Goal: Task Accomplishment & Management: Use online tool/utility

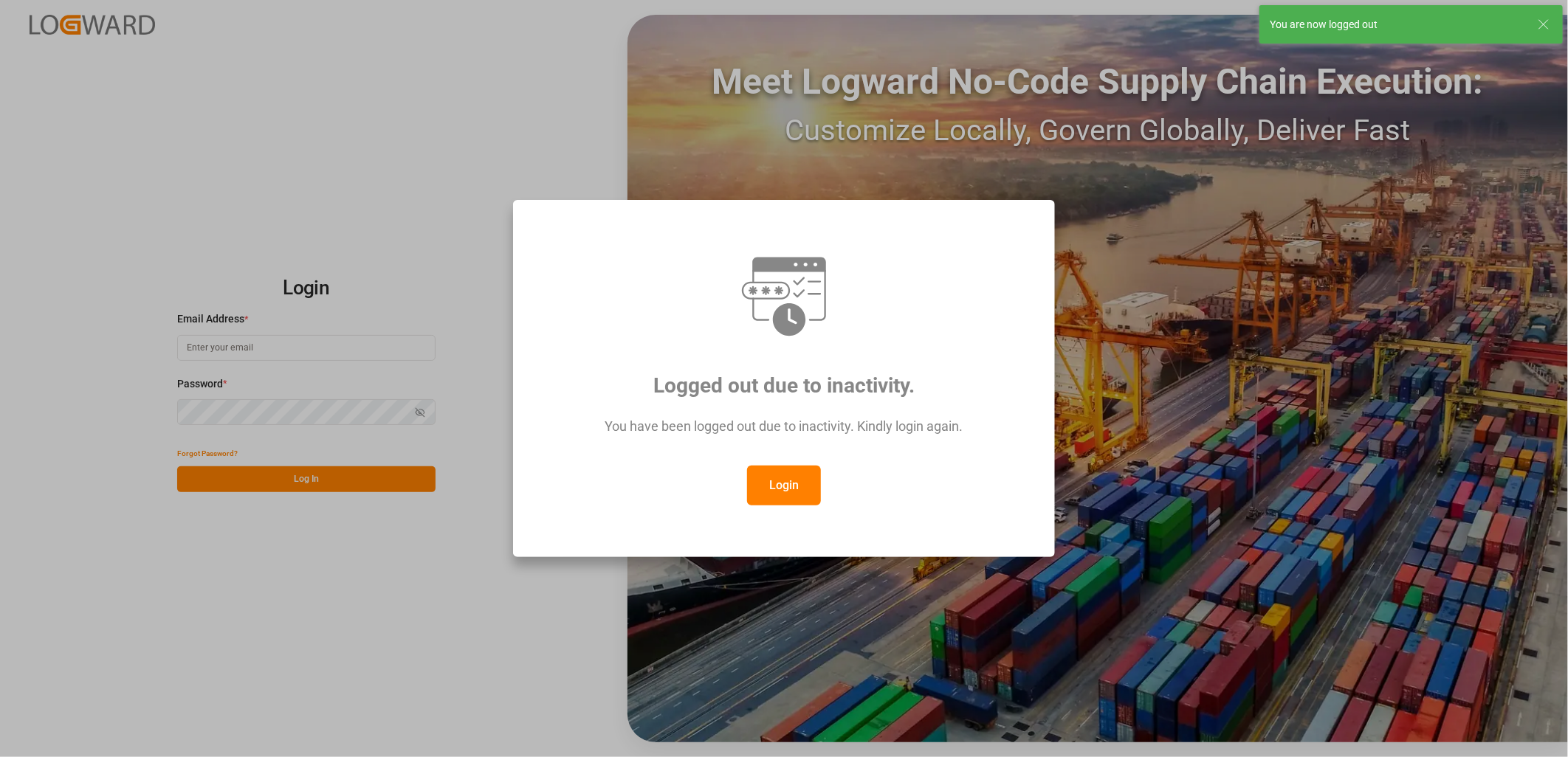
click at [762, 486] on button "Login" at bounding box center [784, 485] width 73 height 40
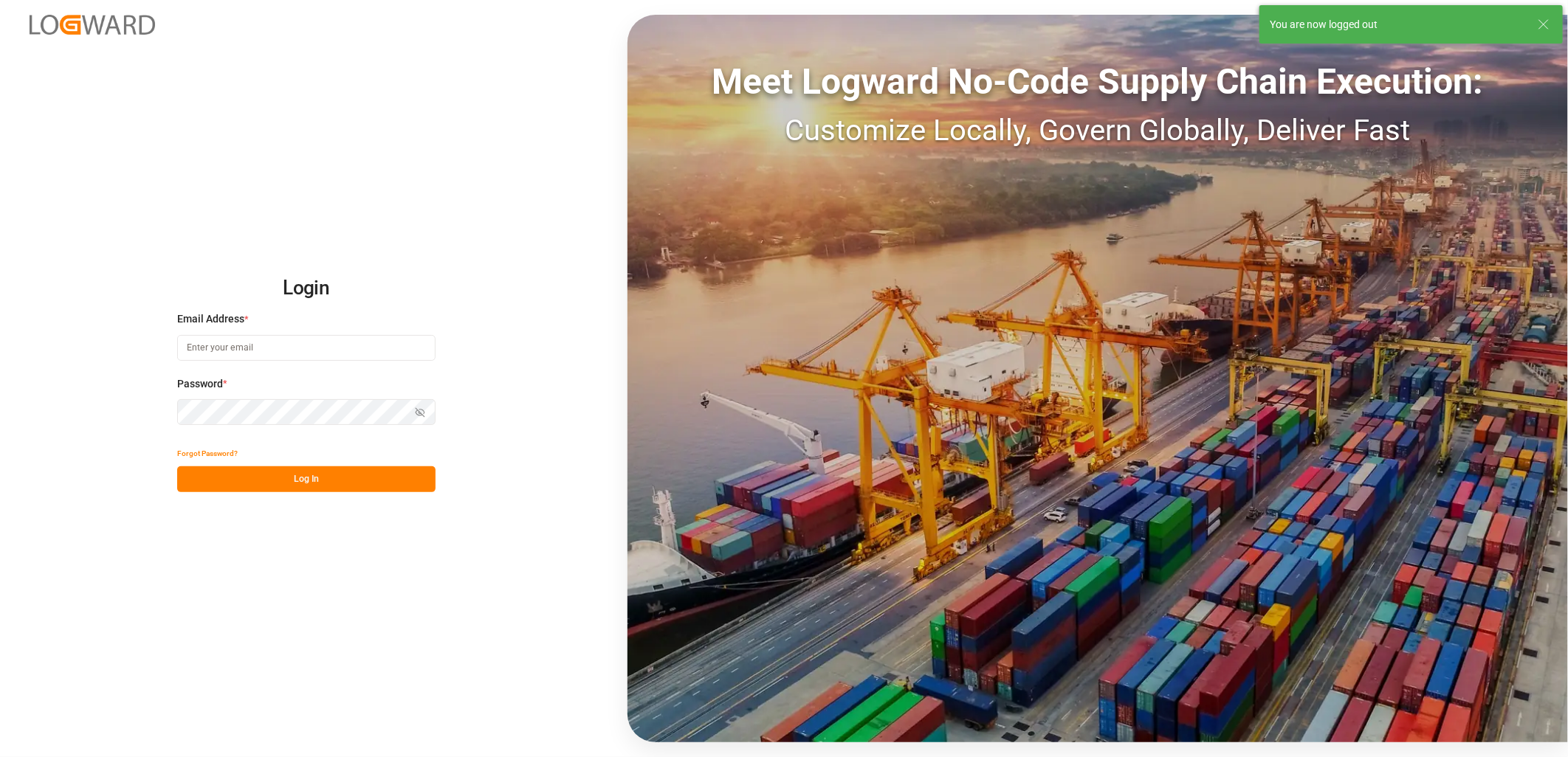
type input "corinne.nivalle@melitta.fr"
click at [274, 481] on button "Log In" at bounding box center [306, 479] width 259 height 26
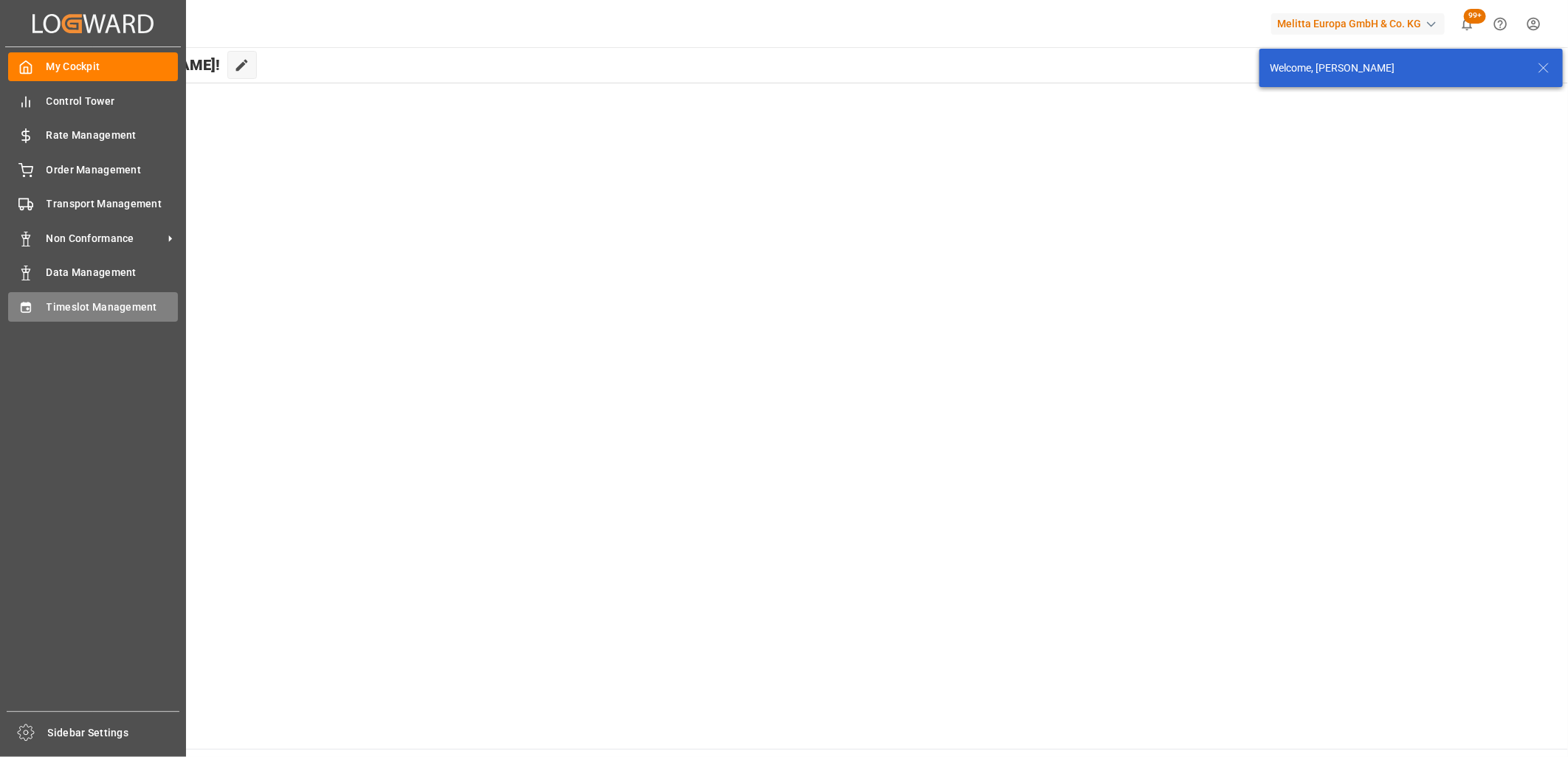
click at [38, 315] on div "Timeslot Management Timeslot Management" at bounding box center [93, 306] width 170 height 29
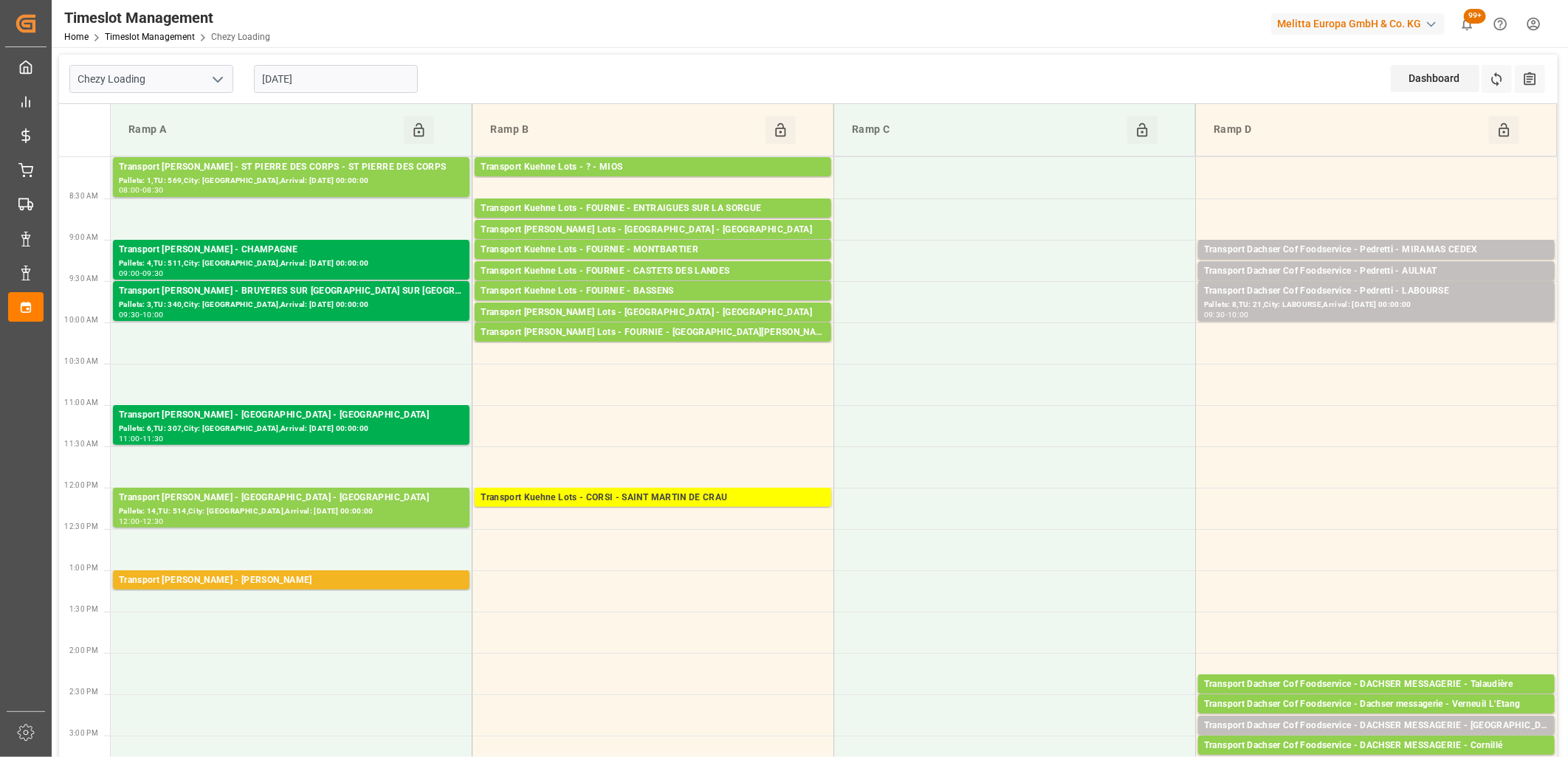
click at [370, 82] on input "[DATE]" at bounding box center [336, 79] width 164 height 28
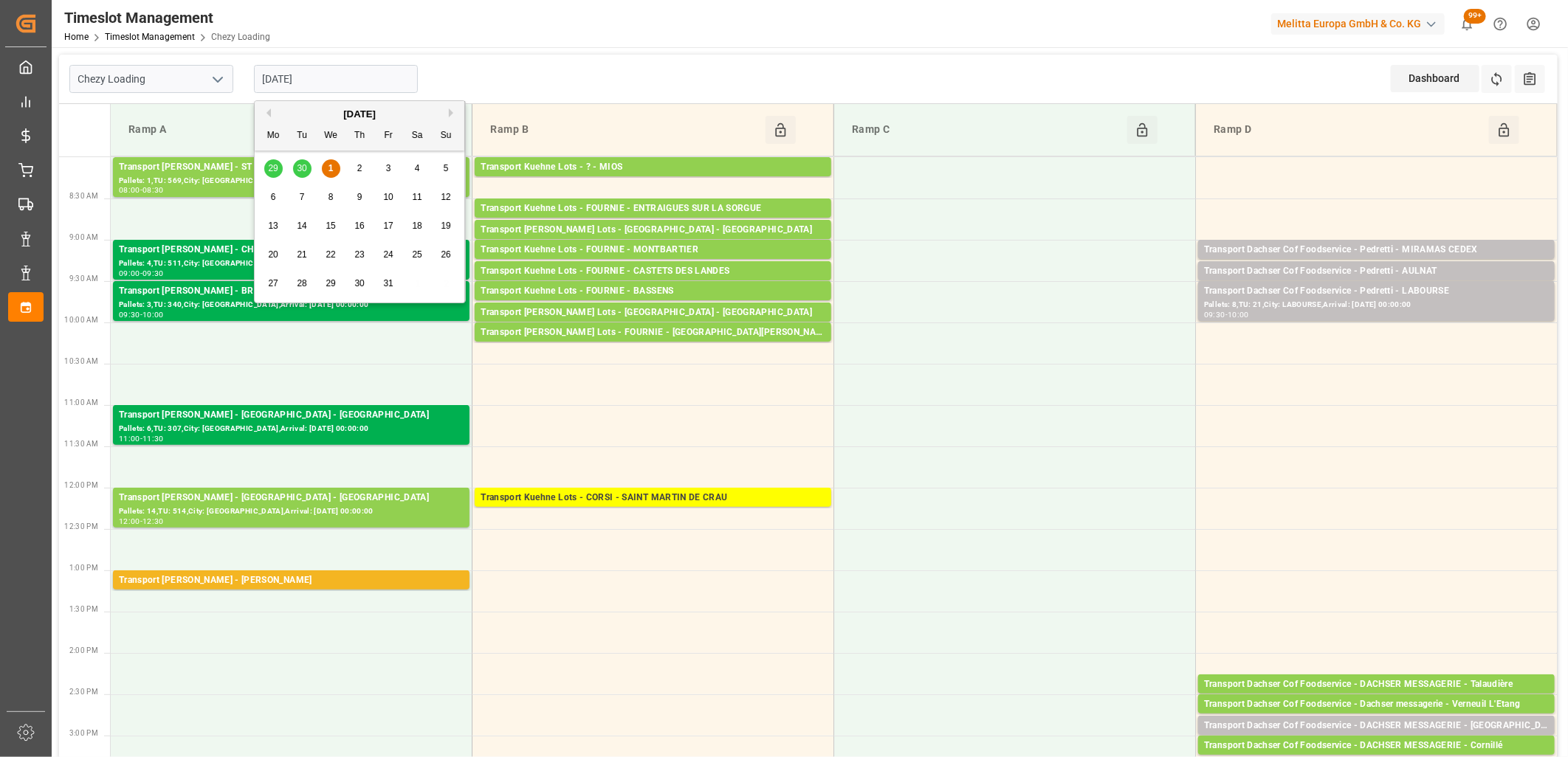
click at [300, 166] on div "29 30 1 2 3 4 5" at bounding box center [360, 168] width 202 height 29
click at [300, 171] on div "29 30 1 2 3 4 5" at bounding box center [360, 168] width 202 height 29
click at [304, 171] on div "29 30 1 2 3 4 5" at bounding box center [360, 168] width 202 height 29
click at [277, 166] on div "29 30 1 2 3 4 5" at bounding box center [360, 168] width 202 height 29
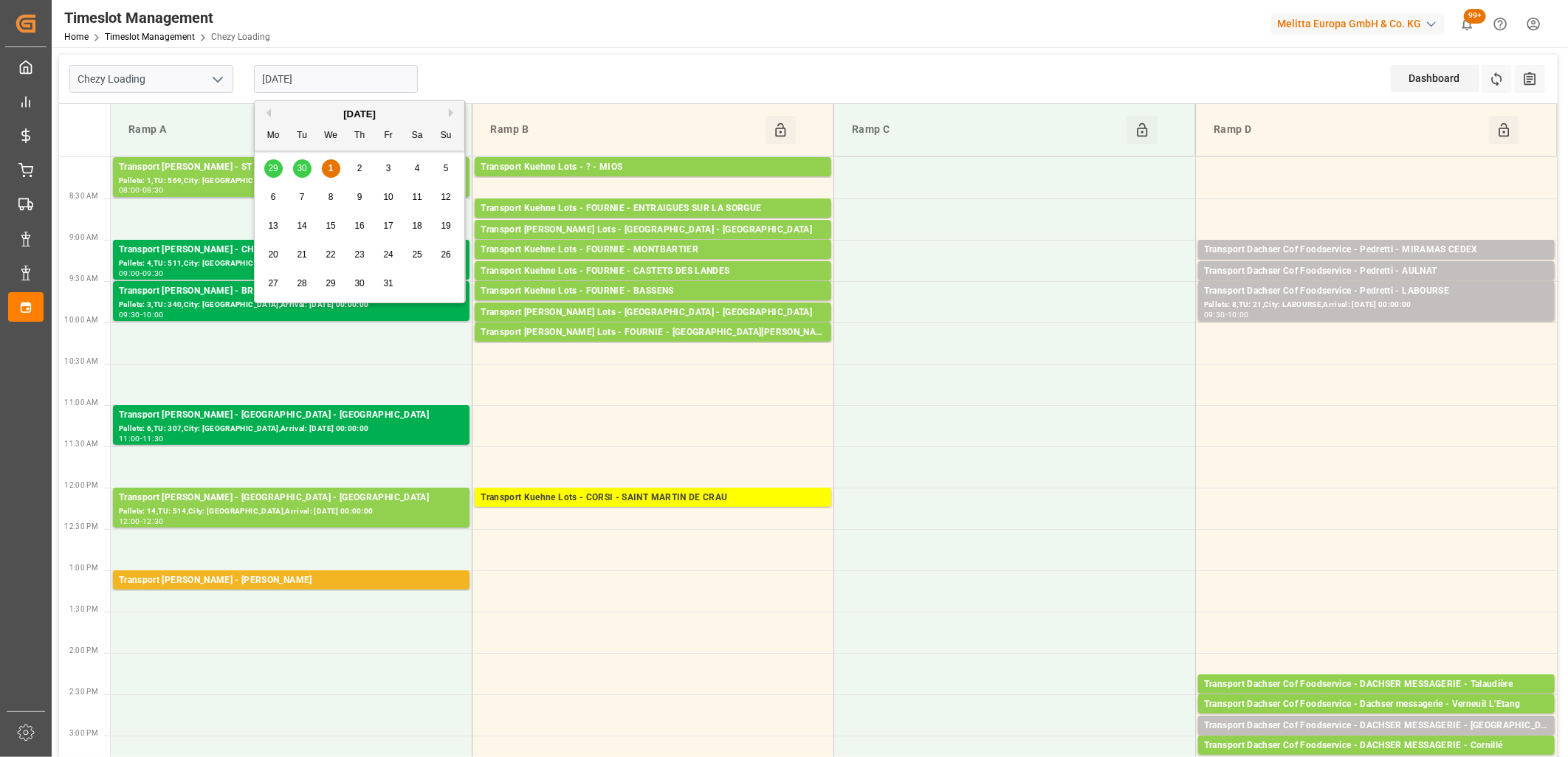
click at [299, 164] on div "29 30 1 2 3 4 5" at bounding box center [360, 168] width 202 height 29
click at [301, 167] on div "29 30 1 2 3 4 5" at bounding box center [360, 168] width 202 height 29
click at [274, 167] on div "29 30 1 2 3 4 5" at bounding box center [360, 168] width 202 height 29
click at [267, 115] on button "Previous Month" at bounding box center [266, 113] width 9 height 9
click at [297, 283] on span "30" at bounding box center [301, 283] width 10 height 11
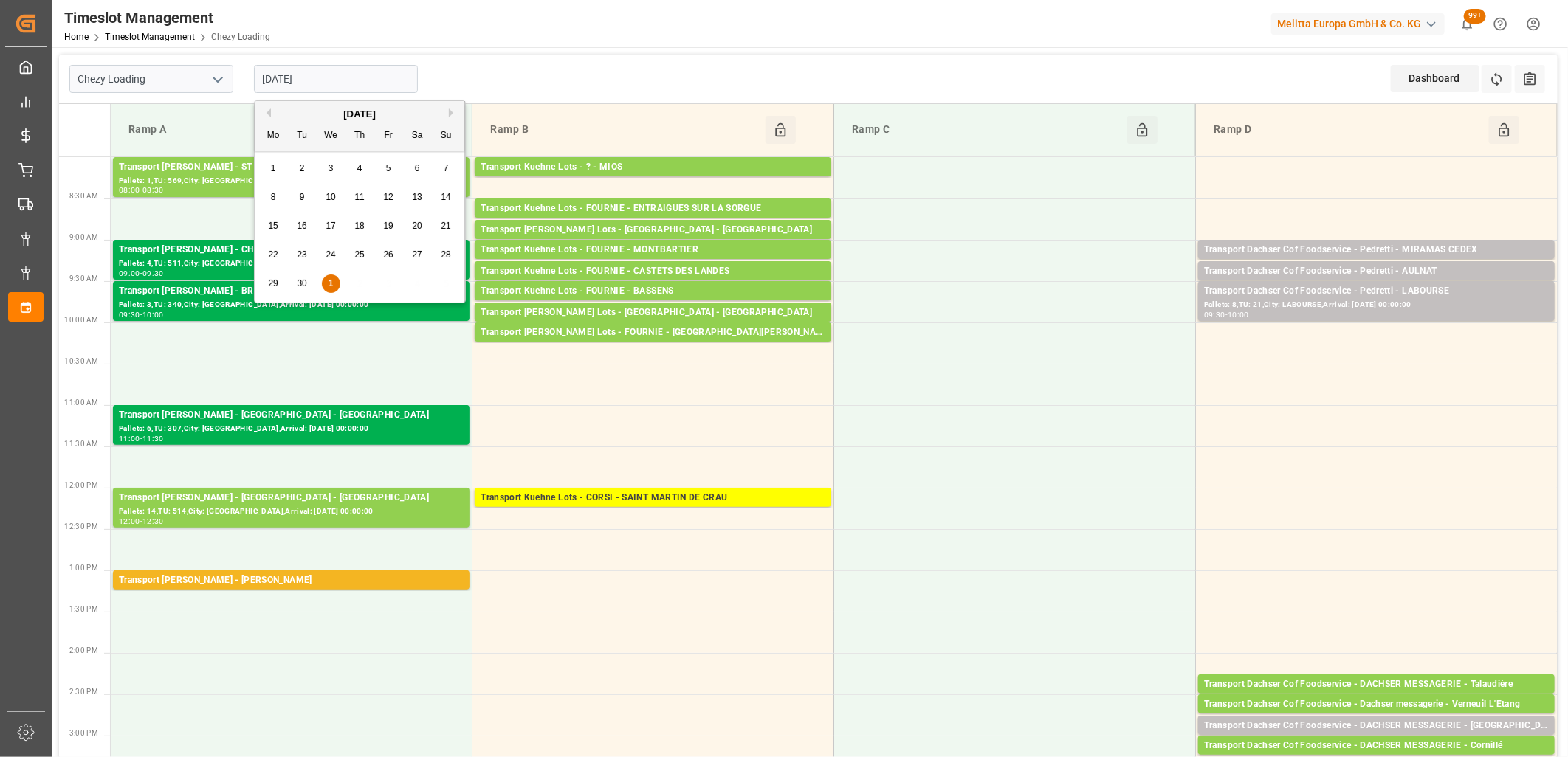
type input "[DATE]"
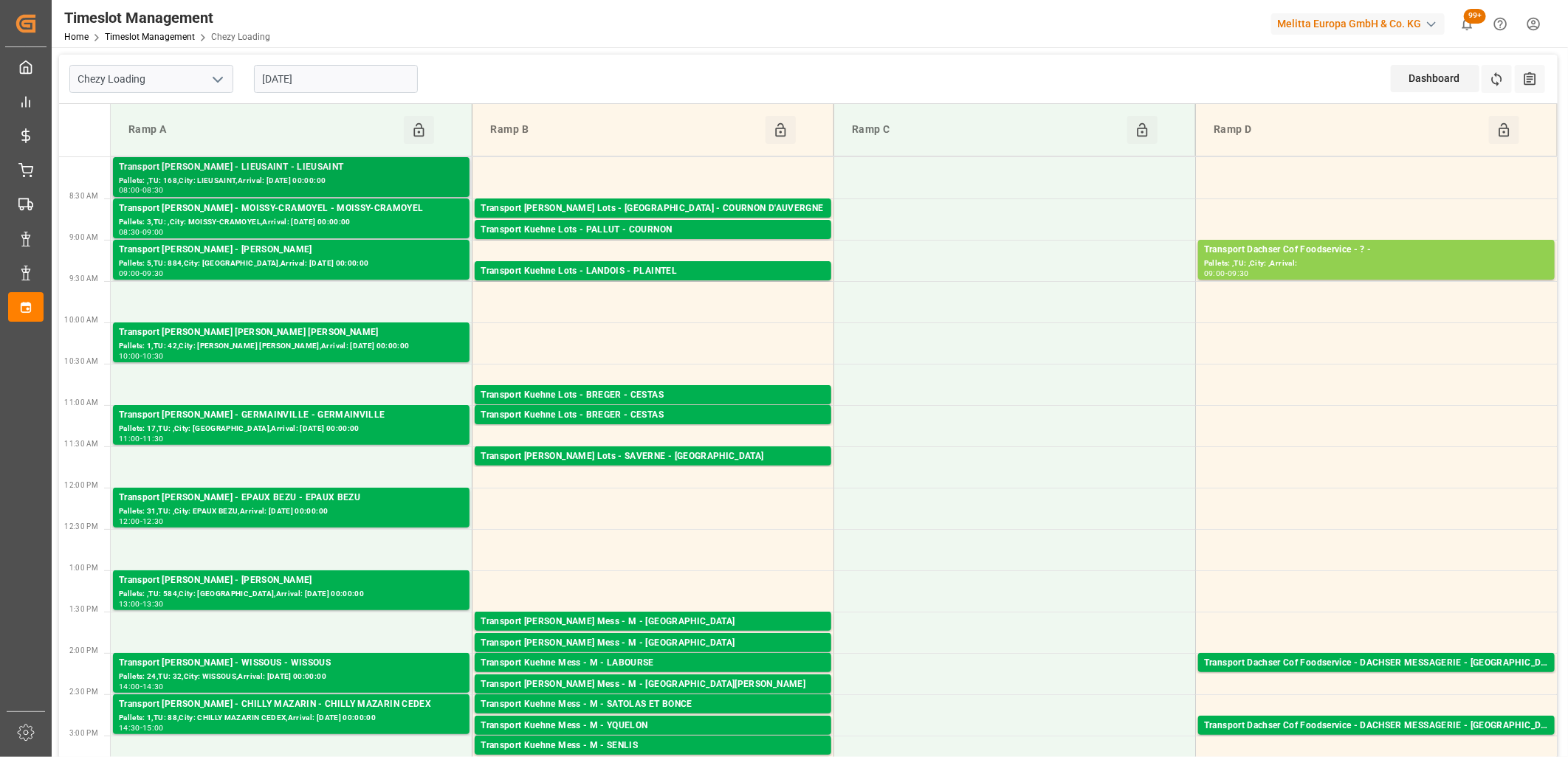
click at [262, 180] on div "Pallets: ,TU: 168,City: LIEUSAINT,Arrival: [DATE] 00:00:00" at bounding box center [290, 182] width 344 height 12
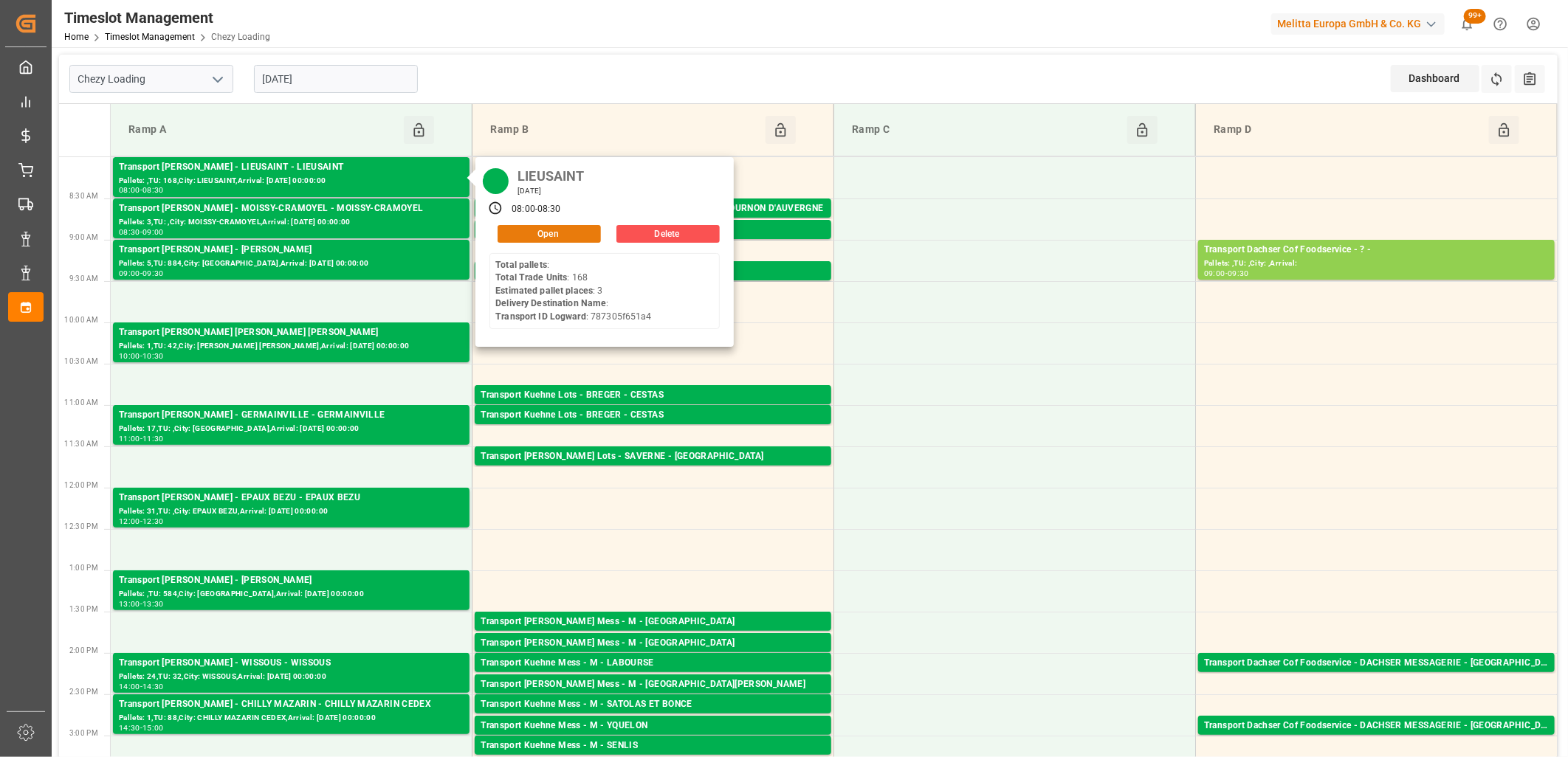
click at [522, 228] on button "Open" at bounding box center [549, 234] width 104 height 18
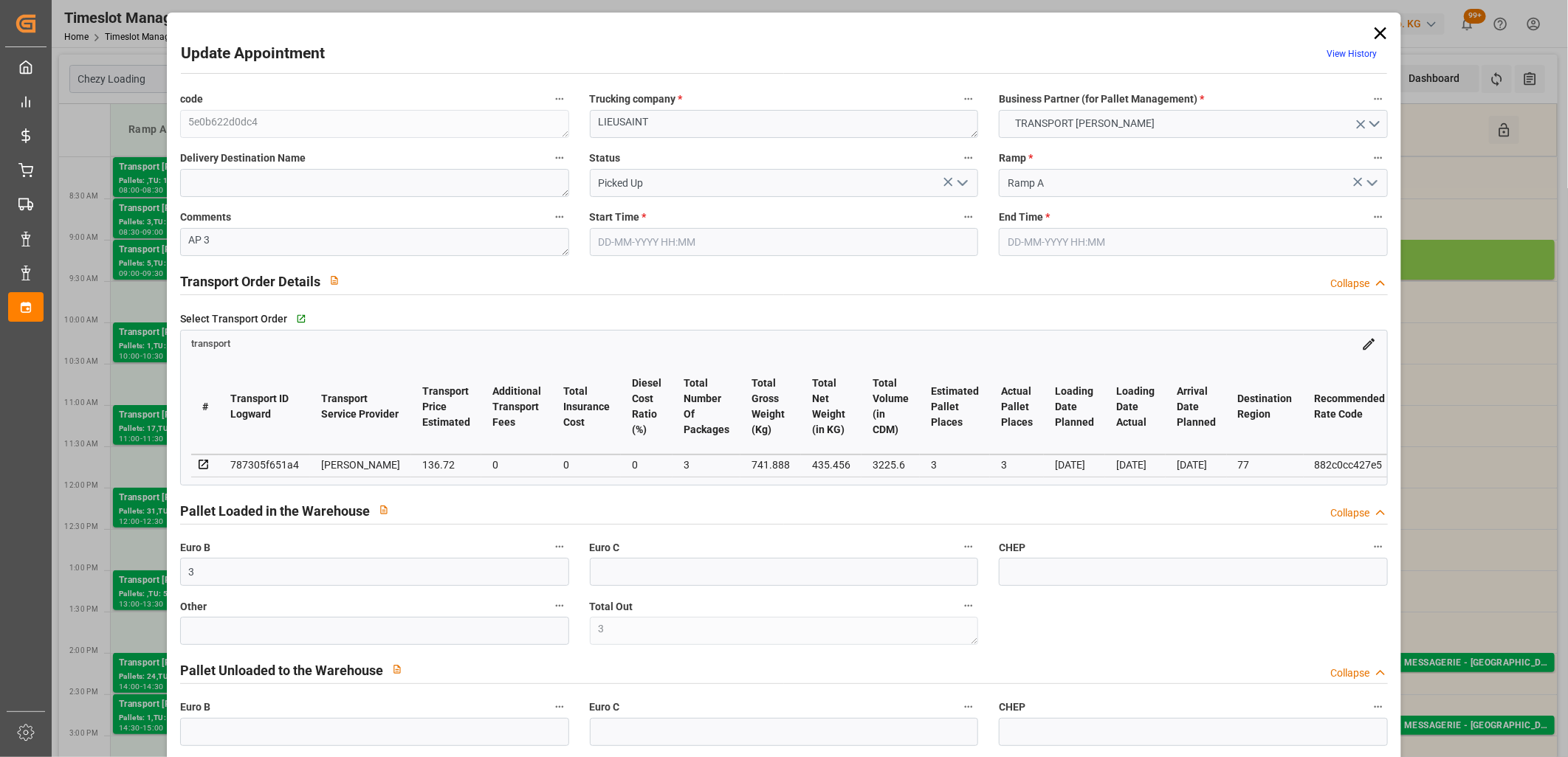
type input "30-09-2025 08:00"
type input "30-09-2025 08:30"
type input "23-09-2025 12:25"
type input "23-09-2025 11:24"
type input "[DATE]"
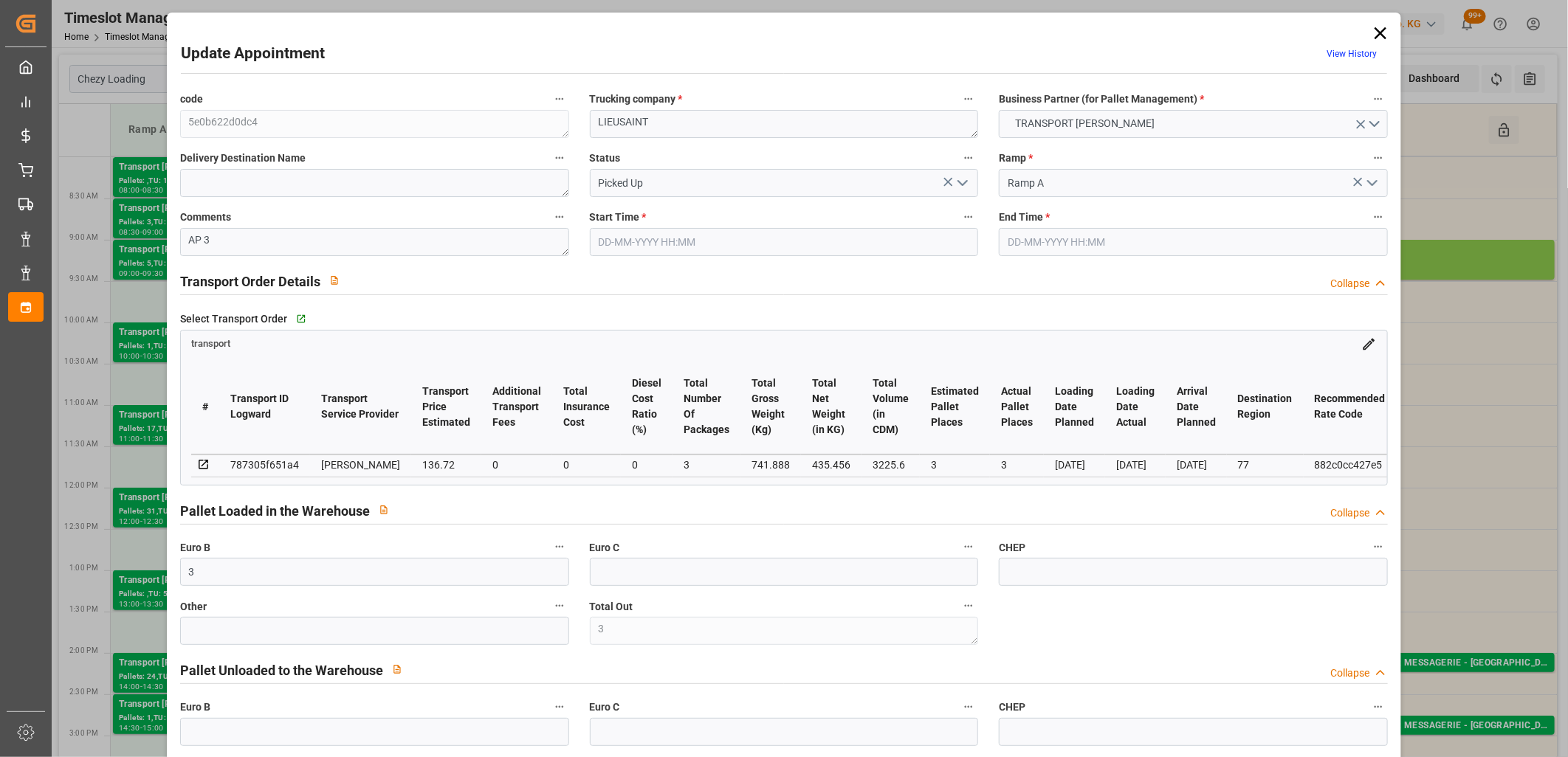
type input "[DATE]"
click at [1377, 27] on icon at bounding box center [1379, 33] width 20 height 20
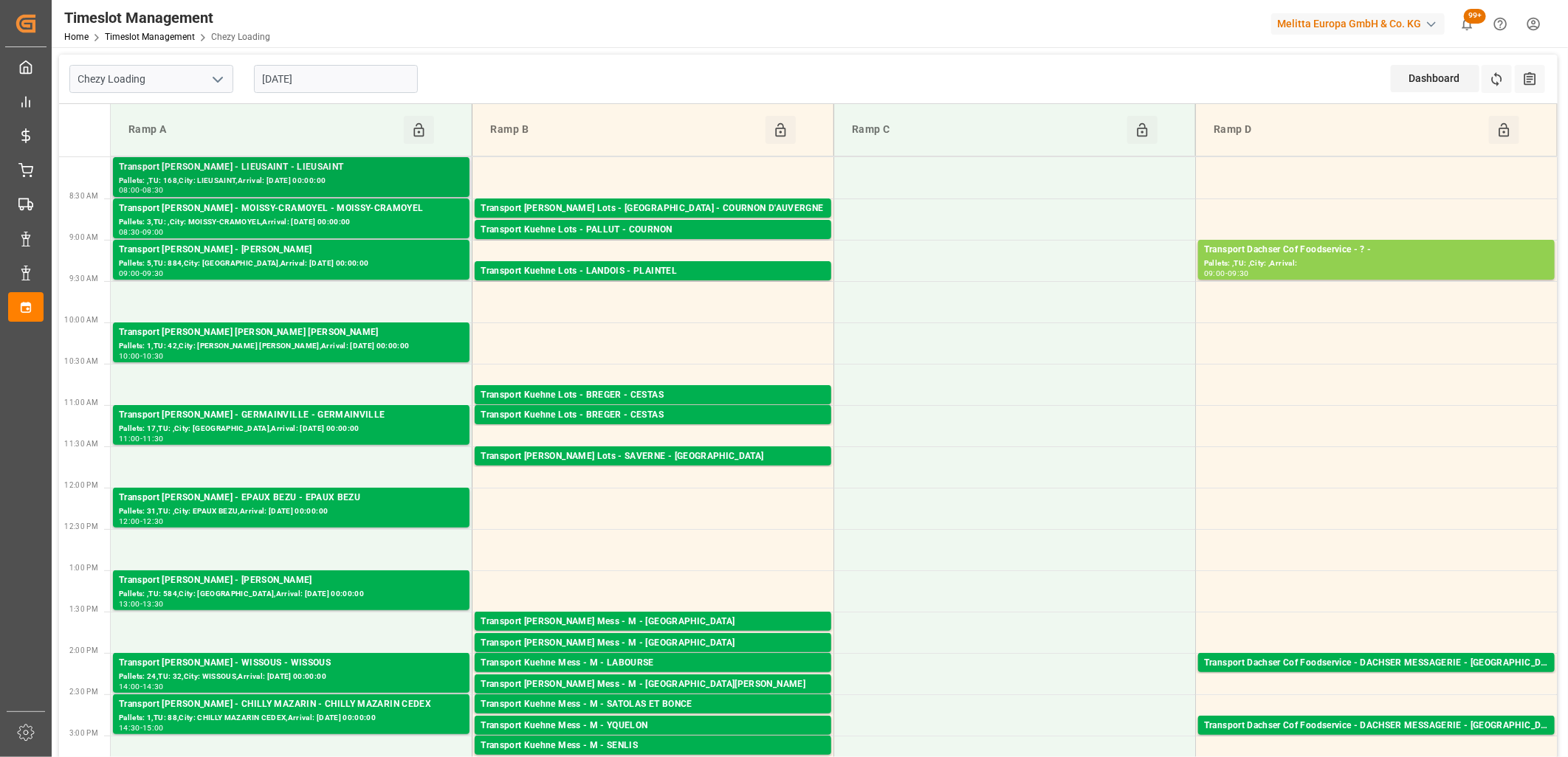
click at [296, 175] on div "Pallets: ,TU: 168,City: LIEUSAINT,Arrival: [DATE] 00:00:00" at bounding box center [290, 182] width 344 height 12
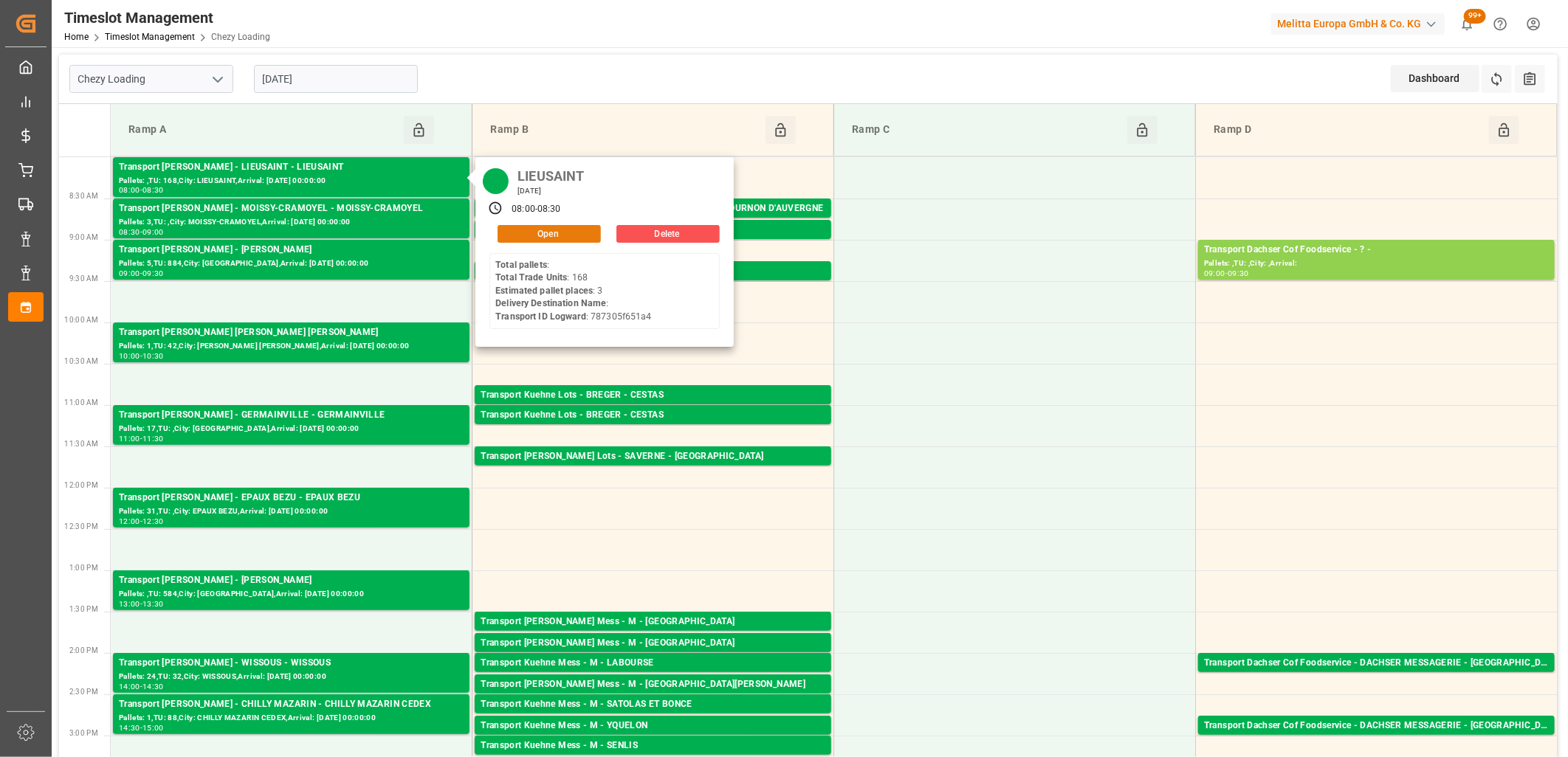
click at [549, 228] on button "Open" at bounding box center [549, 234] width 104 height 18
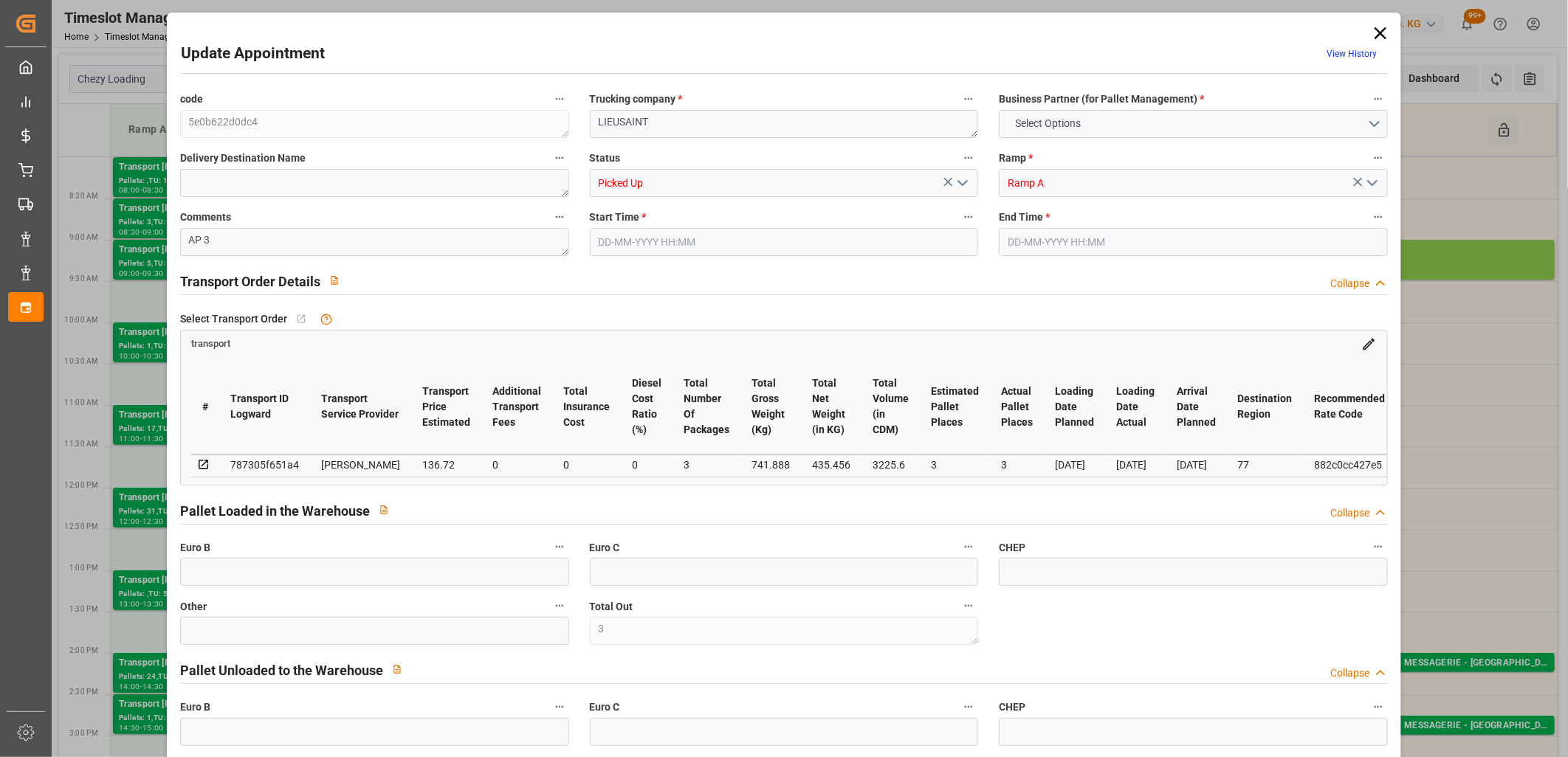
type input "3"
type input "136.72"
type input "0"
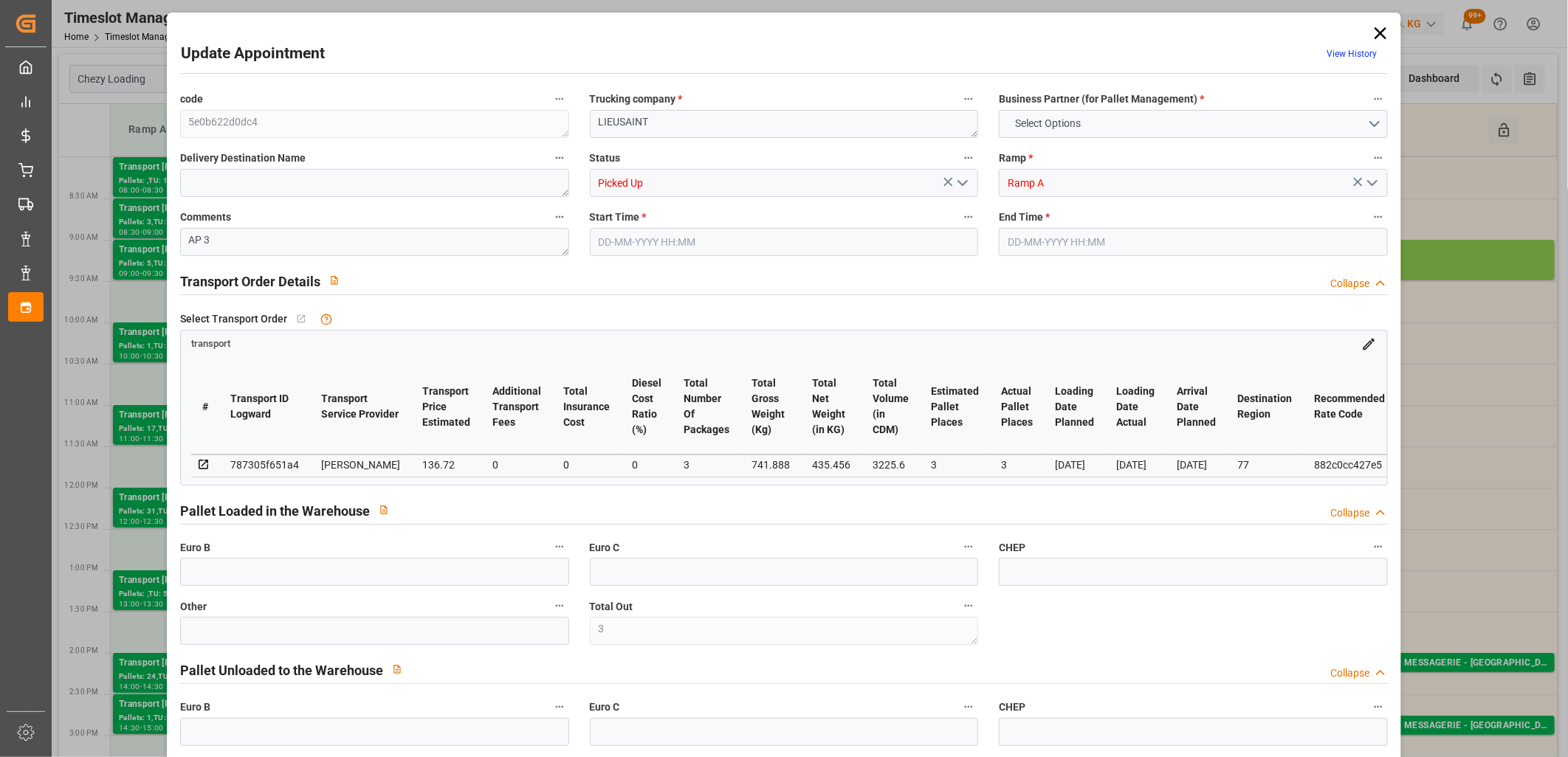
type input "0"
type input "132.0989"
type input "-4.6211"
type input "3"
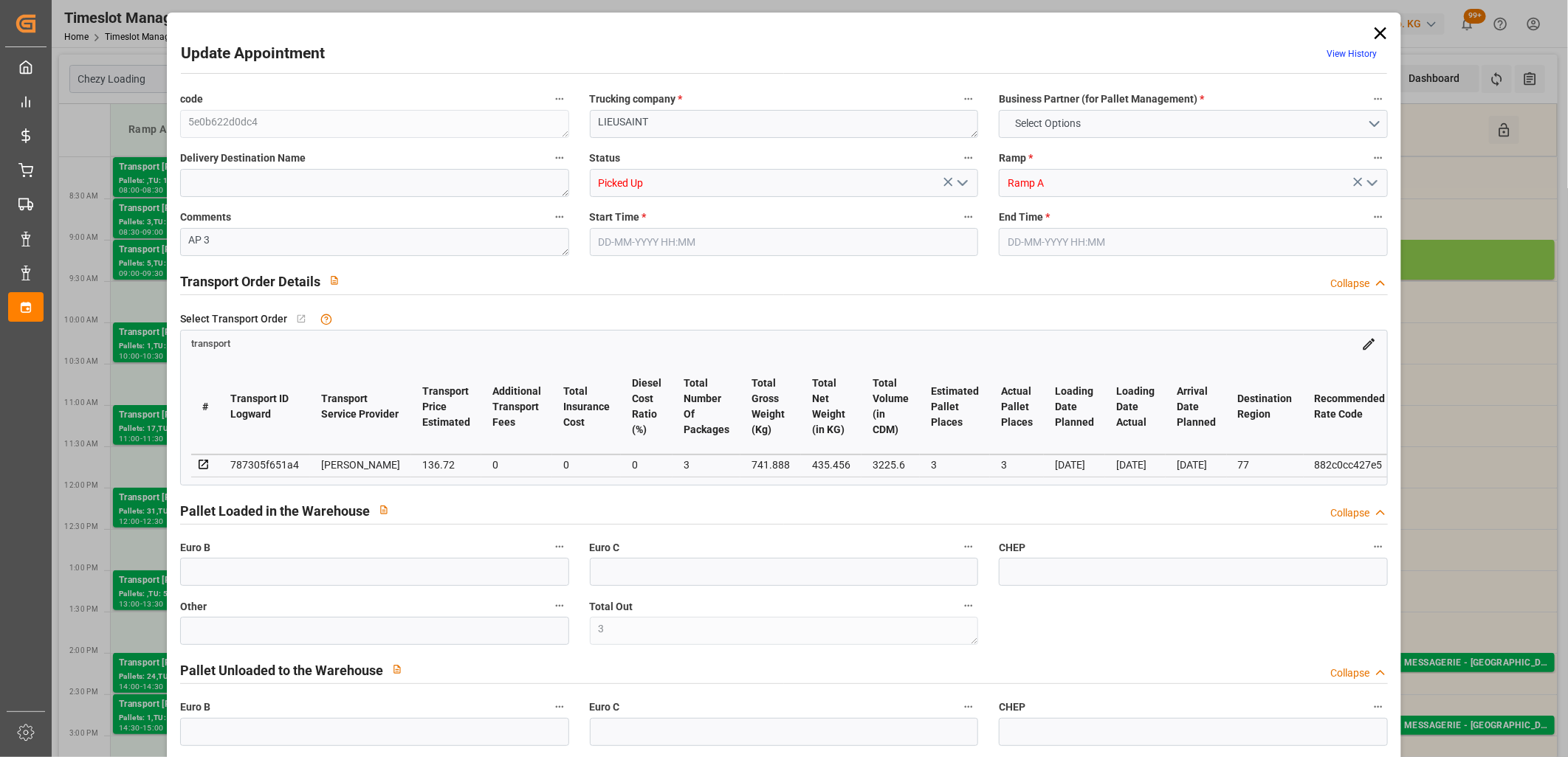
type input "435.456"
type input "858"
type input "3225.6"
type input "77"
type input "0"
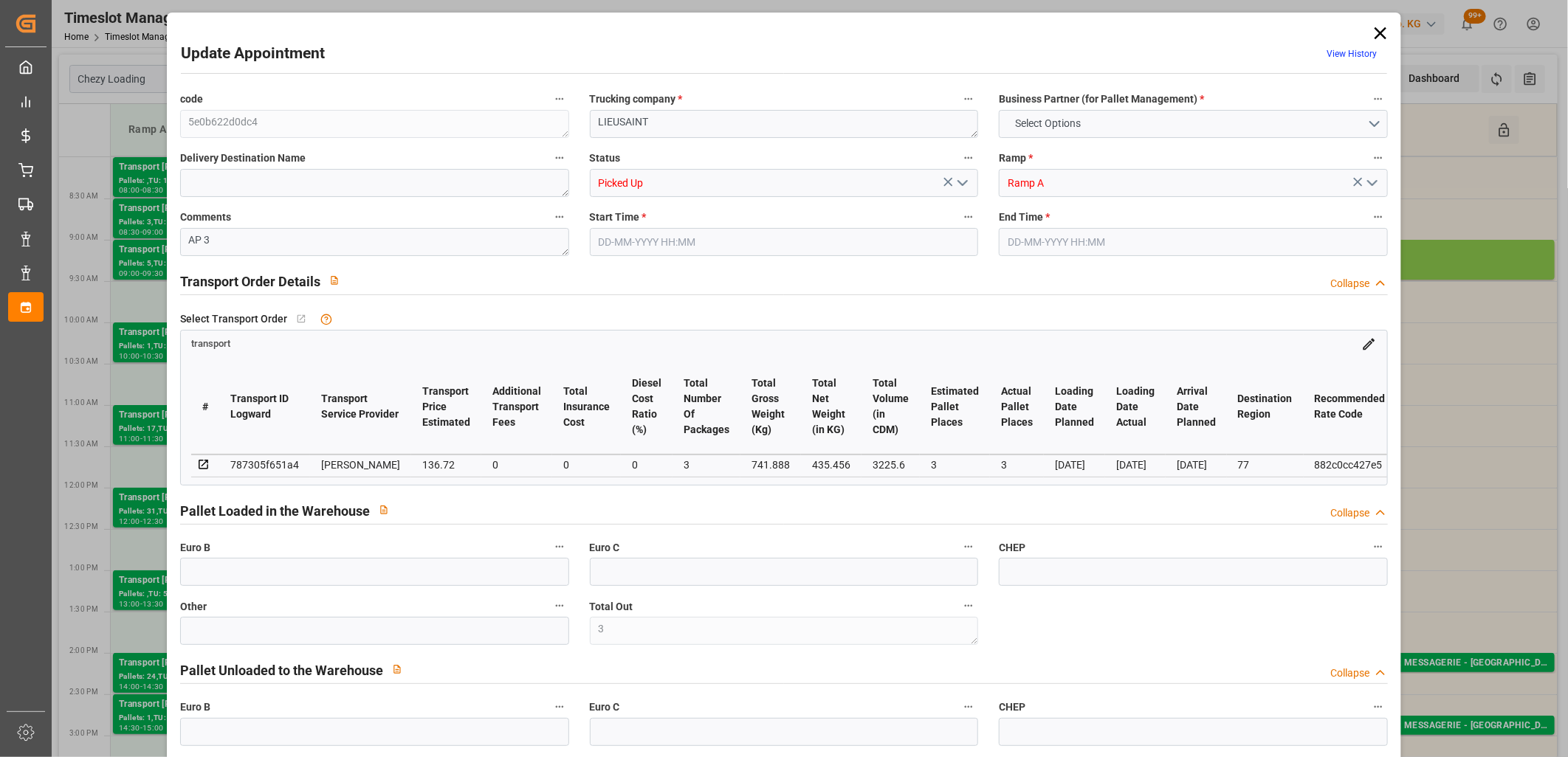
type input "168"
type input "3"
type input "101"
type input "741.888"
type input "0"
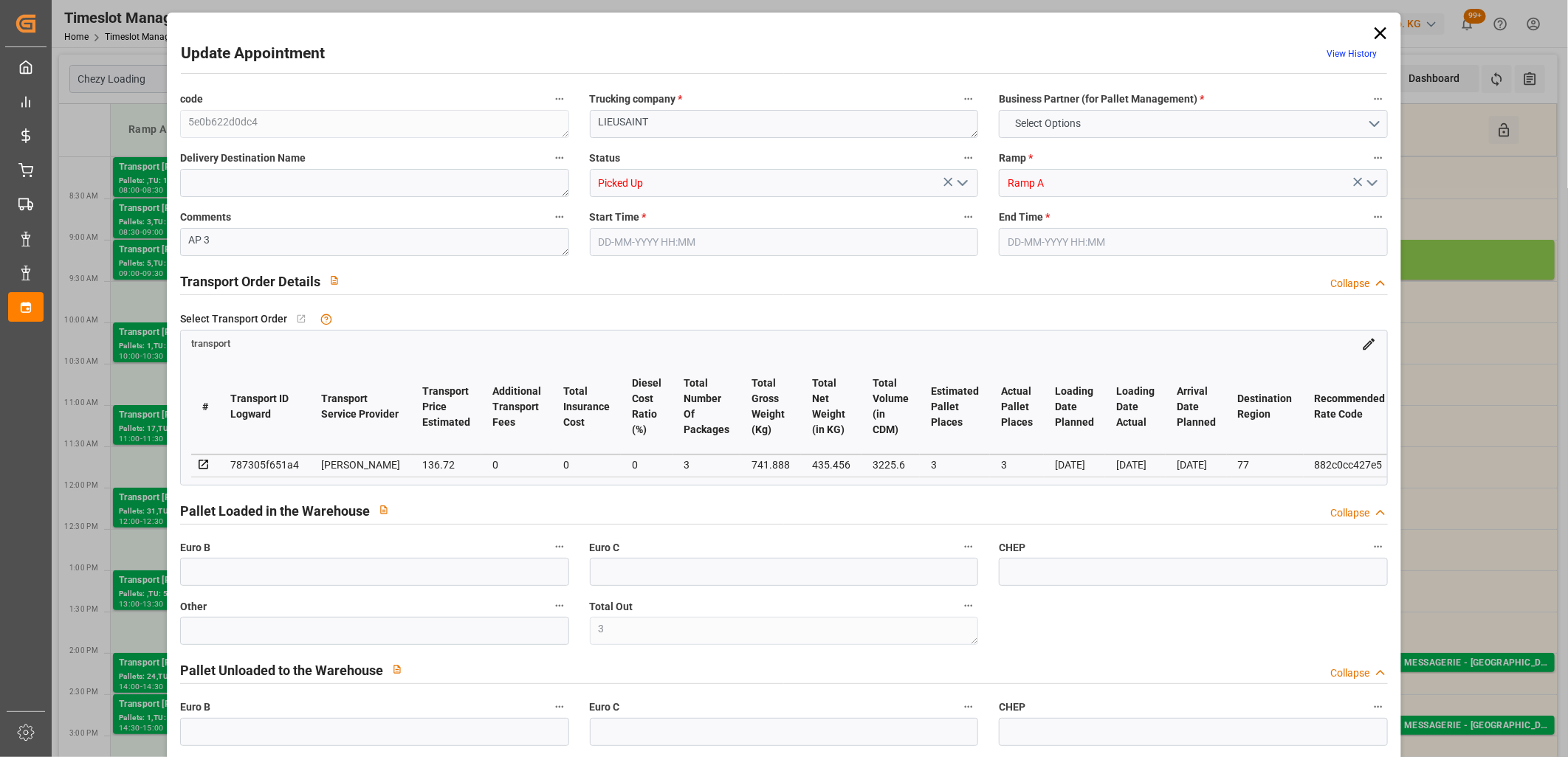
type input "4710.8598"
type input "0"
type input "21"
type input "35"
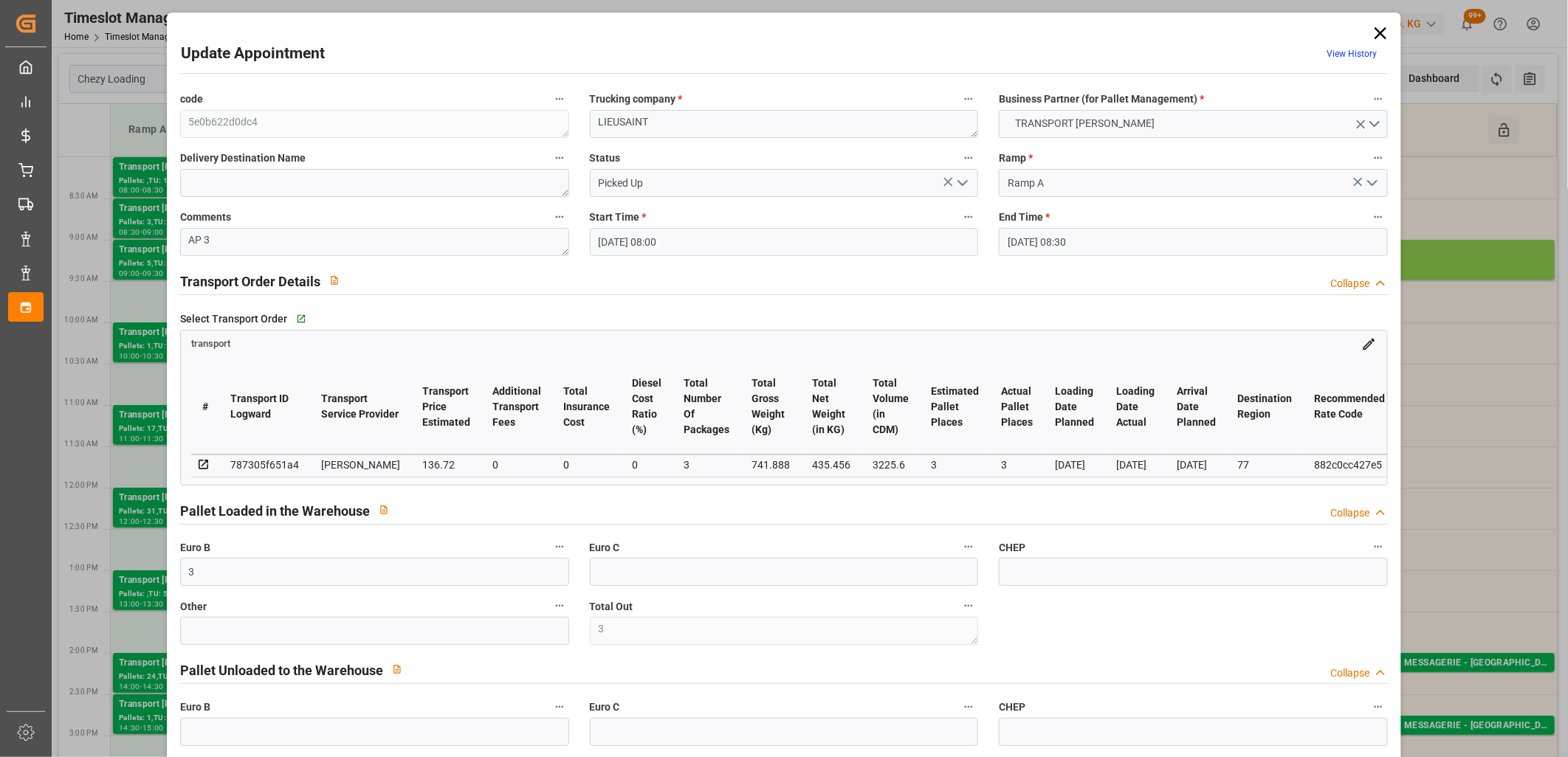
type input "30-09-2025 08:00"
type input "30-09-2025 08:30"
type input "23-09-2025 12:25"
type input "23-09-2025 11:24"
type input "[DATE]"
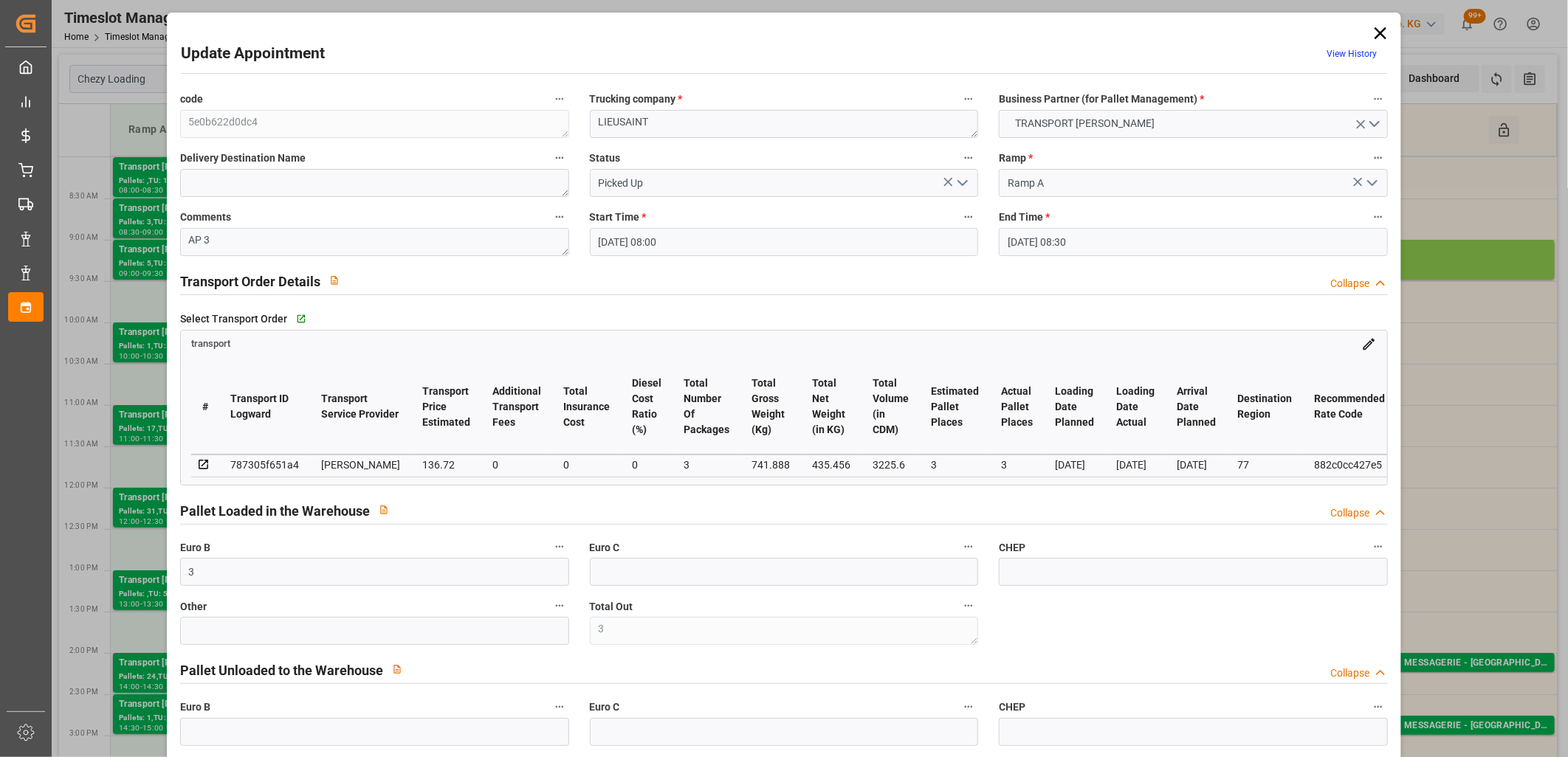
type input "[DATE]"
click at [1379, 31] on icon at bounding box center [1379, 33] width 20 height 20
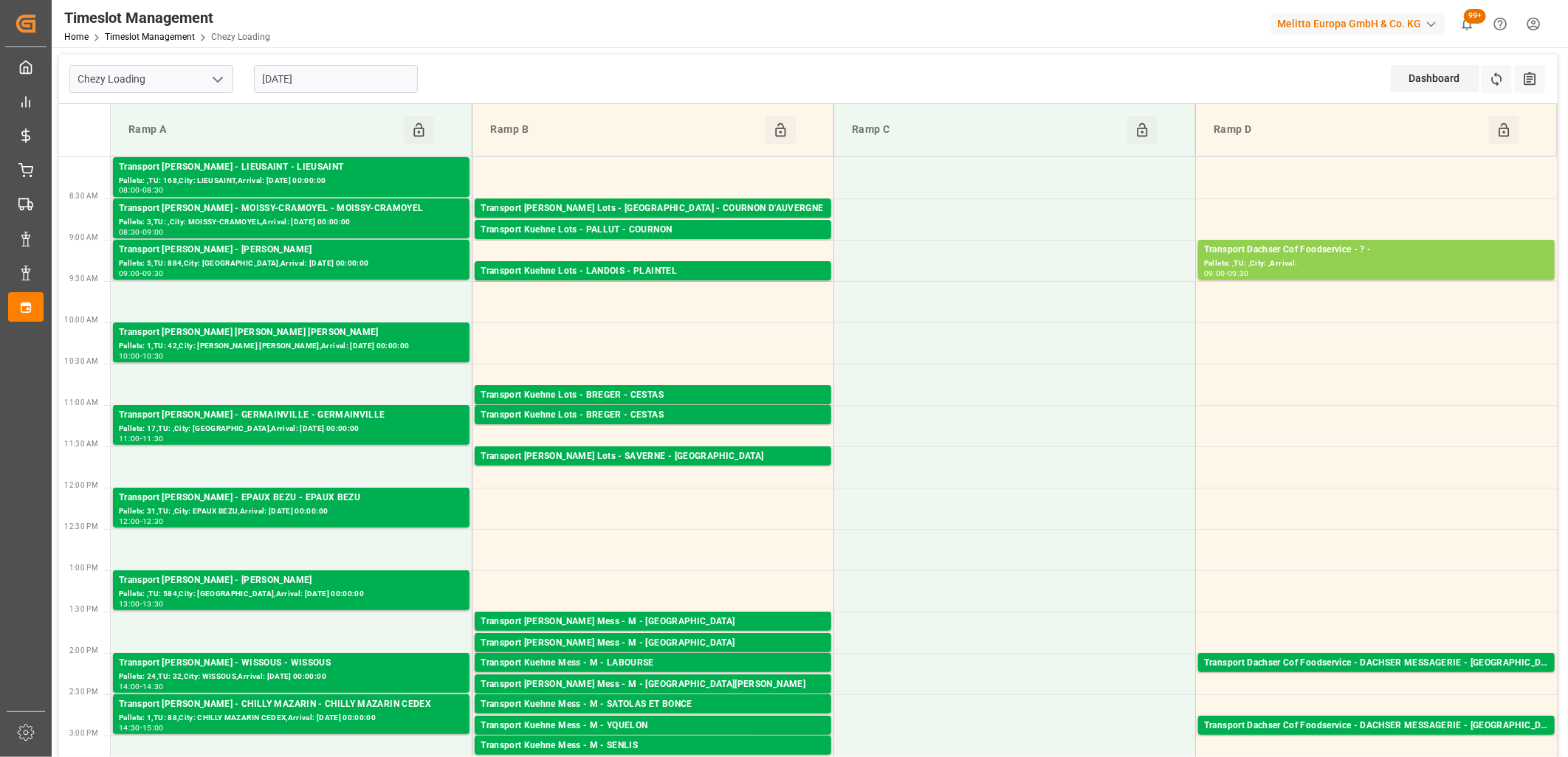
click at [370, 79] on input "[DATE]" at bounding box center [336, 79] width 164 height 28
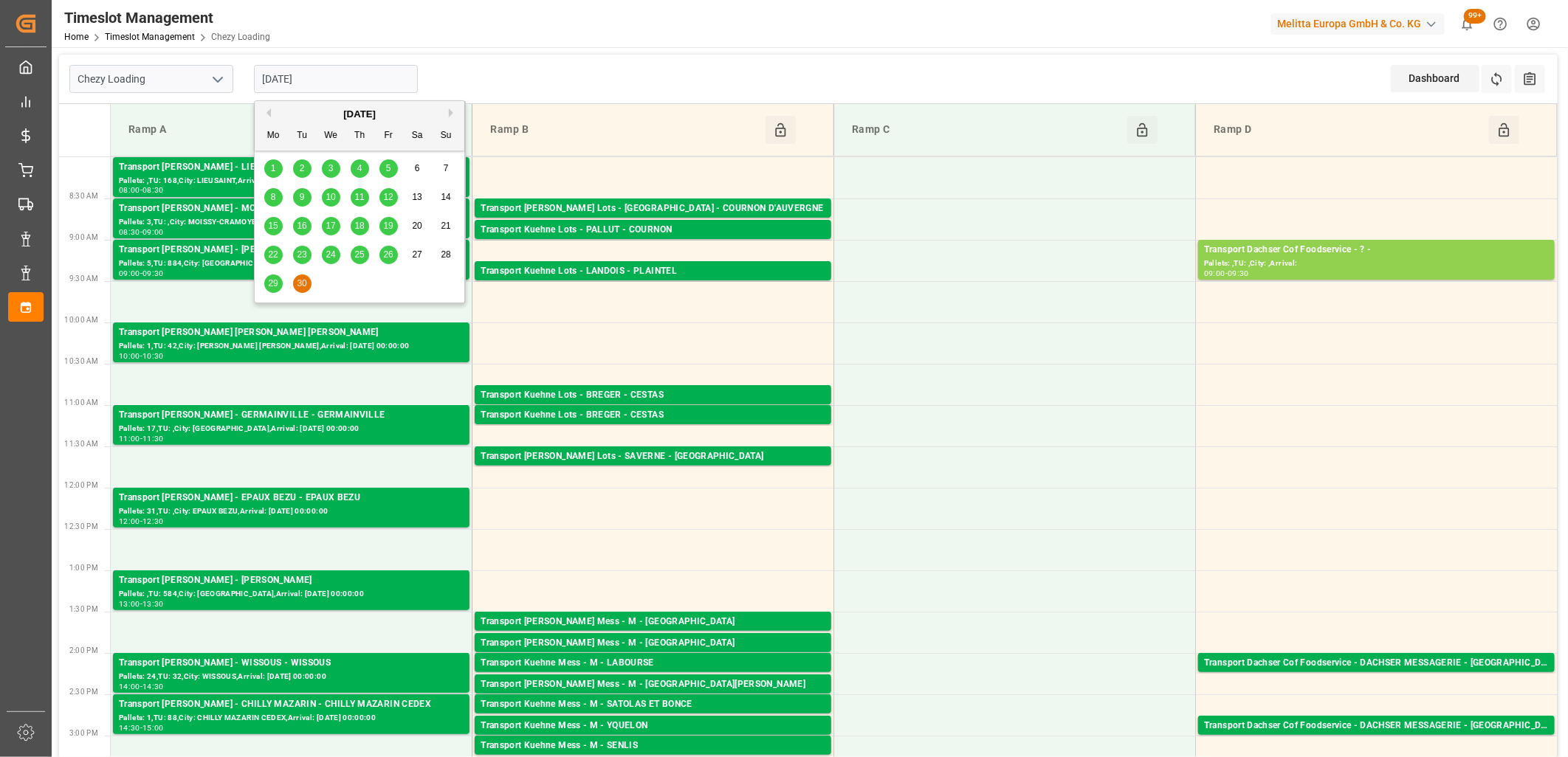
click at [451, 115] on button "Next Month" at bounding box center [453, 113] width 9 height 9
click at [330, 171] on span "1" at bounding box center [331, 168] width 5 height 11
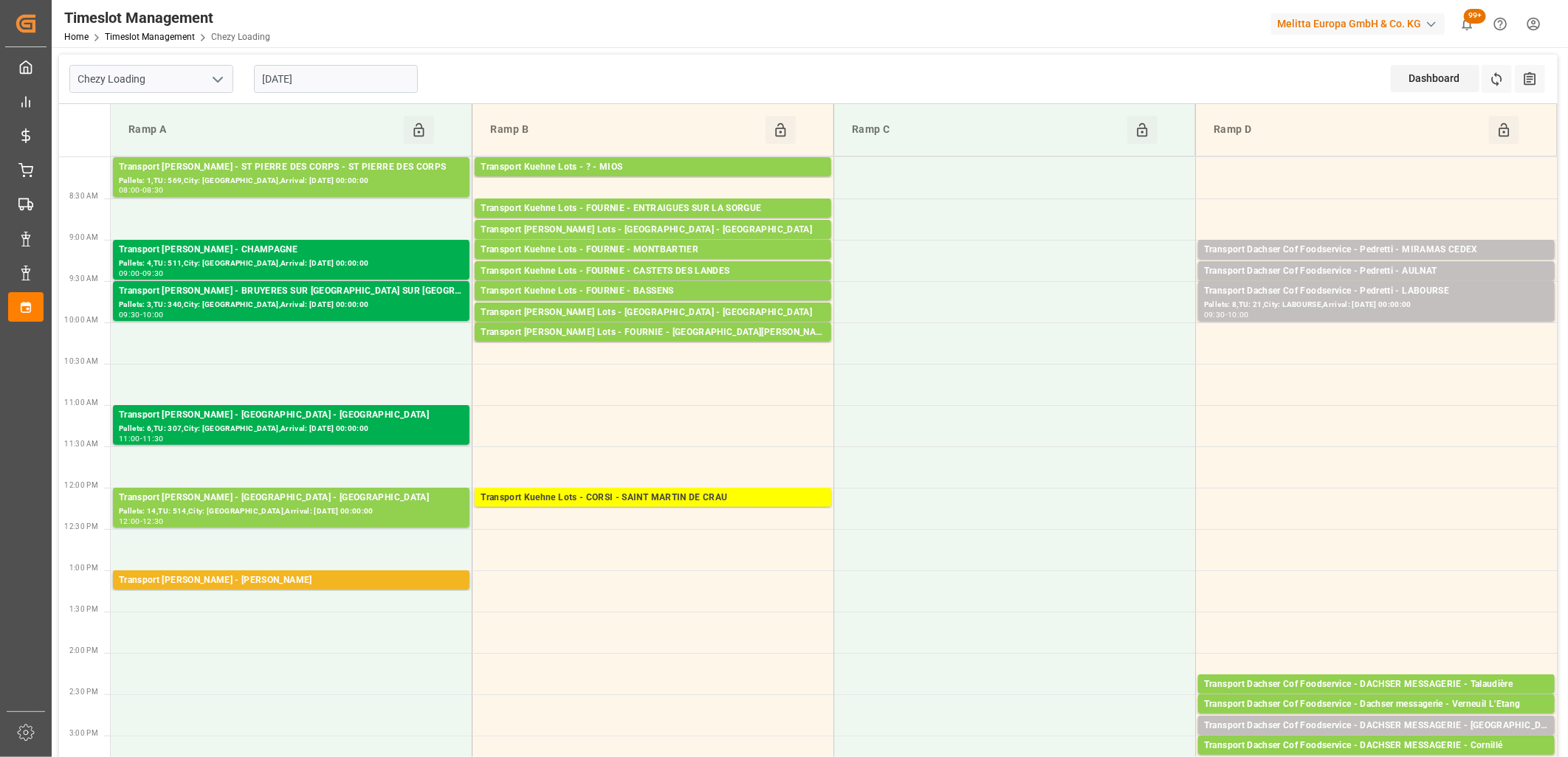
click at [336, 83] on input "[DATE]" at bounding box center [336, 79] width 164 height 28
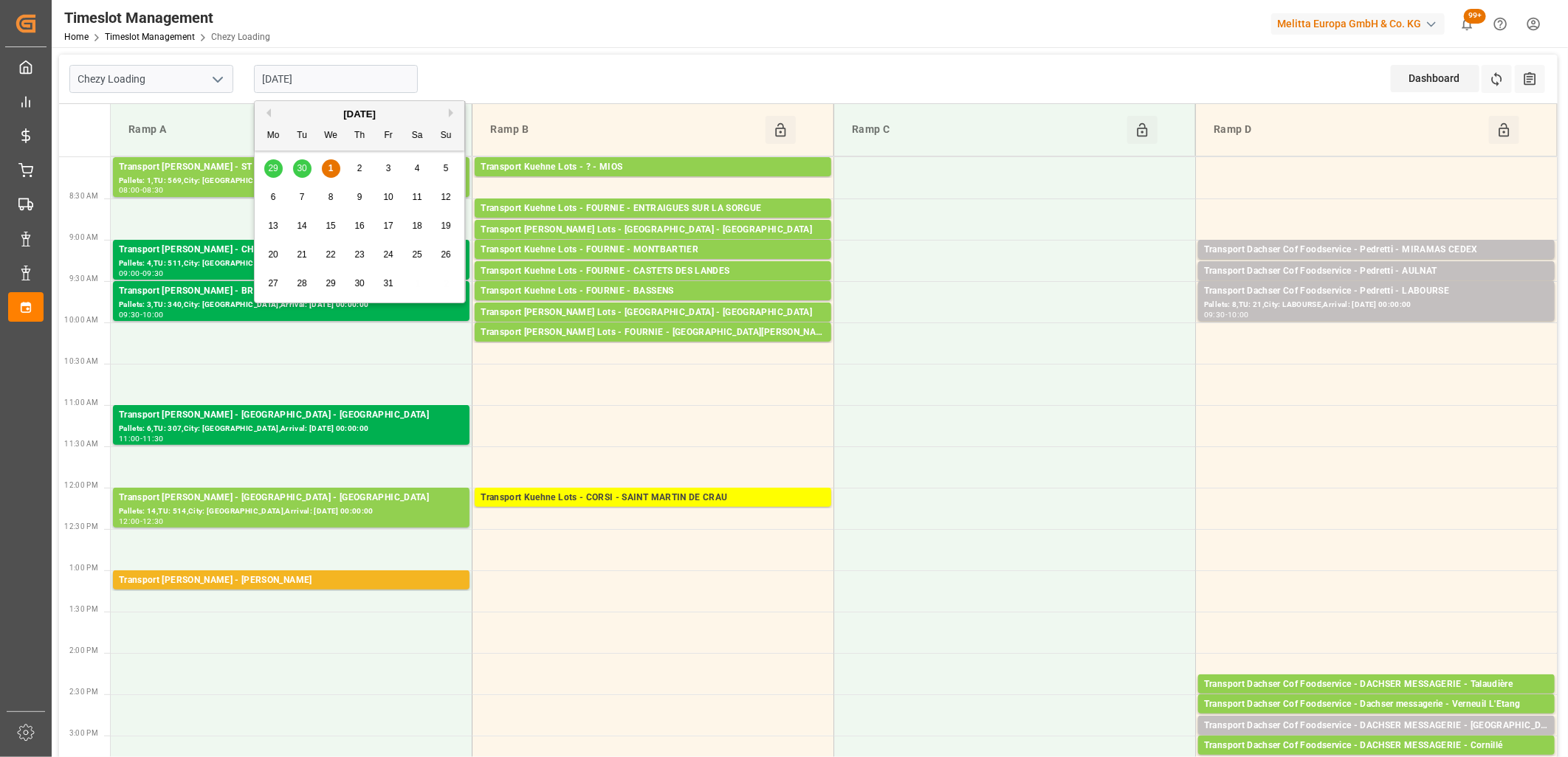
click at [304, 166] on div "29 30 1 2 3 4 5" at bounding box center [360, 168] width 202 height 29
click at [303, 170] on div "29 30 1 2 3 4 5" at bounding box center [360, 168] width 202 height 29
click at [297, 171] on div "29 30 1 2 3 4 5" at bounding box center [360, 168] width 202 height 29
click at [269, 115] on button "Previous Month" at bounding box center [266, 113] width 9 height 9
click at [304, 282] on span "30" at bounding box center [301, 283] width 10 height 11
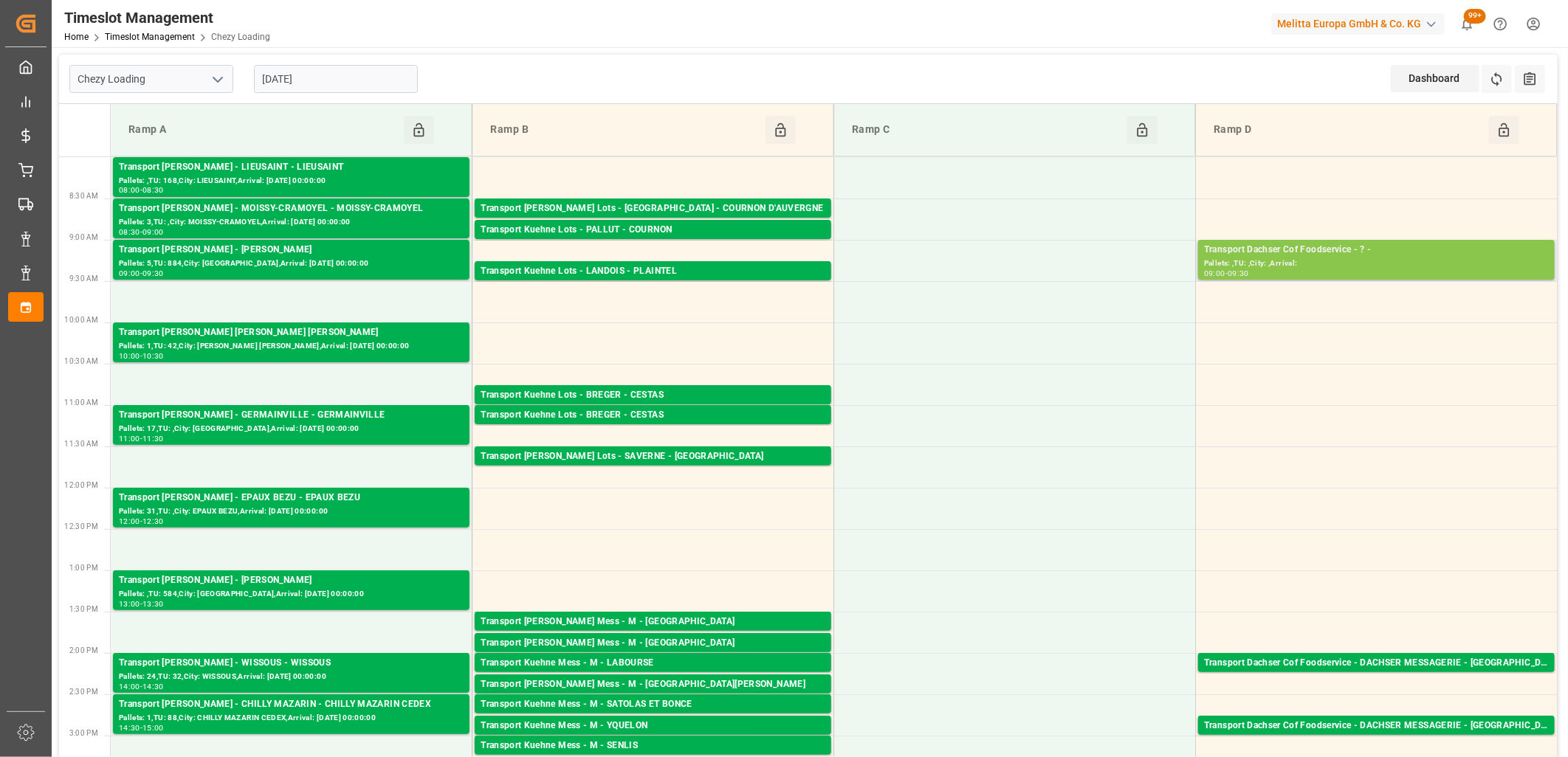
click at [1315, 264] on div "Pallets: ,TU: ,City: ,Arrival:" at bounding box center [1376, 264] width 344 height 12
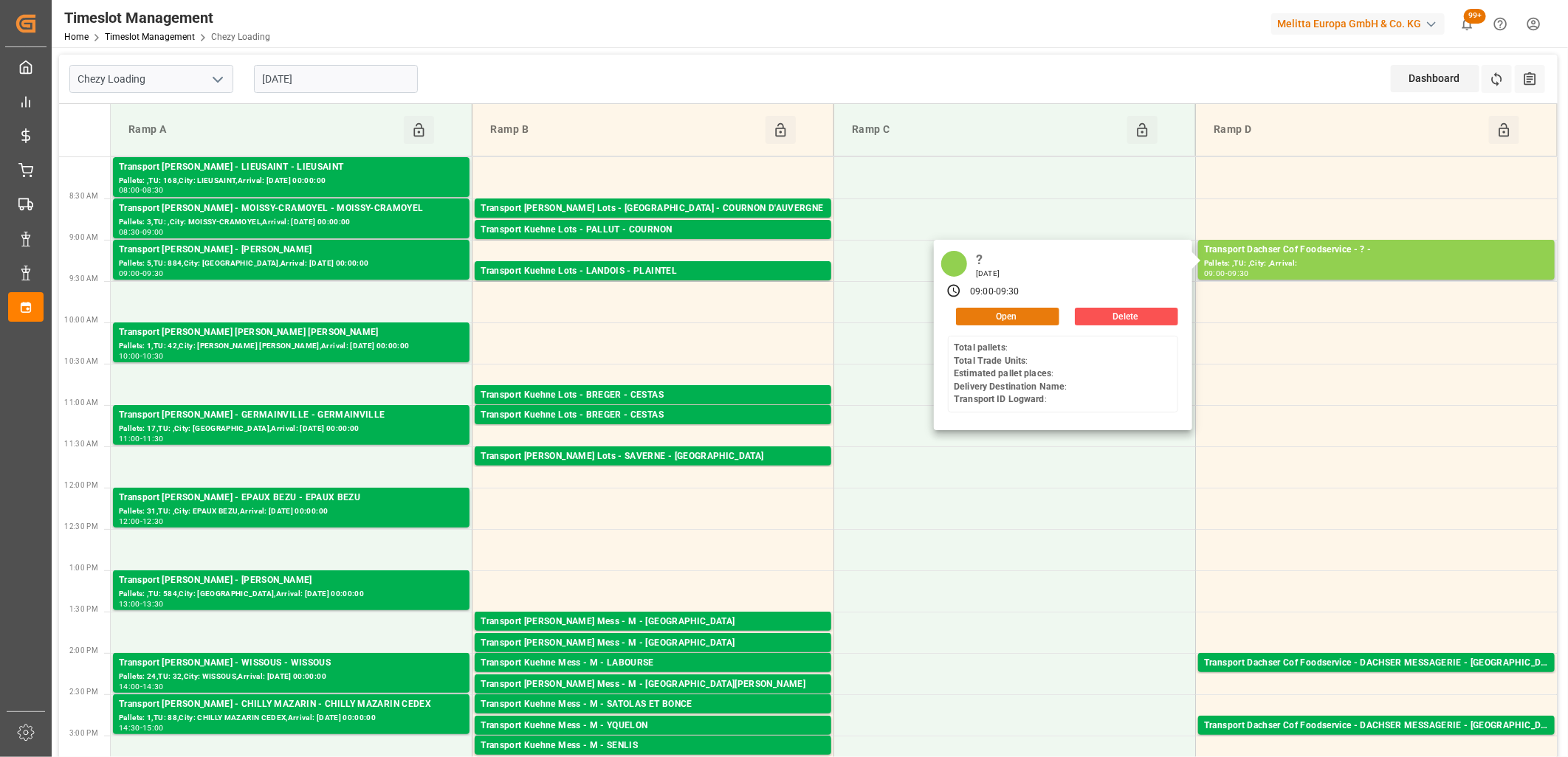
click at [1012, 312] on button "Open" at bounding box center [1007, 317] width 104 height 18
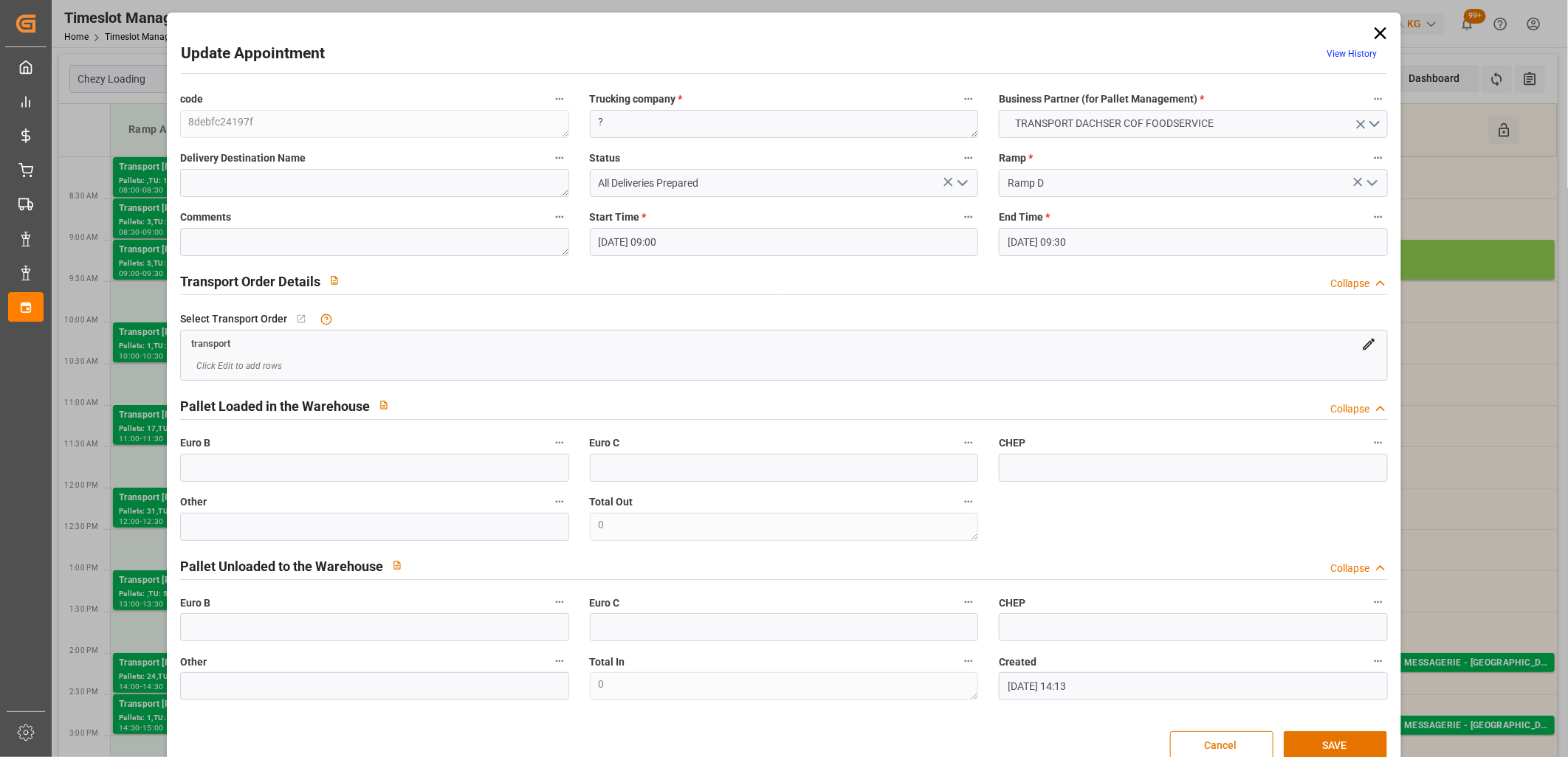
click at [1371, 30] on icon at bounding box center [1379, 33] width 20 height 20
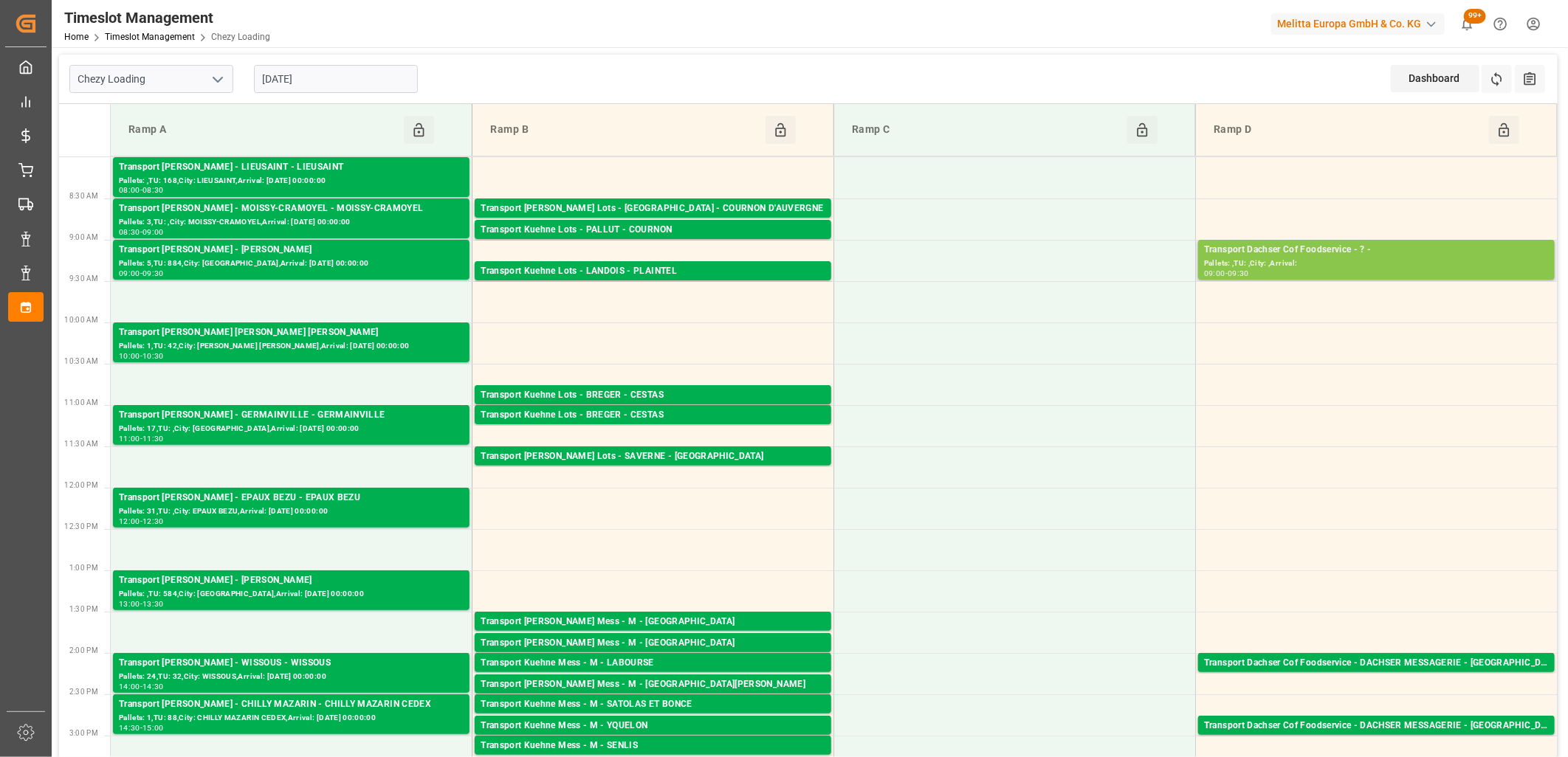
click at [1336, 240] on div "Transport Dachser Cof Foodservice - ? - Pallets: ,TU: ,City: ,Arrival: 09:00 - …" at bounding box center [1376, 259] width 357 height 40
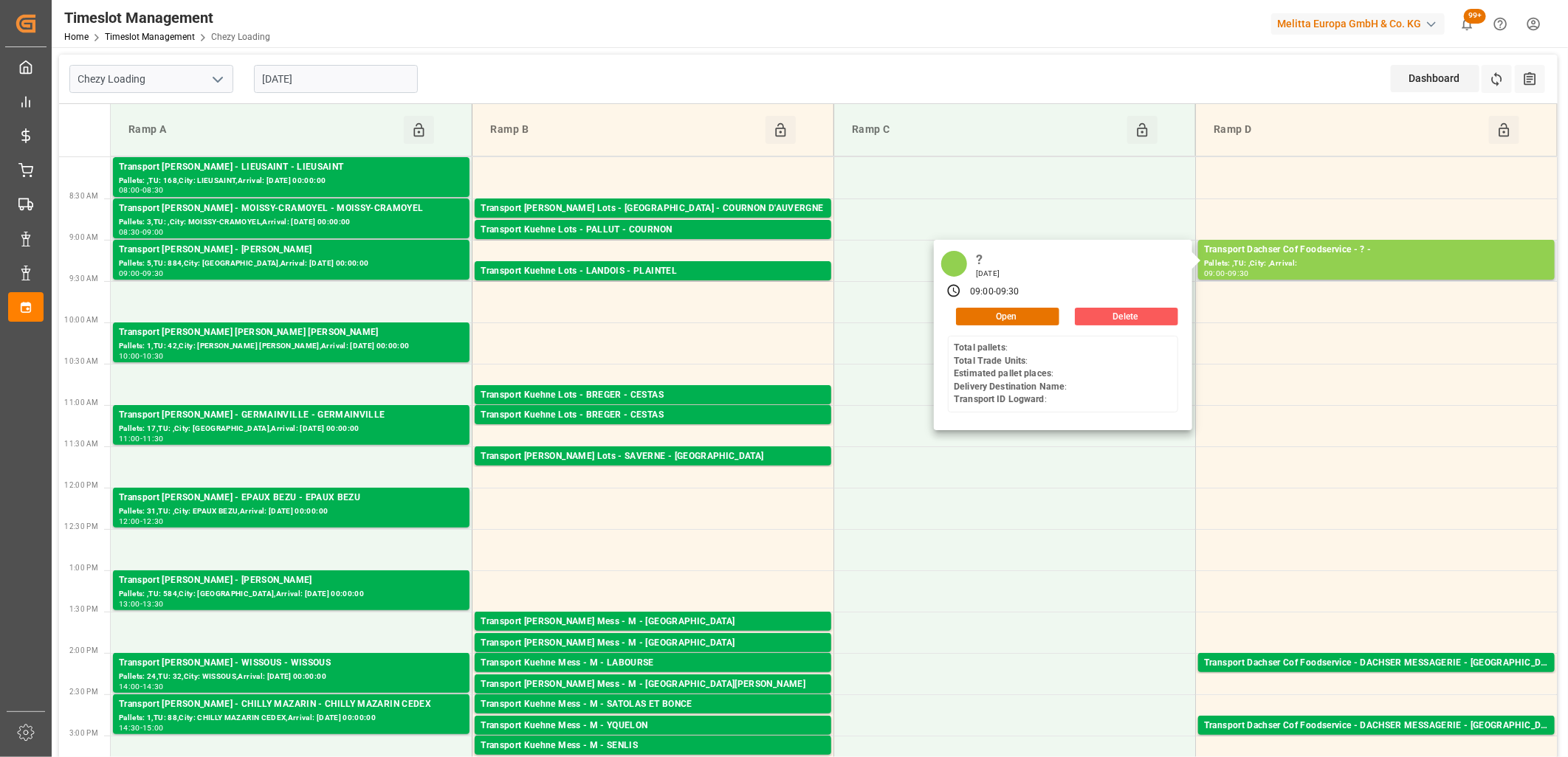
click at [1124, 311] on button "Delete" at bounding box center [1126, 317] width 104 height 18
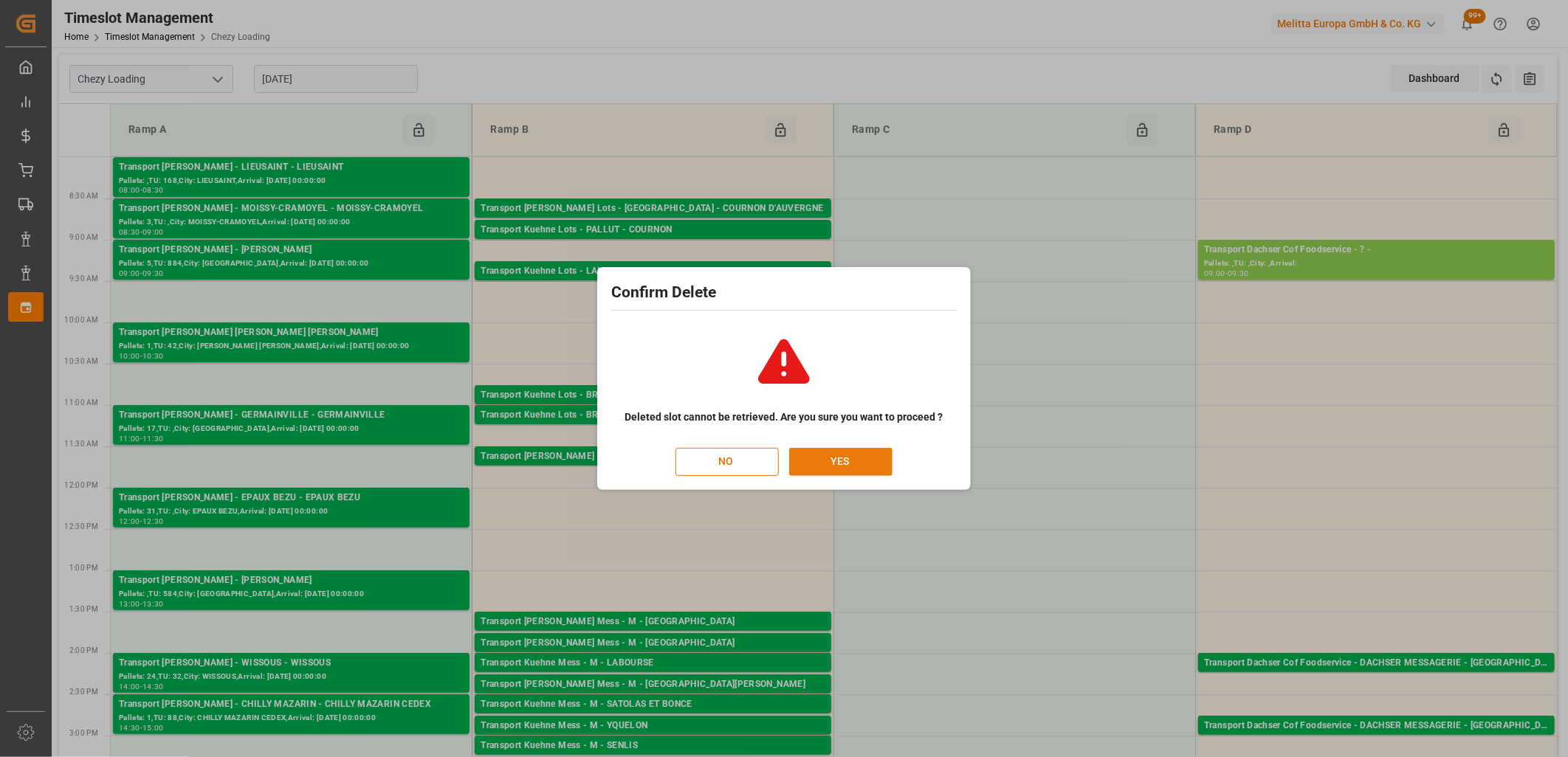
click at [866, 450] on button "YES" at bounding box center [840, 462] width 104 height 28
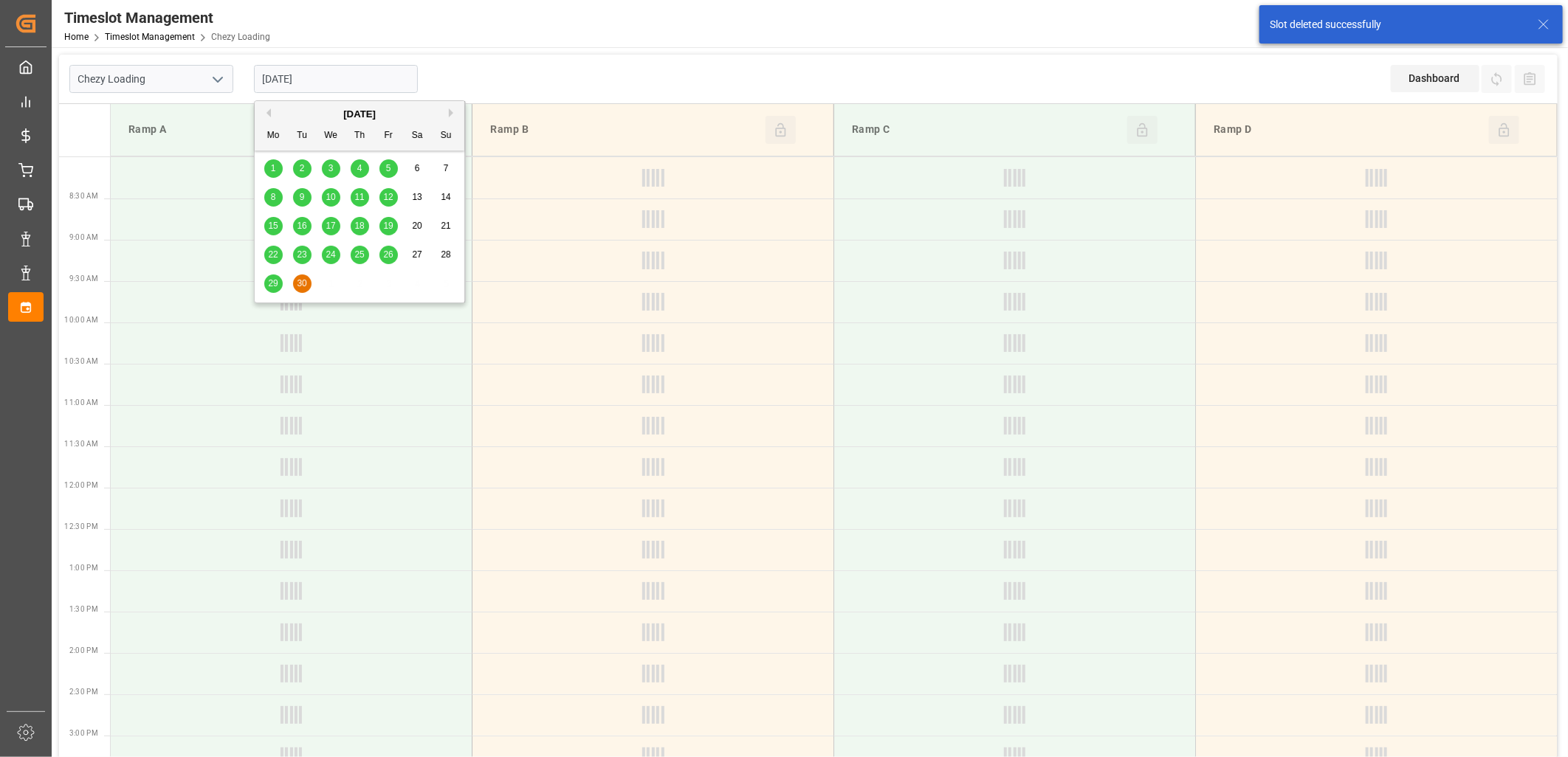
click at [351, 77] on input "[DATE]" at bounding box center [336, 79] width 164 height 28
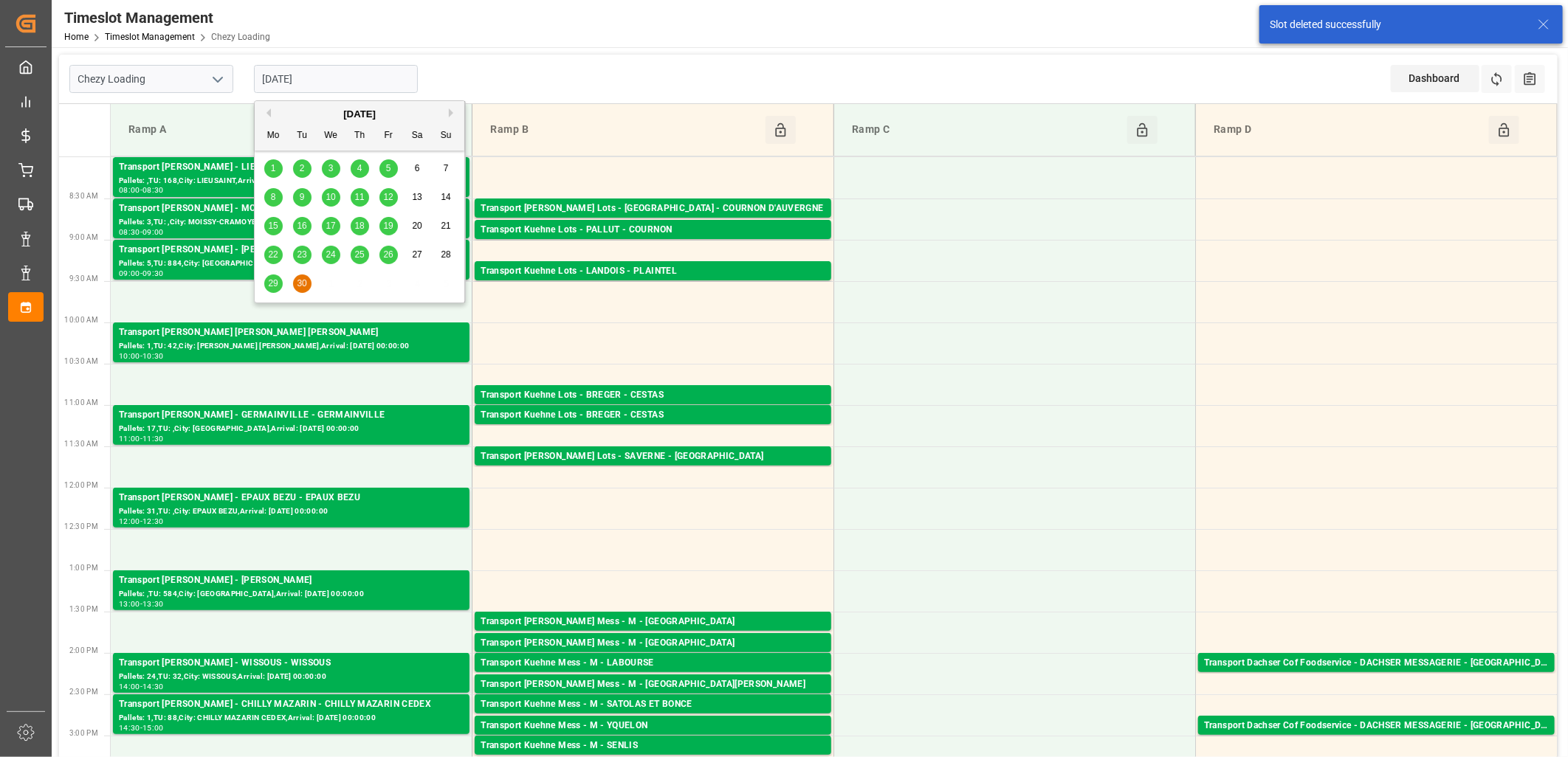
click at [451, 112] on button "Next Month" at bounding box center [453, 113] width 9 height 9
click at [328, 172] on span "1" at bounding box center [331, 168] width 5 height 11
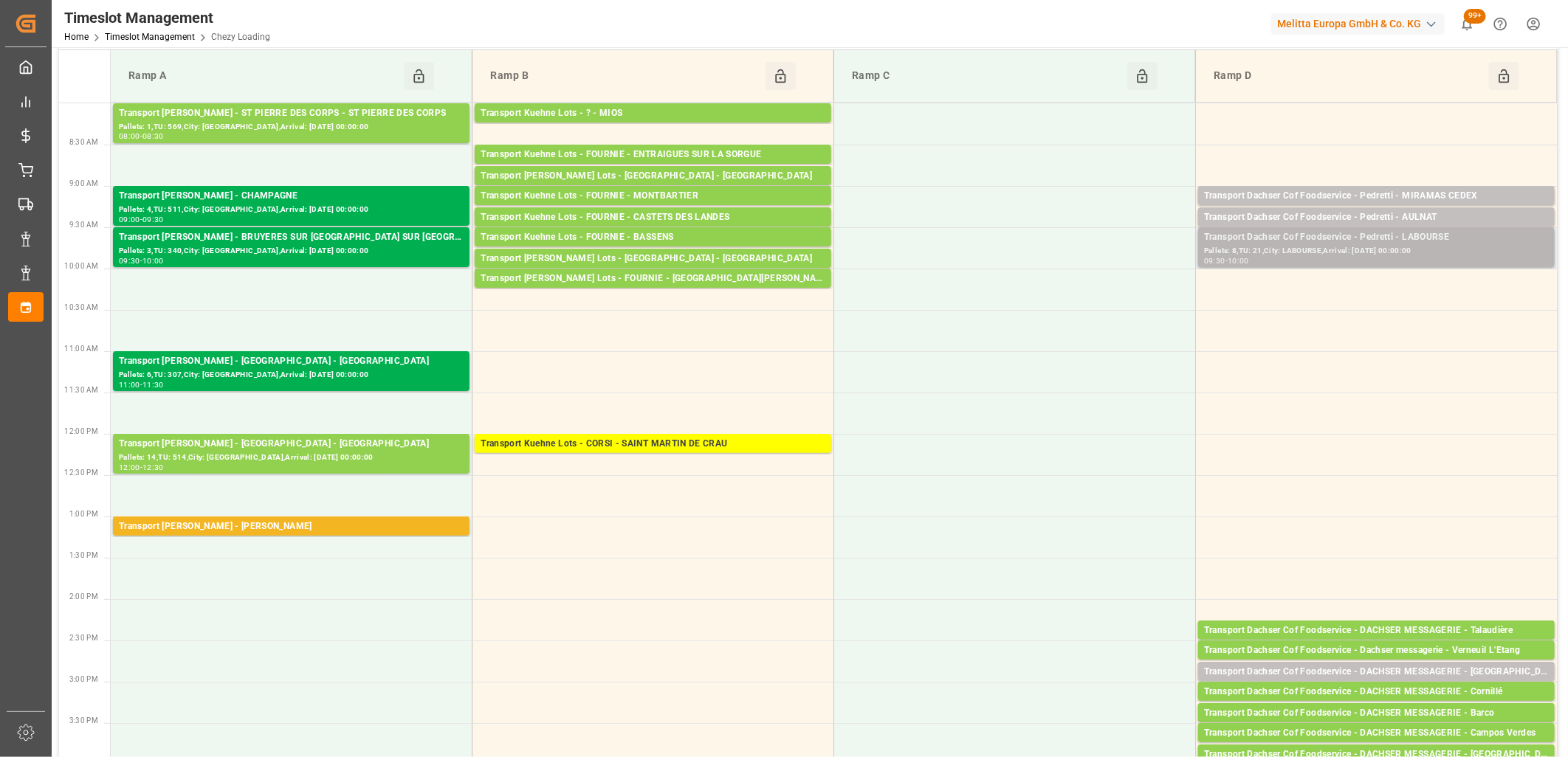
scroll to position [82, 0]
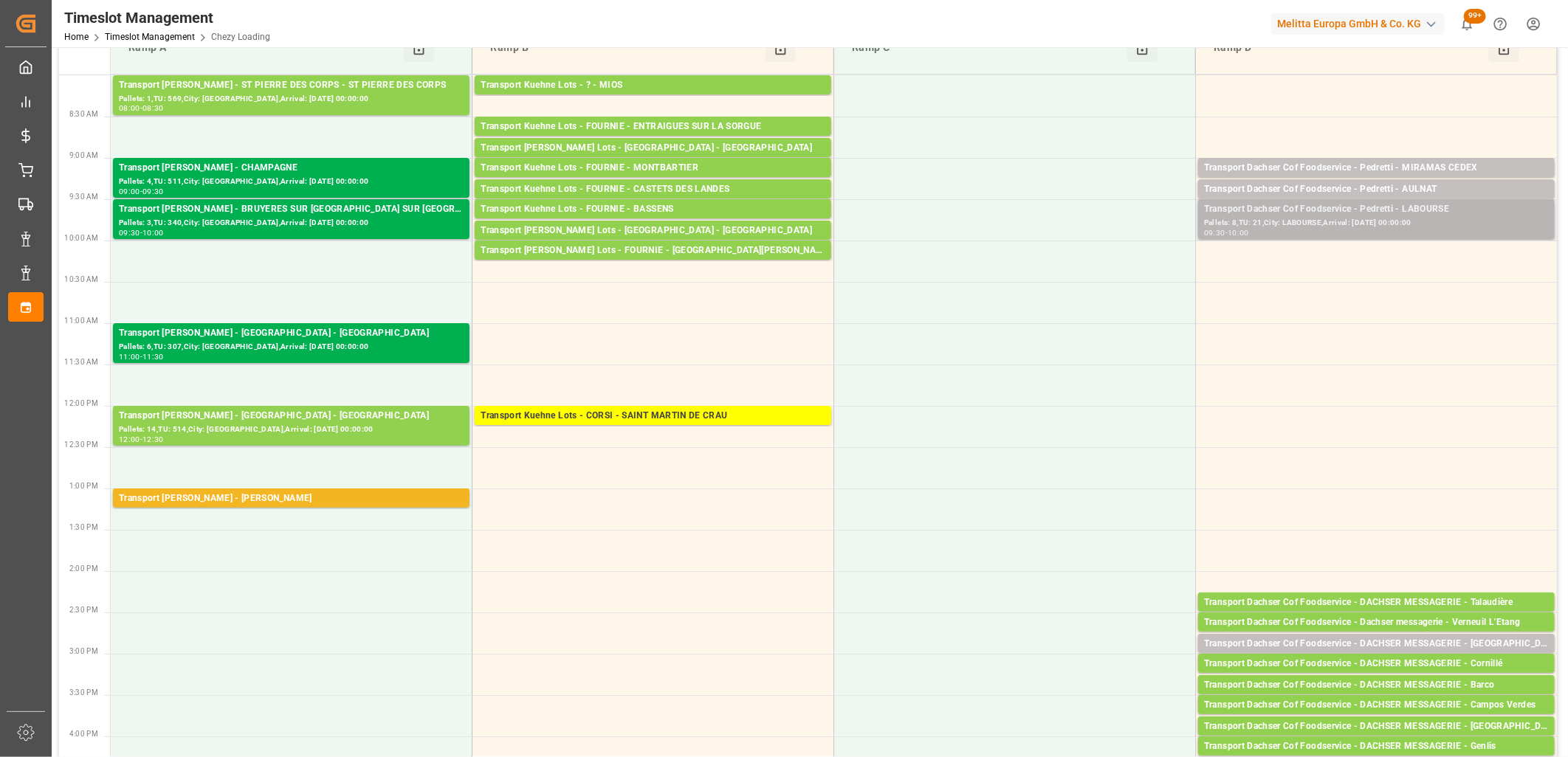
click at [1279, 210] on div "Transport Dachser Cof Foodservice - Pedretti - LABOURSE" at bounding box center [1376, 209] width 344 height 15
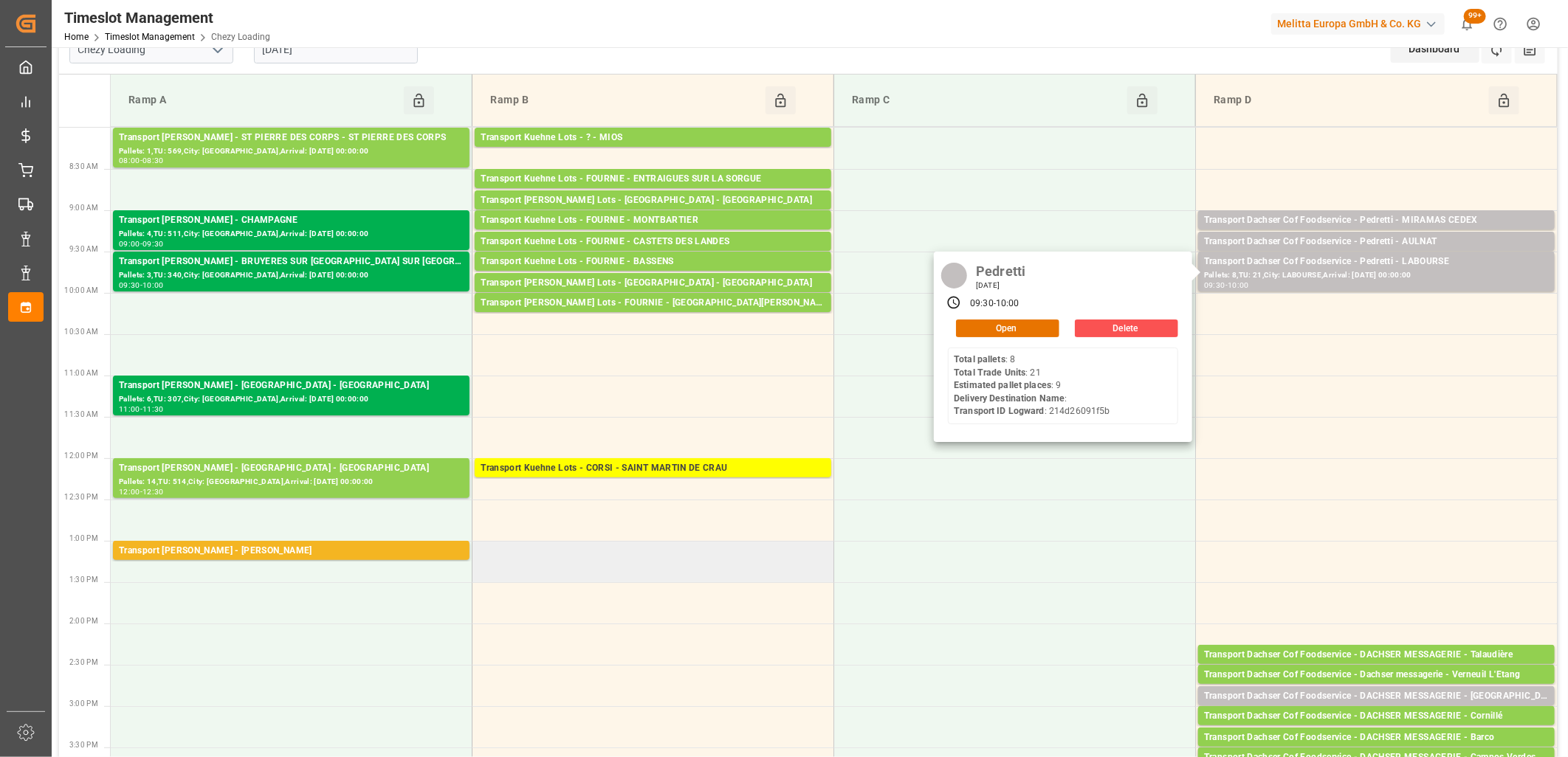
scroll to position [0, 0]
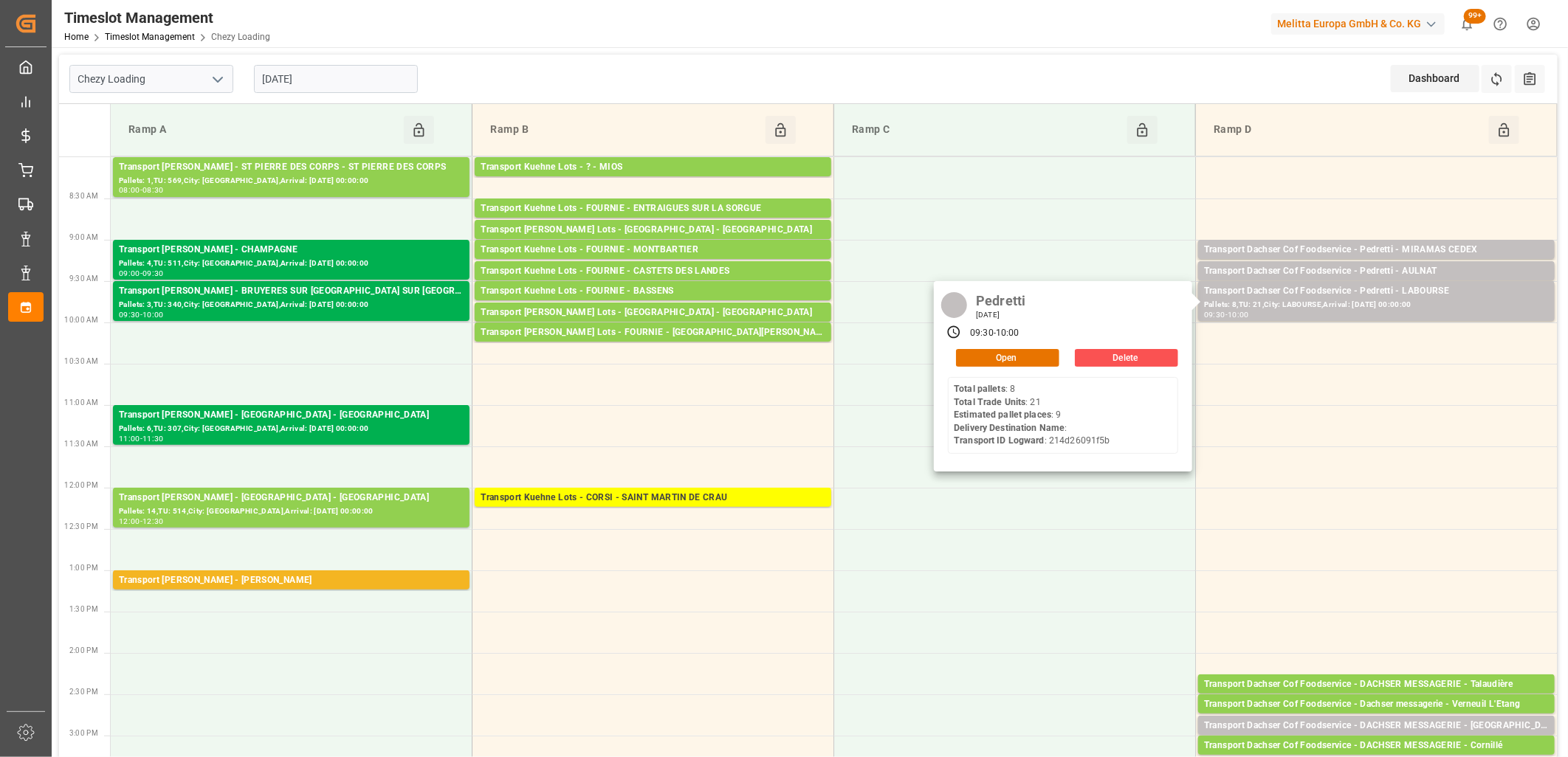
click at [364, 82] on input "[DATE]" at bounding box center [336, 79] width 164 height 28
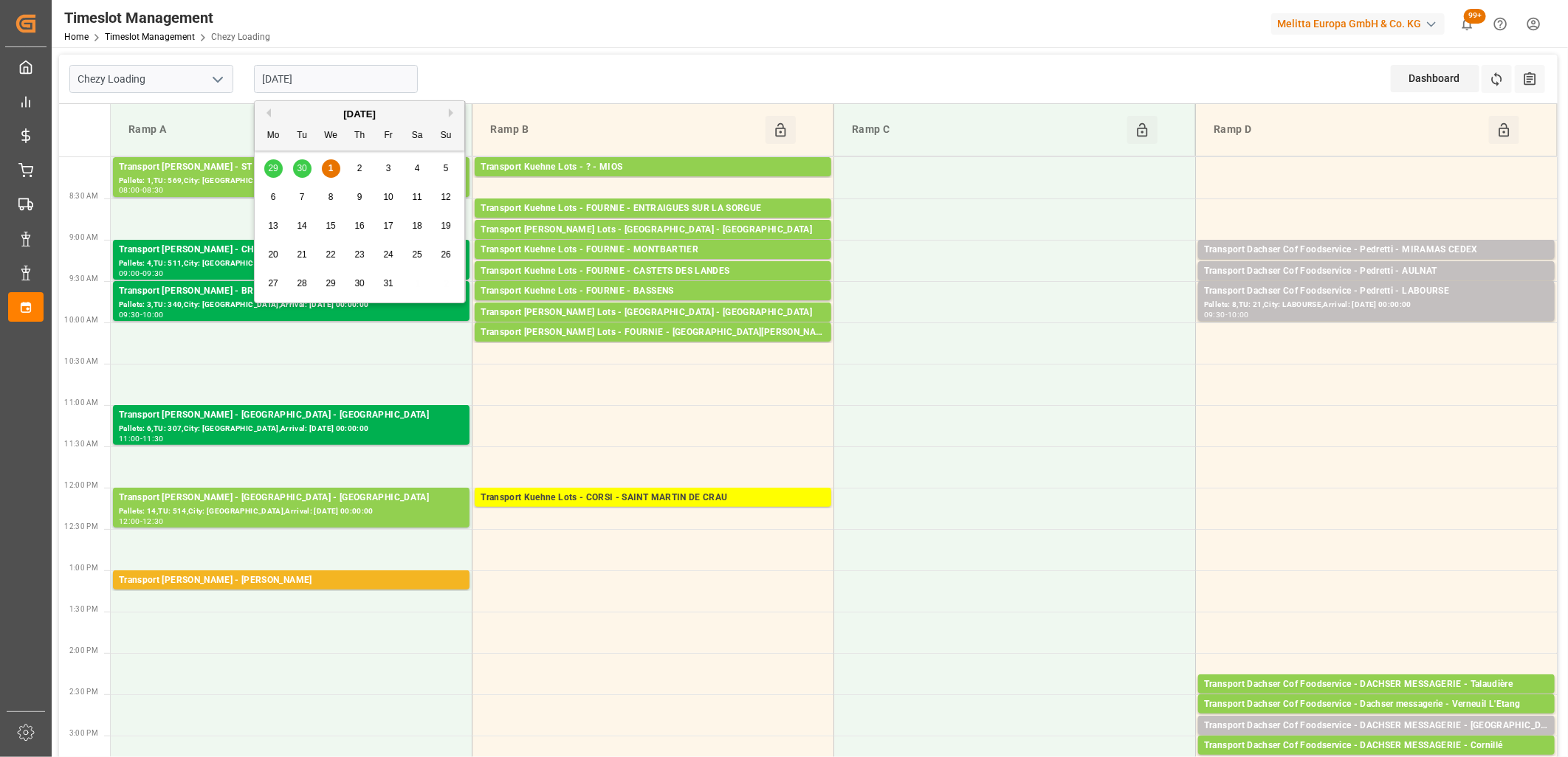
click at [387, 164] on span "3" at bounding box center [389, 168] width 5 height 11
type input "[DATE]"
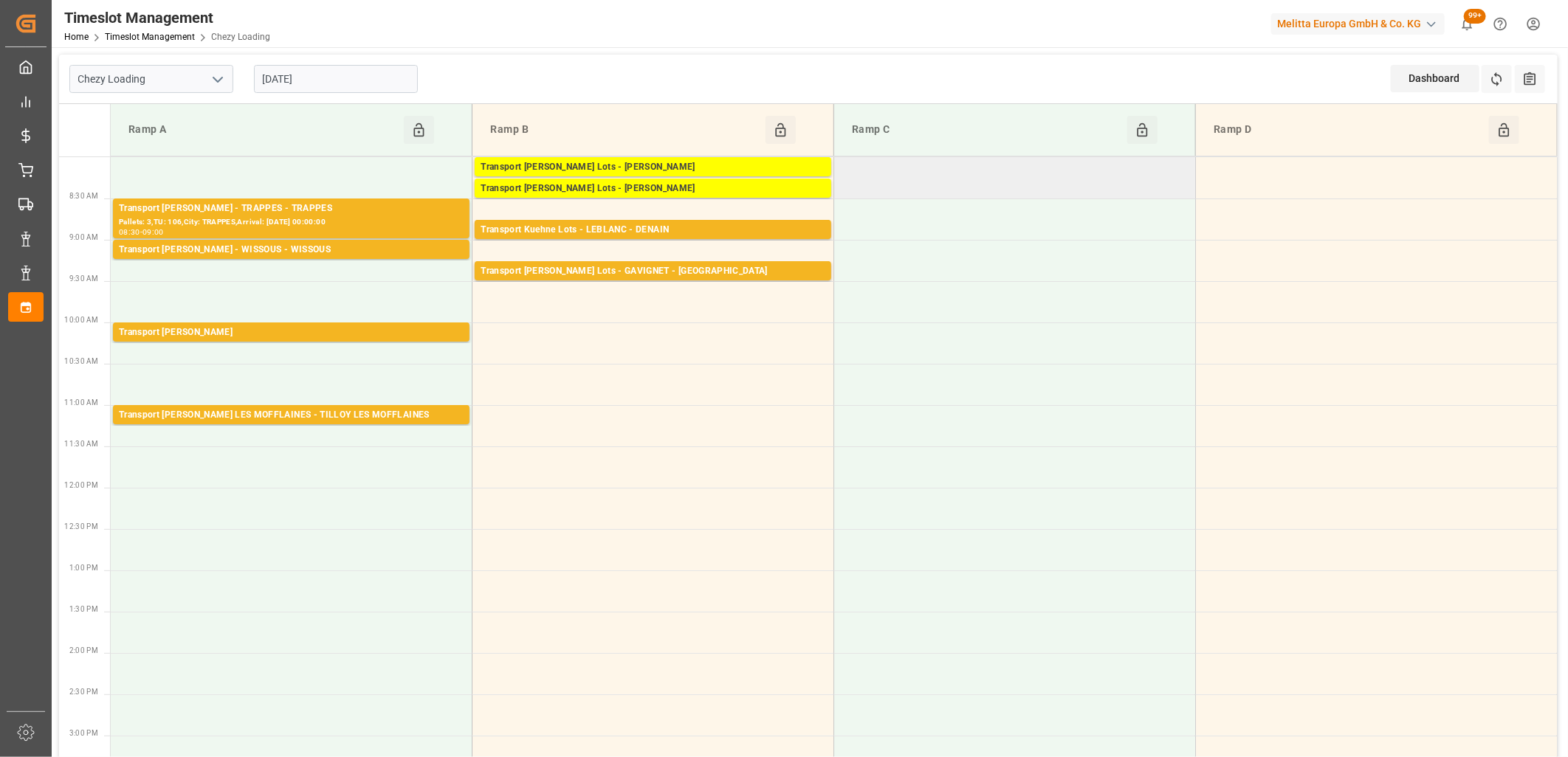
click at [1000, 180] on td at bounding box center [1015, 178] width 361 height 42
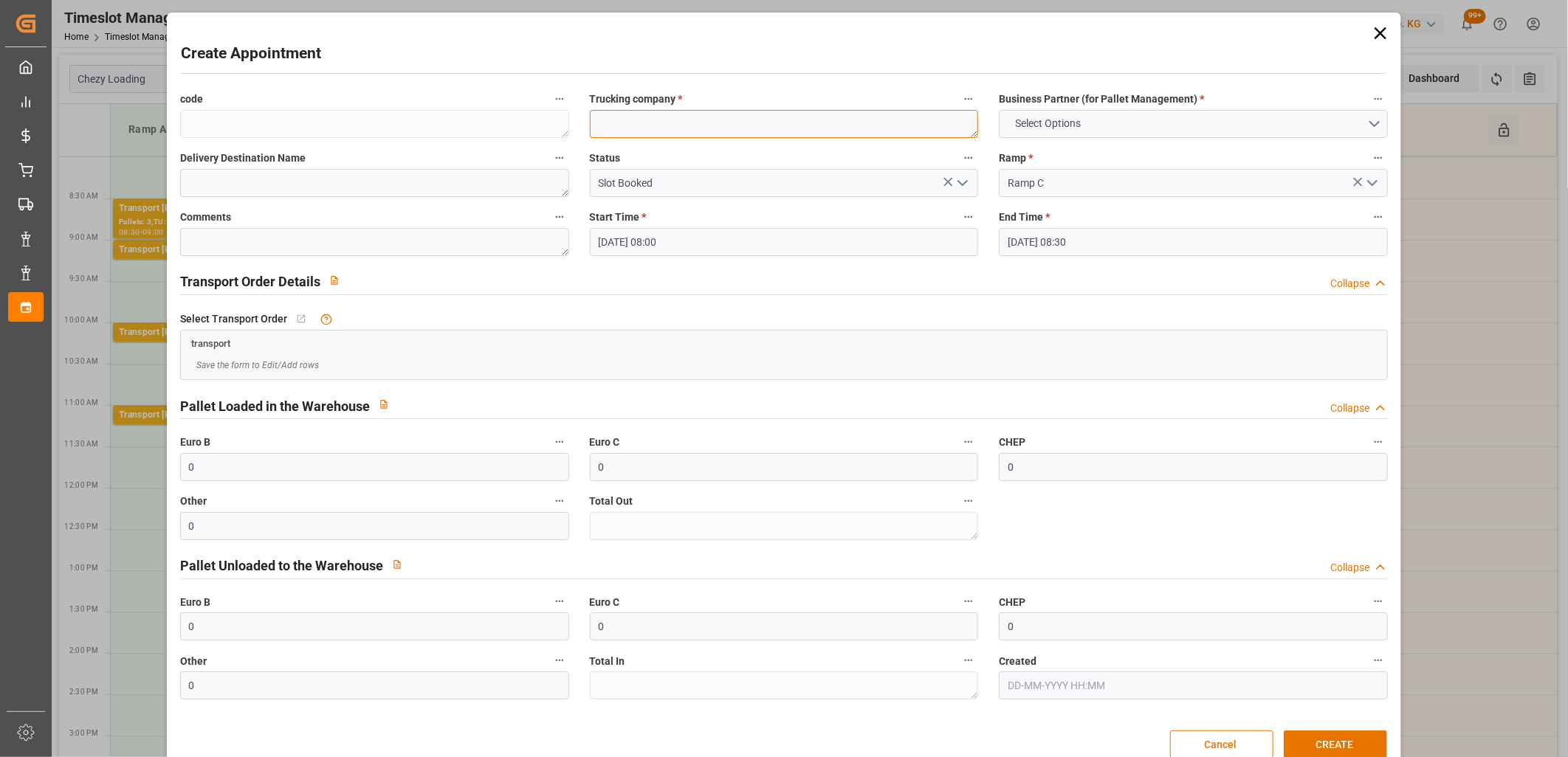
click at [746, 115] on textarea at bounding box center [784, 124] width 389 height 28
click at [1160, 122] on button "Select Options" at bounding box center [1193, 124] width 389 height 28
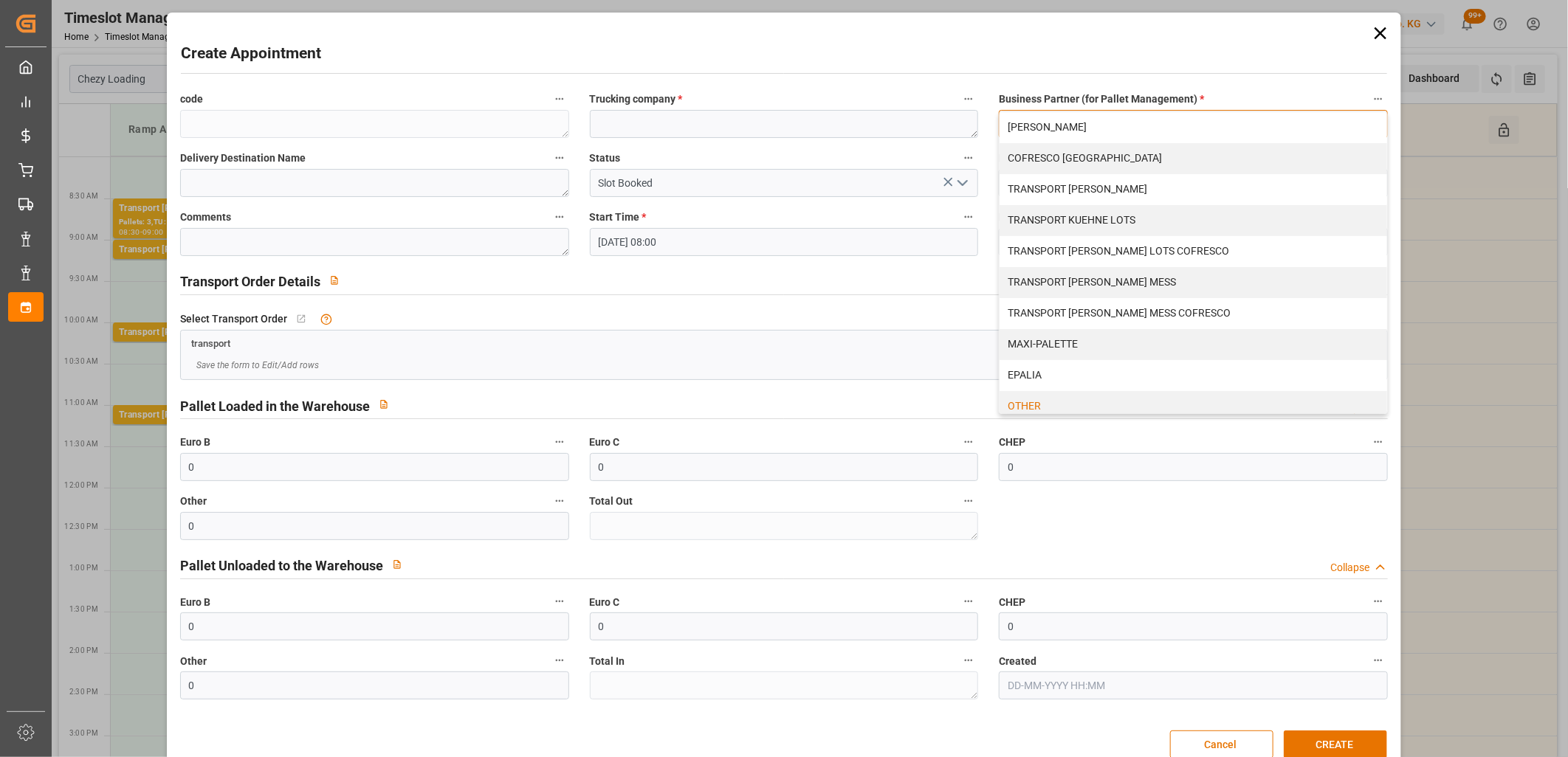
click at [1014, 398] on div "OTHER" at bounding box center [1193, 406] width 388 height 31
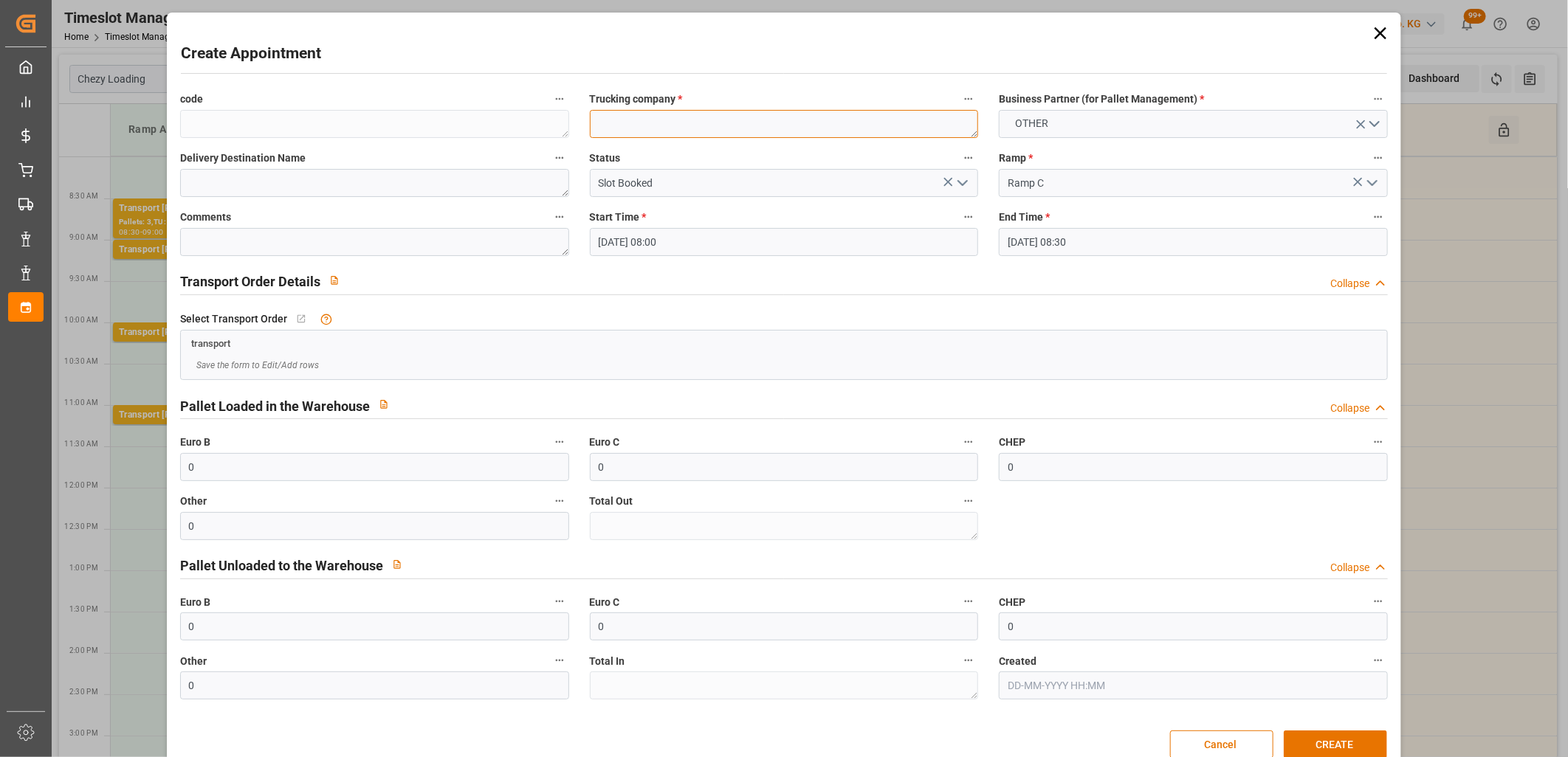
click at [790, 121] on textarea at bounding box center [784, 124] width 389 height 28
type textarea "DELAVENNE"
click at [305, 188] on textarea at bounding box center [374, 183] width 389 height 28
type textarea "45758389/45759239/41/42"
click at [686, 119] on textarea "DELAVENNE" at bounding box center [784, 124] width 389 height 28
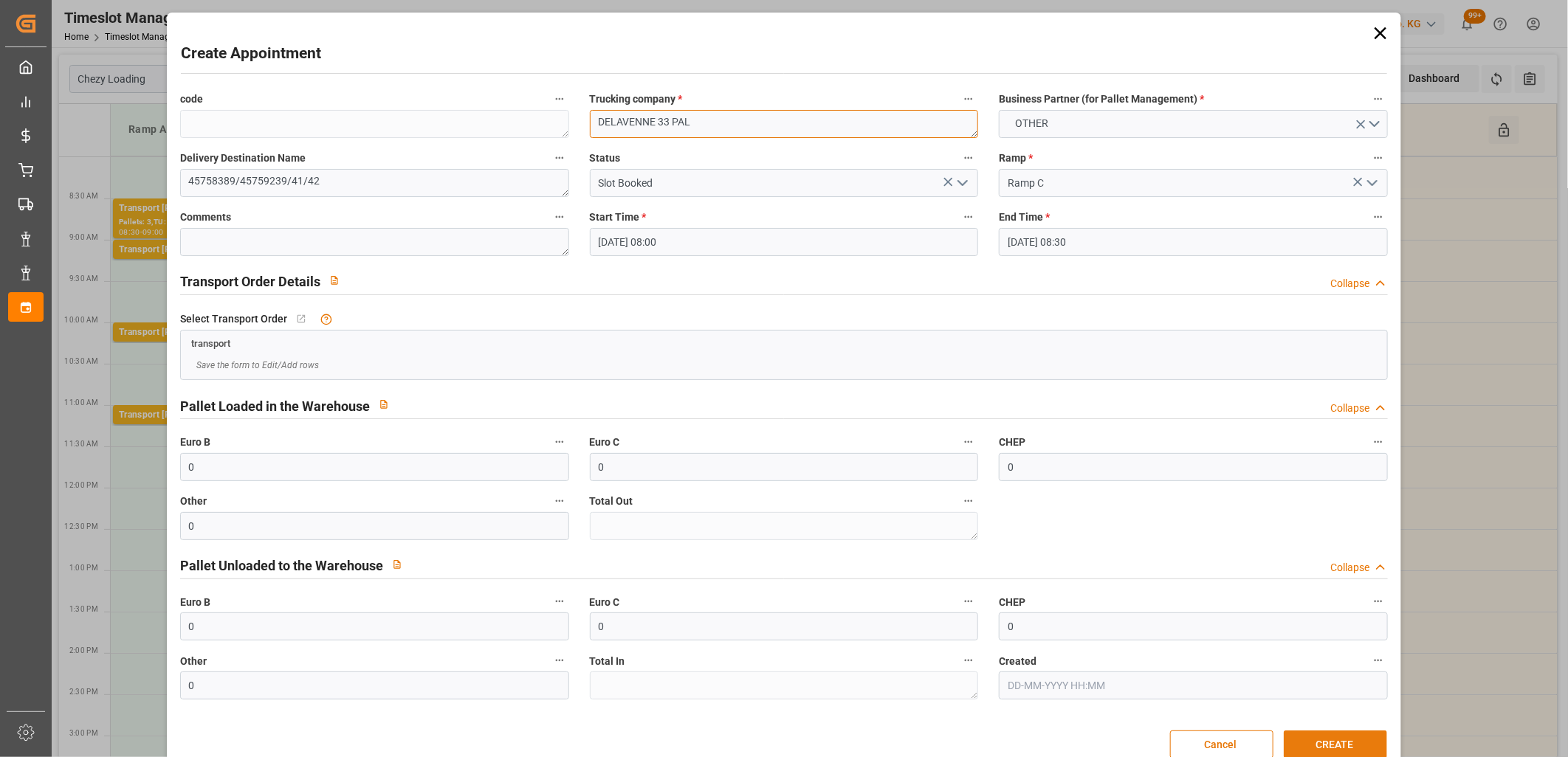
type textarea "DELAVENNE 33 PAL"
click at [1333, 739] on button "CREATE" at bounding box center [1335, 745] width 104 height 28
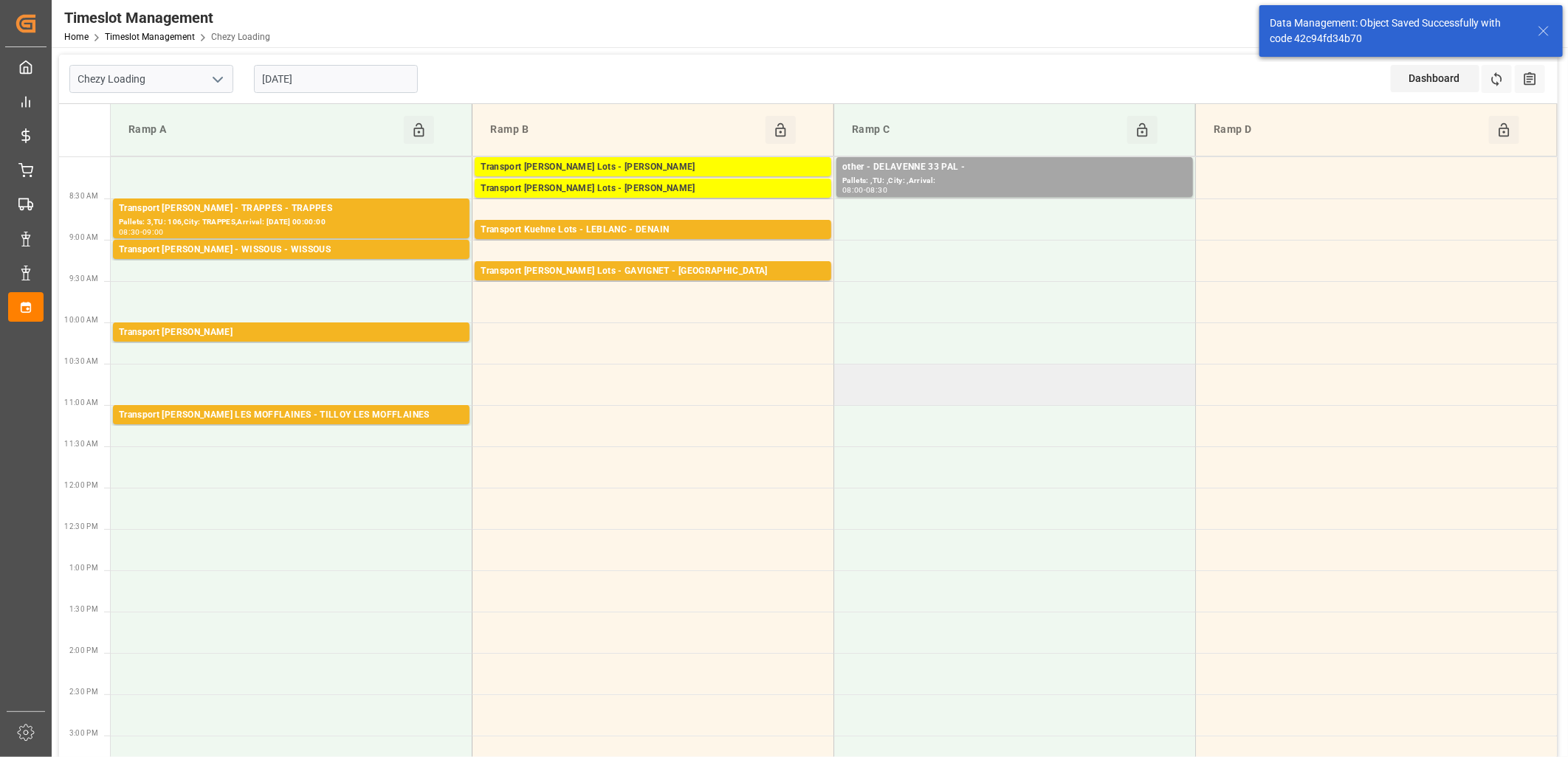
click at [973, 377] on td at bounding box center [1015, 384] width 361 height 42
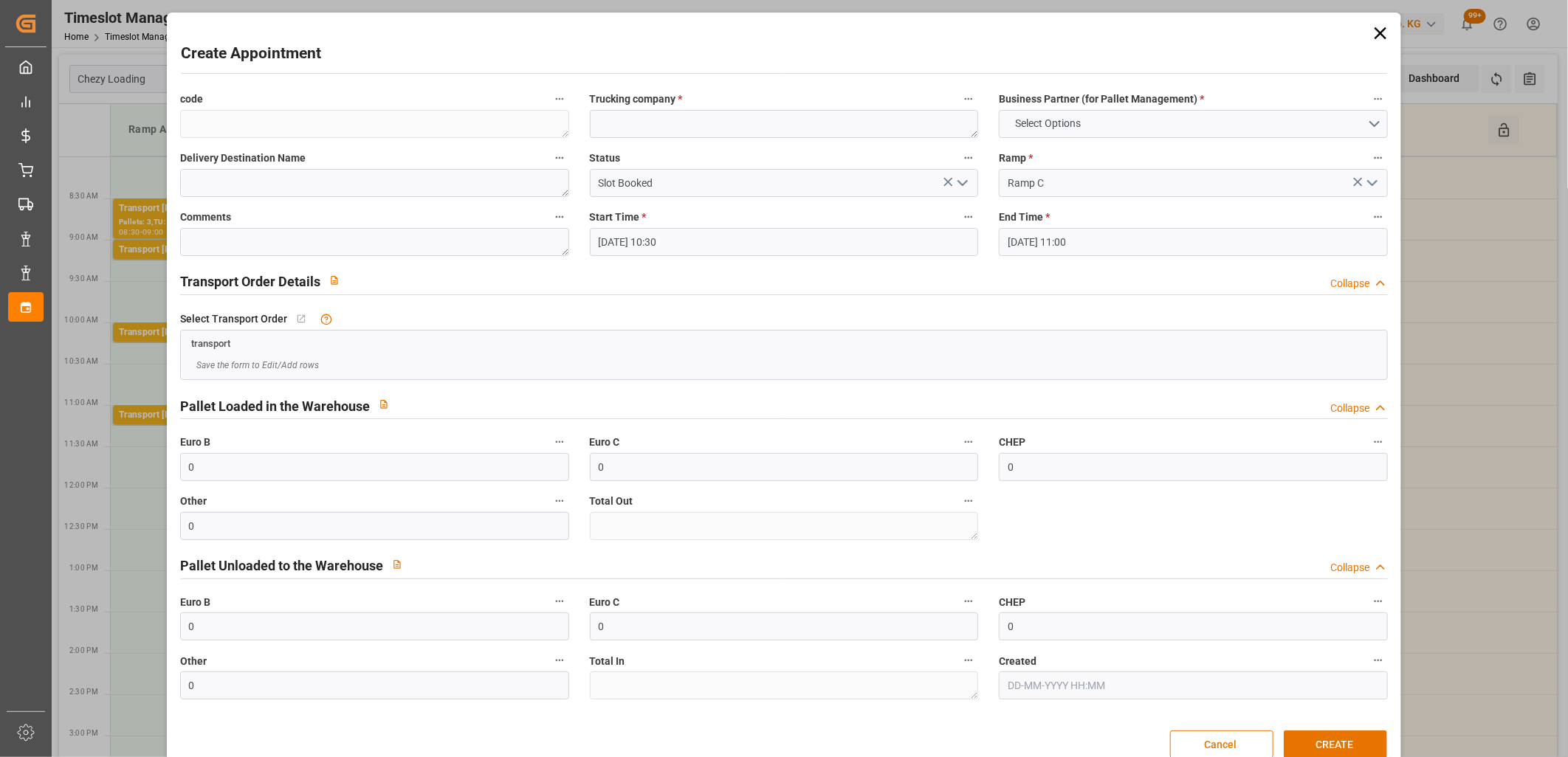
click at [1371, 35] on icon at bounding box center [1379, 33] width 20 height 20
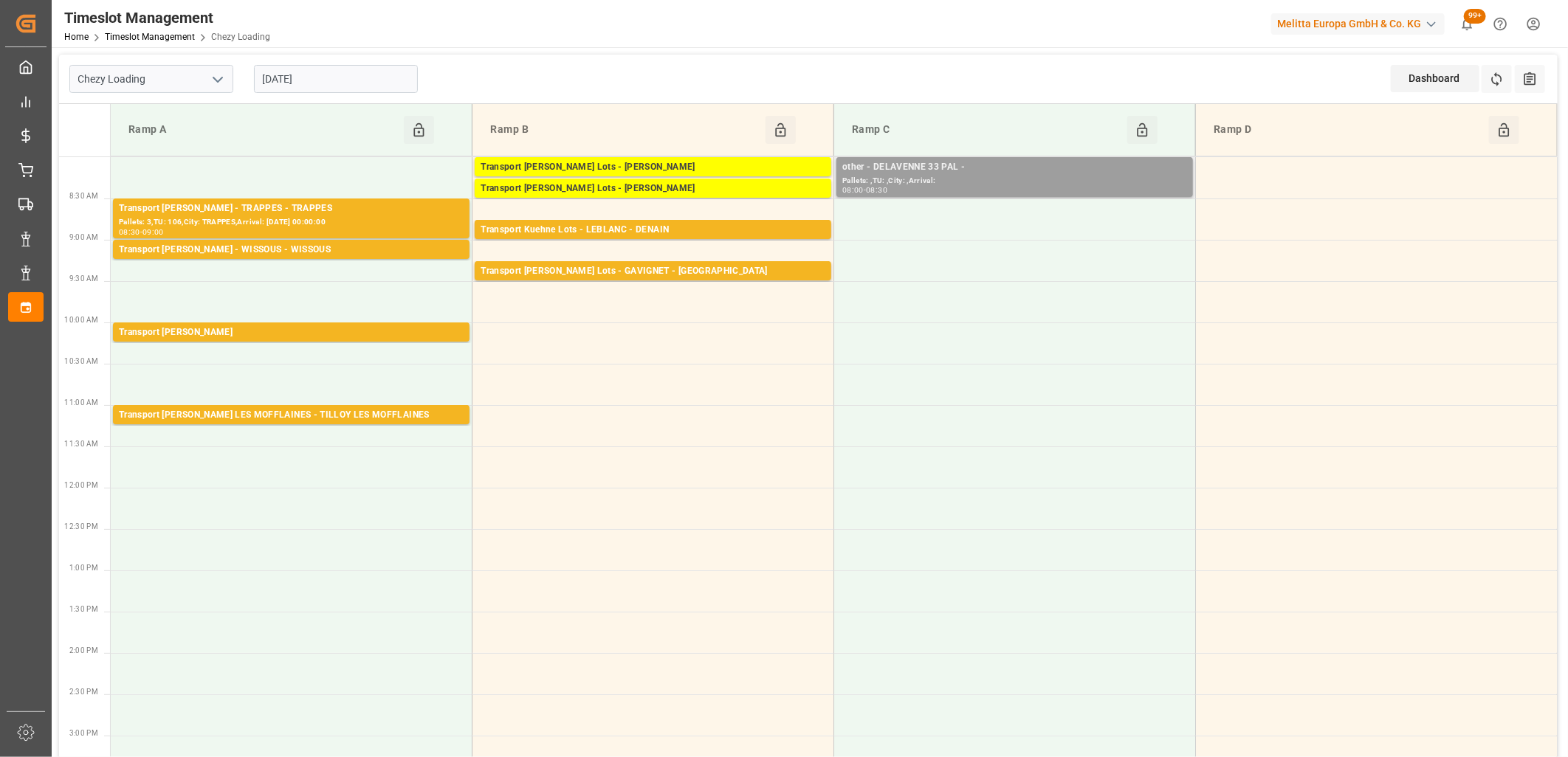
click at [889, 177] on div "Pallets: ,TU: ,City: ,Arrival:" at bounding box center [1014, 182] width 344 height 12
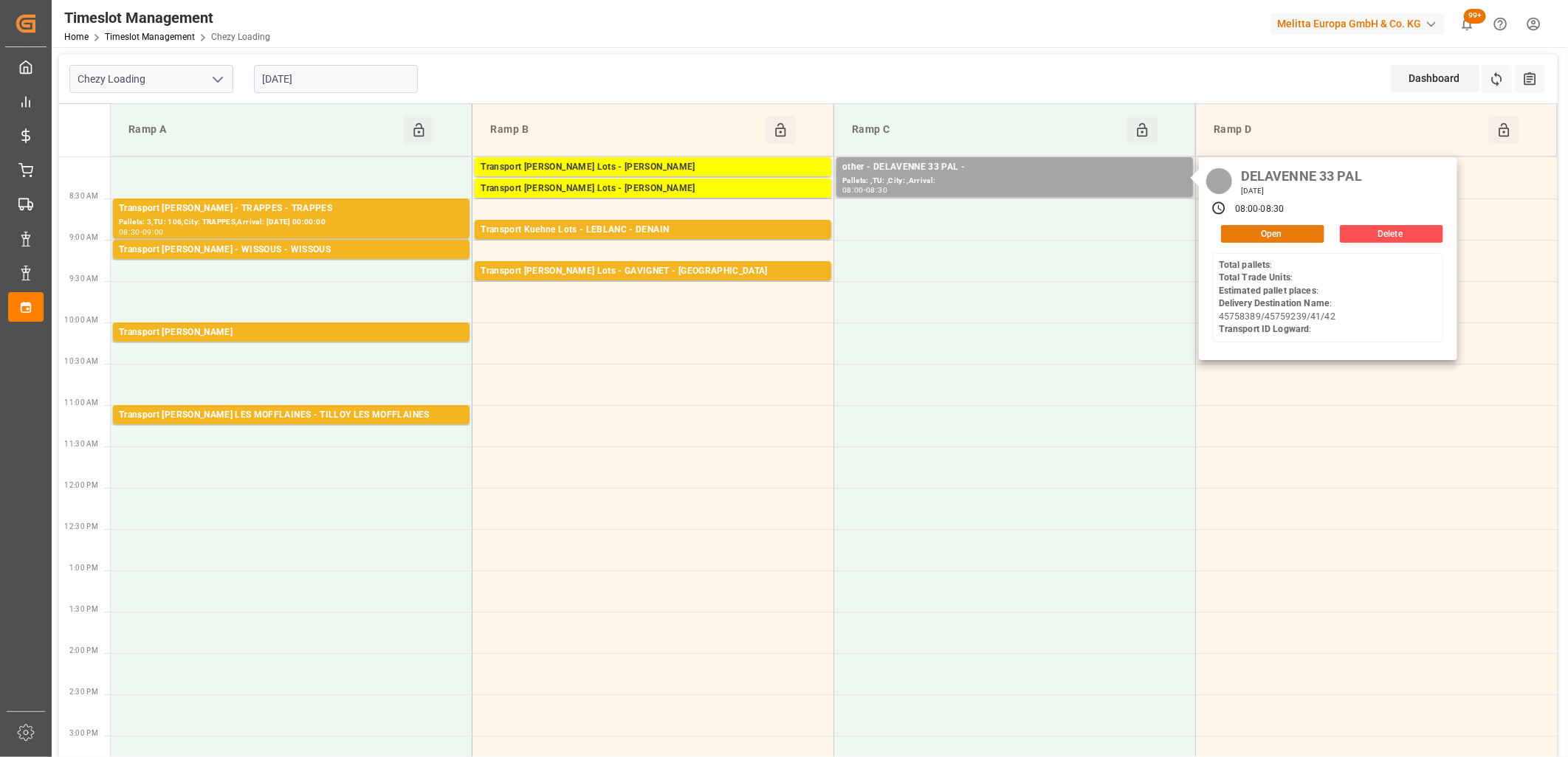
click at [1239, 231] on button "Open" at bounding box center [1272, 234] width 104 height 18
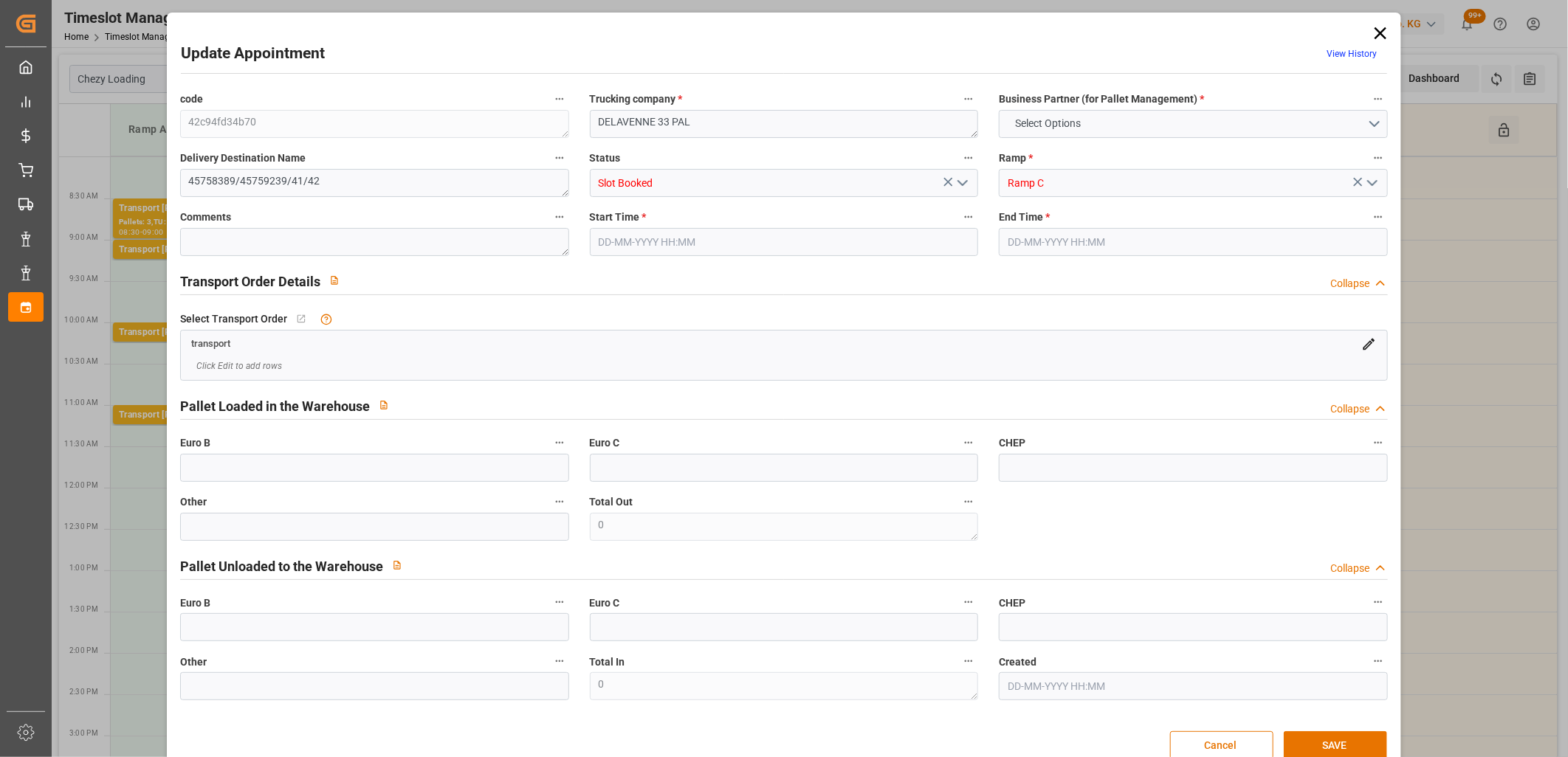
type input "0"
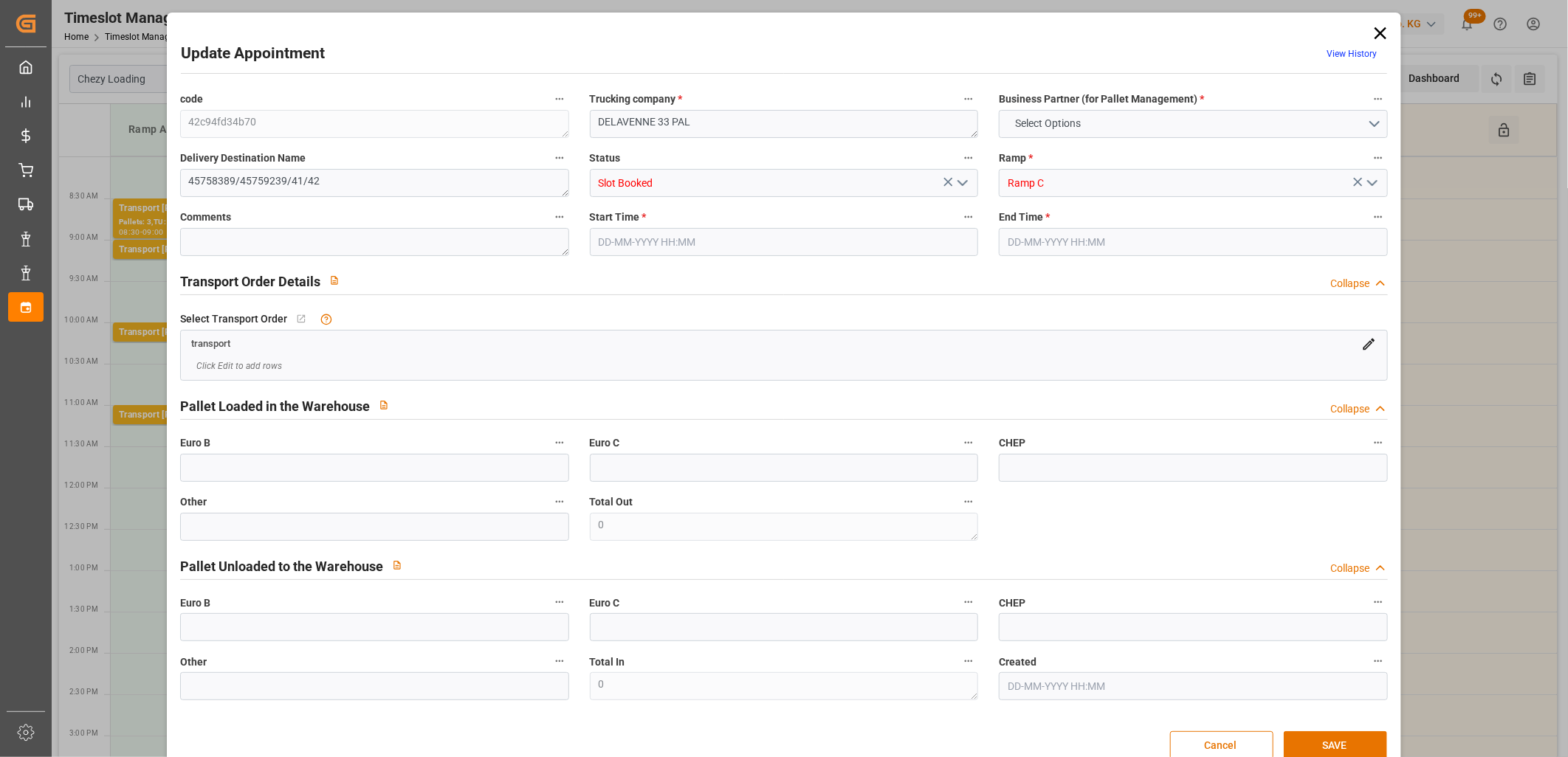
type input "0"
type input "03-10-2025 08:00"
type input "03-10-2025 08:30"
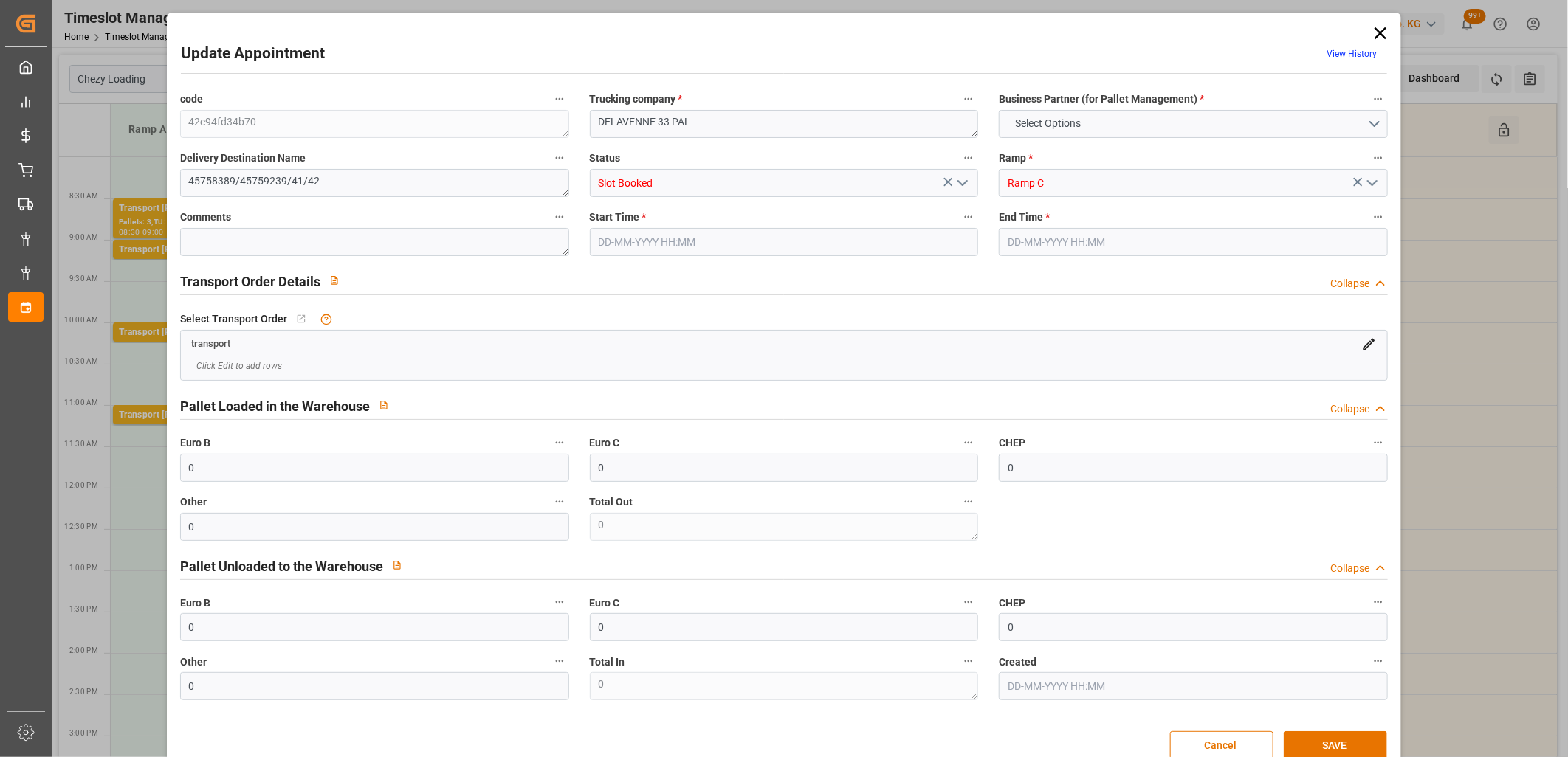
type input "01-10-2025 09:05"
click at [1370, 30] on icon at bounding box center [1379, 33] width 20 height 20
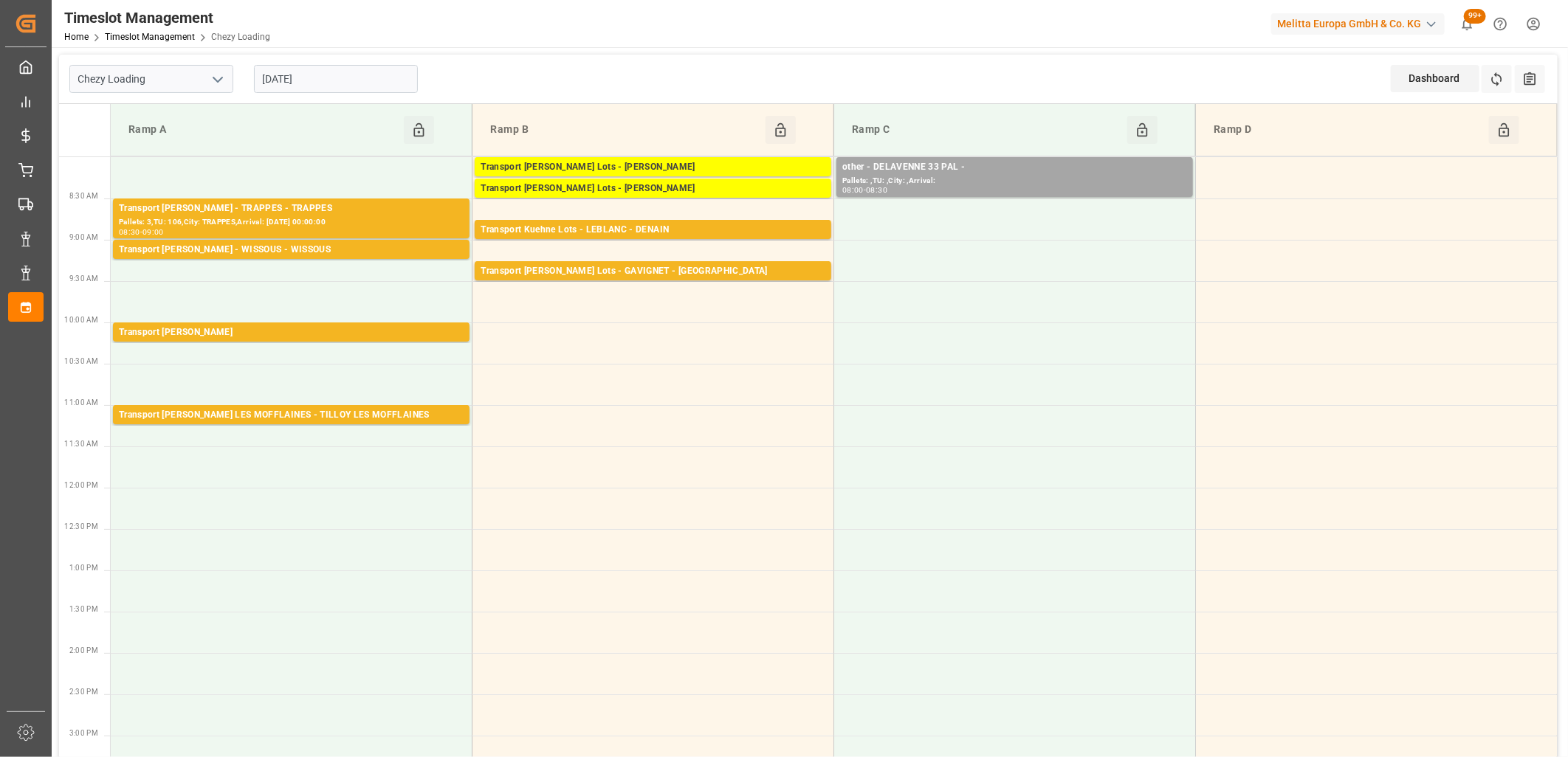
click at [374, 82] on input "[DATE]" at bounding box center [336, 79] width 164 height 28
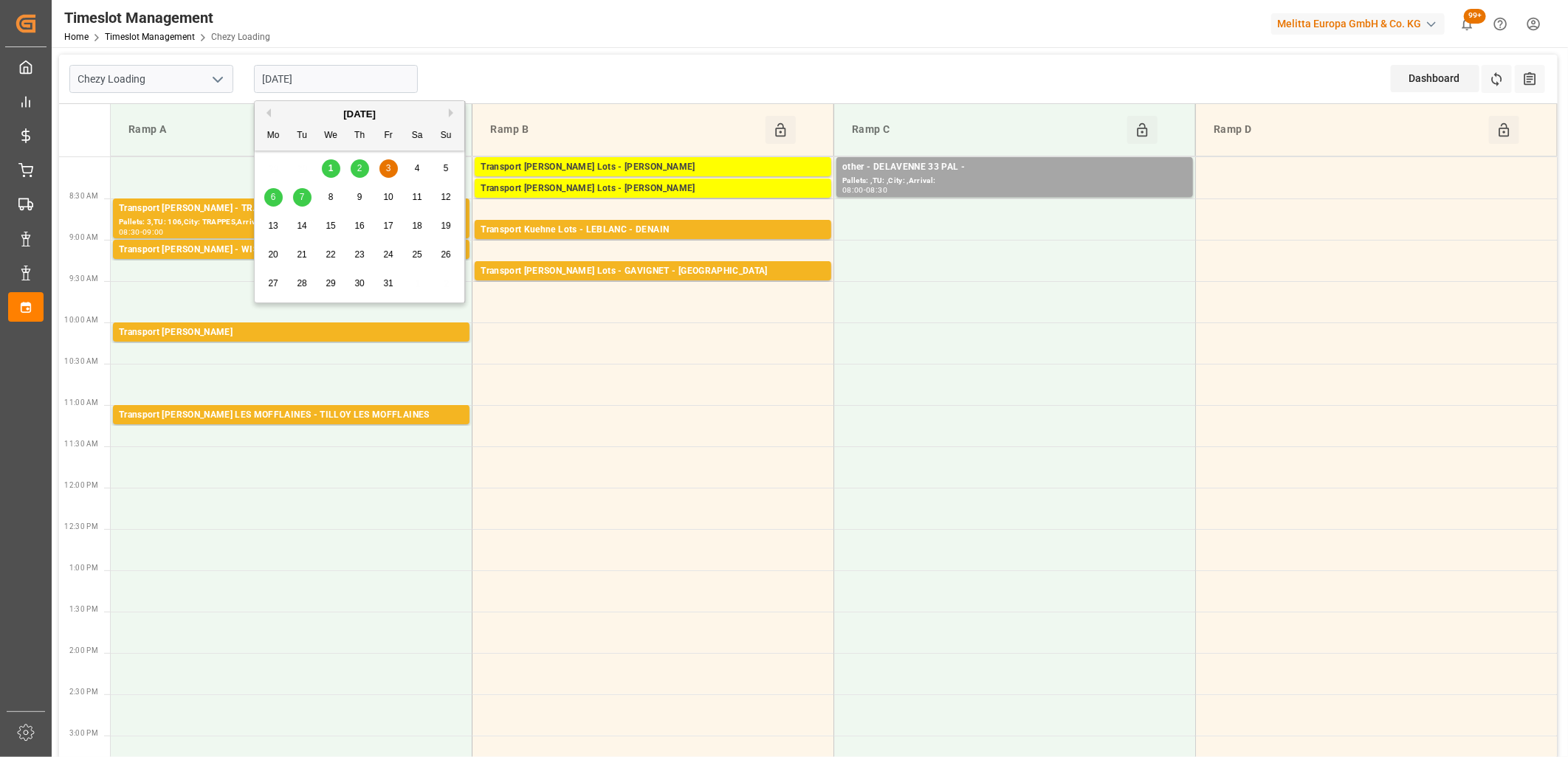
click at [327, 200] on div "8" at bounding box center [330, 197] width 19 height 18
type input "[DATE]"
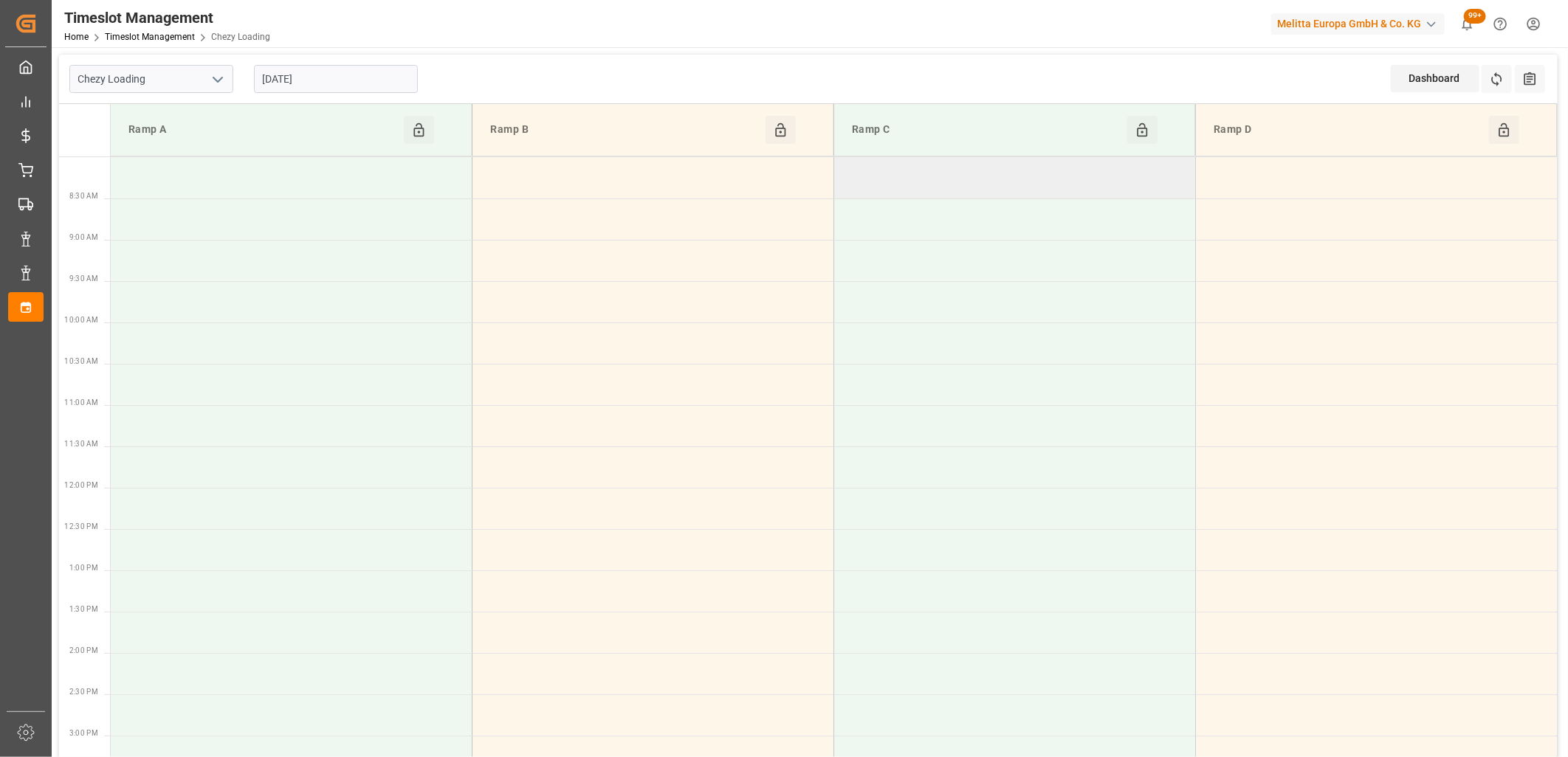
click at [943, 182] on td at bounding box center [1015, 178] width 361 height 42
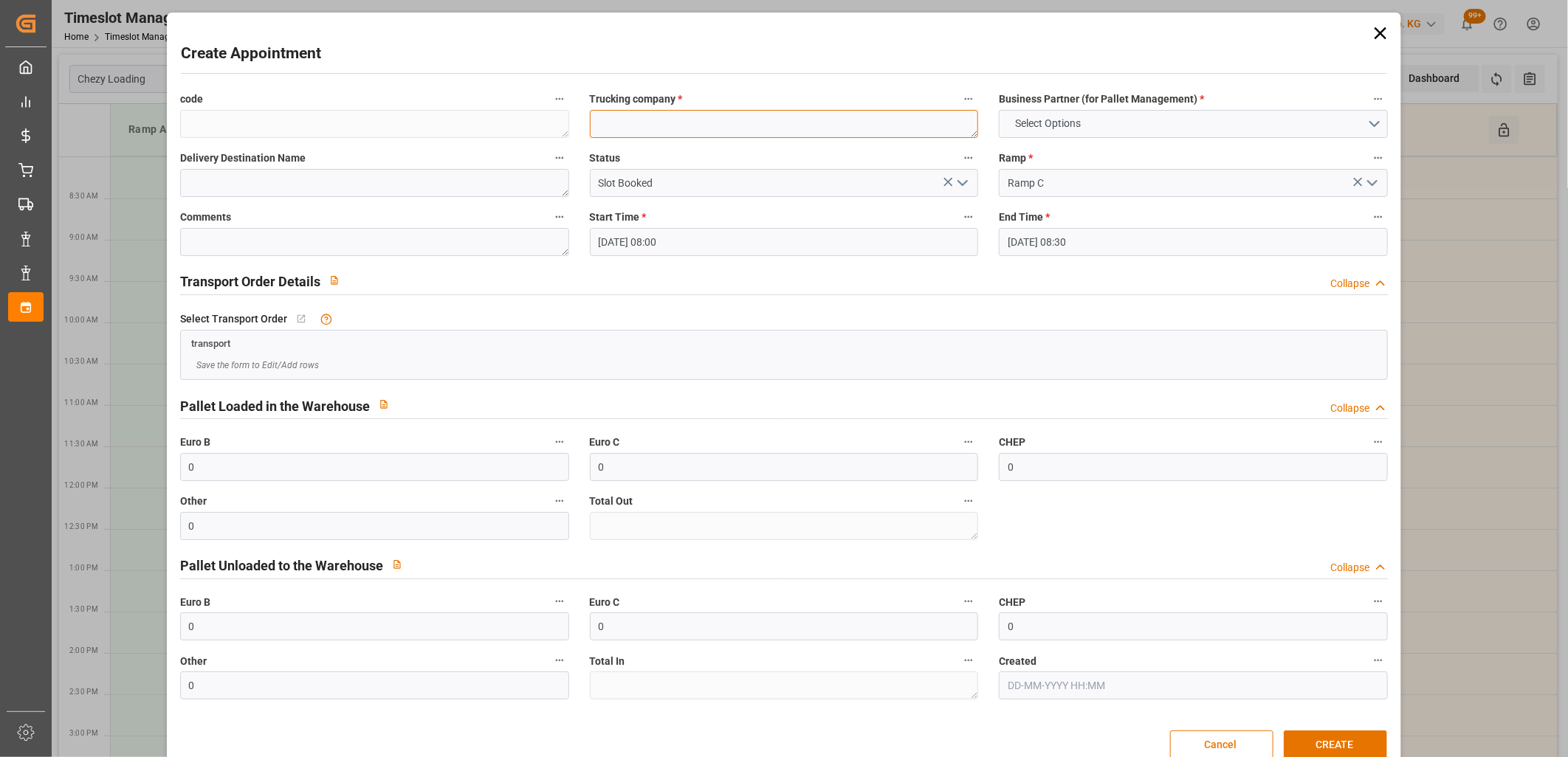
click at [741, 120] on textarea at bounding box center [784, 124] width 389 height 28
type textarea "ESAT 14 PAL"
click at [1040, 130] on span "Select Options" at bounding box center [1047, 124] width 81 height 16
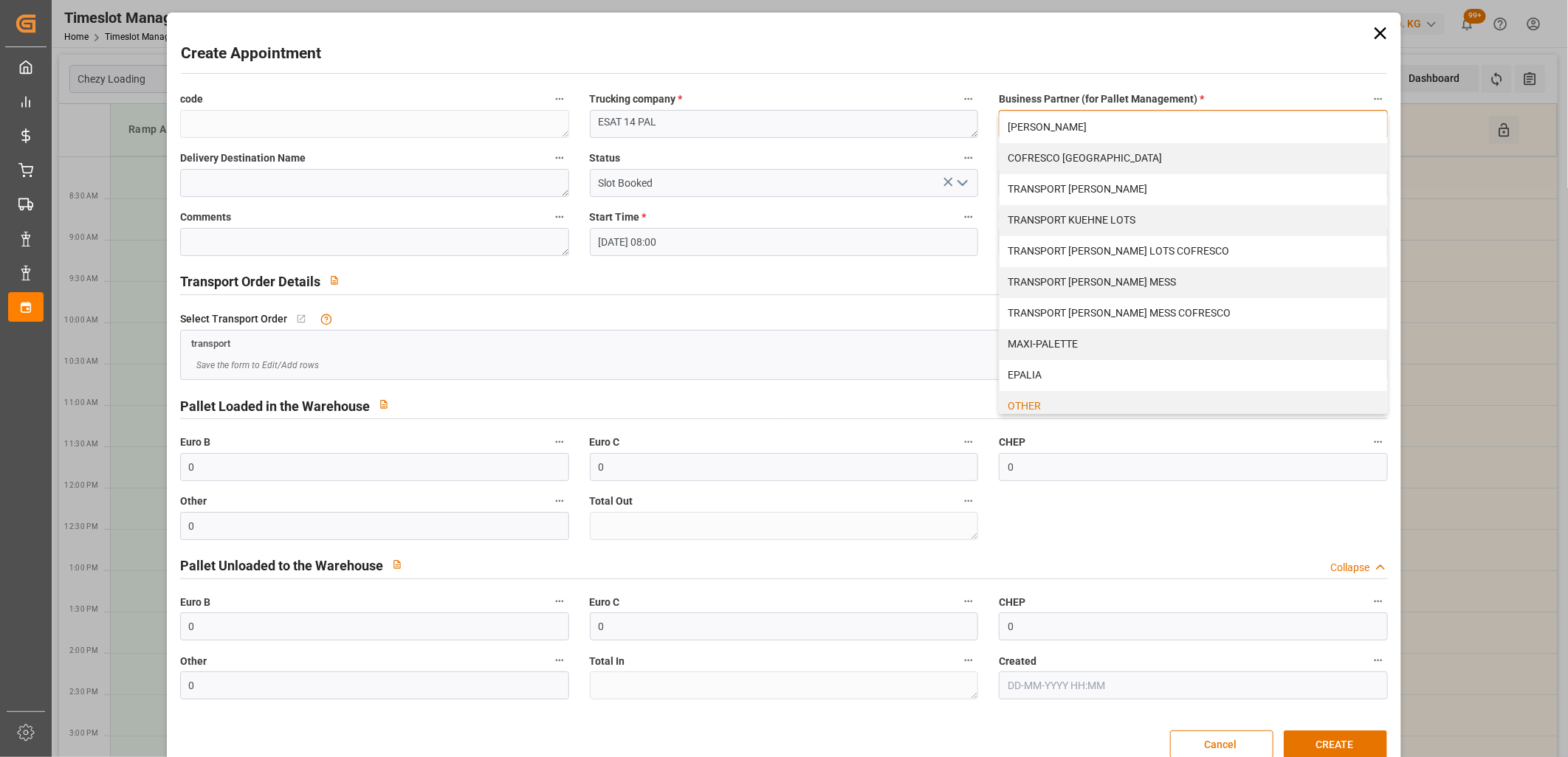
click at [1021, 406] on div "OTHER" at bounding box center [1193, 406] width 388 height 31
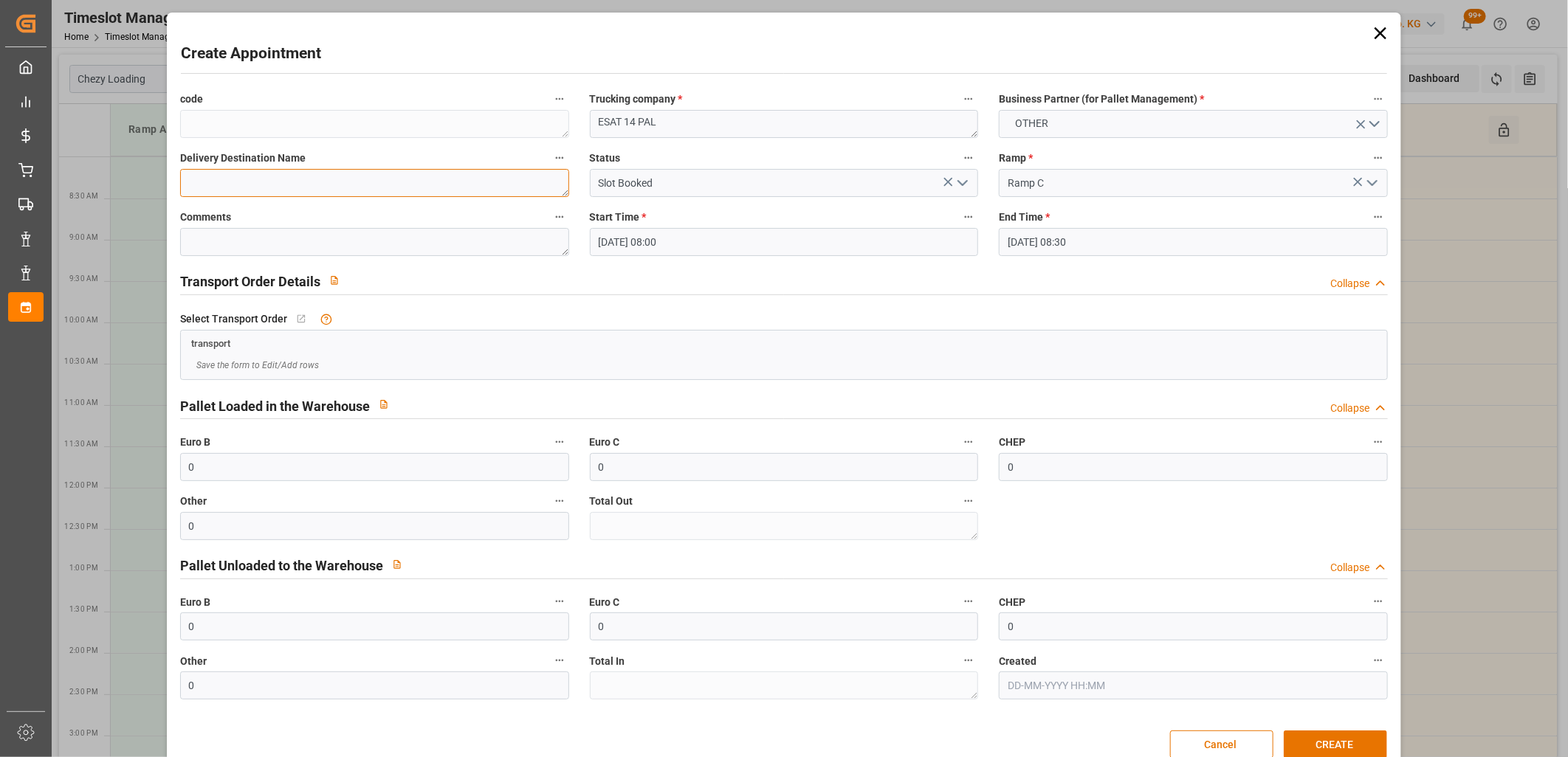
click at [406, 189] on textarea at bounding box center [374, 183] width 389 height 28
type textarea "45759236/37/38"
click at [1329, 746] on button "CREATE" at bounding box center [1335, 745] width 104 height 28
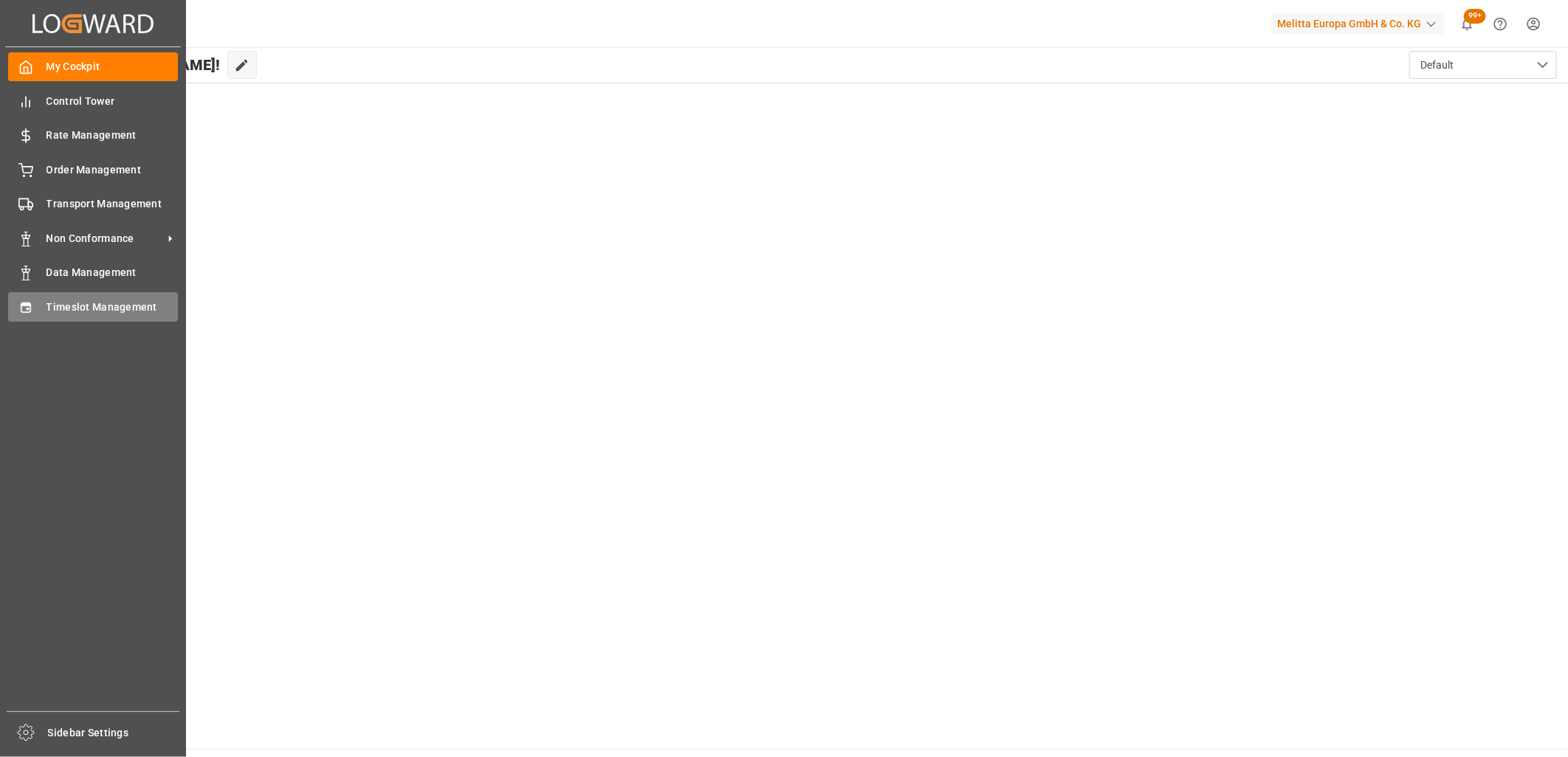
click at [45, 311] on div "Timeslot Management Timeslot Management" at bounding box center [93, 306] width 170 height 29
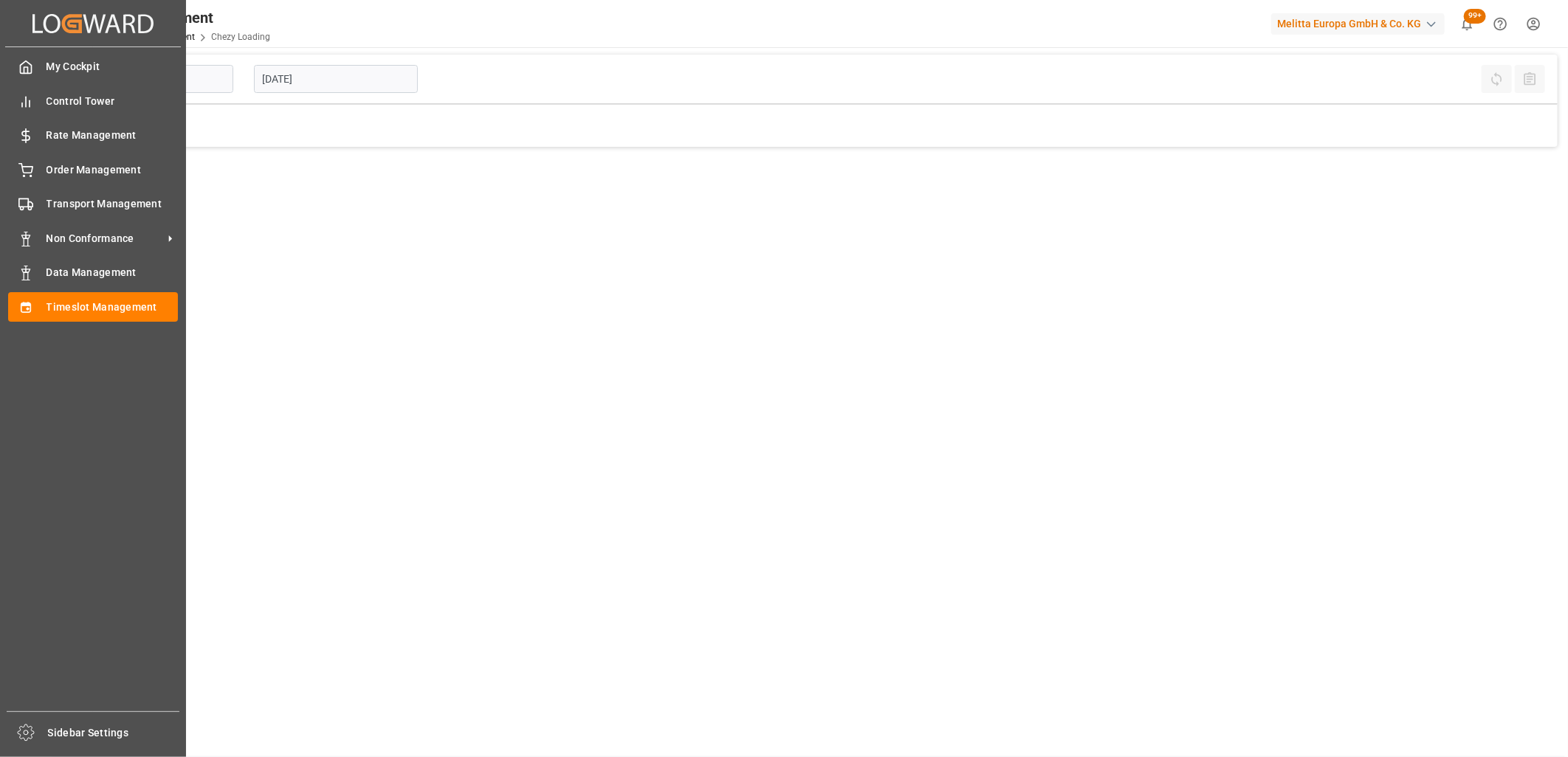
type input "Chezy Loading"
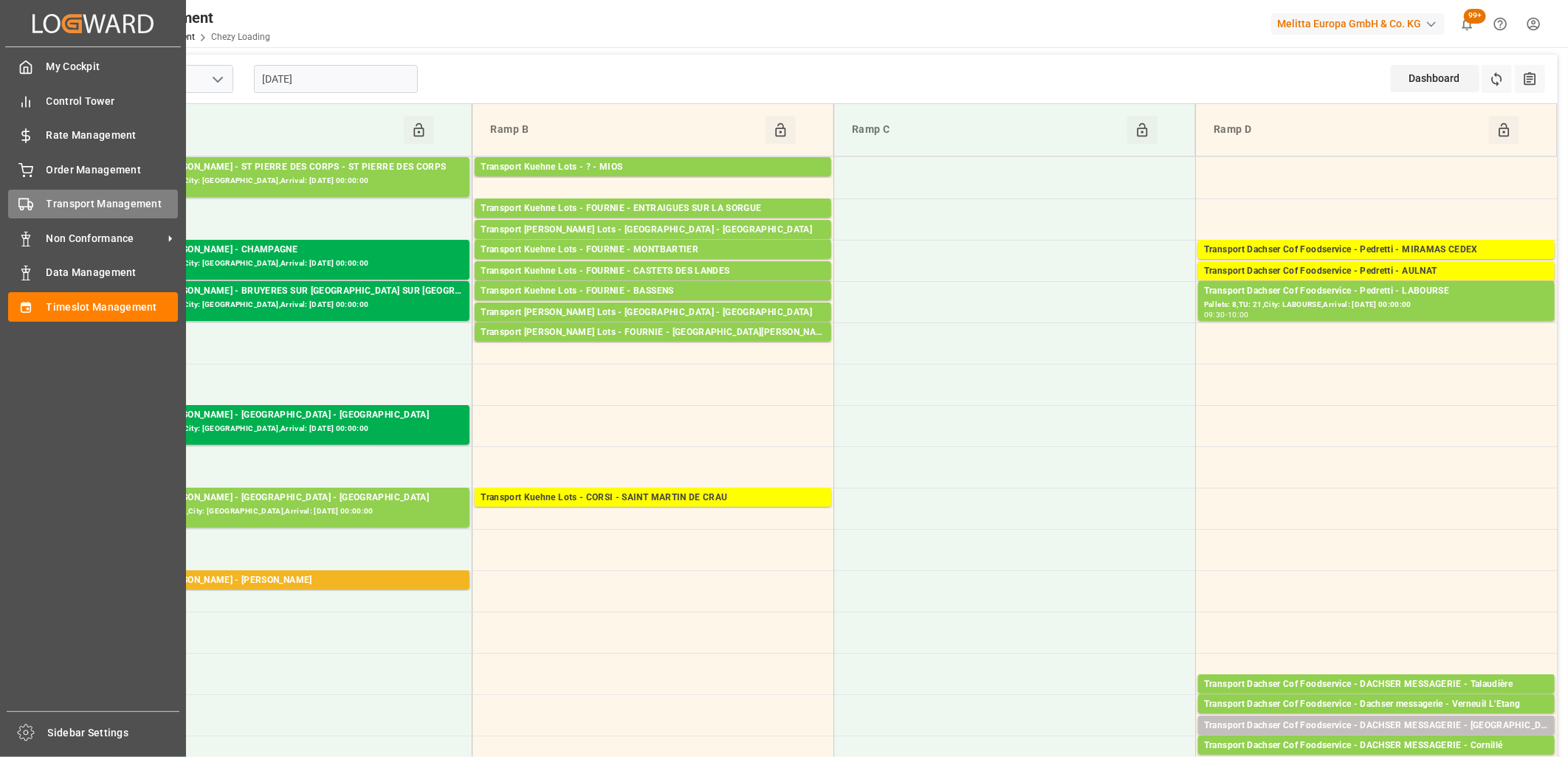
click at [27, 192] on div "Transport Management Transport Management" at bounding box center [93, 204] width 170 height 29
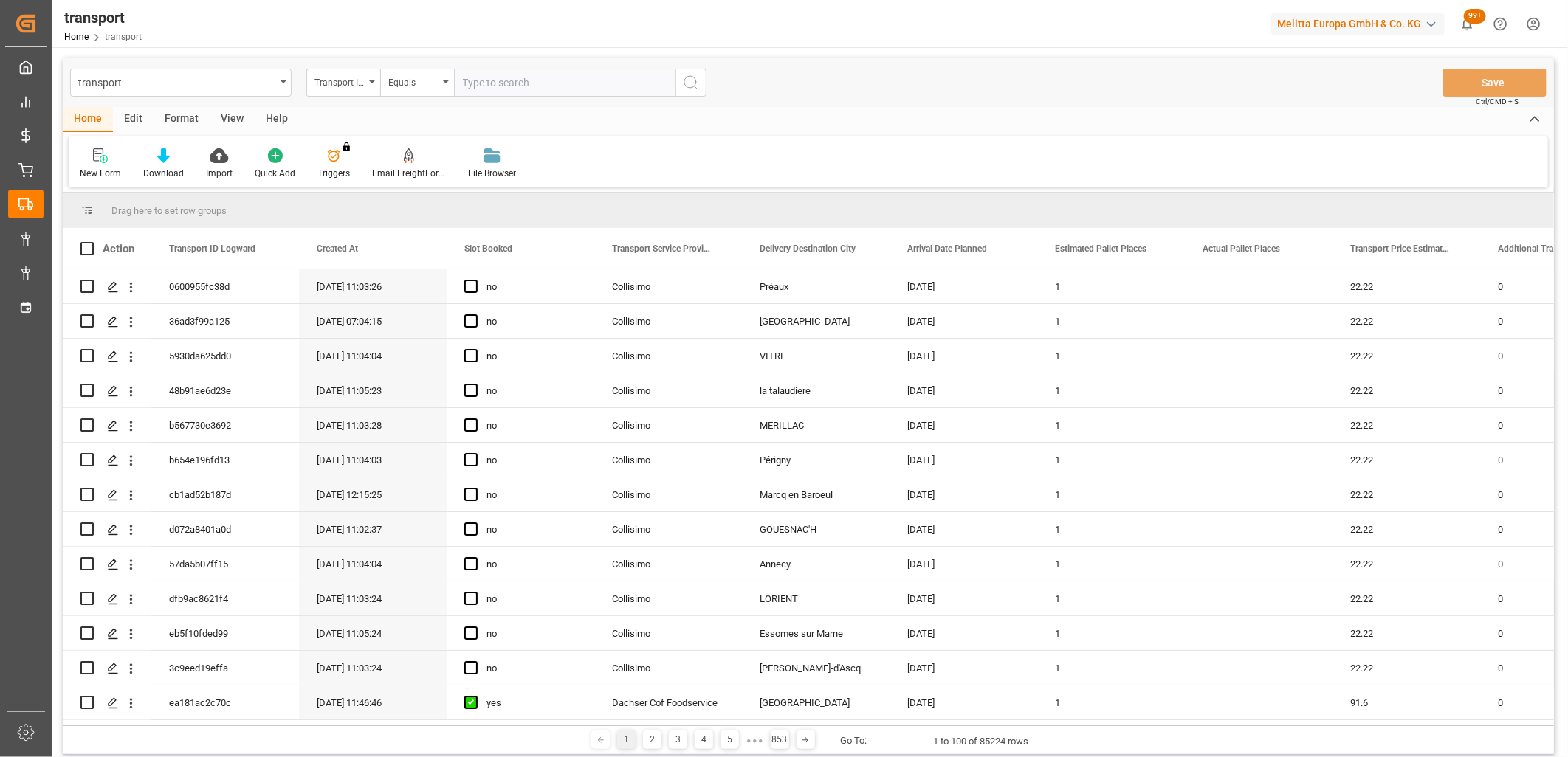
click at [343, 89] on div "Transport ID Logward" at bounding box center [339, 81] width 50 height 17
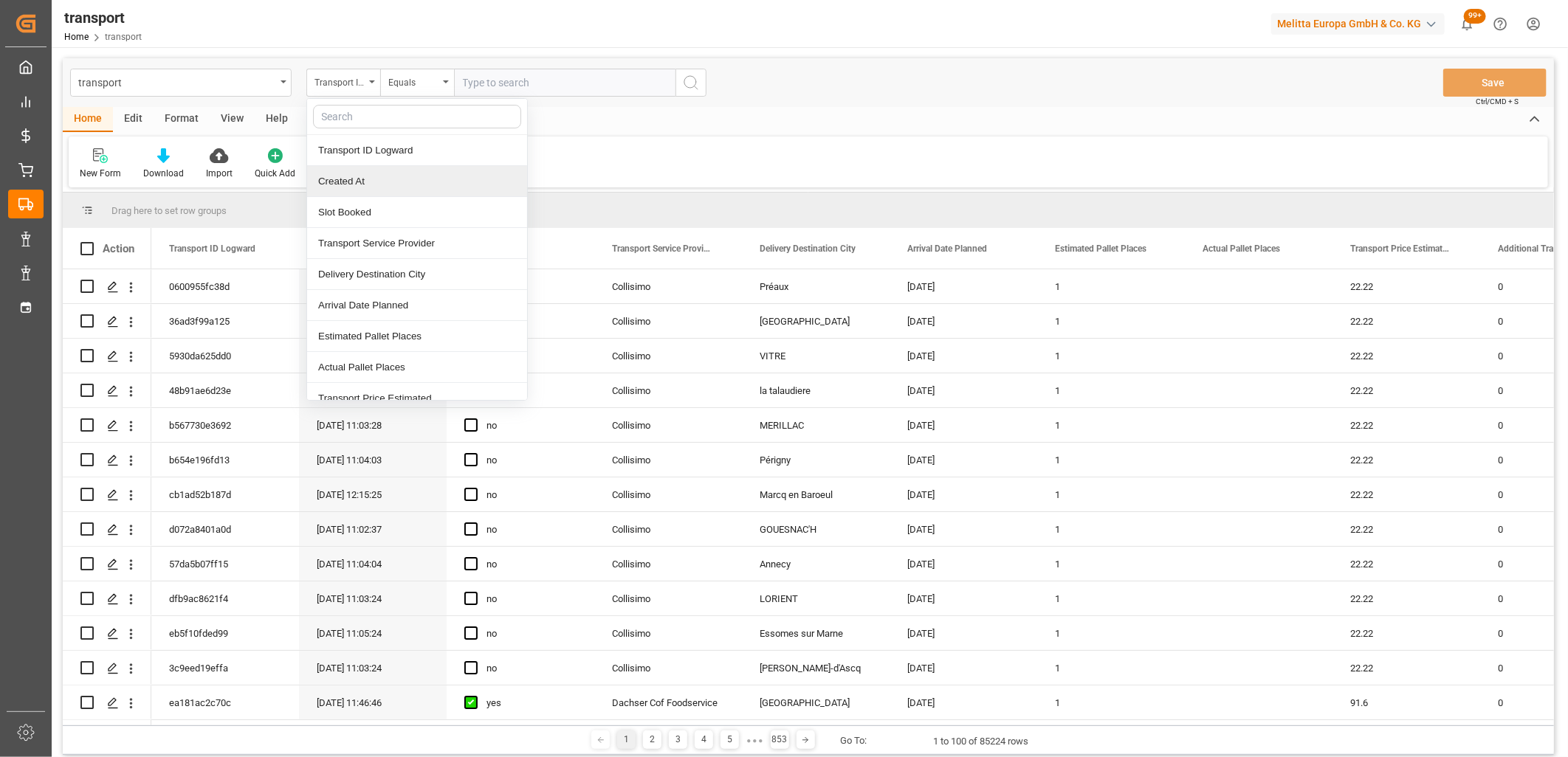
click at [347, 181] on div "Created At" at bounding box center [417, 182] width 220 height 31
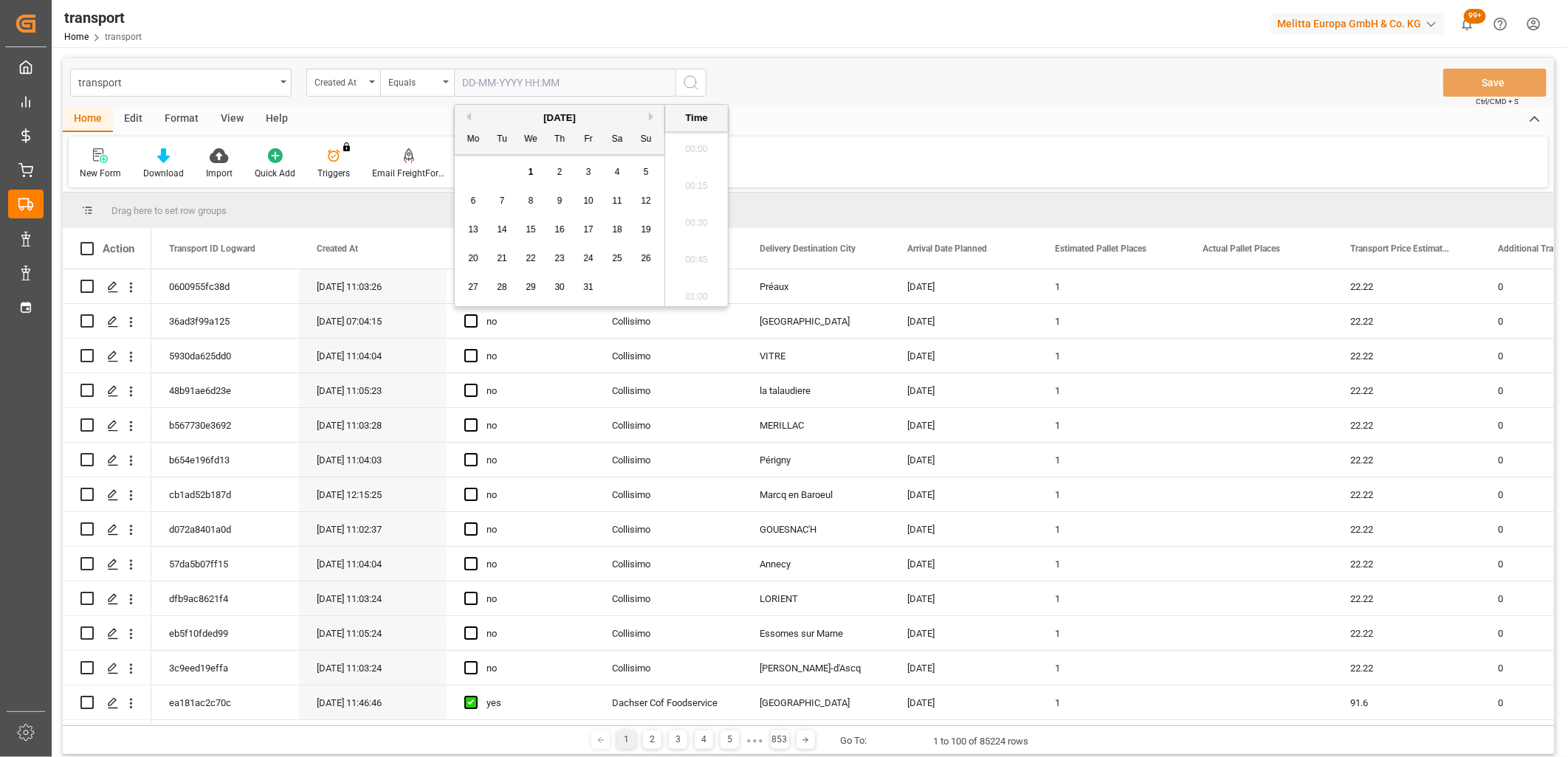
click at [488, 87] on input "text" at bounding box center [565, 83] width 221 height 28
click at [535, 229] on span "15" at bounding box center [530, 229] width 10 height 11
click at [471, 114] on div "[DATE]" at bounding box center [559, 118] width 210 height 15
click at [466, 118] on button "Previous Month" at bounding box center [467, 117] width 9 height 9
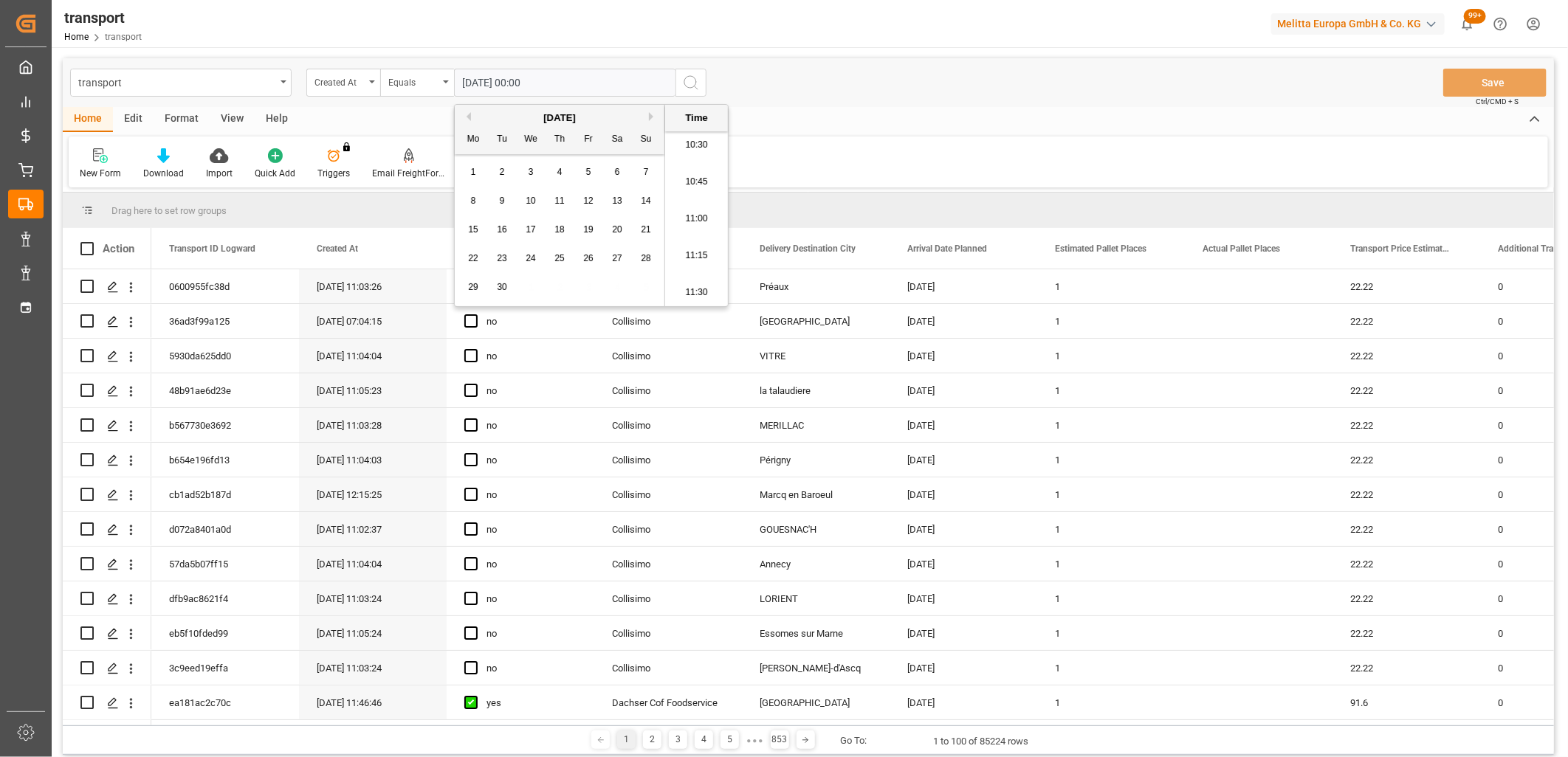
click at [534, 234] on span "17" at bounding box center [530, 229] width 10 height 11
type input "17-09-2025 00:00"
click at [684, 85] on icon "search button" at bounding box center [691, 82] width 18 height 18
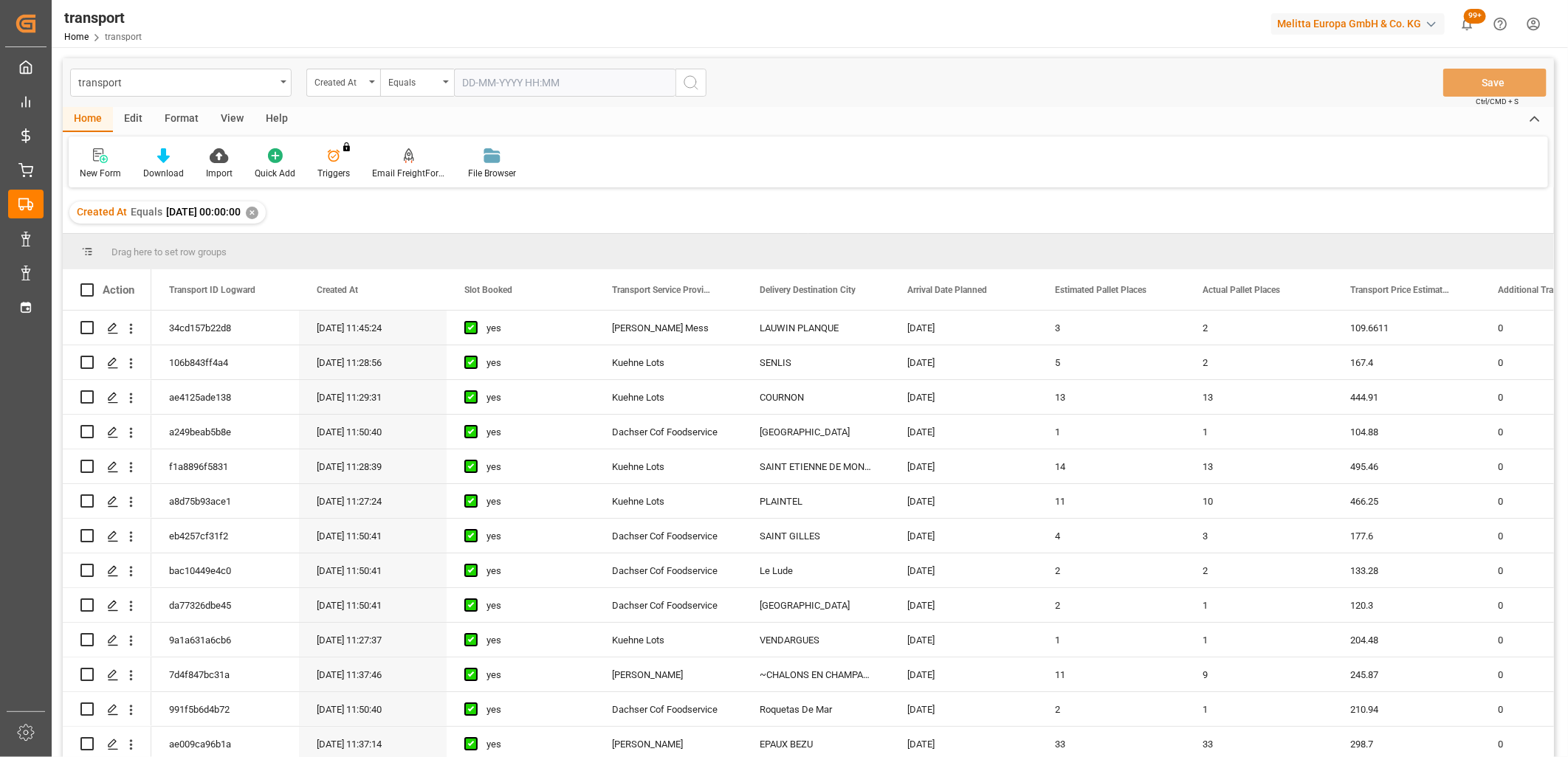
drag, startPoint x: 610, startPoint y: 285, endPoint x: 602, endPoint y: 251, distance: 34.9
click at [602, 251] on div "Drag here to set row groups Drag here to set column labels Action Transport ID …" at bounding box center [808, 500] width 1491 height 533
drag, startPoint x: 657, startPoint y: 290, endPoint x: 657, endPoint y: 259, distance: 31.0
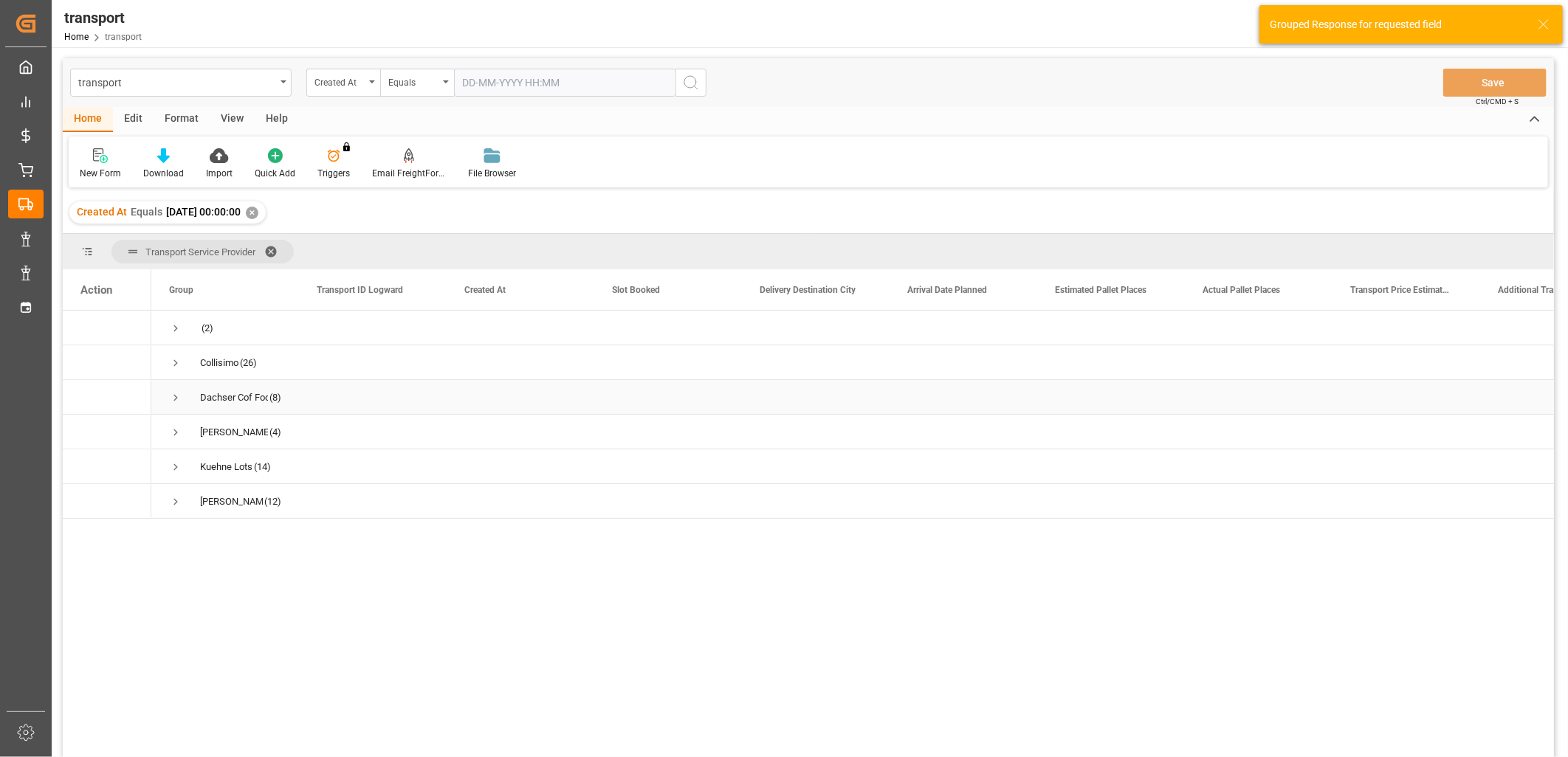
click at [175, 392] on span "Press SPACE to select this row." at bounding box center [175, 398] width 13 height 13
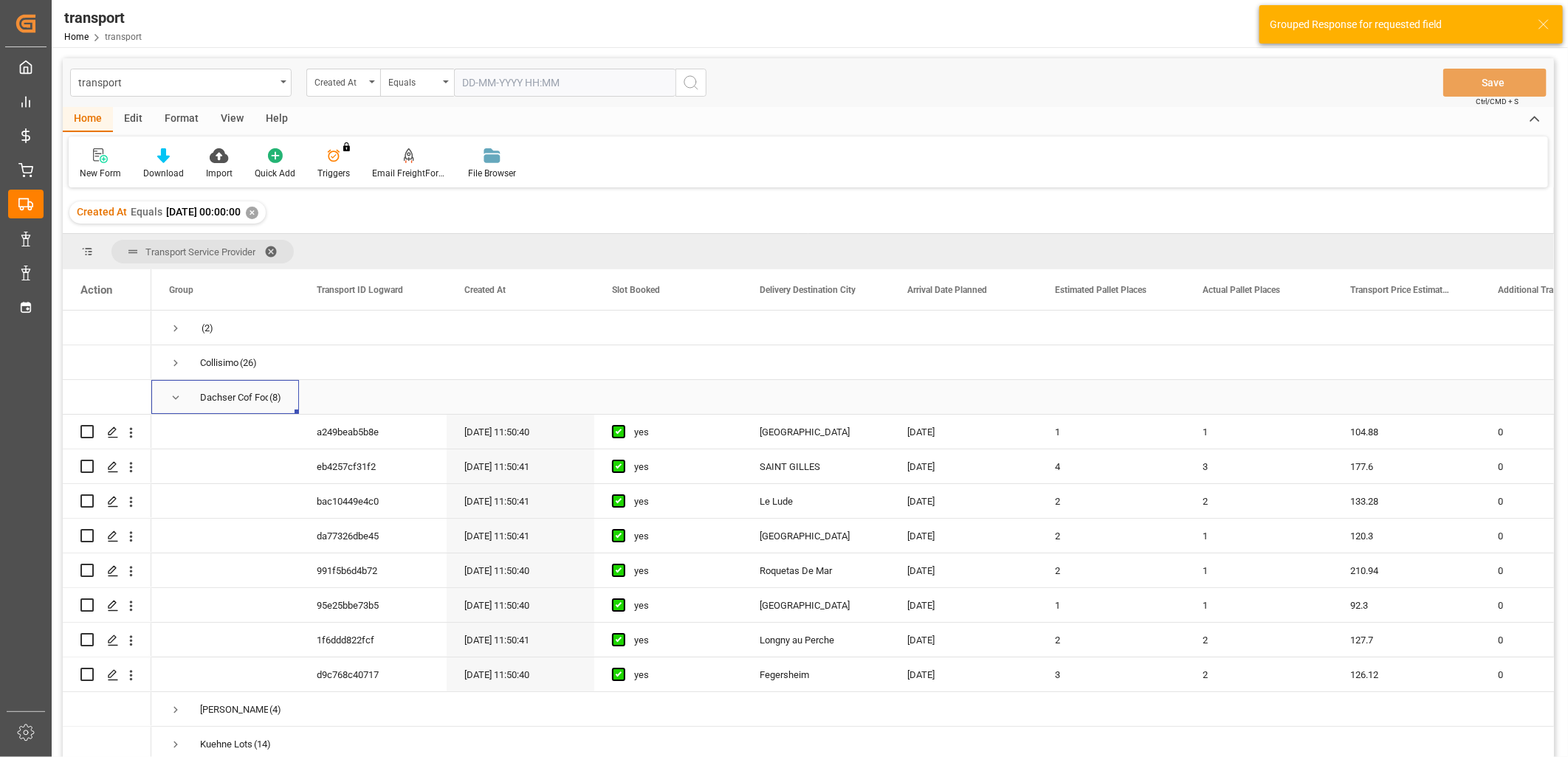
click at [175, 397] on span "Press SPACE to select this row." at bounding box center [175, 398] width 13 height 13
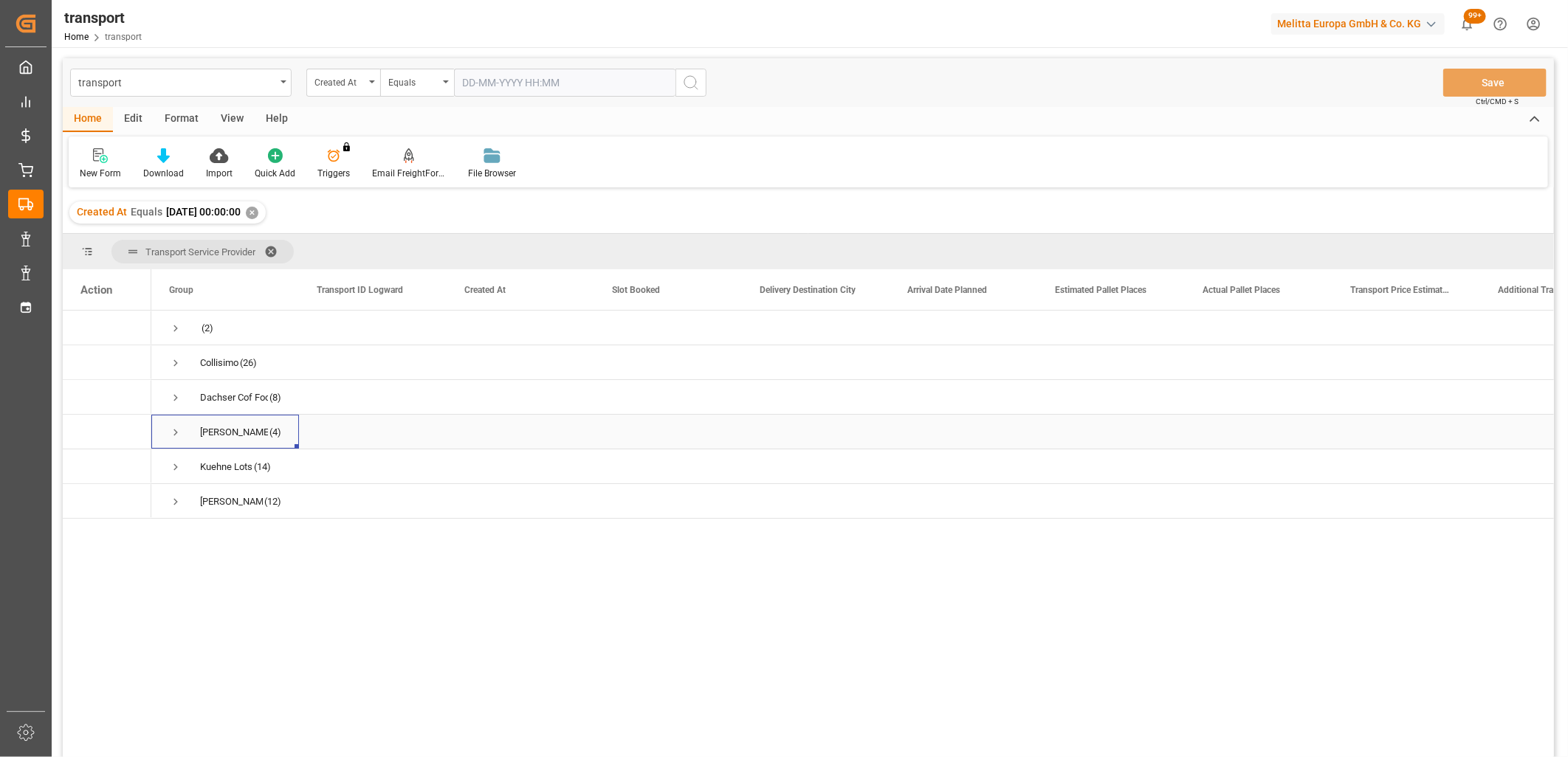
click at [174, 426] on span "Press SPACE to select this row." at bounding box center [175, 432] width 13 height 13
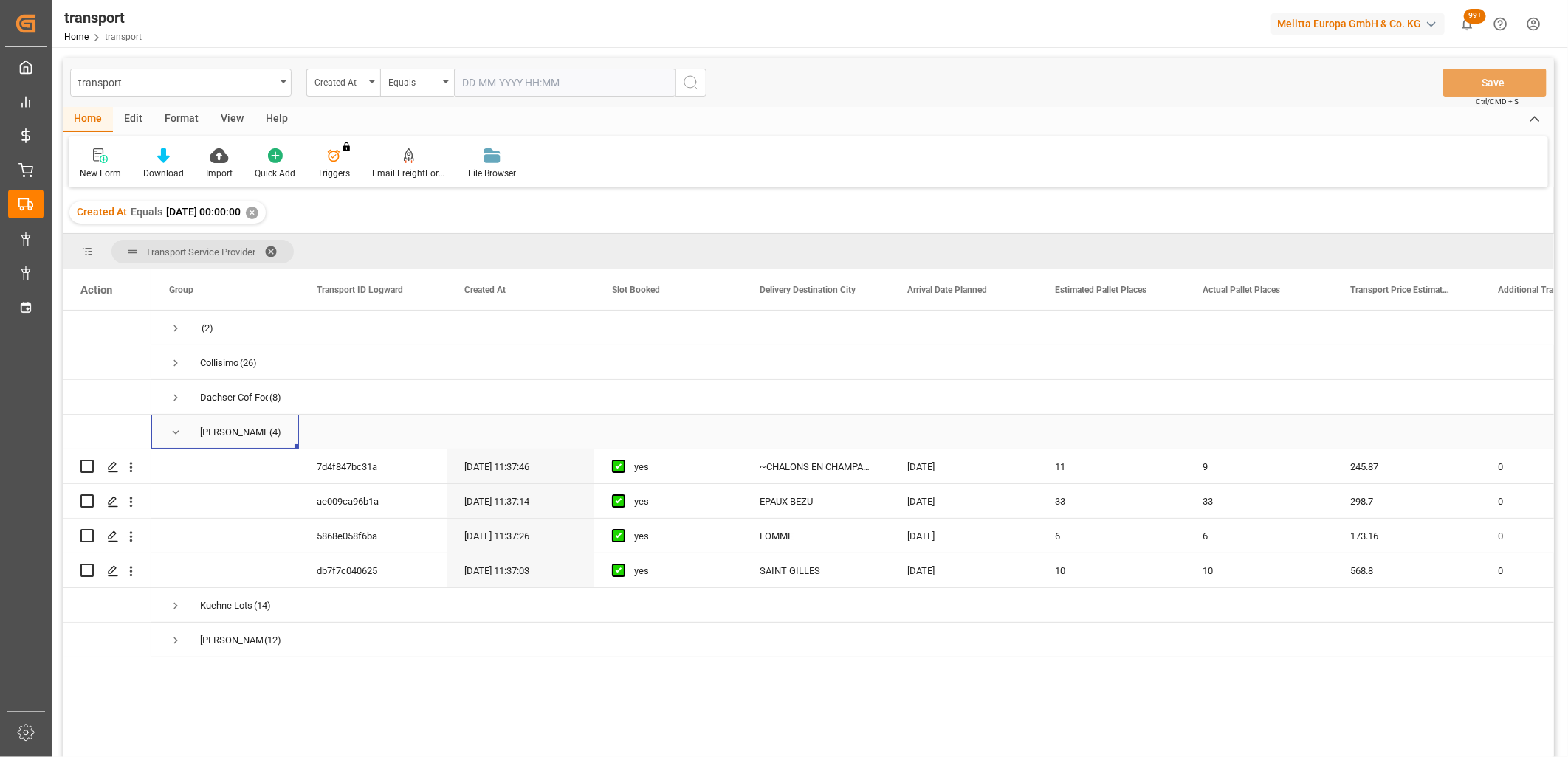
click at [174, 426] on span "Press SPACE to select this row." at bounding box center [175, 432] width 13 height 13
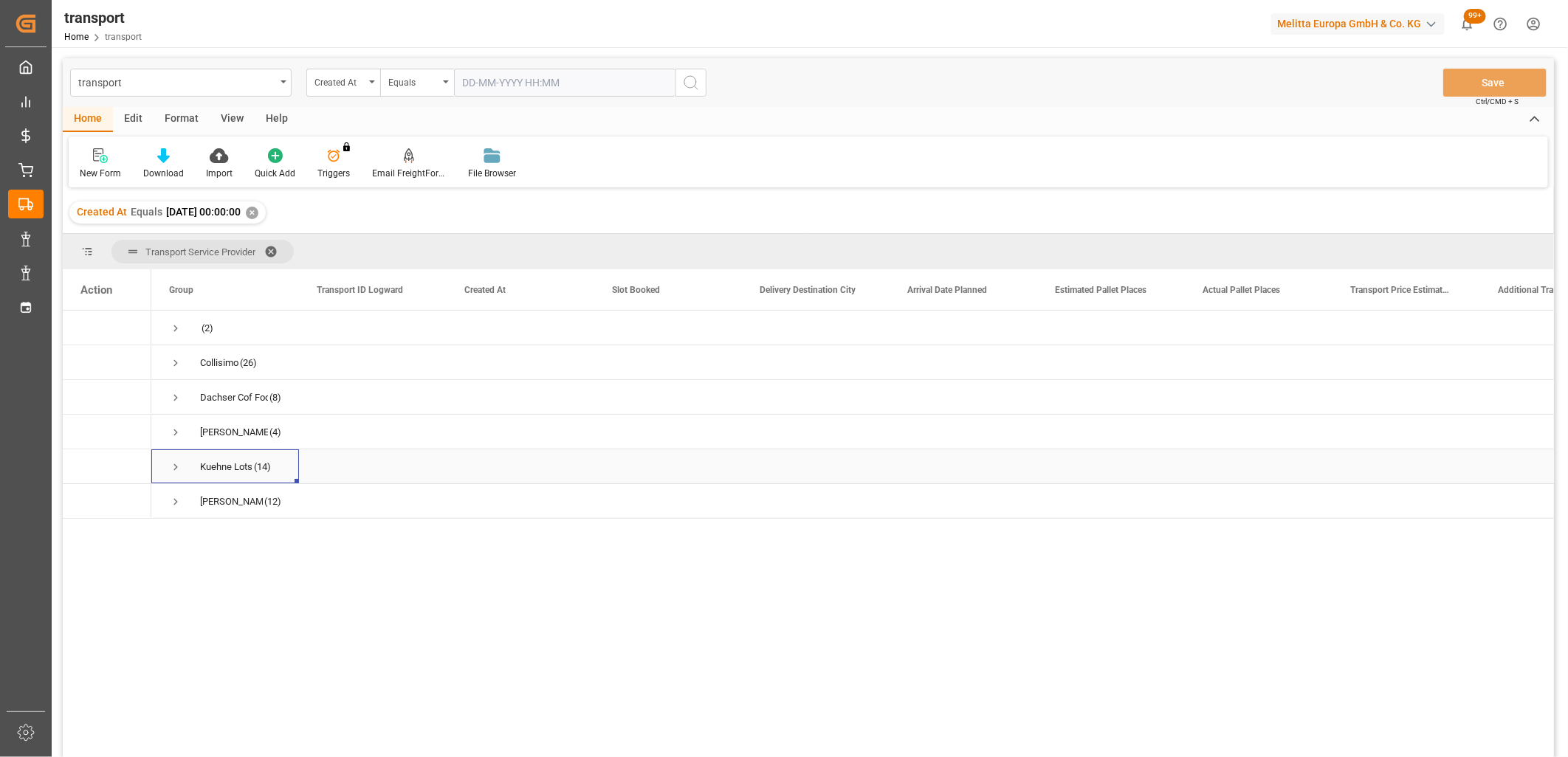
click at [172, 470] on span "Press SPACE to select this row." at bounding box center [175, 467] width 13 height 13
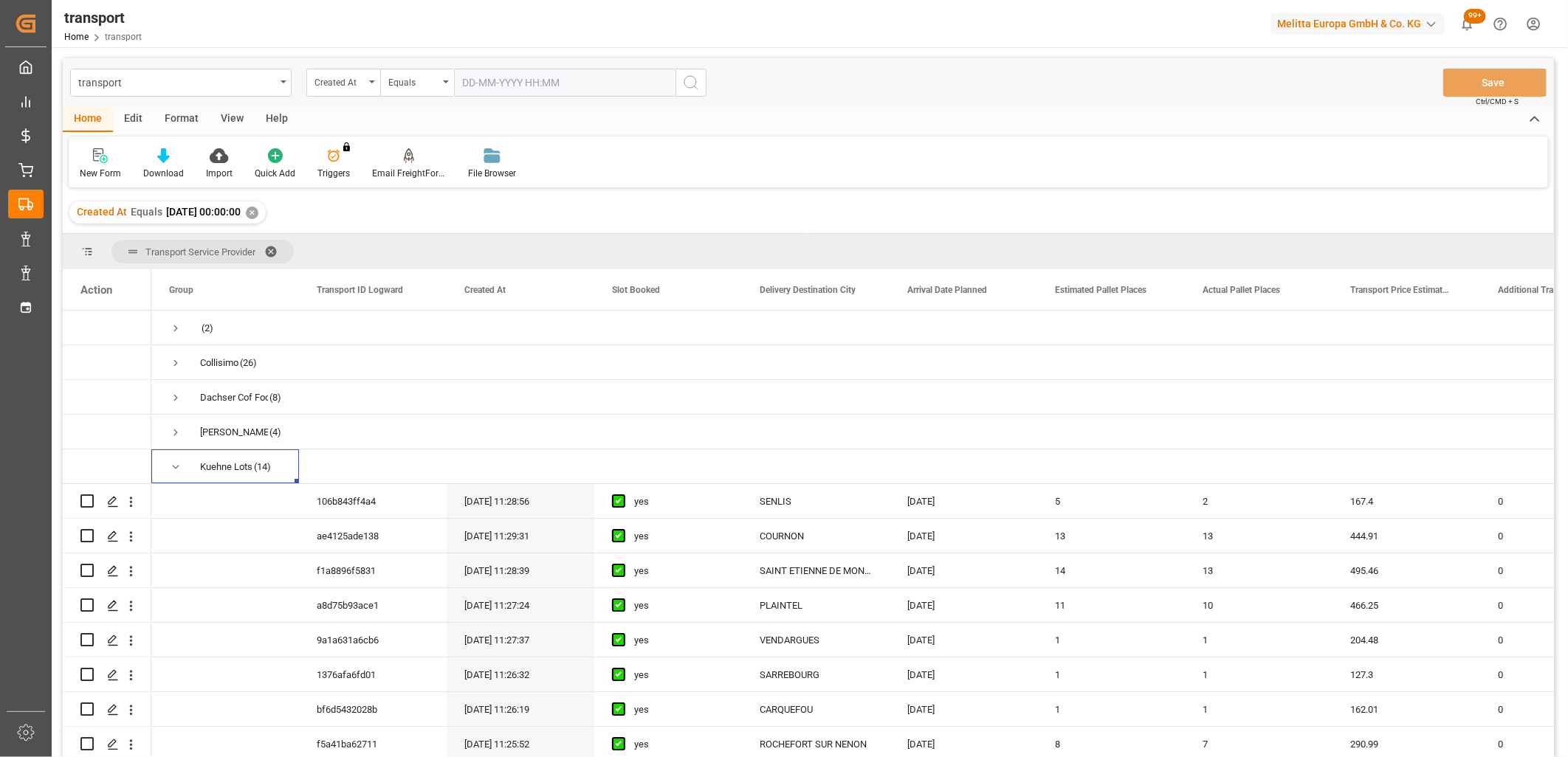
click at [483, 82] on input "text" at bounding box center [565, 83] width 221 height 28
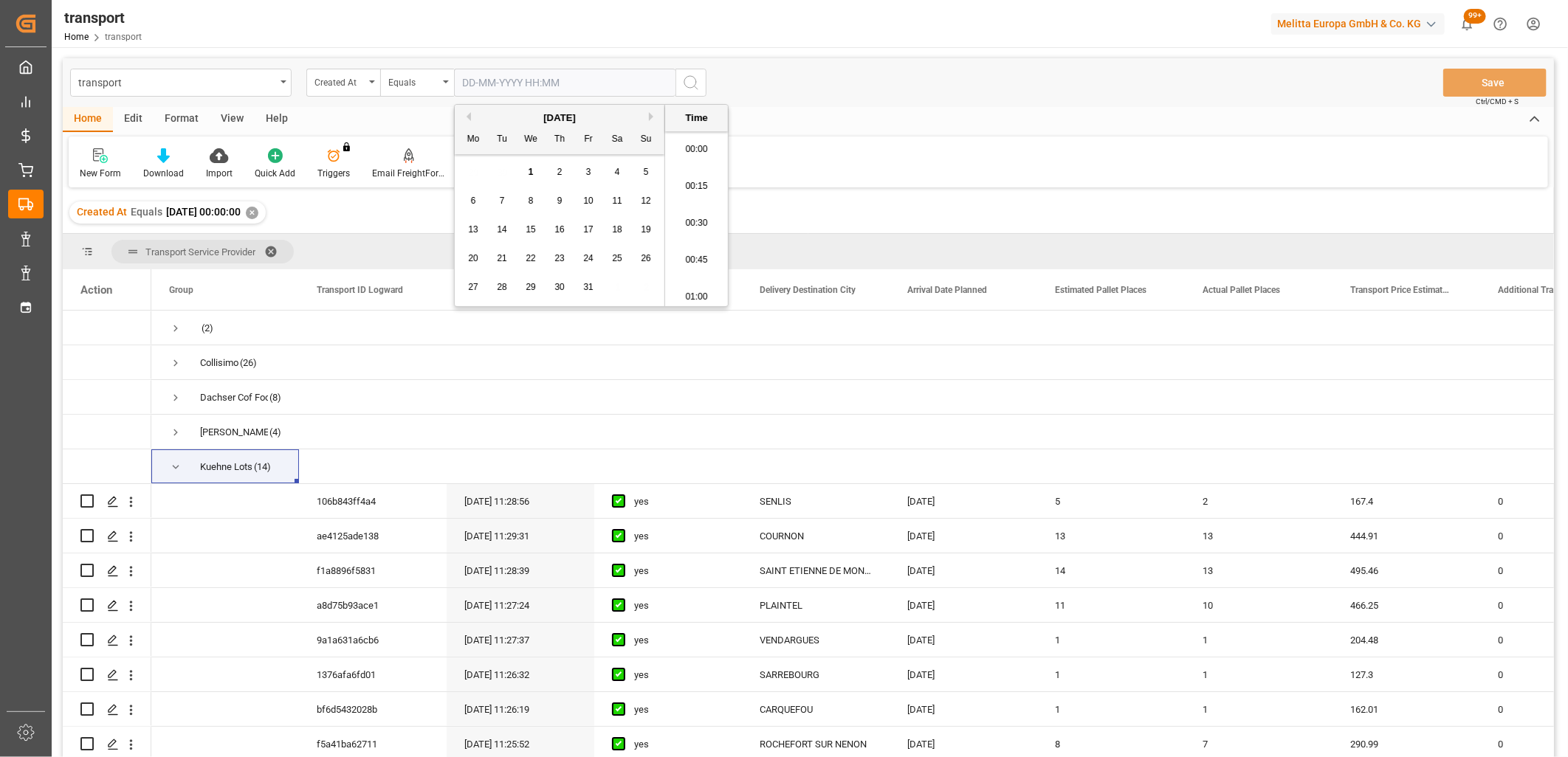
scroll to position [1555, 0]
click at [467, 113] on button "Previous Month" at bounding box center [467, 117] width 9 height 9
click at [556, 230] on span "18" at bounding box center [559, 229] width 10 height 11
type input "18-09-2025 00:00"
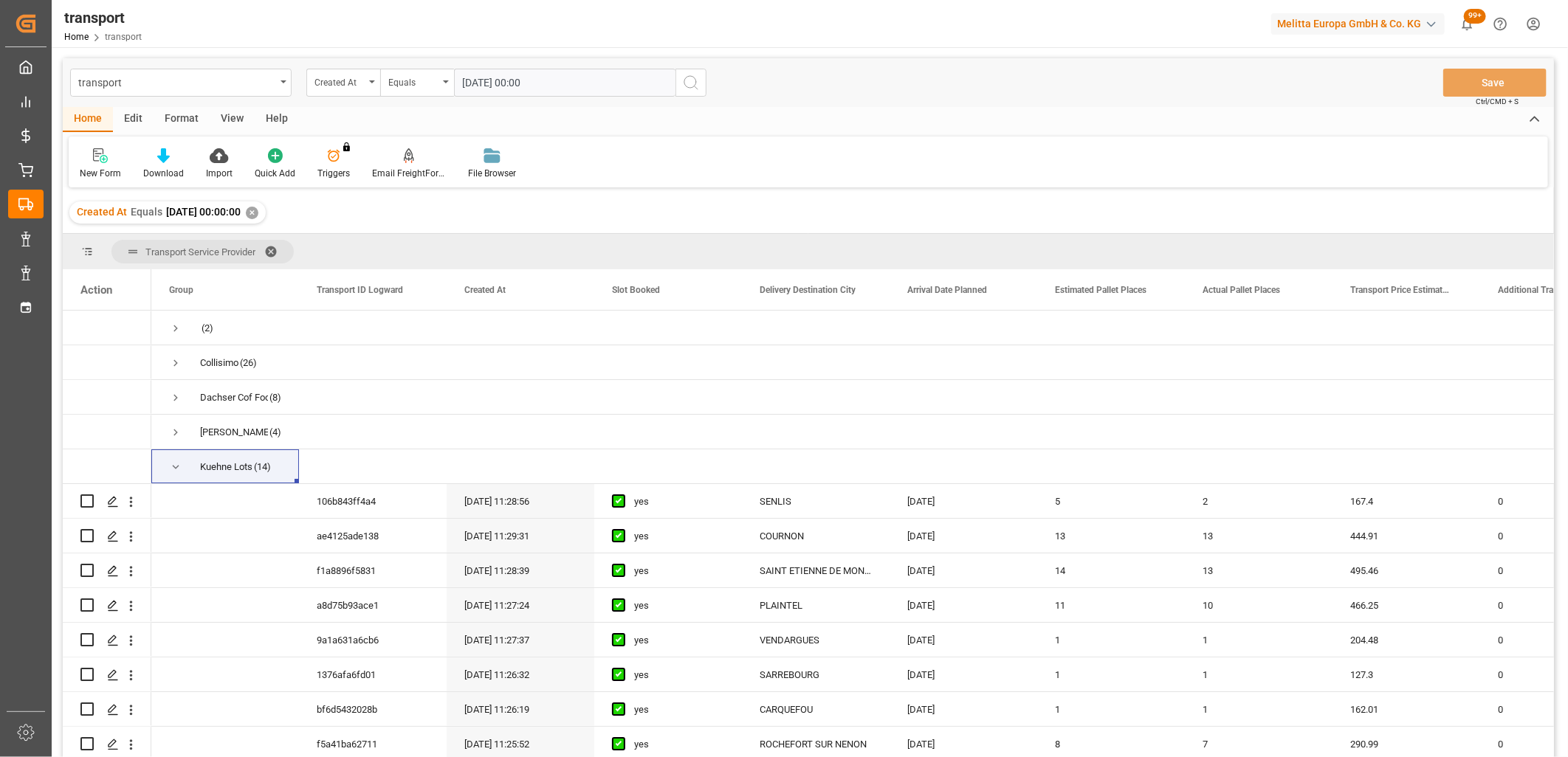
click at [696, 78] on icon "search button" at bounding box center [691, 82] width 18 height 18
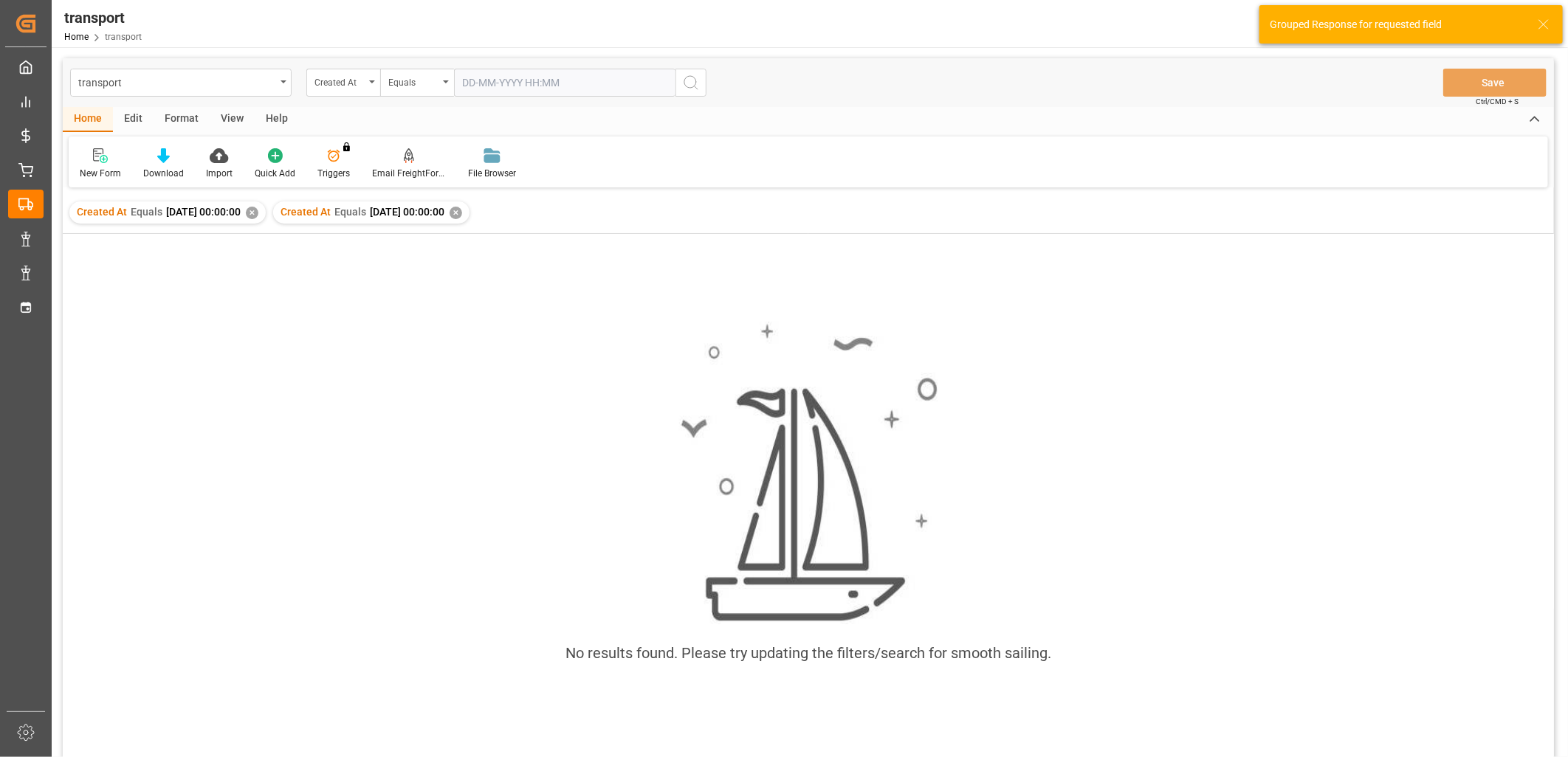
click at [259, 210] on div "✕" at bounding box center [252, 212] width 12 height 12
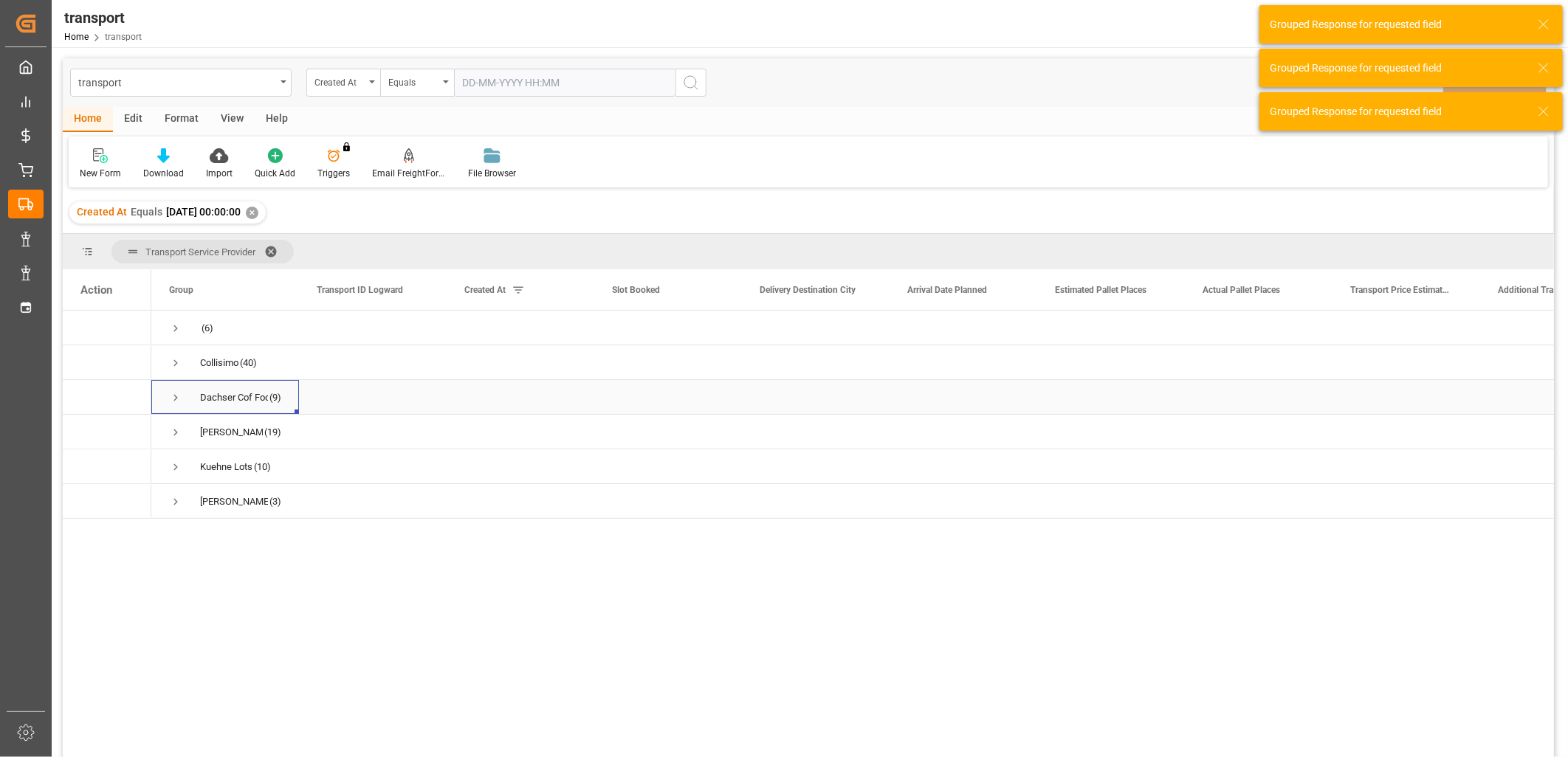
click at [175, 398] on span "Press SPACE to select this row." at bounding box center [175, 398] width 13 height 13
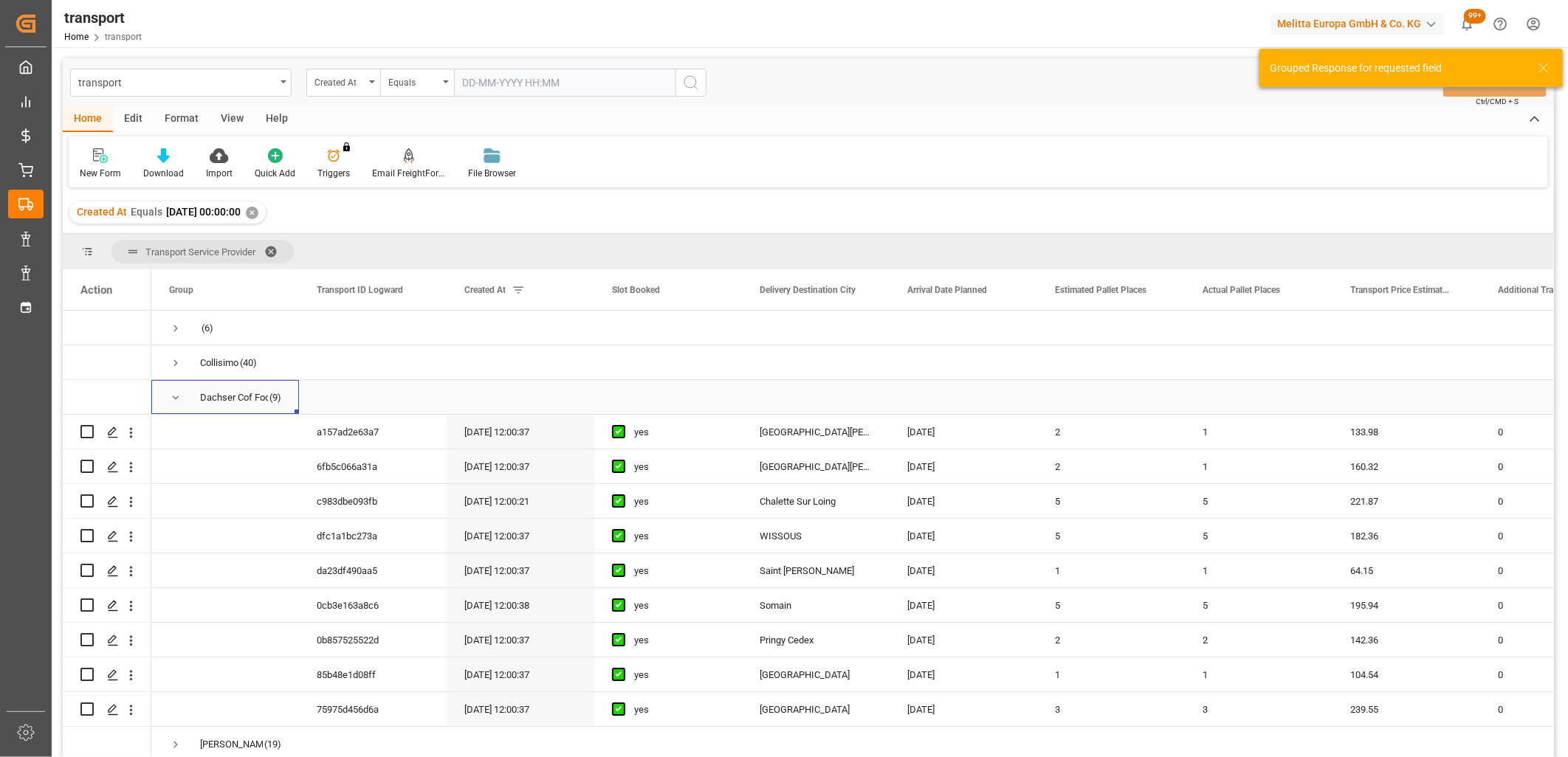
click at [175, 398] on span "Press SPACE to select this row." at bounding box center [175, 398] width 13 height 13
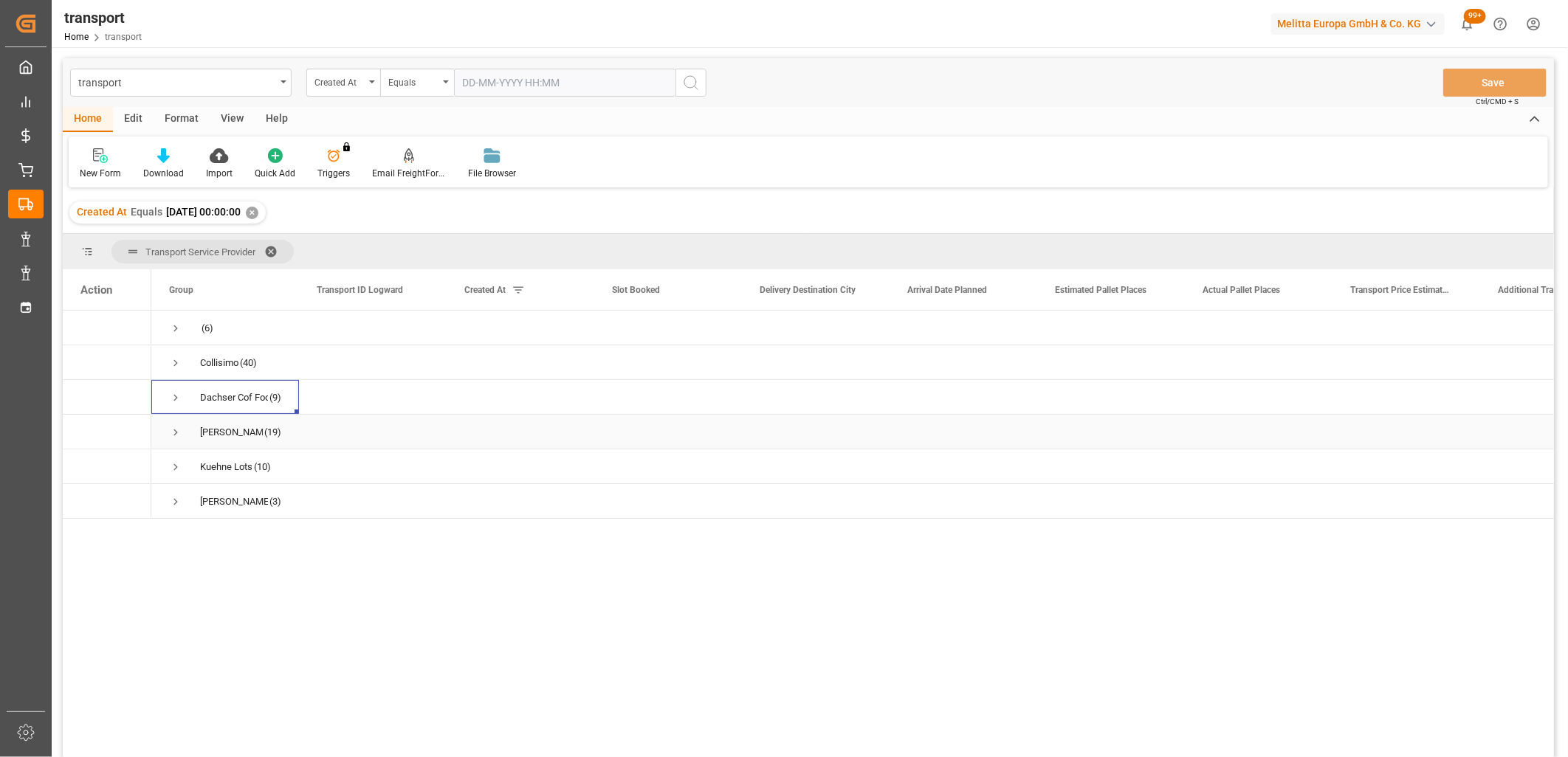
click at [173, 434] on span "Press SPACE to select this row." at bounding box center [175, 432] width 13 height 13
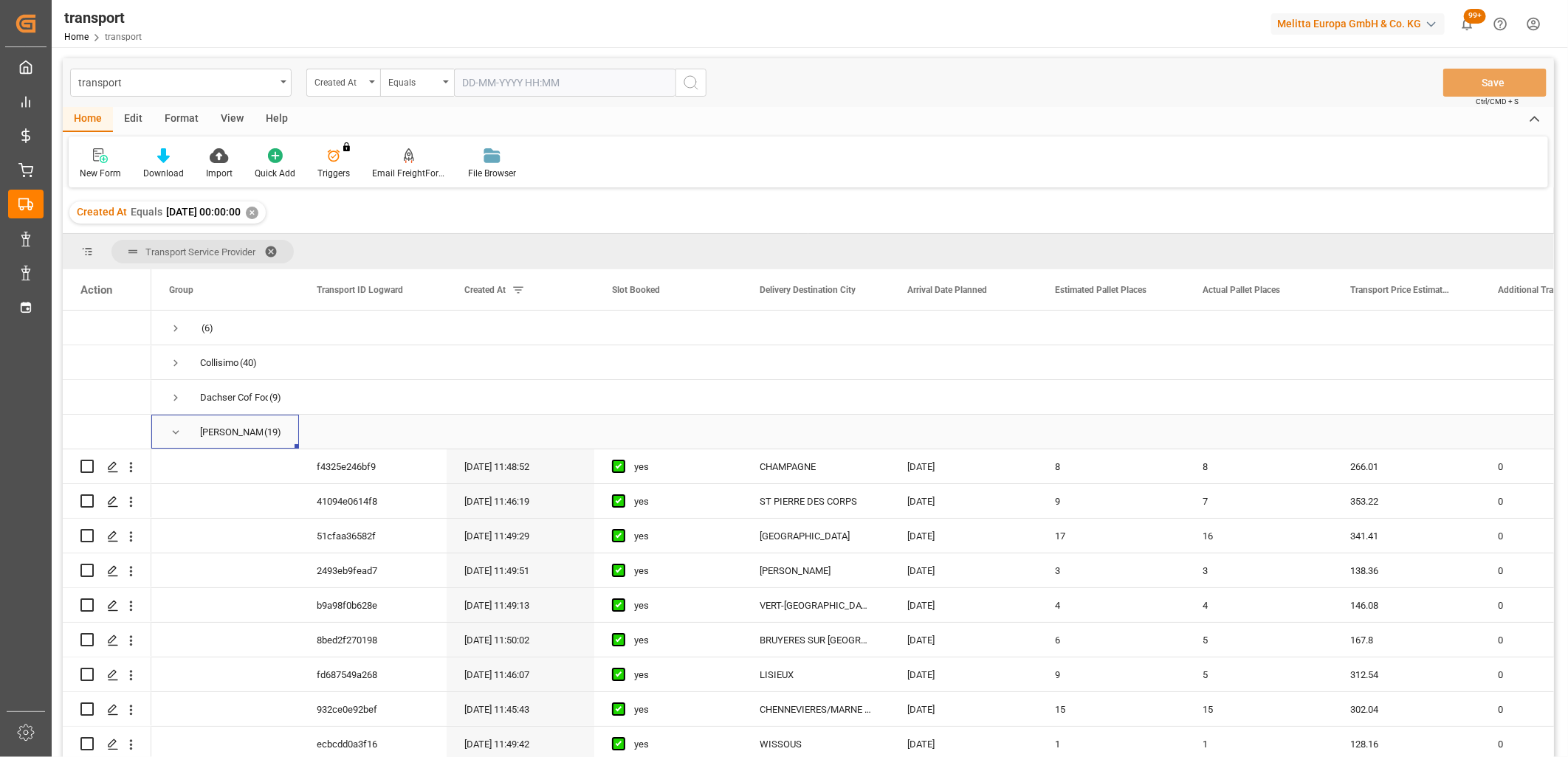
click at [175, 428] on span "Press SPACE to select this row." at bounding box center [175, 432] width 13 height 13
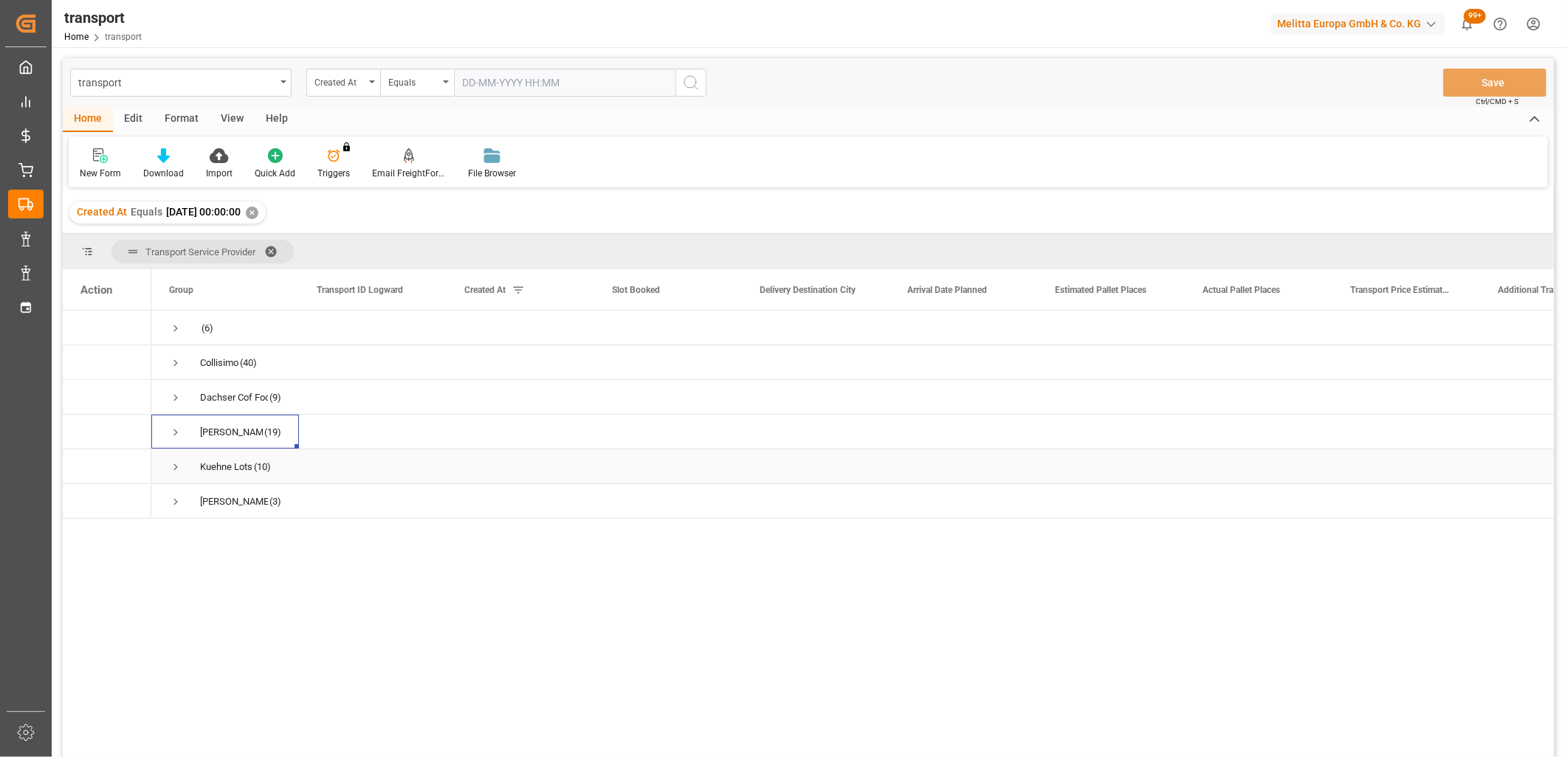
click at [172, 467] on span "Press SPACE to select this row." at bounding box center [175, 467] width 13 height 13
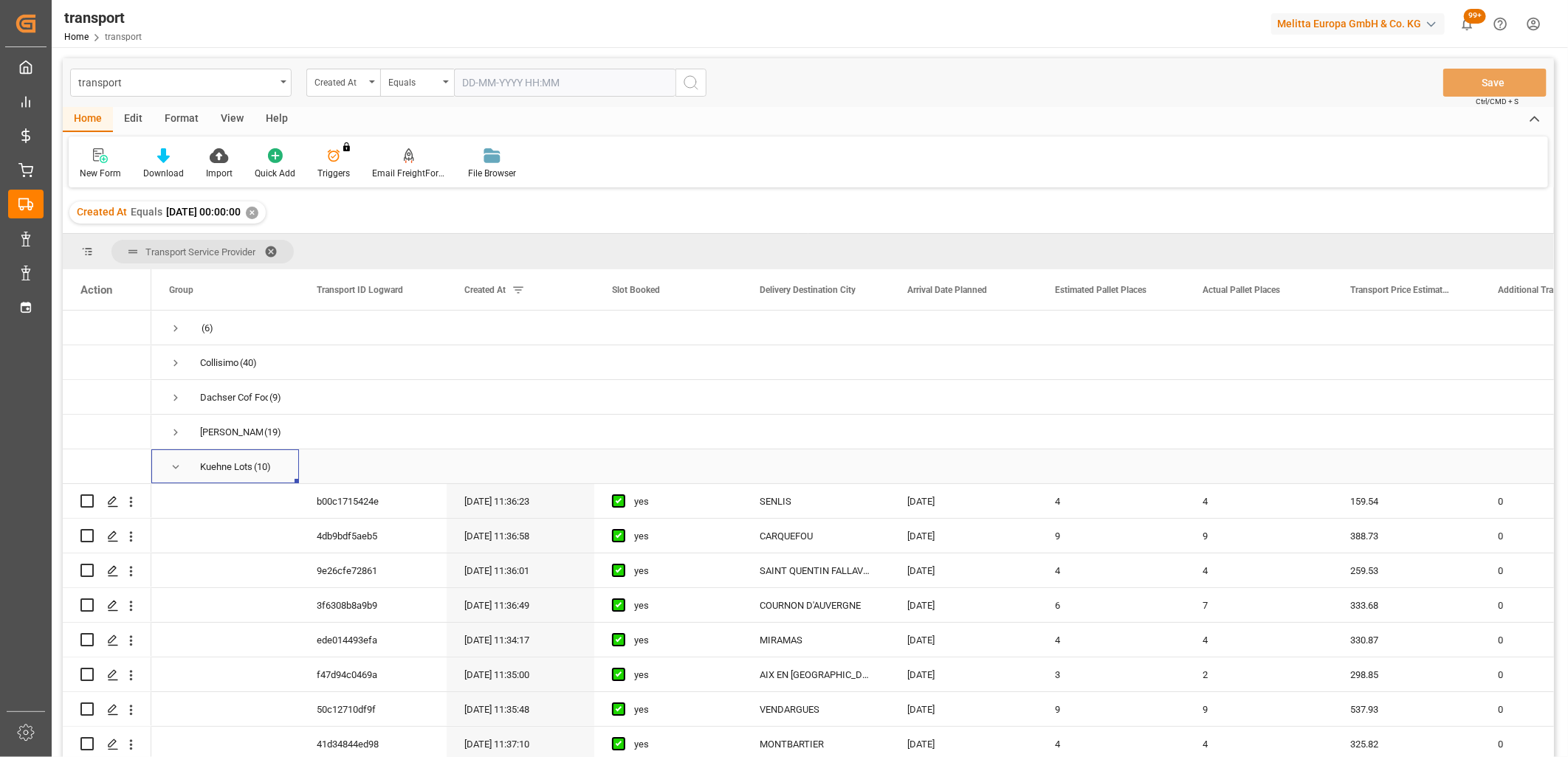
click at [172, 463] on span "Press SPACE to select this row." at bounding box center [175, 467] width 13 height 13
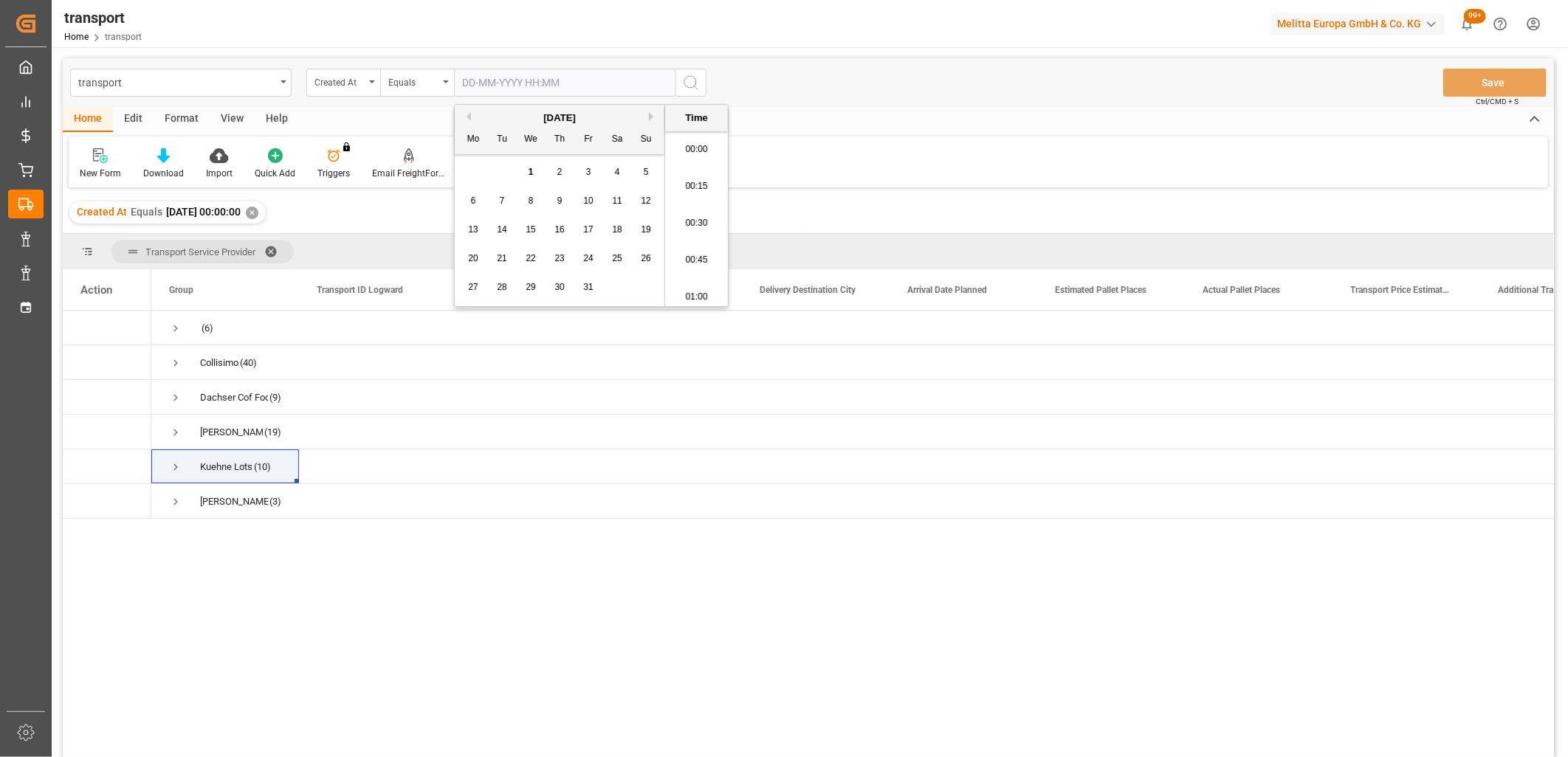
click at [490, 78] on input "text" at bounding box center [565, 83] width 221 height 28
click at [467, 115] on button "Previous Month" at bounding box center [467, 117] width 9 height 9
click at [589, 228] on span "19" at bounding box center [588, 229] width 10 height 11
type input "19-09-2025 00:00"
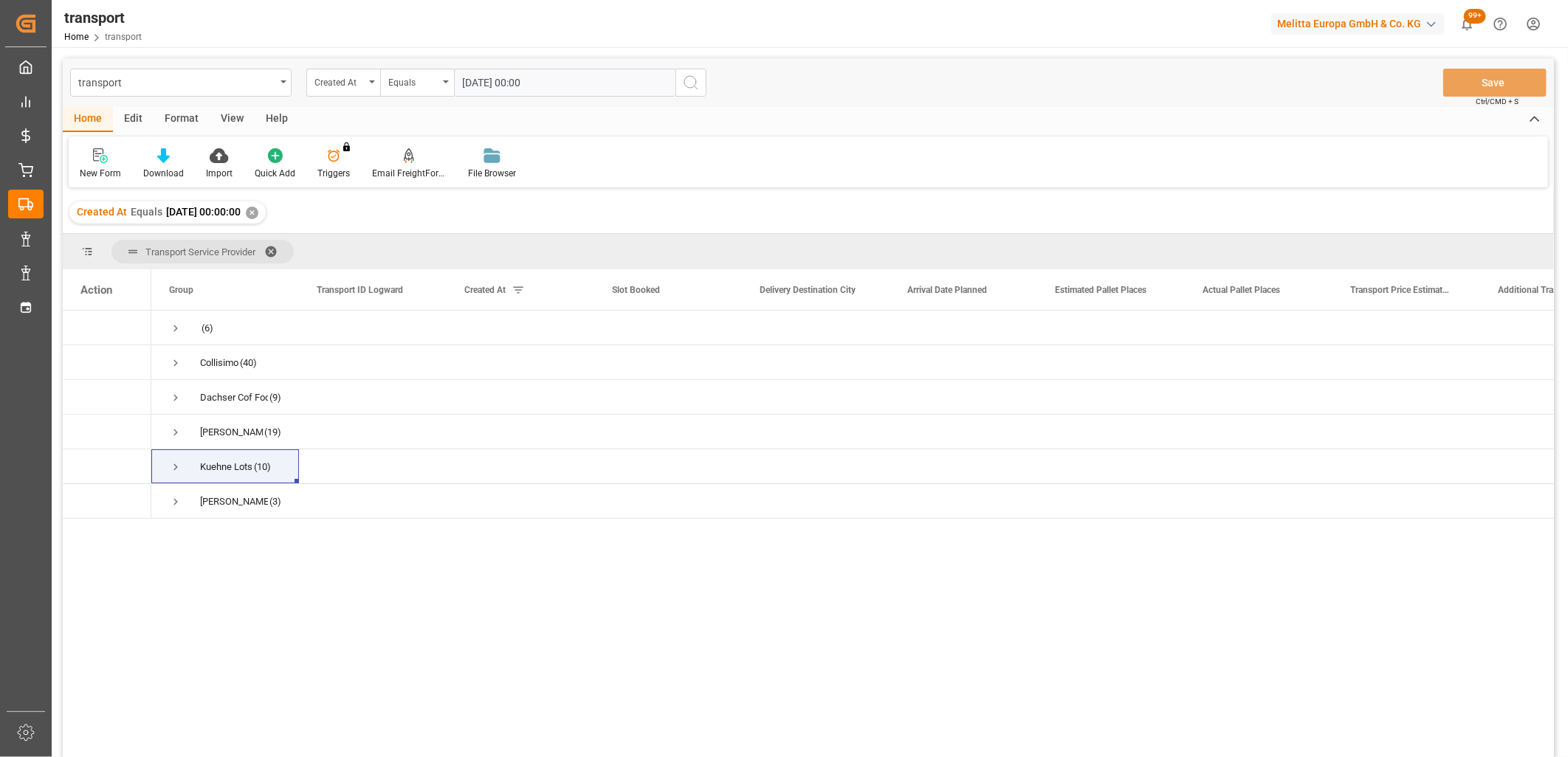
click at [689, 89] on icon "search button" at bounding box center [691, 82] width 18 height 18
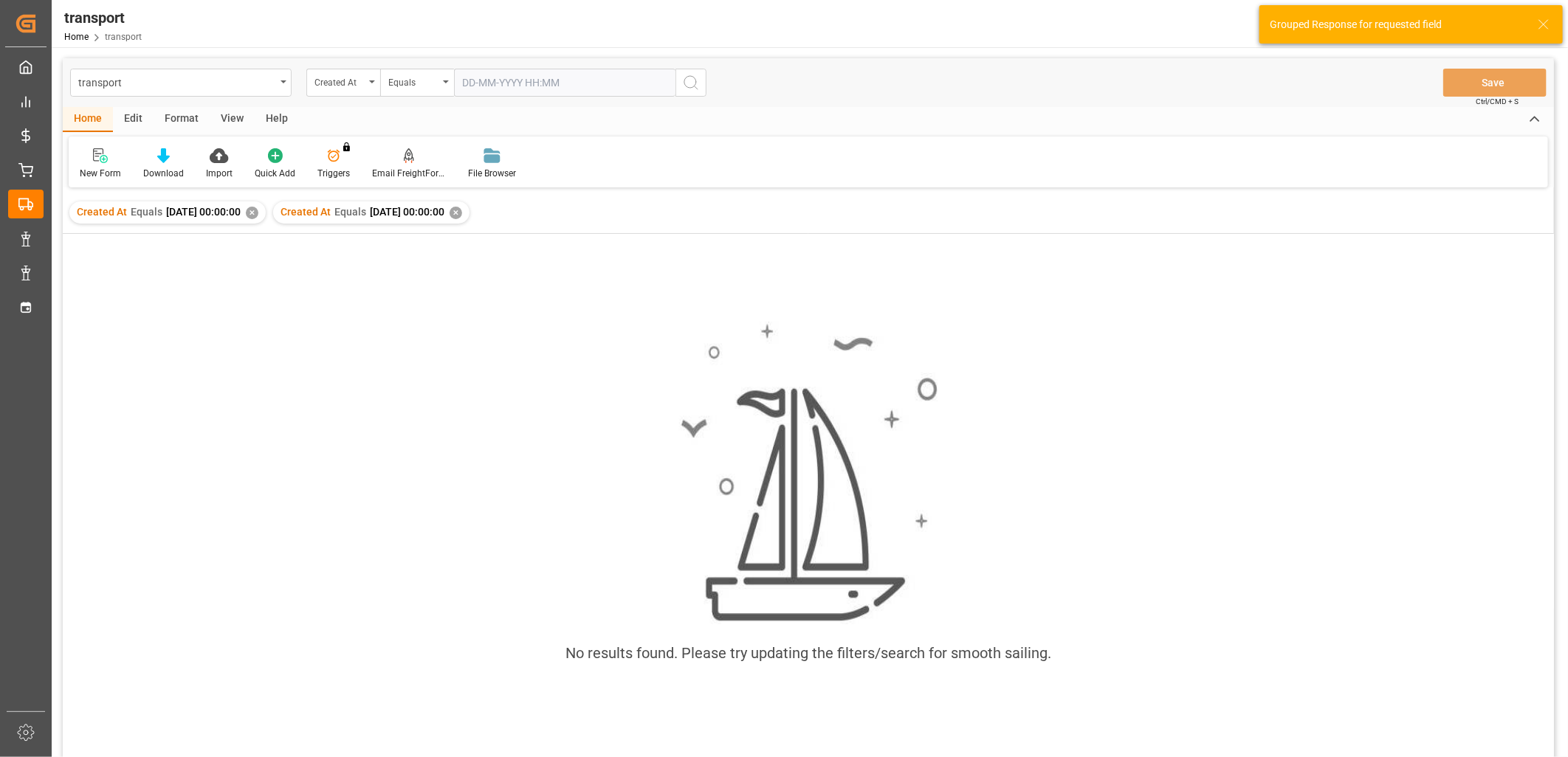
click at [259, 212] on div "✕" at bounding box center [252, 212] width 12 height 12
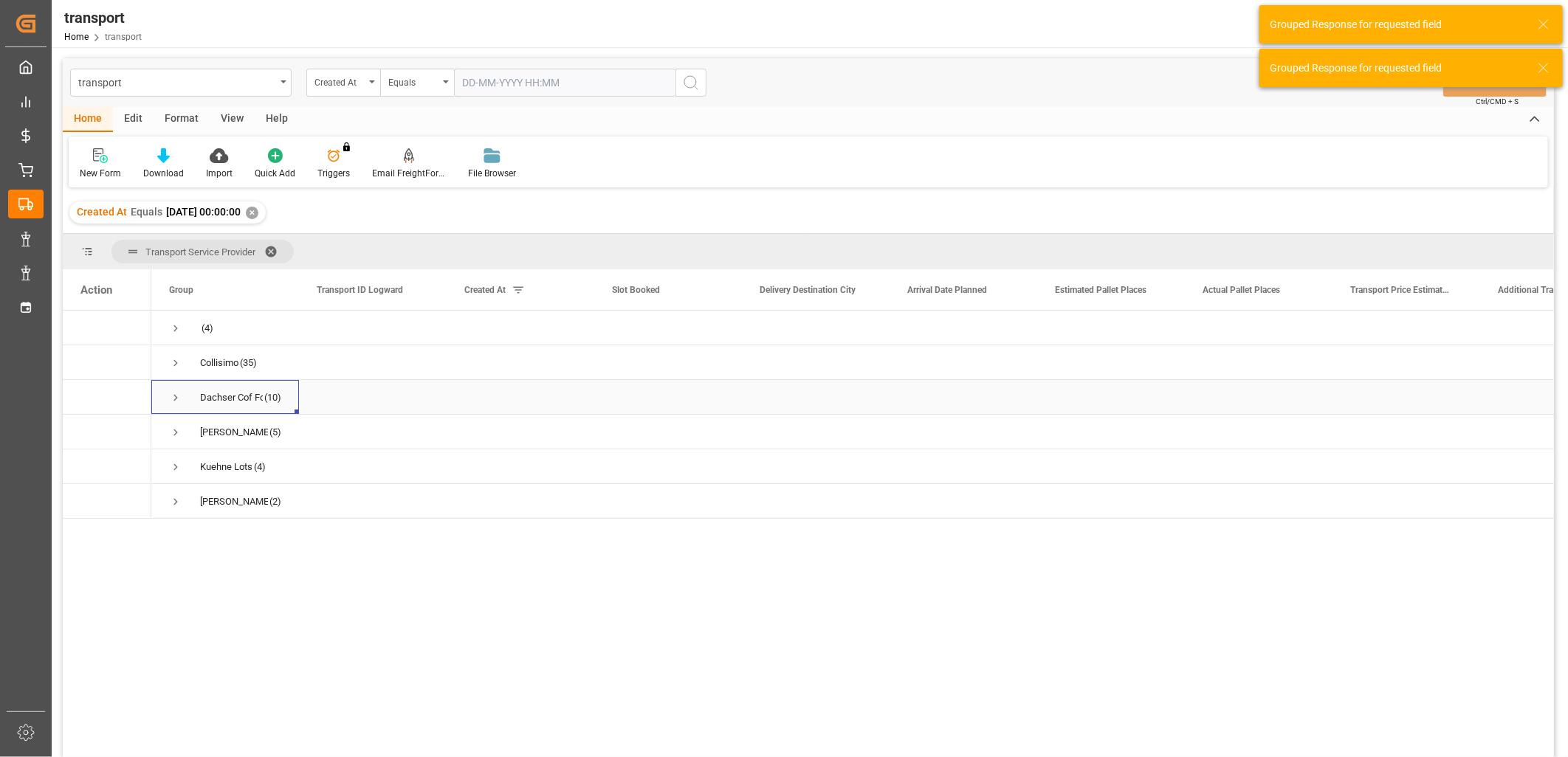
click at [175, 400] on span "Press SPACE to select this row." at bounding box center [175, 398] width 13 height 13
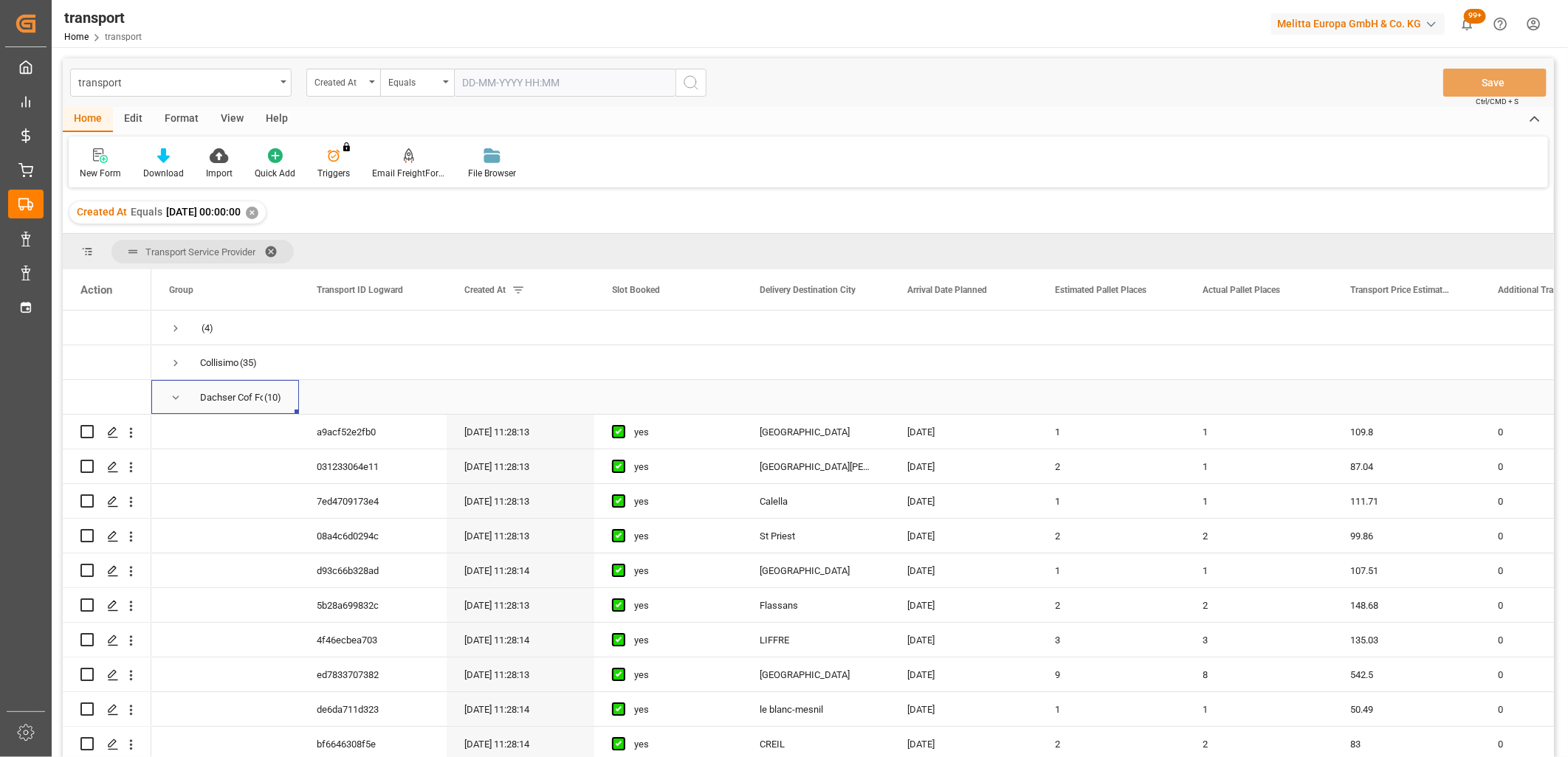
click at [173, 399] on span "Press SPACE to select this row." at bounding box center [175, 398] width 13 height 13
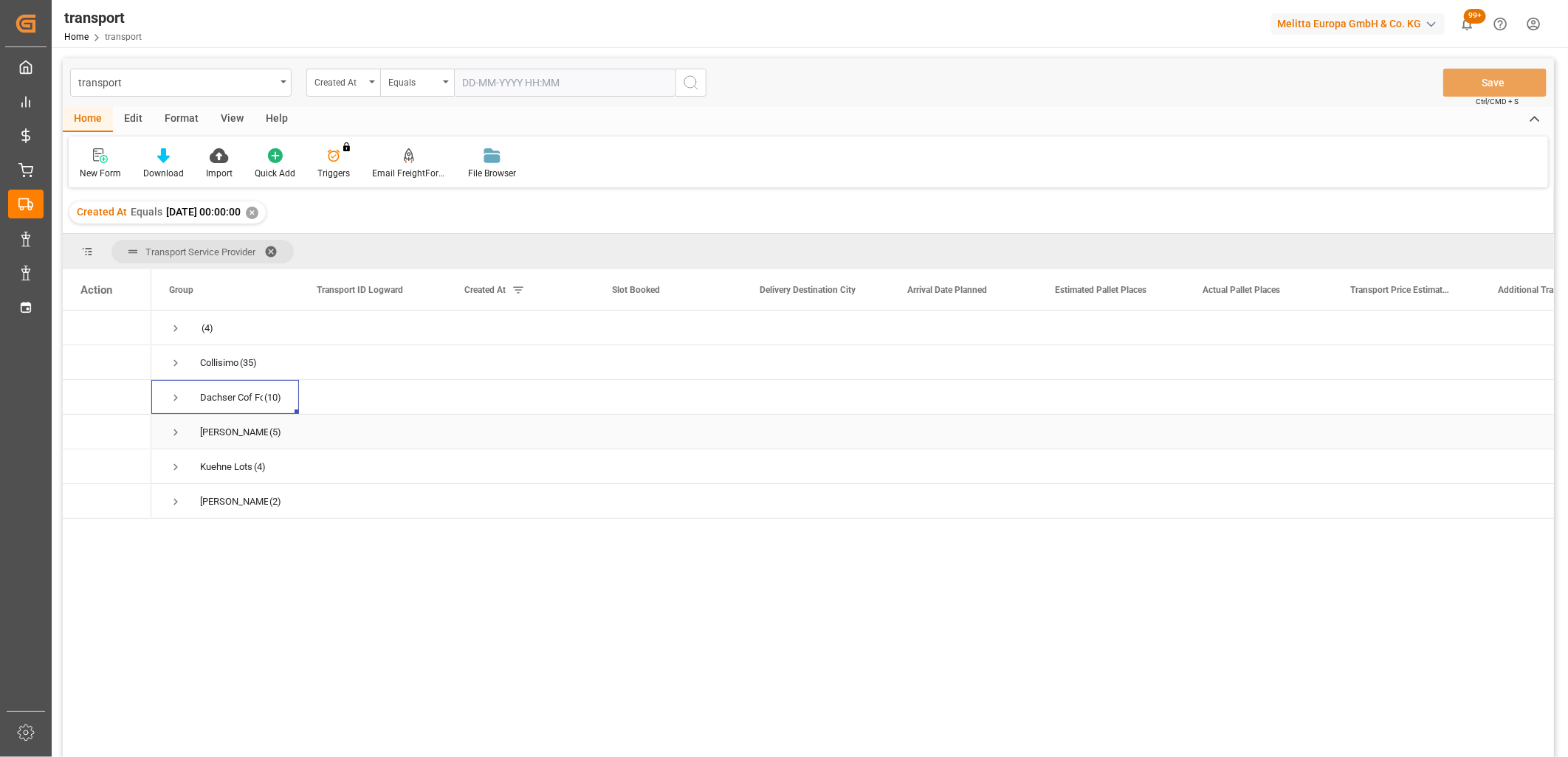
click at [174, 436] on span "Press SPACE to select this row." at bounding box center [175, 432] width 13 height 13
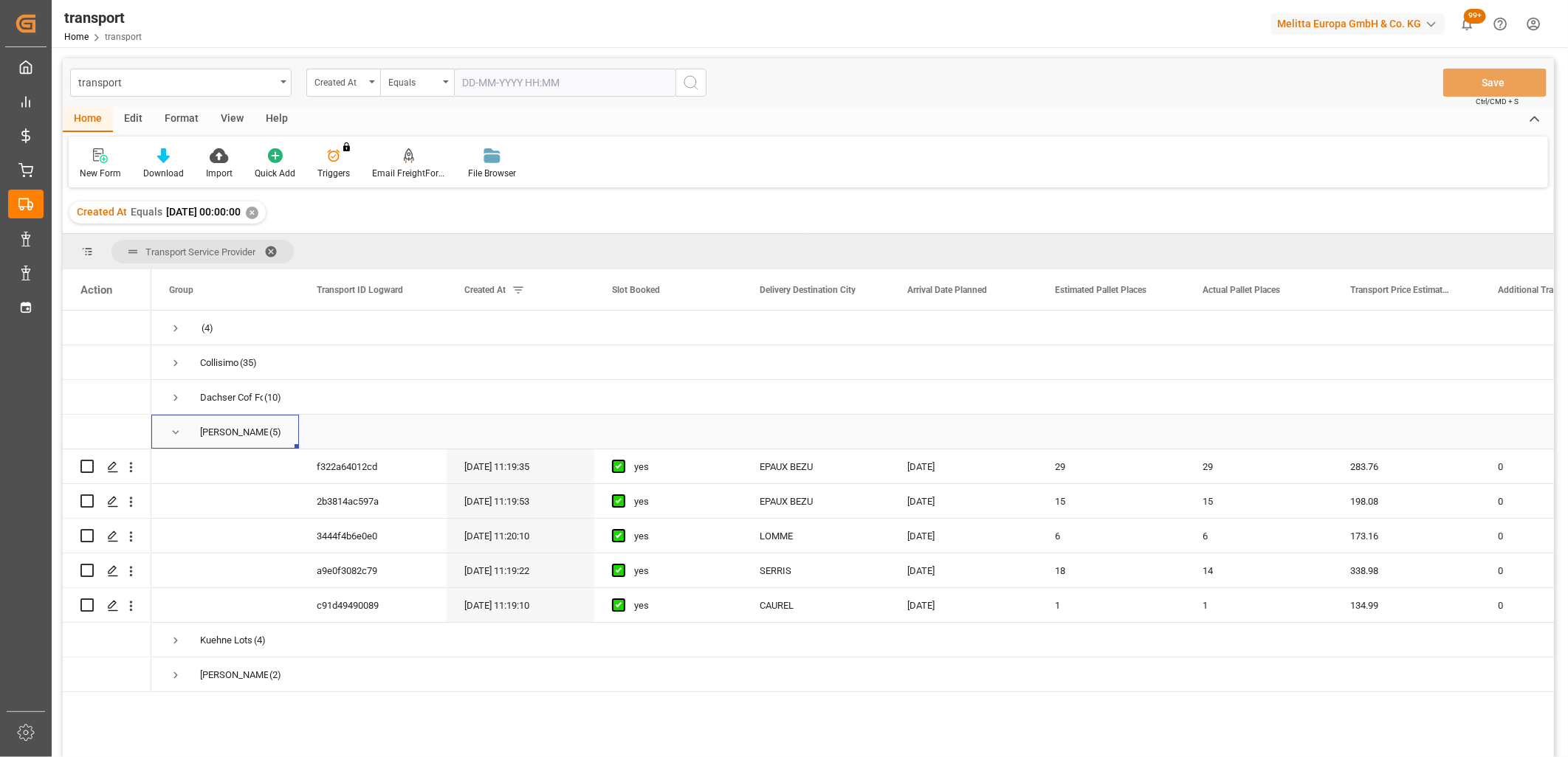
click at [174, 436] on span "Press SPACE to select this row." at bounding box center [175, 432] width 13 height 13
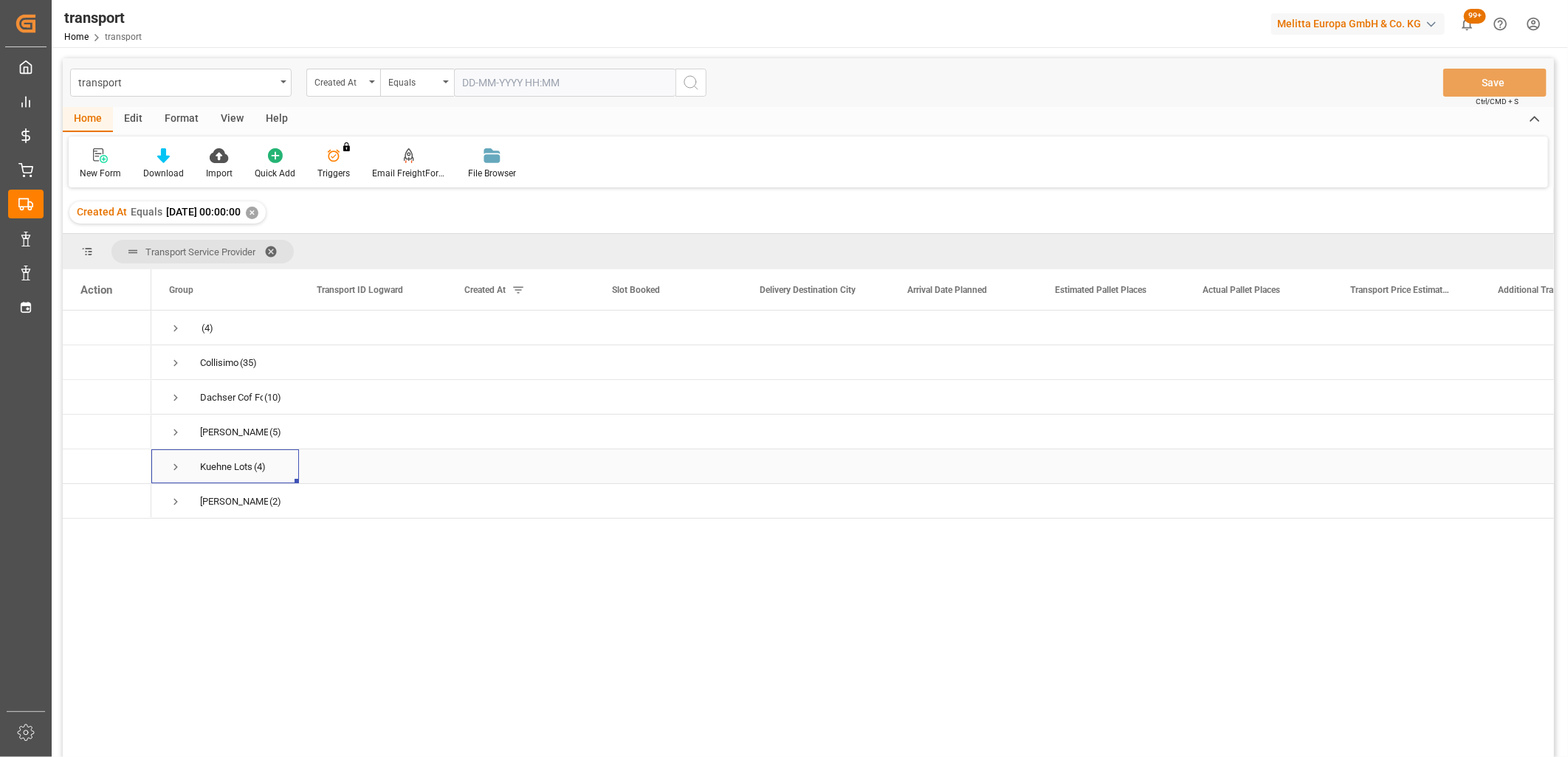
click at [174, 466] on span "Press SPACE to select this row." at bounding box center [175, 467] width 13 height 13
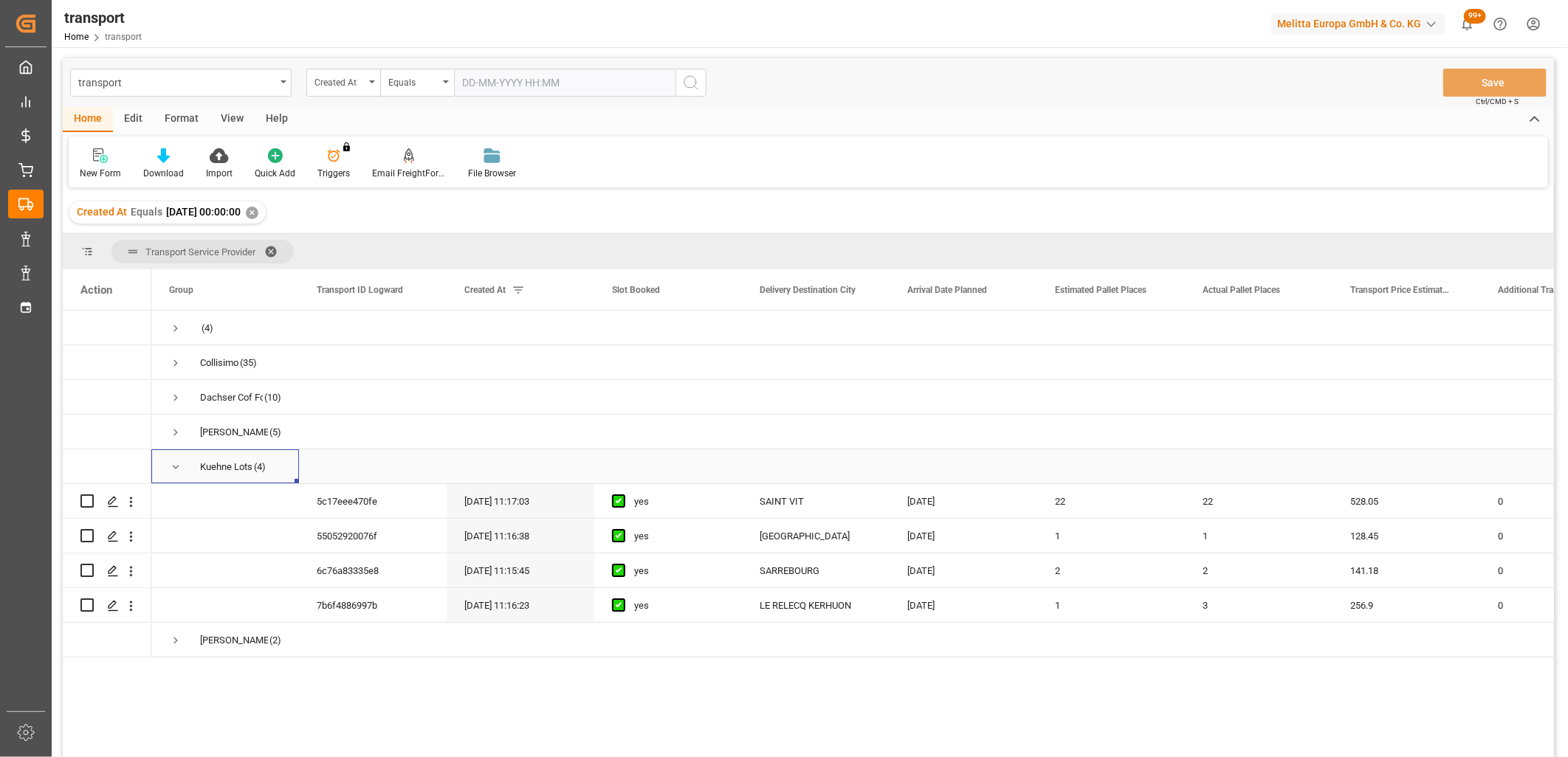
click at [174, 466] on span "Press SPACE to select this row." at bounding box center [175, 467] width 13 height 13
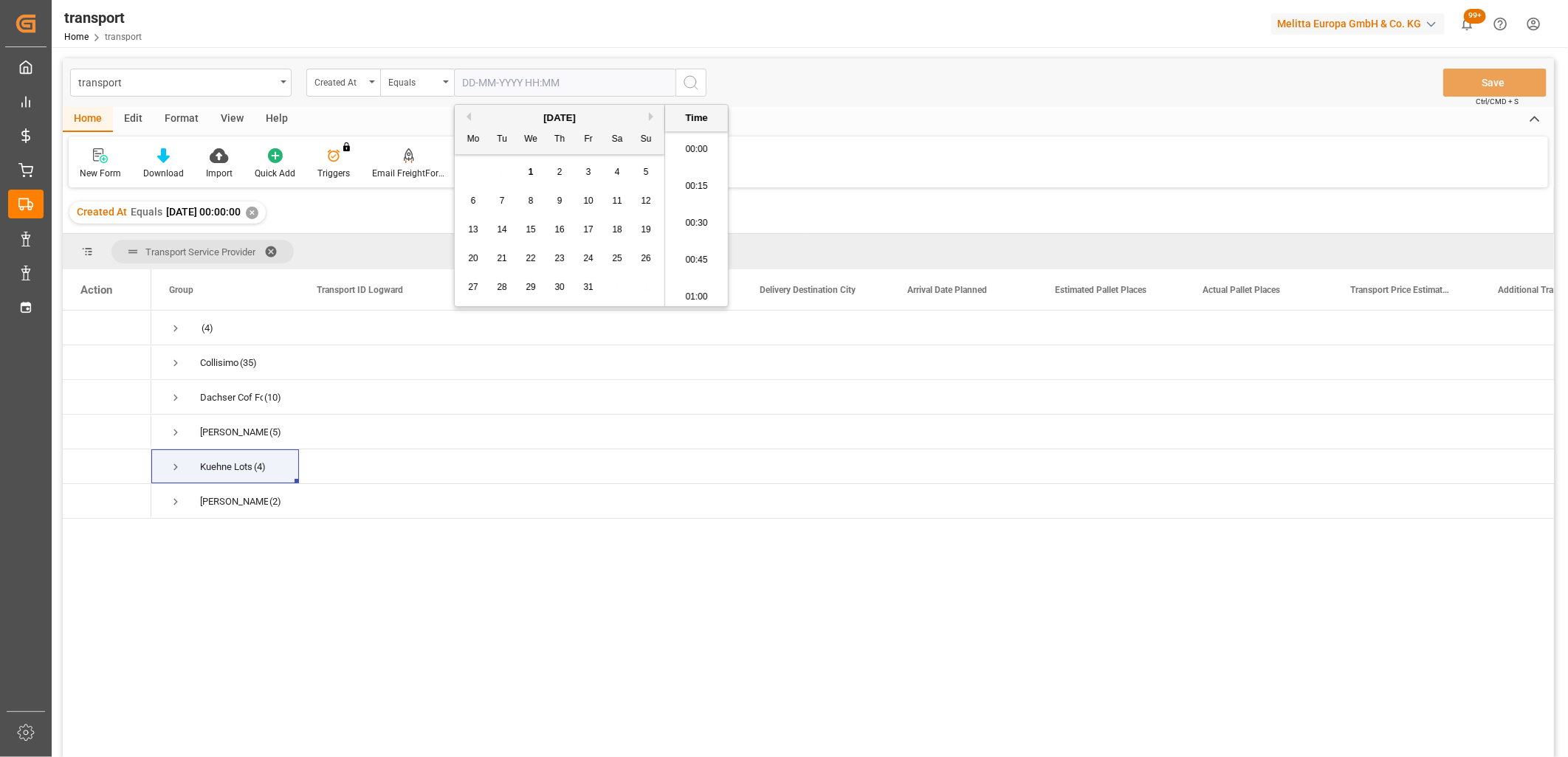
click at [482, 78] on input "text" at bounding box center [565, 83] width 221 height 28
click at [469, 113] on button "Previous Month" at bounding box center [467, 117] width 9 height 9
click at [467, 264] on div "22" at bounding box center [473, 259] width 19 height 18
type input "22-09-2025 00:00"
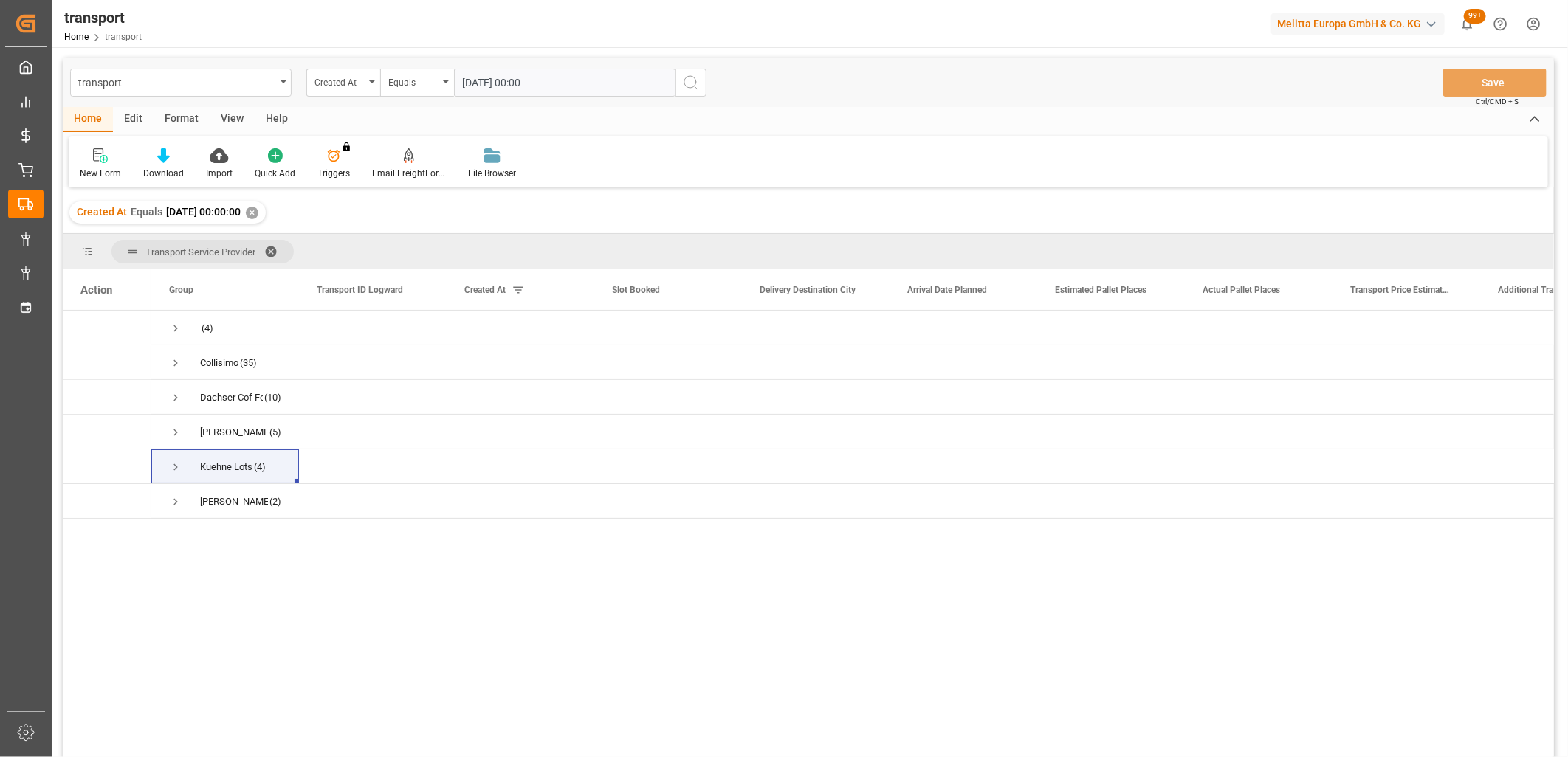
click at [684, 86] on icon "search button" at bounding box center [691, 82] width 18 height 18
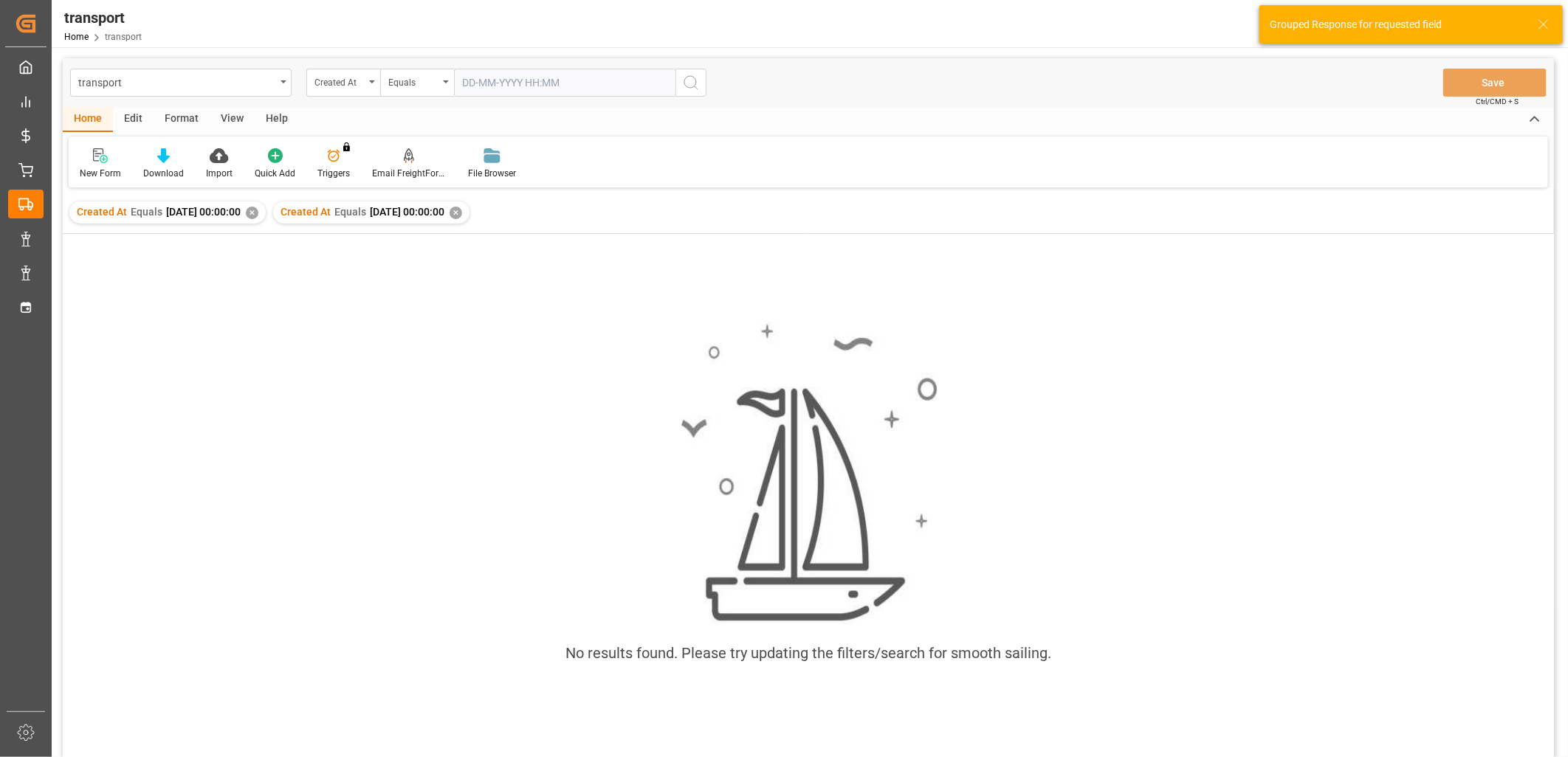
click at [259, 211] on div "✕" at bounding box center [252, 212] width 12 height 12
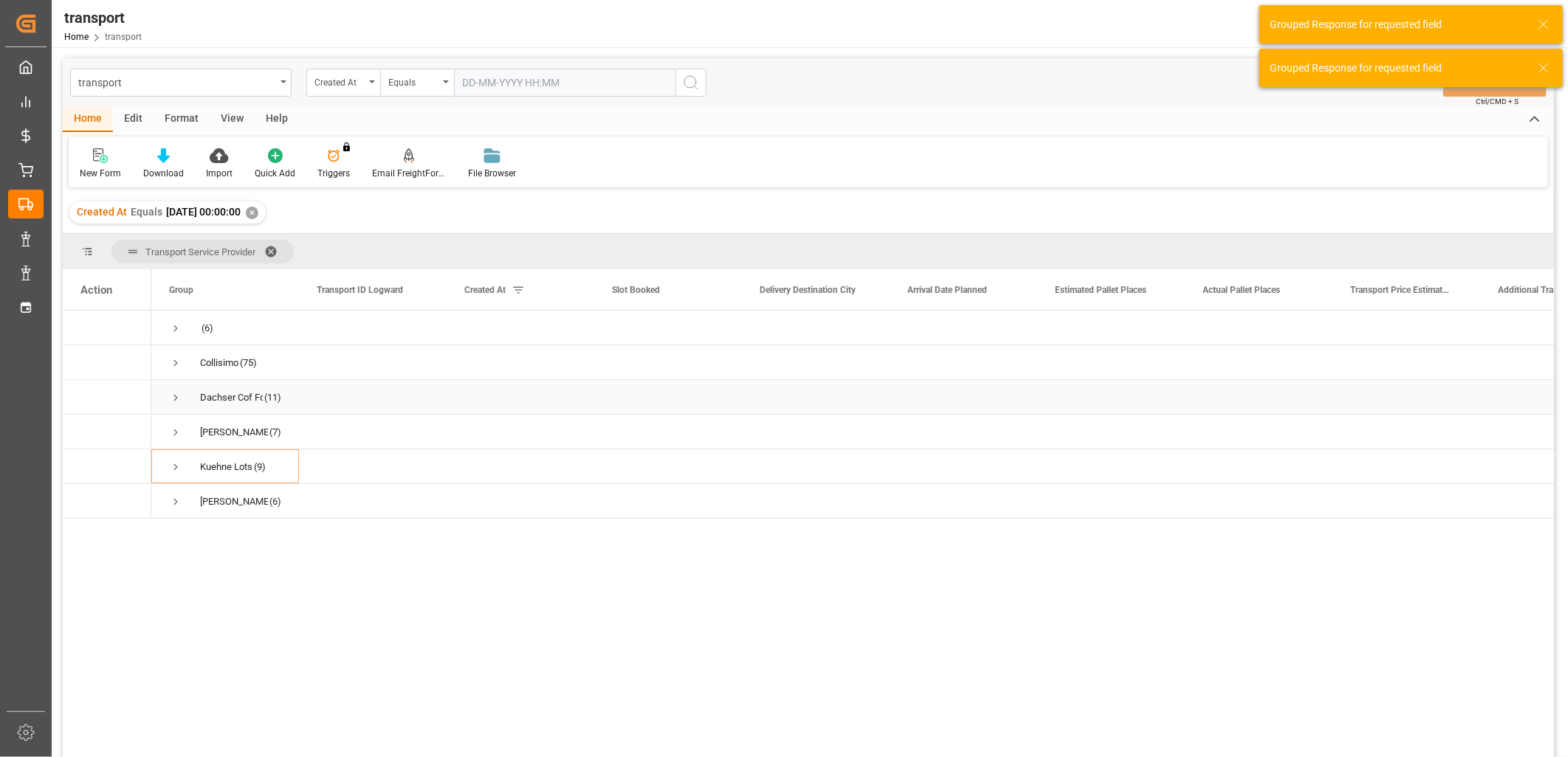
click at [179, 397] on span "Press SPACE to select this row." at bounding box center [175, 398] width 13 height 13
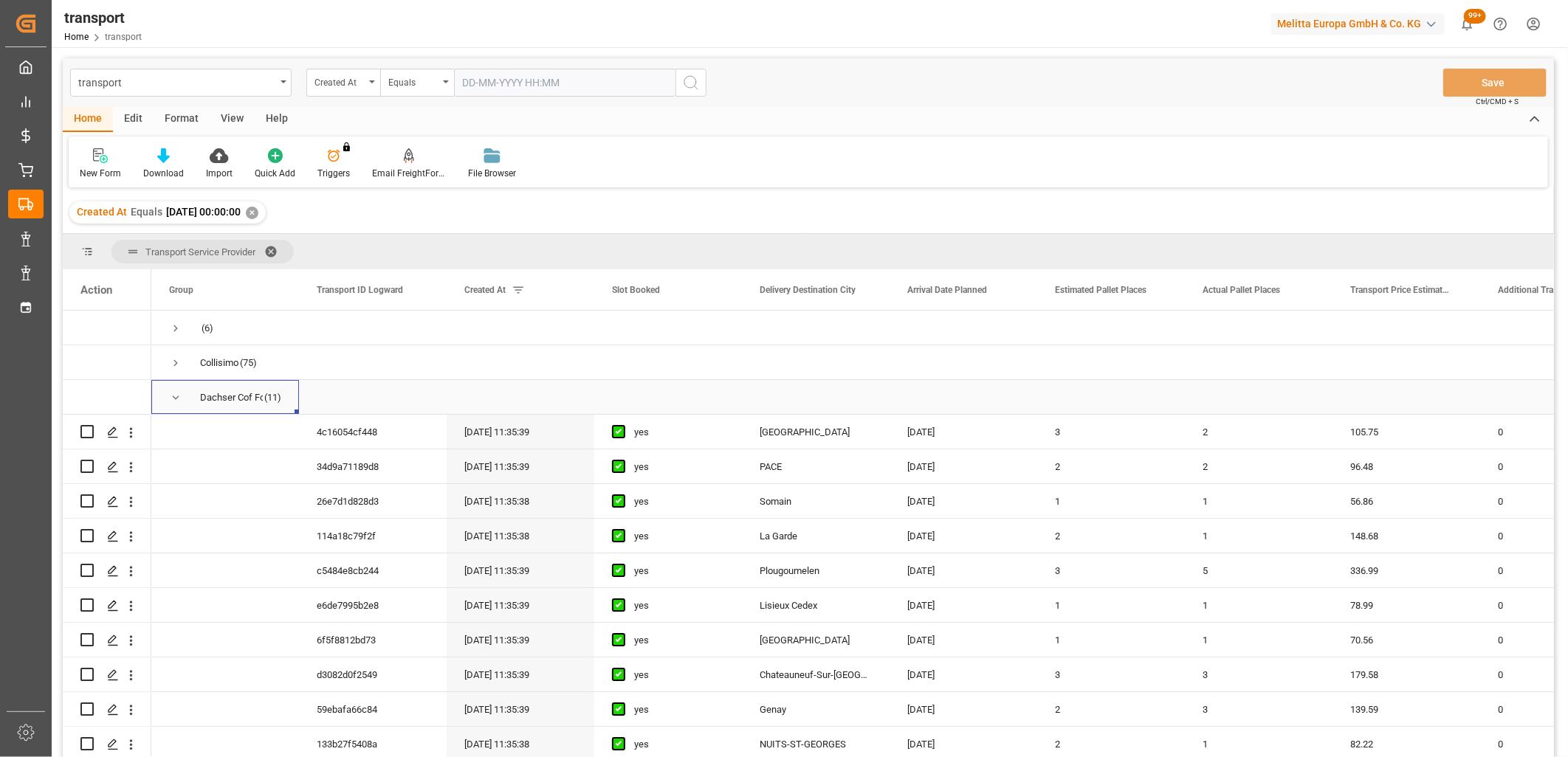
click at [174, 396] on span "Press SPACE to select this row." at bounding box center [175, 398] width 13 height 13
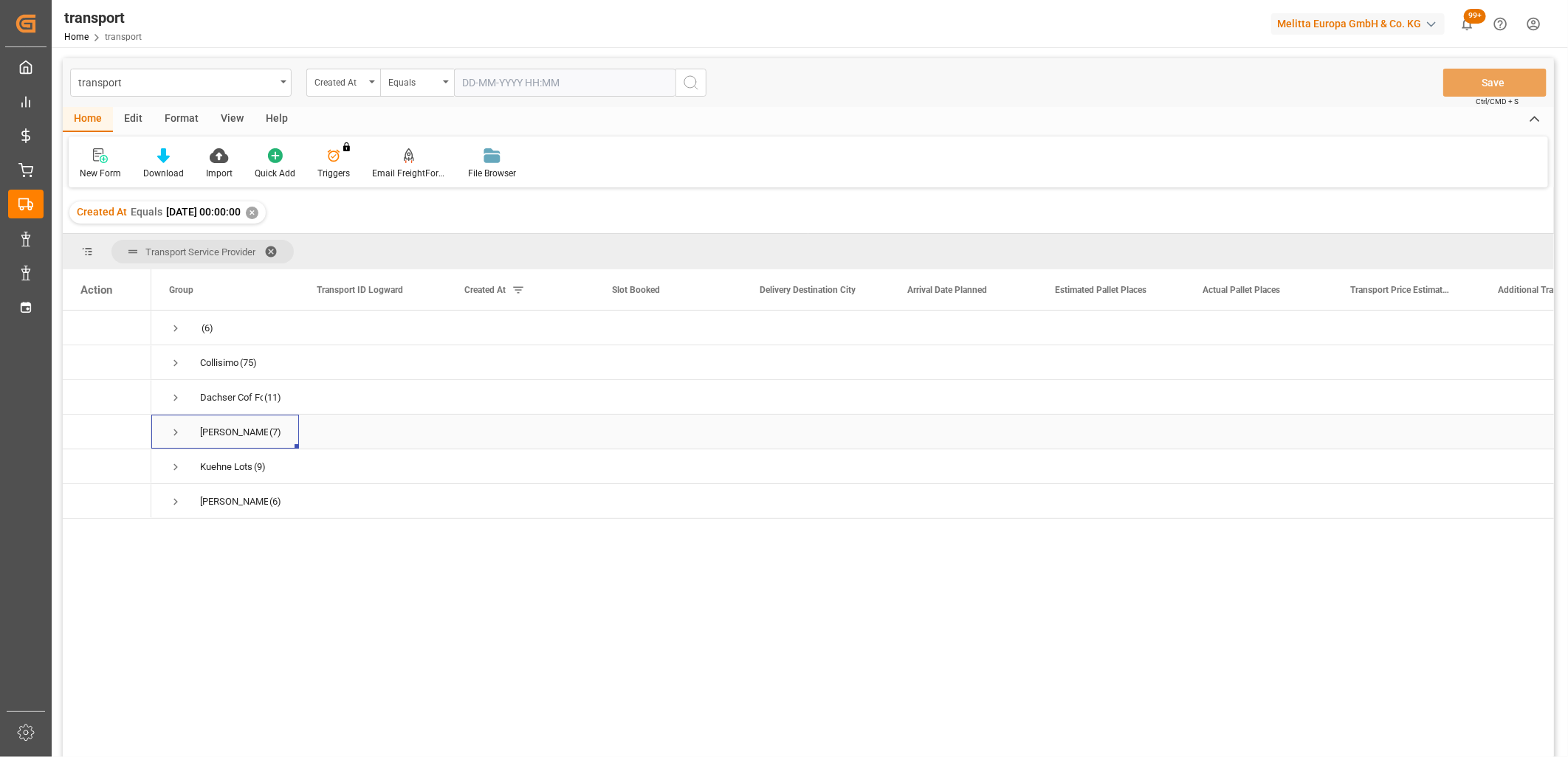
click at [167, 429] on div "Delisle (7)" at bounding box center [225, 431] width 148 height 34
click at [174, 429] on span "Press SPACE to select this row." at bounding box center [175, 432] width 13 height 13
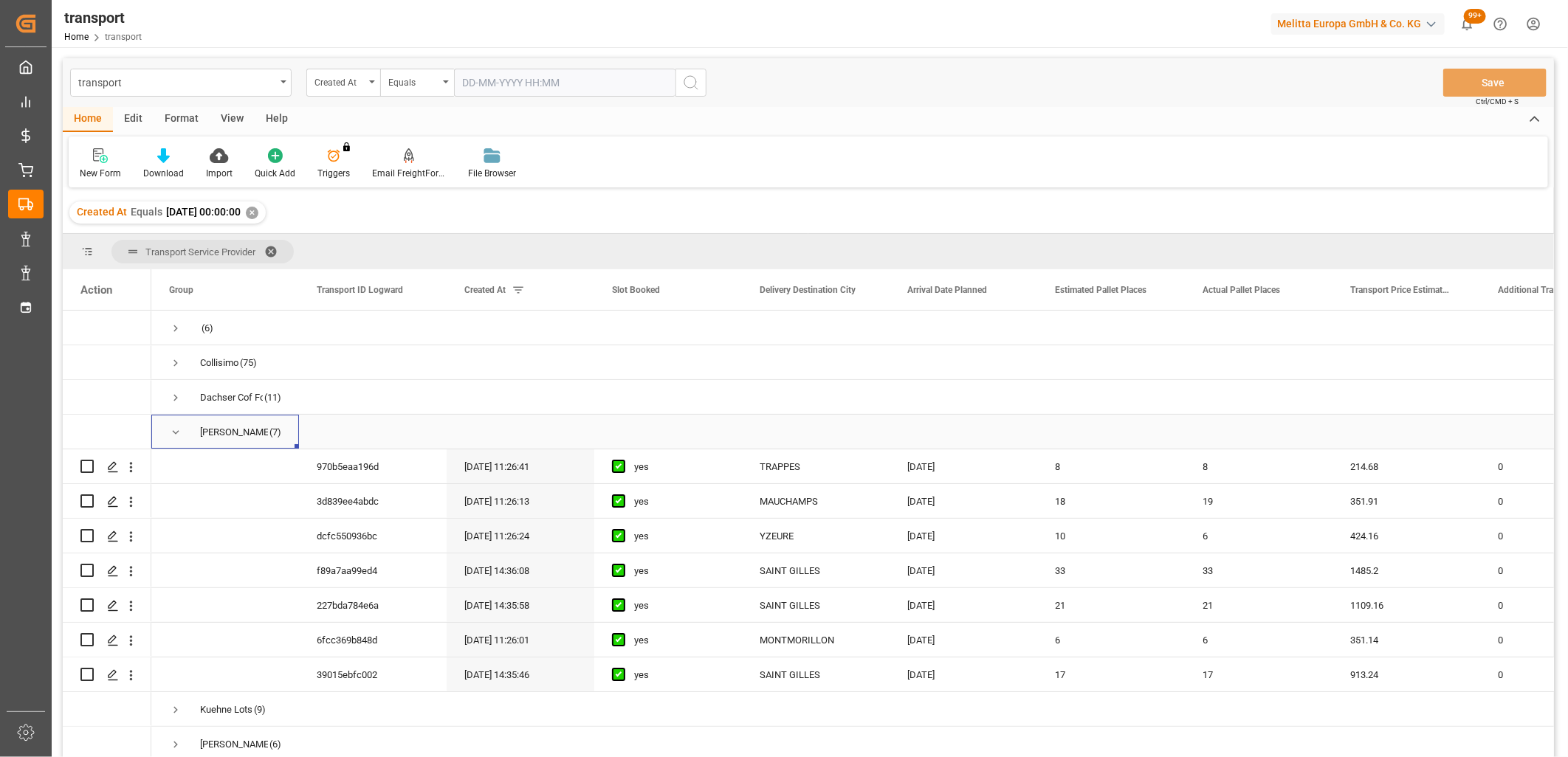
click at [174, 429] on span "Press SPACE to select this row." at bounding box center [175, 432] width 13 height 13
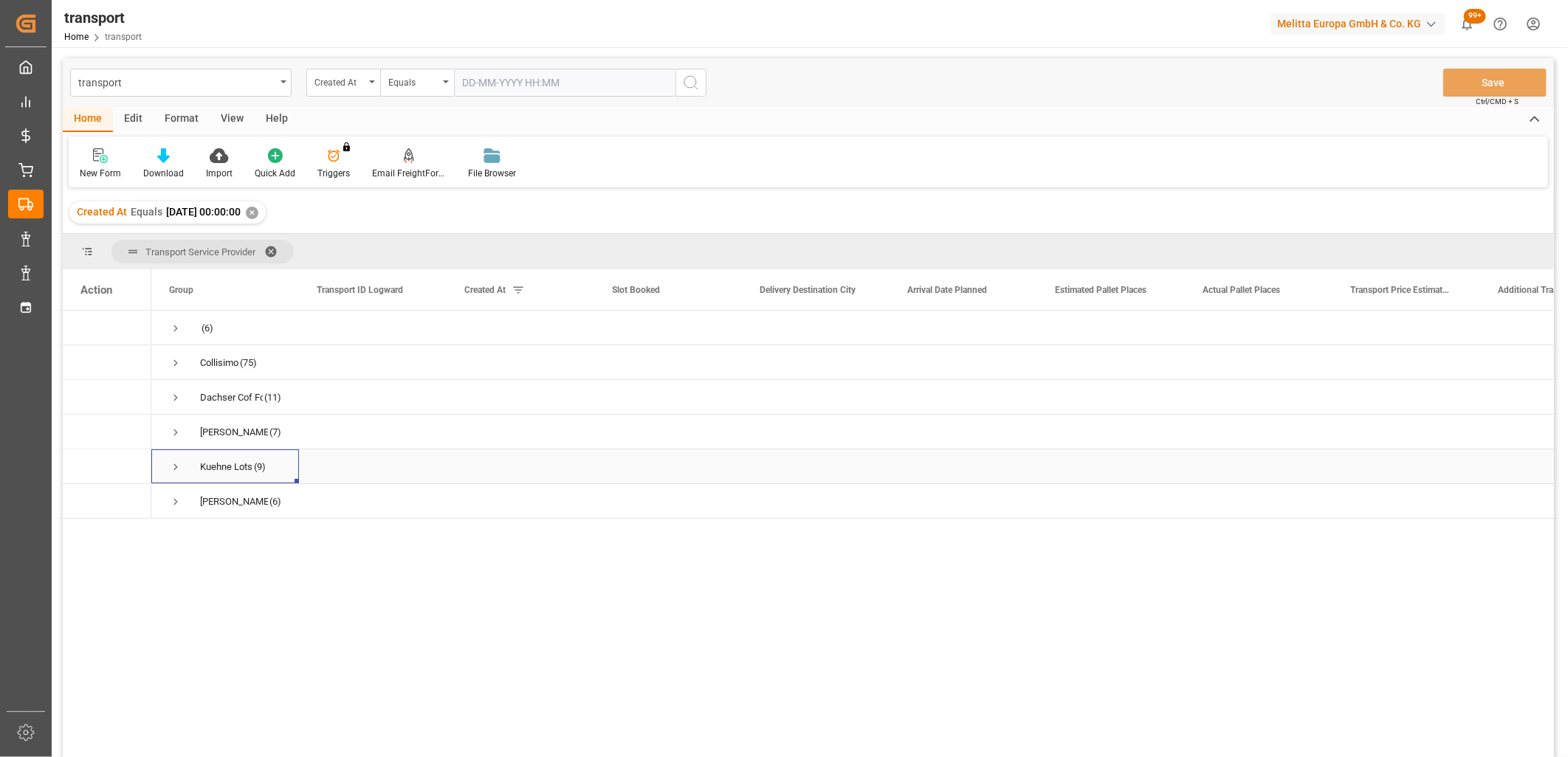
click at [175, 459] on span "Press SPACE to select this row." at bounding box center [175, 467] width 13 height 34
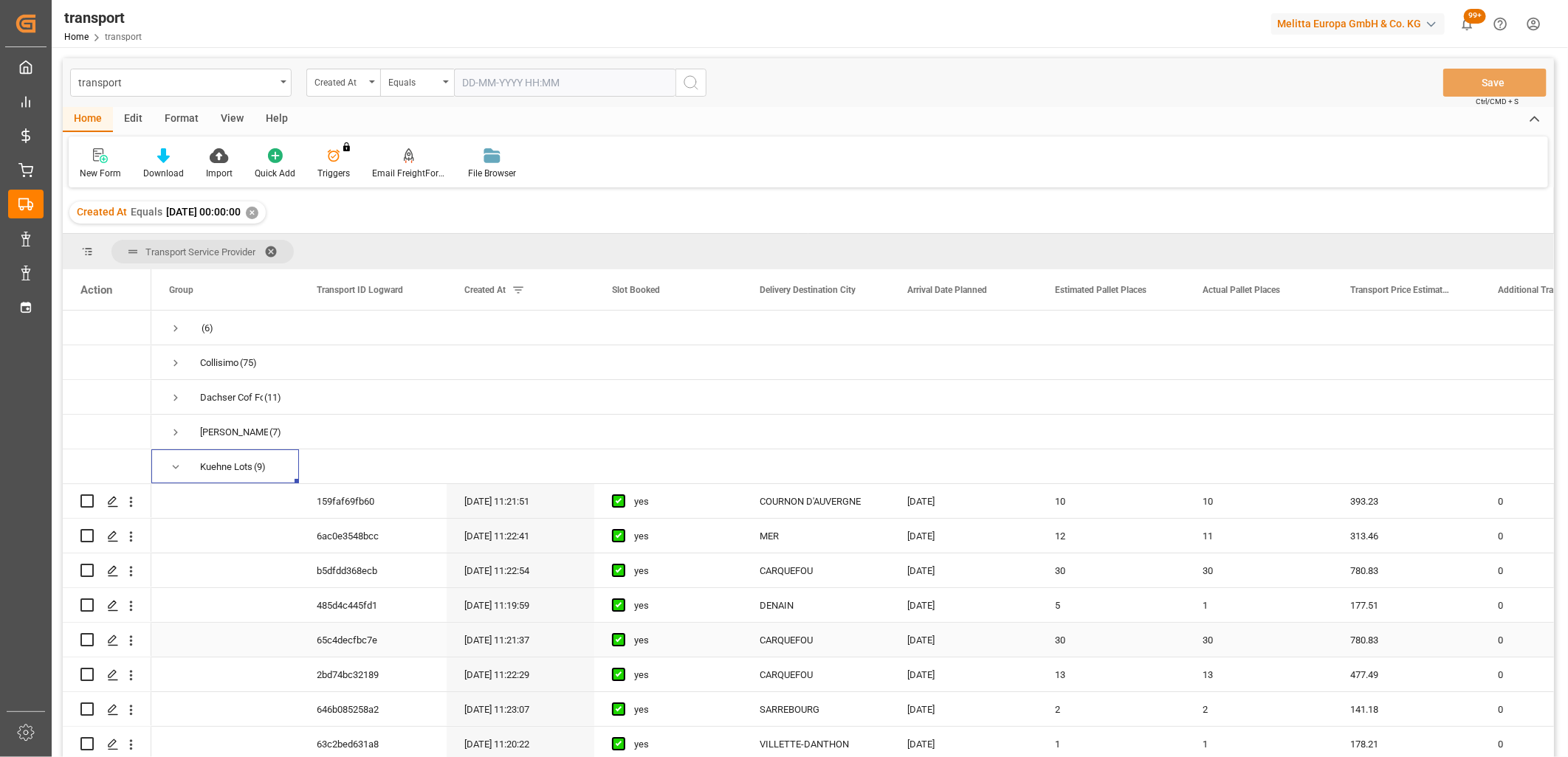
scroll to position [73, 0]
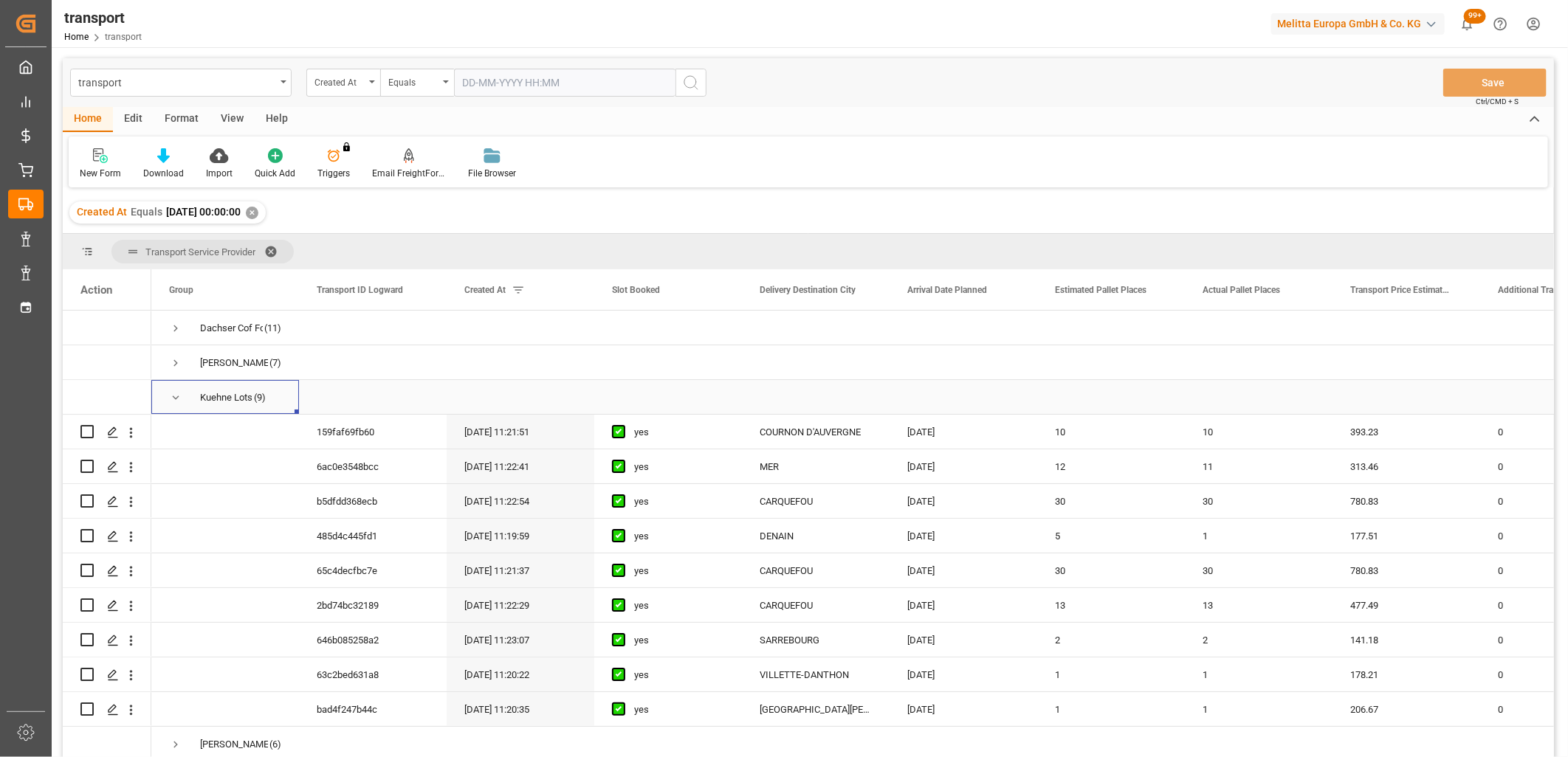
click at [175, 393] on span "Press SPACE to select this row." at bounding box center [175, 398] width 13 height 13
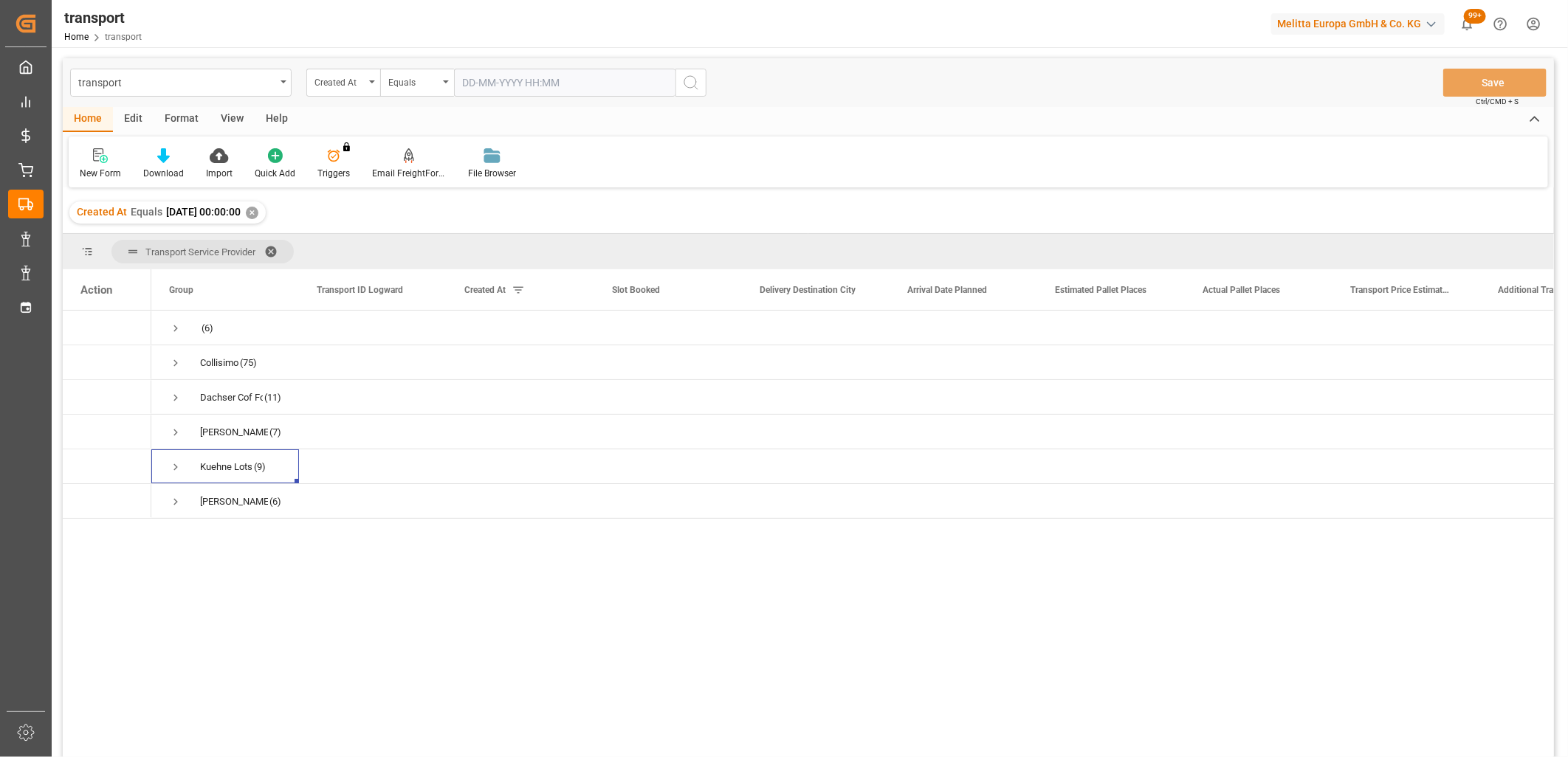
scroll to position [0, 0]
click at [482, 82] on input "text" at bounding box center [565, 83] width 221 height 28
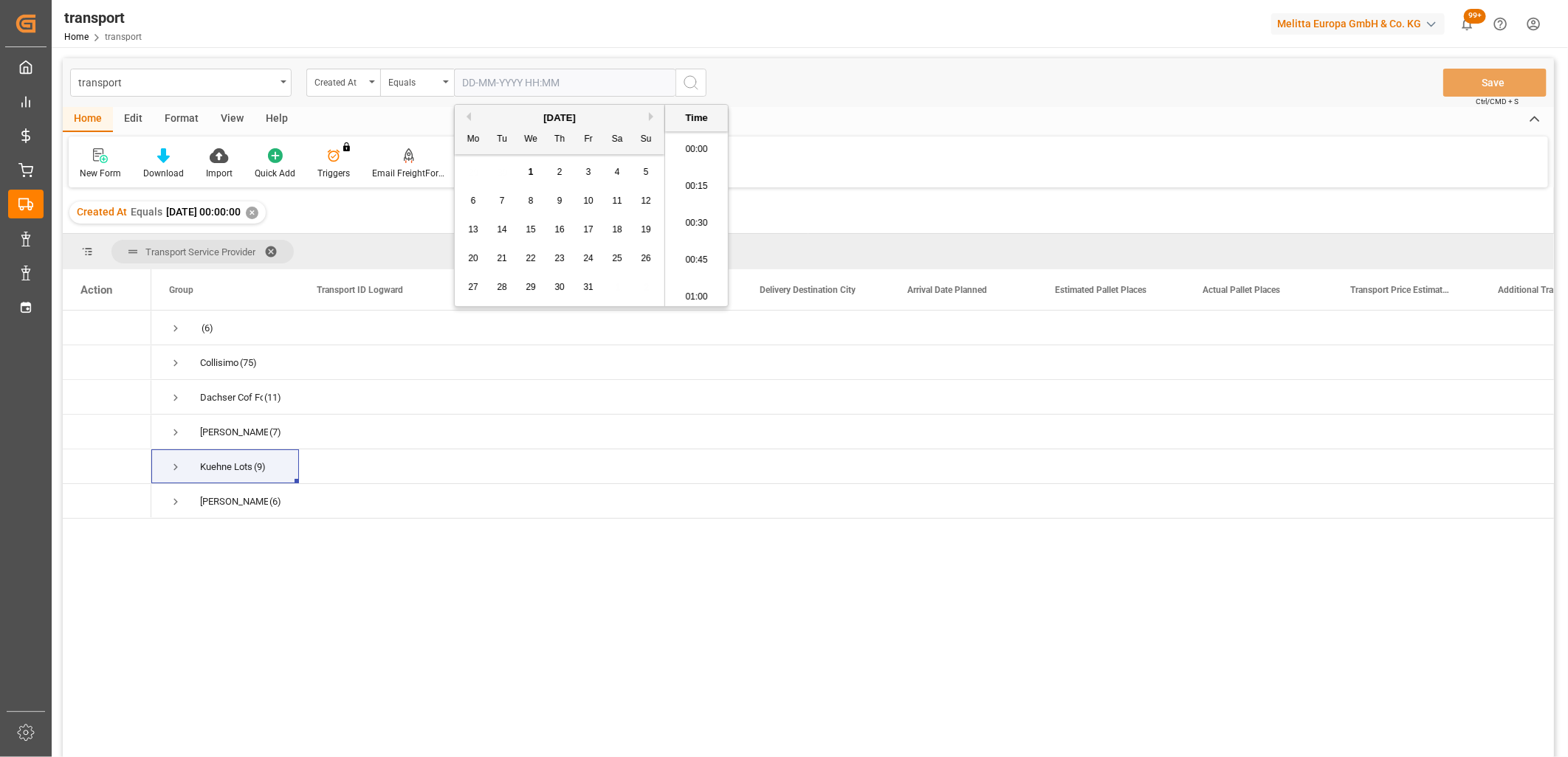
scroll to position [1555, 0]
click at [470, 115] on div "[DATE]" at bounding box center [559, 118] width 210 height 15
click at [467, 116] on button "Previous Month" at bounding box center [467, 117] width 9 height 9
click at [502, 256] on span "23" at bounding box center [501, 259] width 10 height 11
type input "23-09-2025 00:00"
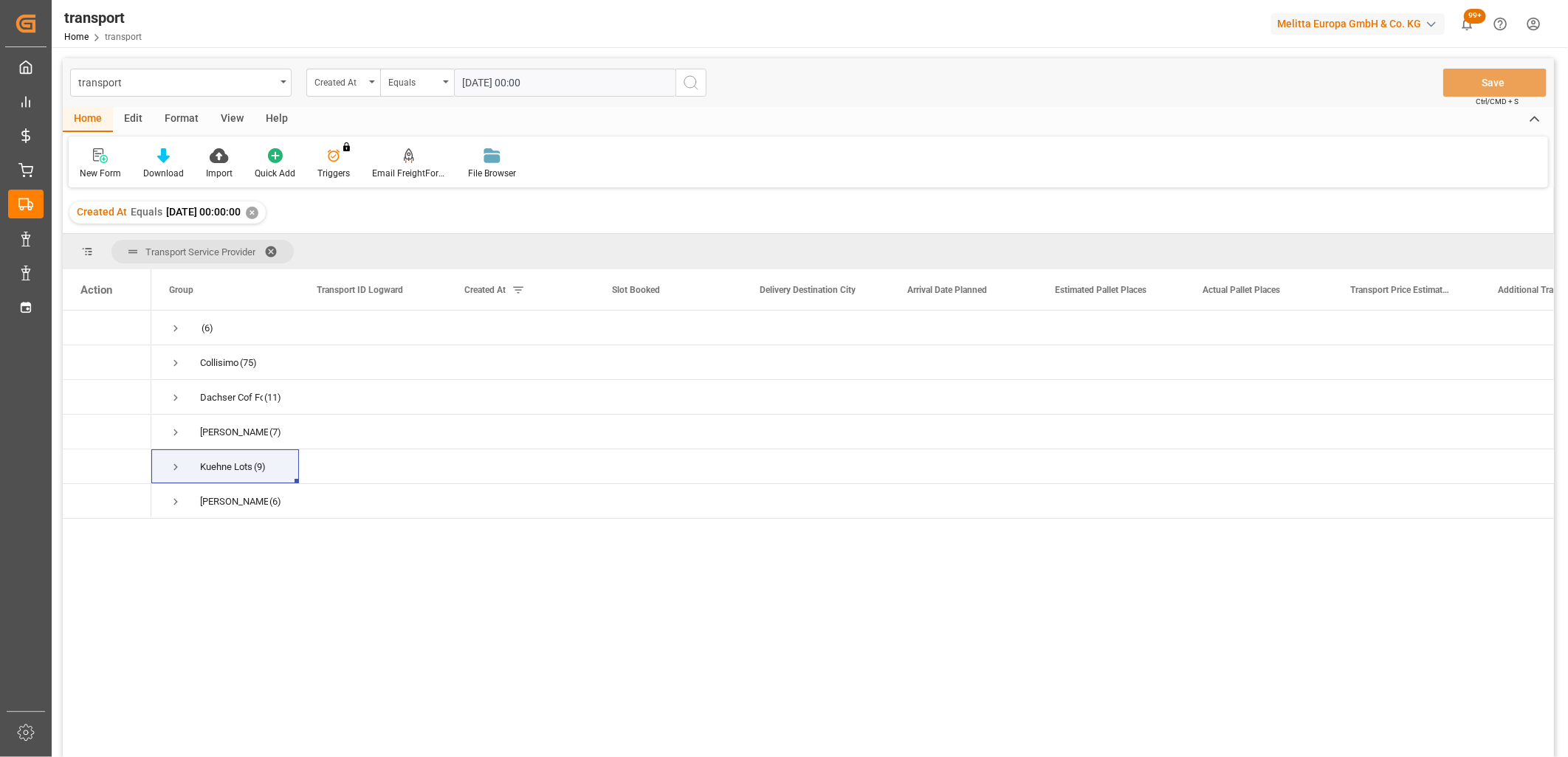
click at [691, 87] on icon "search button" at bounding box center [691, 82] width 18 height 18
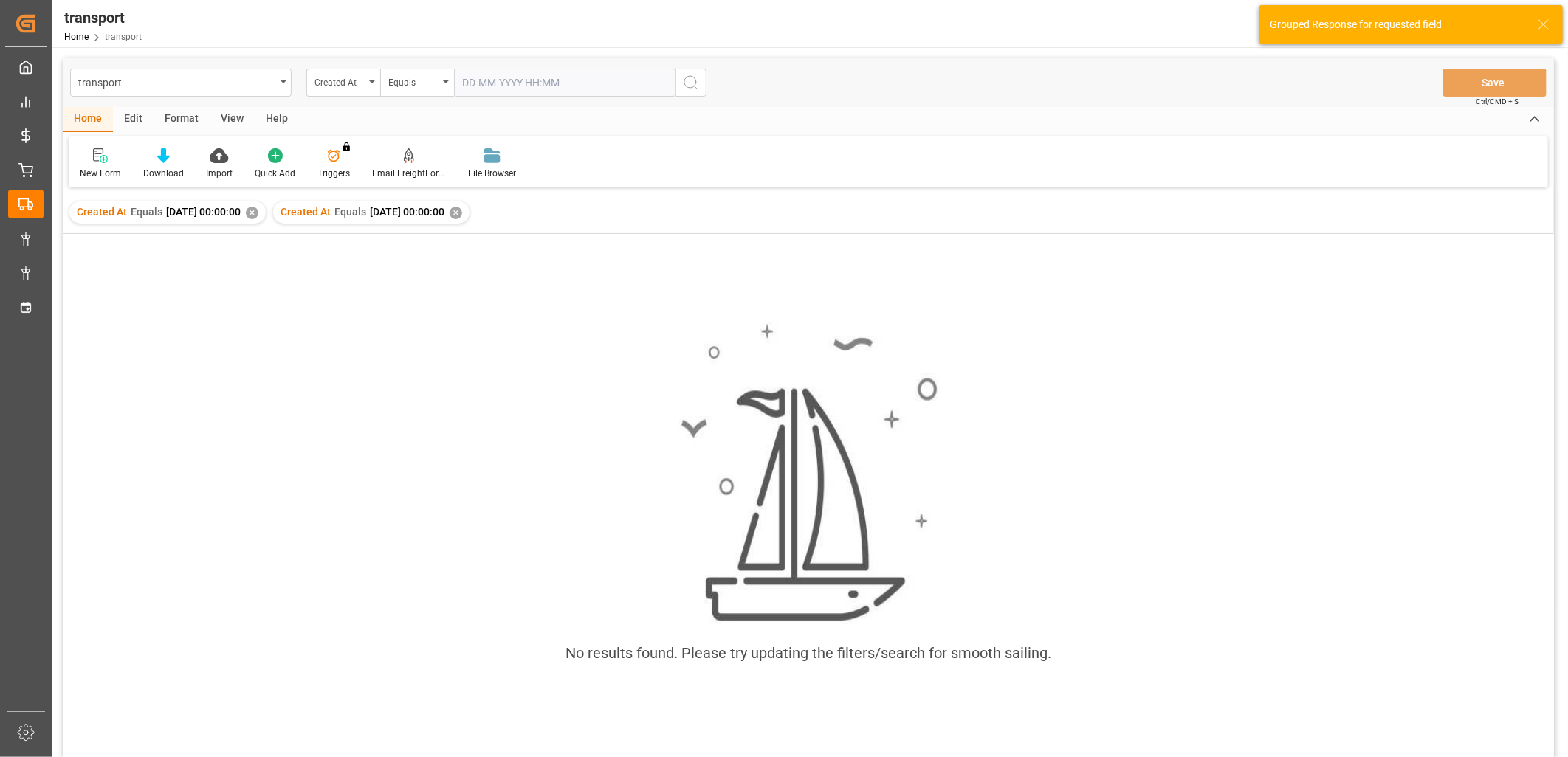
click at [266, 212] on div "Created At Equals 2025-09-22 00:00:00 ✕" at bounding box center [167, 212] width 197 height 22
click at [259, 211] on div "✕" at bounding box center [252, 212] width 12 height 12
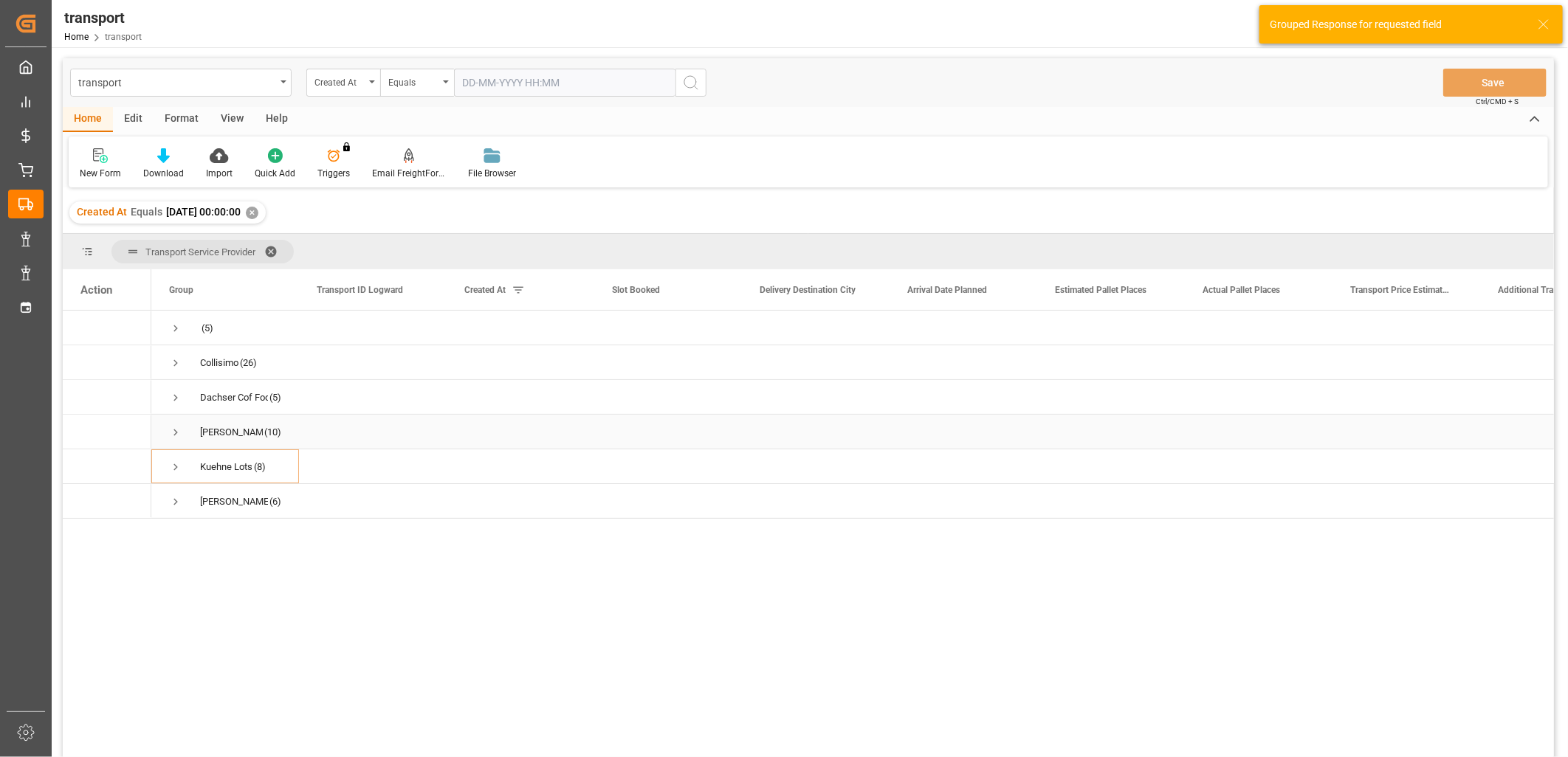
click at [174, 432] on span "Press SPACE to select this row." at bounding box center [175, 432] width 13 height 13
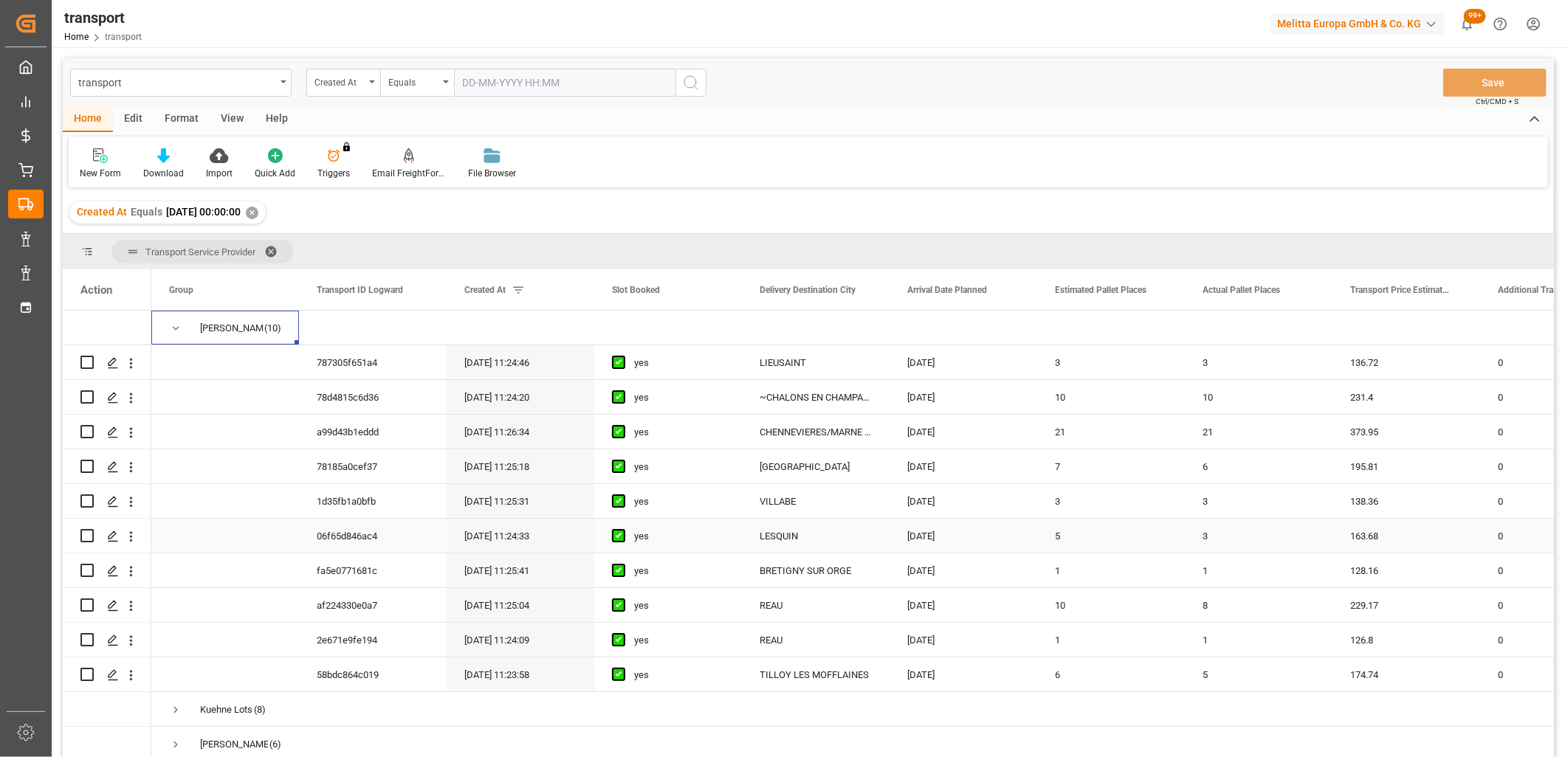
scroll to position [108, 0]
click at [175, 321] on span "Press SPACE to select this row." at bounding box center [175, 328] width 13 height 13
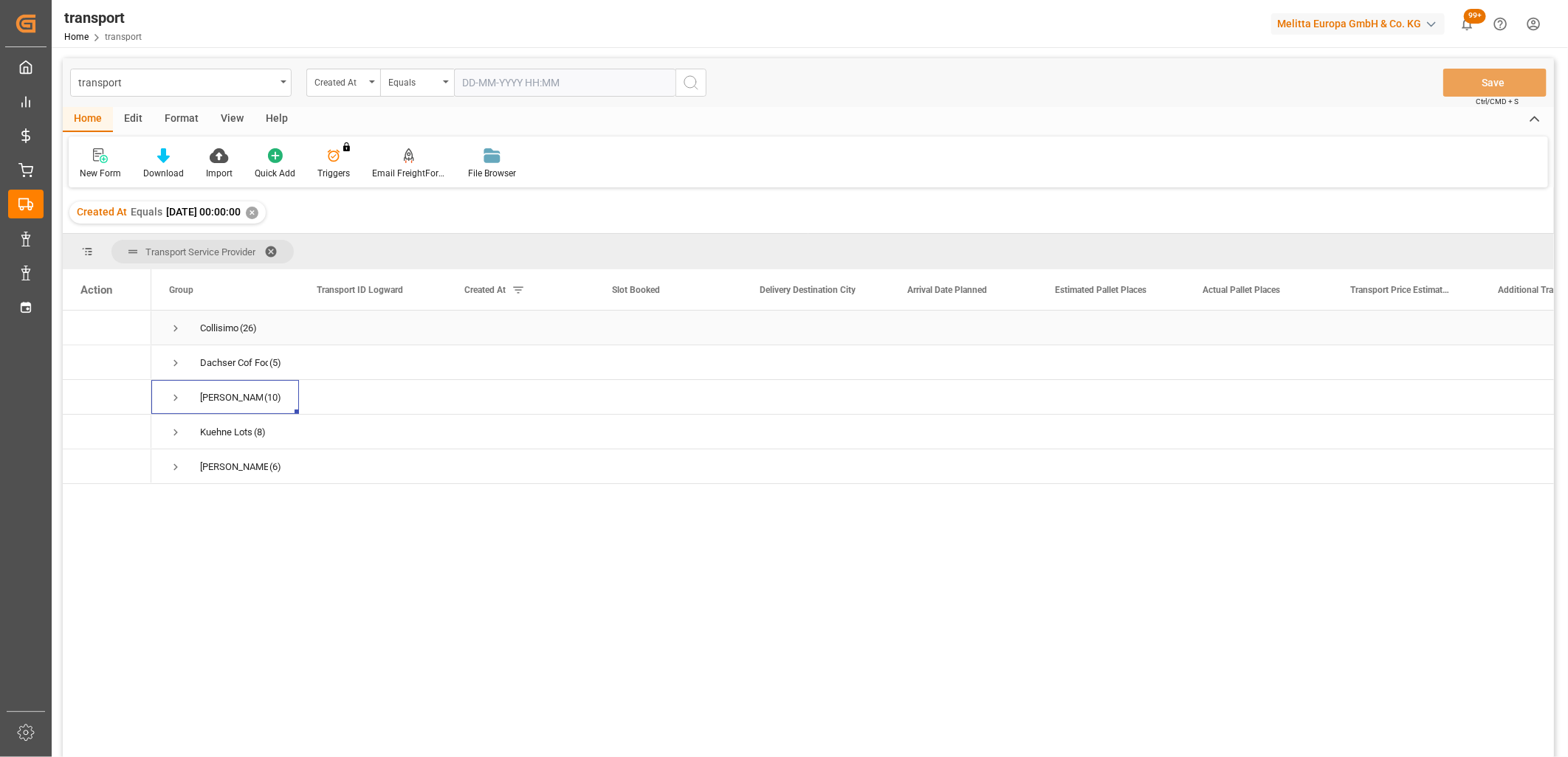
scroll to position [0, 0]
click at [174, 467] on span "Press SPACE to select this row." at bounding box center [175, 467] width 13 height 13
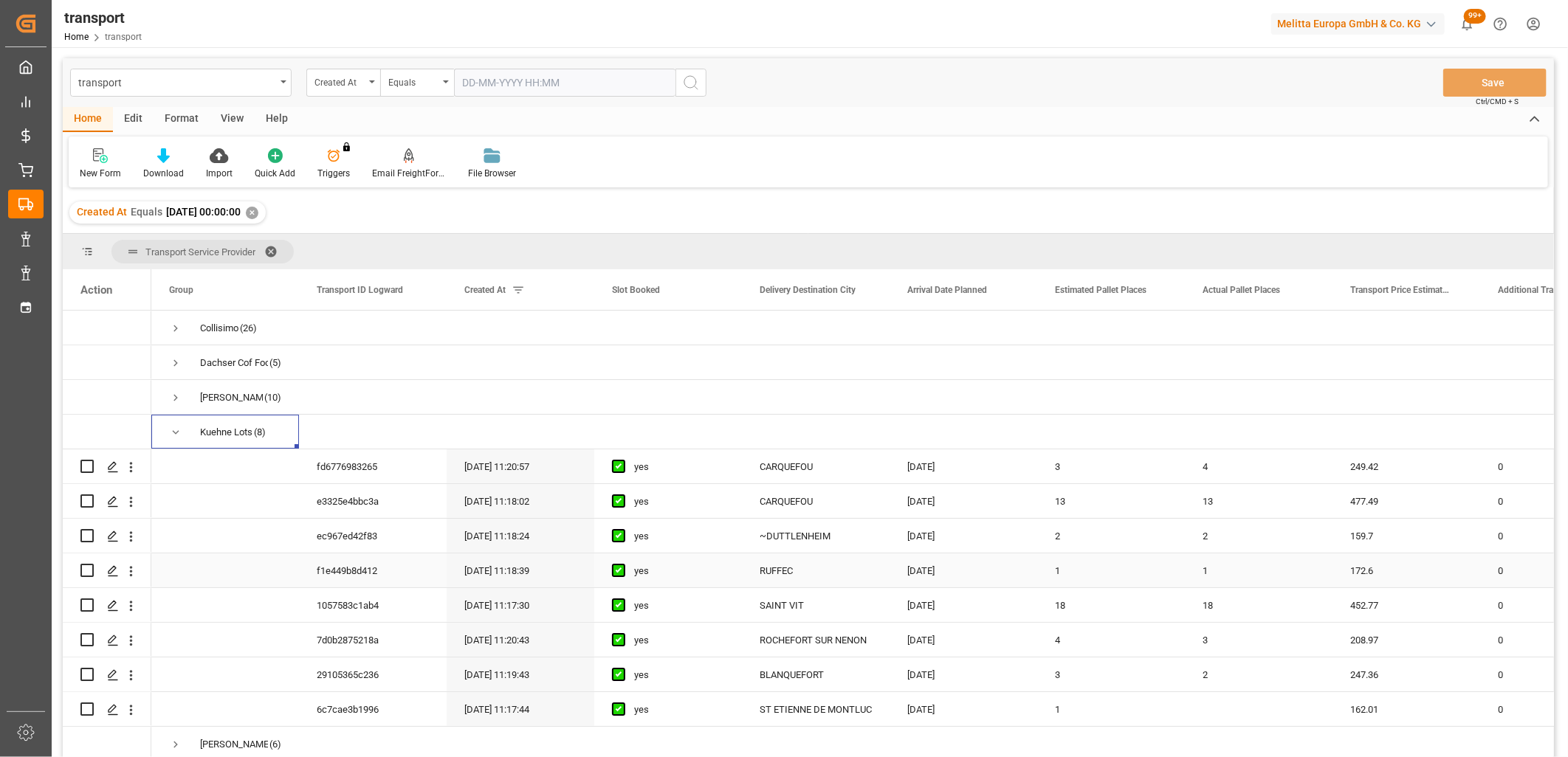
scroll to position [82, 0]
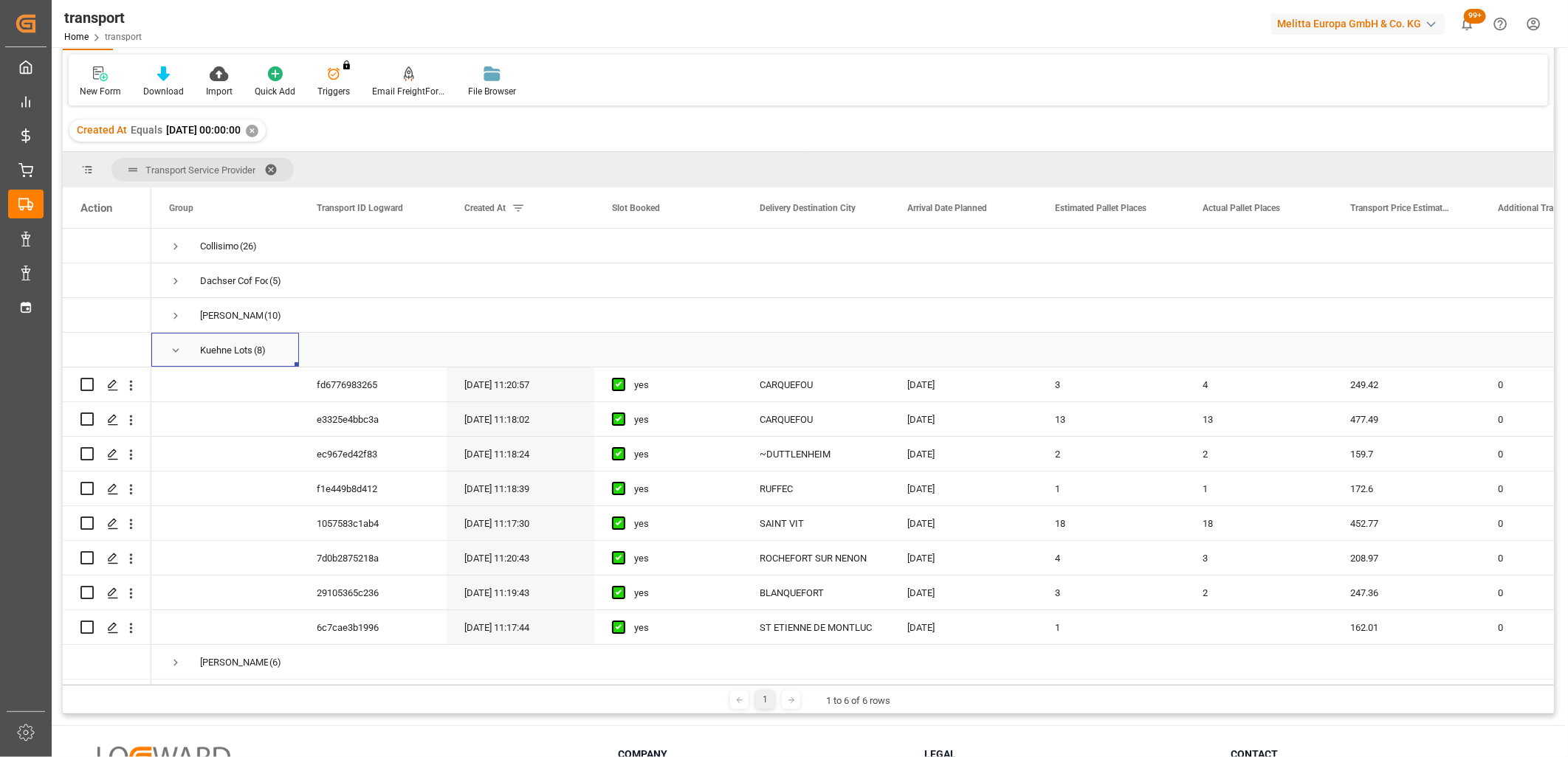
click at [178, 344] on span "Press SPACE to select this row." at bounding box center [175, 350] width 13 height 13
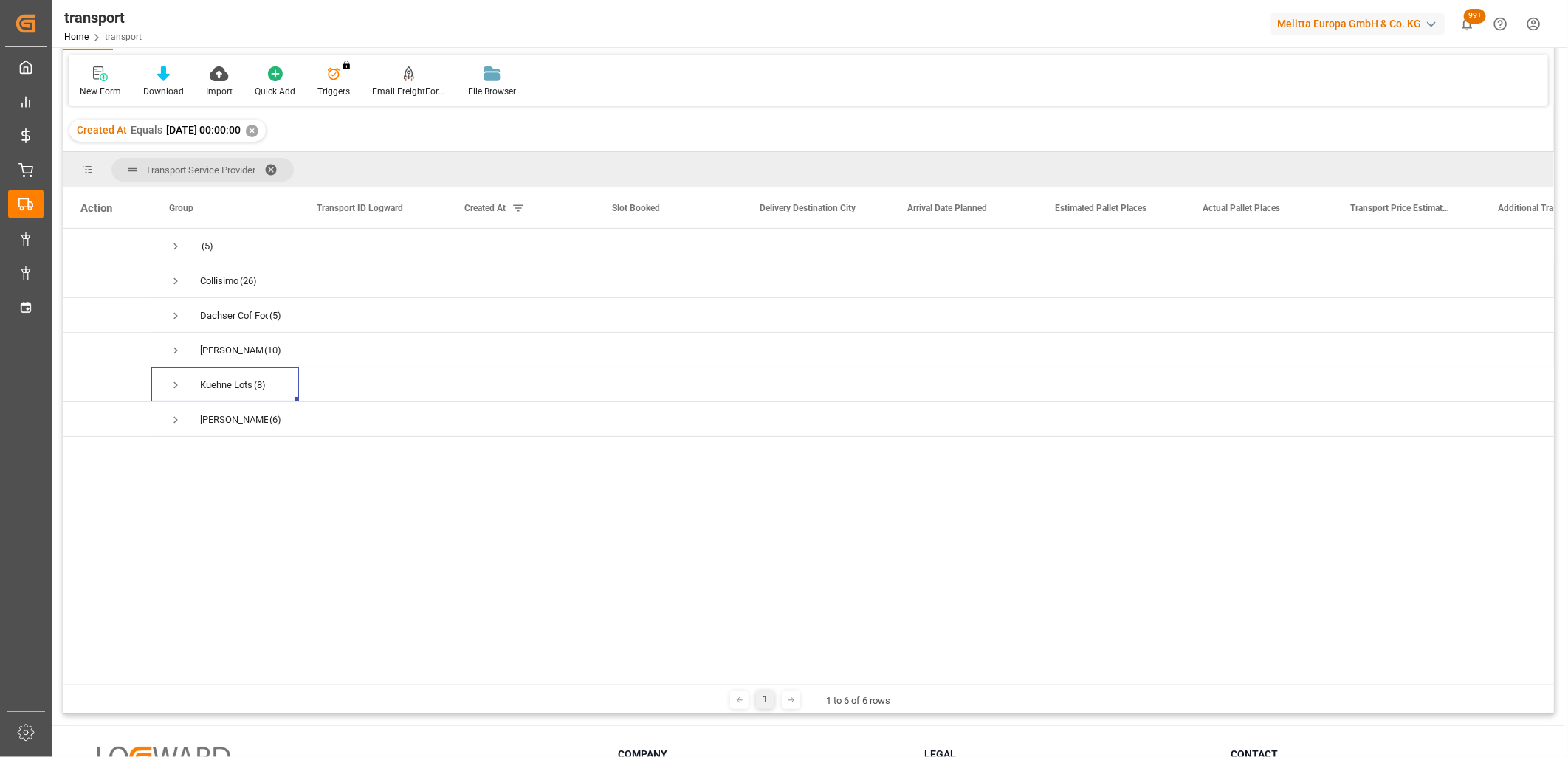
scroll to position [0, 0]
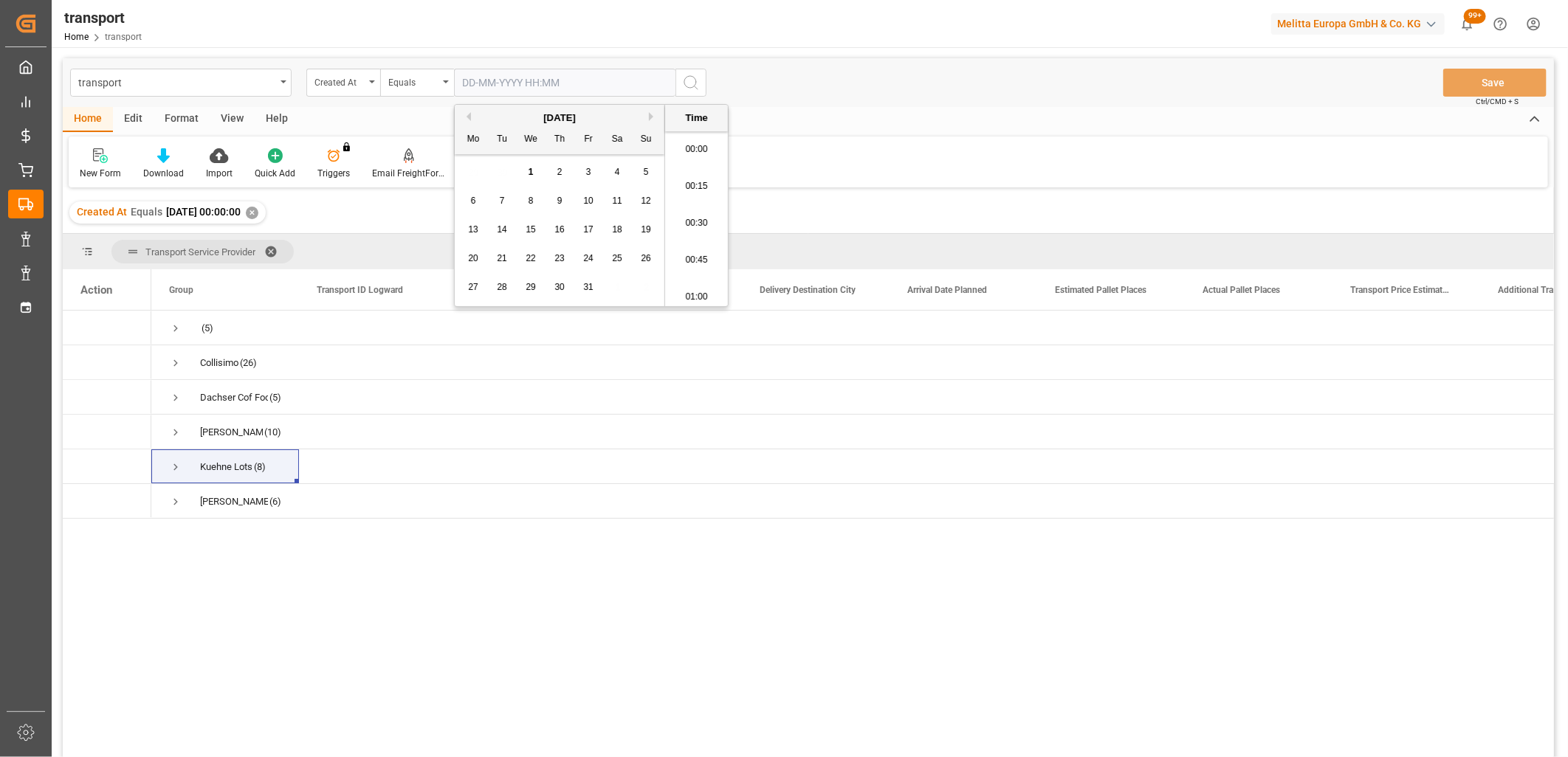
click at [483, 87] on input "text" at bounding box center [565, 83] width 221 height 28
click at [469, 117] on button "Previous Month" at bounding box center [467, 117] width 9 height 9
click at [533, 261] on span "24" at bounding box center [530, 259] width 10 height 11
type input "24-09-2025 00:00"
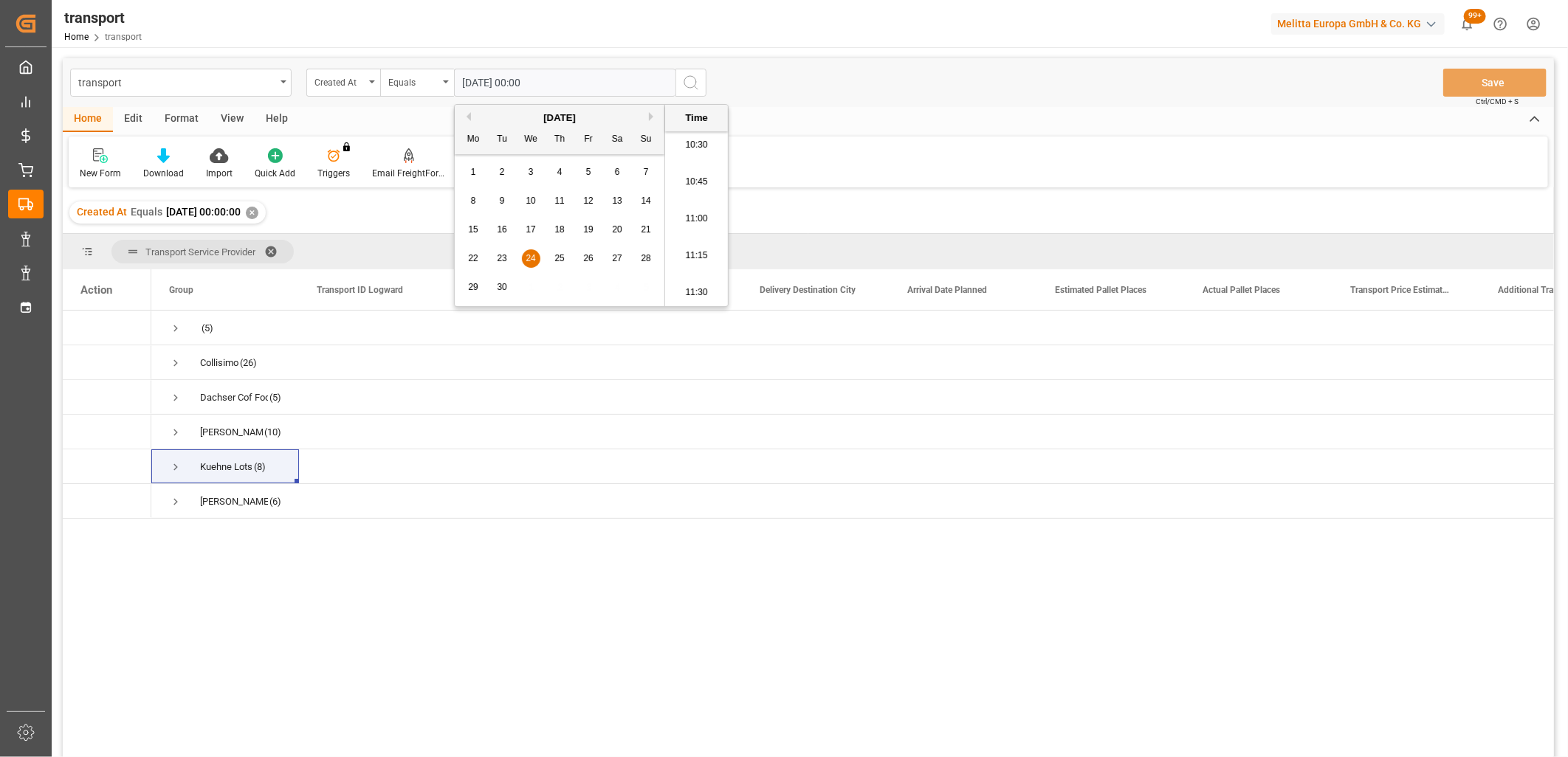
click at [691, 84] on icon "search button" at bounding box center [691, 82] width 18 height 18
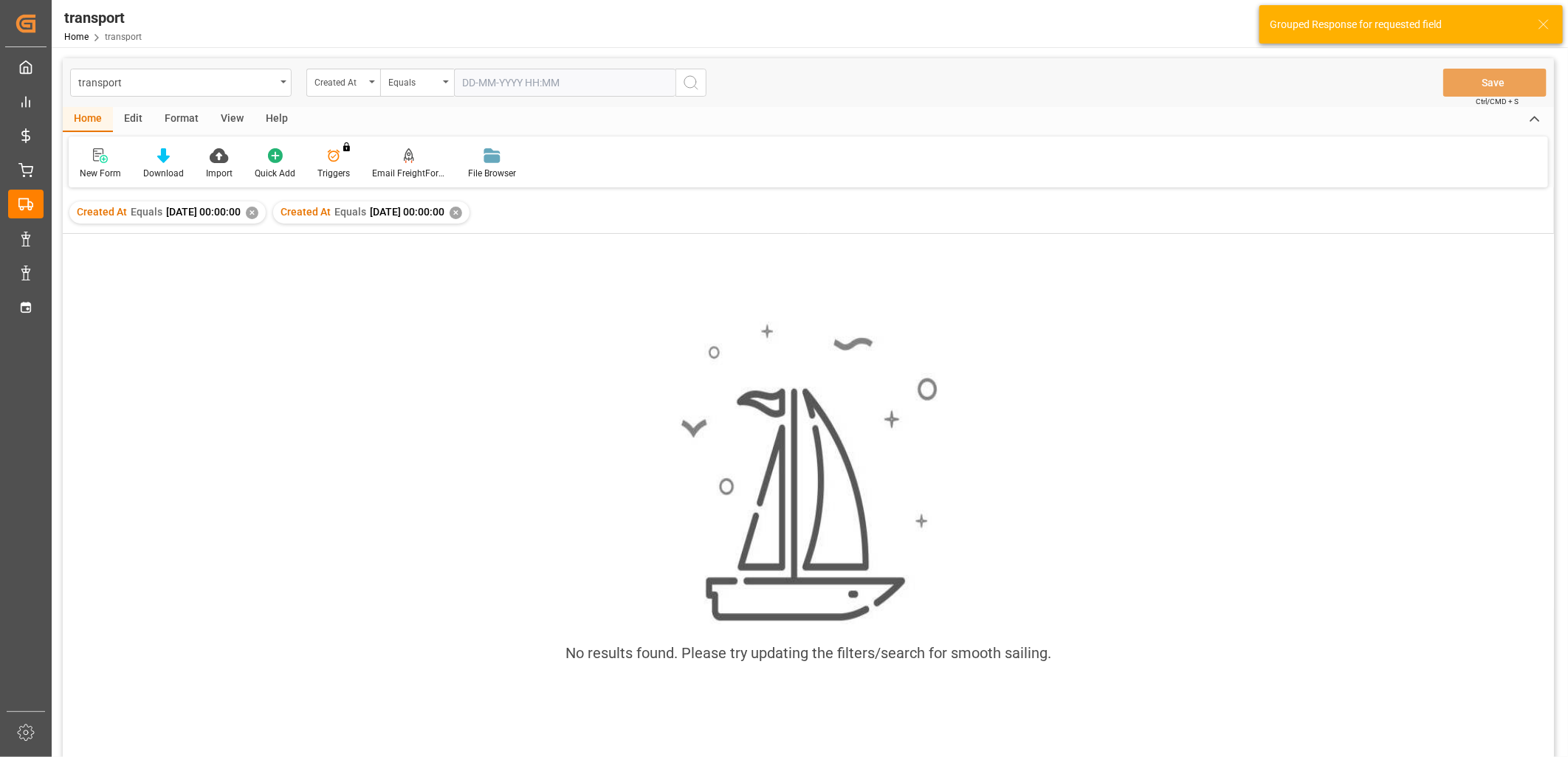
click at [259, 209] on div "✕" at bounding box center [252, 212] width 12 height 12
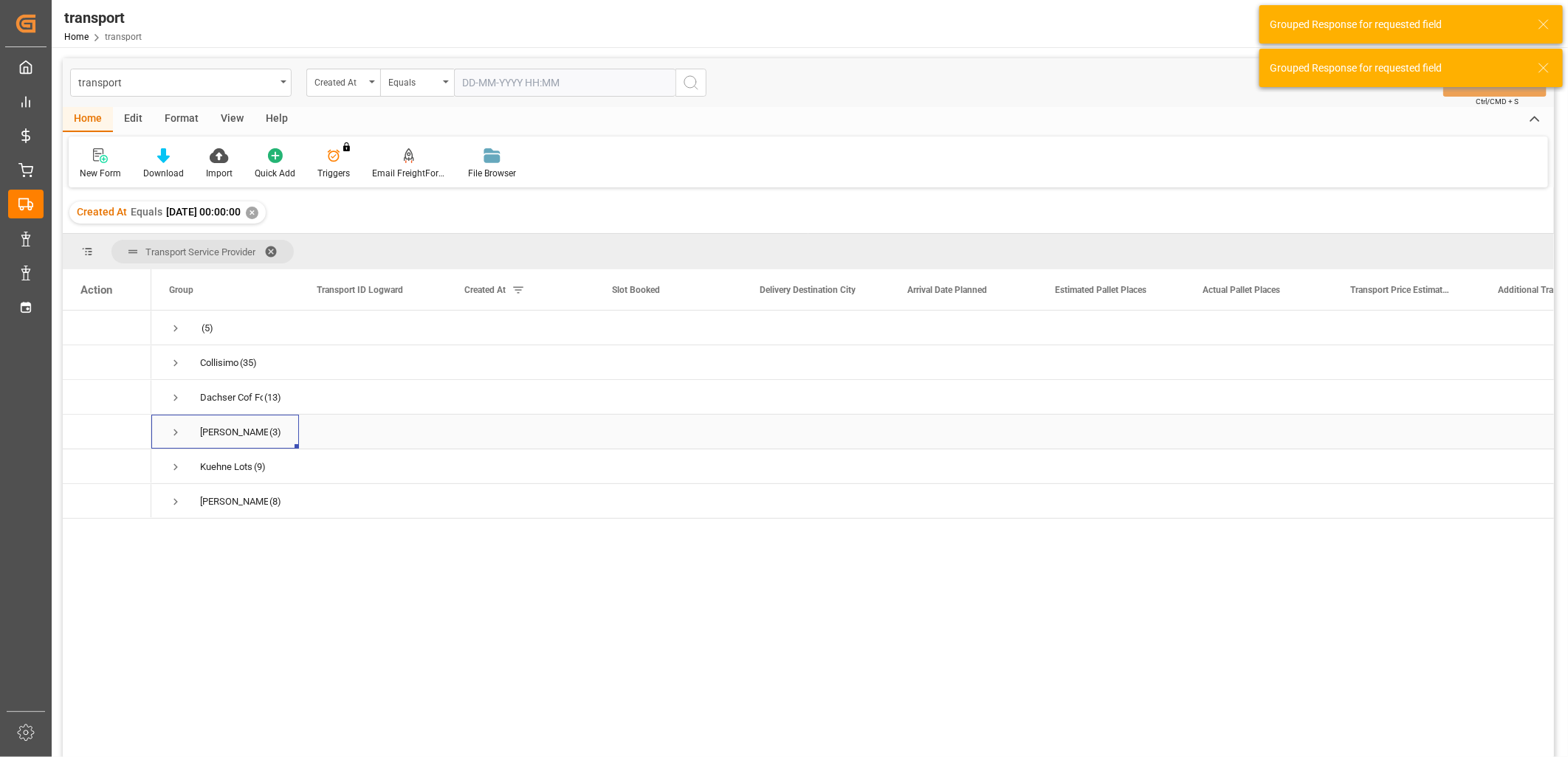
click at [175, 431] on span "Press SPACE to select this row." at bounding box center [175, 432] width 13 height 13
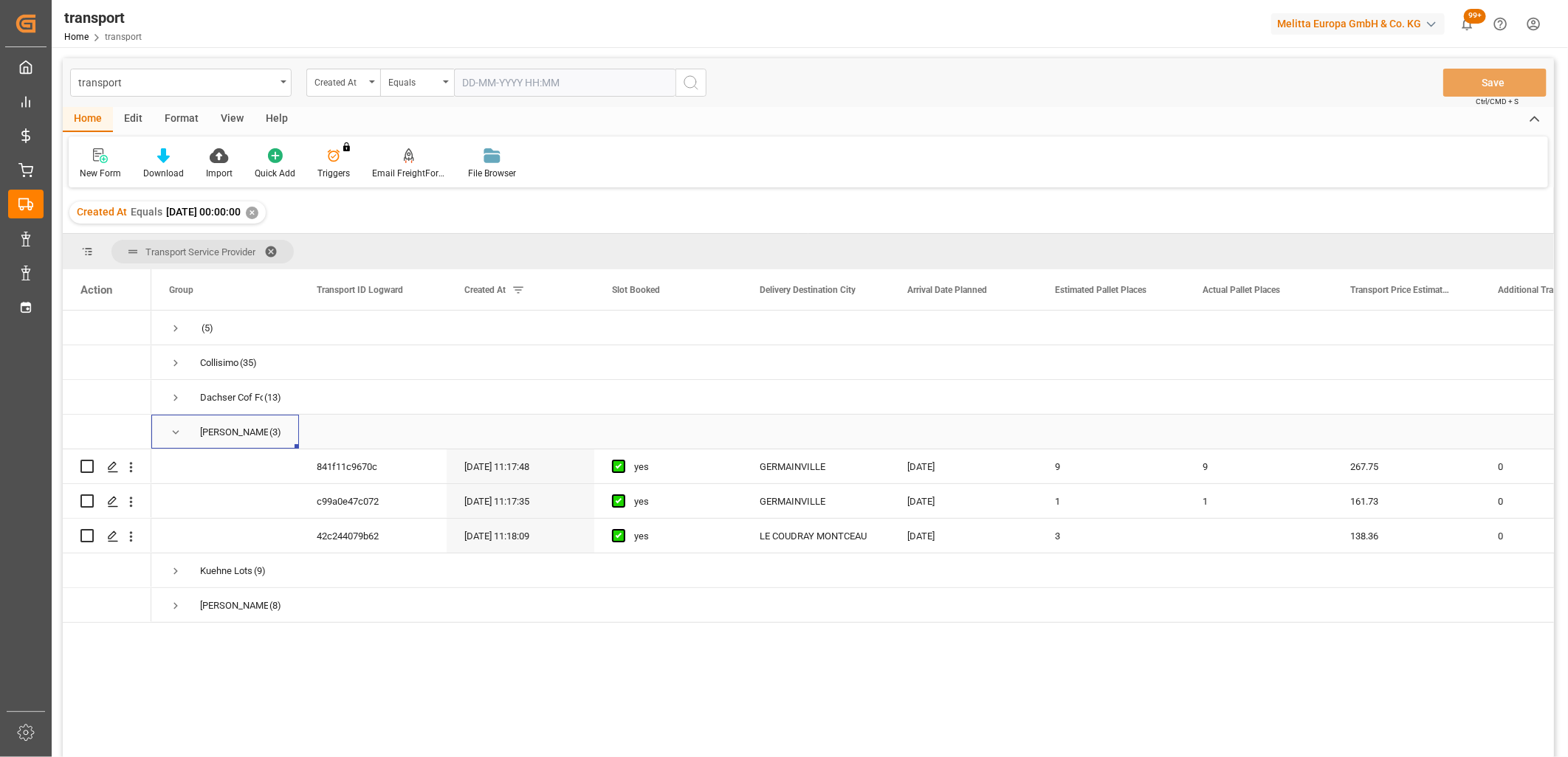
click at [175, 431] on span "Press SPACE to select this row." at bounding box center [175, 432] width 13 height 13
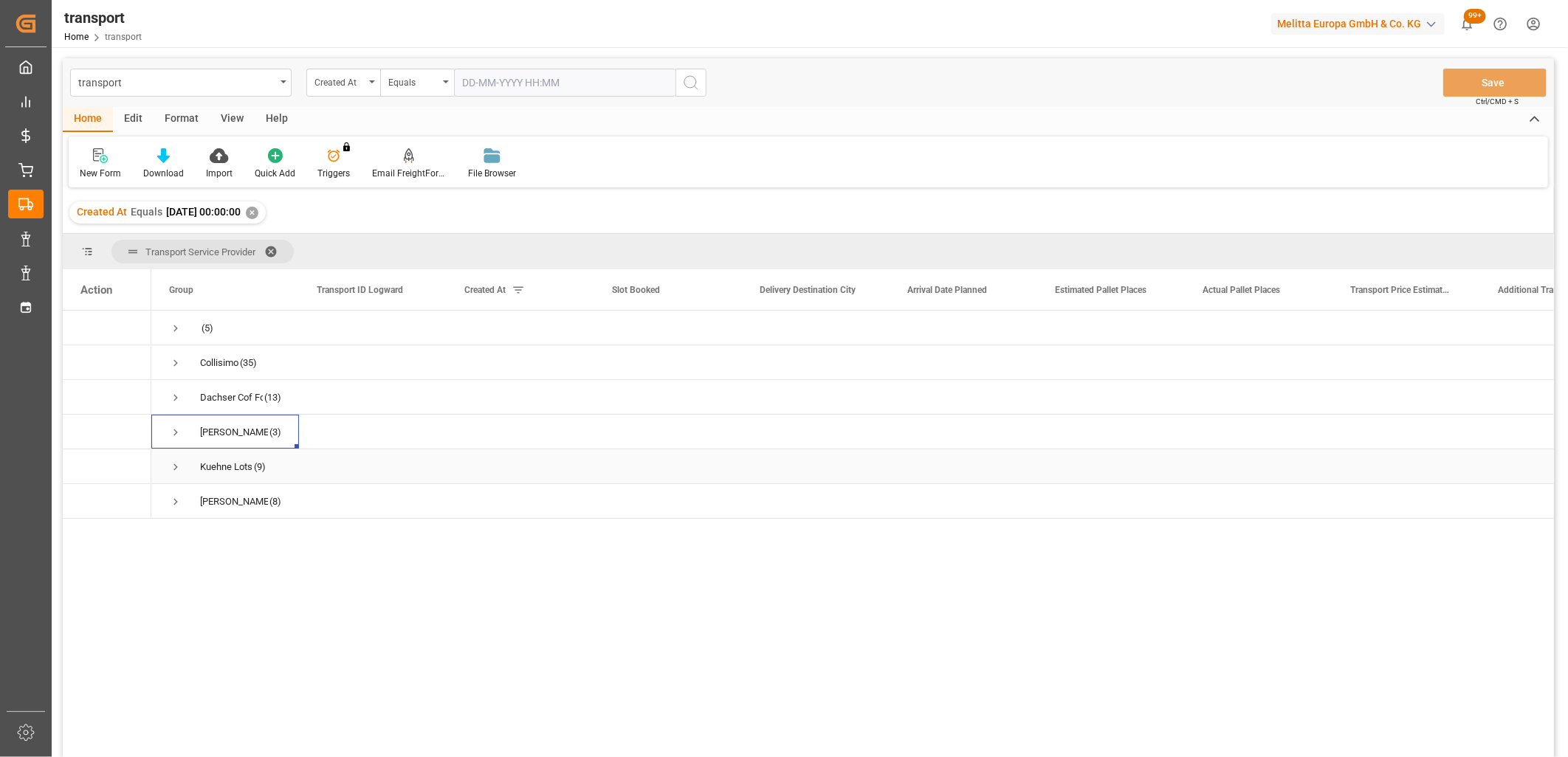
click at [172, 469] on span "Press SPACE to select this row." at bounding box center [175, 467] width 13 height 13
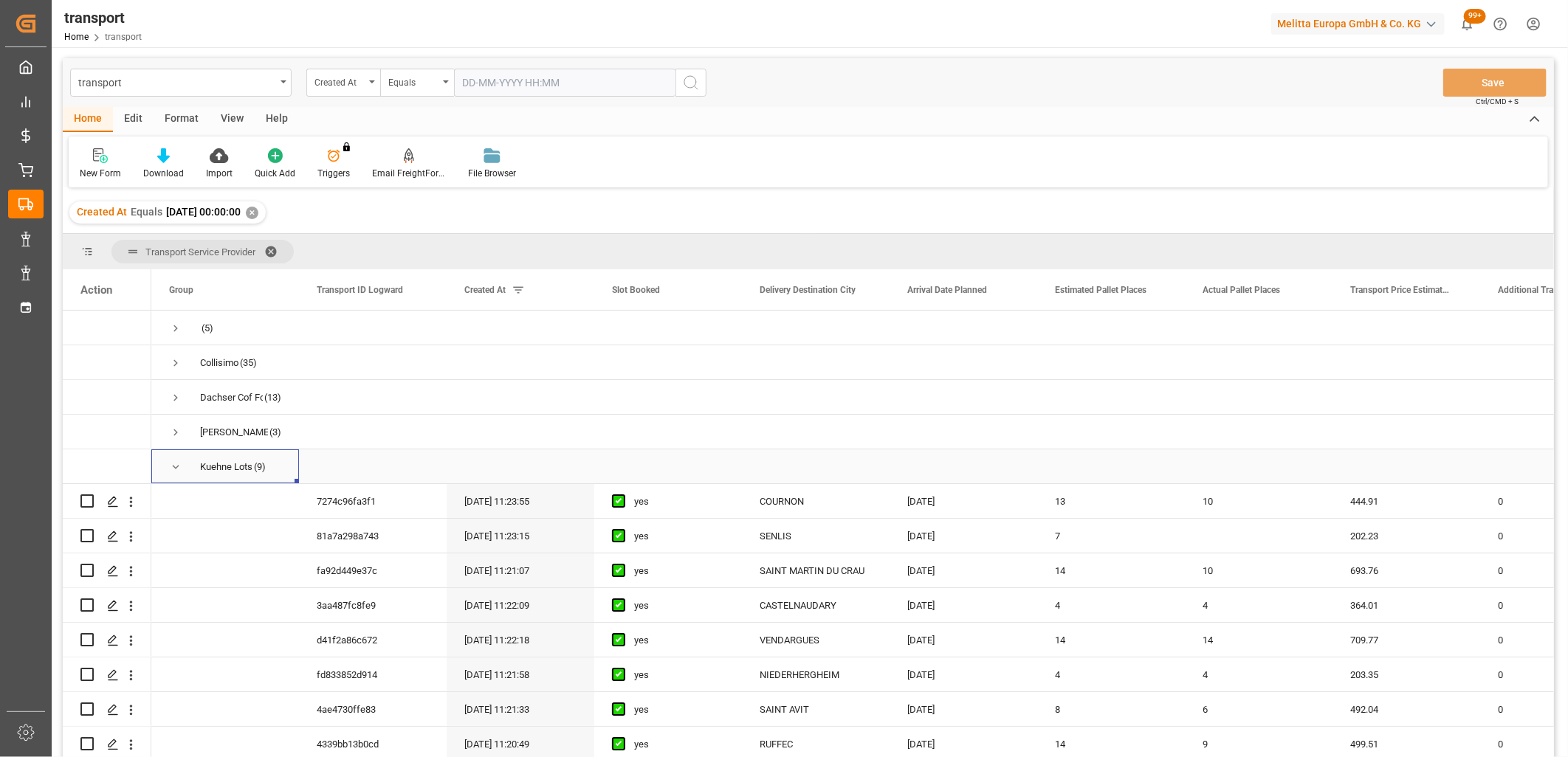
click at [173, 471] on span "Press SPACE to select this row." at bounding box center [175, 467] width 13 height 13
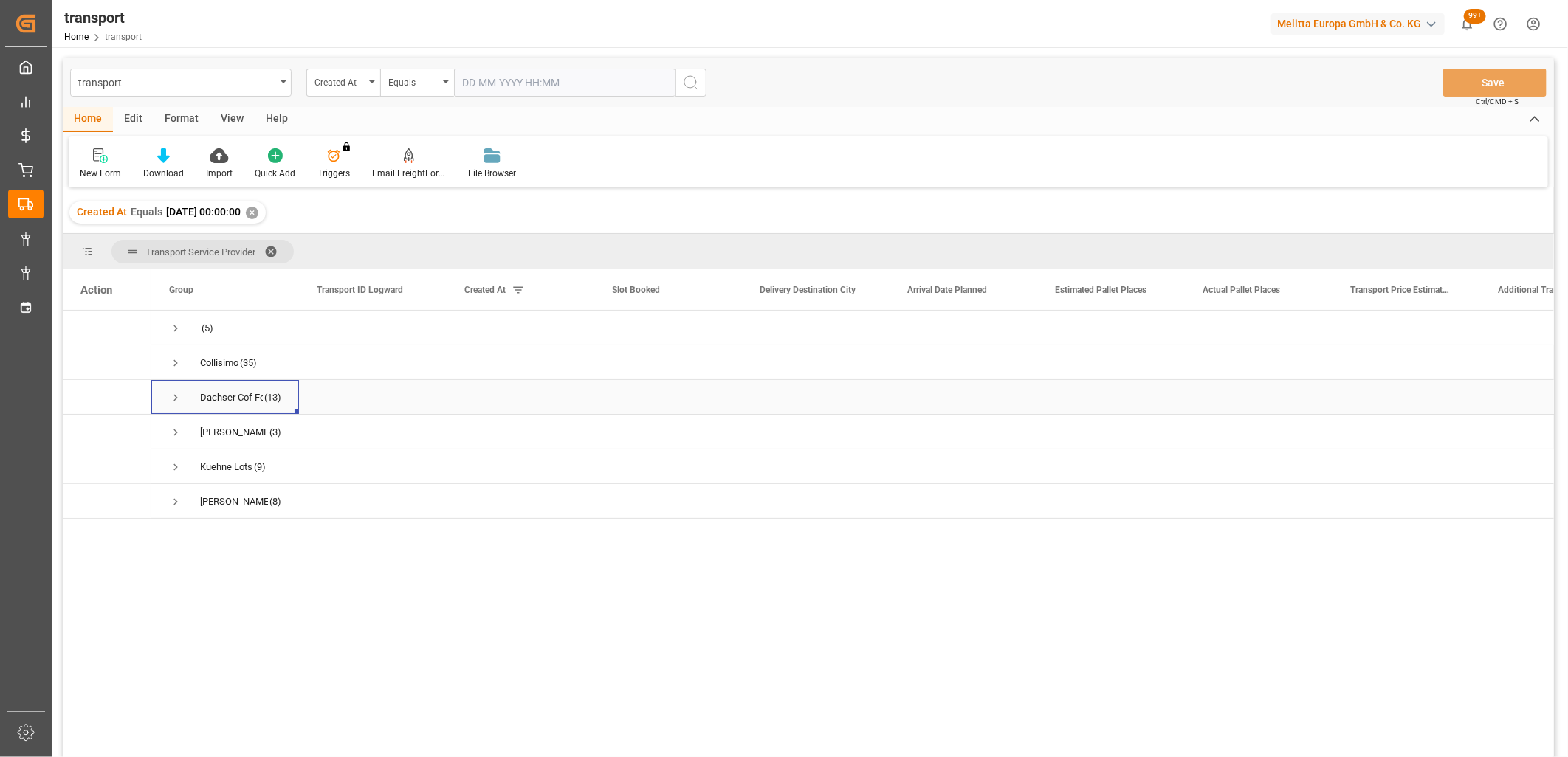
click at [175, 397] on span "Press SPACE to select this row." at bounding box center [175, 398] width 13 height 13
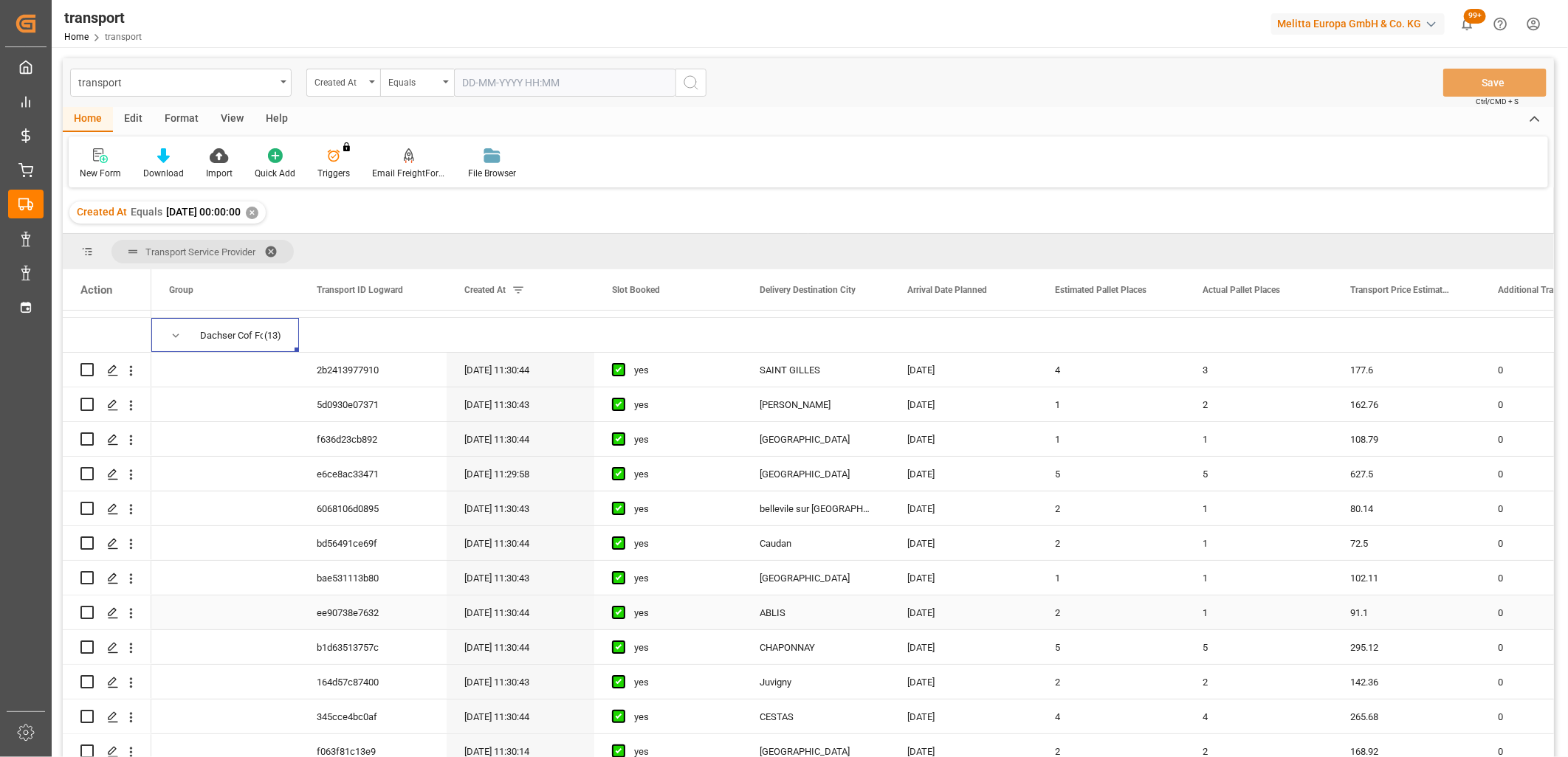
scroll to position [49, 0]
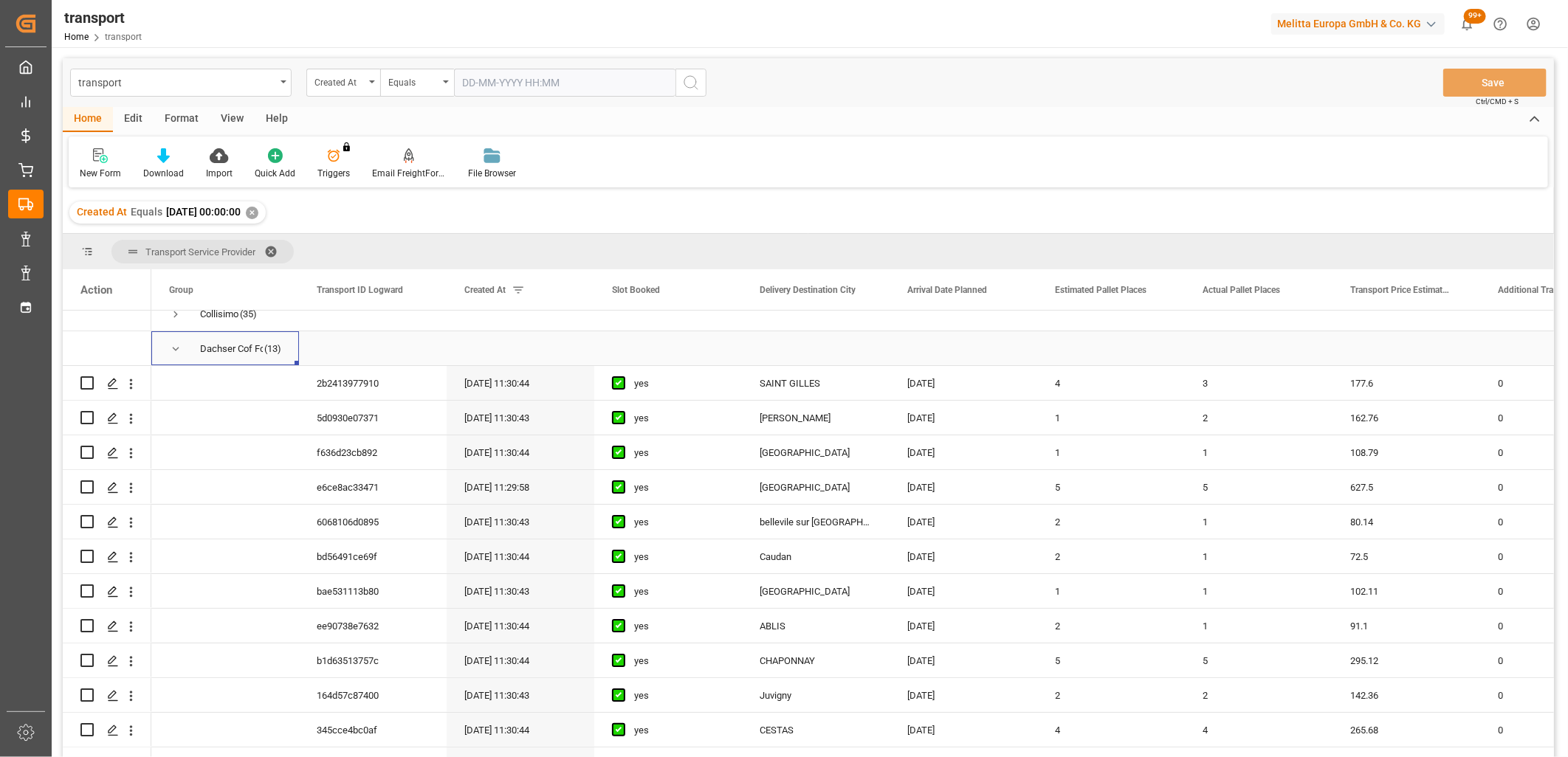
click at [175, 348] on span "Press SPACE to select this row." at bounding box center [175, 349] width 13 height 13
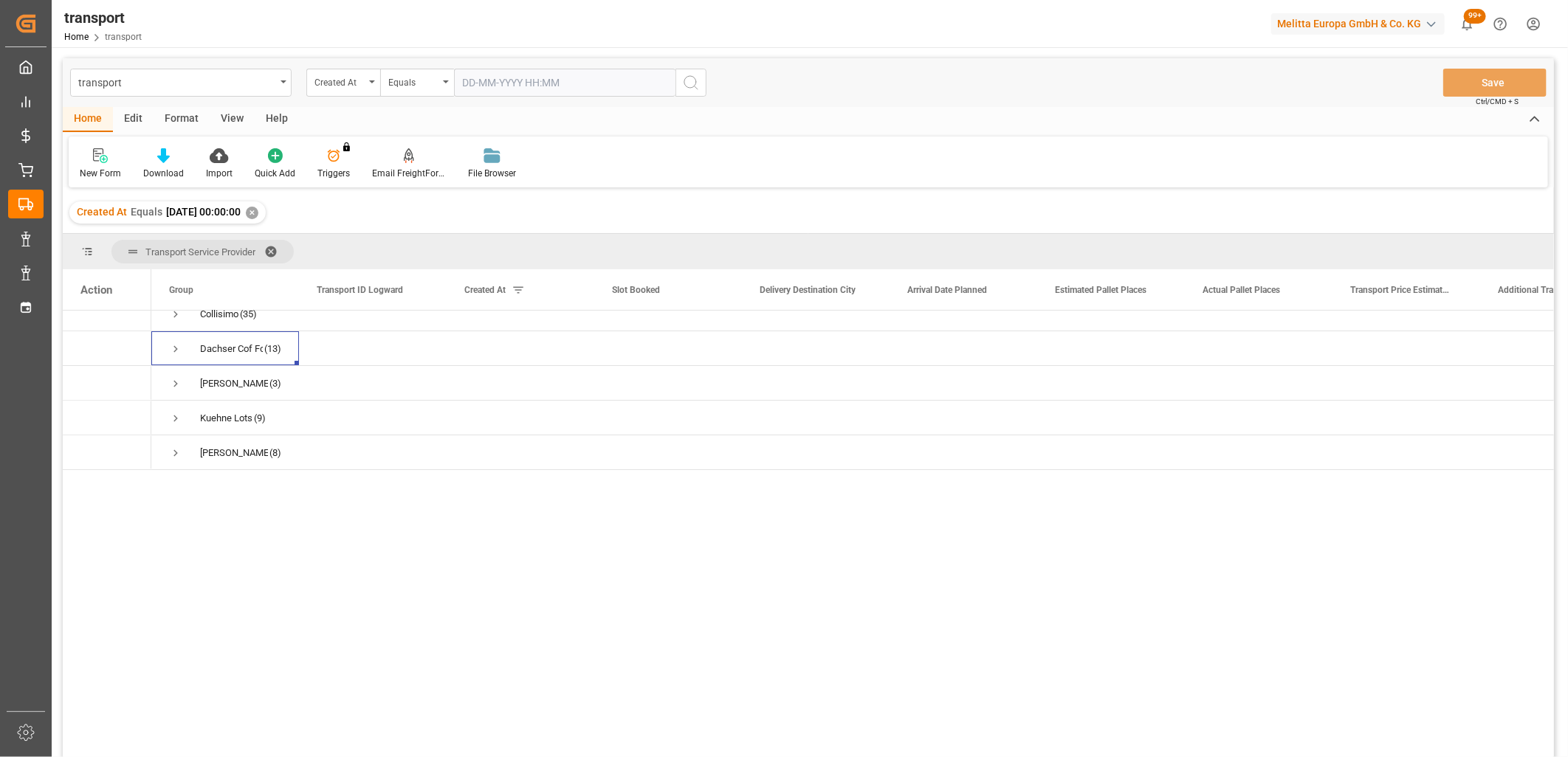
scroll to position [0, 0]
click at [474, 78] on input "text" at bounding box center [565, 83] width 221 height 28
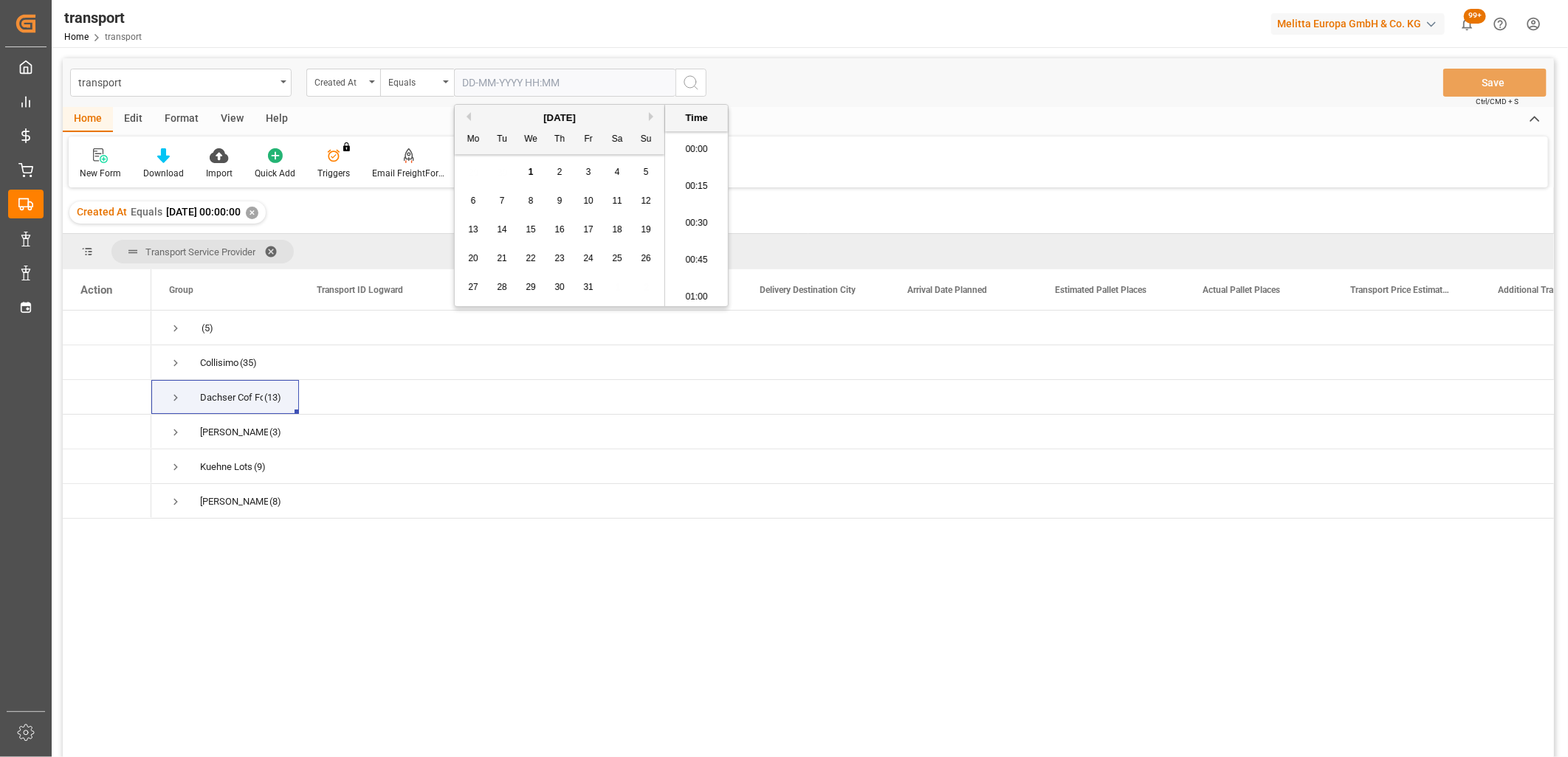
scroll to position [1555, 0]
click at [467, 115] on button "Previous Month" at bounding box center [467, 117] width 9 height 9
click at [557, 263] on span "25" at bounding box center [559, 259] width 10 height 11
type input "25-09-2025 00:00"
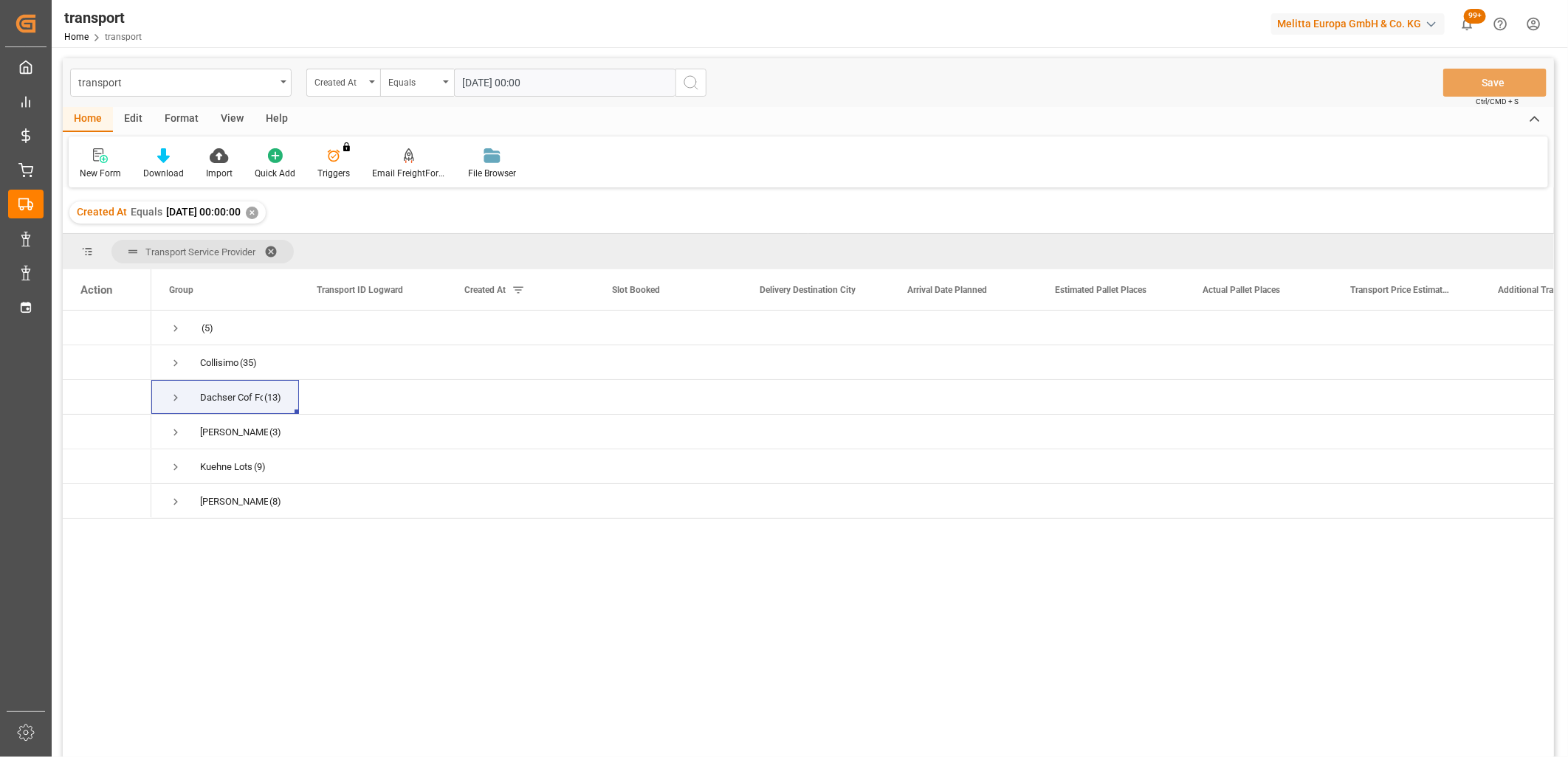
click at [689, 87] on icon "search button" at bounding box center [691, 82] width 18 height 18
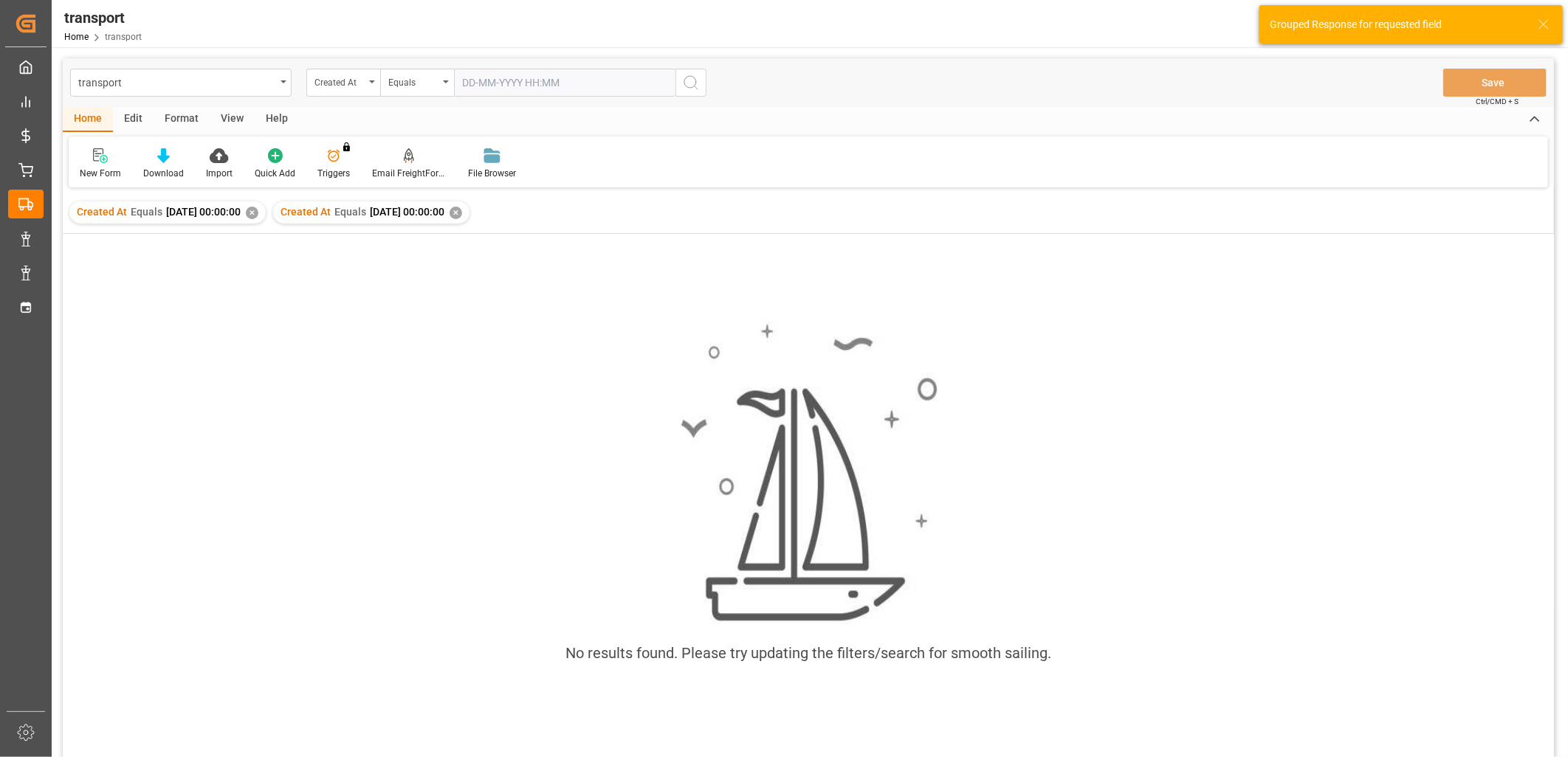
click at [259, 215] on div "✕" at bounding box center [252, 212] width 12 height 12
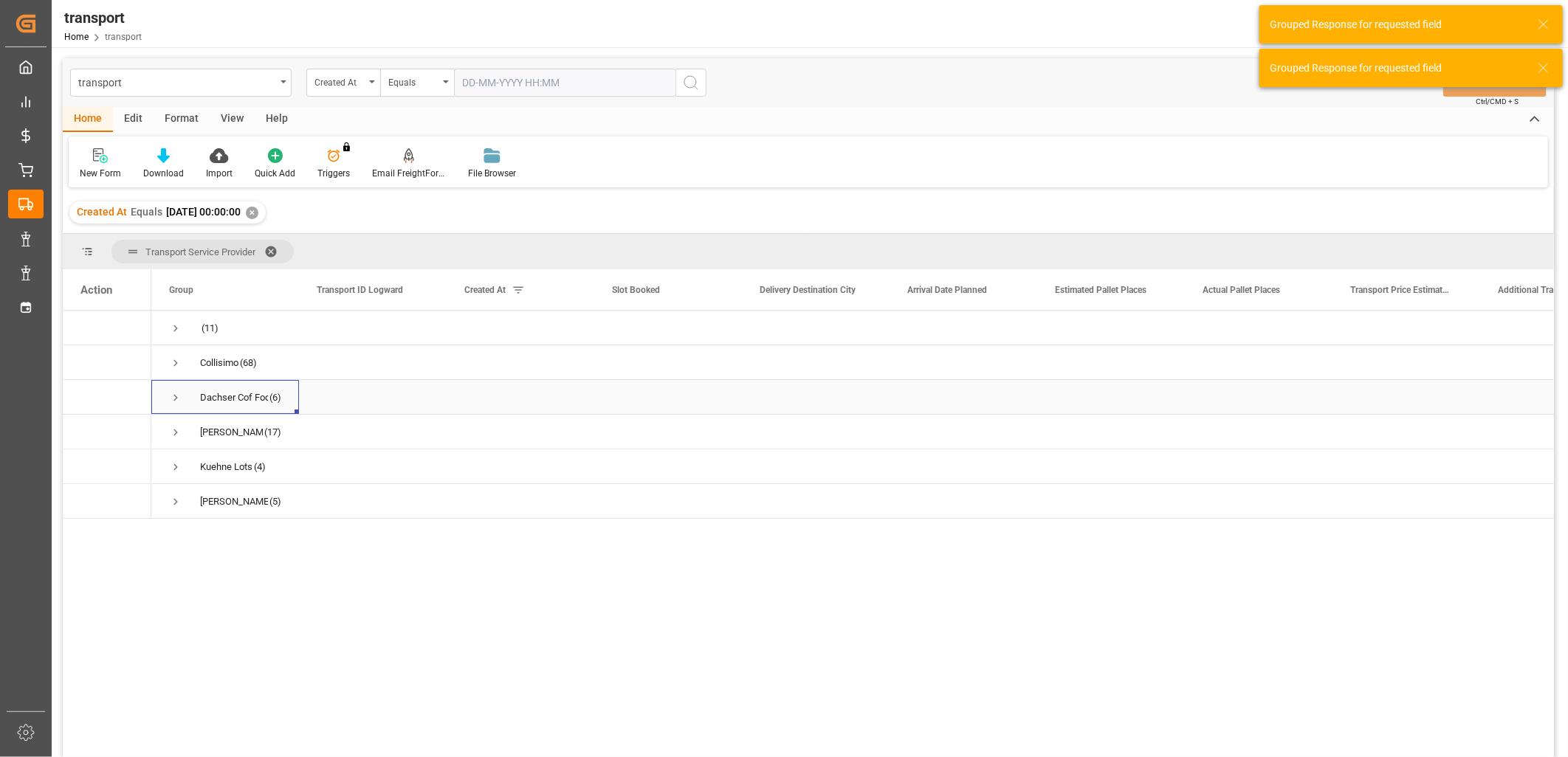
click at [174, 397] on span "Press SPACE to select this row." at bounding box center [175, 398] width 13 height 13
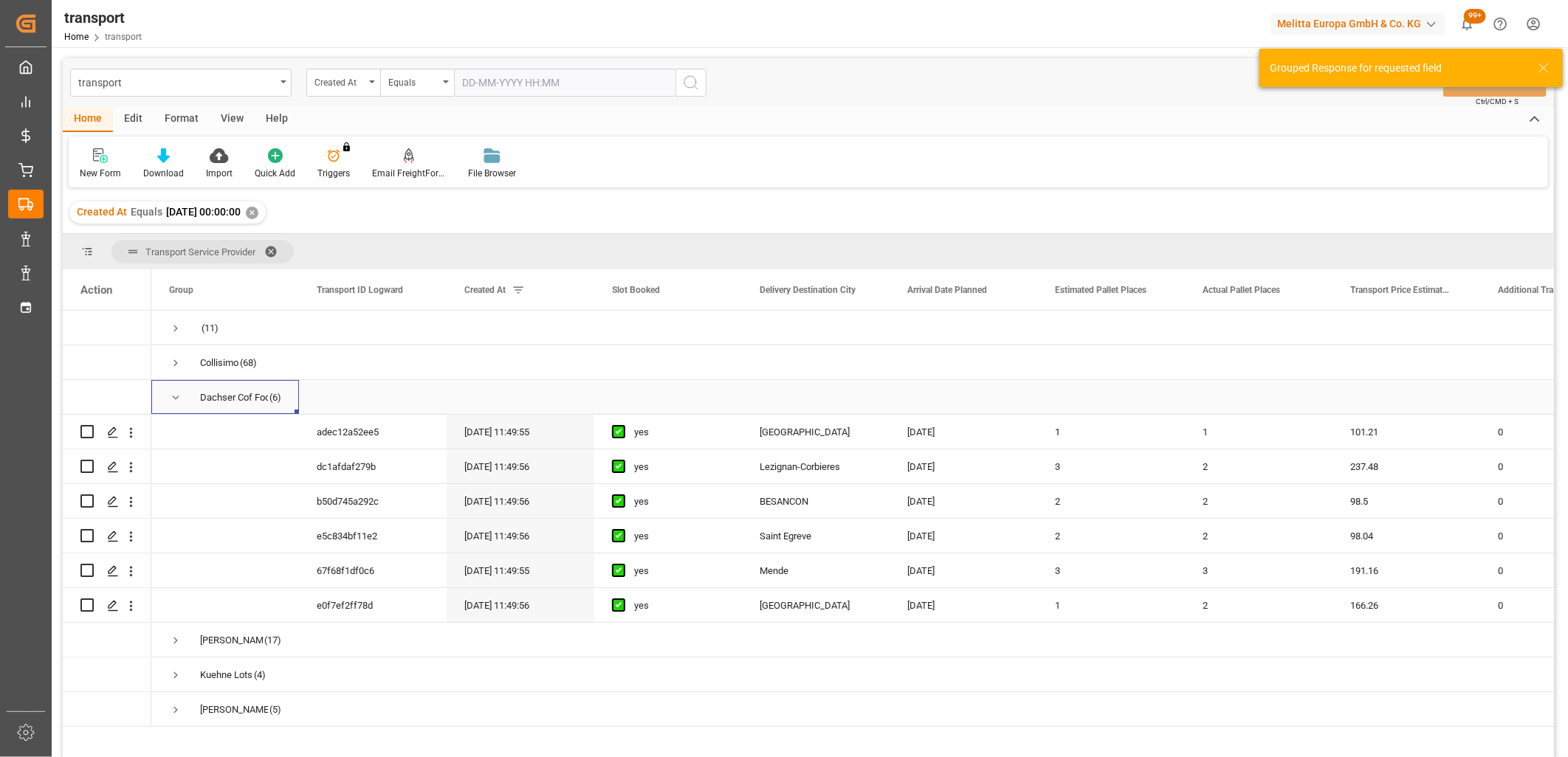
click at [174, 397] on span "Press SPACE to select this row." at bounding box center [175, 398] width 13 height 13
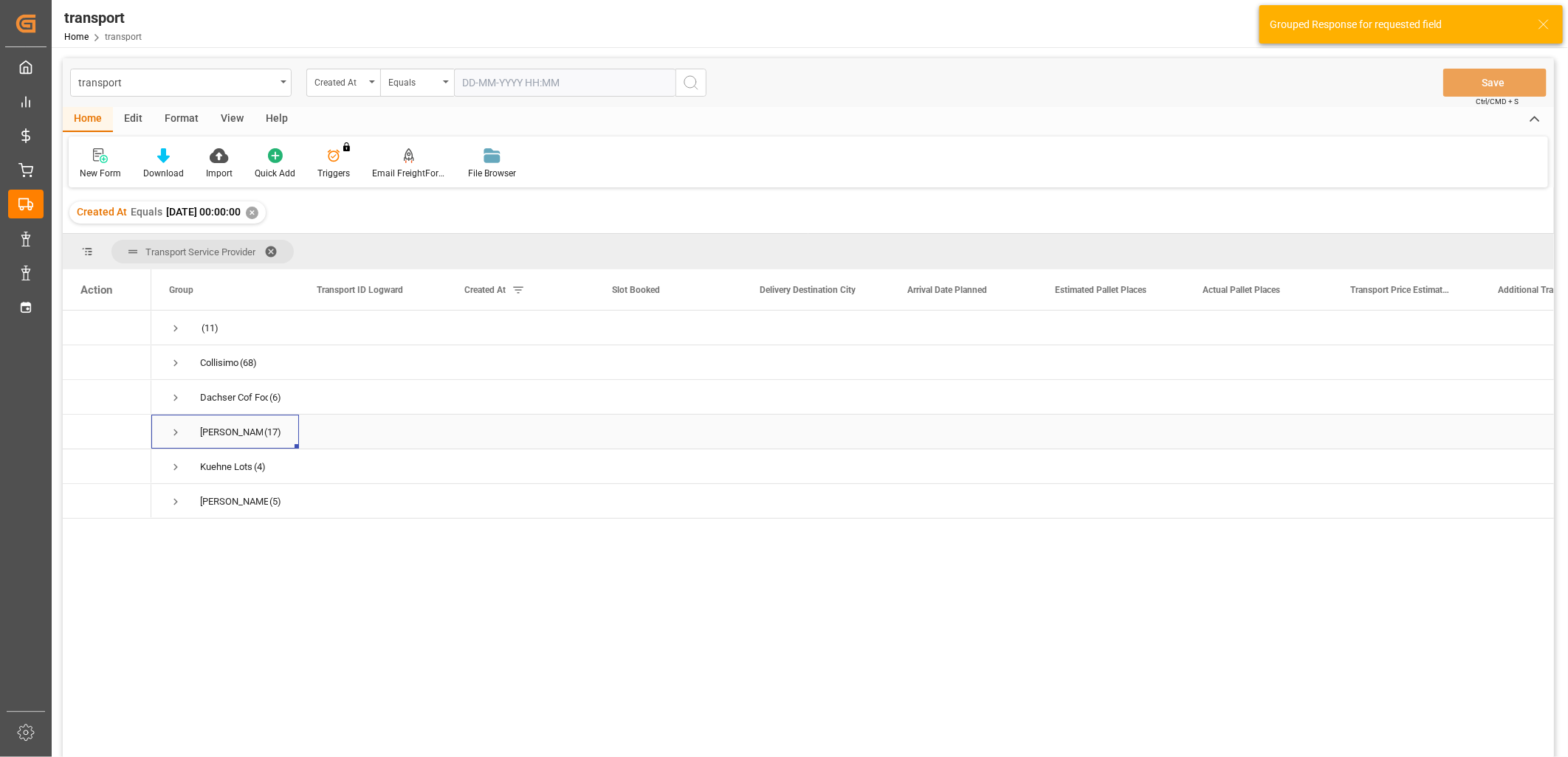
click at [177, 426] on span "Press SPACE to select this row." at bounding box center [175, 432] width 13 height 13
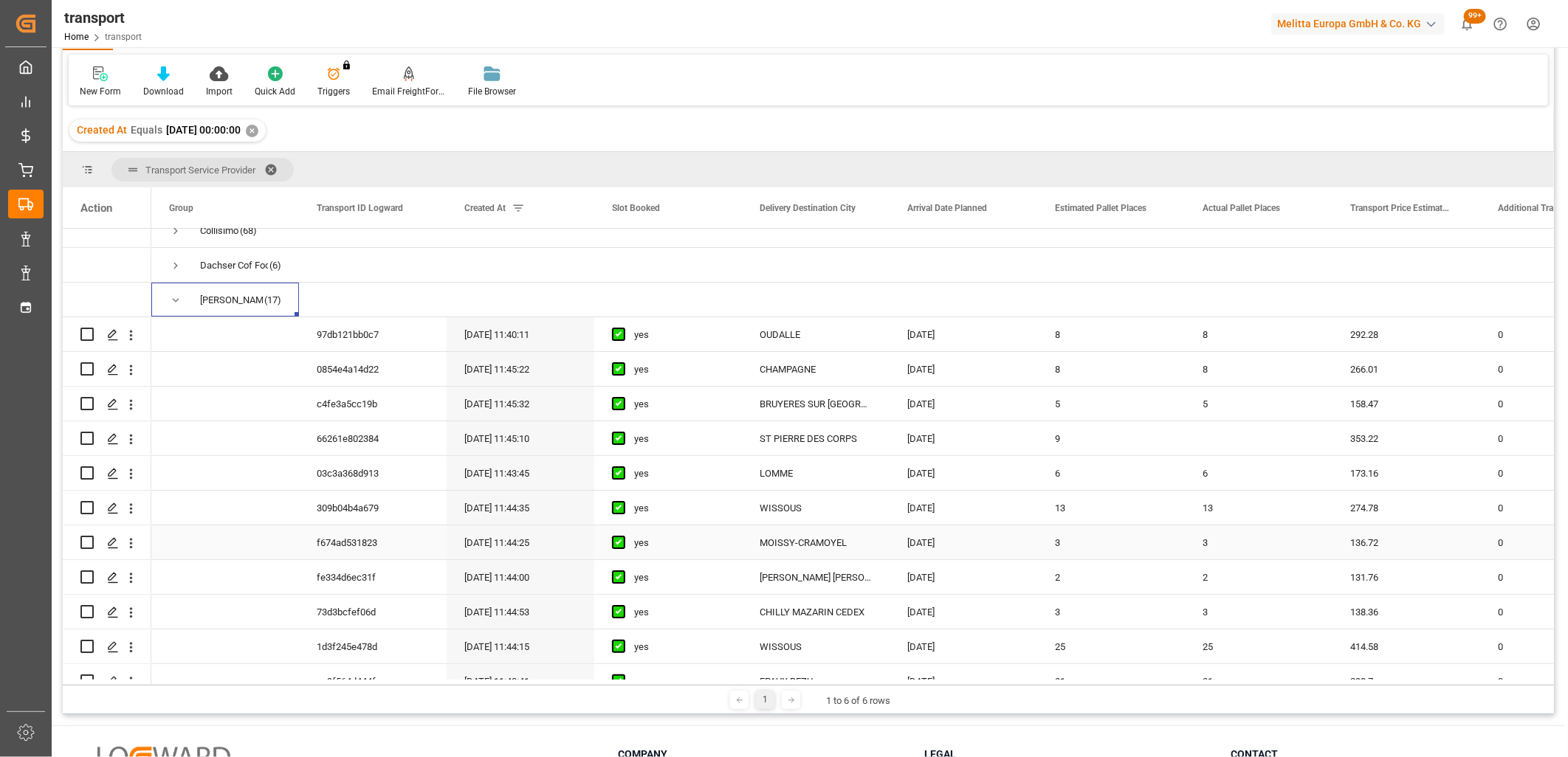
scroll to position [23, 0]
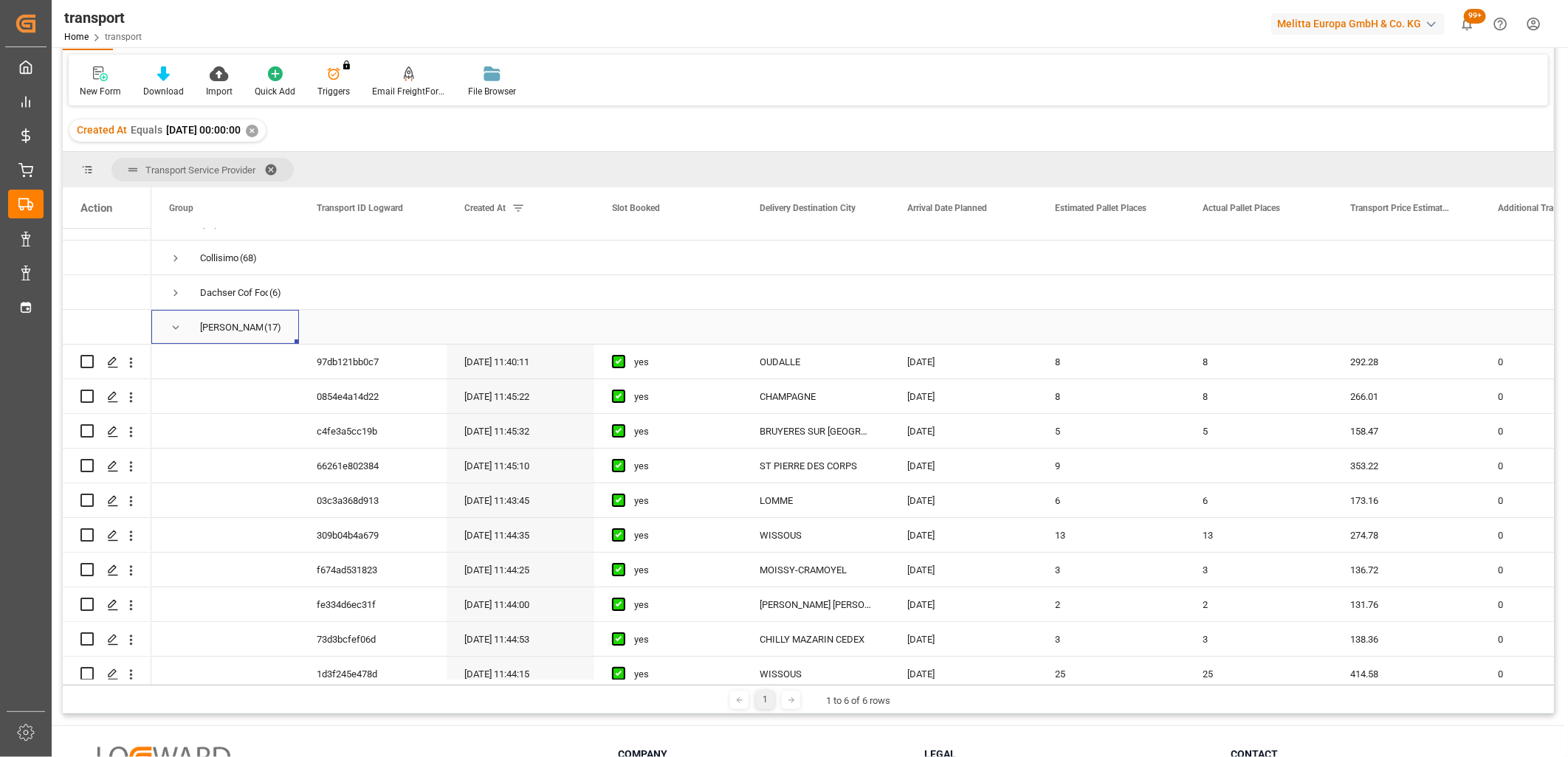
click at [173, 326] on span "Press SPACE to select this row." at bounding box center [175, 328] width 13 height 13
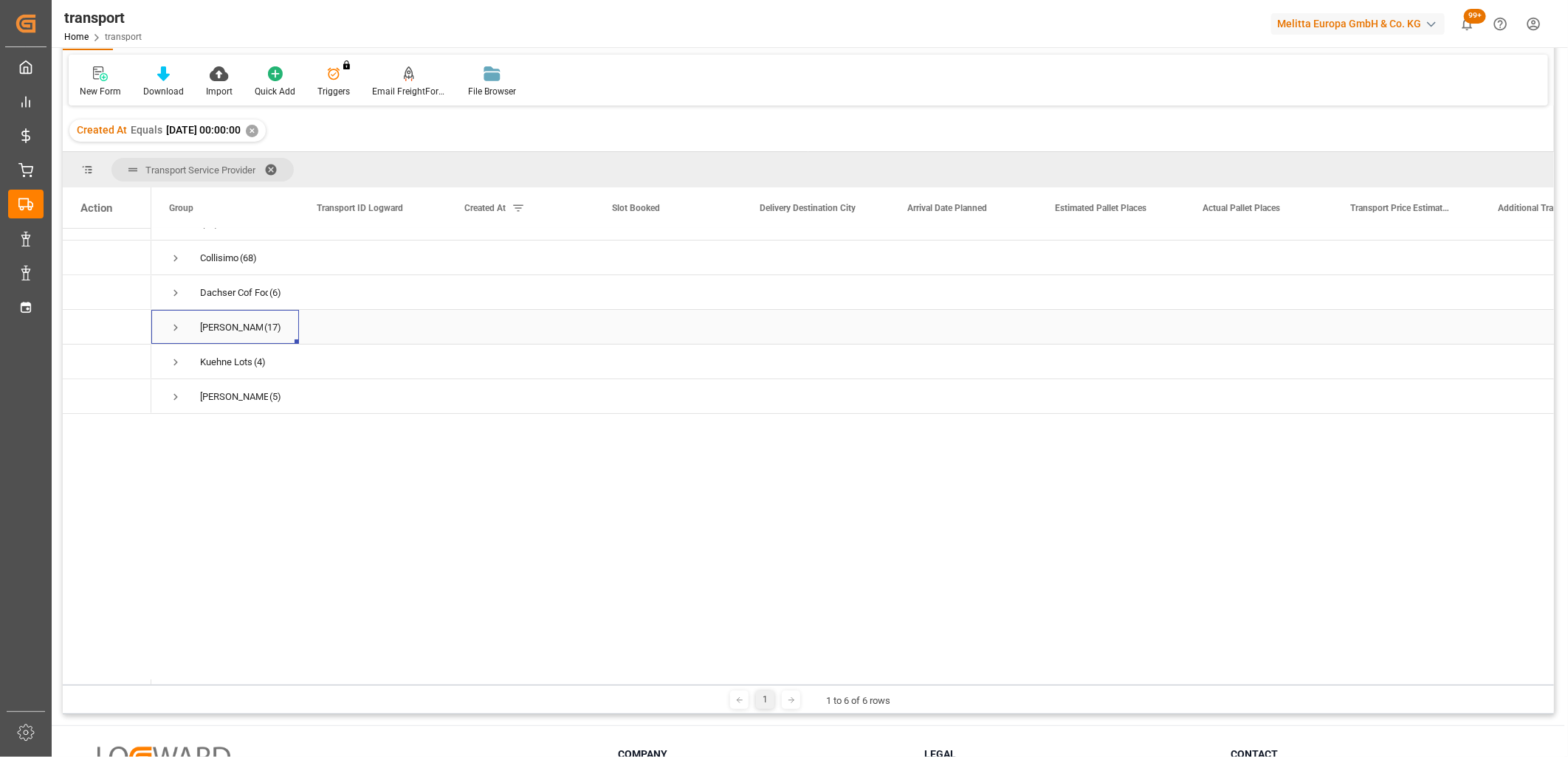
scroll to position [0, 0]
click at [174, 385] on span "Press SPACE to select this row." at bounding box center [175, 385] width 13 height 13
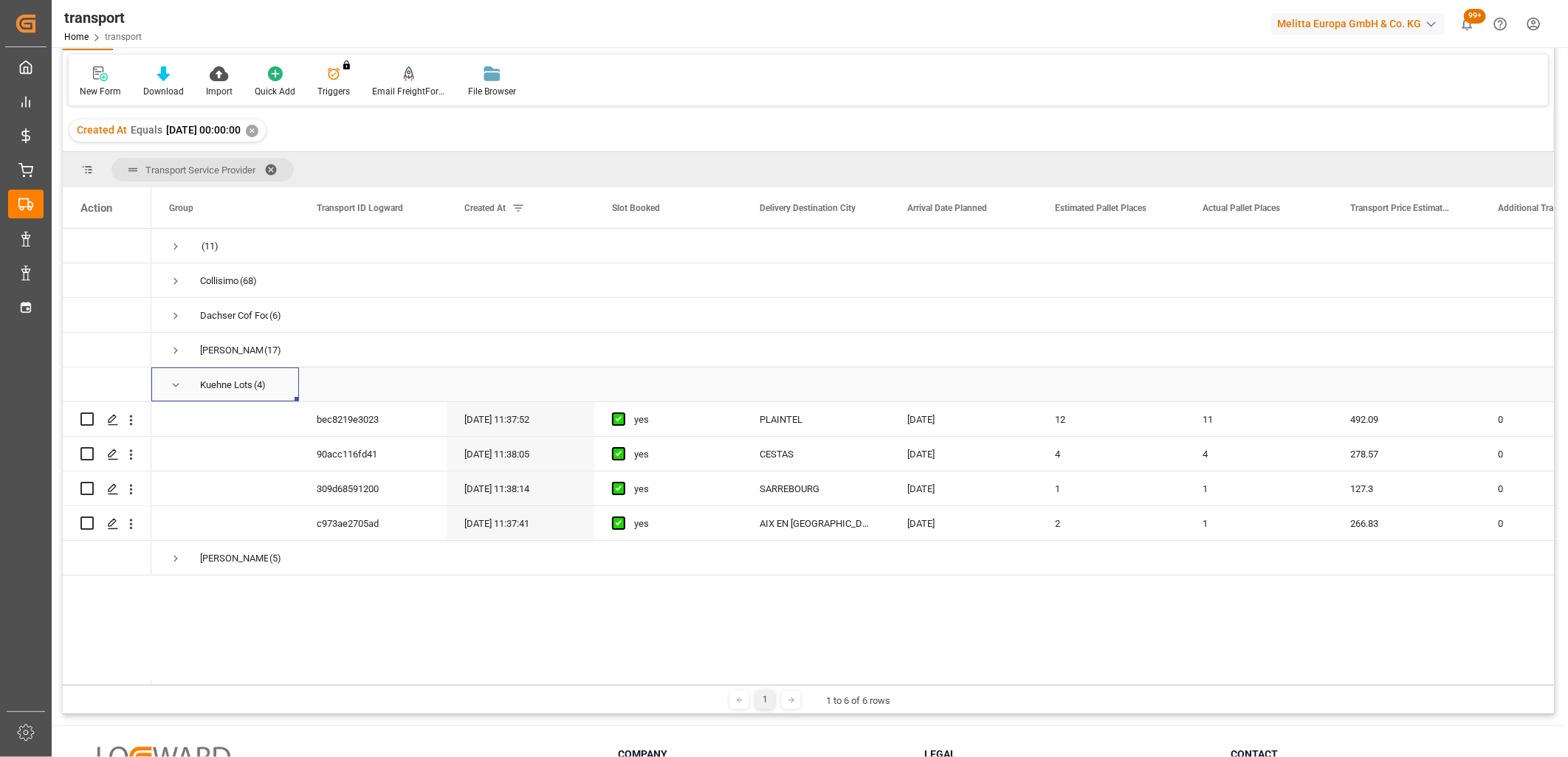
click at [174, 385] on span "Press SPACE to select this row." at bounding box center [175, 385] width 13 height 13
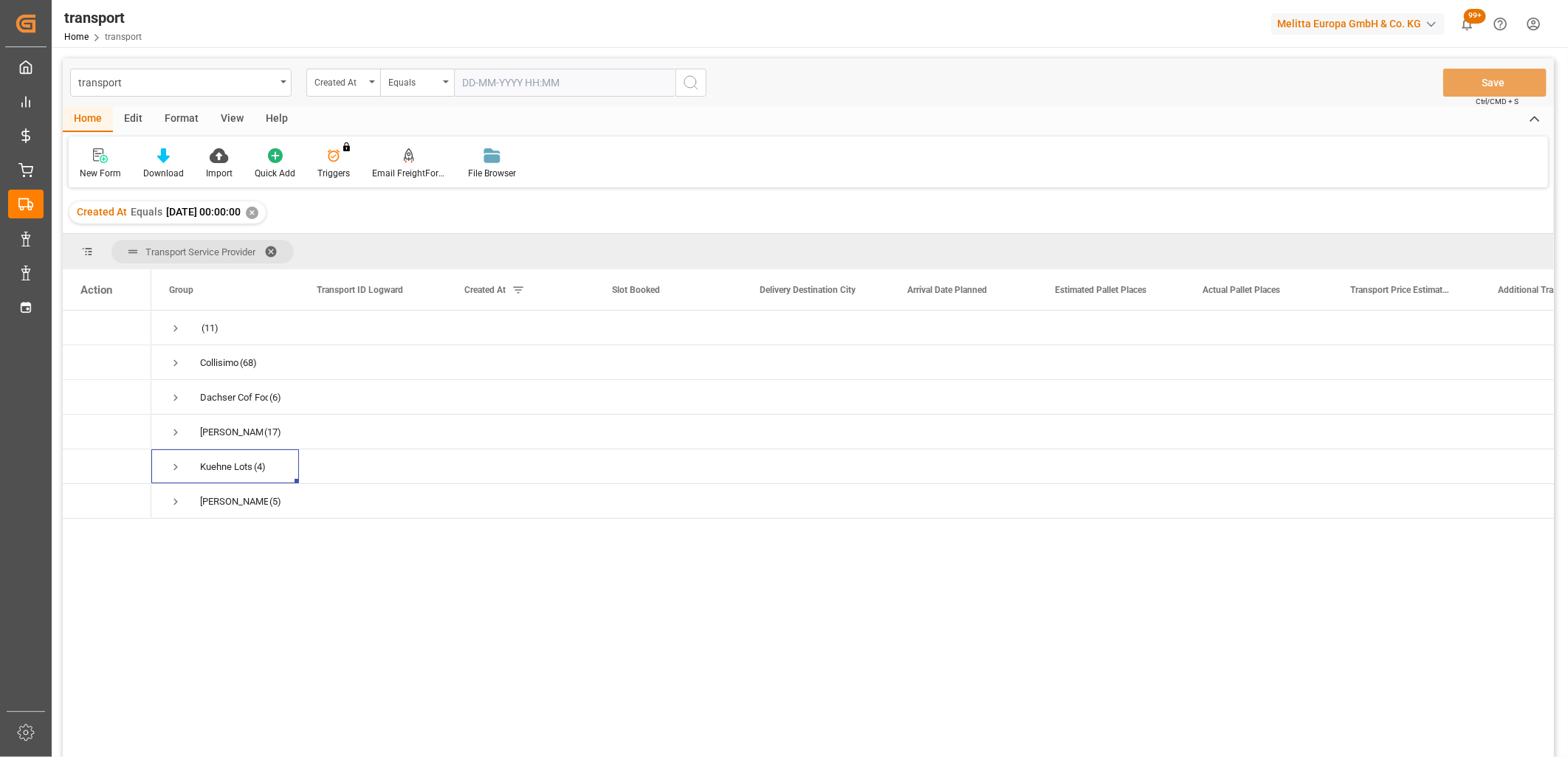
click at [497, 77] on input "text" at bounding box center [565, 83] width 221 height 28
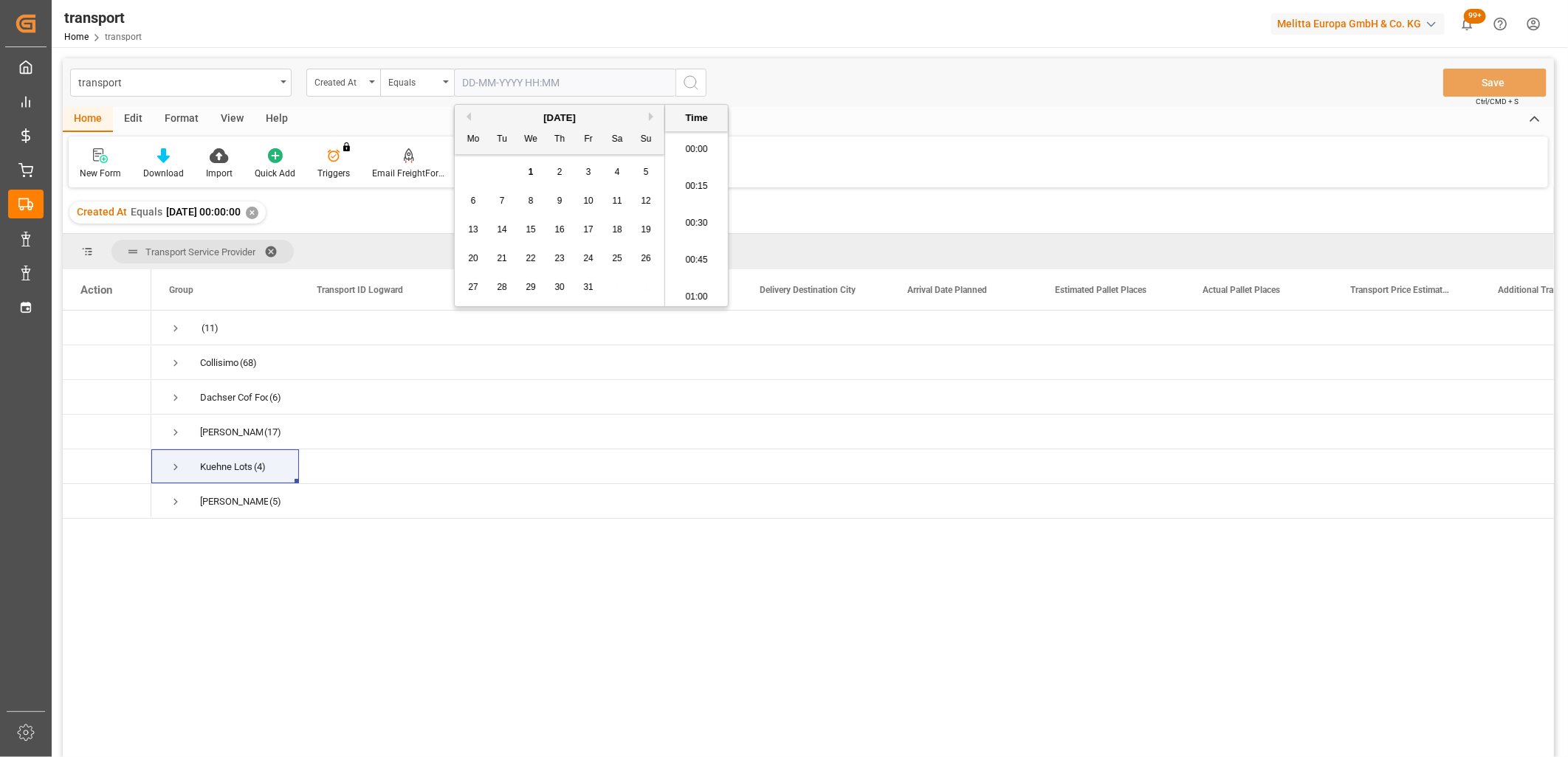
scroll to position [1555, 0]
click at [470, 113] on div "[DATE]" at bounding box center [559, 118] width 210 height 15
click at [467, 120] on div "[DATE]" at bounding box center [559, 118] width 210 height 15
click at [468, 115] on button "Previous Month" at bounding box center [467, 117] width 9 height 9
click at [587, 257] on span "26" at bounding box center [588, 259] width 10 height 11
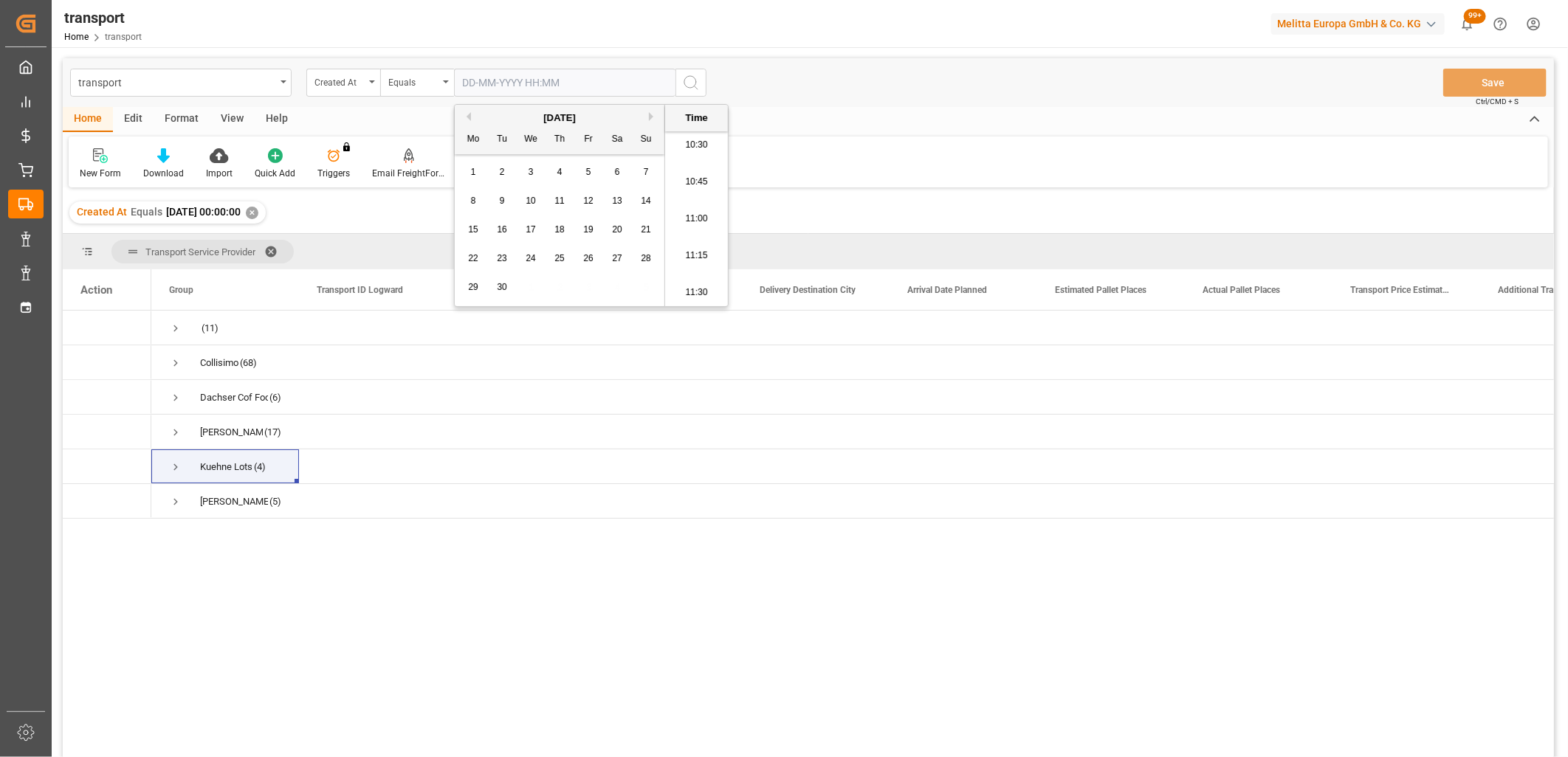
type input "26-09-2025 00:00"
click at [696, 81] on icon "search button" at bounding box center [691, 82] width 18 height 18
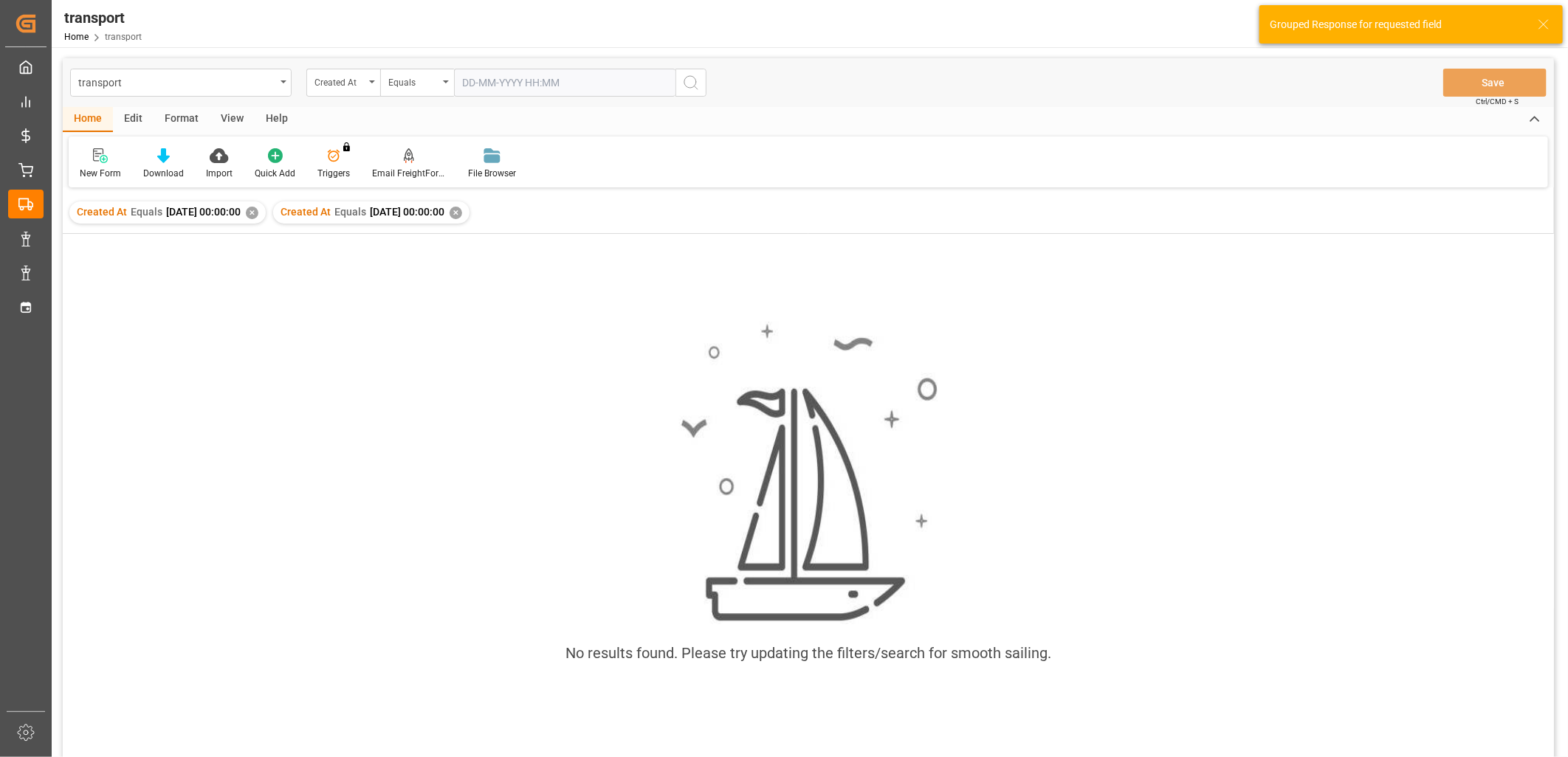
click at [259, 214] on div "✕" at bounding box center [252, 212] width 12 height 12
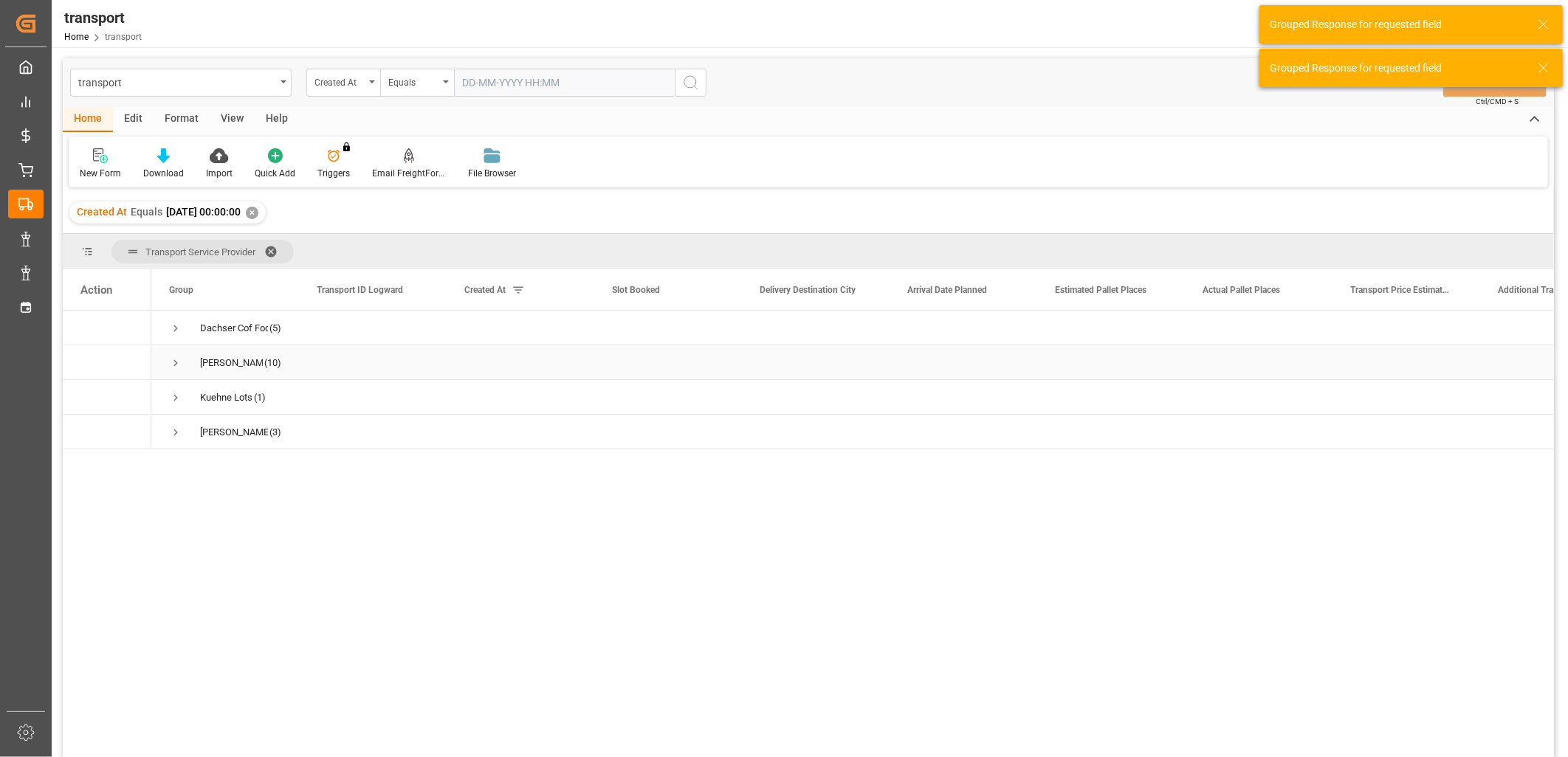
click at [175, 360] on span "Press SPACE to select this row." at bounding box center [175, 363] width 13 height 13
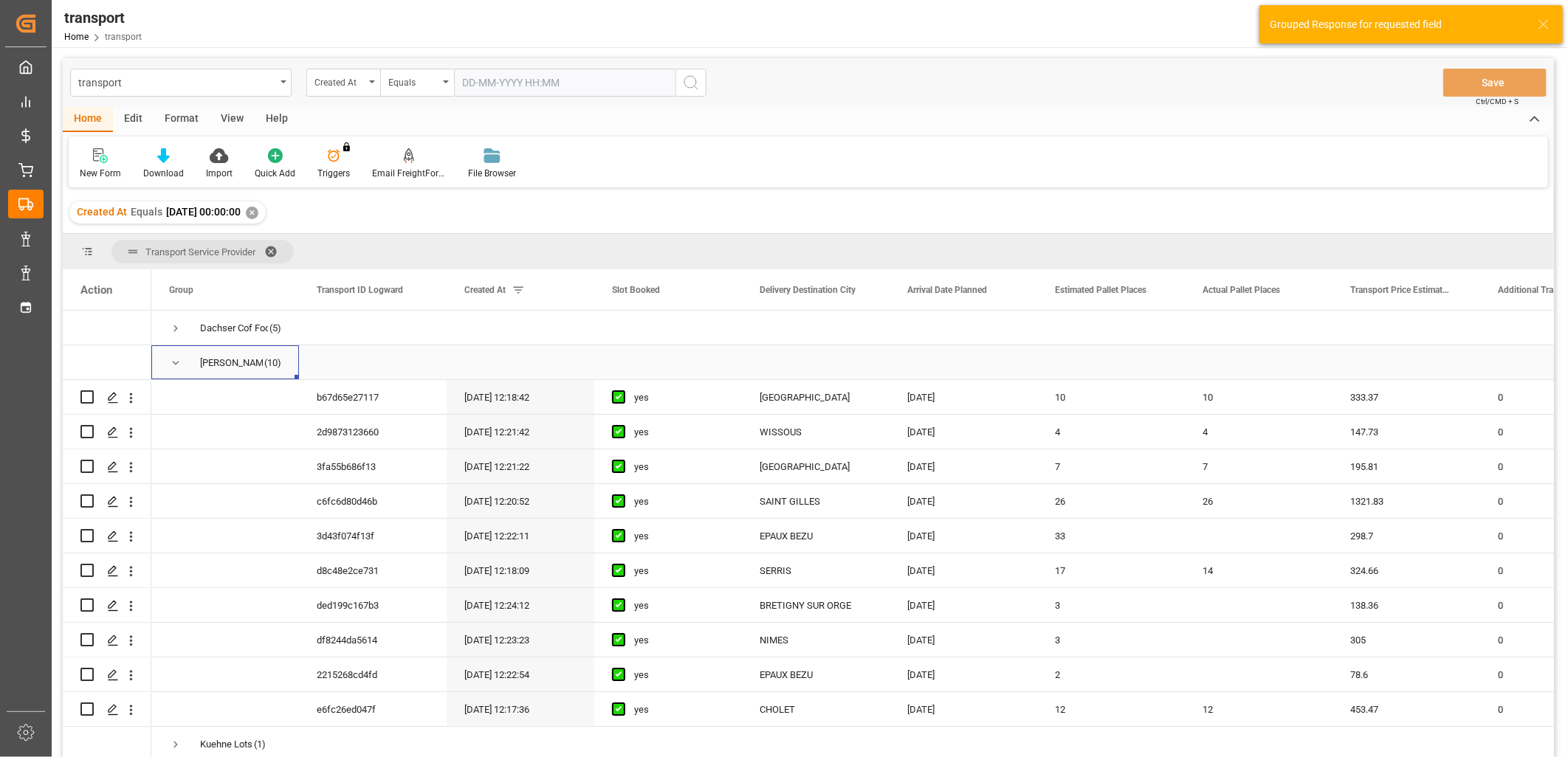
click at [175, 360] on span "Press SPACE to select this row." at bounding box center [175, 363] width 13 height 13
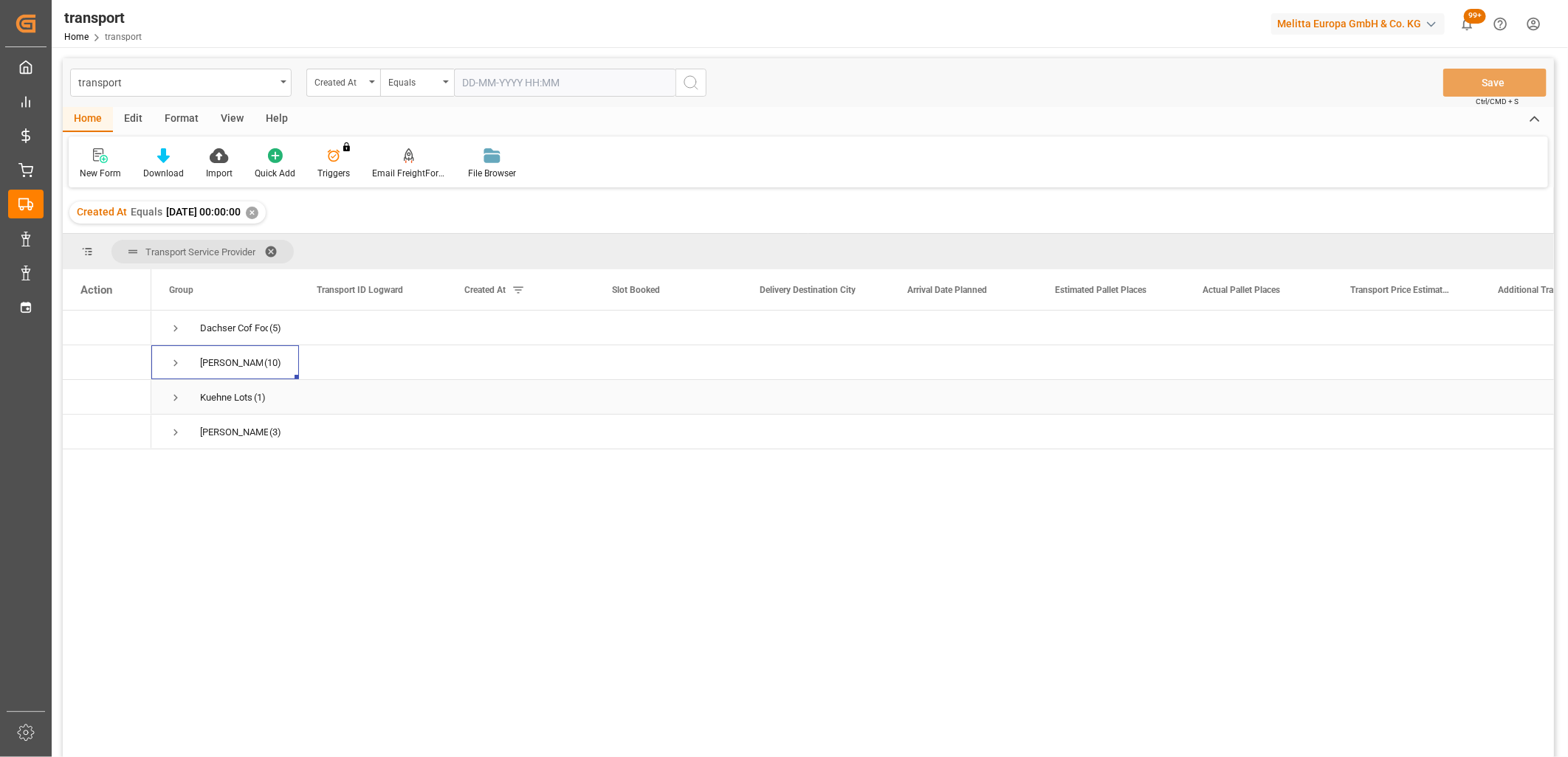
click at [175, 398] on span "Press SPACE to select this row." at bounding box center [175, 398] width 13 height 13
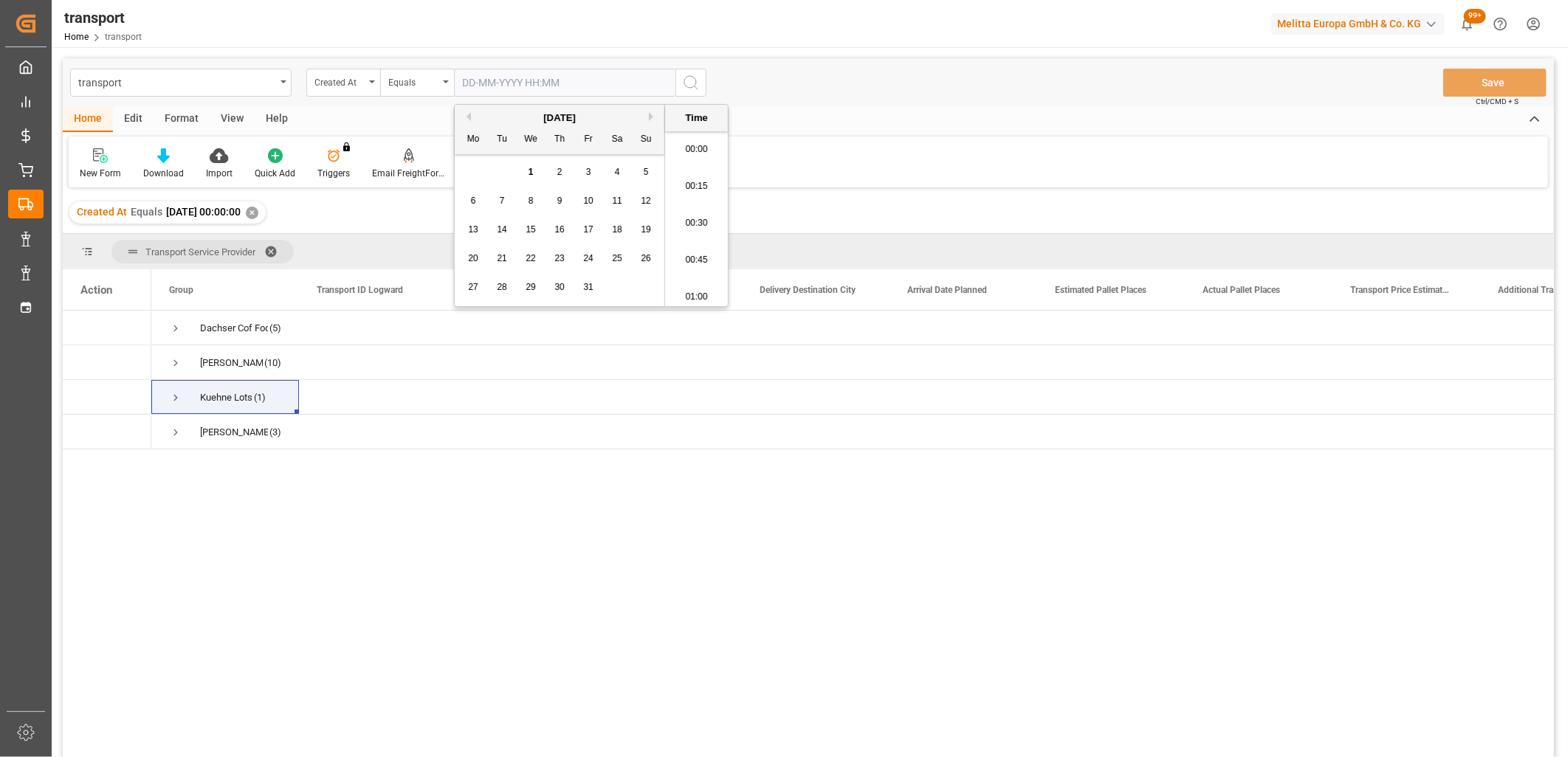
scroll to position [1555, 0]
click at [498, 79] on input "text" at bounding box center [565, 83] width 221 height 28
click at [467, 113] on button "Previous Month" at bounding box center [467, 117] width 9 height 9
click at [496, 289] on div "30" at bounding box center [502, 288] width 19 height 18
type input "[DATE] 00:00"
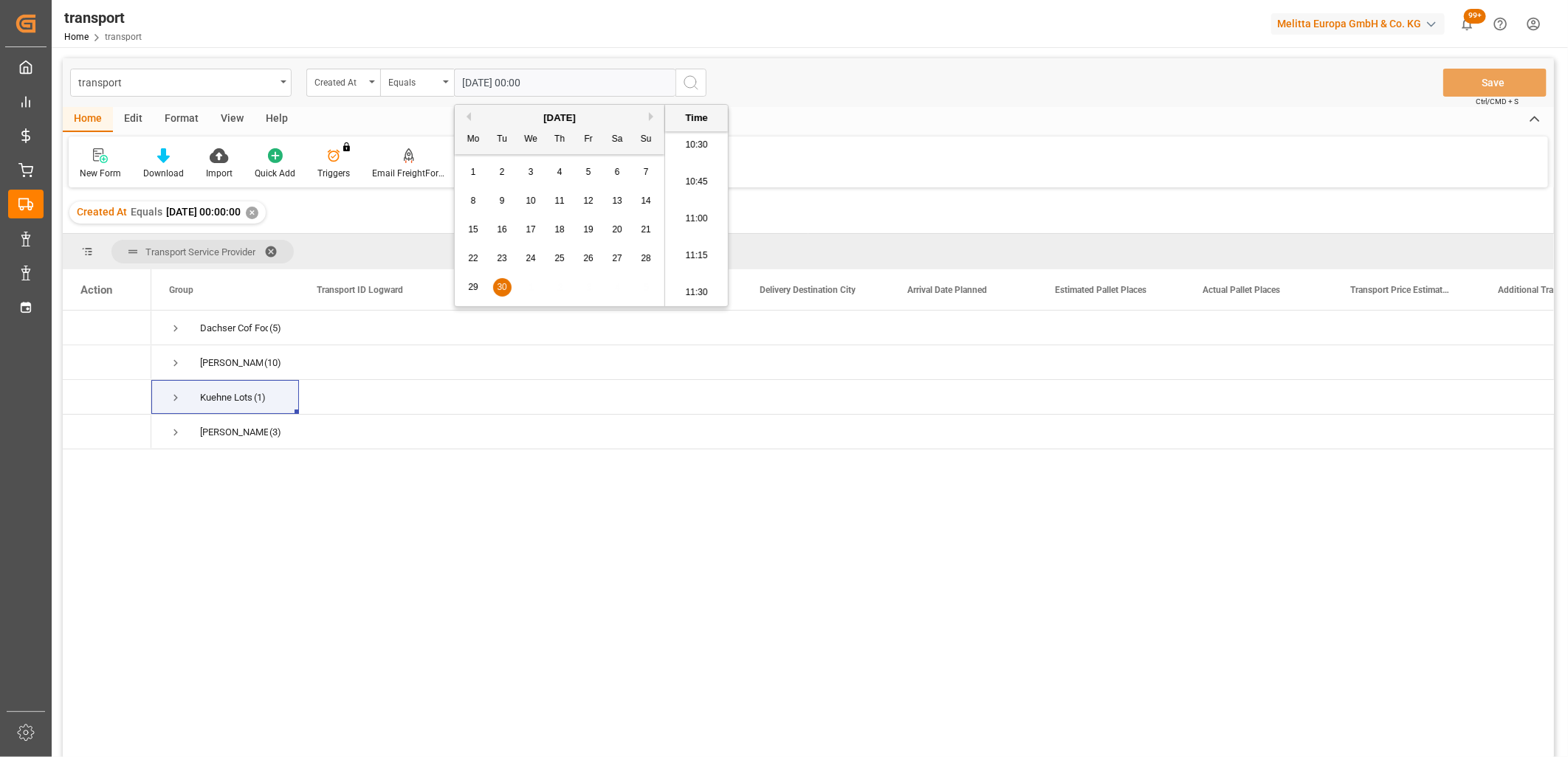
click at [684, 84] on circle "search button" at bounding box center [690, 81] width 12 height 12
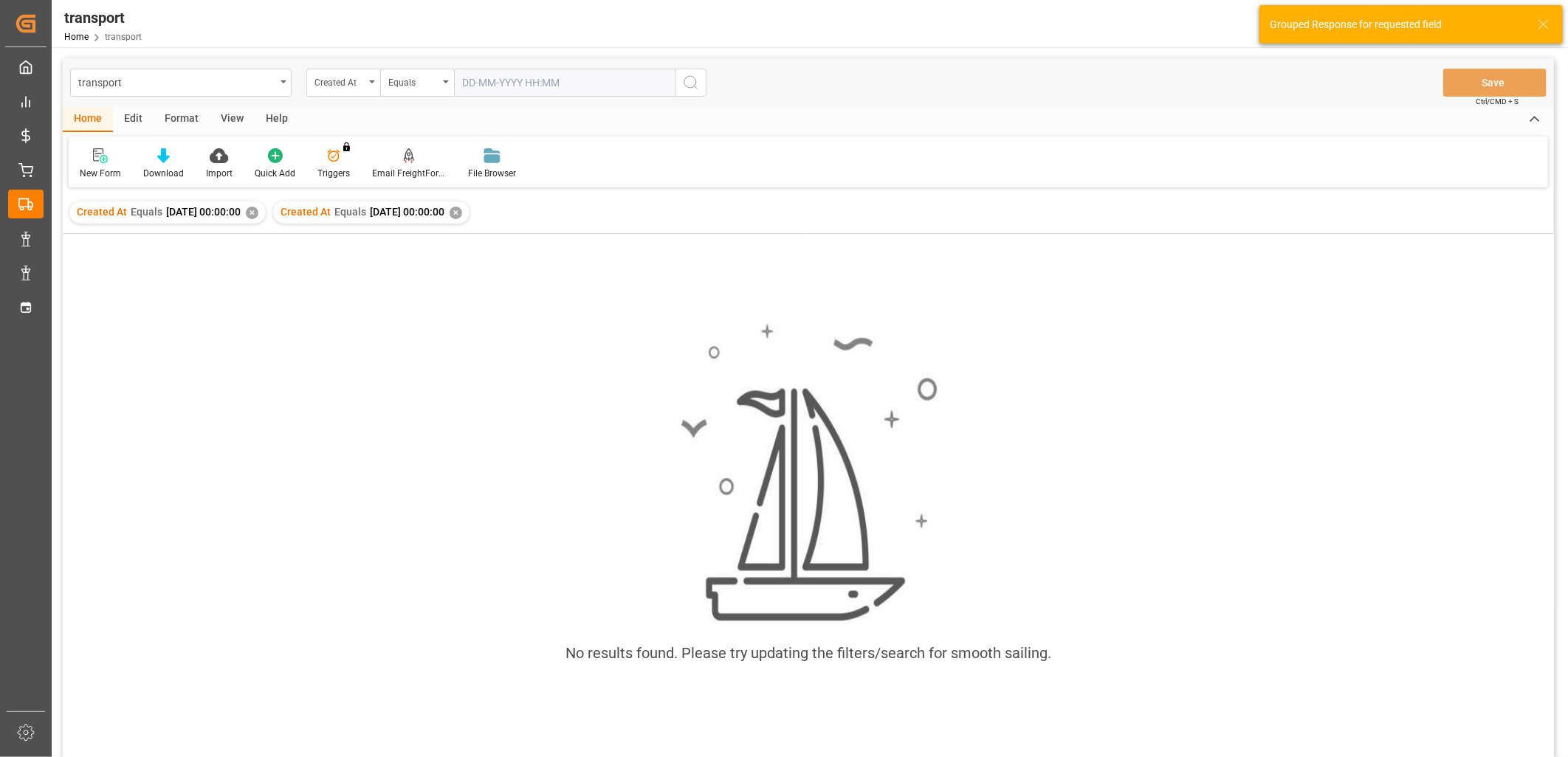
click at [266, 211] on div "Created At Equals 2025-09-26 00:00:00 ✕" at bounding box center [167, 212] width 197 height 22
click at [259, 211] on div "✕" at bounding box center [252, 212] width 12 height 12
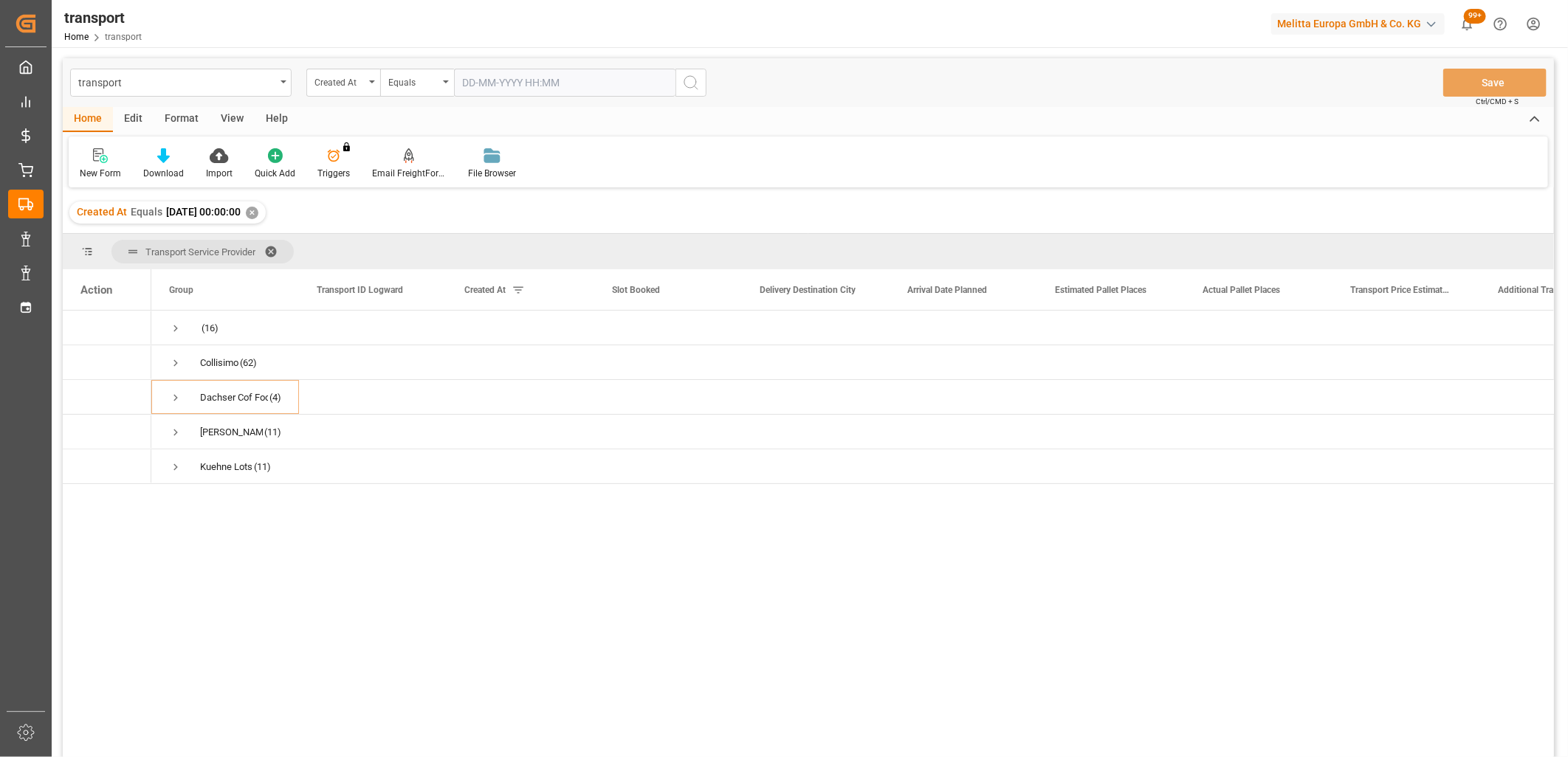
click at [552, 81] on input "text" at bounding box center [565, 83] width 221 height 28
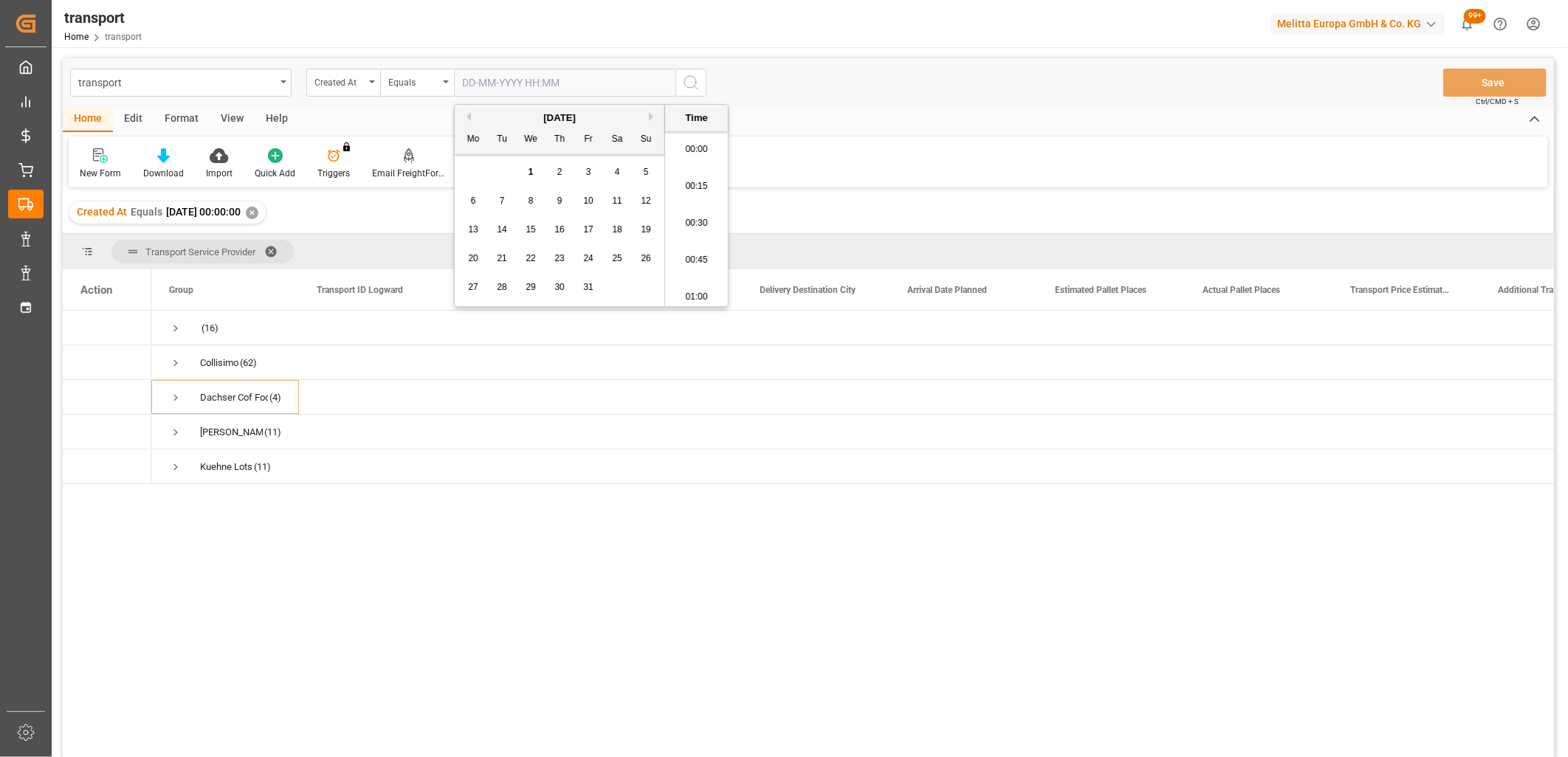
scroll to position [1555, 0]
click at [467, 116] on button "Previous Month" at bounding box center [467, 117] width 9 height 9
click at [473, 293] on div "29" at bounding box center [473, 288] width 19 height 18
type input "29-09-2025 00:00"
click at [690, 82] on icon "search button" at bounding box center [691, 82] width 18 height 18
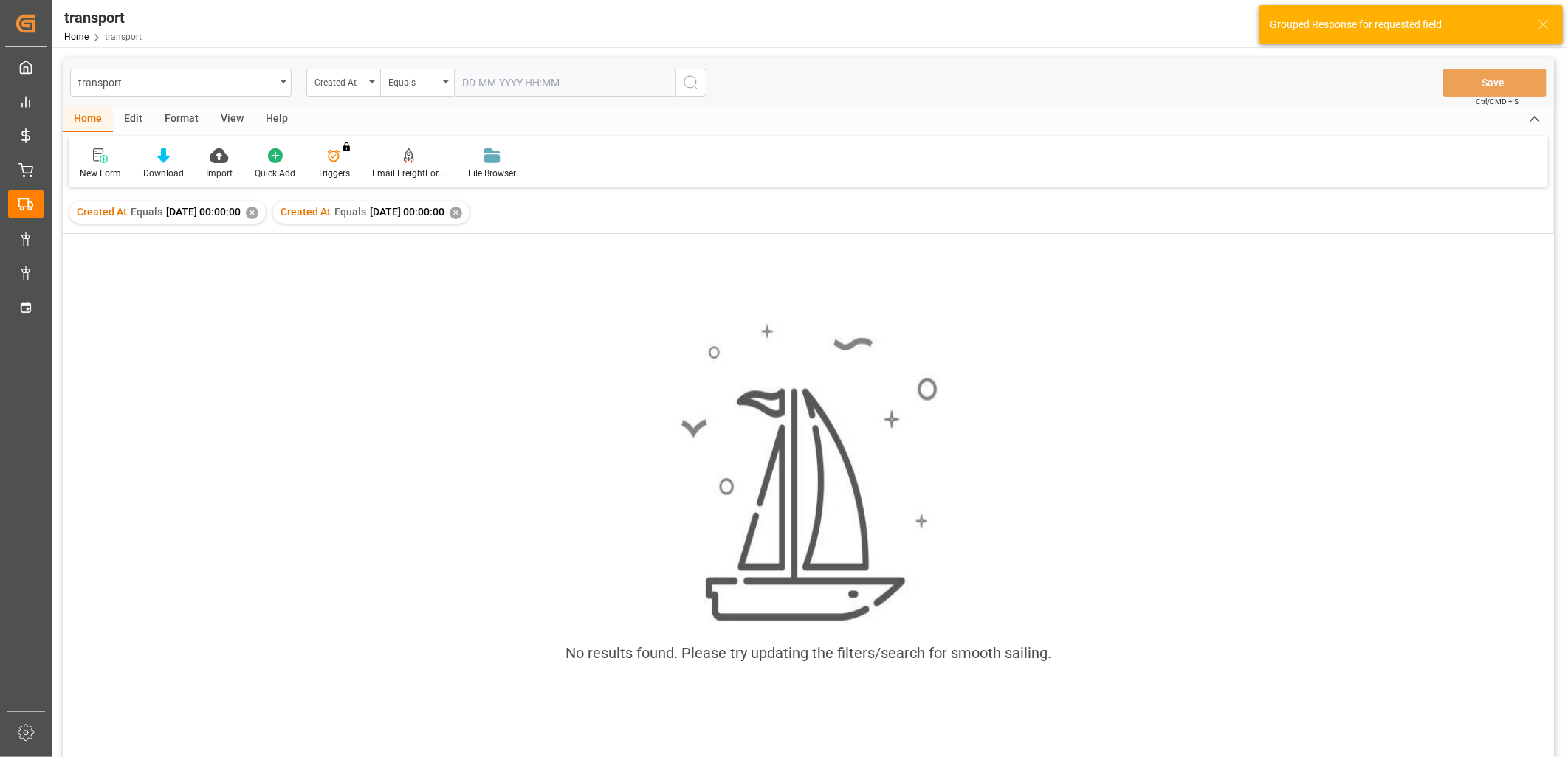
click at [259, 215] on div "✕" at bounding box center [252, 212] width 12 height 12
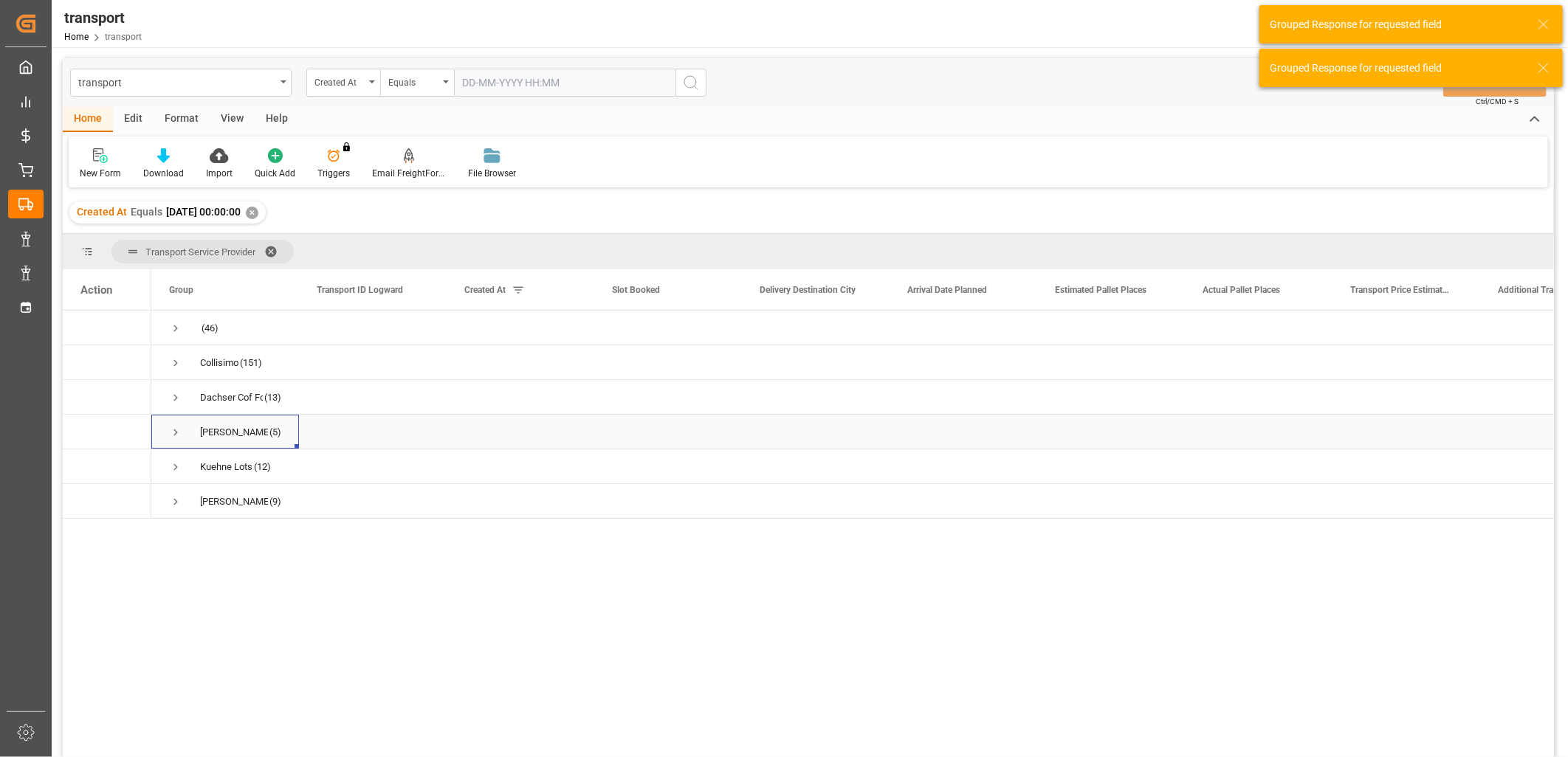
click at [174, 430] on span "Press SPACE to select this row." at bounding box center [175, 432] width 13 height 13
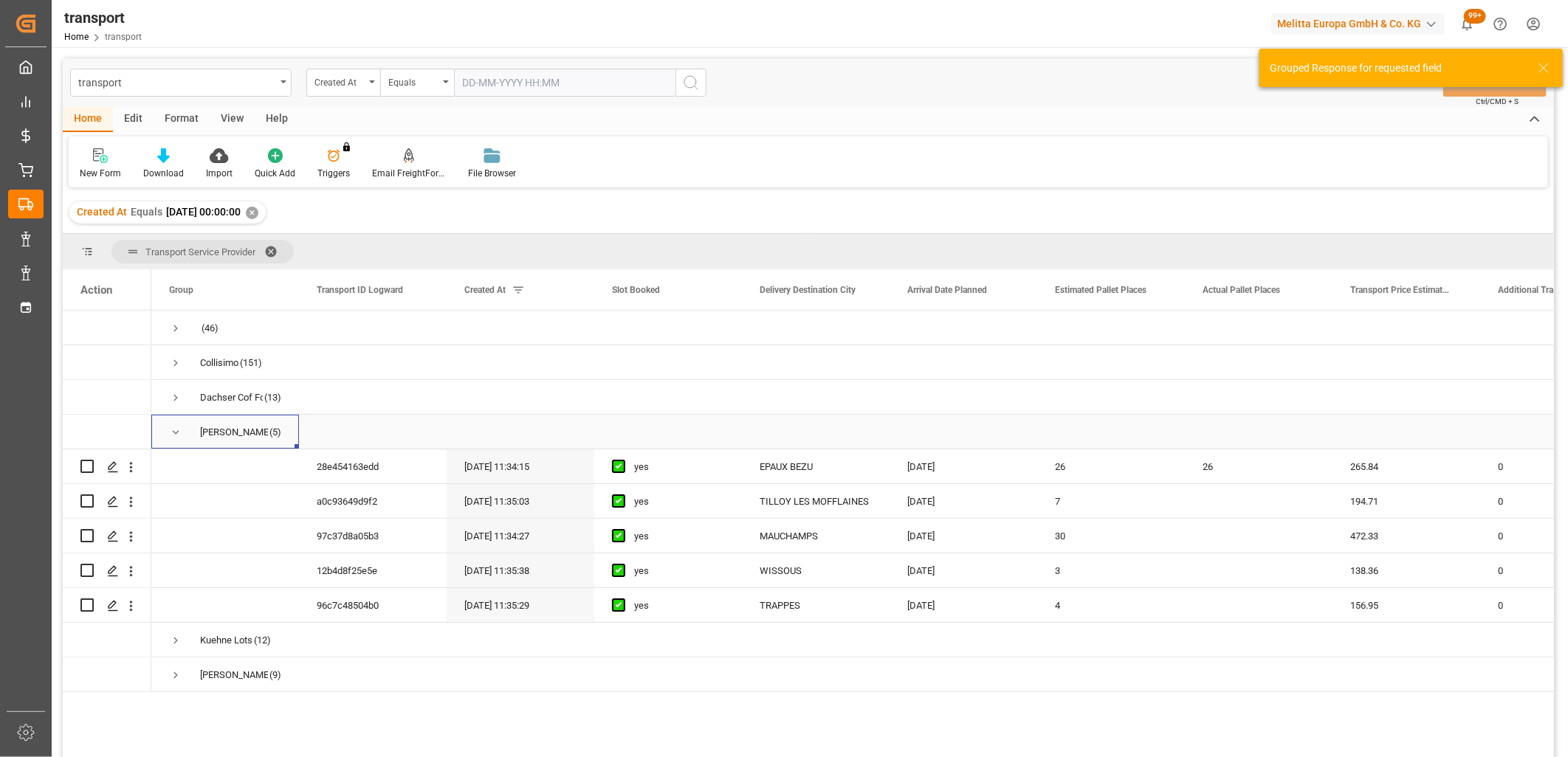
click at [174, 430] on span "Press SPACE to select this row." at bounding box center [175, 432] width 13 height 13
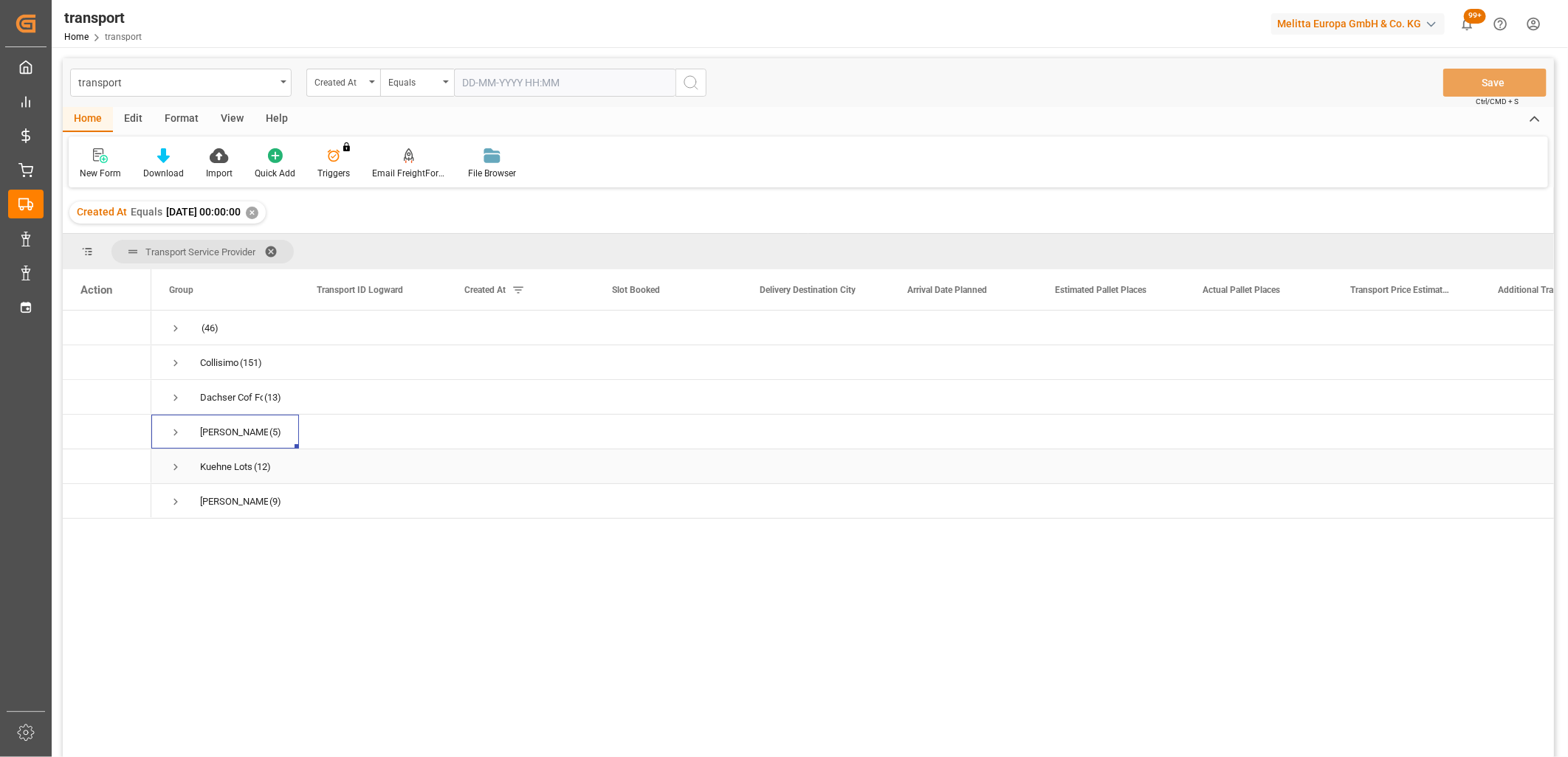
click at [180, 459] on span "Press SPACE to select this row." at bounding box center [175, 467] width 13 height 34
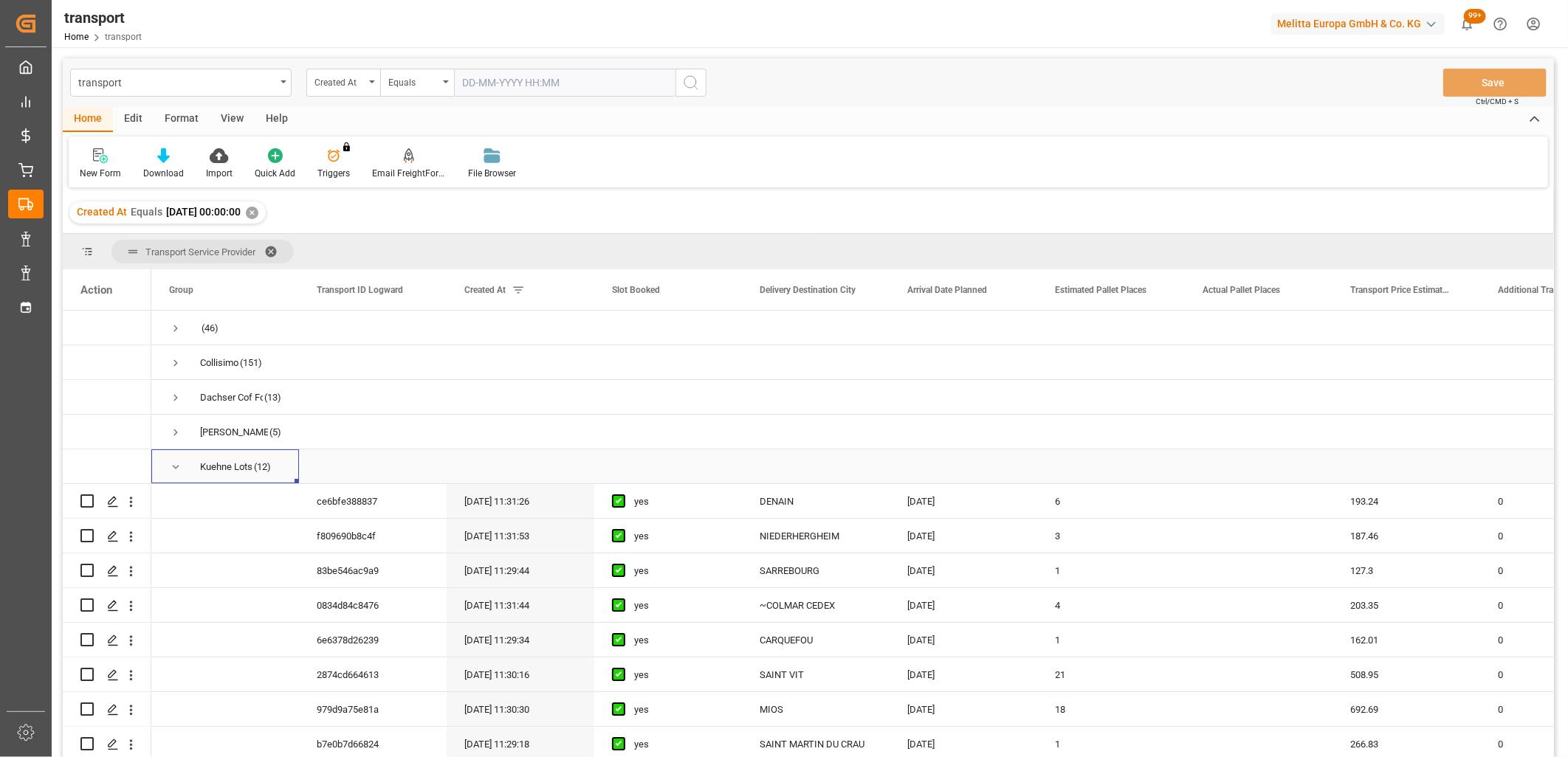
click at [174, 467] on span "Press SPACE to select this row." at bounding box center [175, 467] width 13 height 13
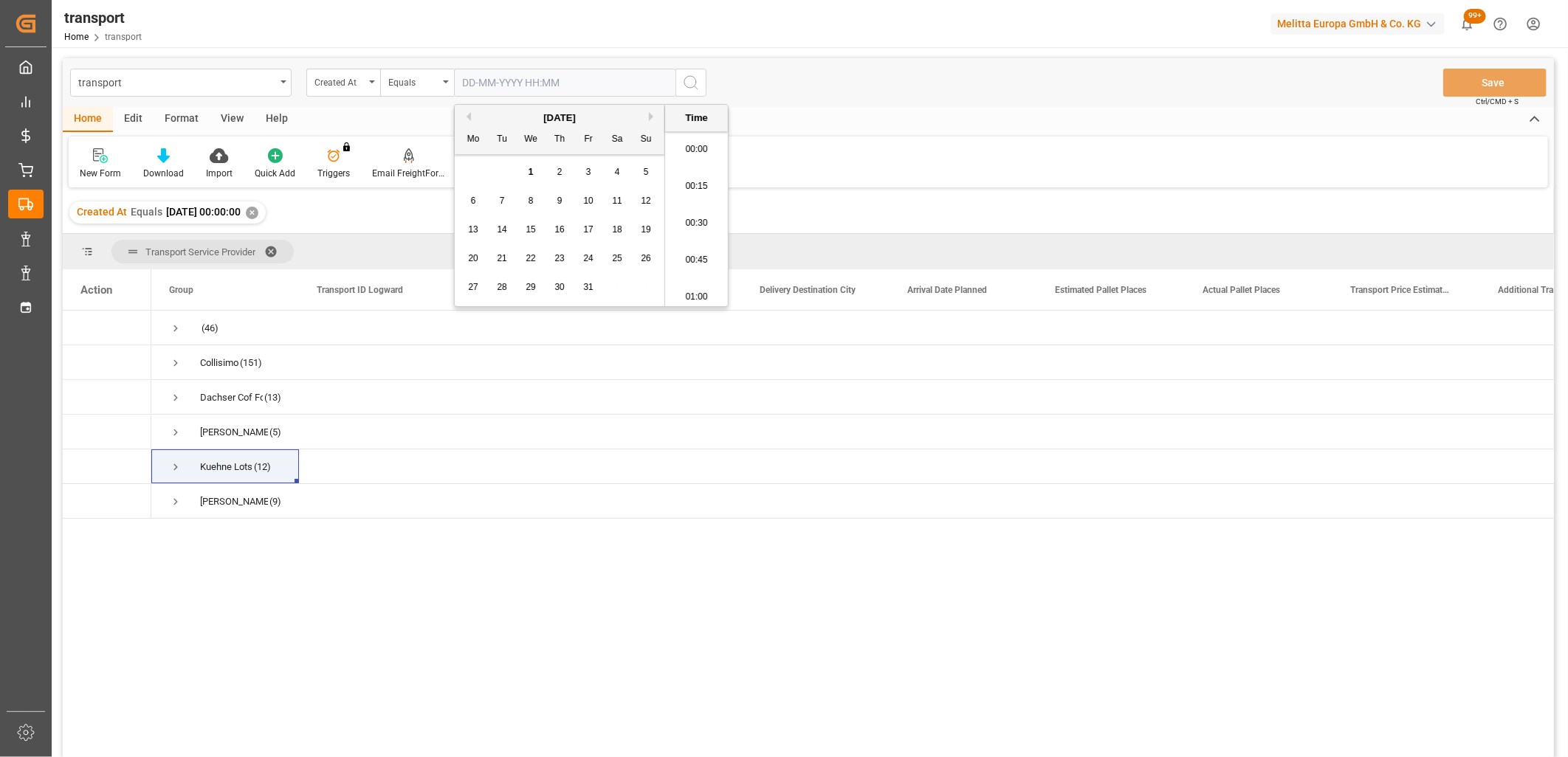
click at [492, 83] on input "text" at bounding box center [565, 83] width 221 height 28
click at [467, 116] on button "Previous Month" at bounding box center [467, 117] width 9 height 9
click at [503, 289] on span "30" at bounding box center [501, 287] width 10 height 11
type input "[DATE] 00:00"
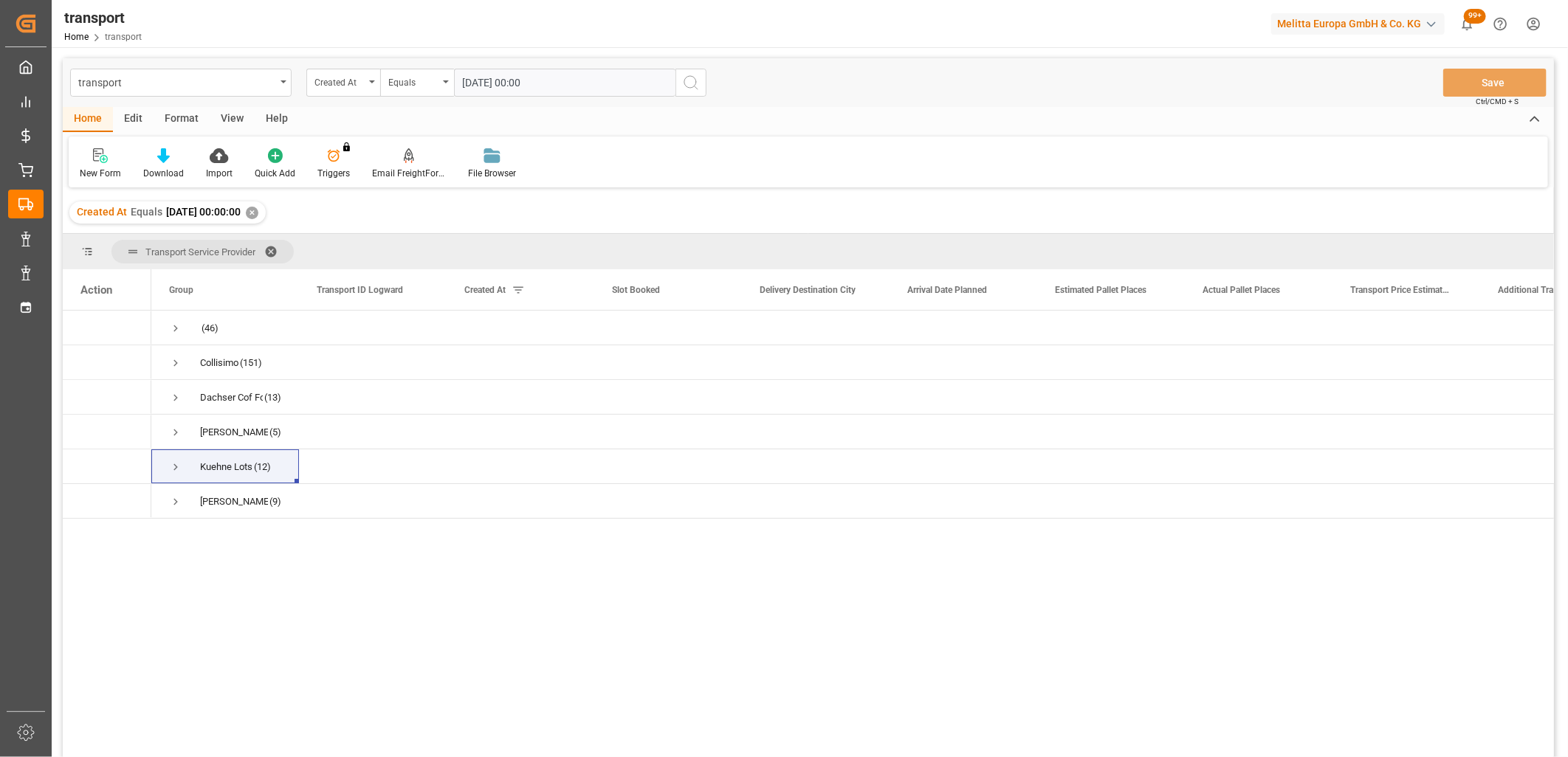
click at [694, 82] on icon "search button" at bounding box center [691, 82] width 18 height 18
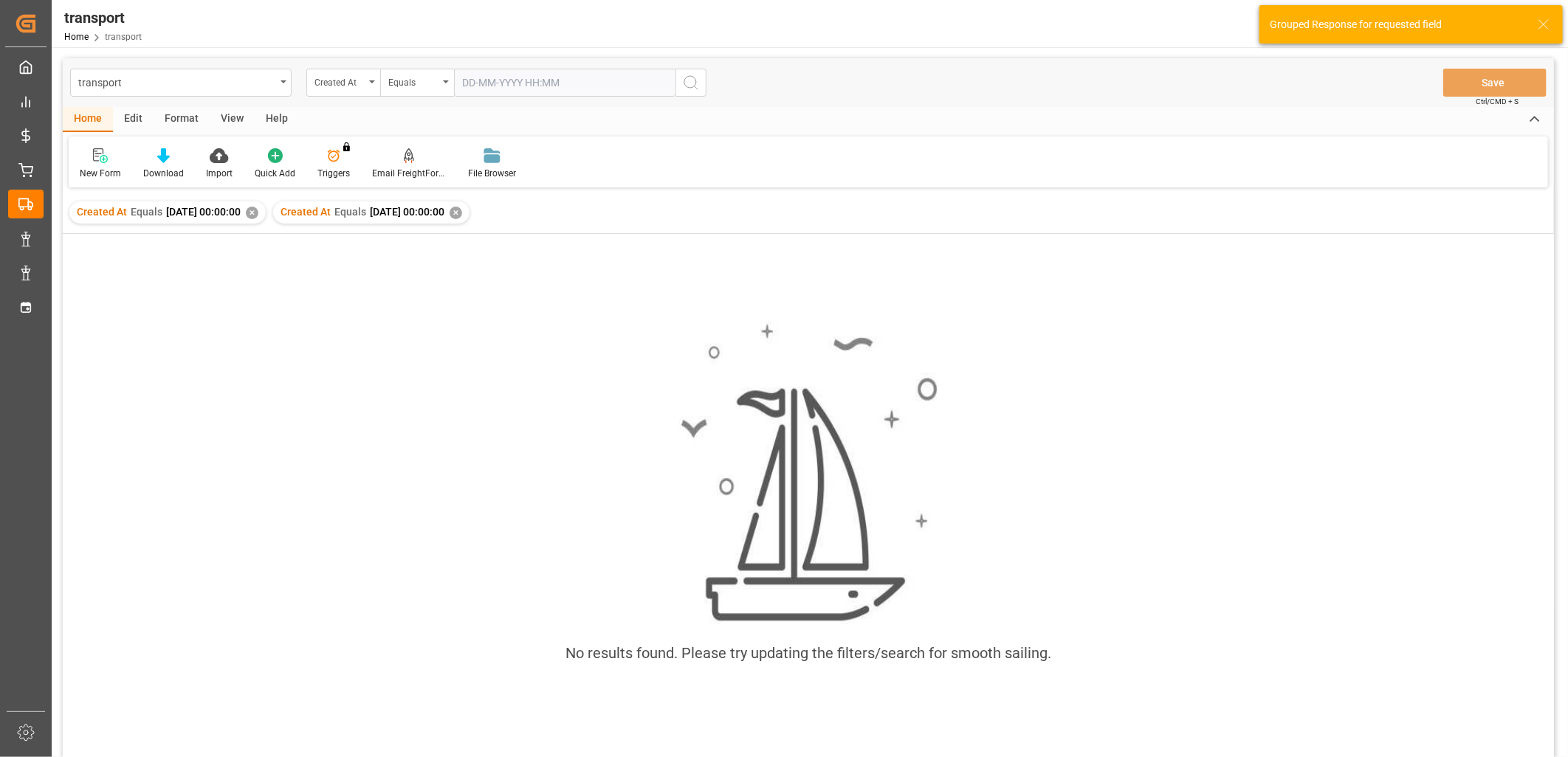
click at [259, 215] on div "✕" at bounding box center [252, 212] width 12 height 12
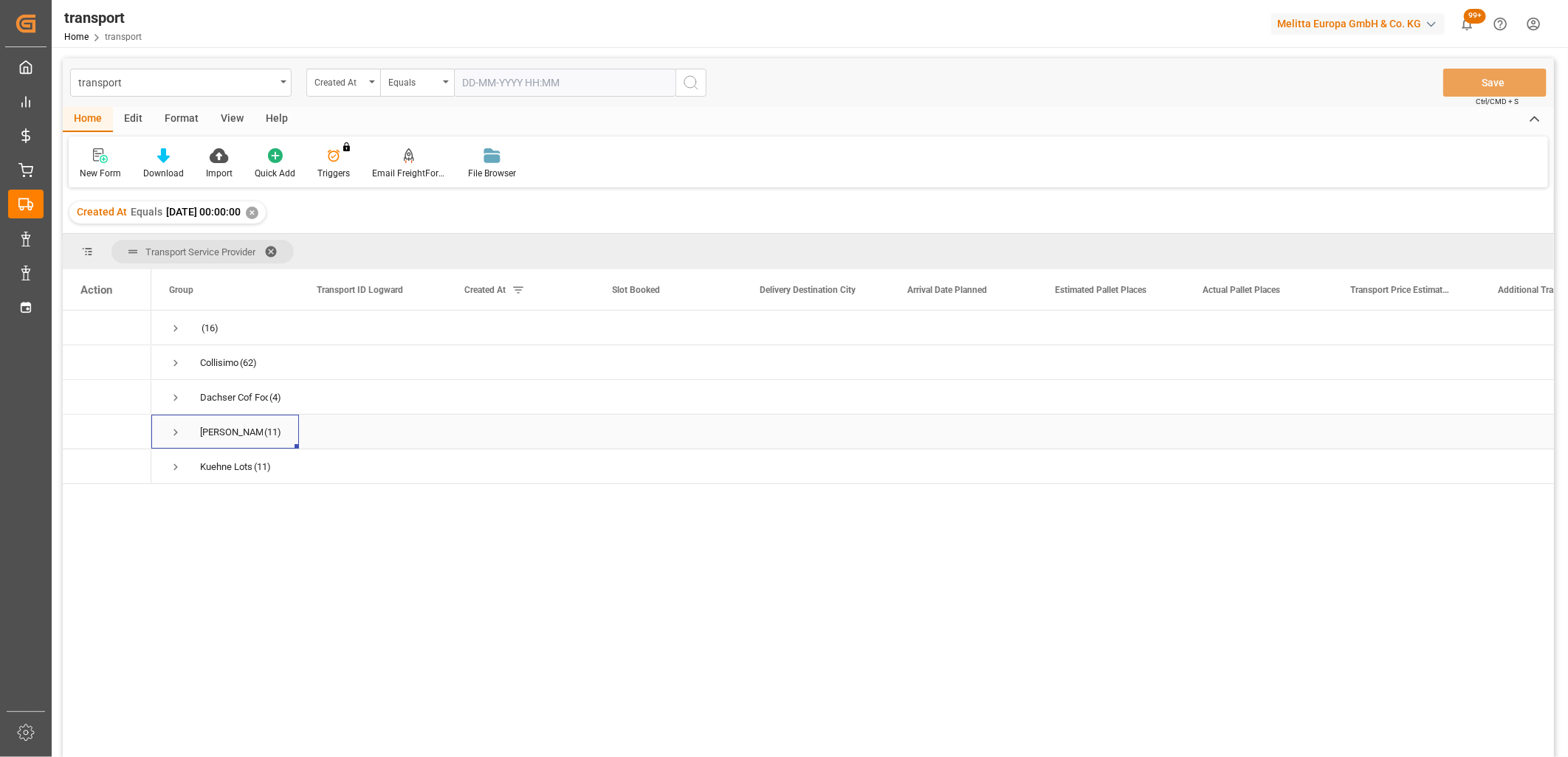
click at [174, 433] on span "Press SPACE to select this row." at bounding box center [175, 432] width 13 height 13
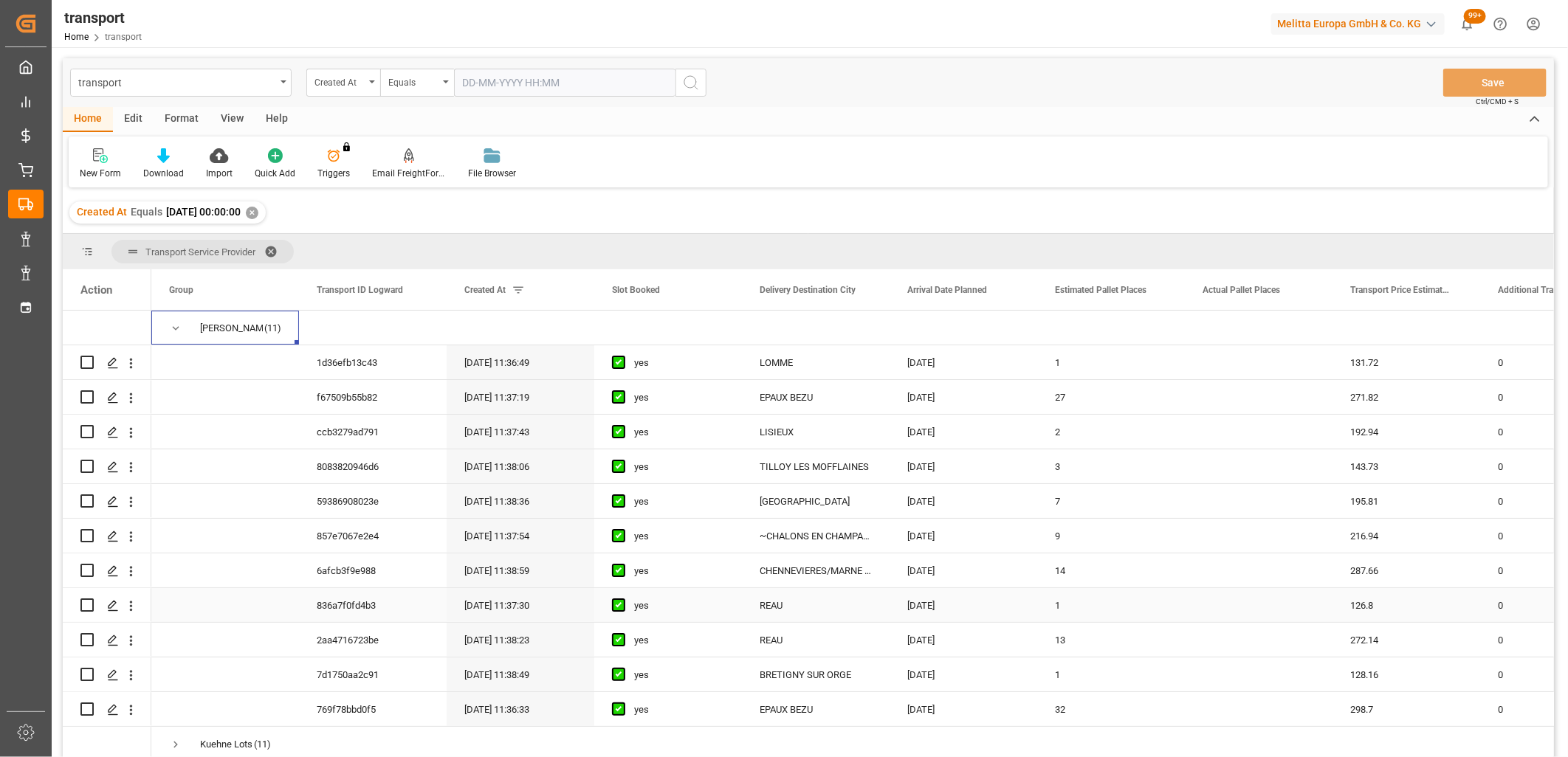
scroll to position [108, 0]
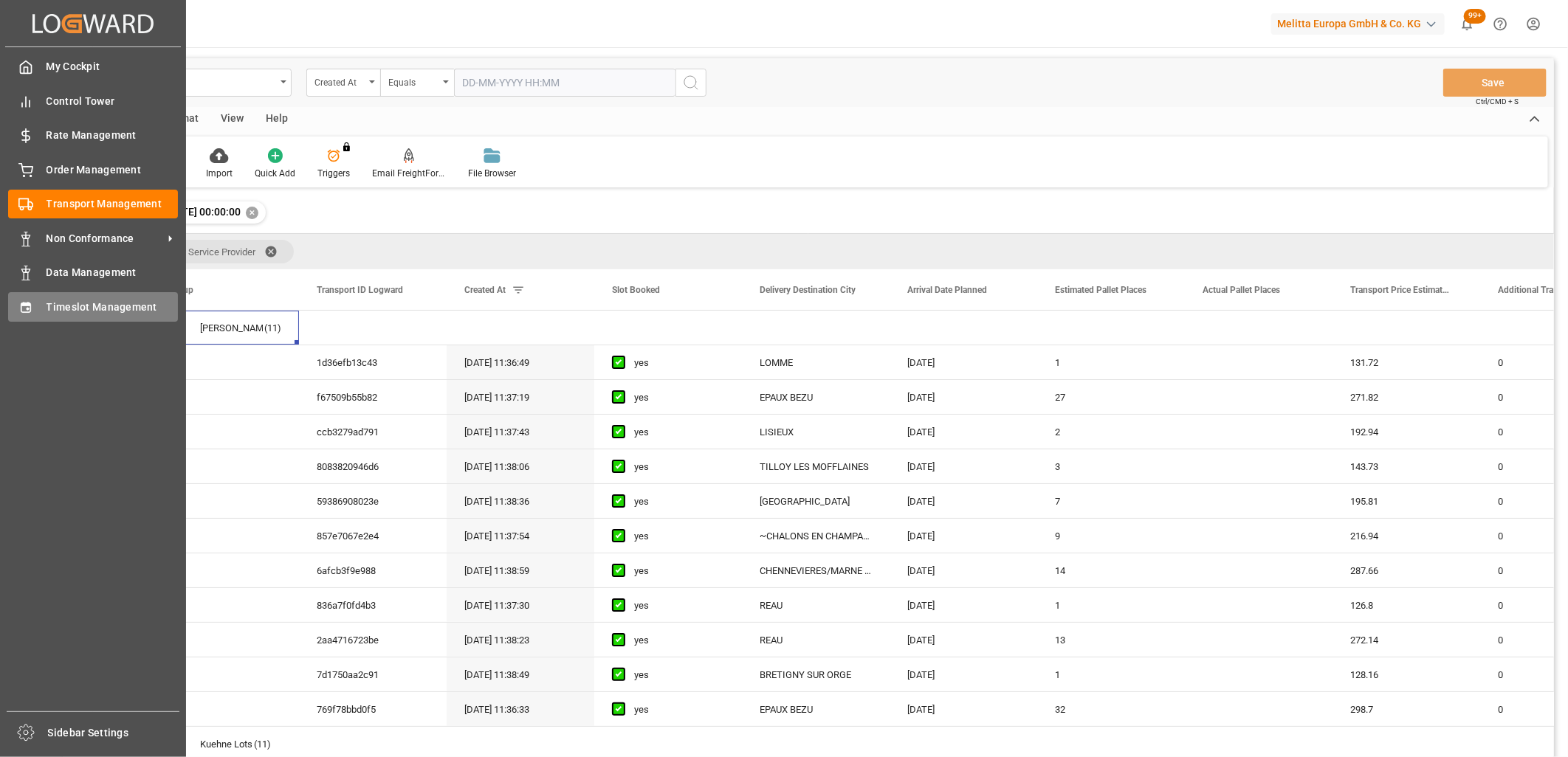
click at [27, 300] on icon at bounding box center [26, 307] width 15 height 15
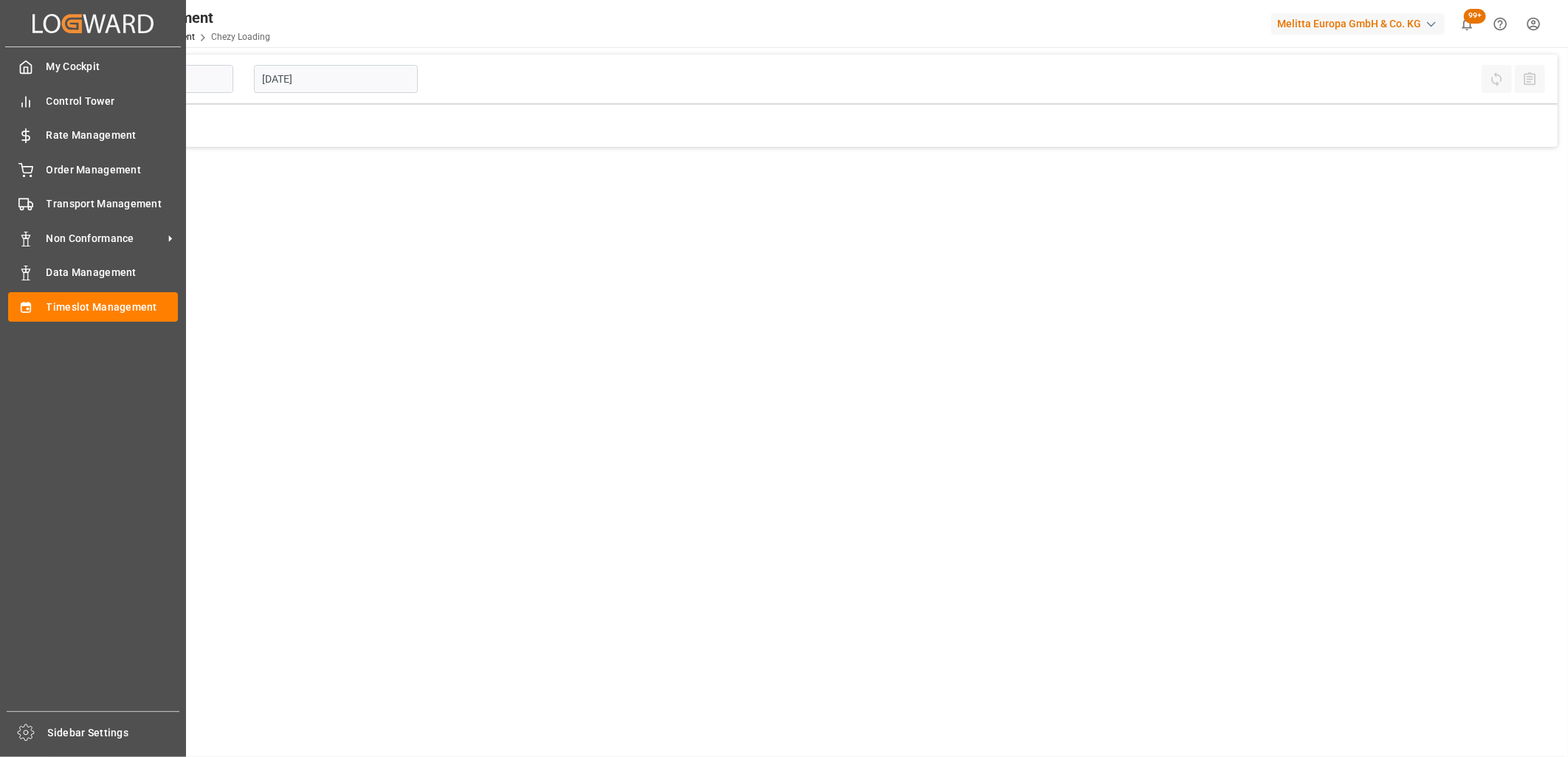
type input "Chezy Loading"
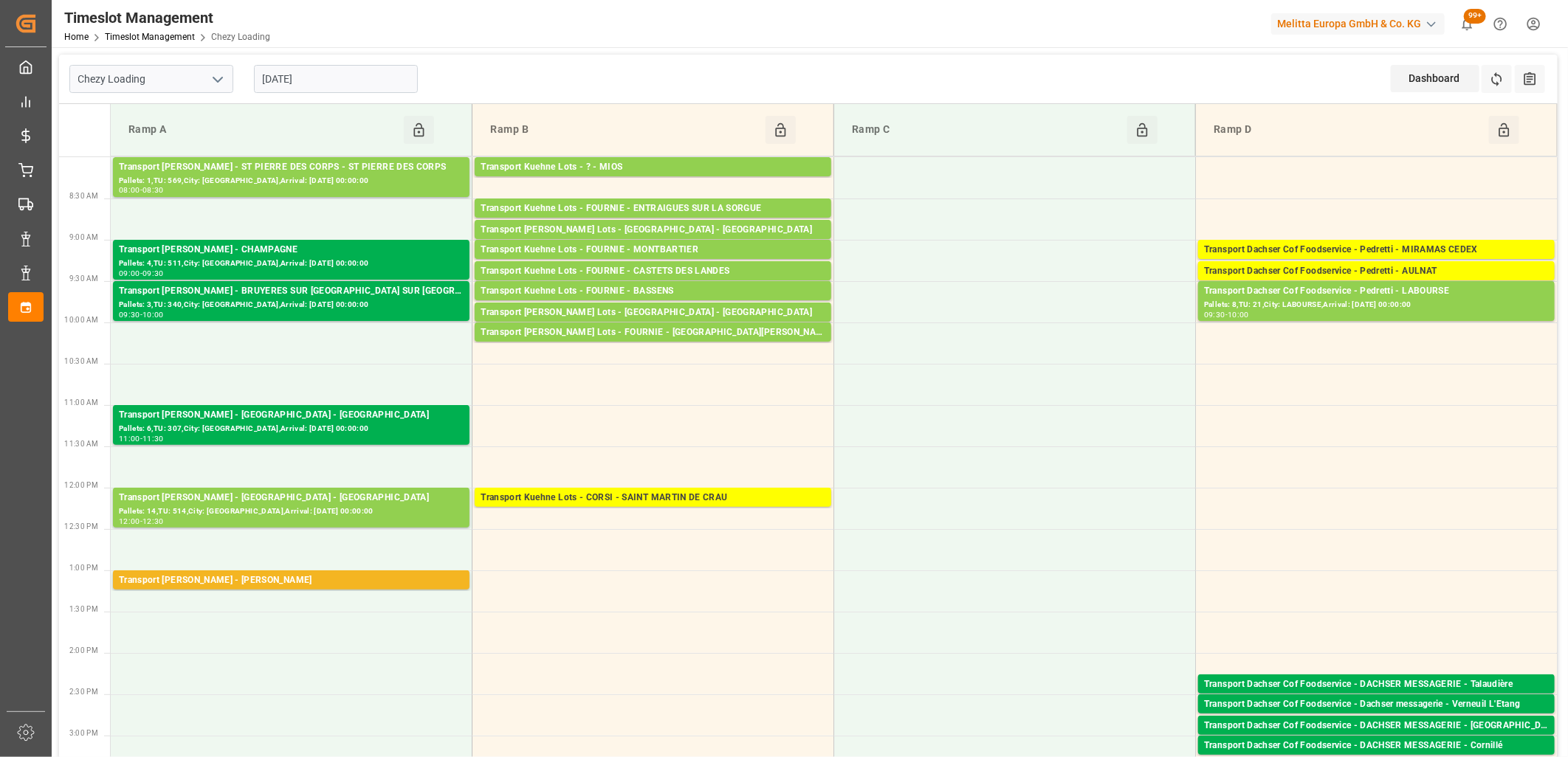
click at [360, 69] on input "[DATE]" at bounding box center [336, 79] width 164 height 28
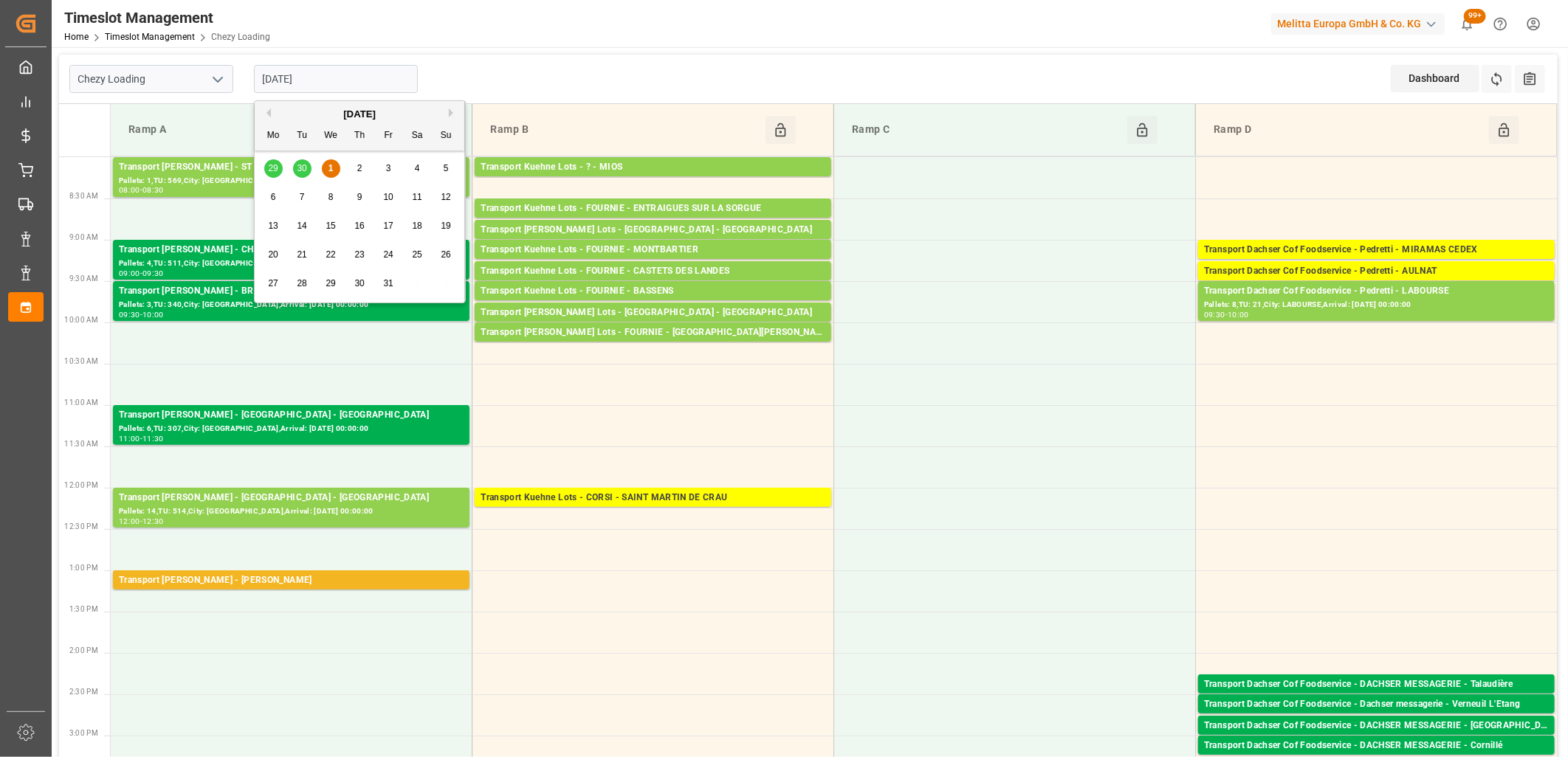
click at [357, 170] on div "2" at bounding box center [359, 169] width 19 height 18
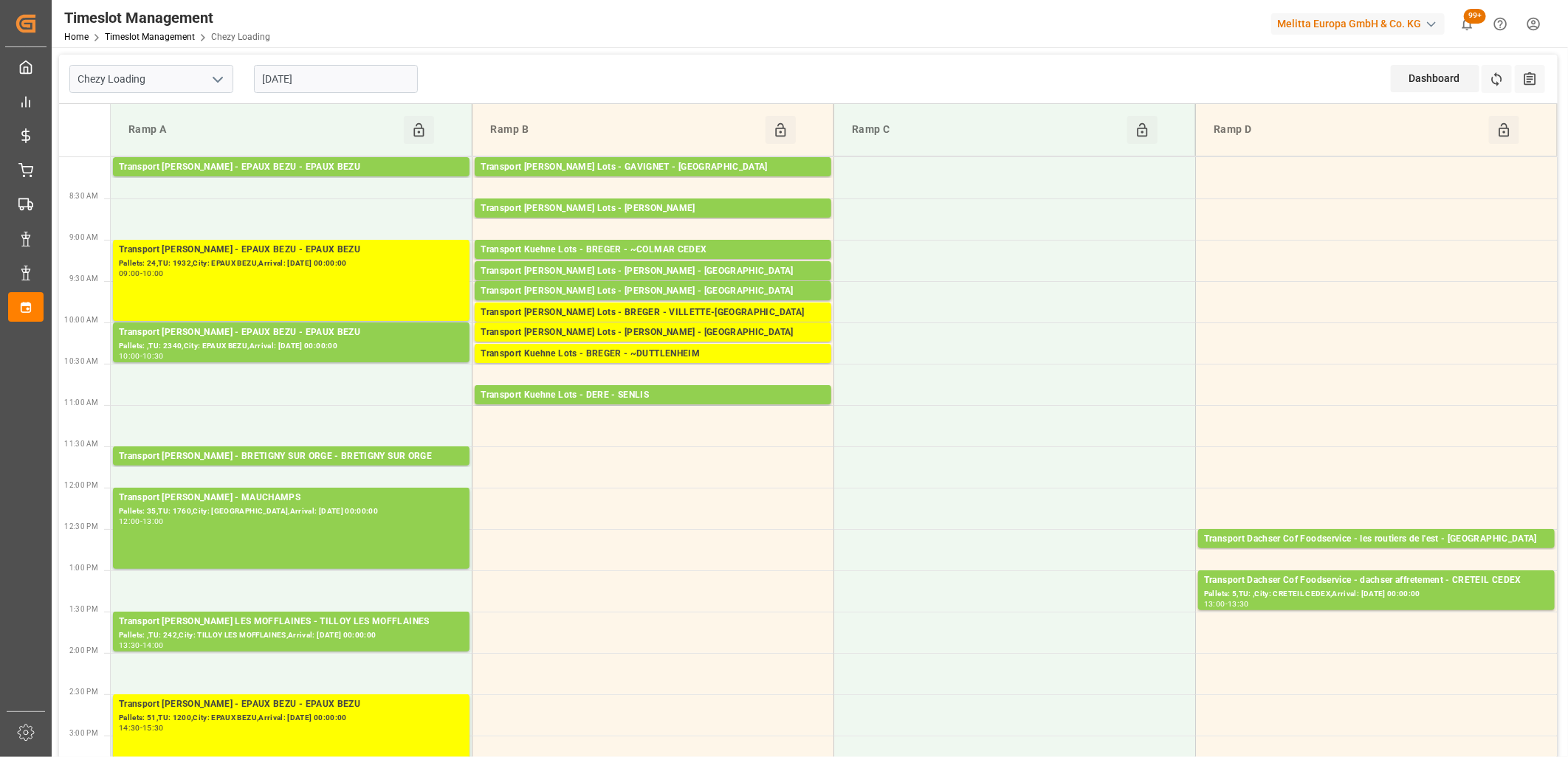
click at [361, 89] on input "[DATE]" at bounding box center [336, 79] width 164 height 28
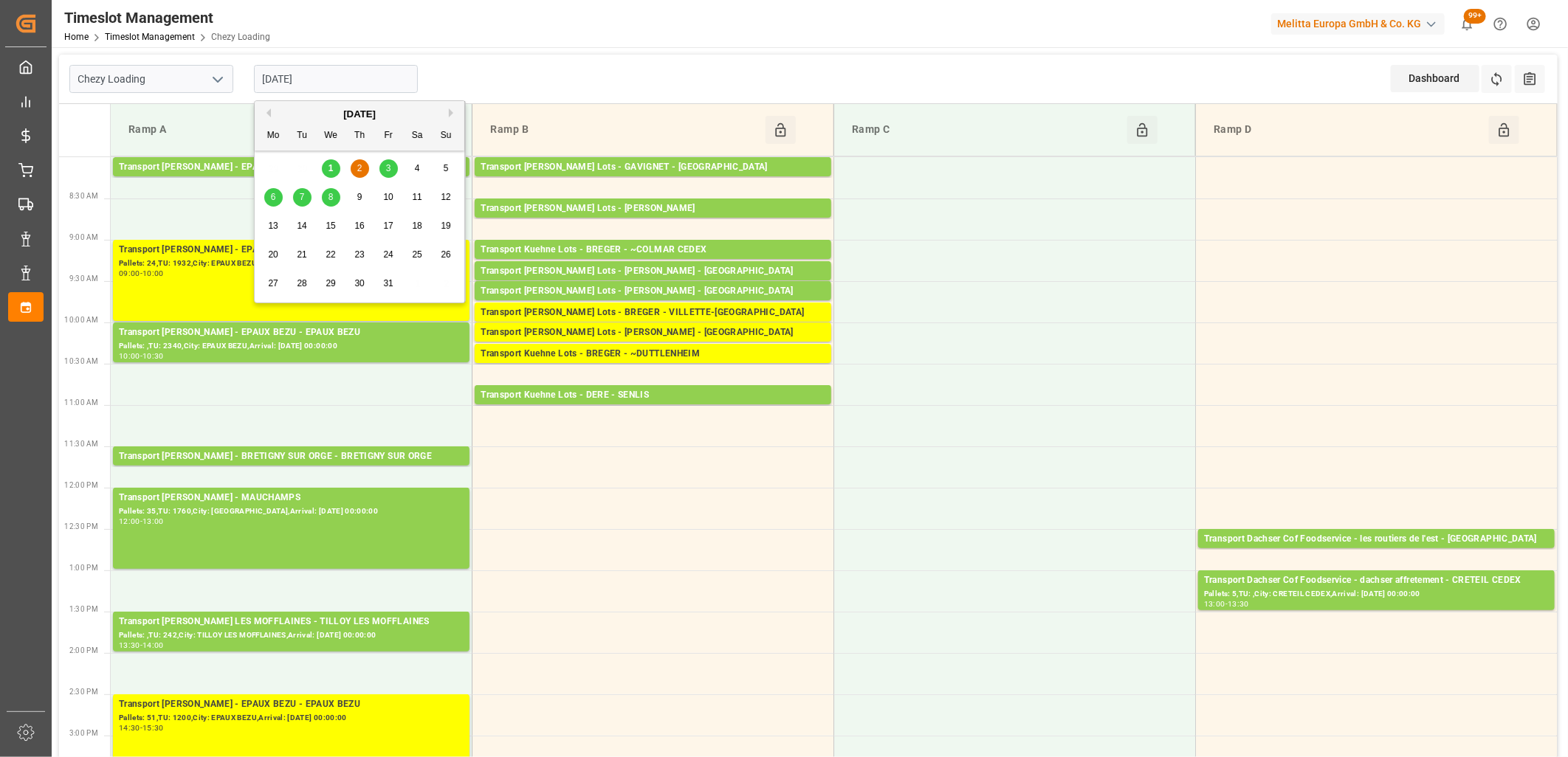
click at [387, 170] on span "3" at bounding box center [389, 168] width 5 height 11
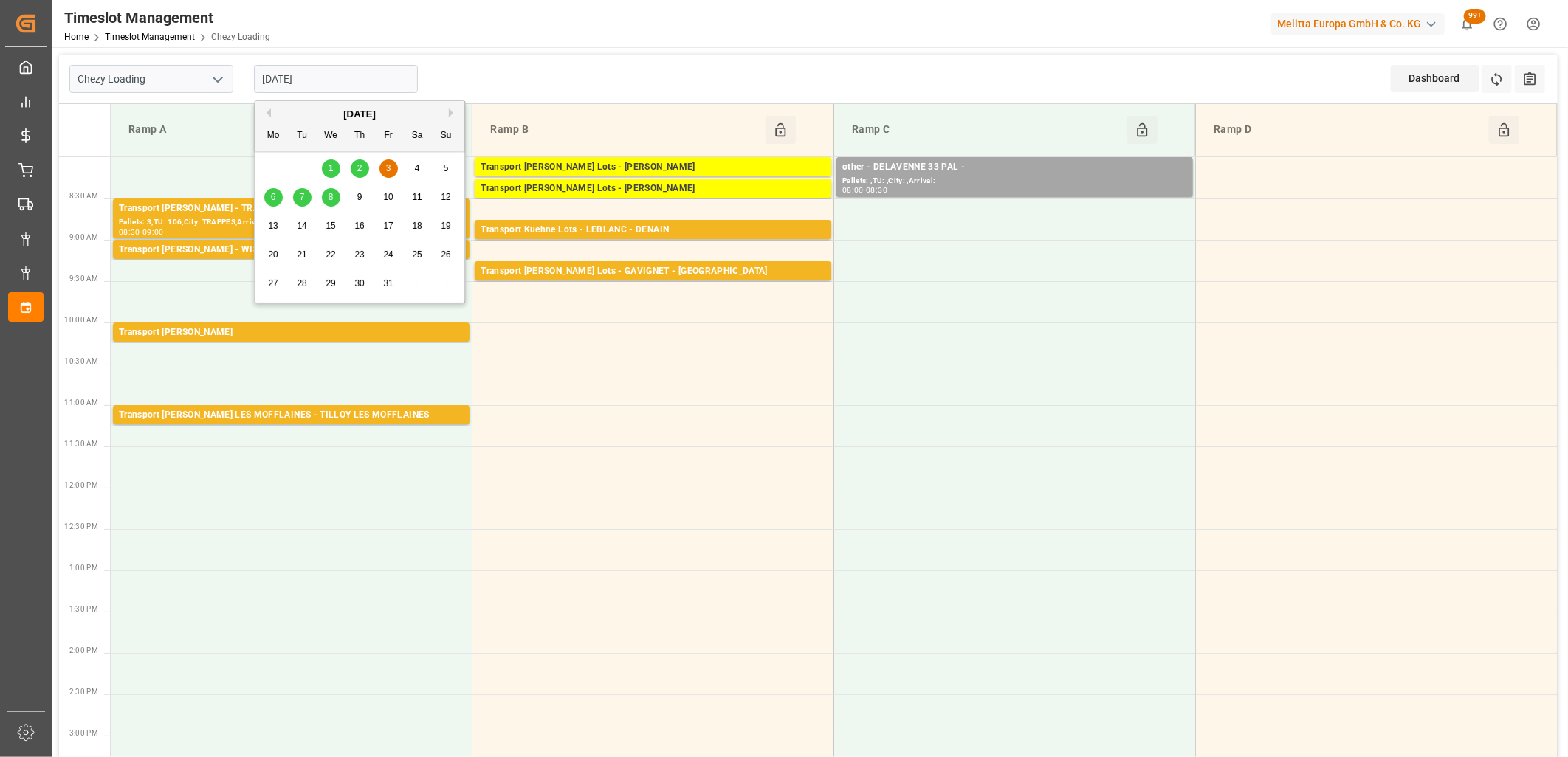
click at [378, 80] on input "[DATE]" at bounding box center [336, 79] width 164 height 28
click at [271, 197] on span "6" at bounding box center [274, 197] width 5 height 11
type input "[DATE]"
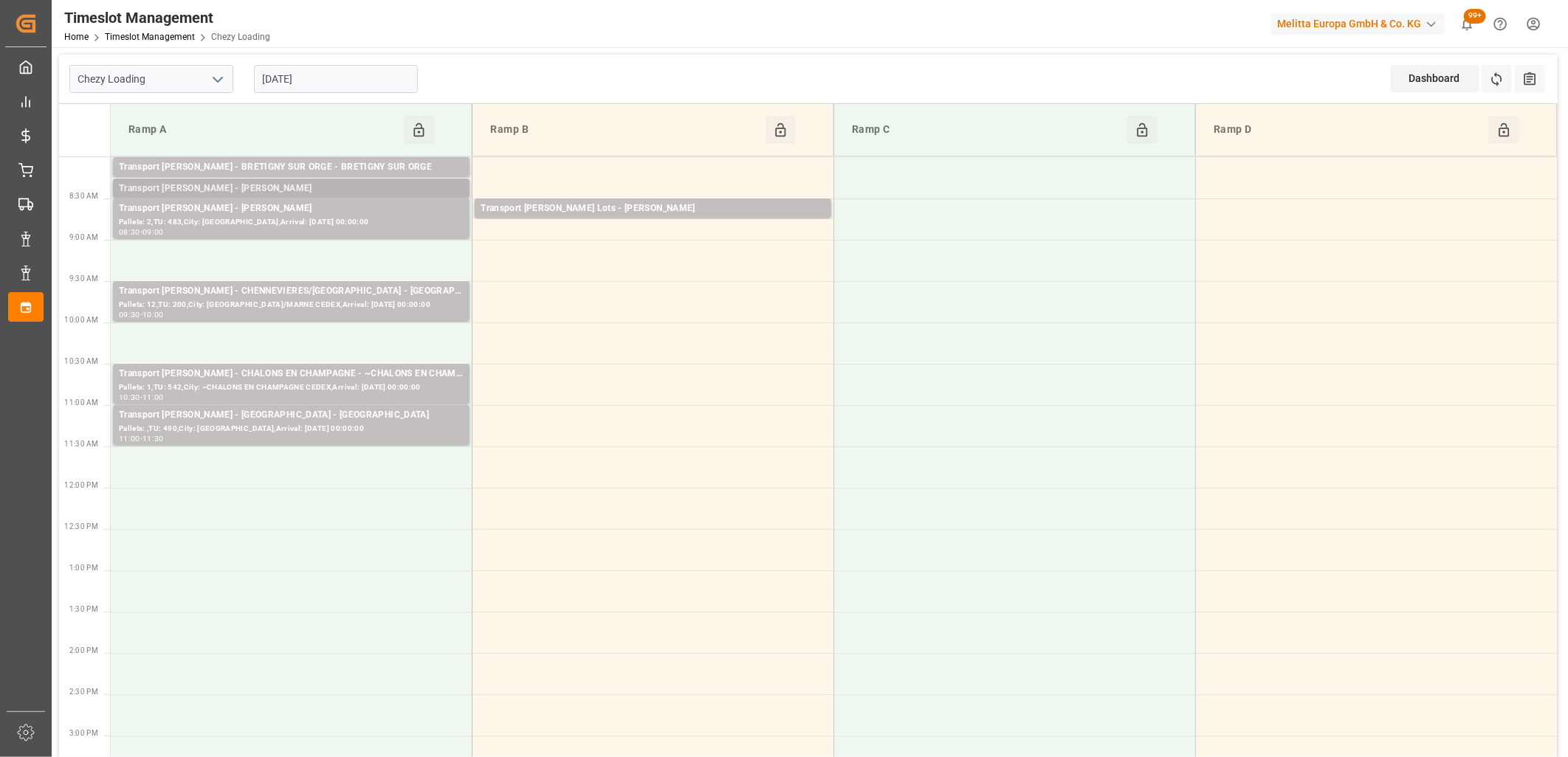
click at [274, 189] on div "Transport [PERSON_NAME] - [PERSON_NAME]" at bounding box center [290, 189] width 344 height 15
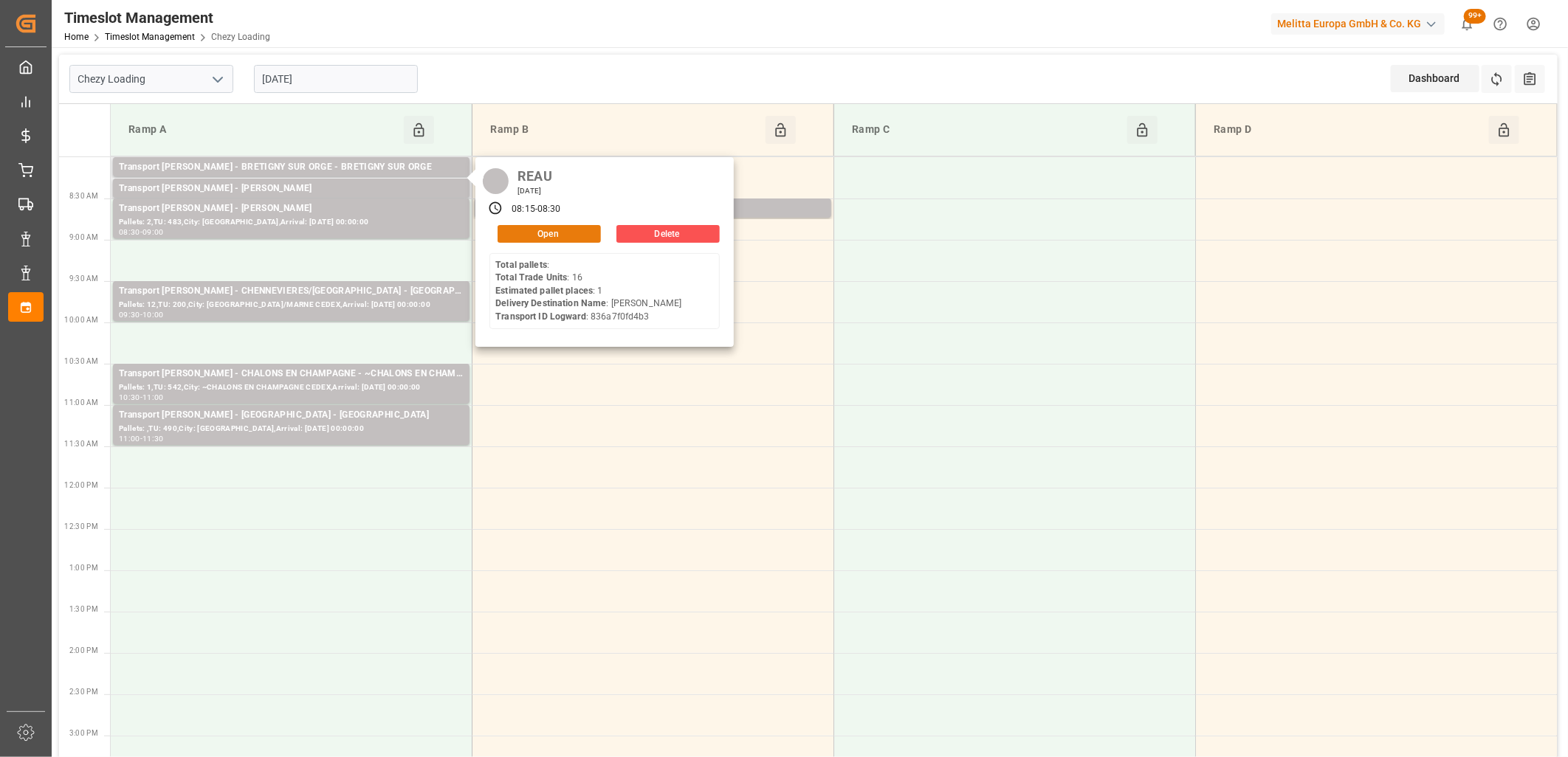
click at [513, 233] on button "Open" at bounding box center [549, 234] width 104 height 18
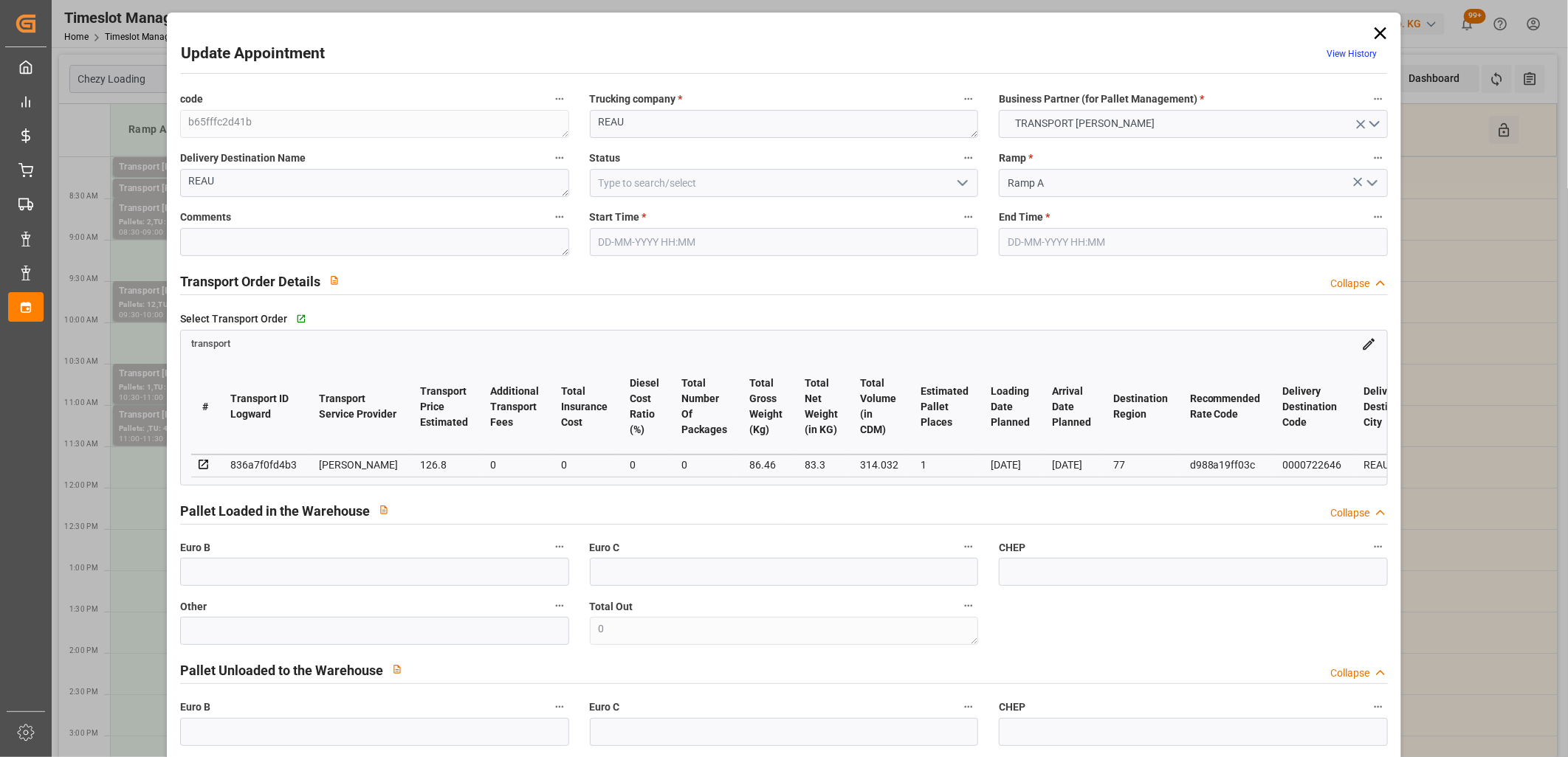
type input "06-10-2025 08:15"
type input "06-10-2025 08:30"
type input "30-09-2025 14:22"
type input "[DATE] 11:37"
type input "[DATE]"
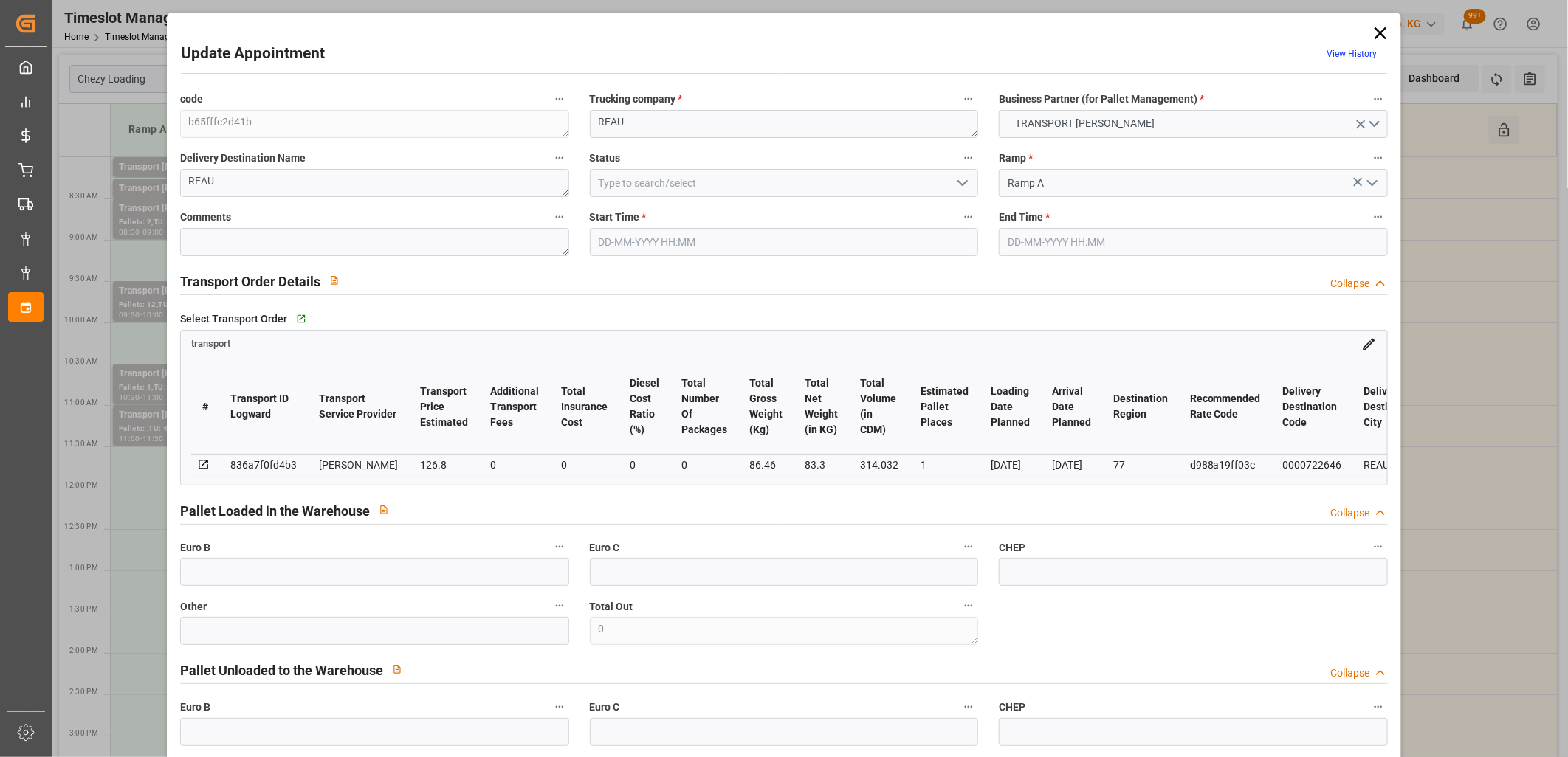
type input "[DATE]"
click at [1380, 30] on icon at bounding box center [1379, 33] width 20 height 20
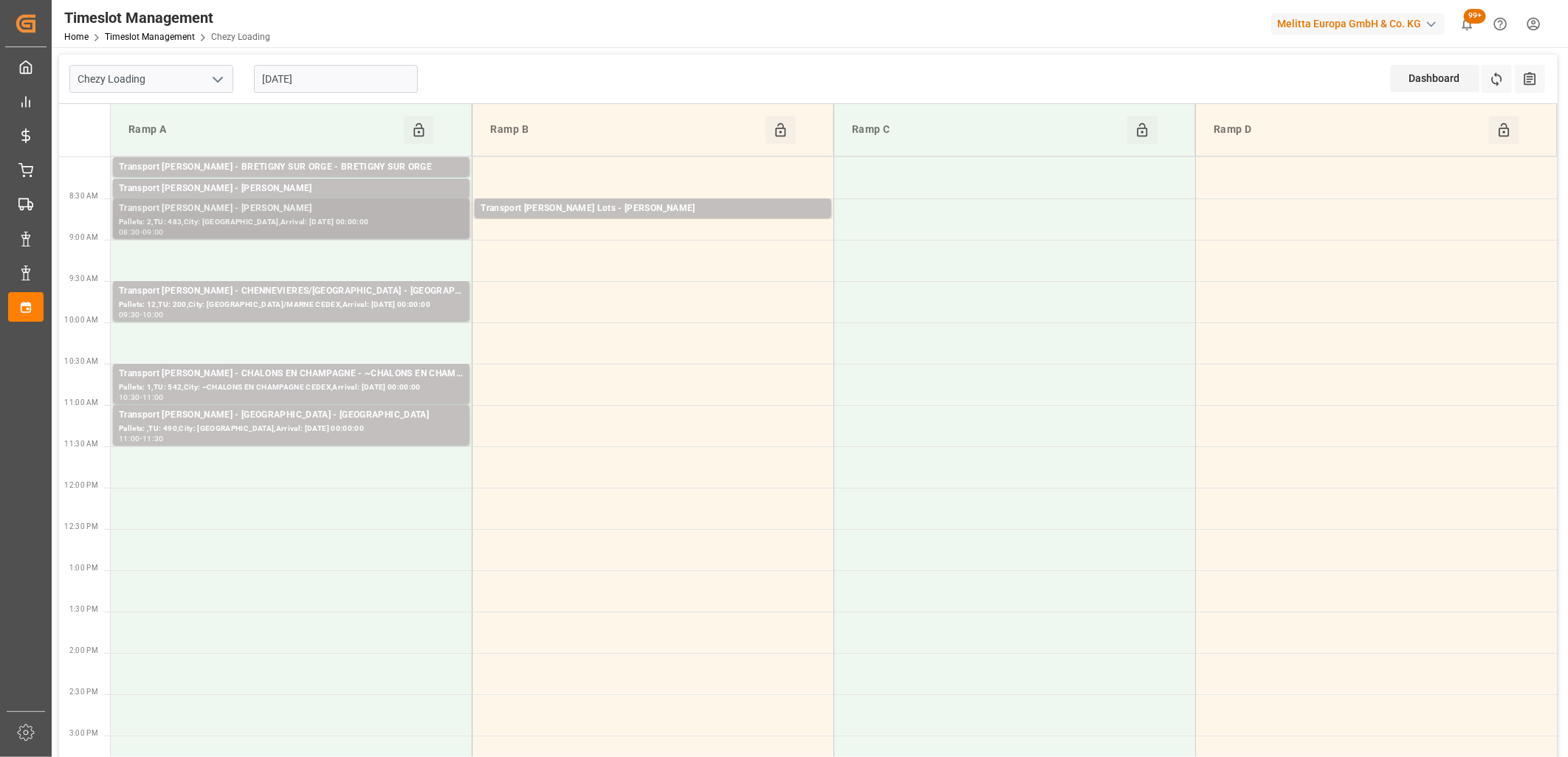
click at [328, 215] on div "Transport [PERSON_NAME] - [PERSON_NAME]" at bounding box center [290, 209] width 344 height 15
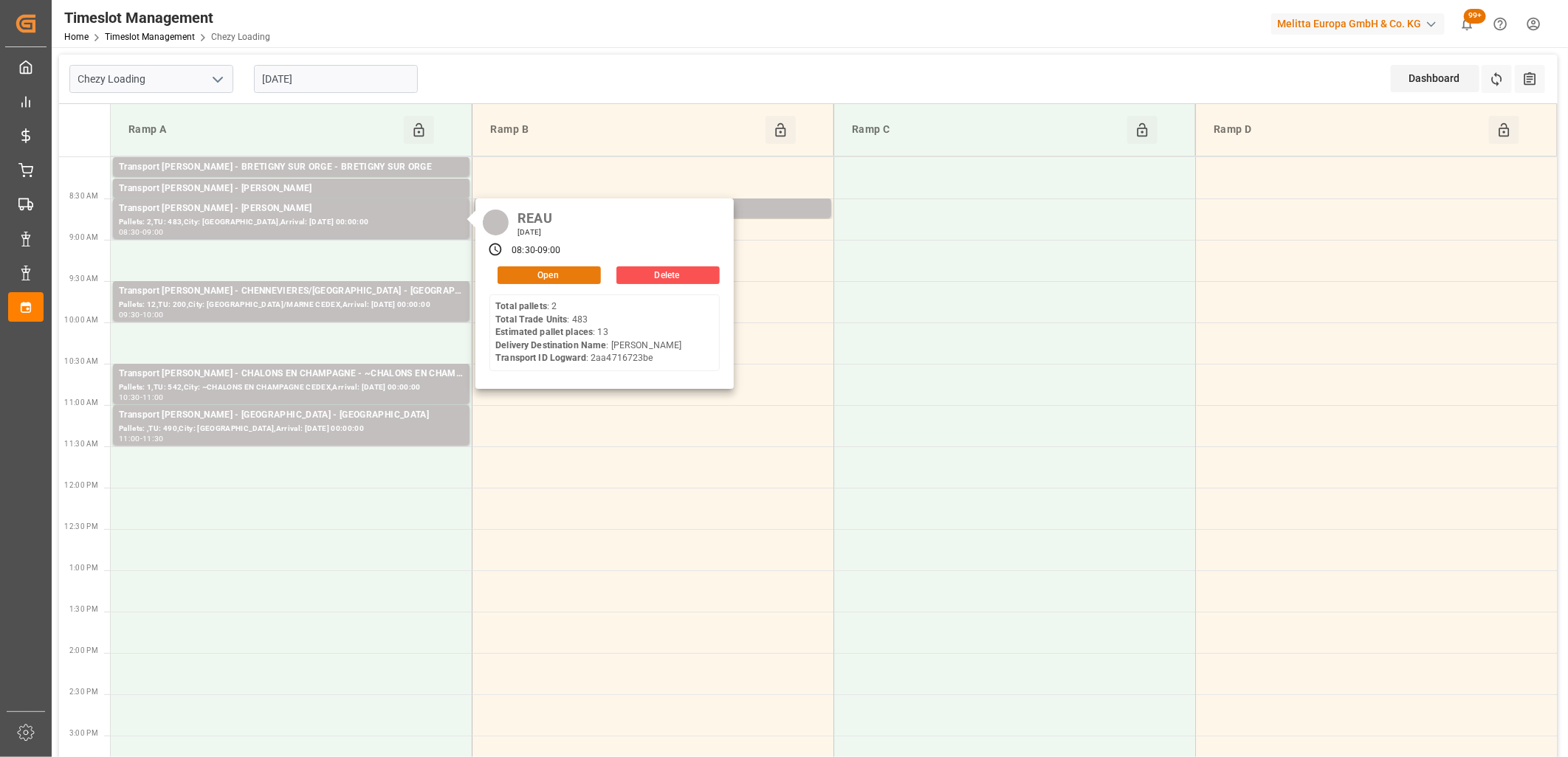
click at [533, 276] on button "Open" at bounding box center [549, 275] width 104 height 18
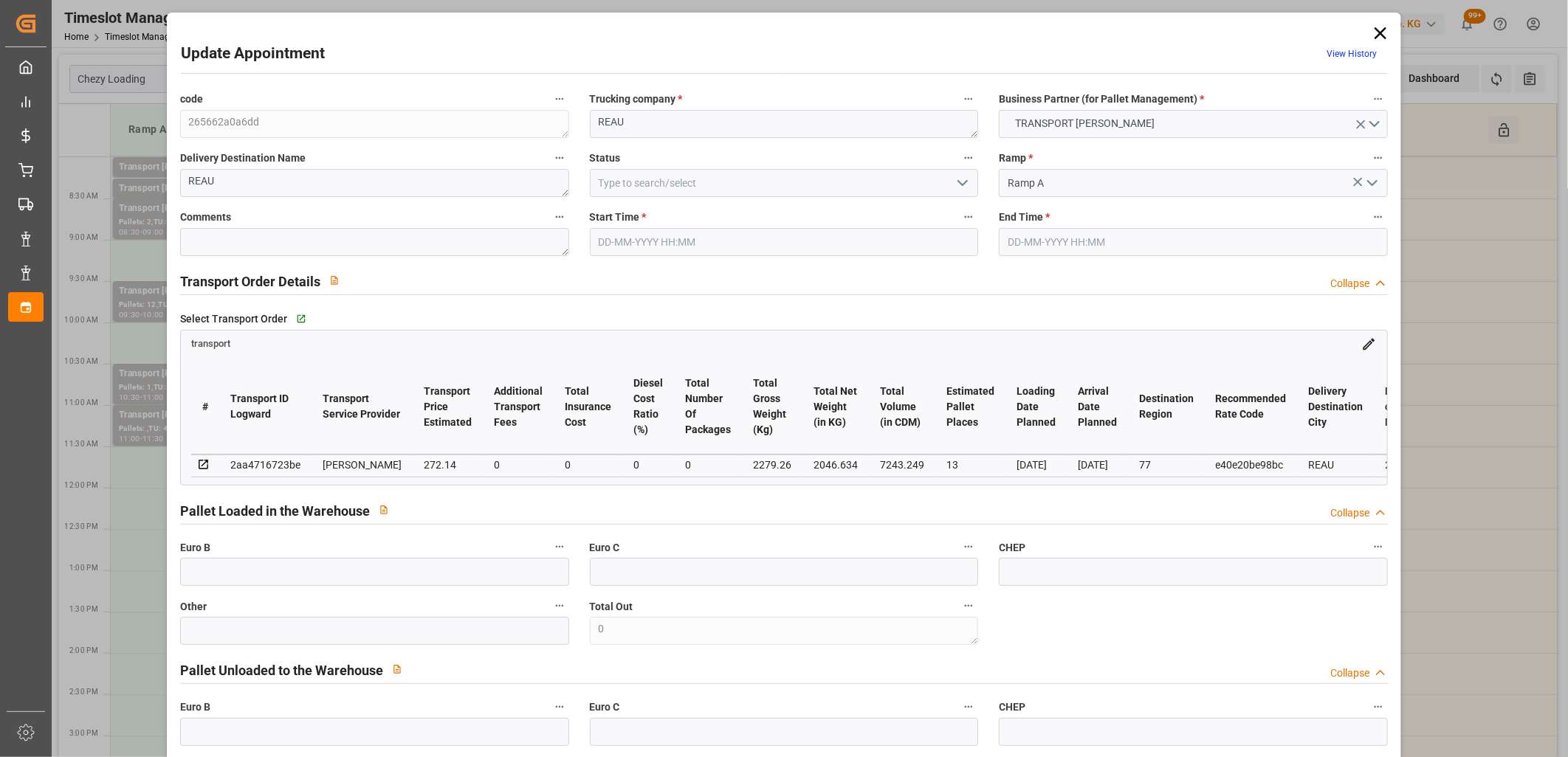
type input "06-10-2025 08:30"
type input "06-10-2025 09:00"
type input "30-09-2025 14:21"
type input "30-09-2025 11:38"
type input "[DATE]"
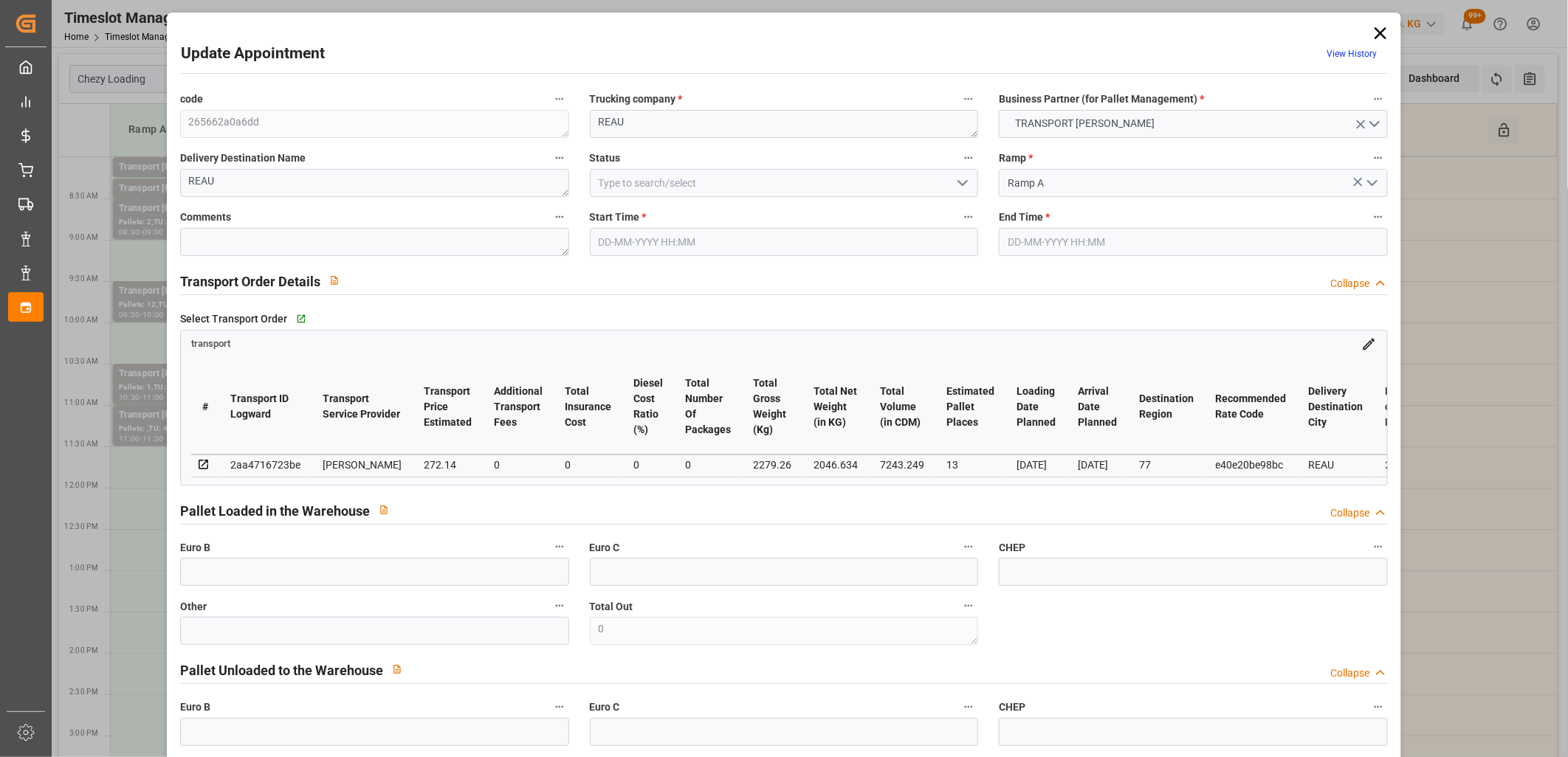
type input "[DATE]"
click at [277, 465] on div "2aa4716723be" at bounding box center [265, 465] width 70 height 18
copy div "2aa4716723be"
click at [1373, 33] on icon at bounding box center [1379, 33] width 20 height 20
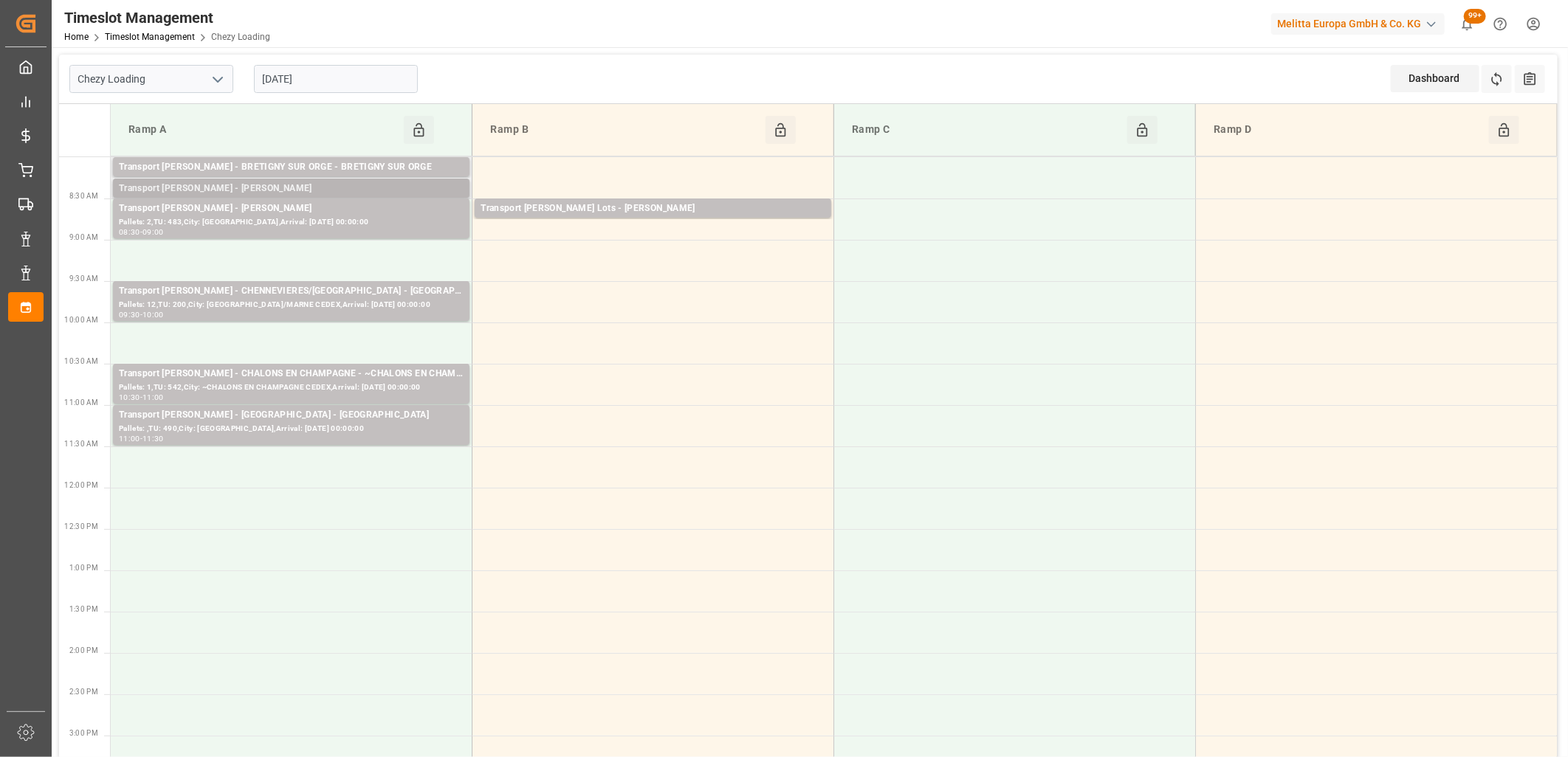
click at [269, 189] on div "Transport [PERSON_NAME] - [PERSON_NAME]" at bounding box center [290, 189] width 344 height 15
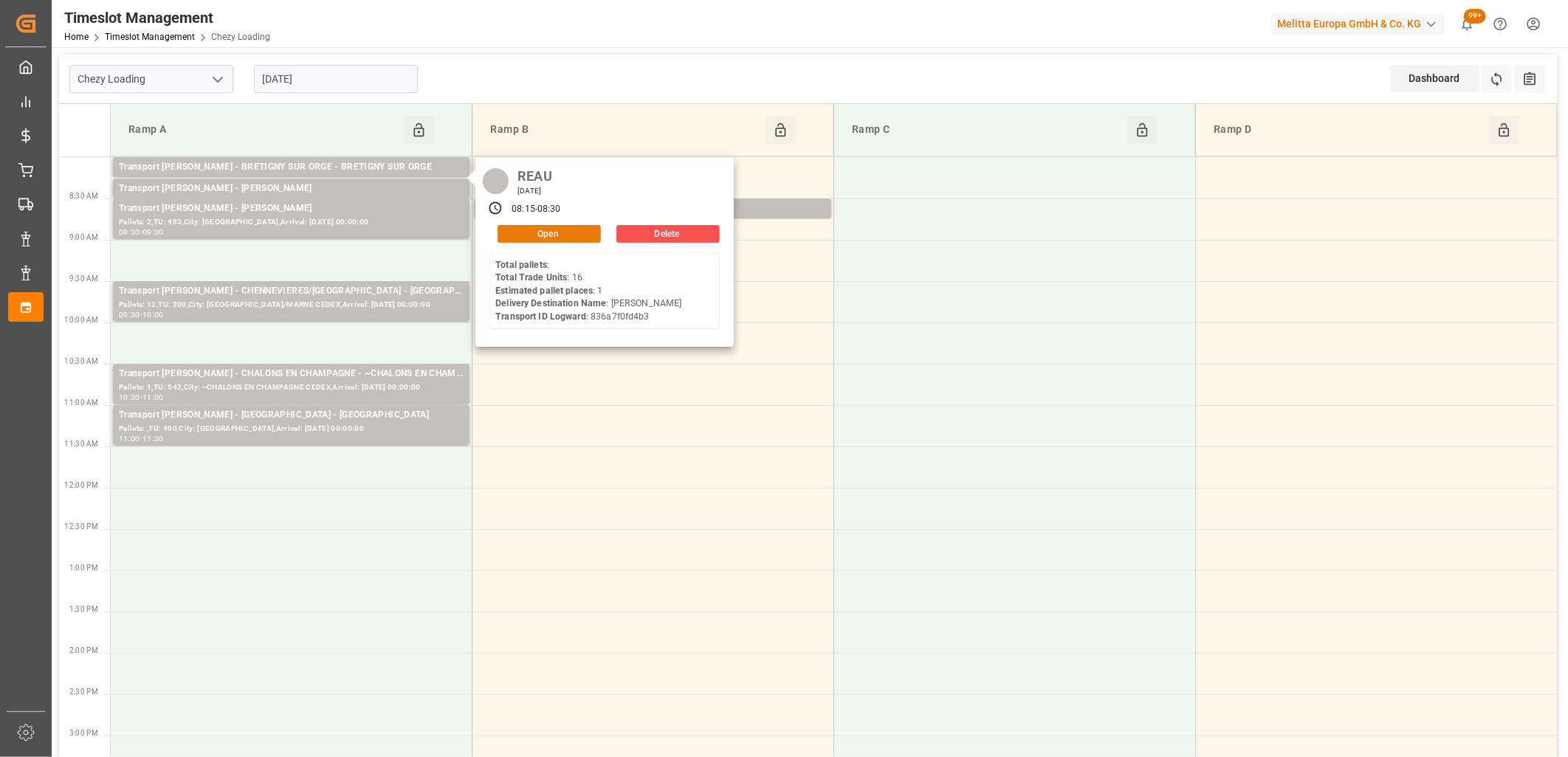
click at [552, 234] on button "Open" at bounding box center [549, 234] width 104 height 18
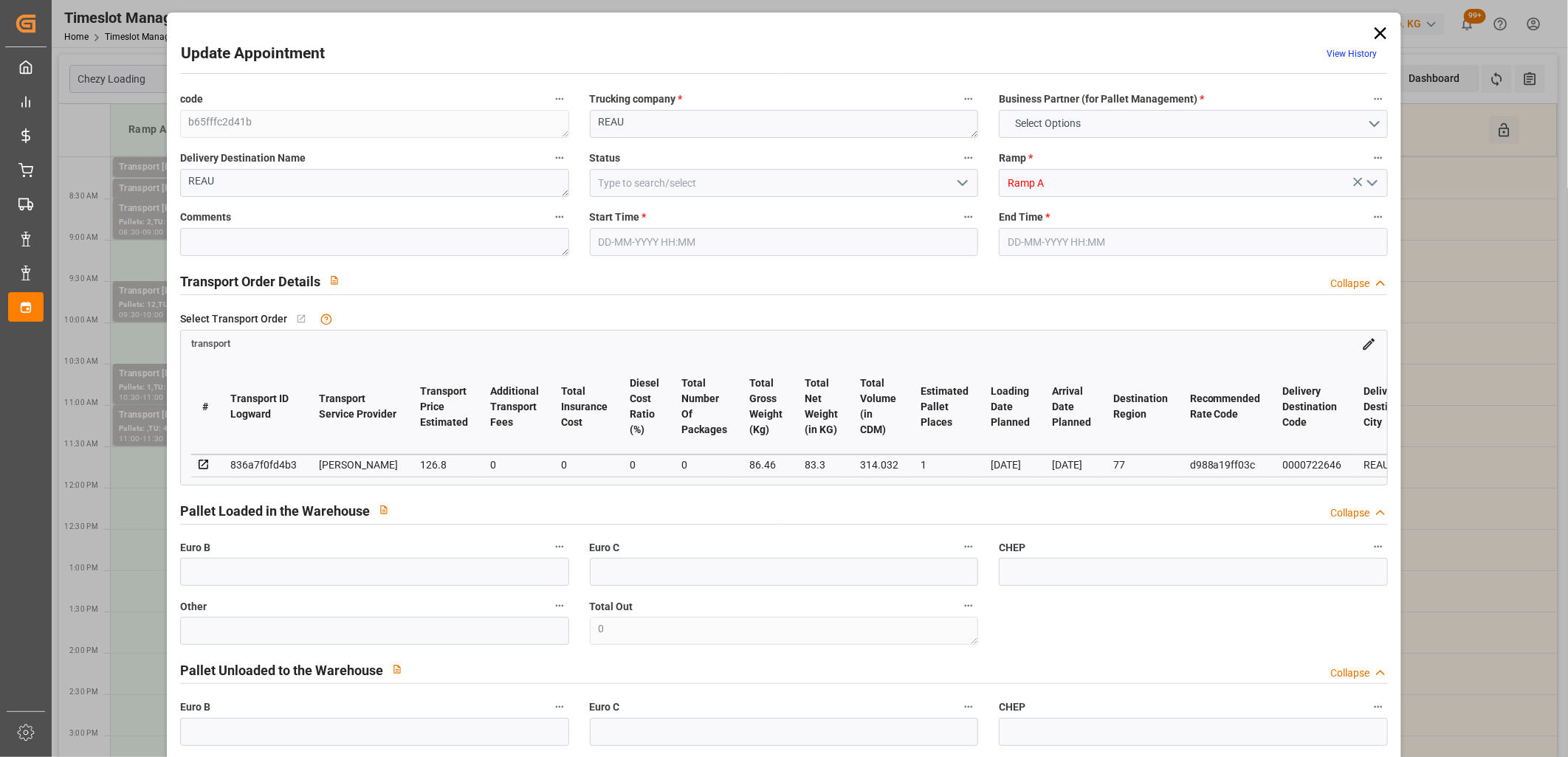
type input "1"
type input "126.8"
type input "0"
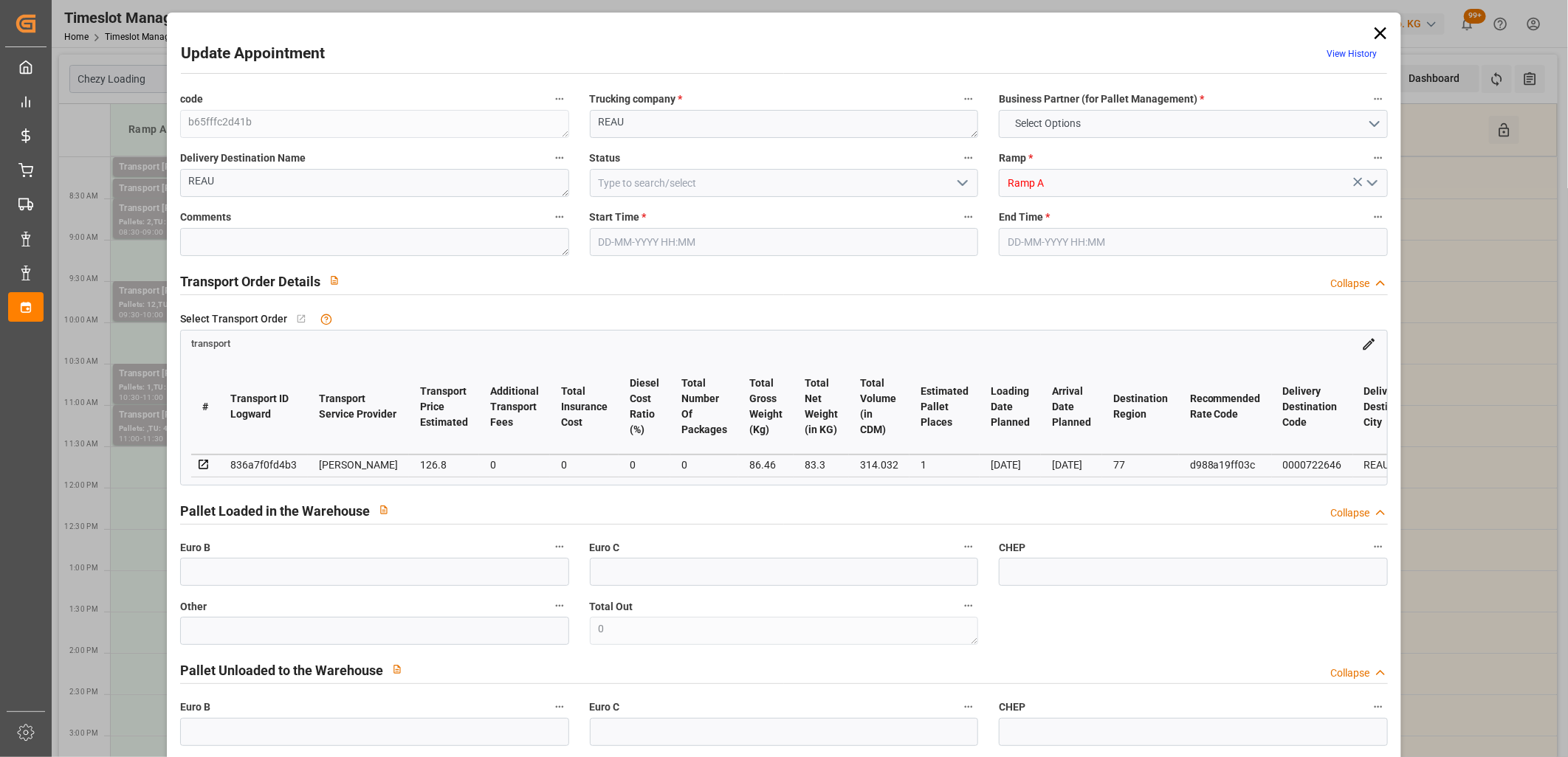
type input "122.5142"
type input "-4.2858"
type input "0"
type input "83.3"
type input "224.46"
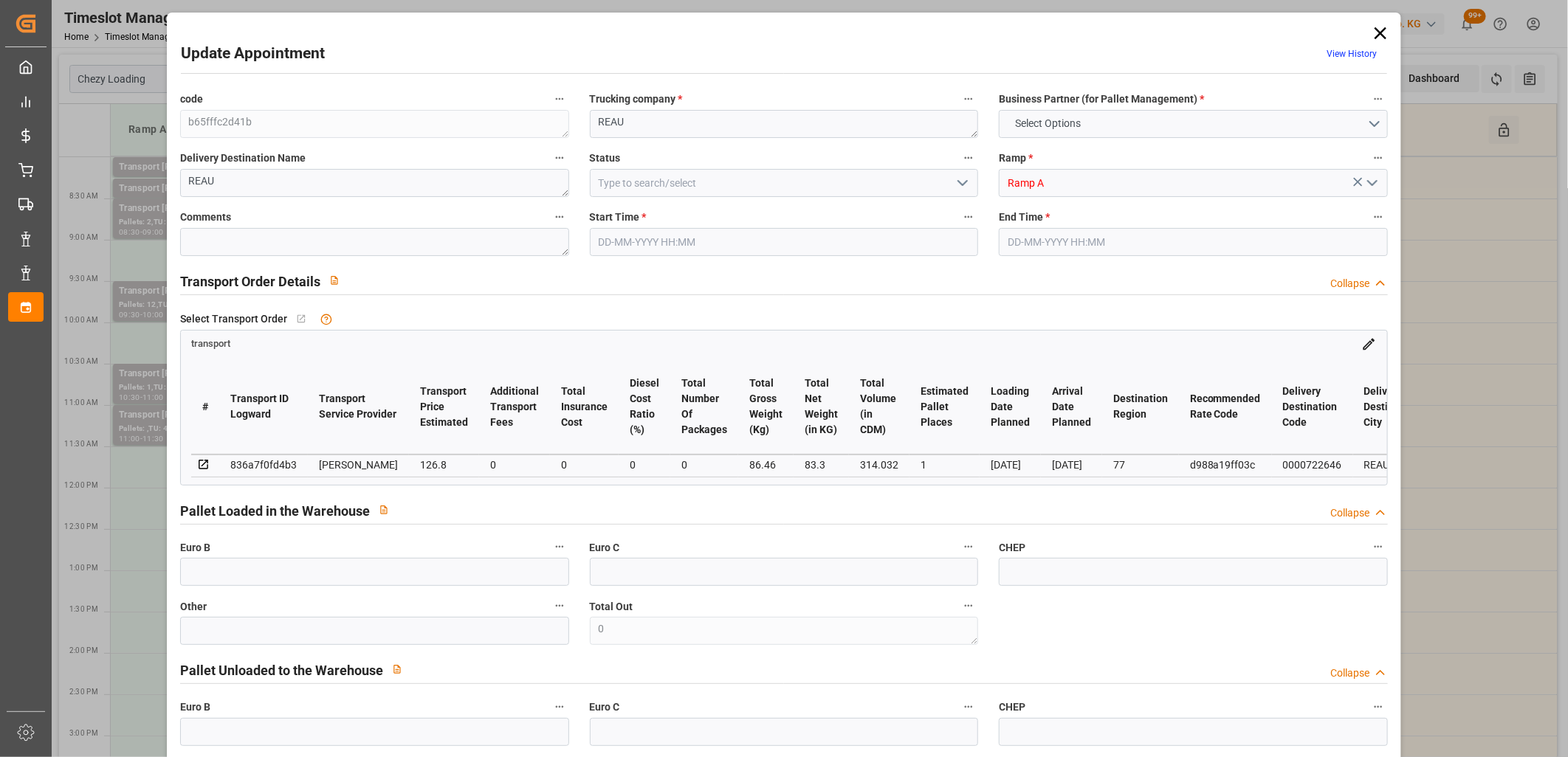
type input "314.032"
type input "77"
type input "0"
type input "16"
type input "6"
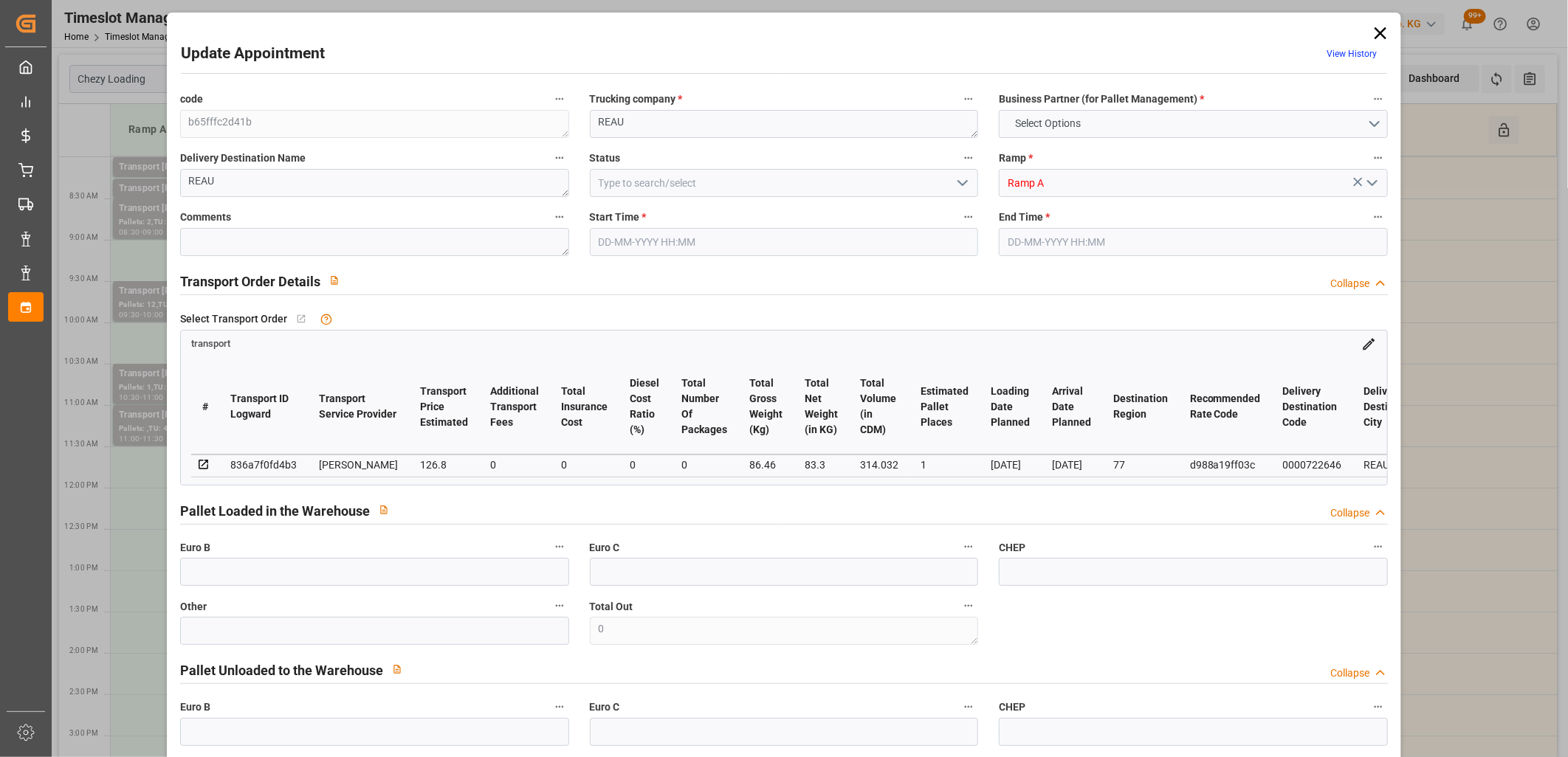
type input "101"
type input "86.46"
type input "0"
type input "4710.8598"
type input "0"
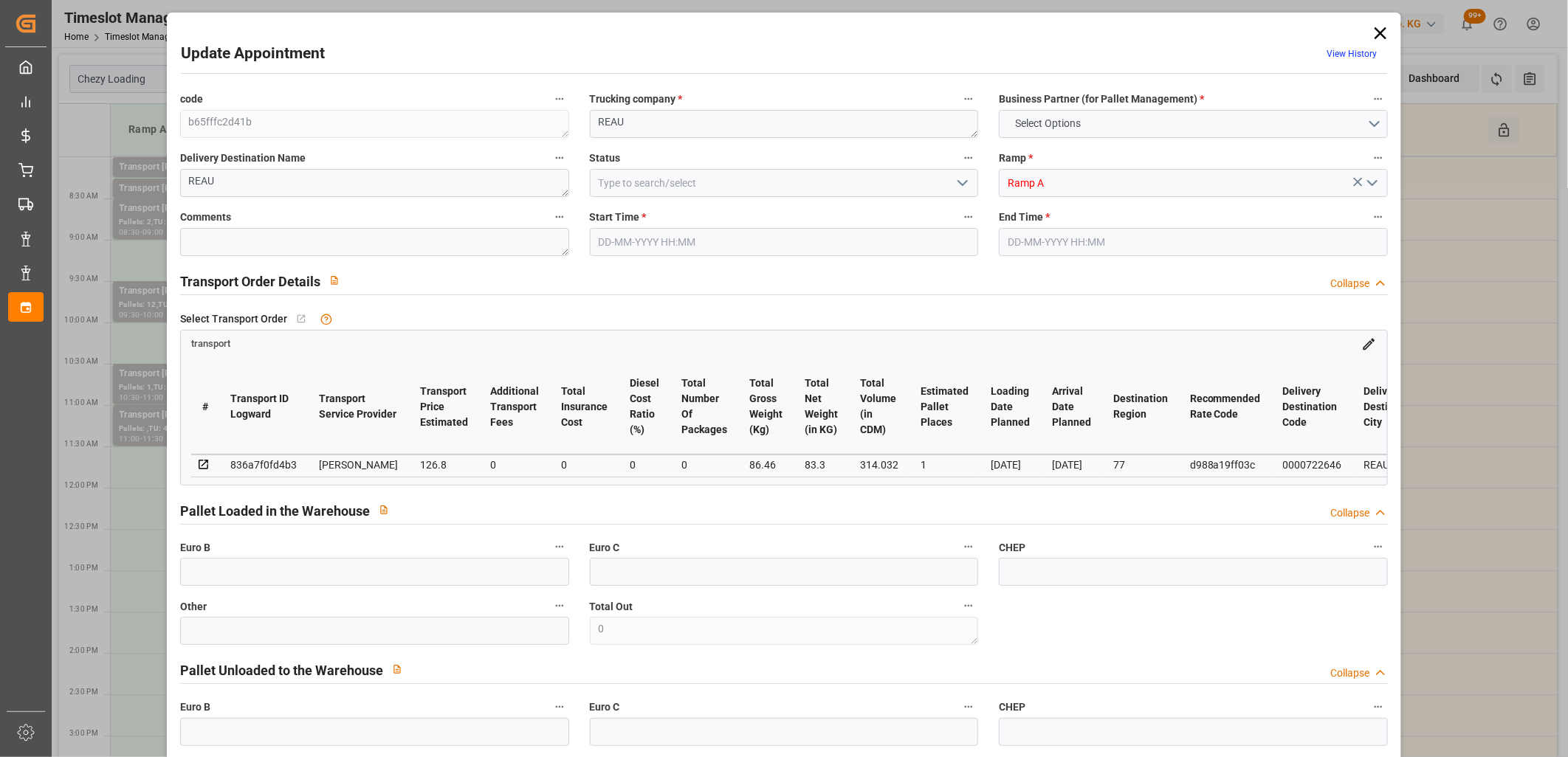
type input "0"
type input "21"
type input "35"
type input "06-10-2025 08:15"
type input "06-10-2025 08:30"
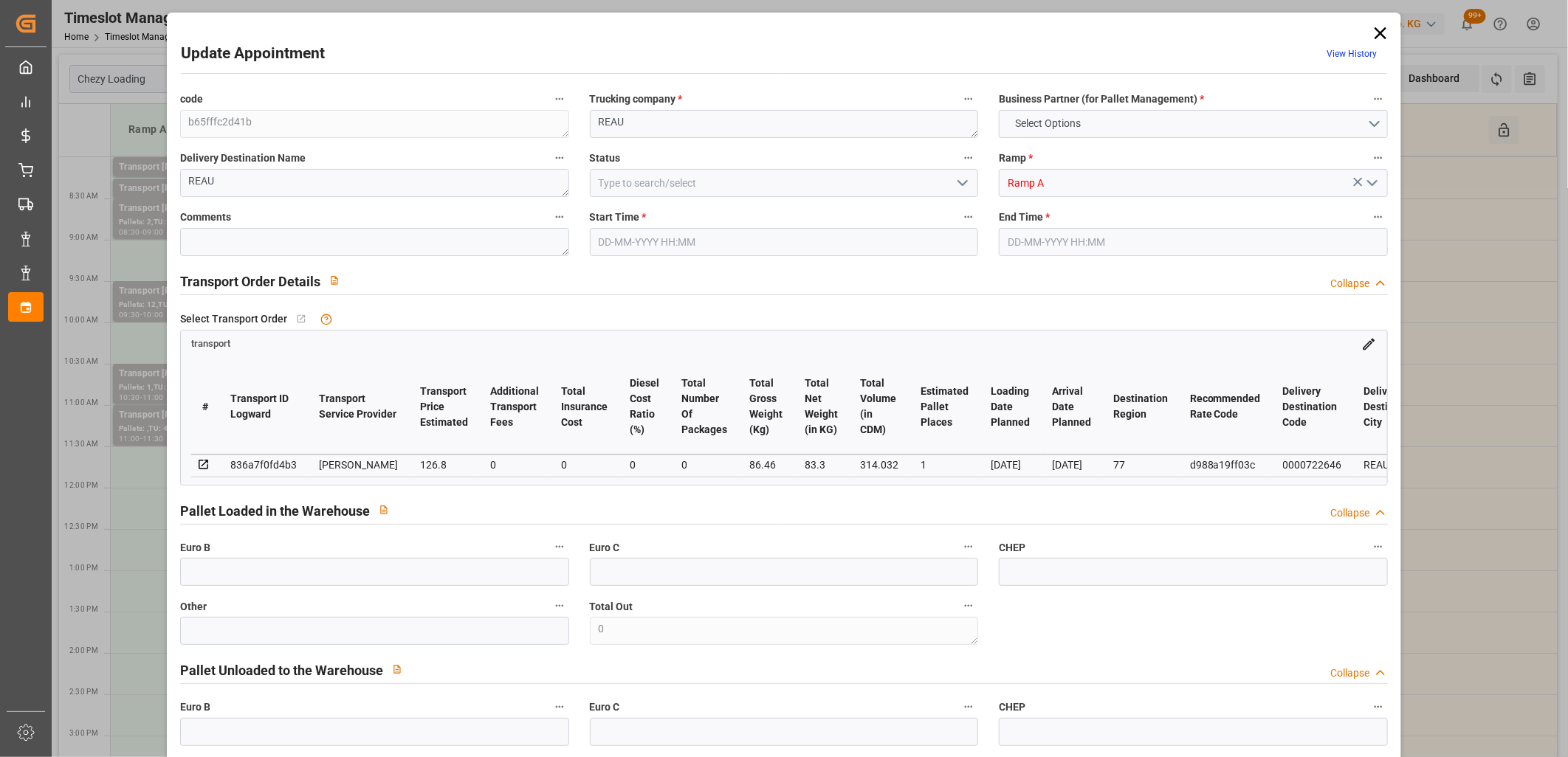
type input "30-09-2025 14:22"
type input "[DATE] 11:37"
type input "[DATE]"
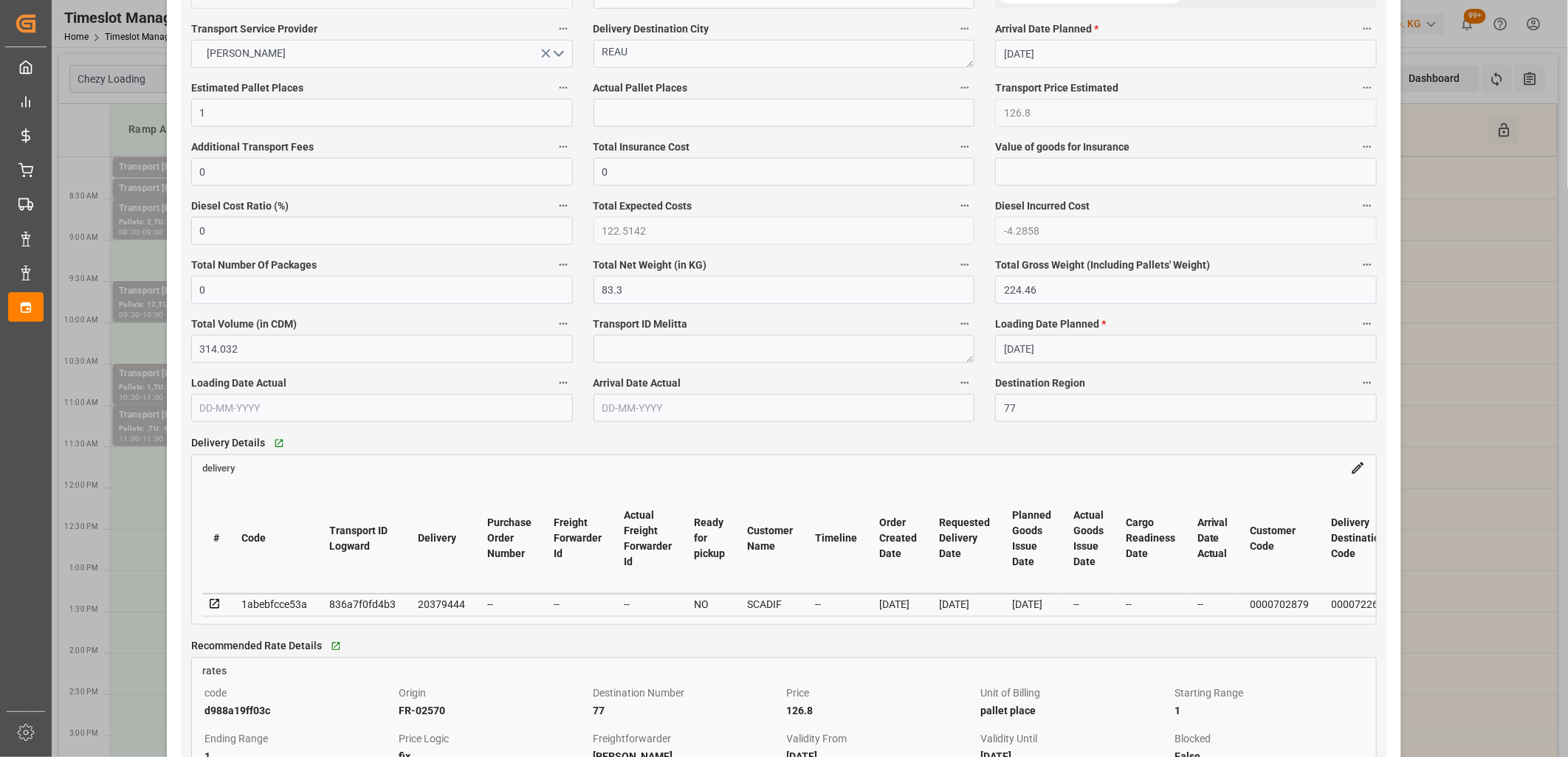
scroll to position [902, 0]
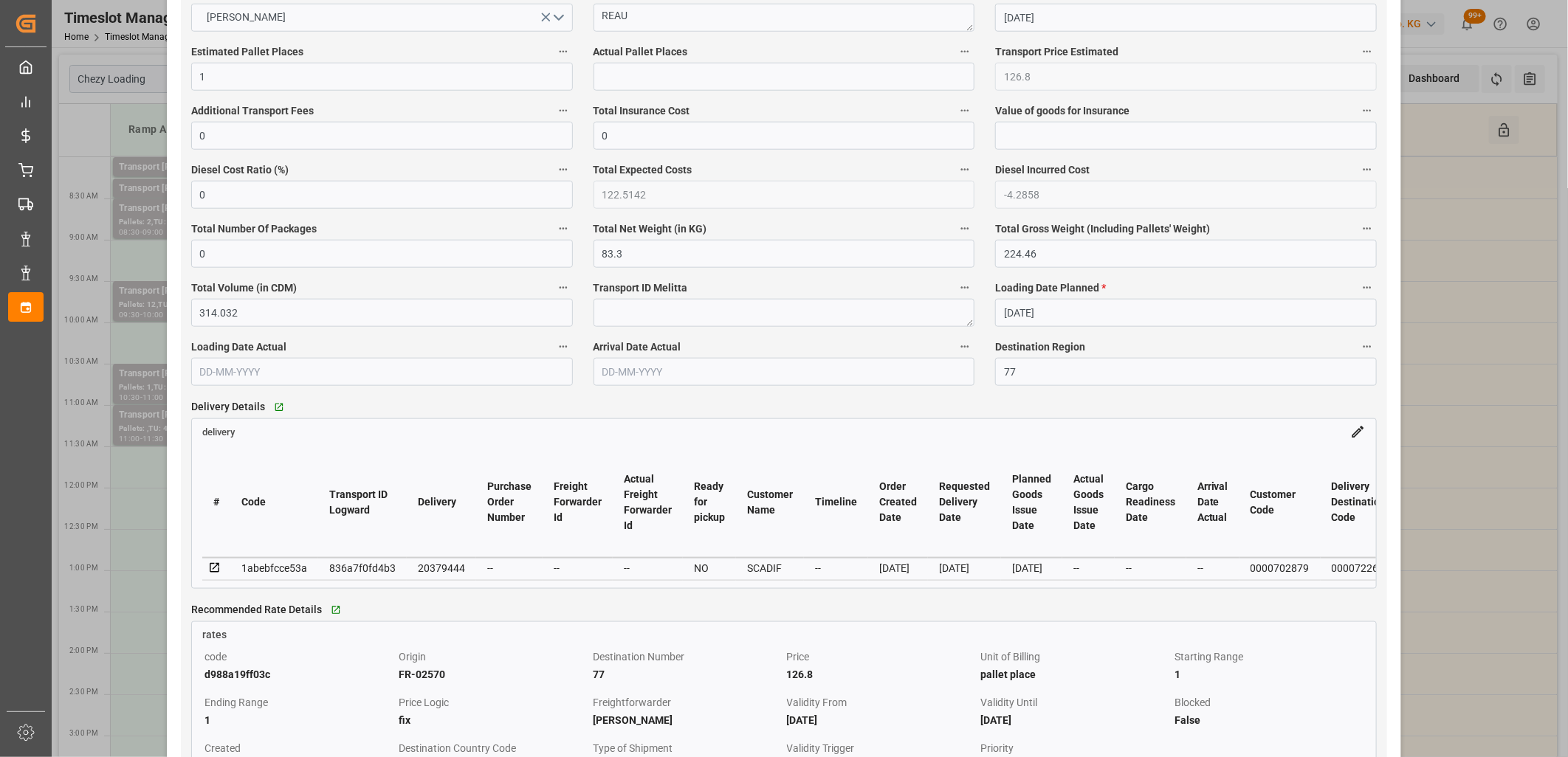
click at [214, 570] on icon at bounding box center [214, 568] width 10 height 10
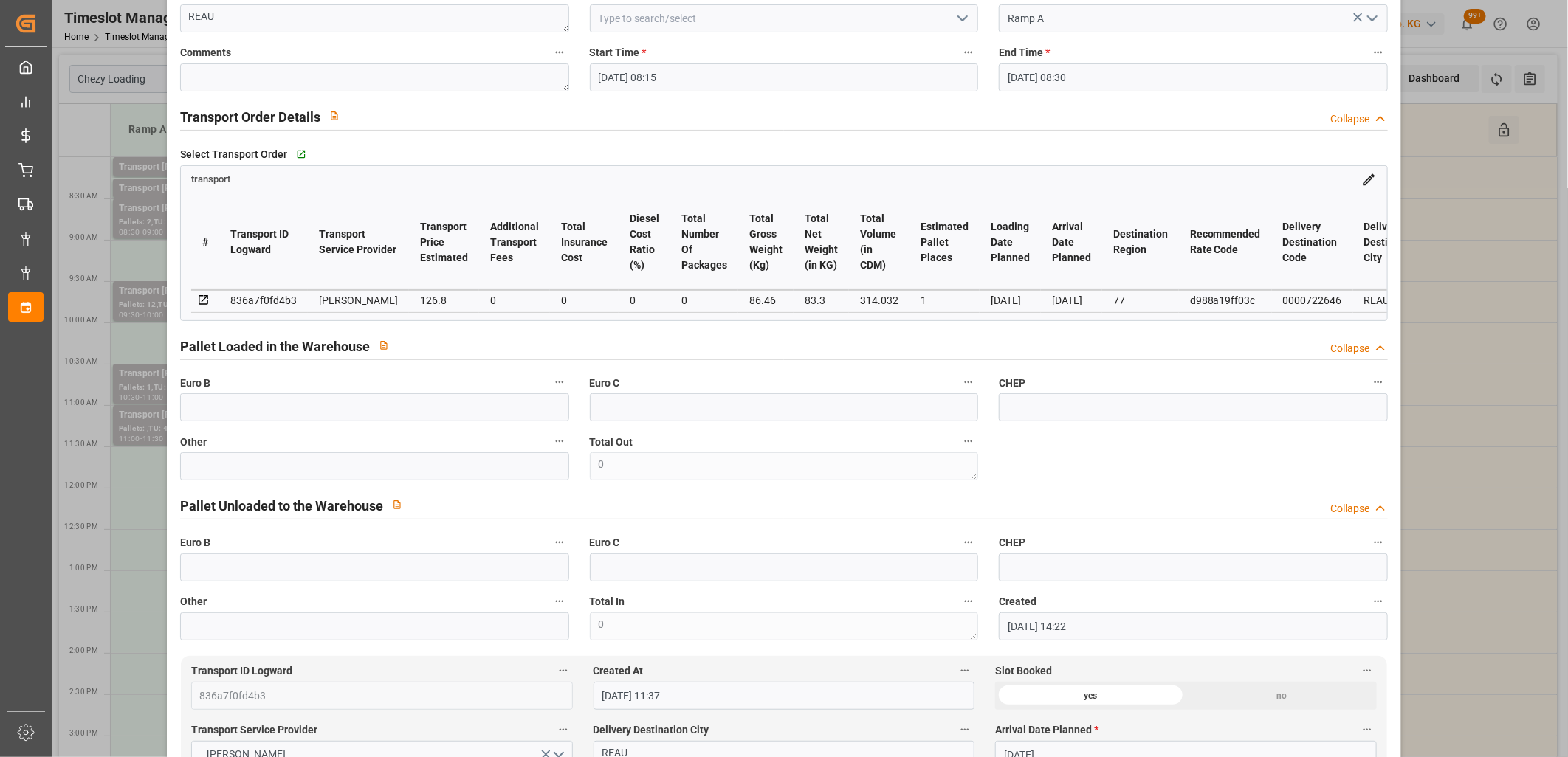
scroll to position [0, 0]
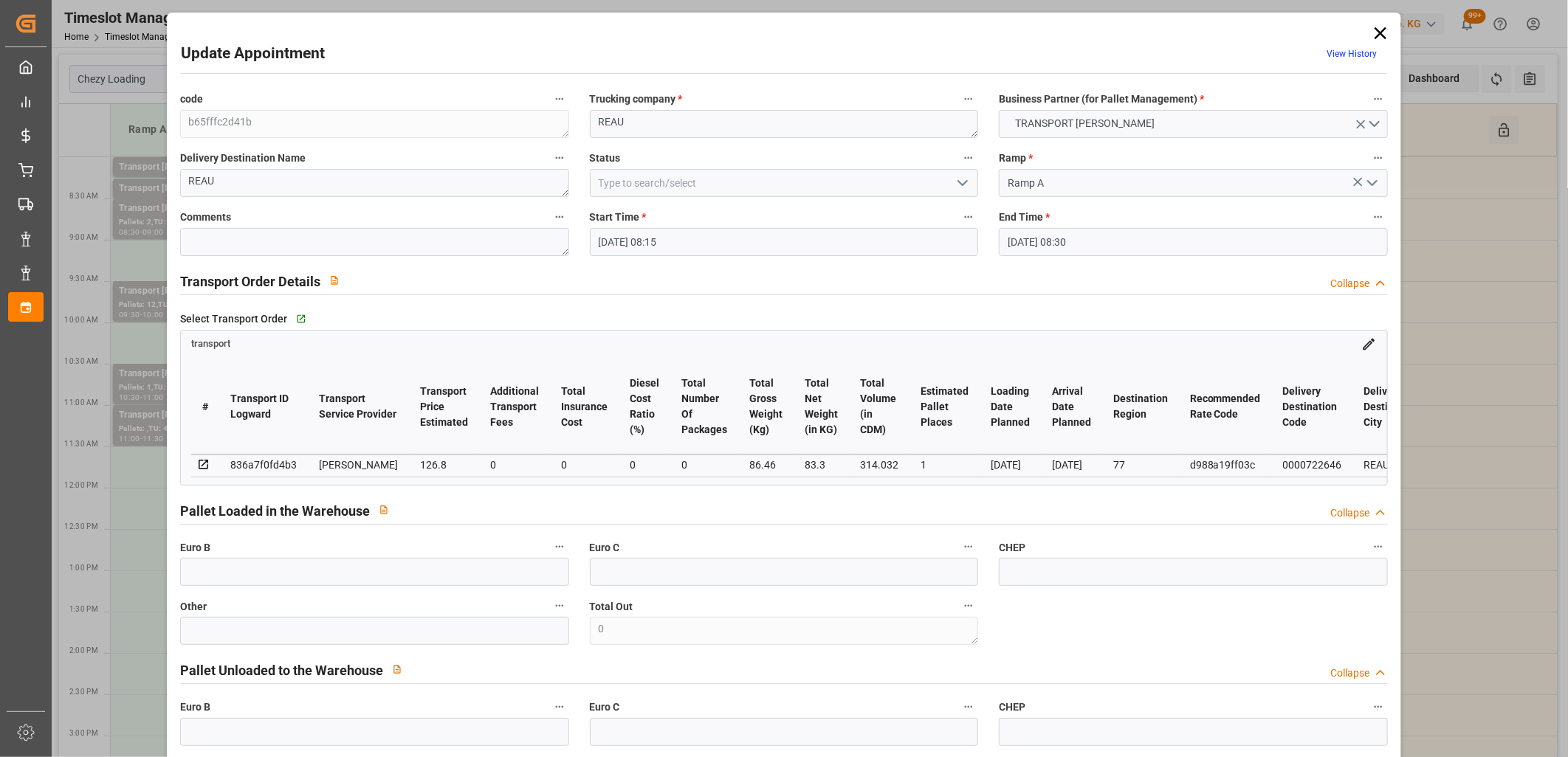
click at [274, 460] on div "836a7f0fd4b3" at bounding box center [263, 465] width 66 height 18
copy div "836a7f0fd4b3"
click at [1374, 35] on icon at bounding box center [1379, 33] width 12 height 12
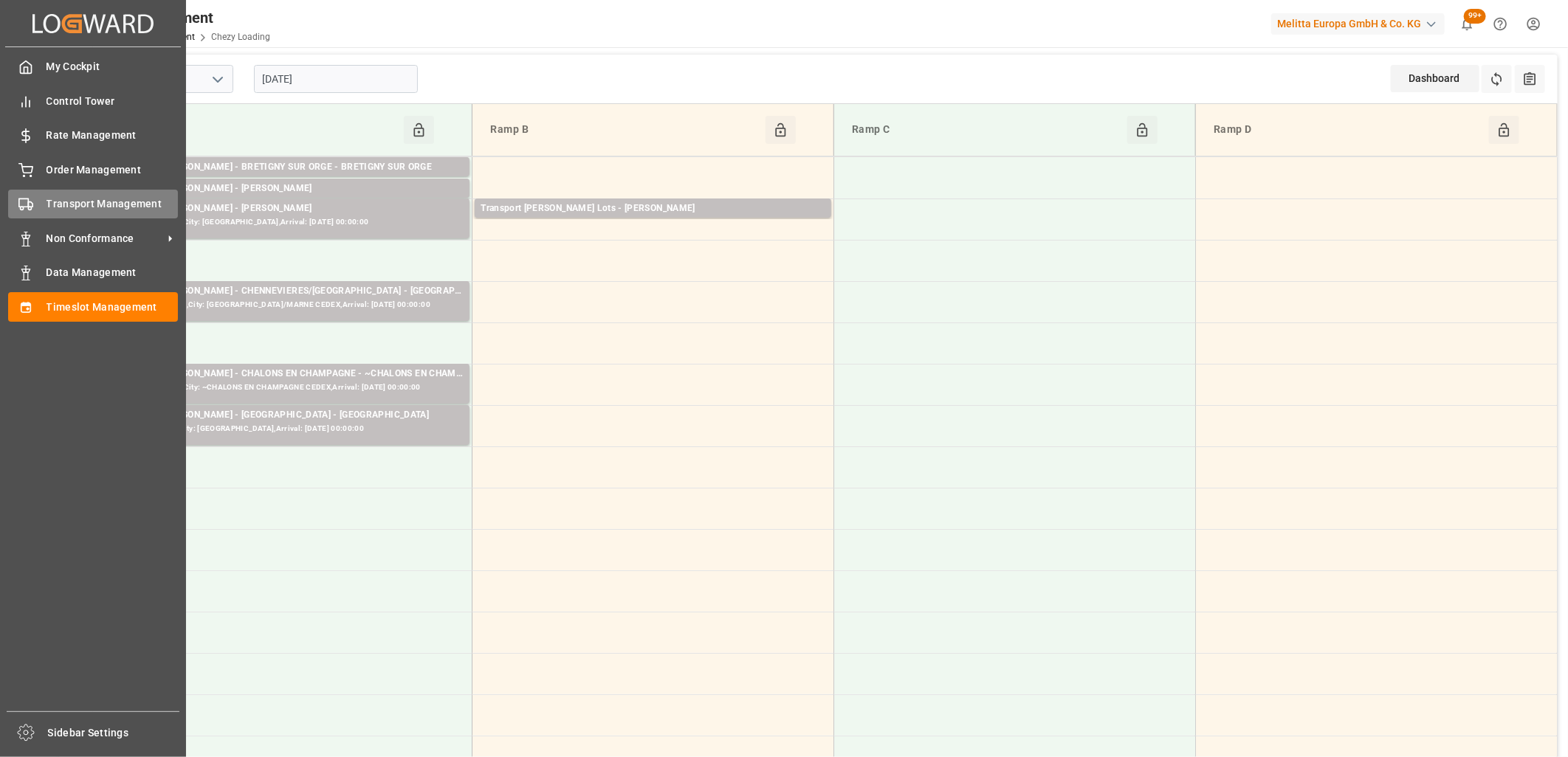
click at [33, 197] on div at bounding box center [20, 205] width 25 height 16
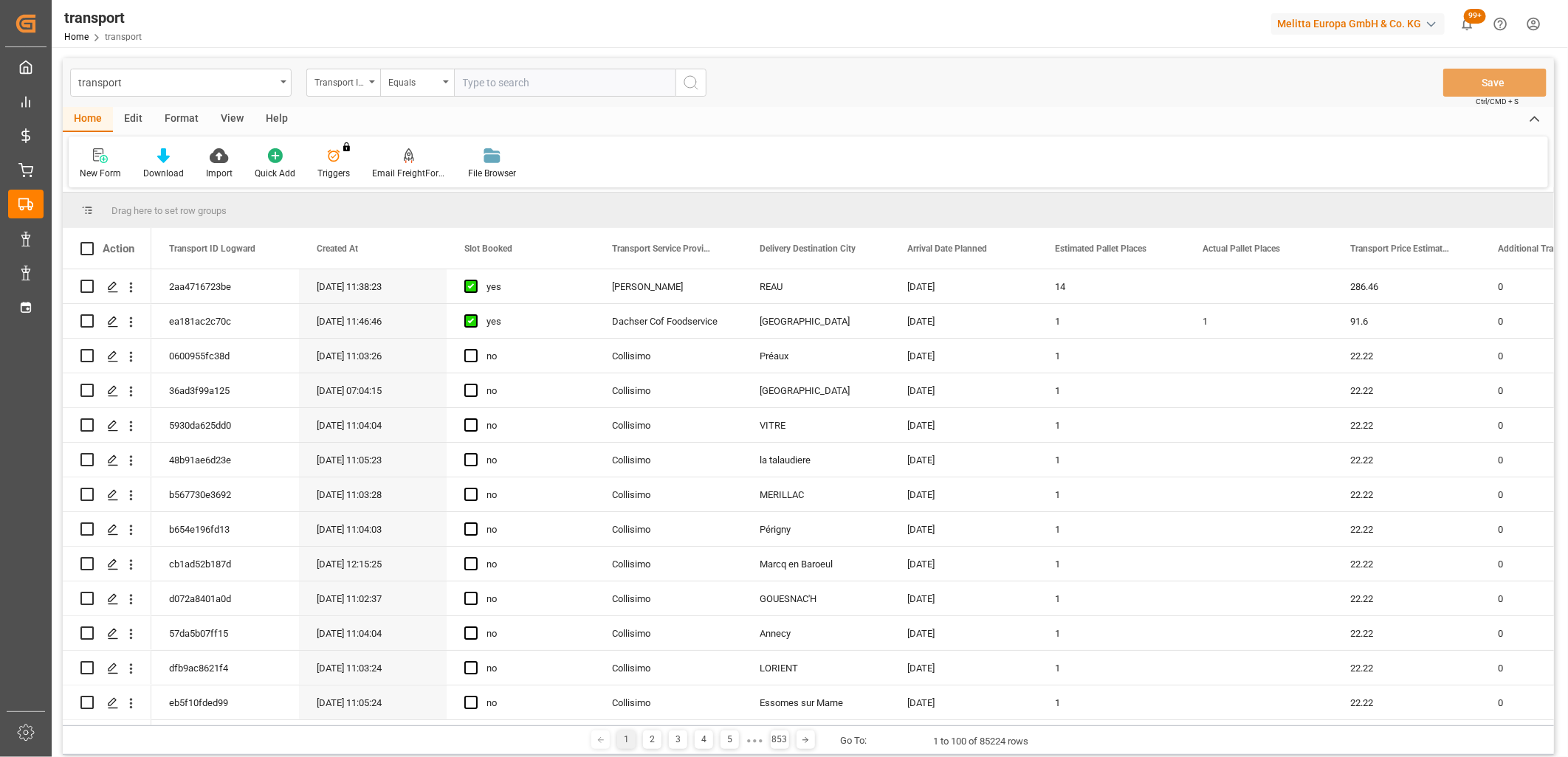
type input "836a7f0fd4b3"
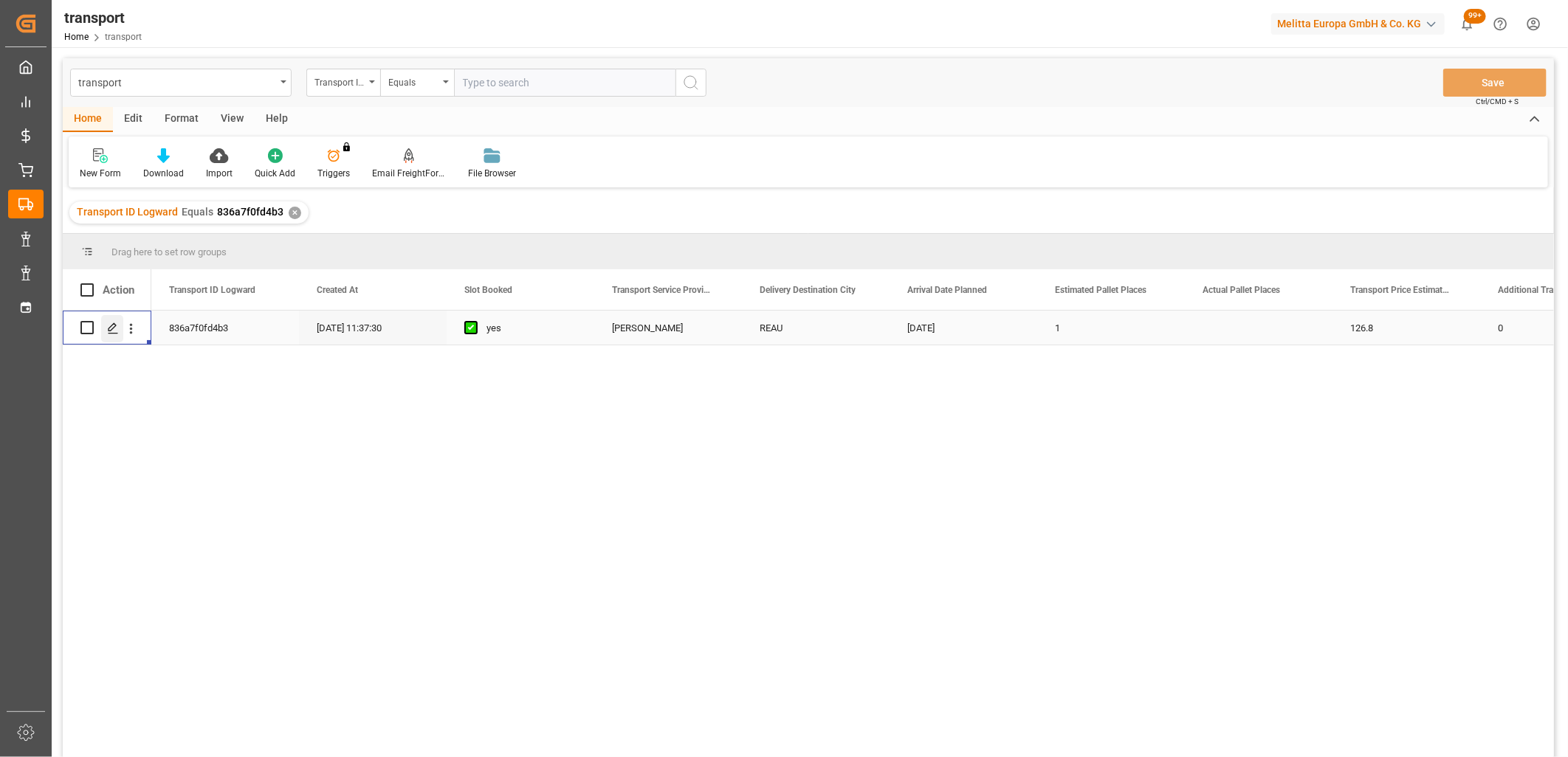
click at [114, 322] on icon "Press SPACE to select this row." at bounding box center [112, 328] width 12 height 12
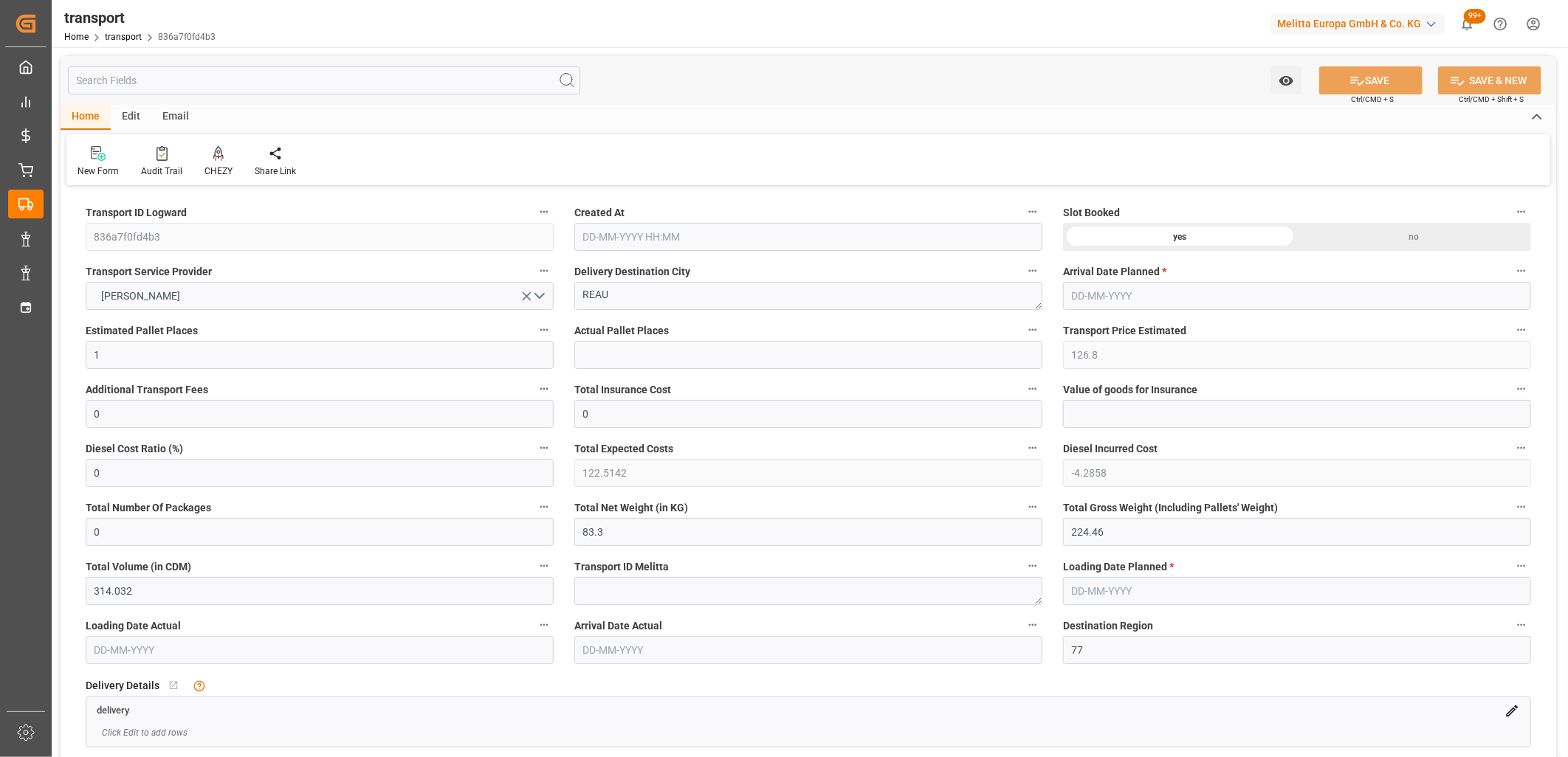
type input "[DATE] 11:37"
type input "[DATE]"
drag, startPoint x: 1127, startPoint y: 539, endPoint x: 1034, endPoint y: 532, distance: 93.3
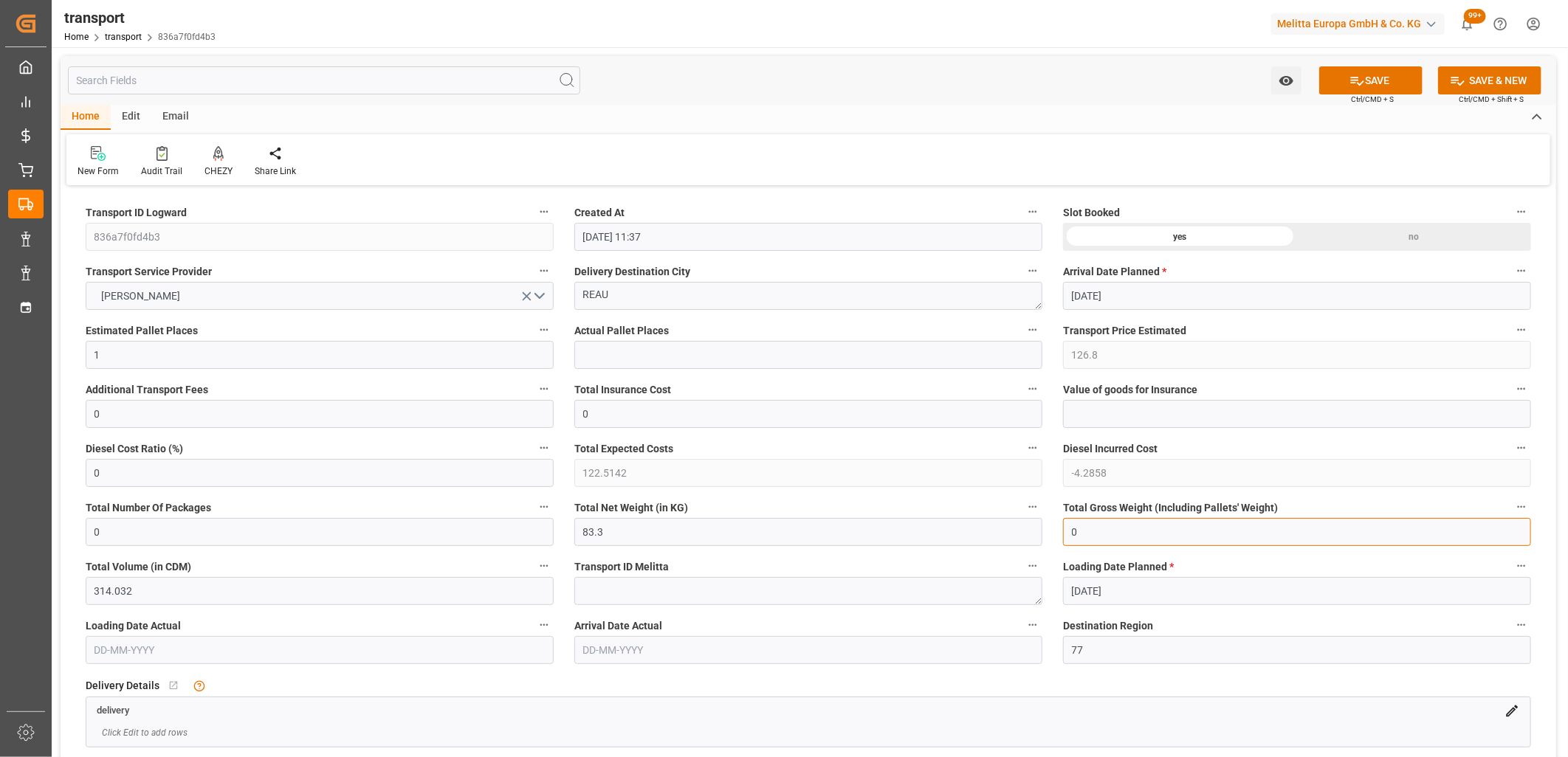
type input "0"
drag, startPoint x: 614, startPoint y: 543, endPoint x: 561, endPoint y: 541, distance: 53.0
type input "0"
drag, startPoint x: 87, startPoint y: 355, endPoint x: 73, endPoint y: 355, distance: 14.0
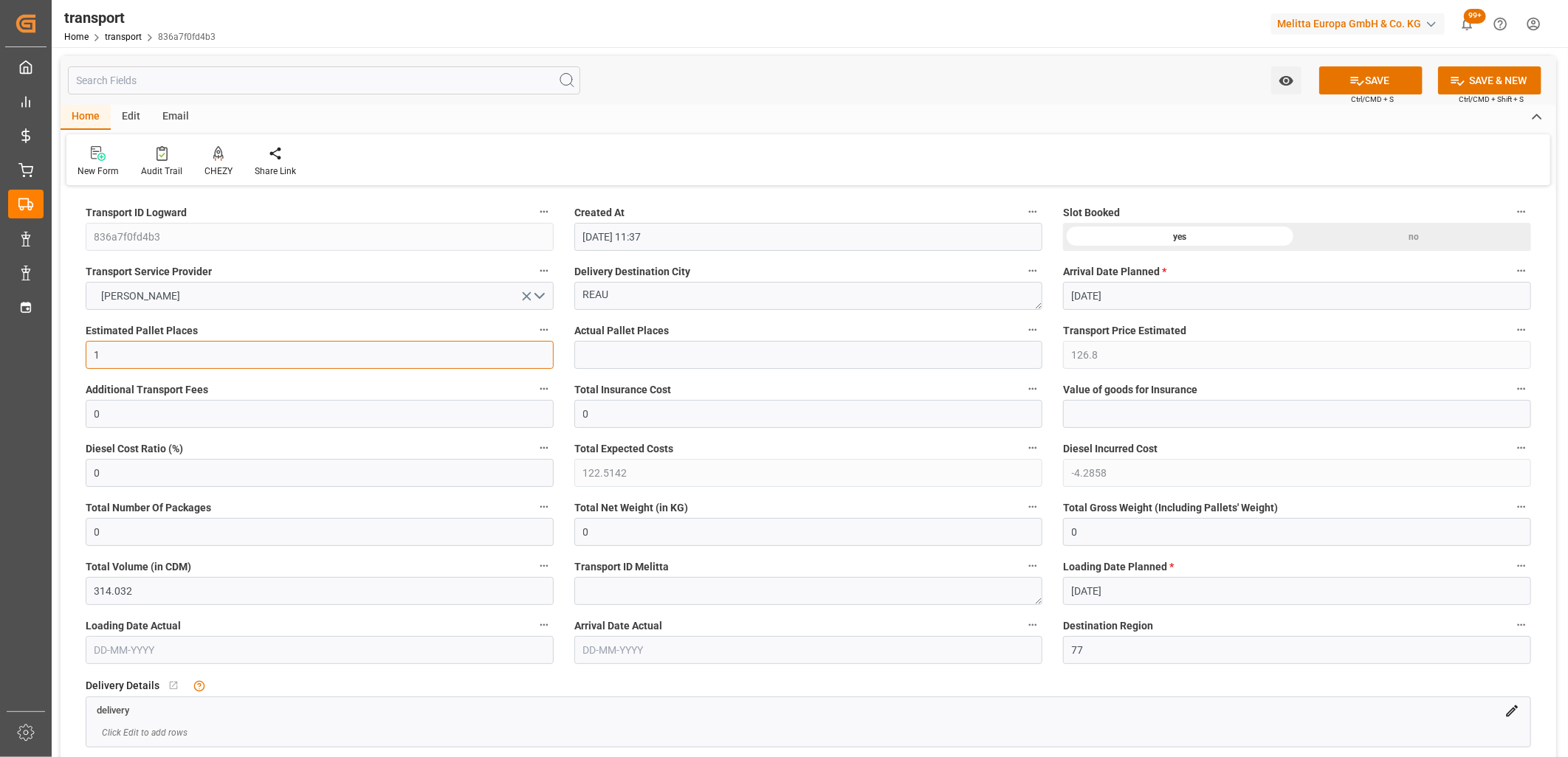
type input "0"
click at [526, 297] on icon "open menu" at bounding box center [527, 297] width 16 height 16
drag, startPoint x: 637, startPoint y: 299, endPoint x: 560, endPoint y: 297, distance: 77.0
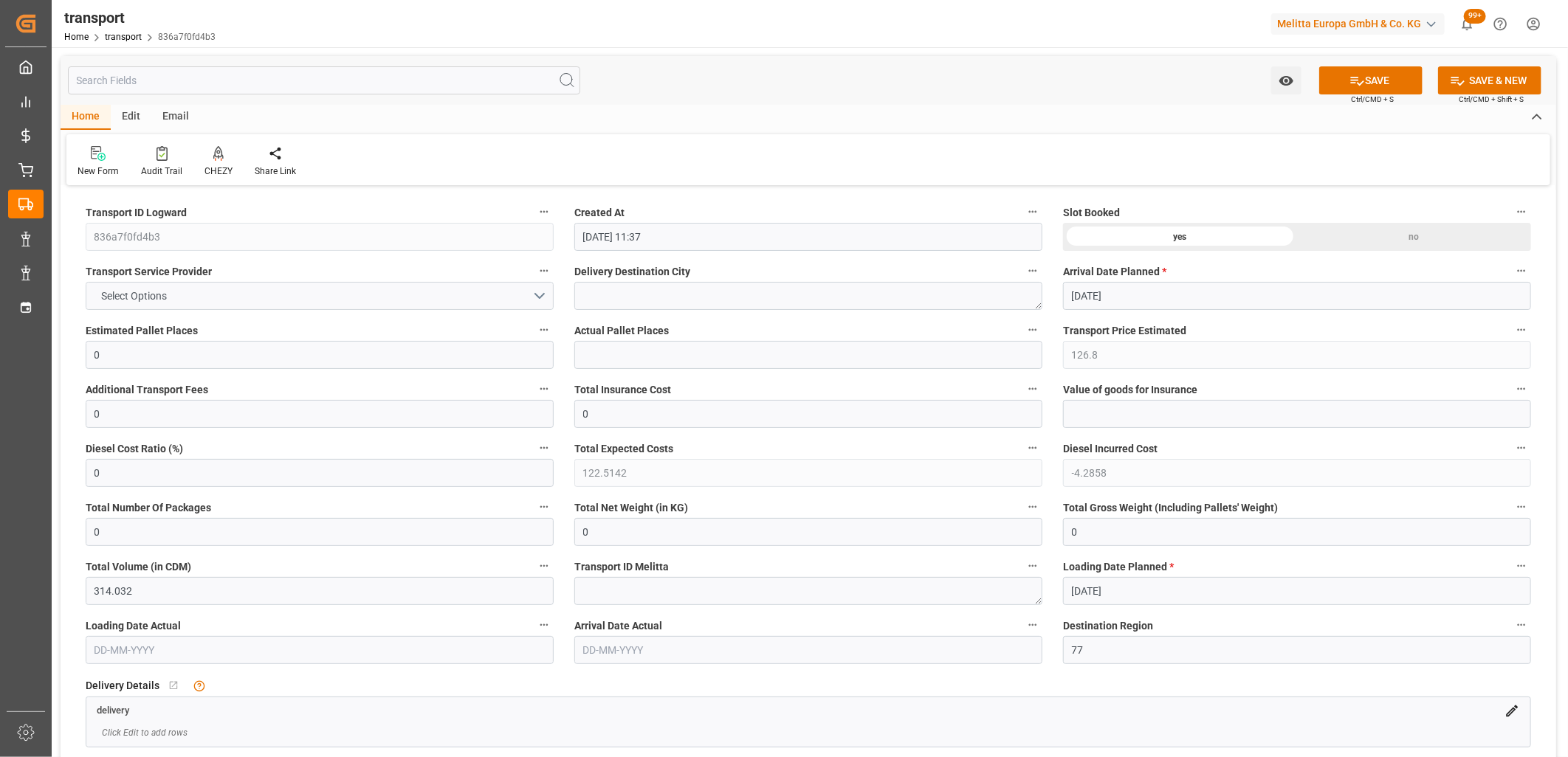
click at [1396, 232] on div "no" at bounding box center [1414, 237] width 234 height 28
click at [1385, 70] on button "SAVE" at bounding box center [1371, 81] width 104 height 28
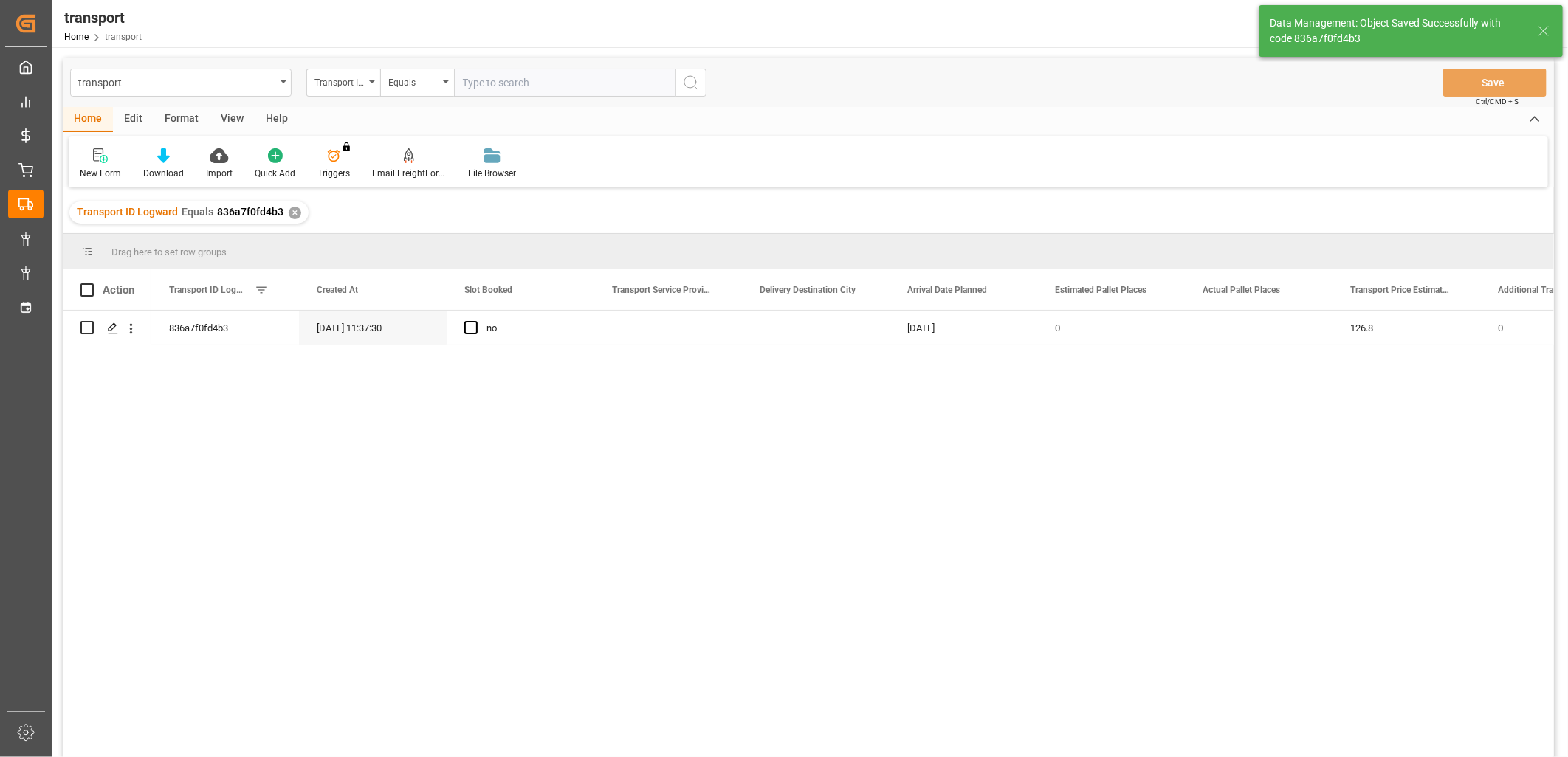
click at [135, 117] on div "Edit" at bounding box center [134, 120] width 41 height 25
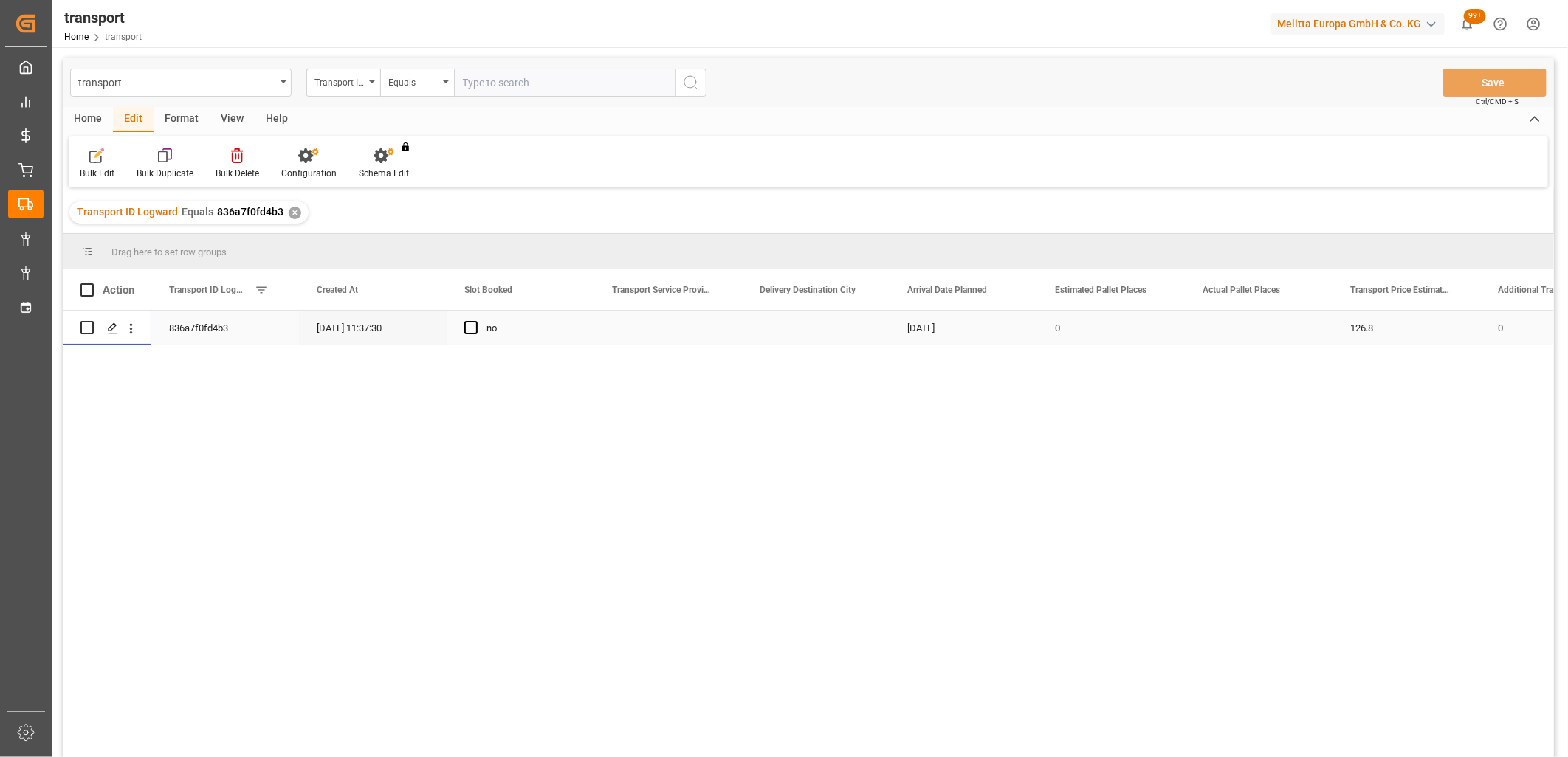
click at [85, 328] on input "Press Space to toggle row selection (unchecked)" at bounding box center [87, 328] width 13 height 13
checkbox input "true"
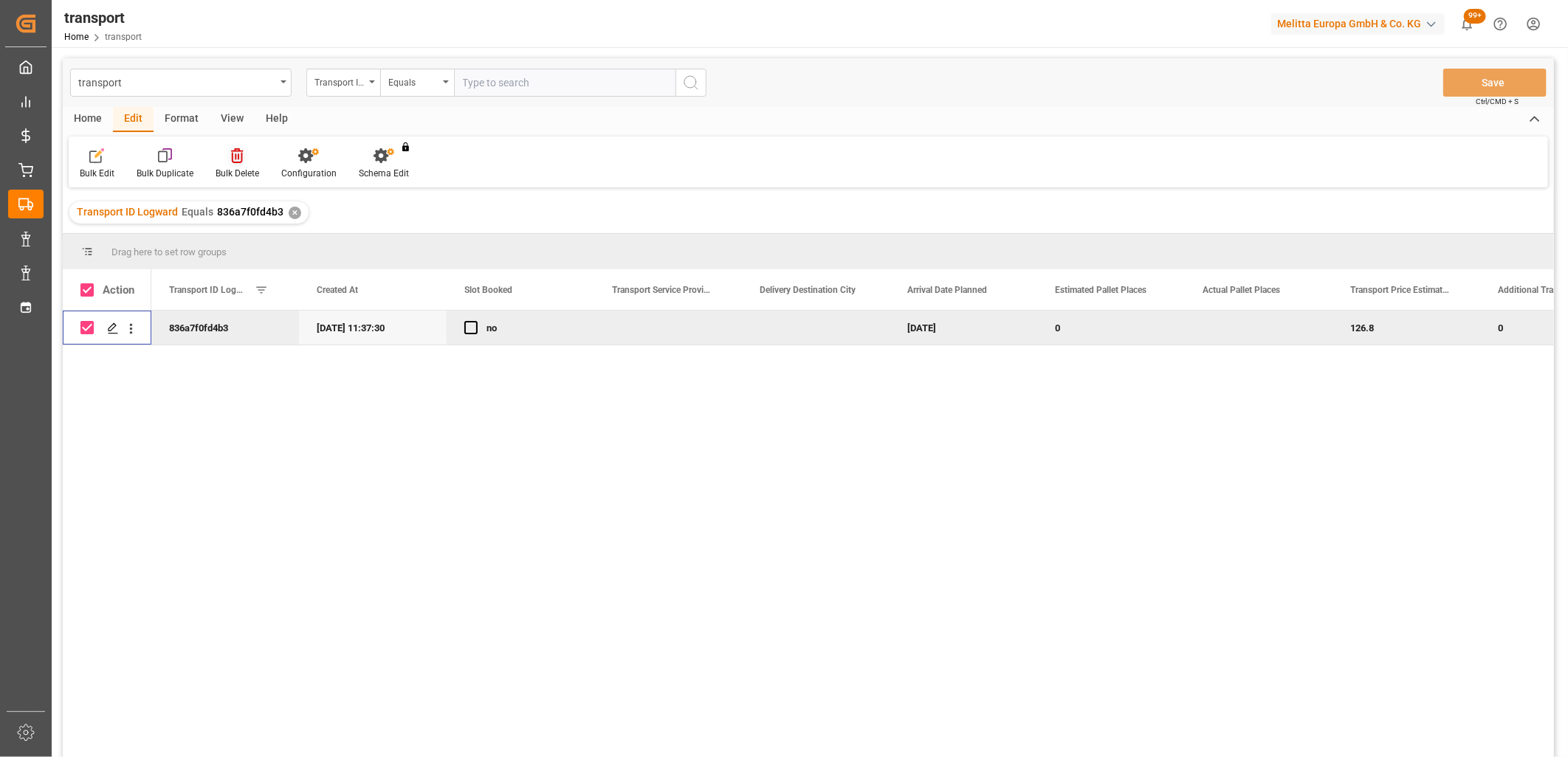
click at [237, 153] on icon at bounding box center [236, 156] width 12 height 15
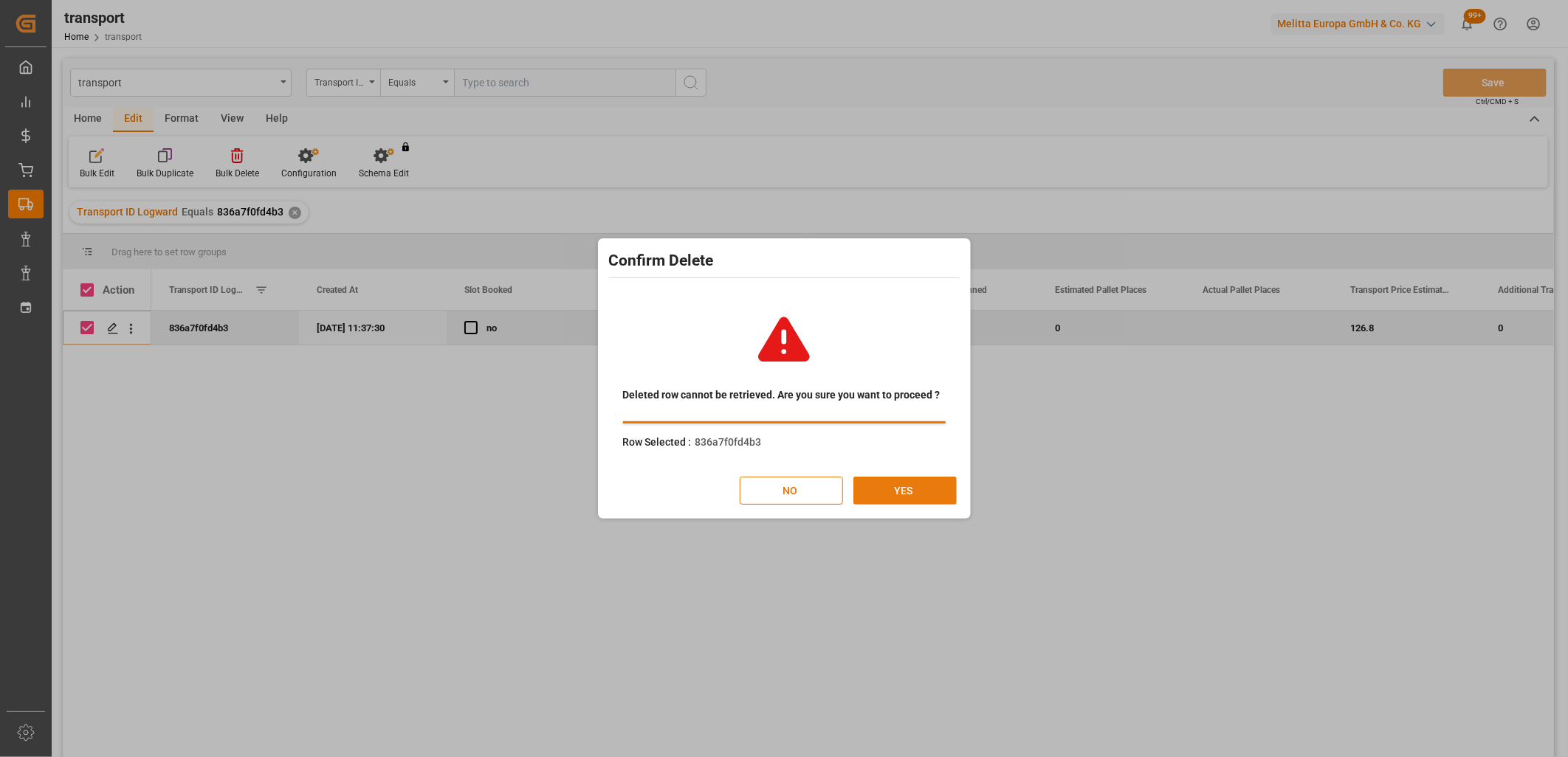
click at [893, 493] on button "YES" at bounding box center [905, 491] width 104 height 28
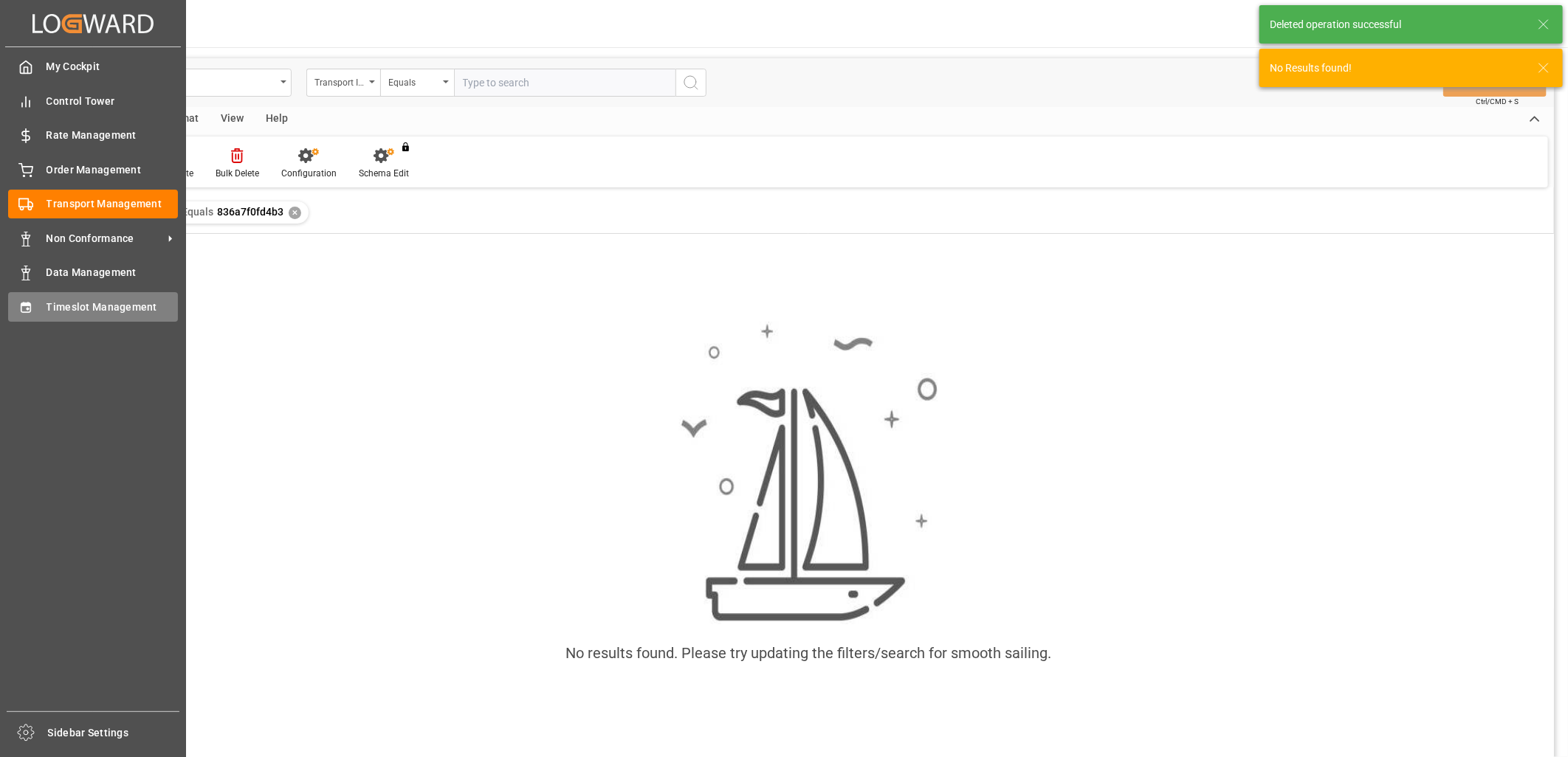
click at [35, 313] on div "Timeslot Management Timeslot Management" at bounding box center [93, 306] width 170 height 29
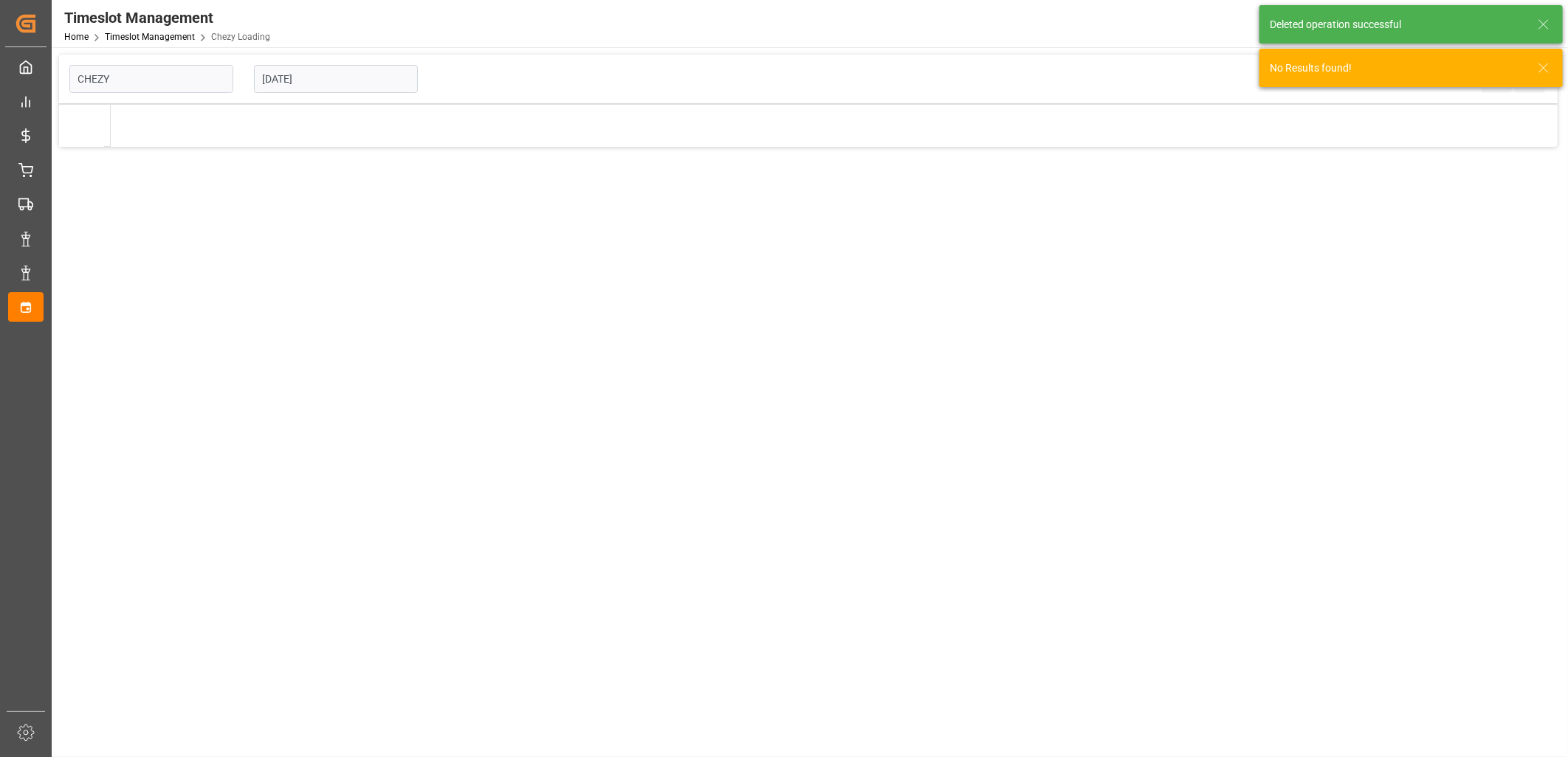
type input "Chezy Loading"
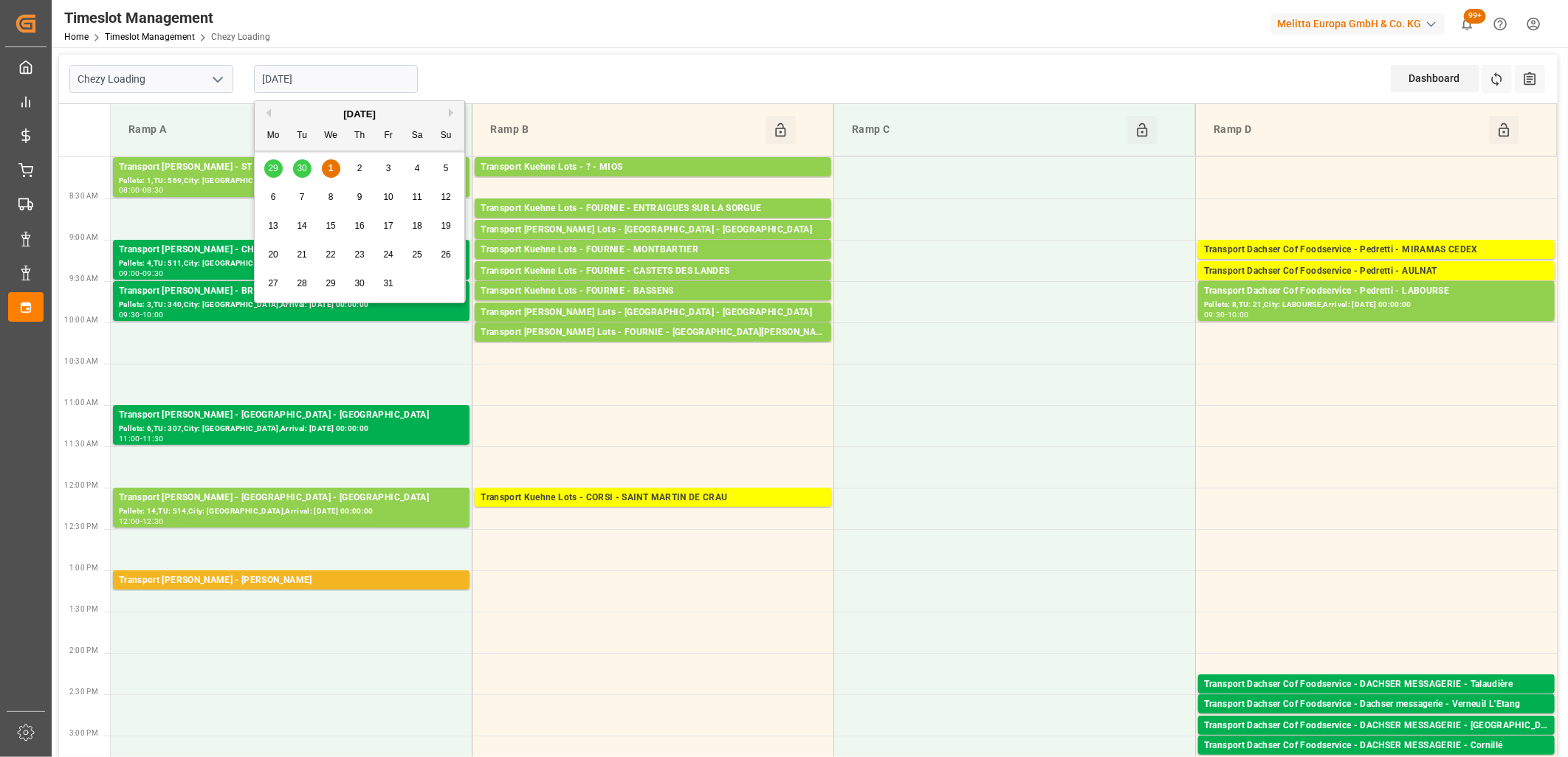
click at [349, 80] on input "[DATE]" at bounding box center [336, 79] width 164 height 28
click at [268, 201] on div "6" at bounding box center [273, 197] width 19 height 18
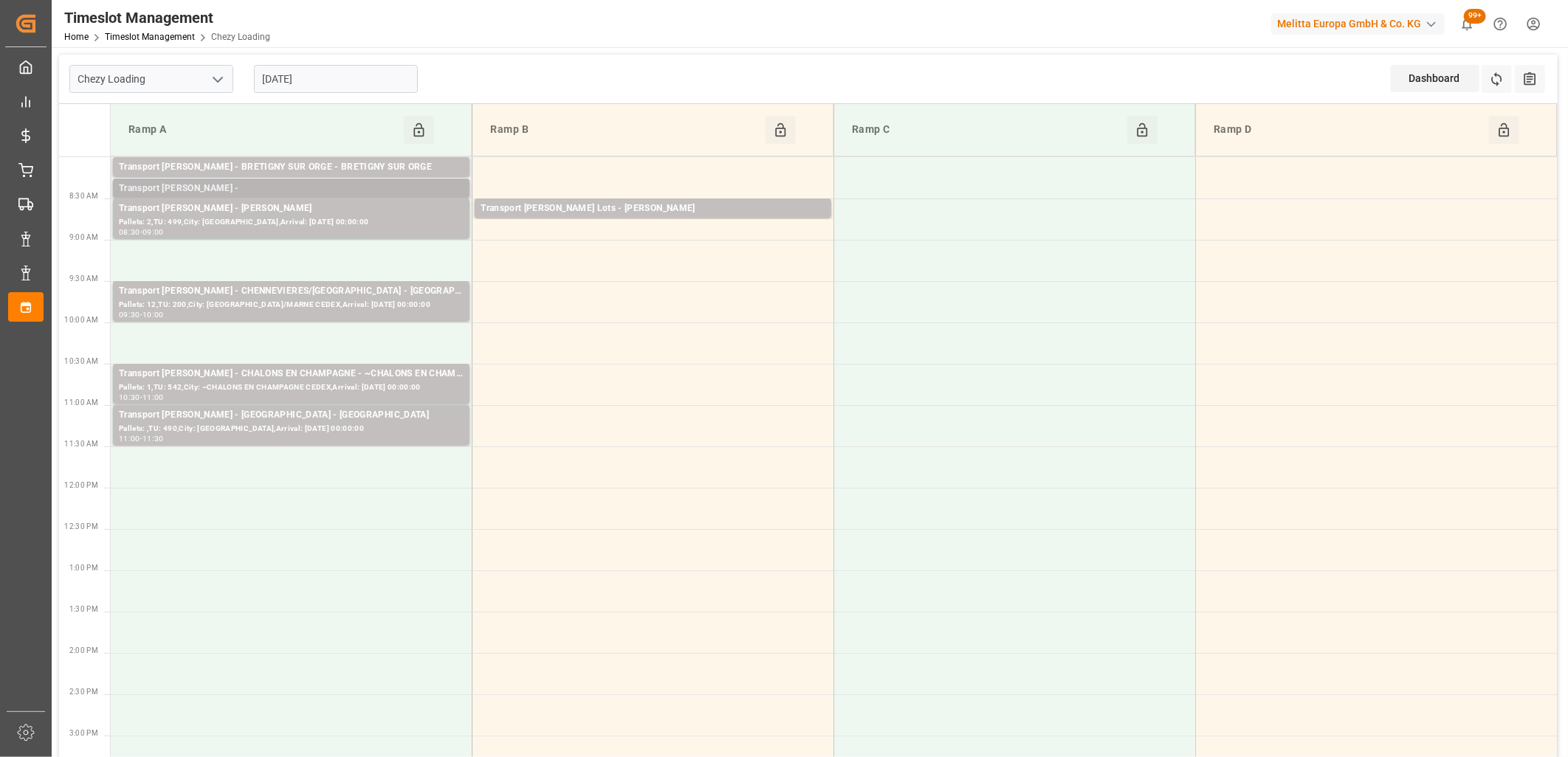
click at [274, 188] on div "Transport Delisle - REAU -" at bounding box center [290, 189] width 344 height 15
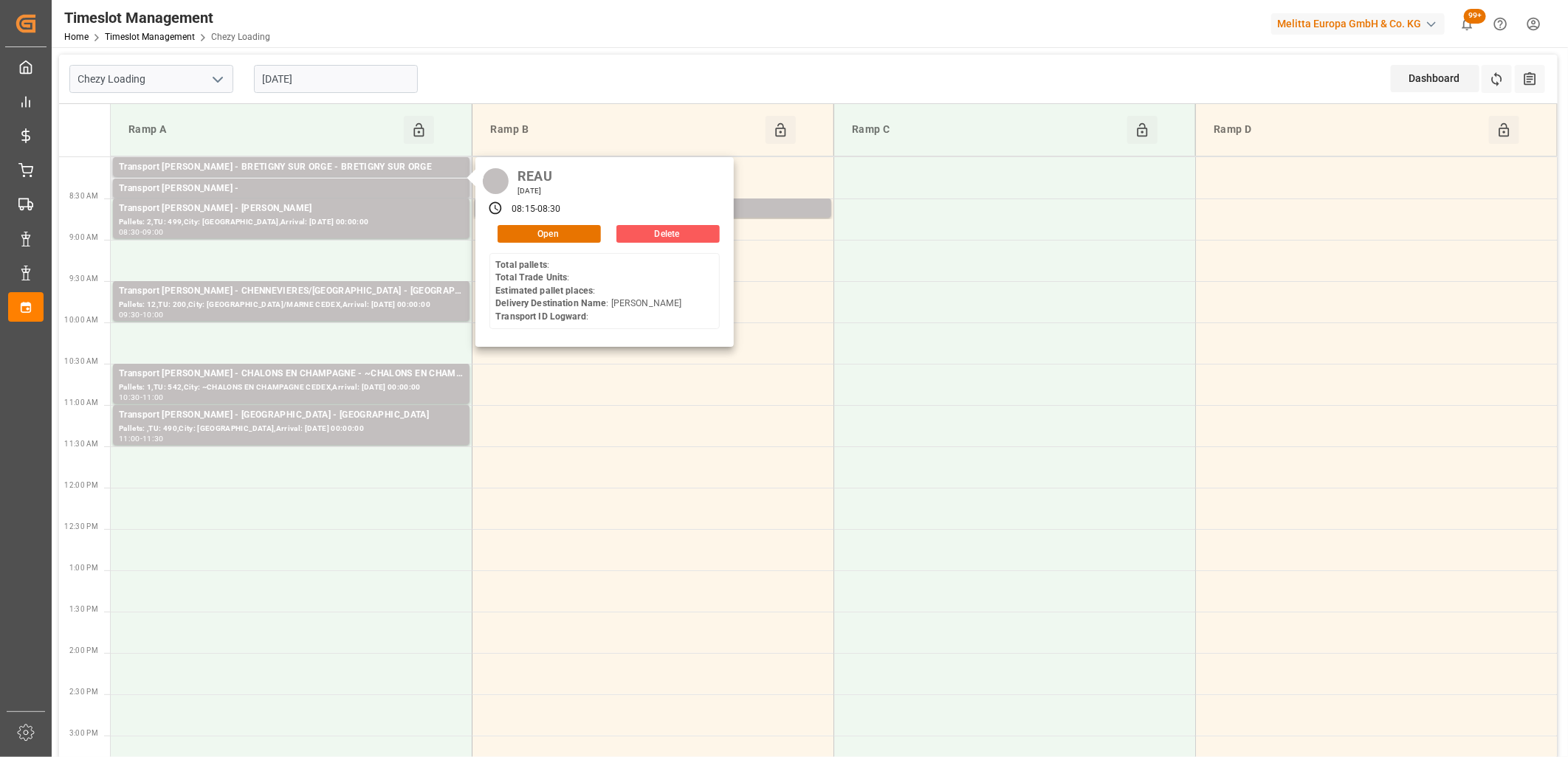
click at [681, 228] on button "Delete" at bounding box center [668, 234] width 104 height 18
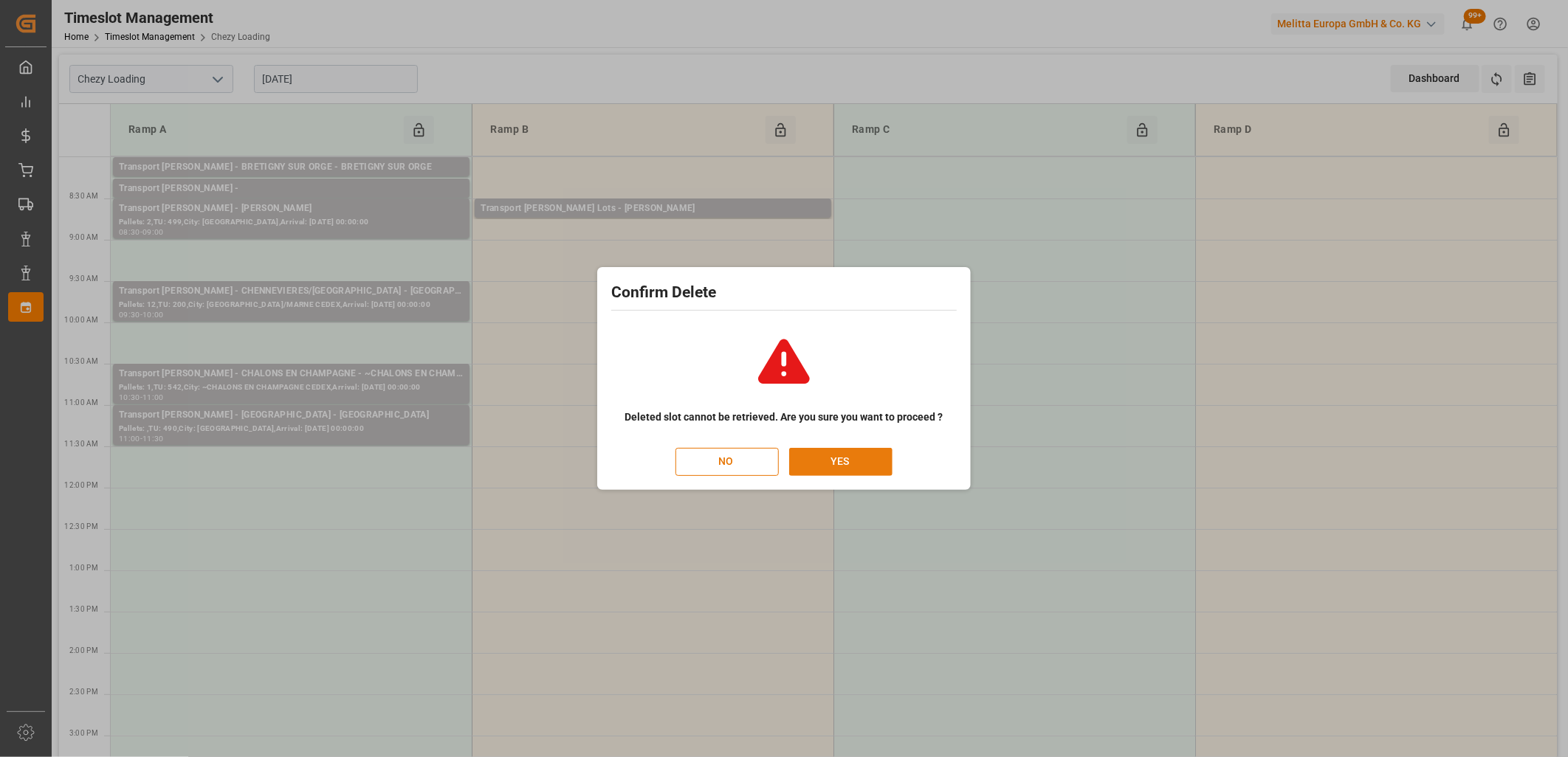
click at [834, 459] on button "YES" at bounding box center [840, 462] width 104 height 28
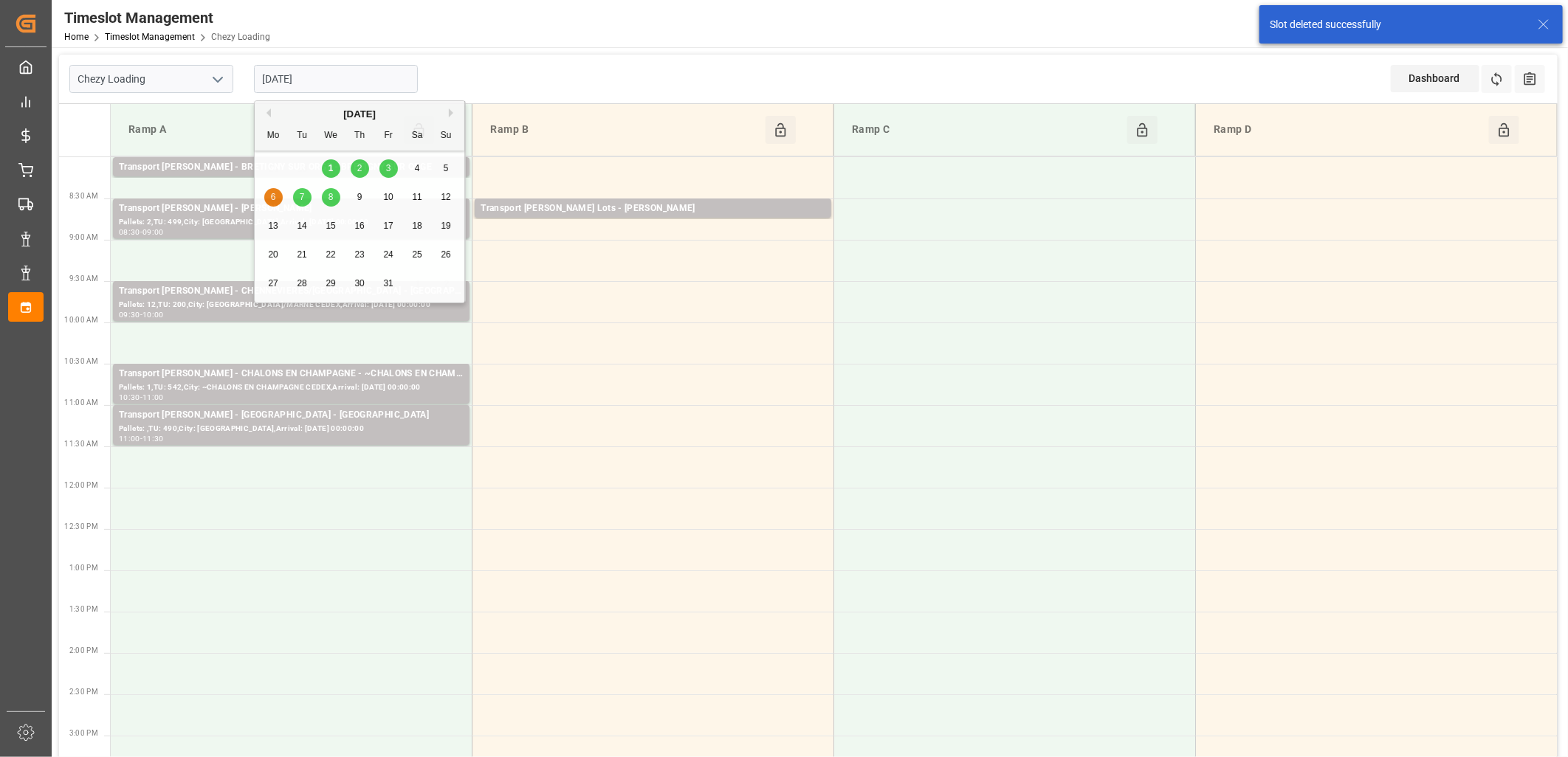
click at [369, 82] on input "[DATE]" at bounding box center [336, 79] width 164 height 28
click at [386, 166] on span "3" at bounding box center [389, 168] width 5 height 11
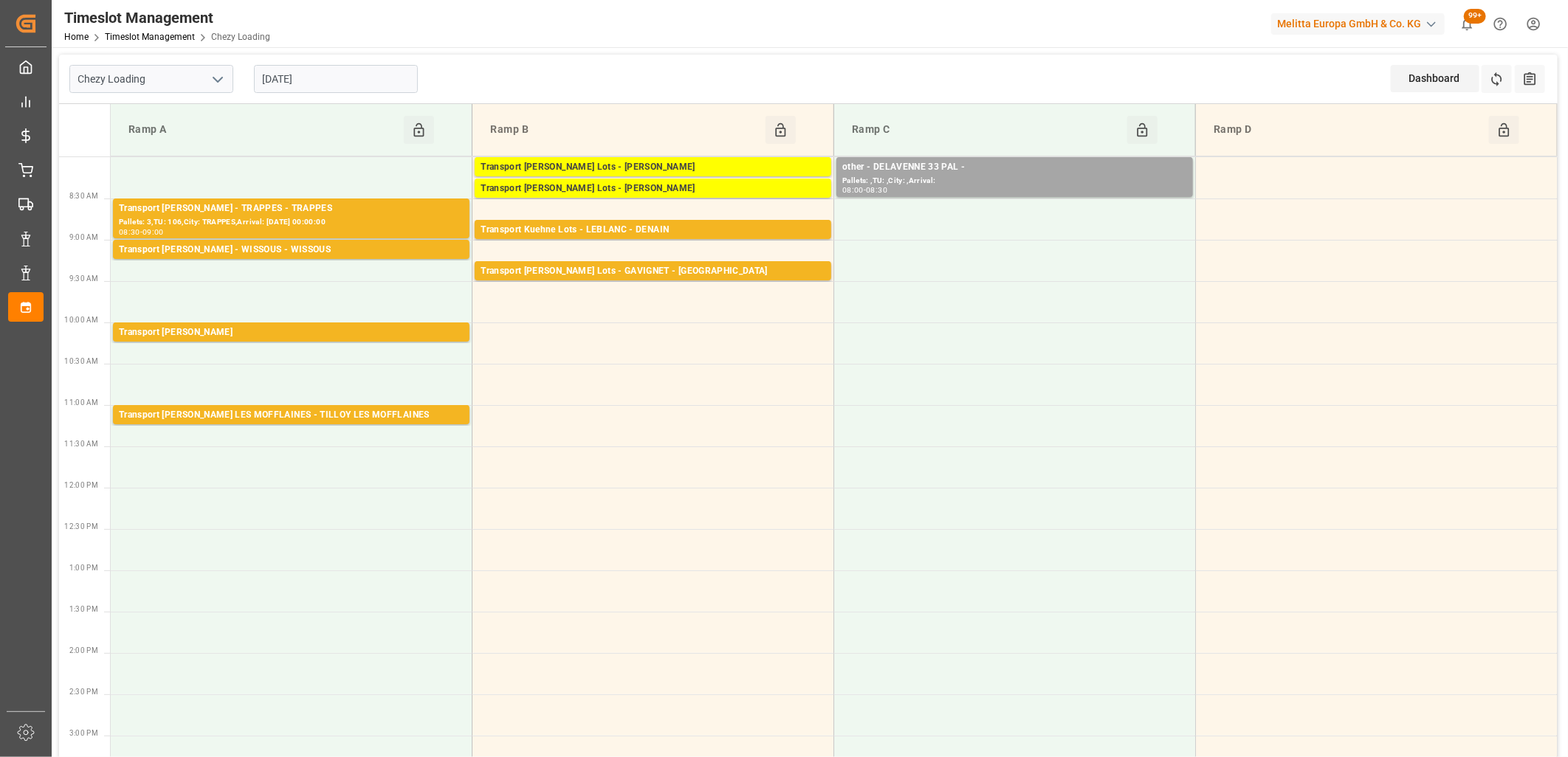
click at [382, 76] on input "[DATE]" at bounding box center [336, 79] width 164 height 28
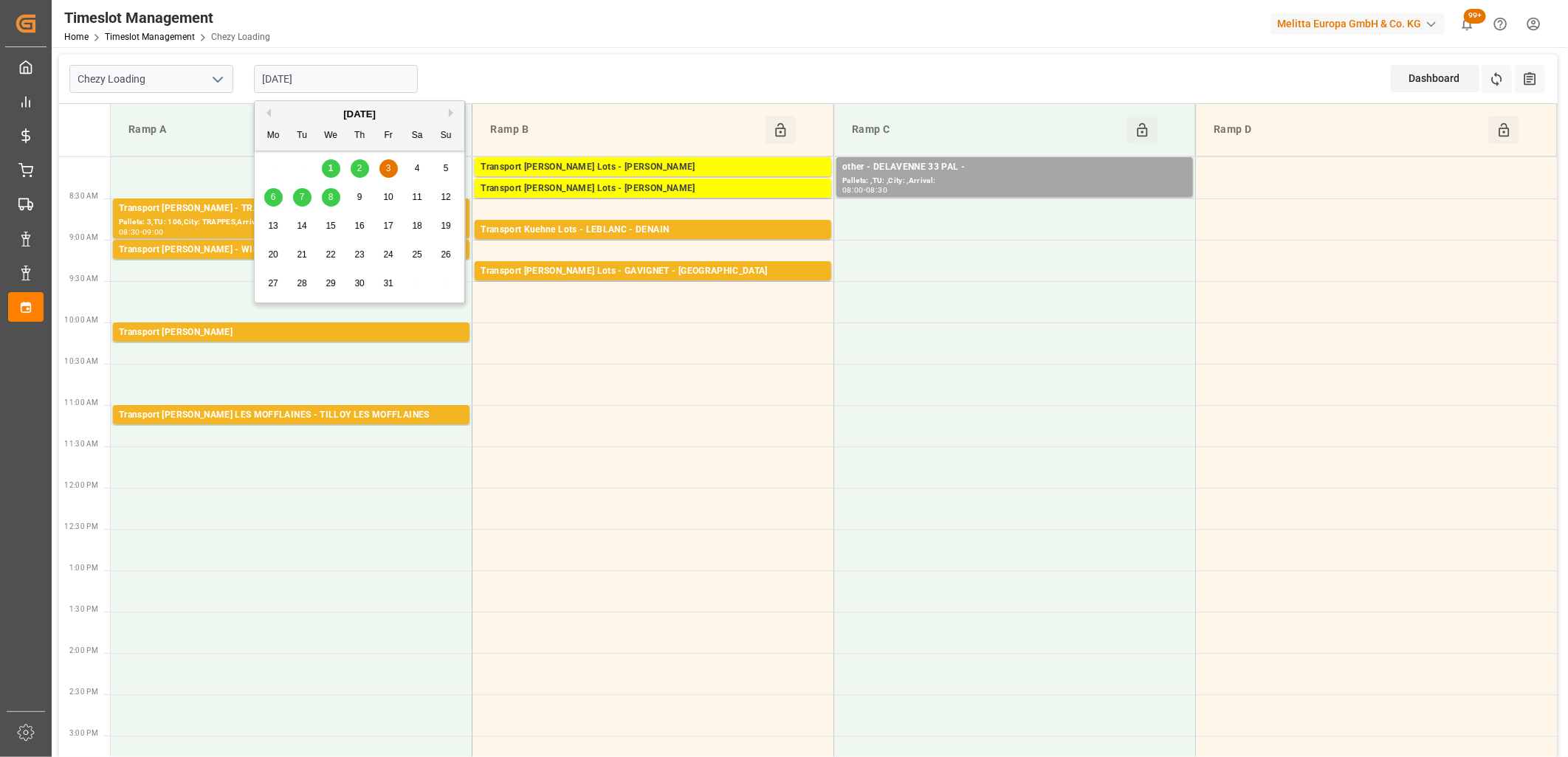
click at [274, 205] on div "6" at bounding box center [273, 197] width 19 height 18
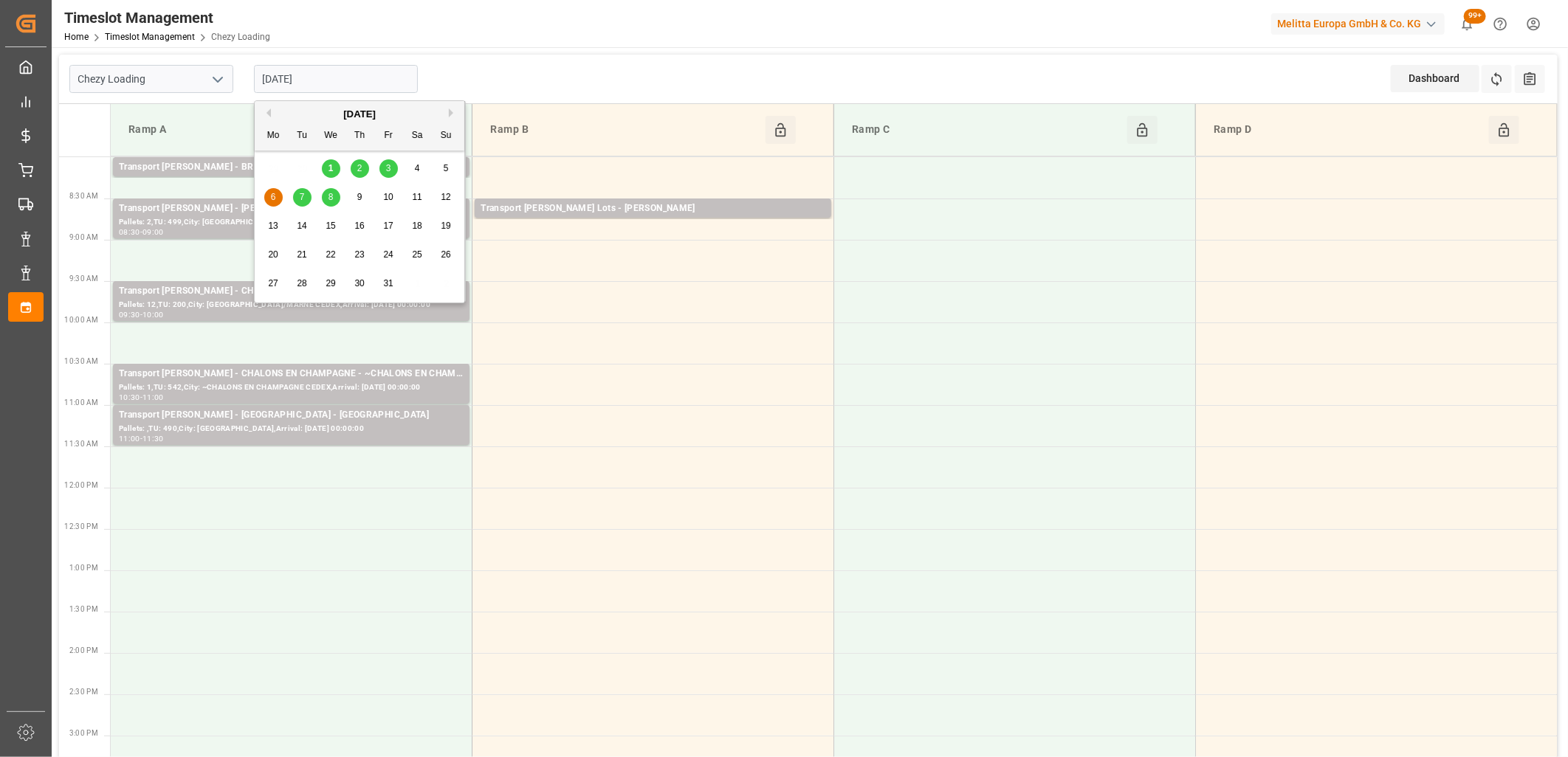
click at [356, 80] on input "[DATE]" at bounding box center [336, 79] width 164 height 28
click at [304, 199] on span "7" at bounding box center [302, 197] width 5 height 11
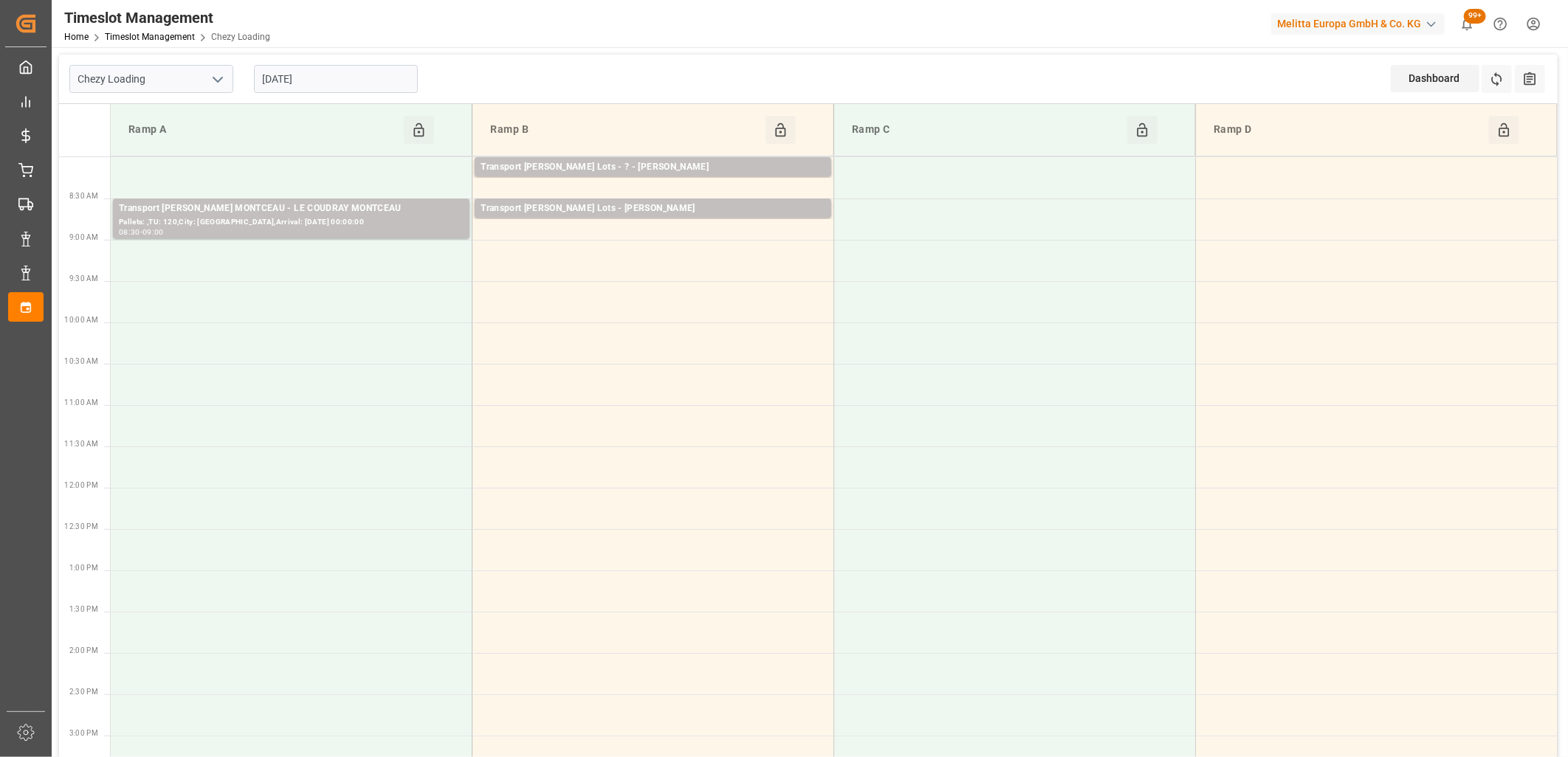
click at [352, 84] on input "[DATE]" at bounding box center [336, 79] width 164 height 28
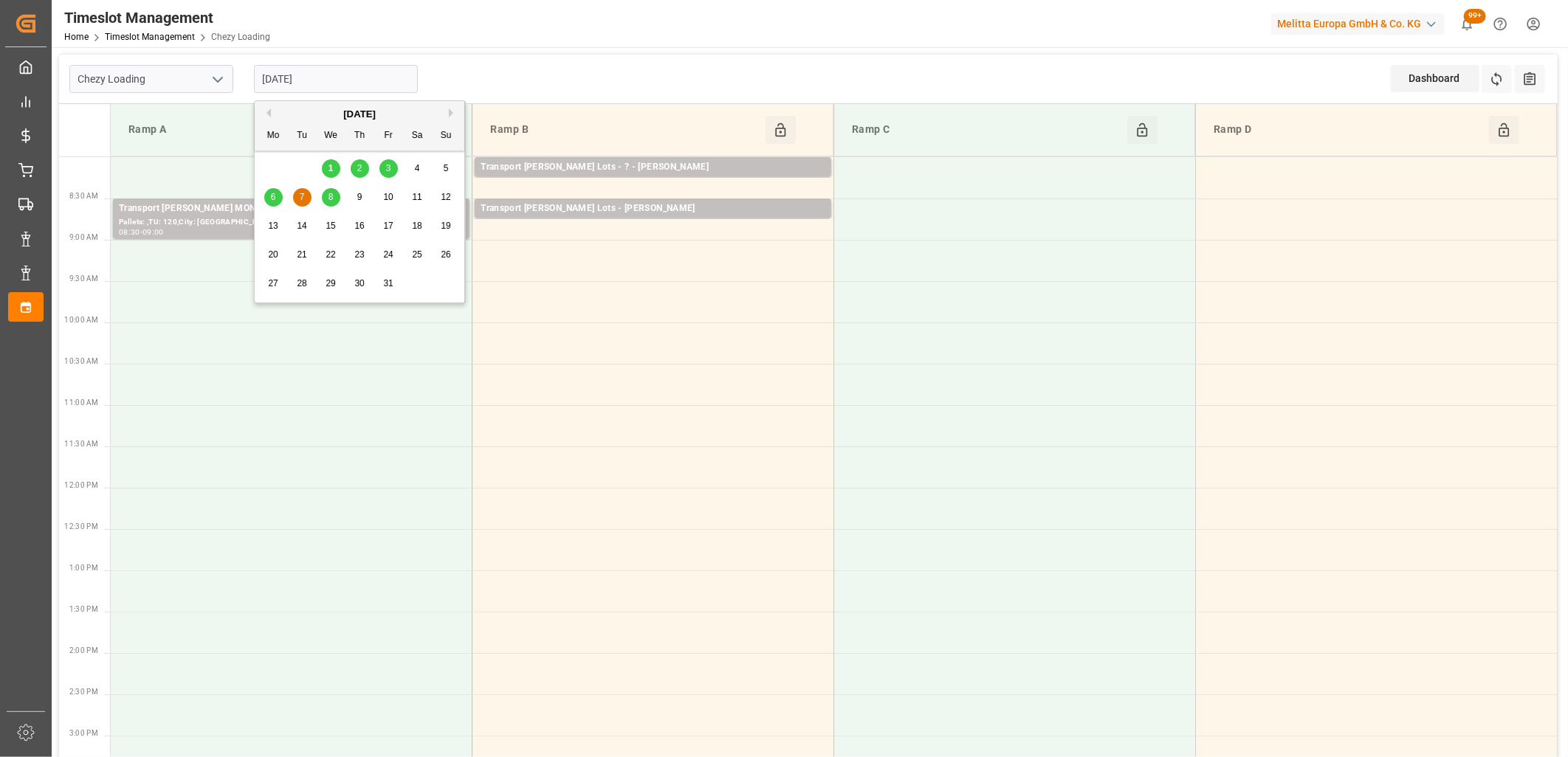
click at [360, 174] on div "2" at bounding box center [359, 169] width 19 height 18
type input "[DATE]"
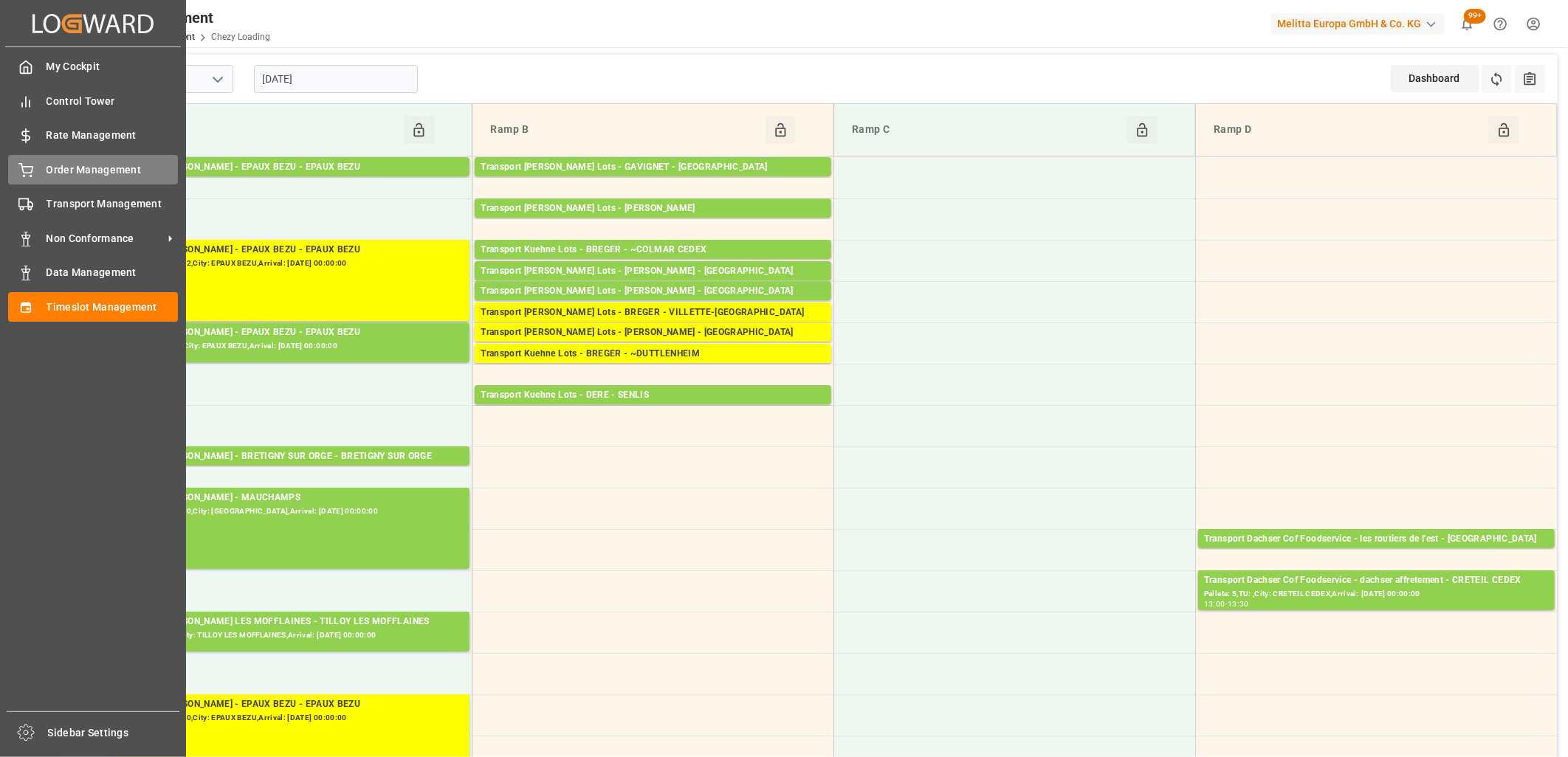
click at [35, 182] on div "Order Management Order Management" at bounding box center [93, 169] width 170 height 29
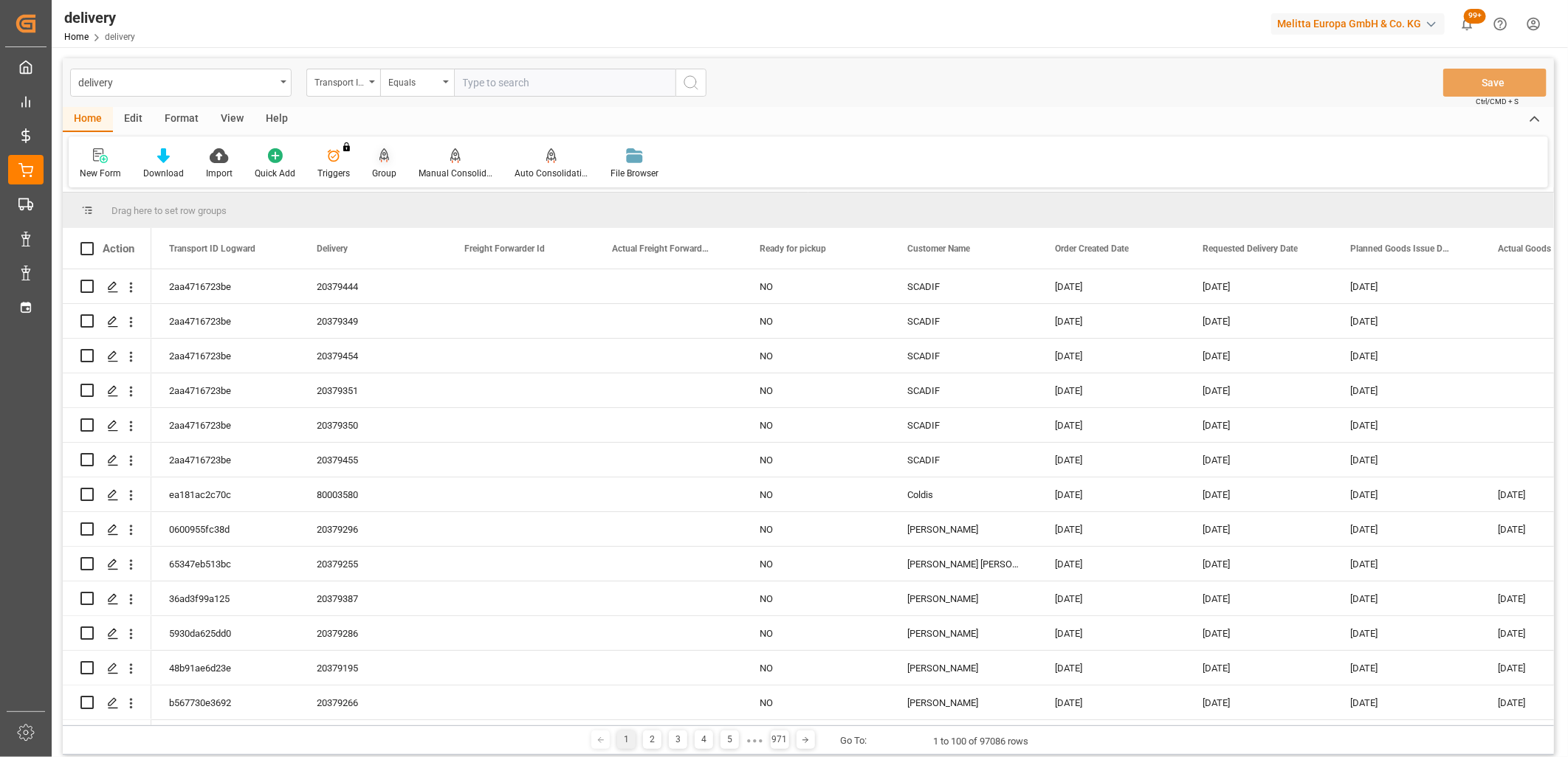
click at [385, 158] on icon at bounding box center [384, 155] width 11 height 12
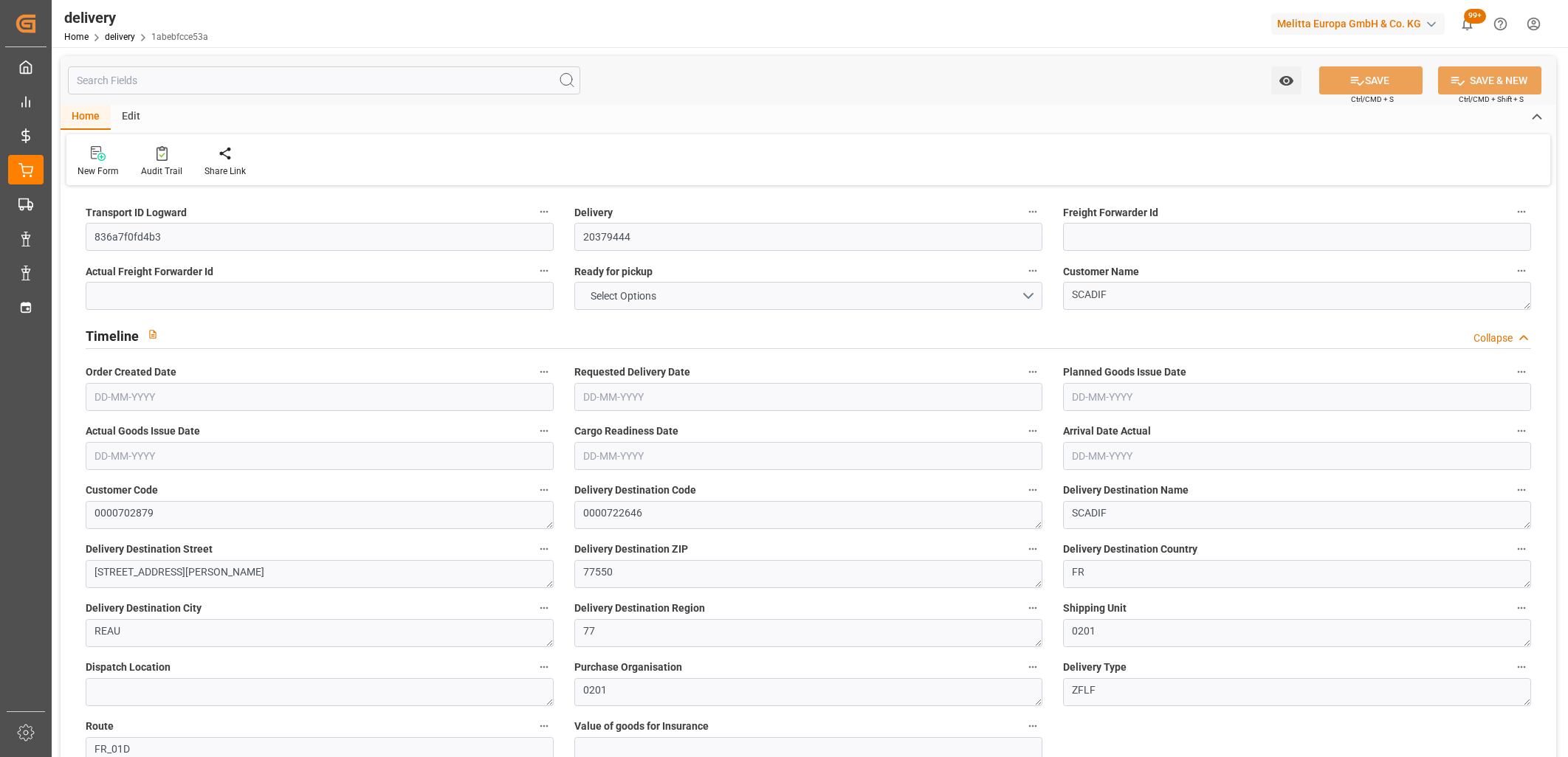
type input "83.3"
type input "224.46"
type input "314.032"
type input "16"
type input "6"
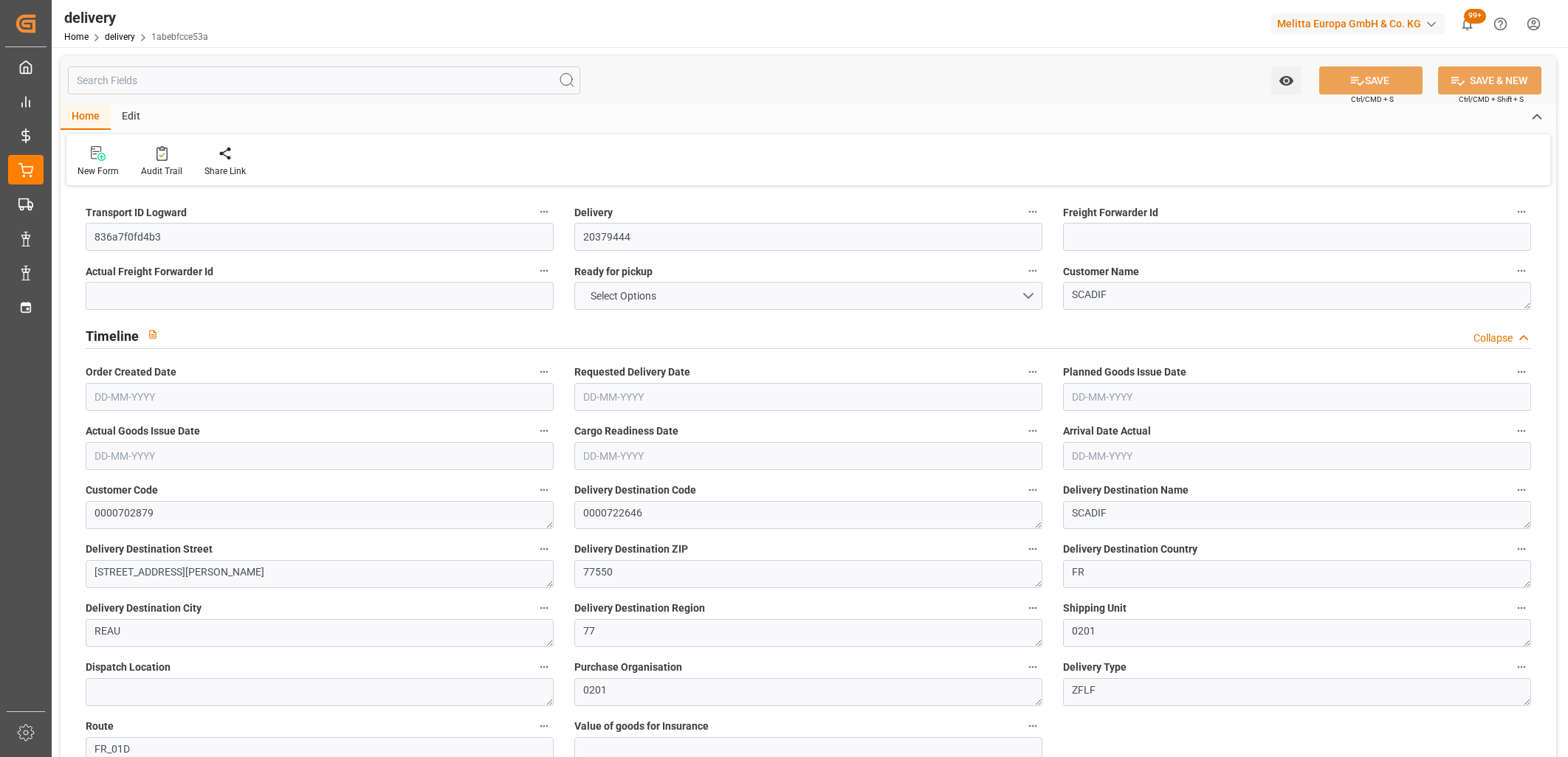
type input "0"
type input "1"
type input "0"
type input "-4.2858"
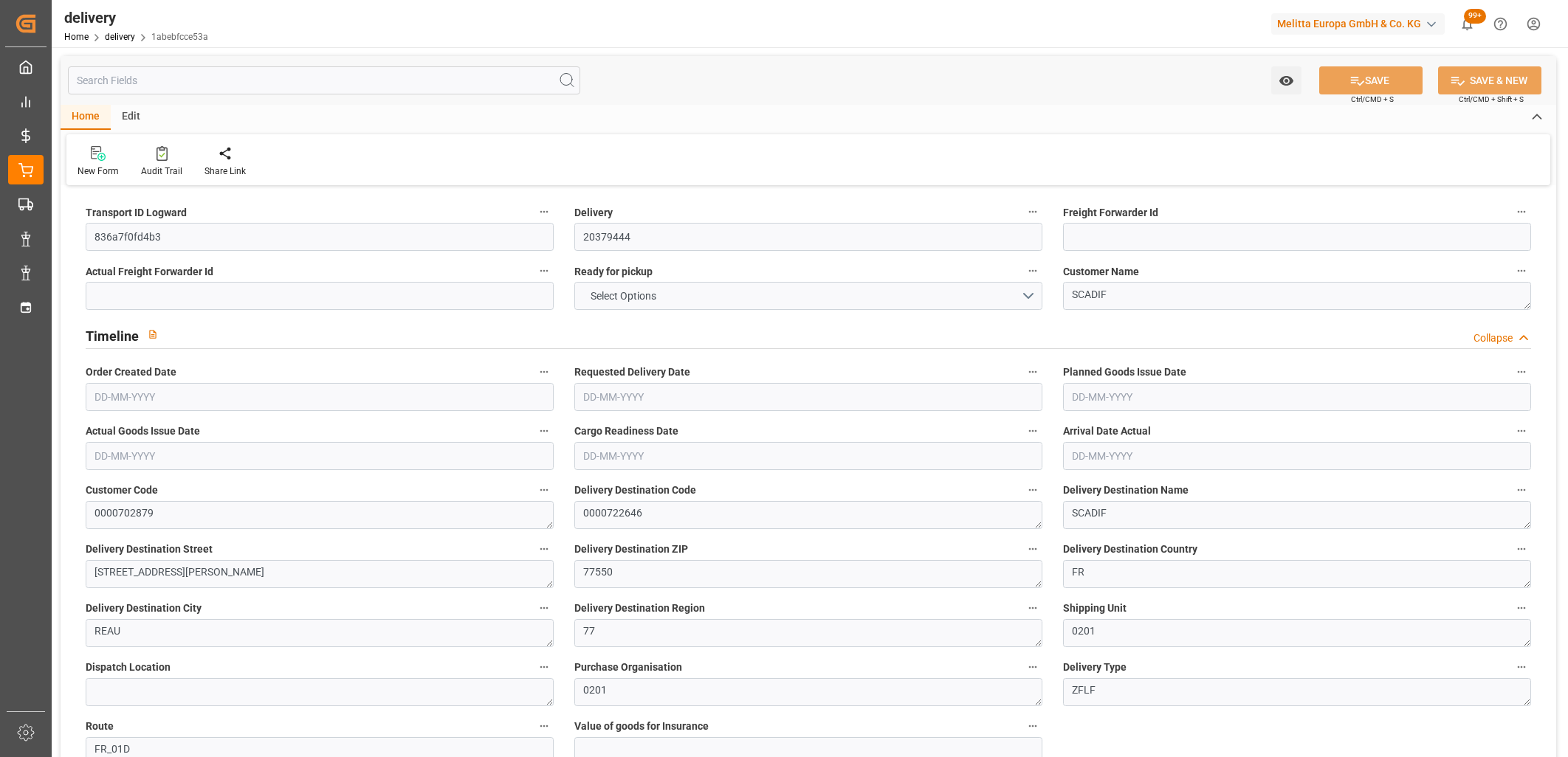
type input "126.8"
type input "122.5142"
type input "0"
type input "5.76"
type input "1.5"
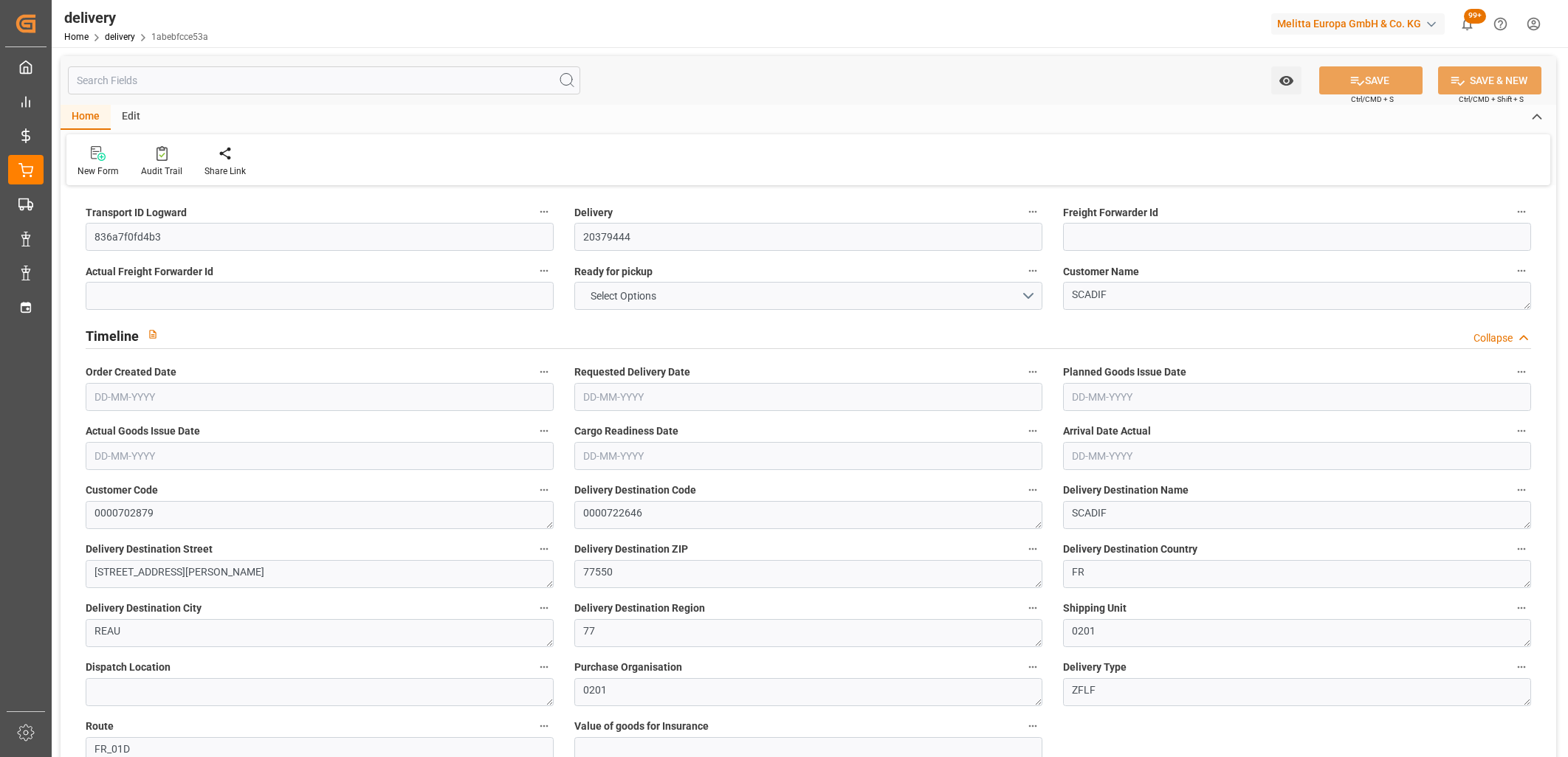
type input "1.3"
type input "0"
type input "9"
type input "86.46"
type input "101"
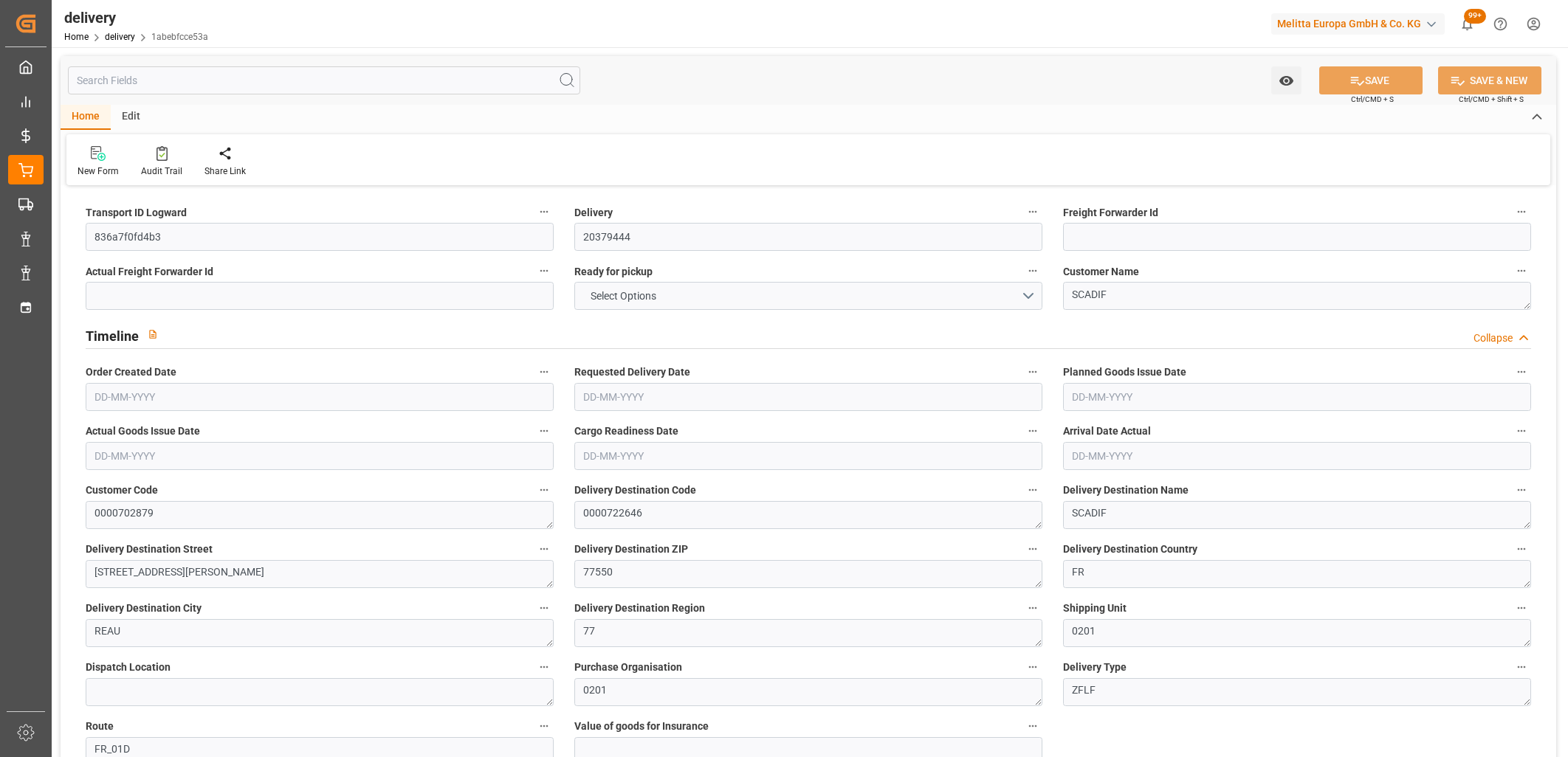
type input "73.7079"
type input "0.0047"
type input "0"
type input "[DATE]"
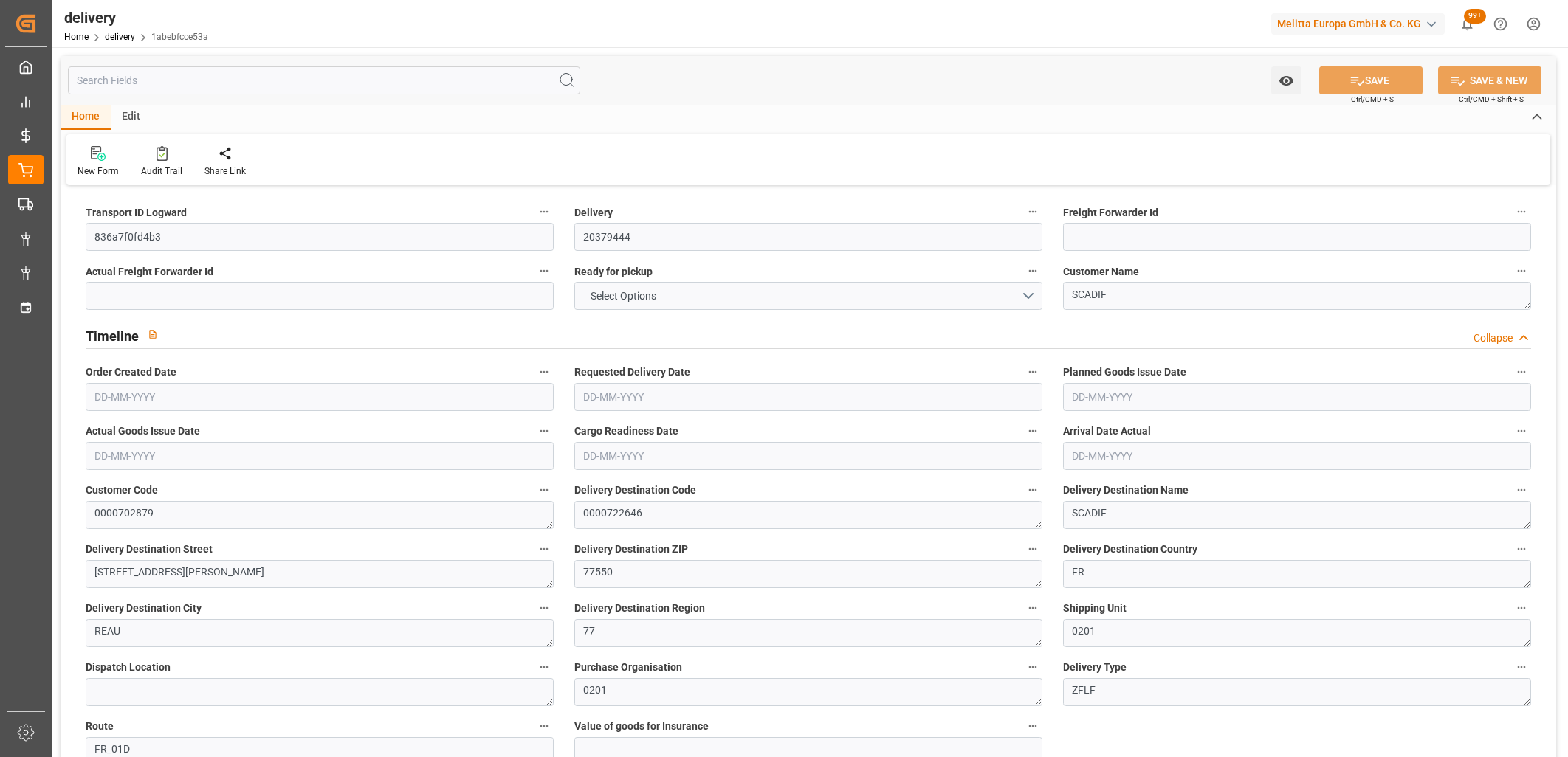
type input "[DATE]"
type input "30-09-2025 11:01"
drag, startPoint x: 166, startPoint y: 231, endPoint x: 73, endPoint y: 237, distance: 93.2
paste input "2aa4716723be"
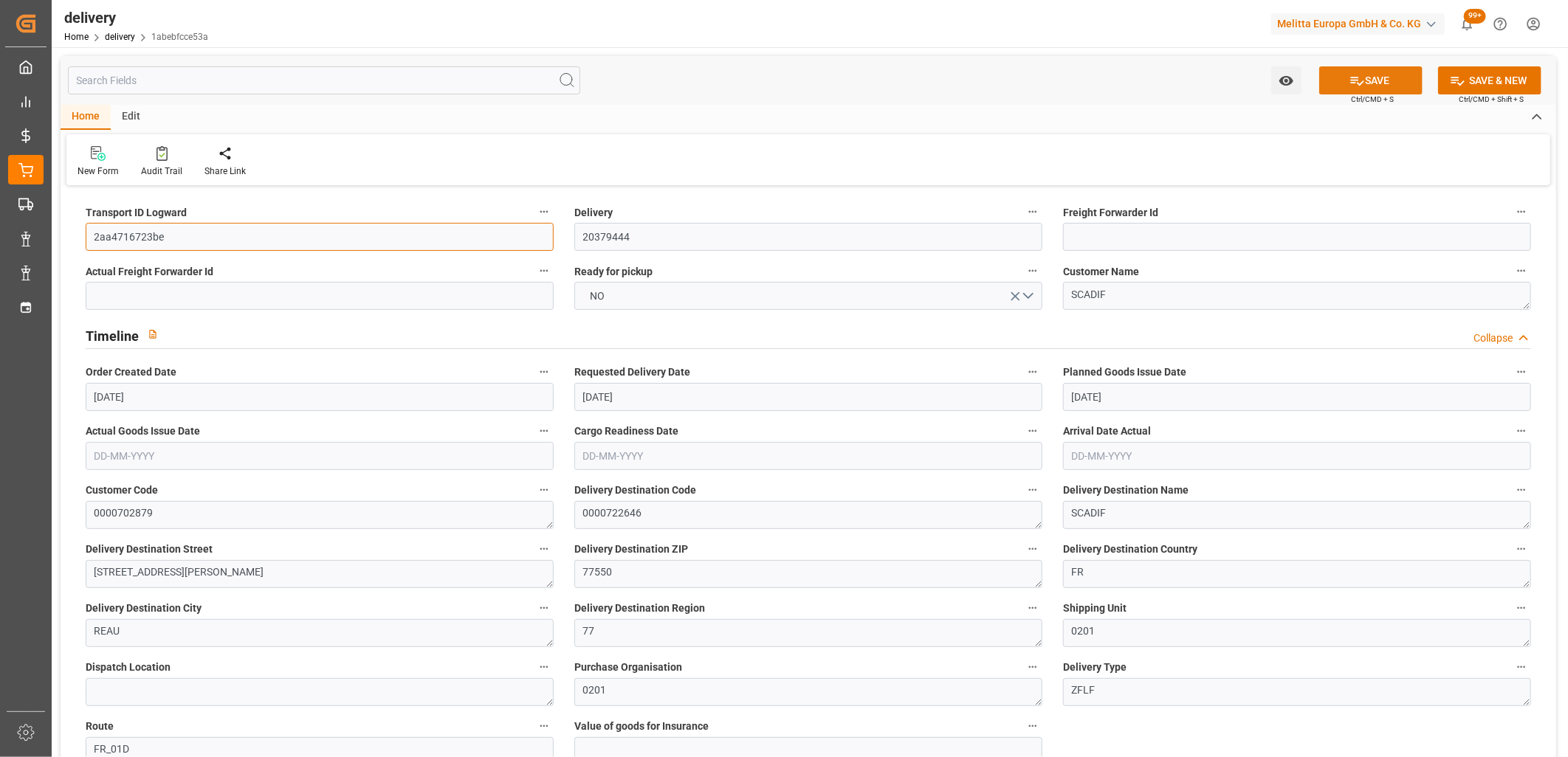
type input "2aa4716723be"
click at [1338, 79] on button "SAVE" at bounding box center [1371, 81] width 104 height 28
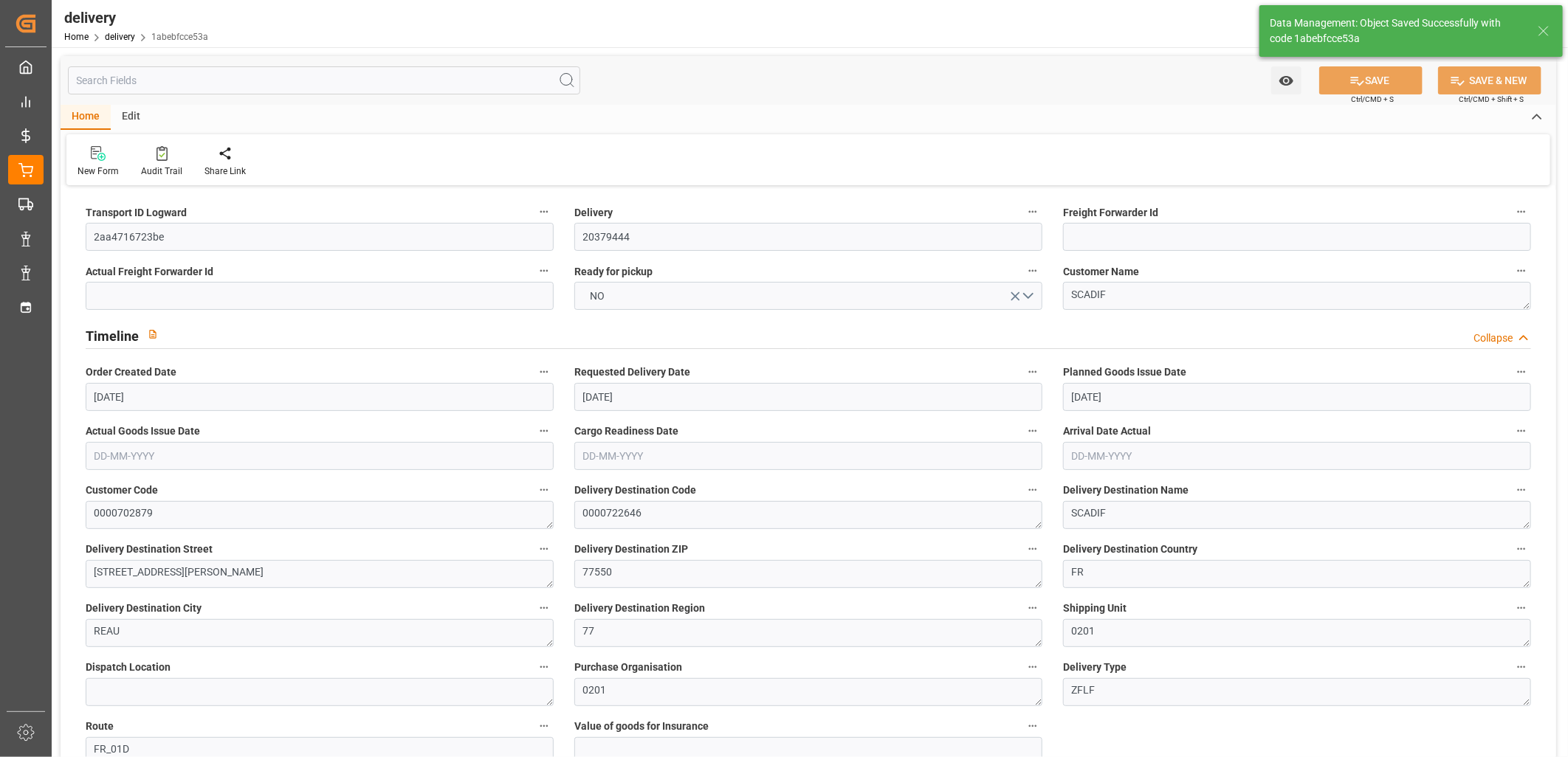
type input "-0.6916"
type input "20.4614"
type input "19.7698"
type input "80.7423"
type input "0.0052"
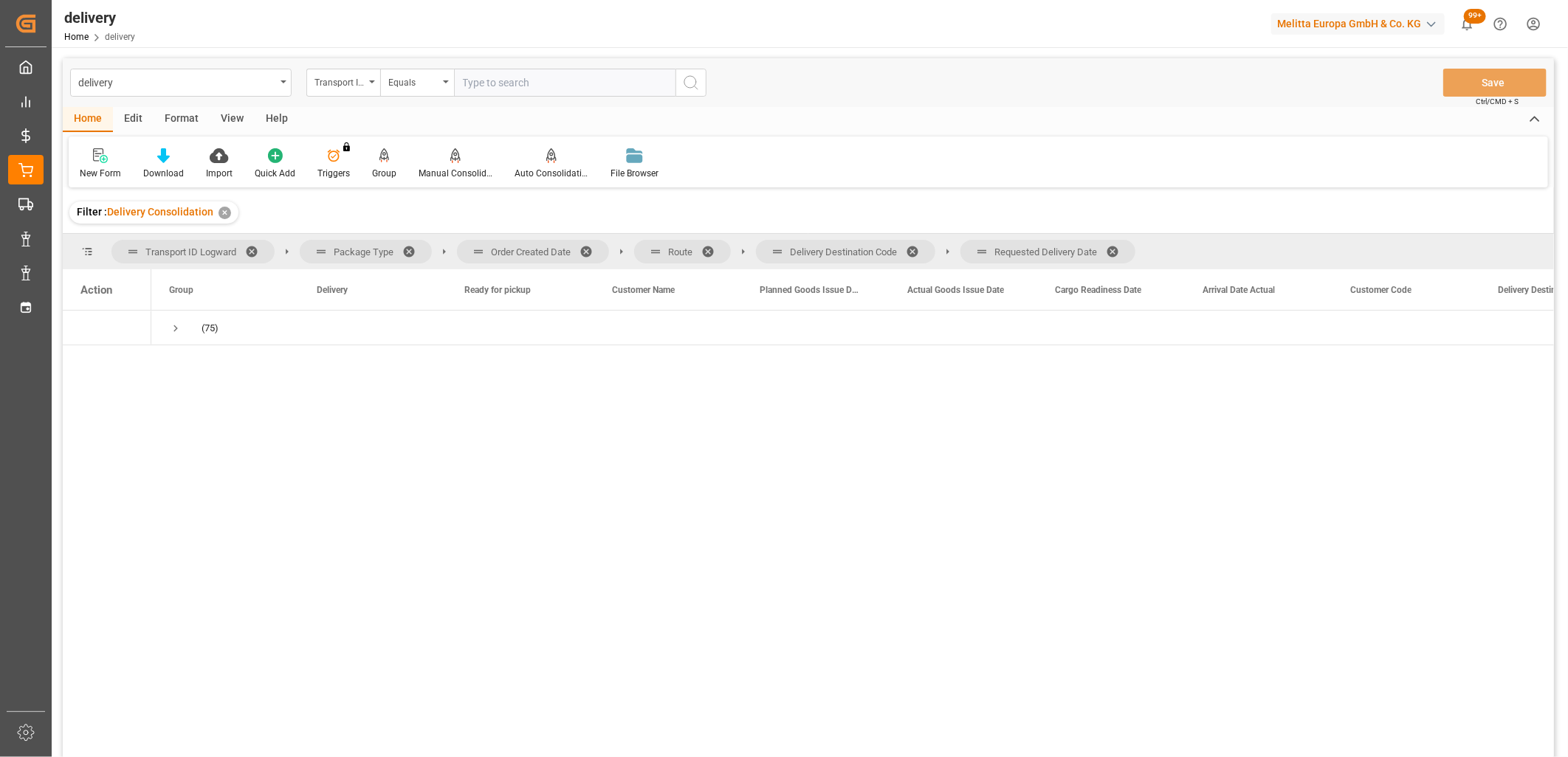
click at [1120, 250] on span at bounding box center [1117, 251] width 24 height 13
click at [916, 251] on span at bounding box center [917, 251] width 24 height 13
click at [709, 248] on span at bounding box center [713, 251] width 24 height 13
click at [594, 251] on span at bounding box center [591, 251] width 24 height 13
click at [173, 326] on span "Press SPACE to select this row." at bounding box center [175, 328] width 13 height 13
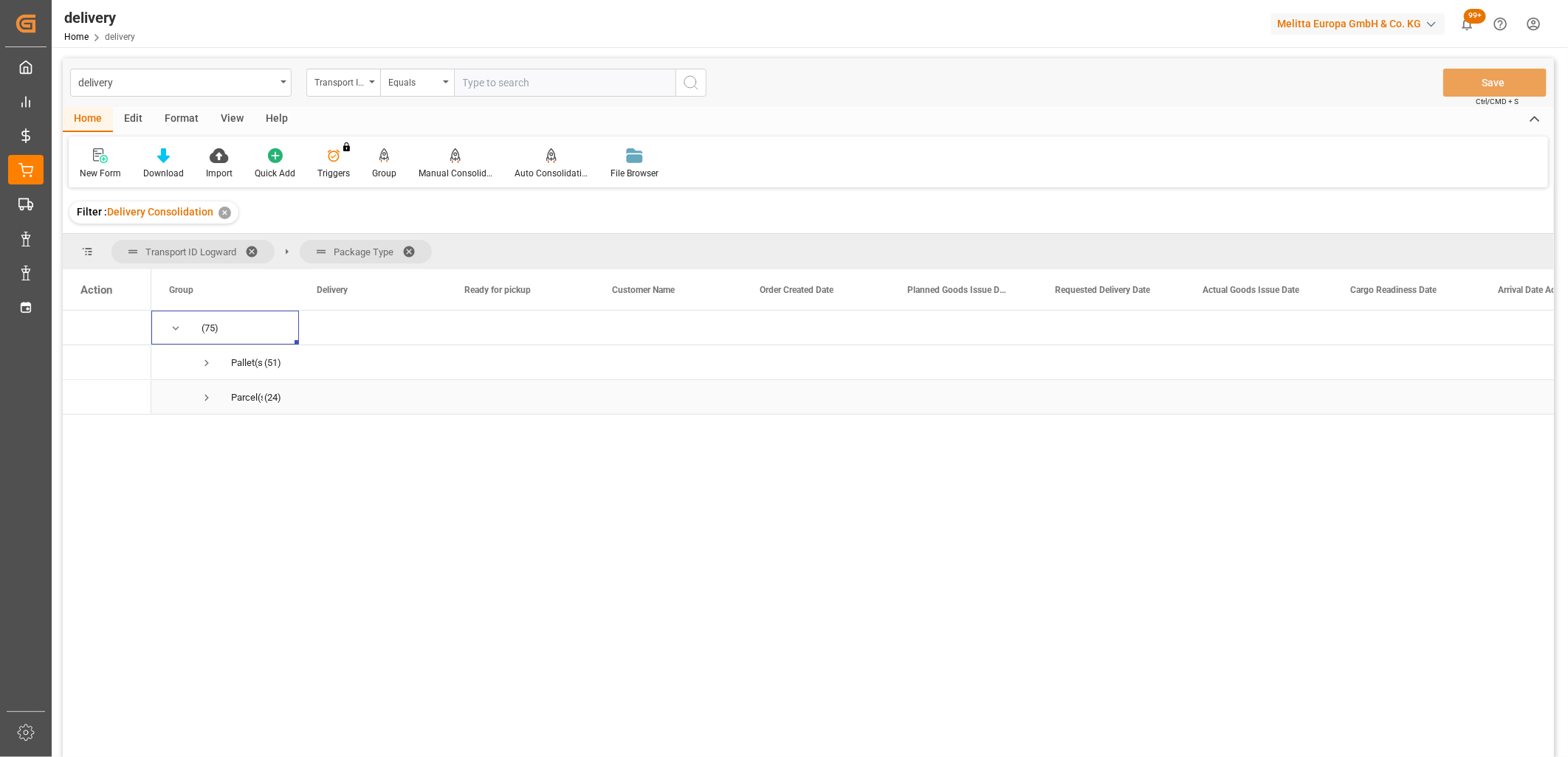
click at [200, 401] on span "Press SPACE to select this row." at bounding box center [206, 398] width 13 height 13
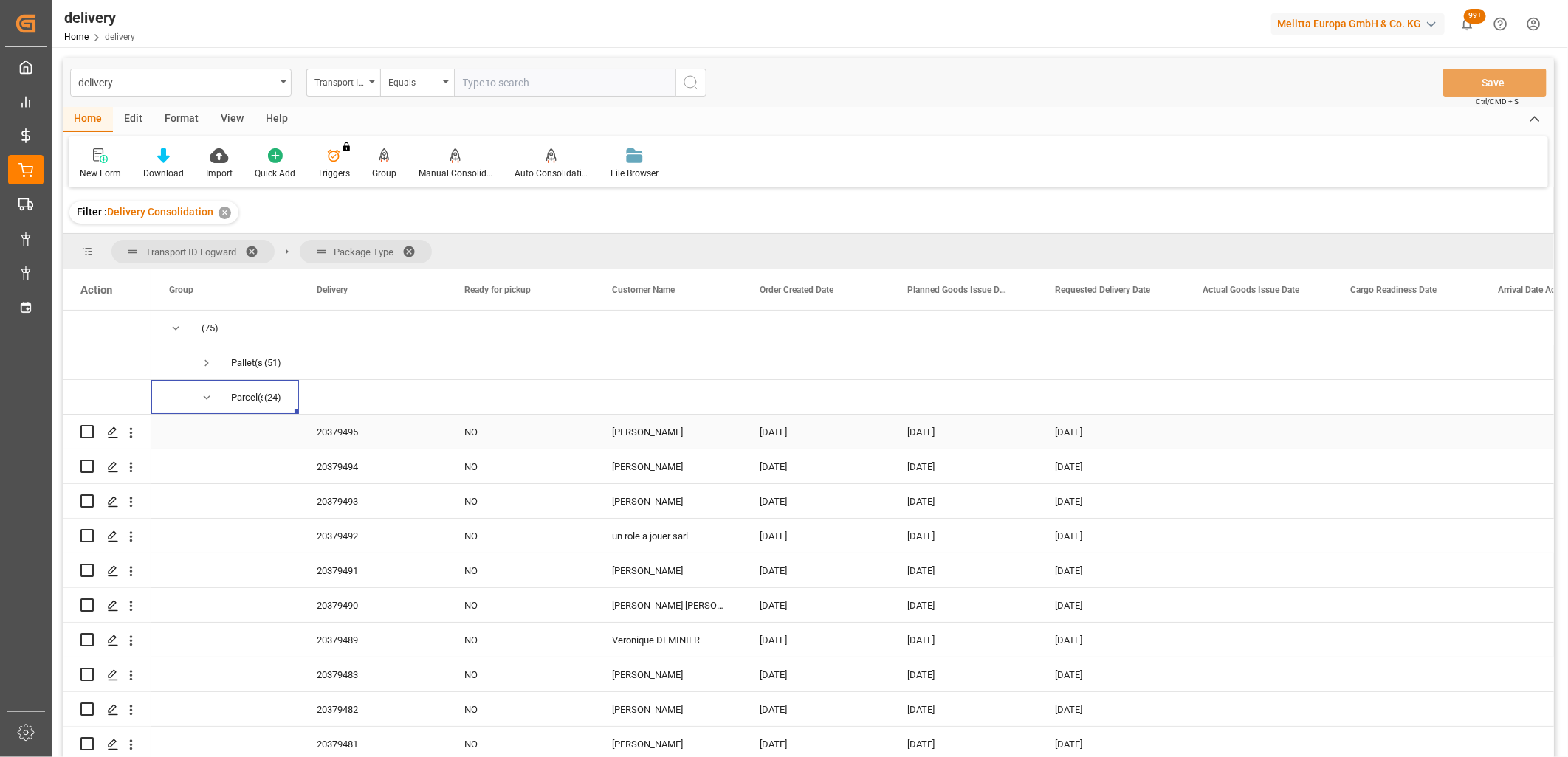
click at [86, 432] on input "Press Space to toggle row selection (unchecked)" at bounding box center [87, 431] width 13 height 13
checkbox input "true"
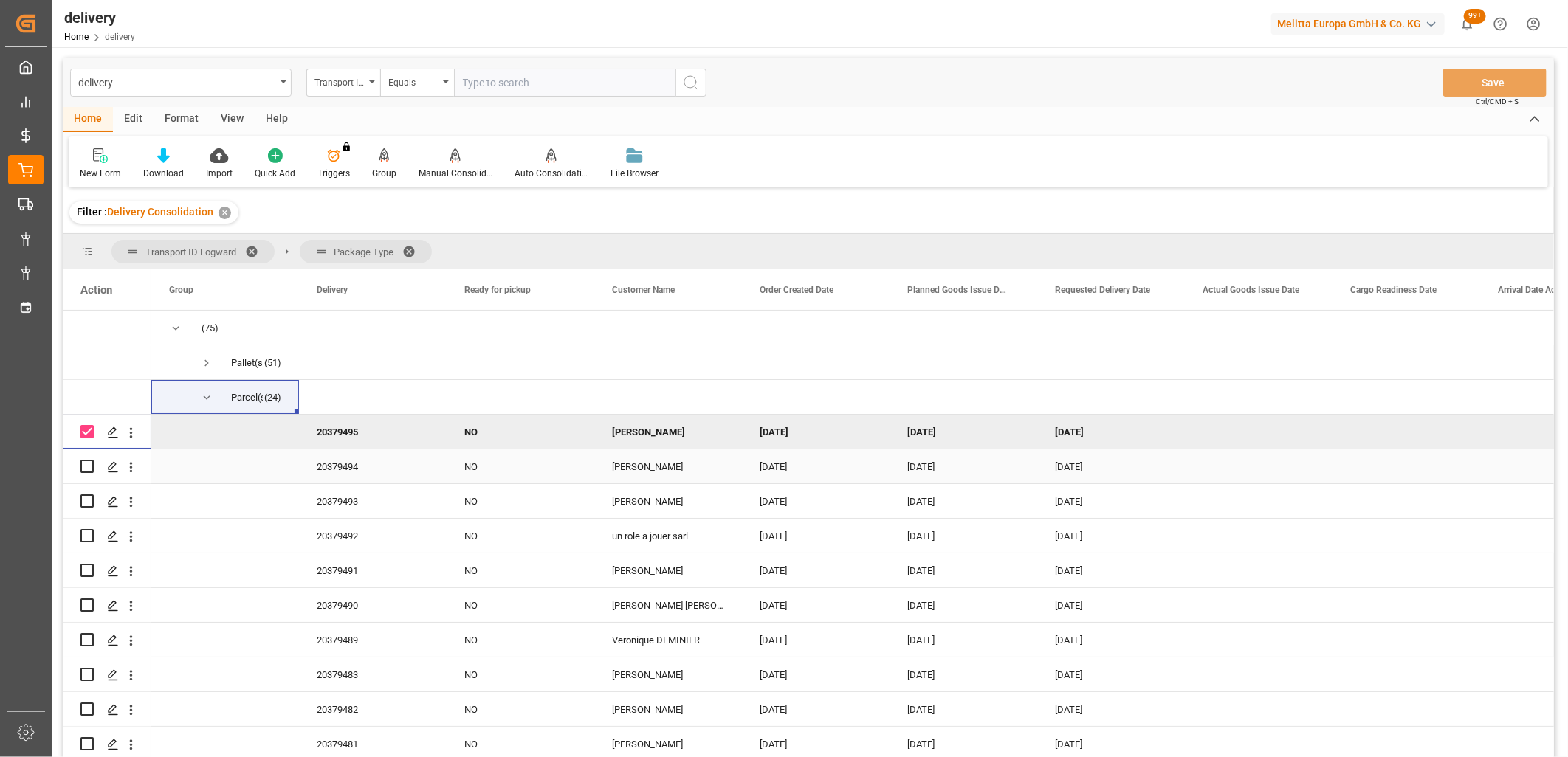
click at [81, 467] on input "Press Space to toggle row selection (unchecked)" at bounding box center [87, 466] width 13 height 13
checkbox input "true"
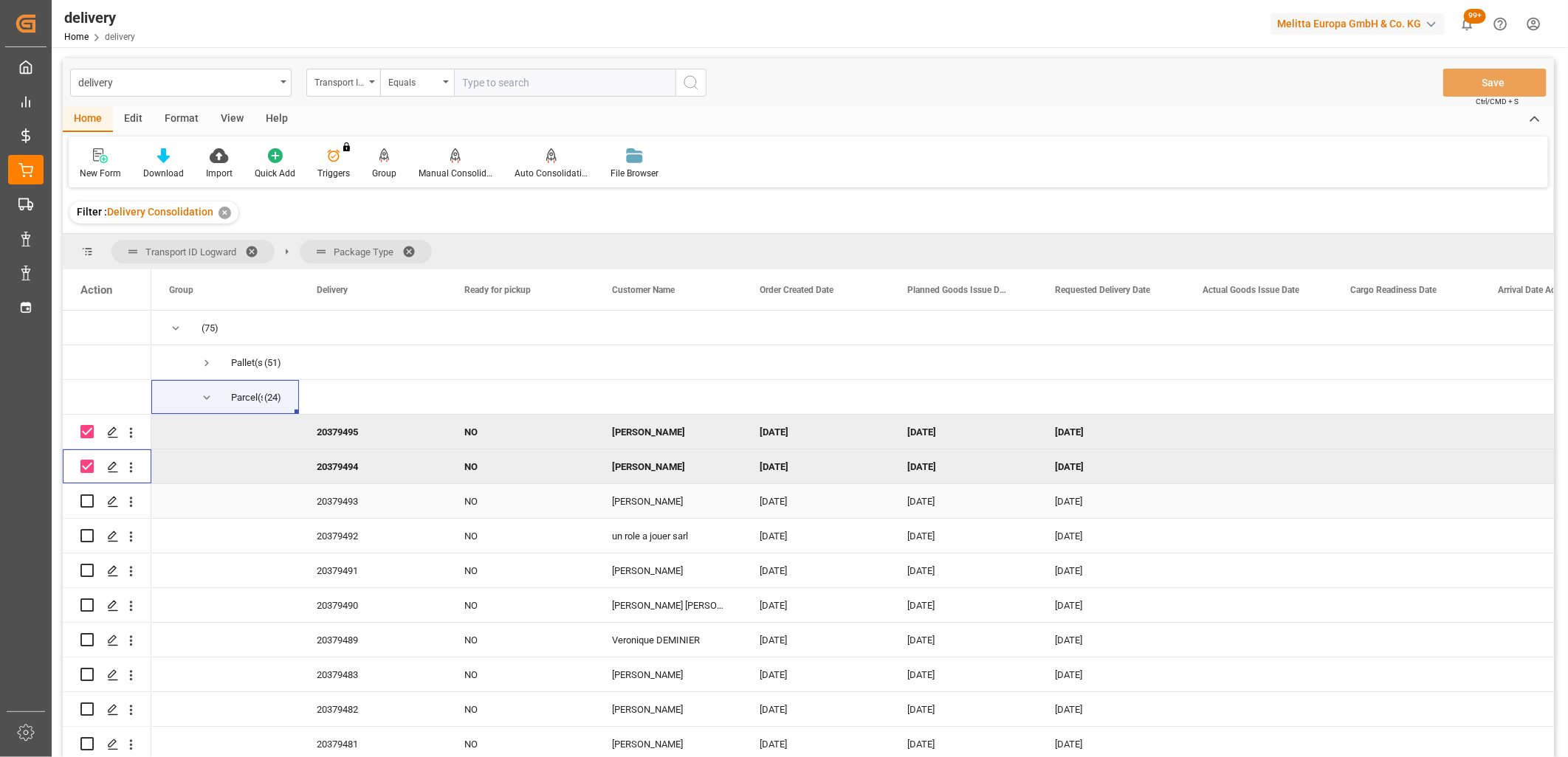
click at [87, 495] on input "Press Space to toggle row selection (unchecked)" at bounding box center [87, 501] width 13 height 13
checkbox input "true"
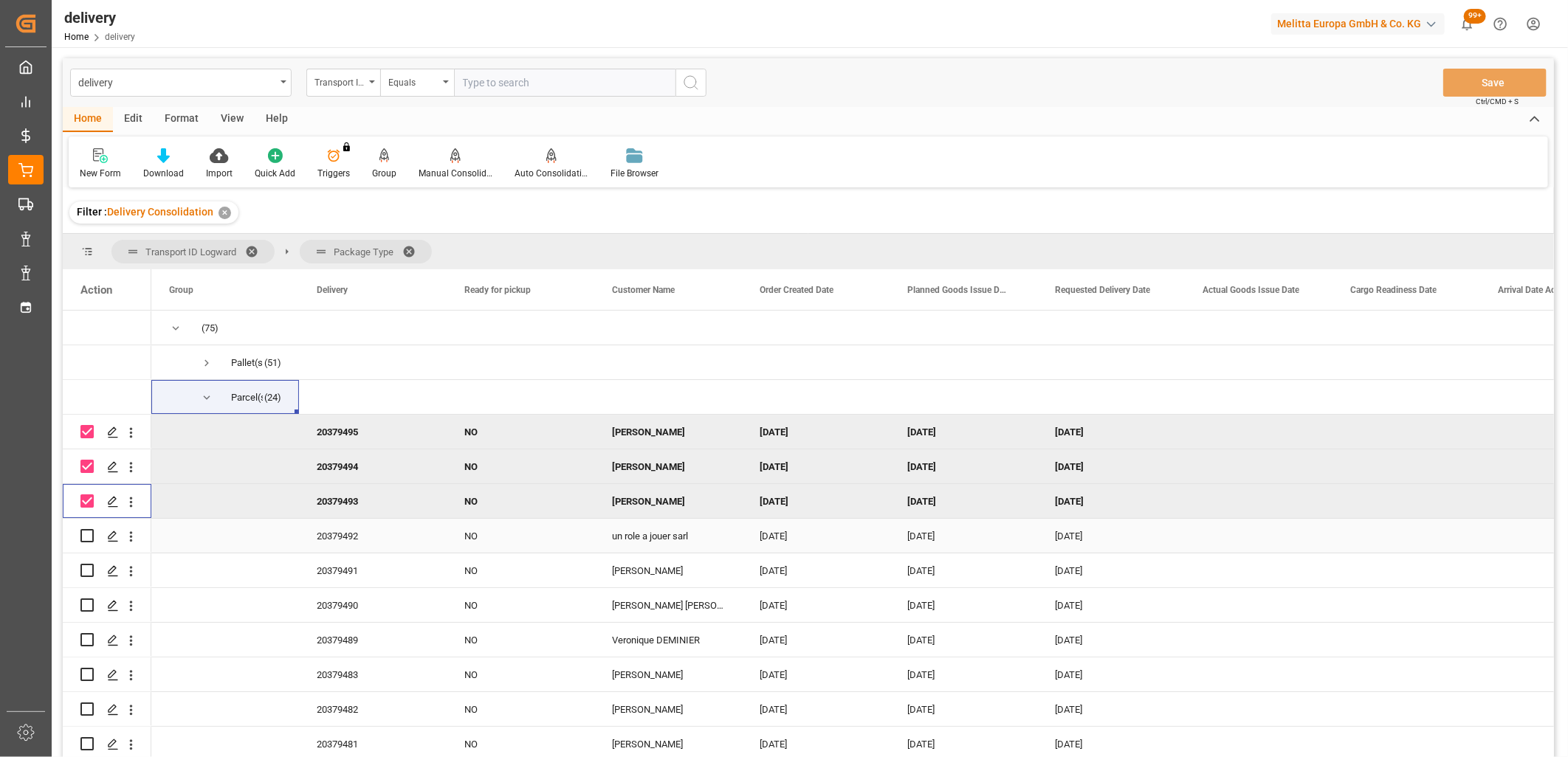
click at [87, 539] on input "Press Space to toggle row selection (unchecked)" at bounding box center [87, 536] width 13 height 13
checkbox input "true"
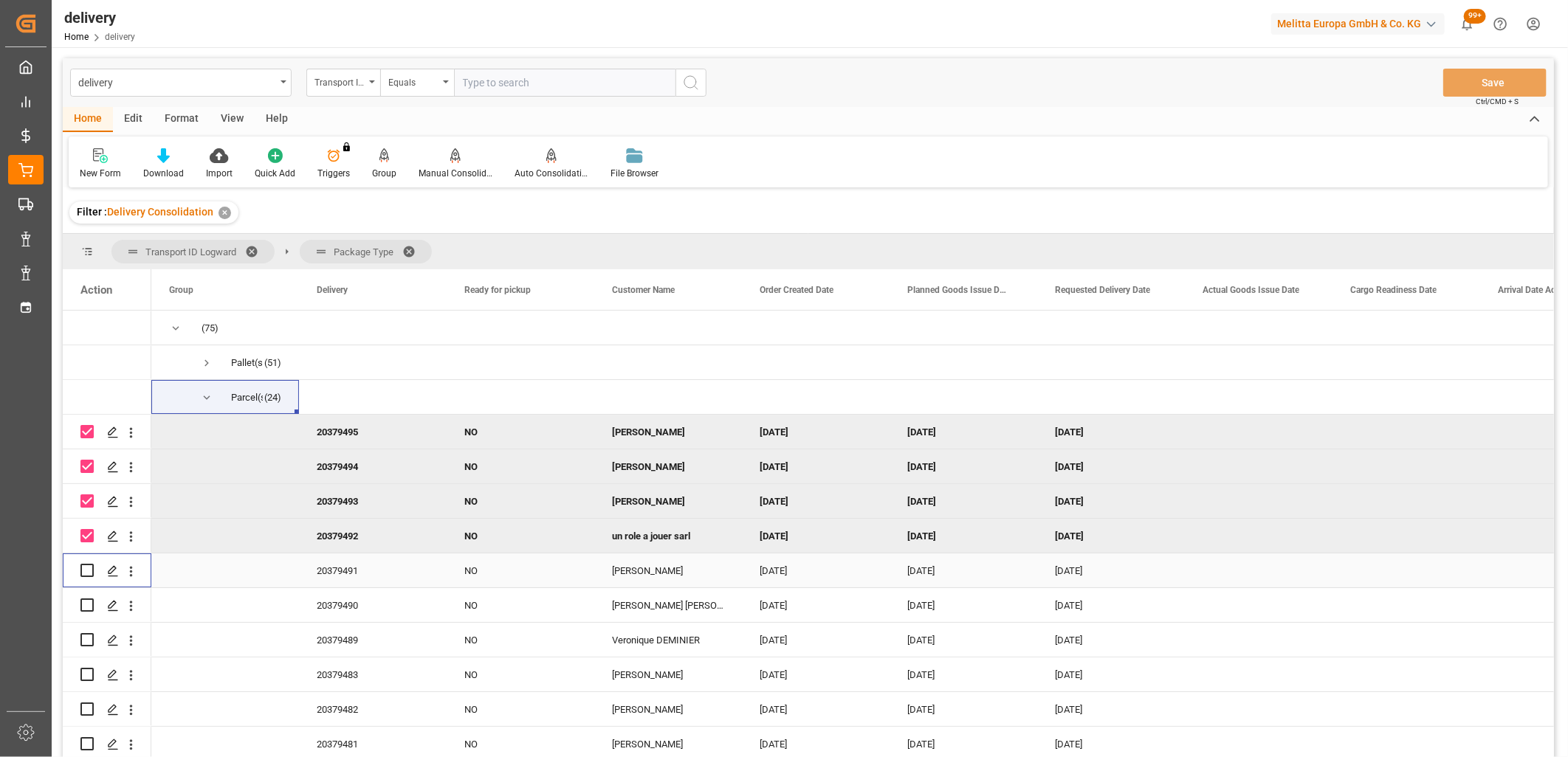
click at [89, 566] on input "Press Space to toggle row selection (unchecked)" at bounding box center [87, 570] width 13 height 13
checkbox input "true"
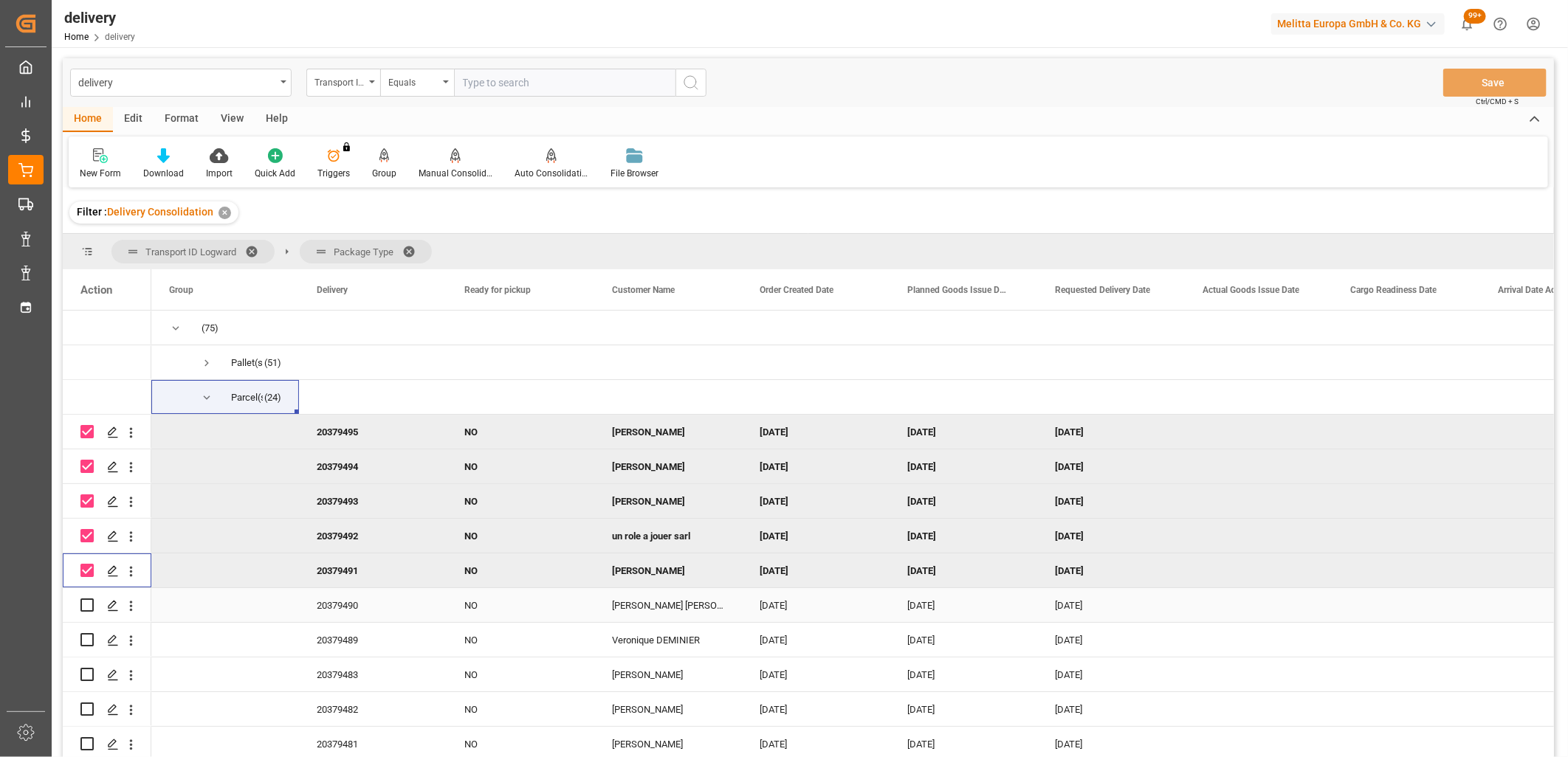
click at [89, 600] on input "Press Space to toggle row selection (unchecked)" at bounding box center [87, 605] width 13 height 13
checkbox input "true"
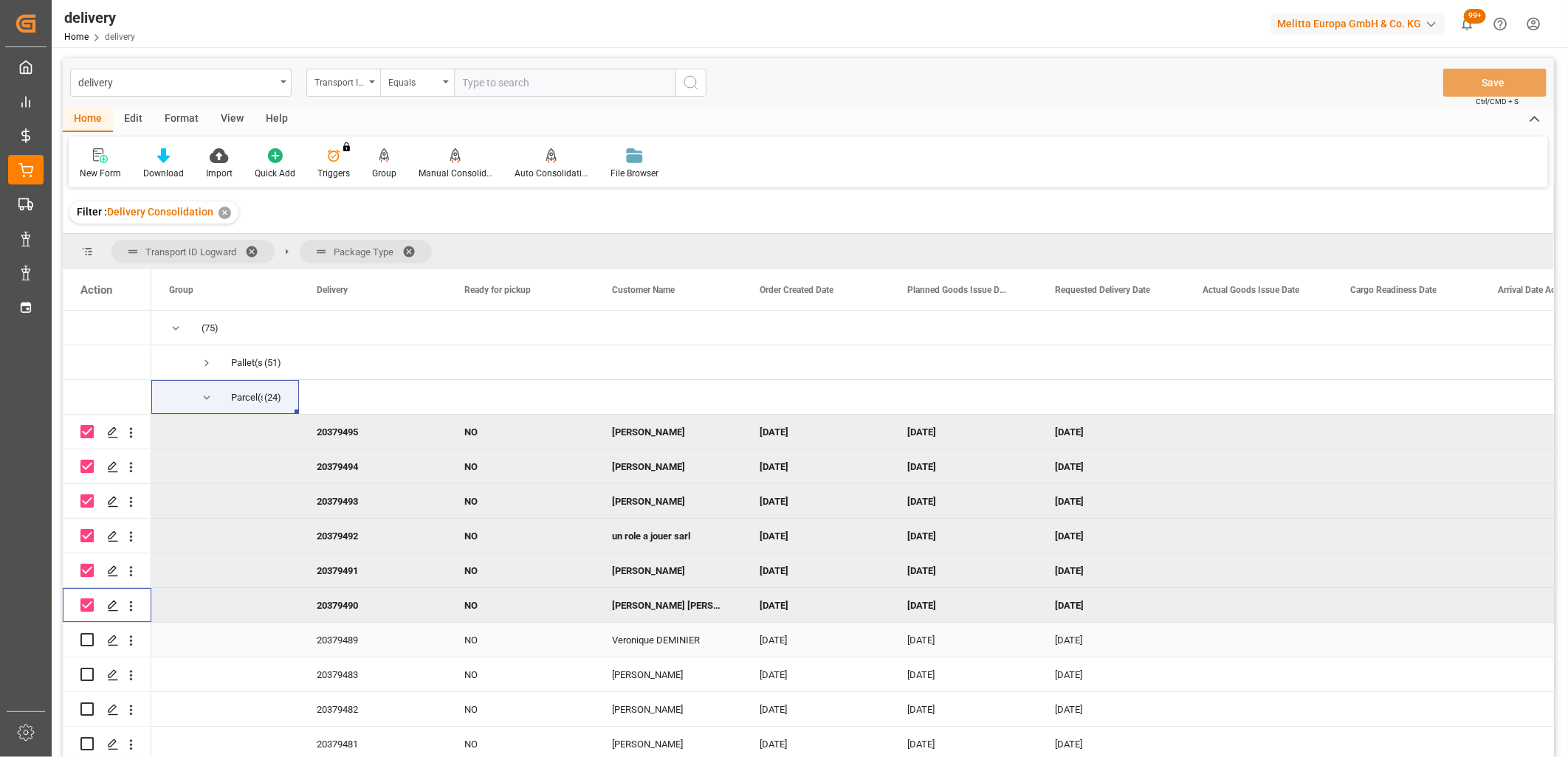
click at [89, 639] on input "Press Space to toggle row selection (unchecked)" at bounding box center [87, 639] width 13 height 13
checkbox input "true"
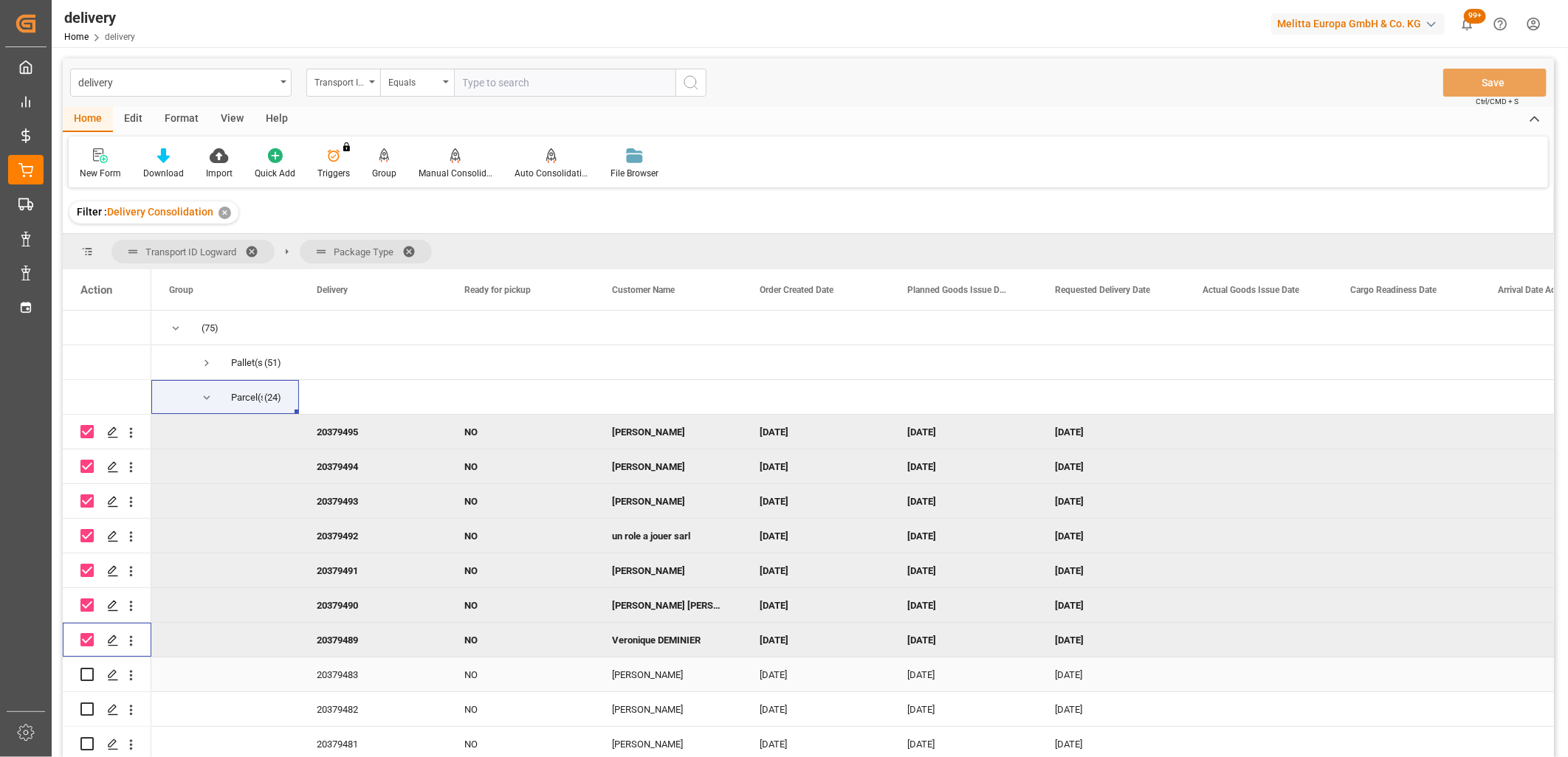
click at [89, 670] on input "Press Space to toggle row selection (unchecked)" at bounding box center [87, 674] width 13 height 13
checkbox input "true"
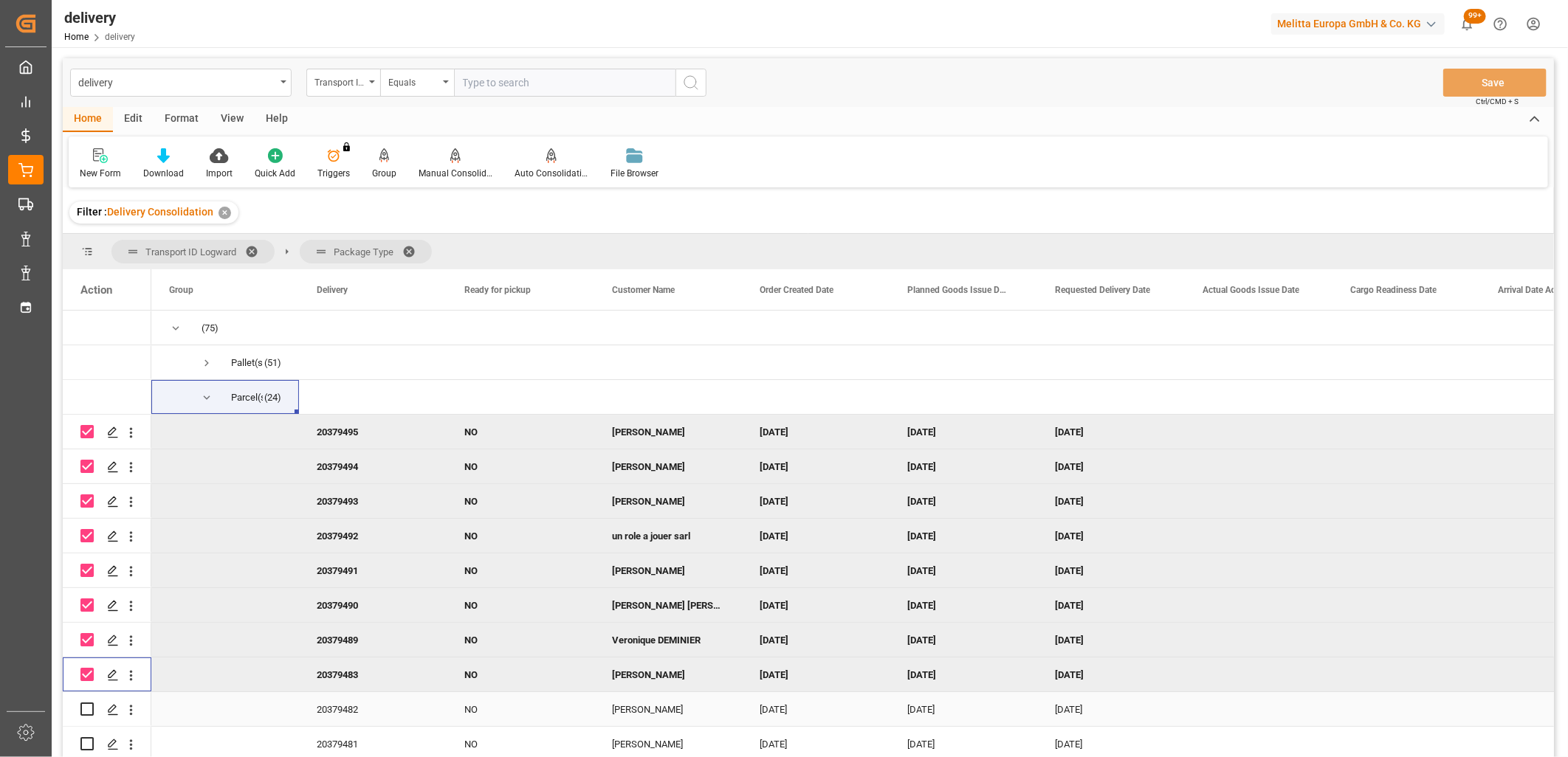
click at [84, 707] on input "Press Space to toggle row selection (unchecked)" at bounding box center [87, 709] width 13 height 13
checkbox input "true"
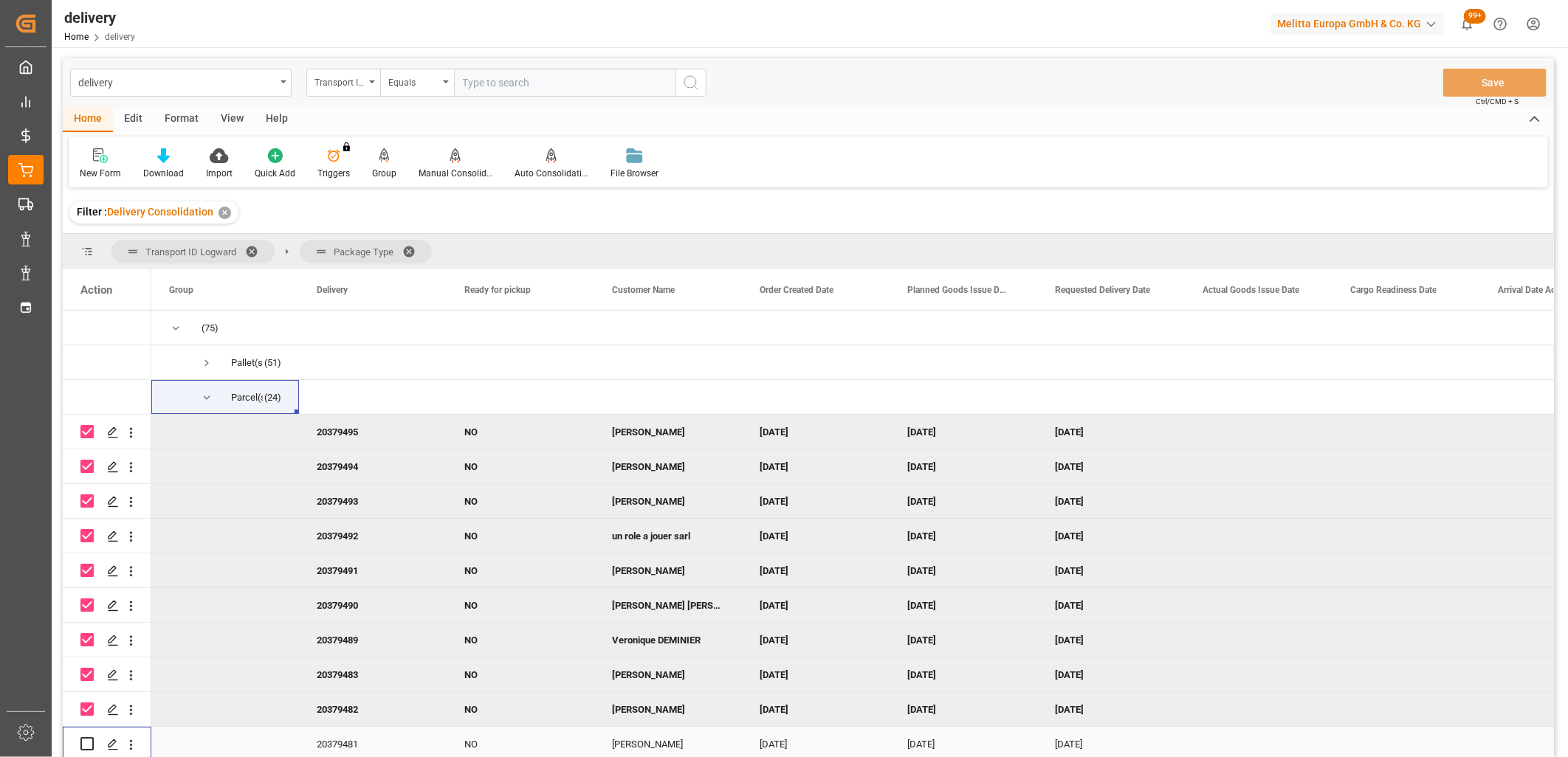
click at [83, 747] on input "Press Space to toggle row selection (unchecked)" at bounding box center [87, 744] width 13 height 13
checkbox input "true"
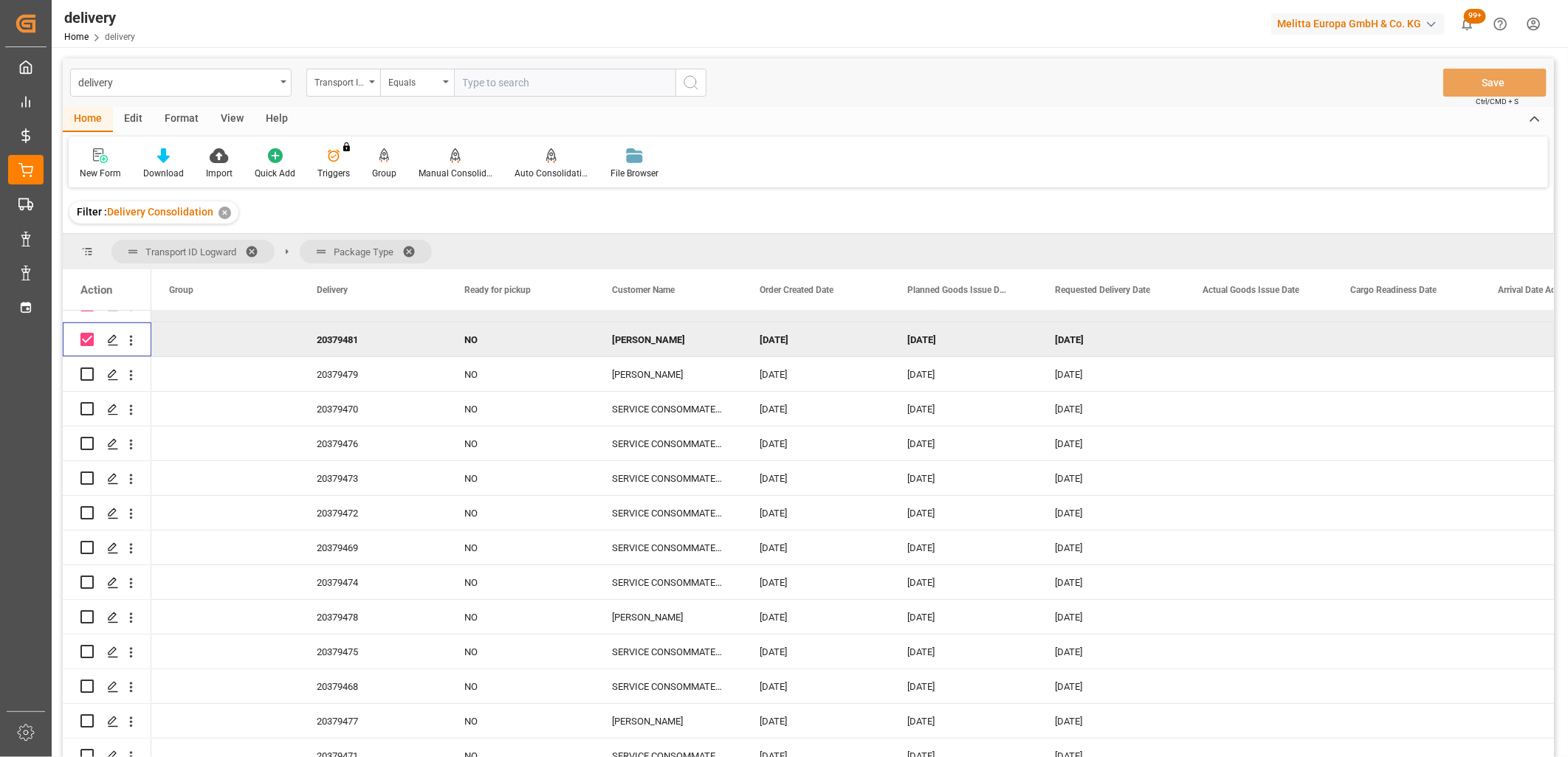
scroll to position [410, 0]
click at [89, 369] on input "Press Space to toggle row selection (unchecked)" at bounding box center [87, 368] width 13 height 13
checkbox input "true"
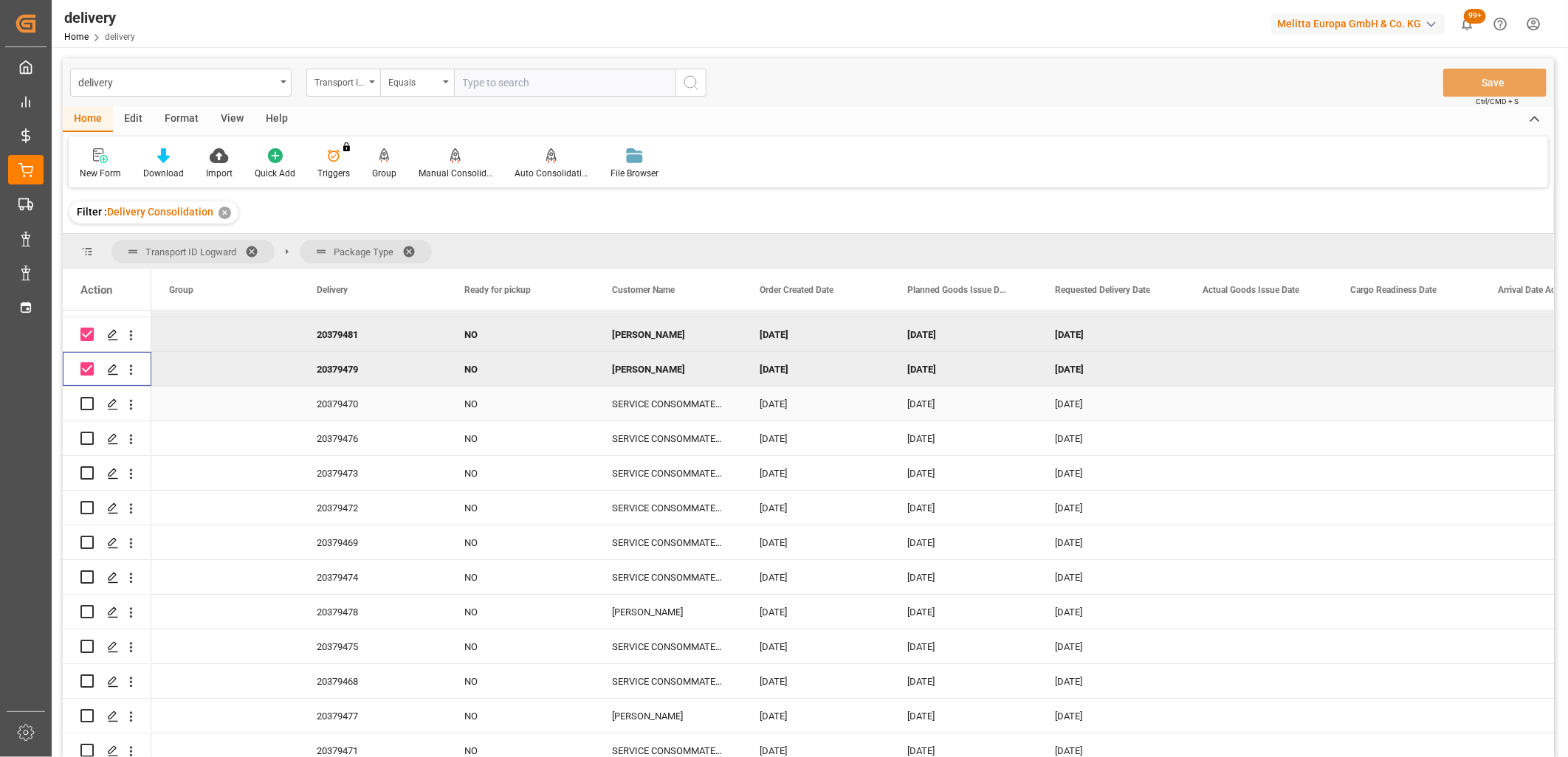
click at [90, 397] on input "Press Space to toggle row selection (unchecked)" at bounding box center [87, 403] width 13 height 13
checkbox input "true"
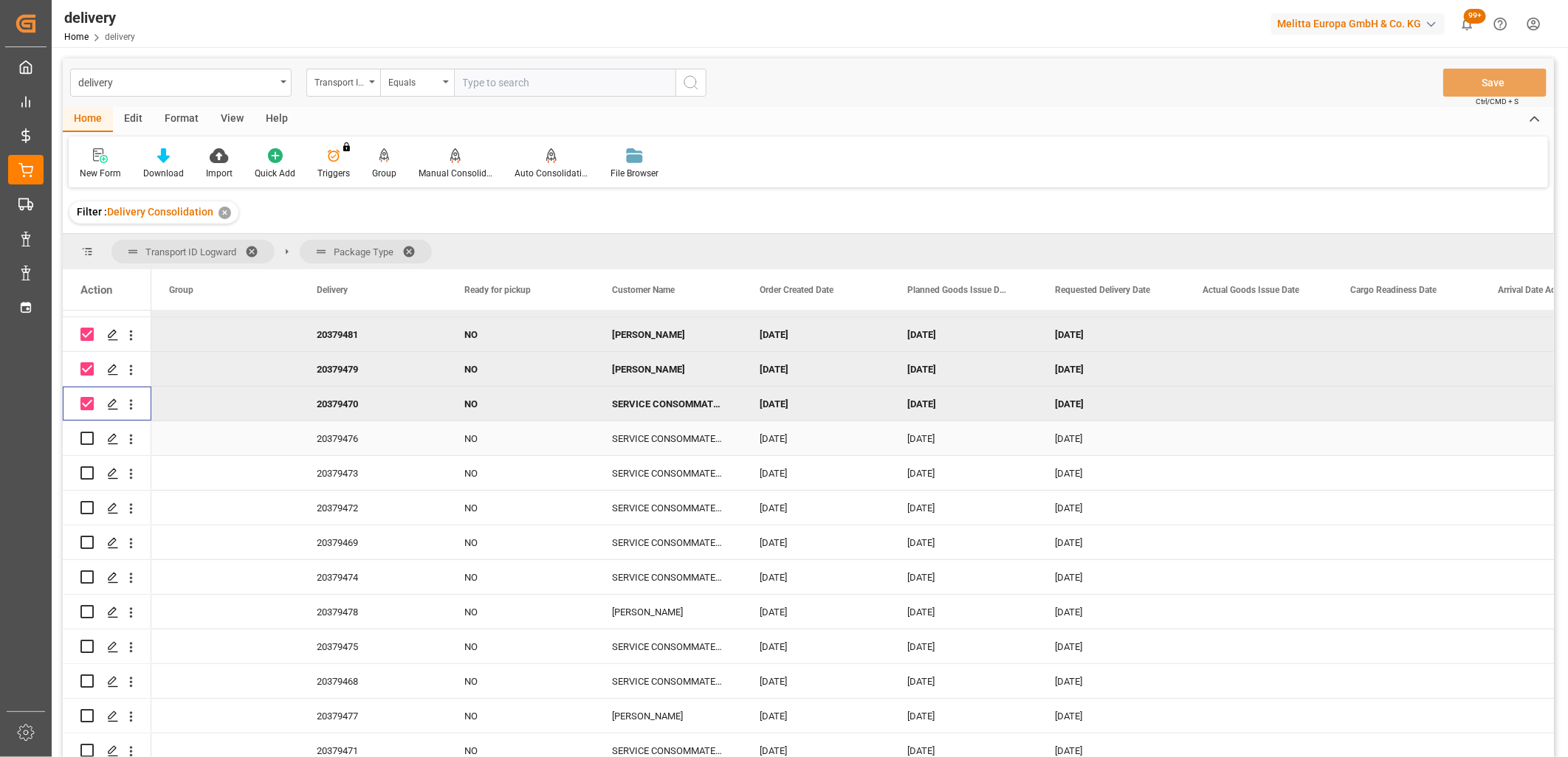
click at [84, 434] on input "Press Space to toggle row selection (unchecked)" at bounding box center [87, 438] width 13 height 13
checkbox input "true"
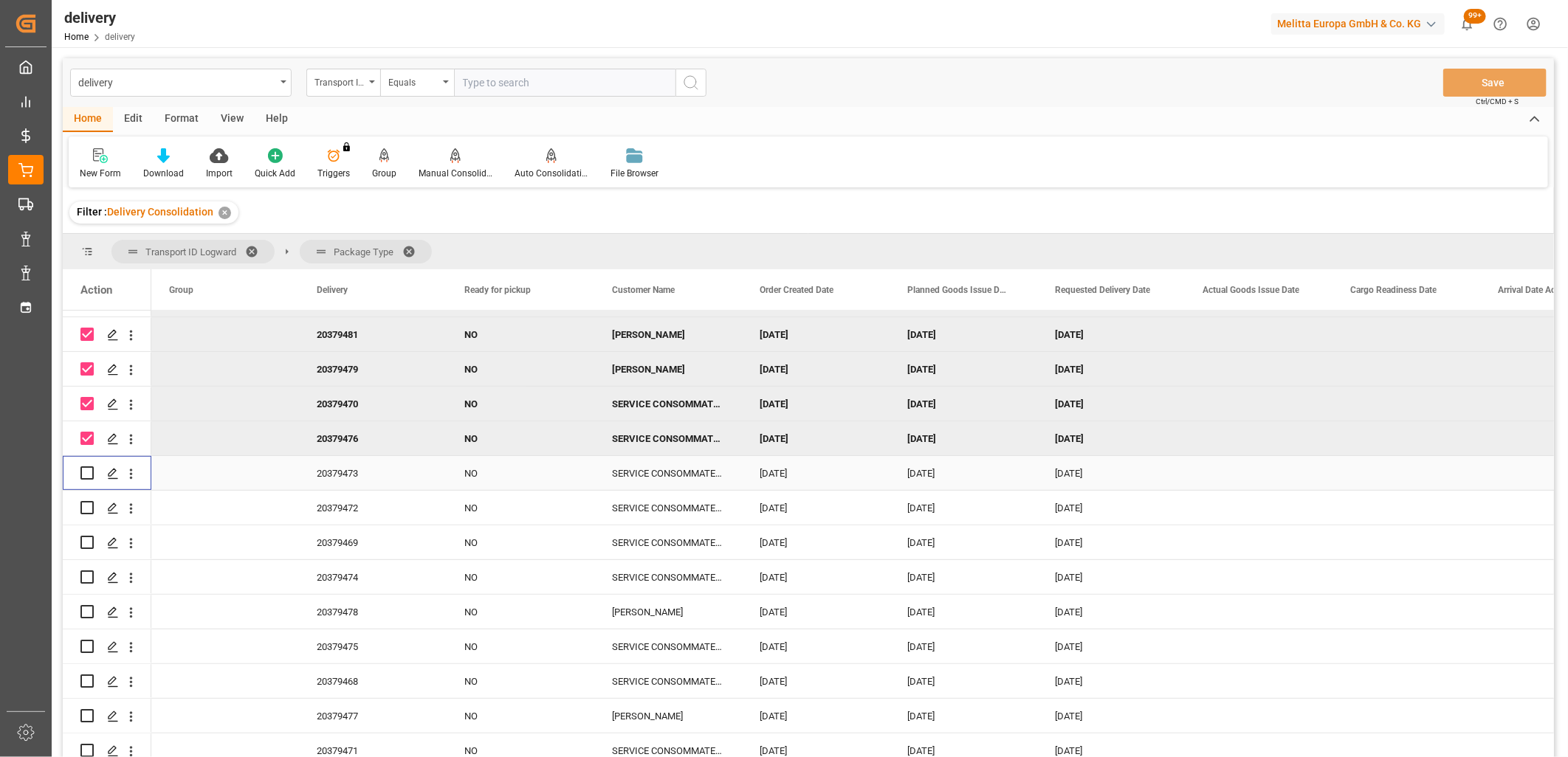
click at [87, 467] on input "Press Space to toggle row selection (unchecked)" at bounding box center [87, 473] width 13 height 13
checkbox input "true"
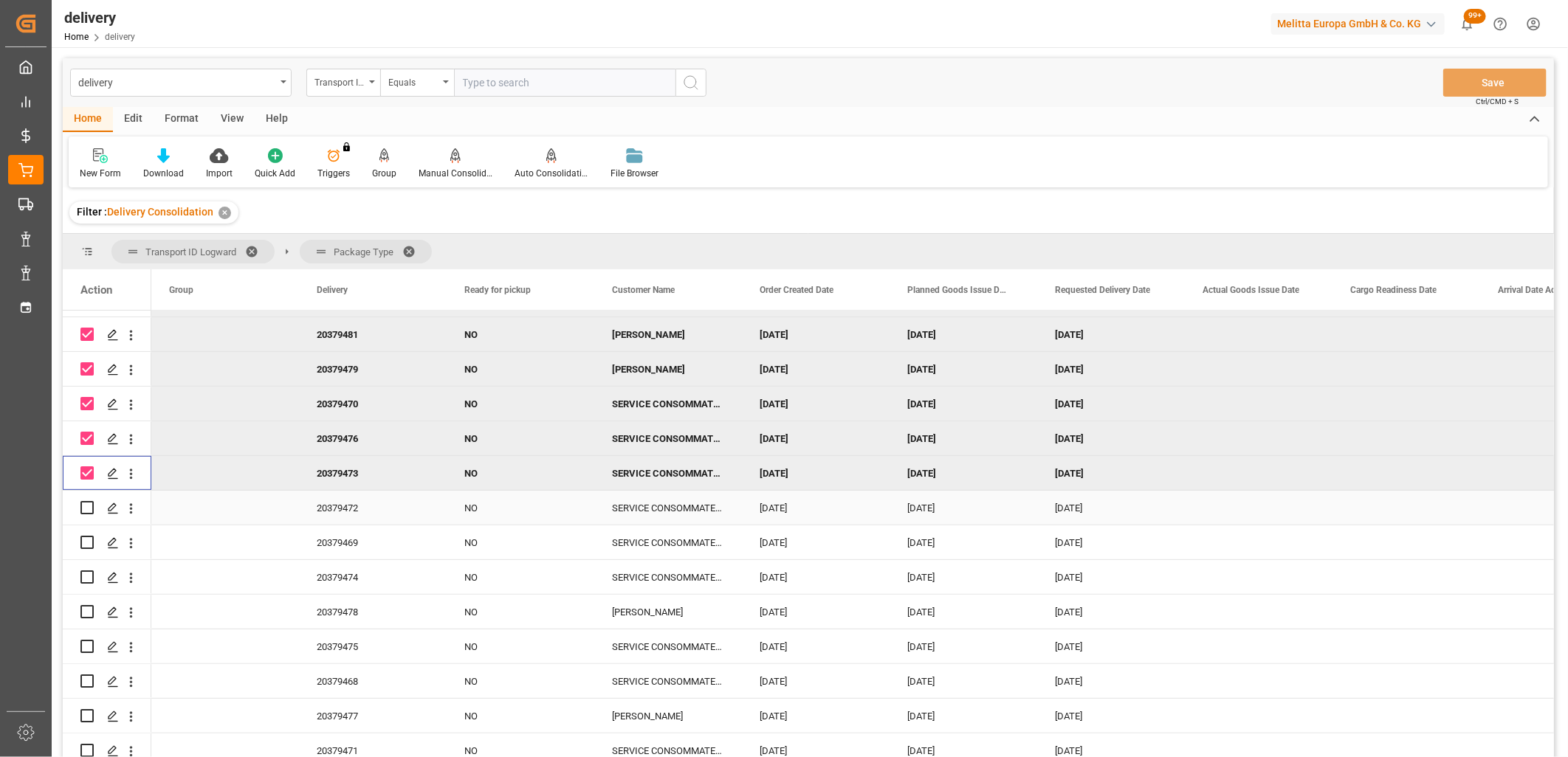
click at [82, 510] on input "Press Space to toggle row selection (unchecked)" at bounding box center [87, 507] width 13 height 13
checkbox input "true"
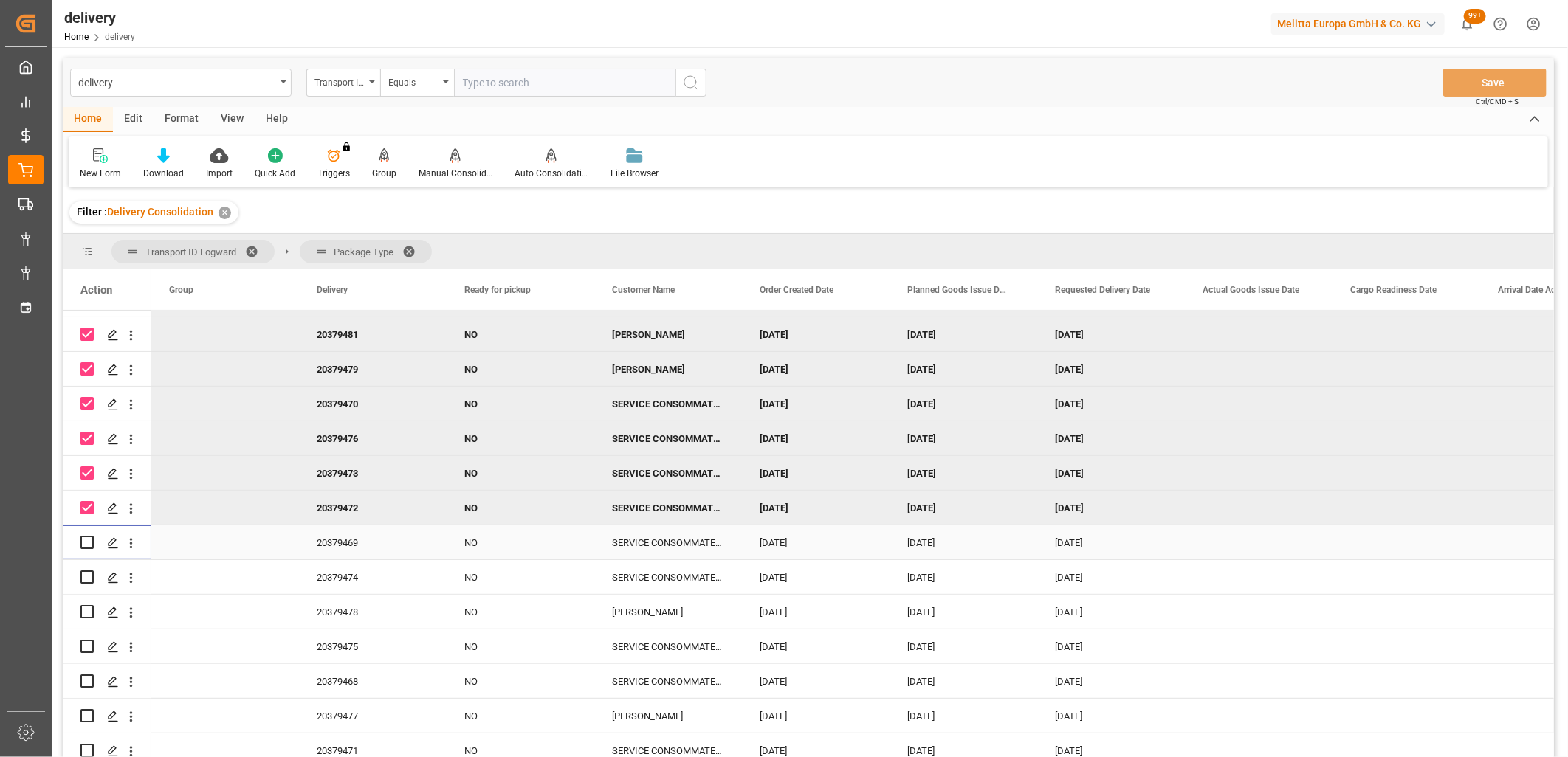
click at [82, 536] on input "Press Space to toggle row selection (unchecked)" at bounding box center [87, 542] width 13 height 13
checkbox input "true"
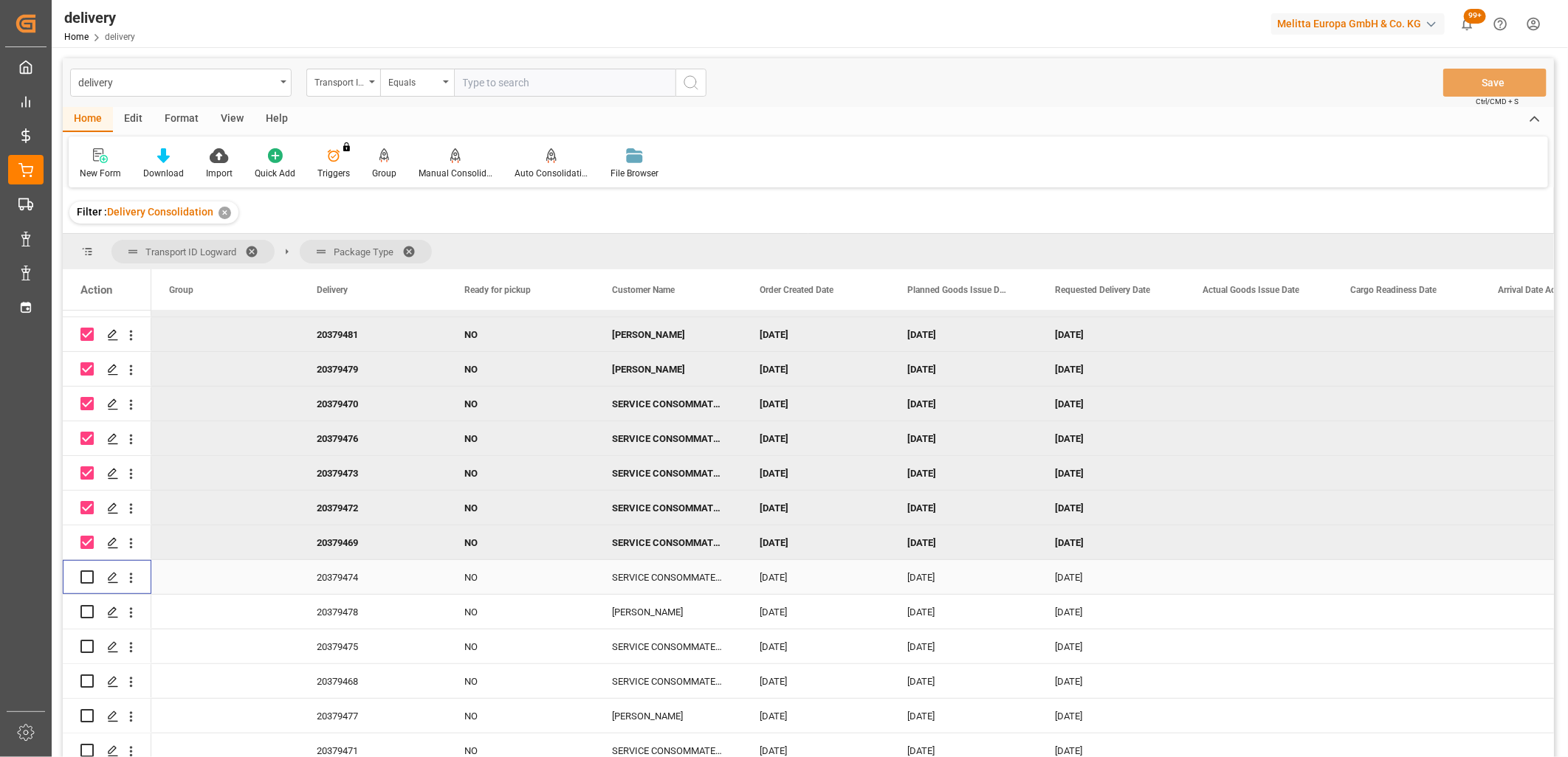
click at [87, 575] on input "Press Space to toggle row selection (unchecked)" at bounding box center [87, 576] width 13 height 13
checkbox input "true"
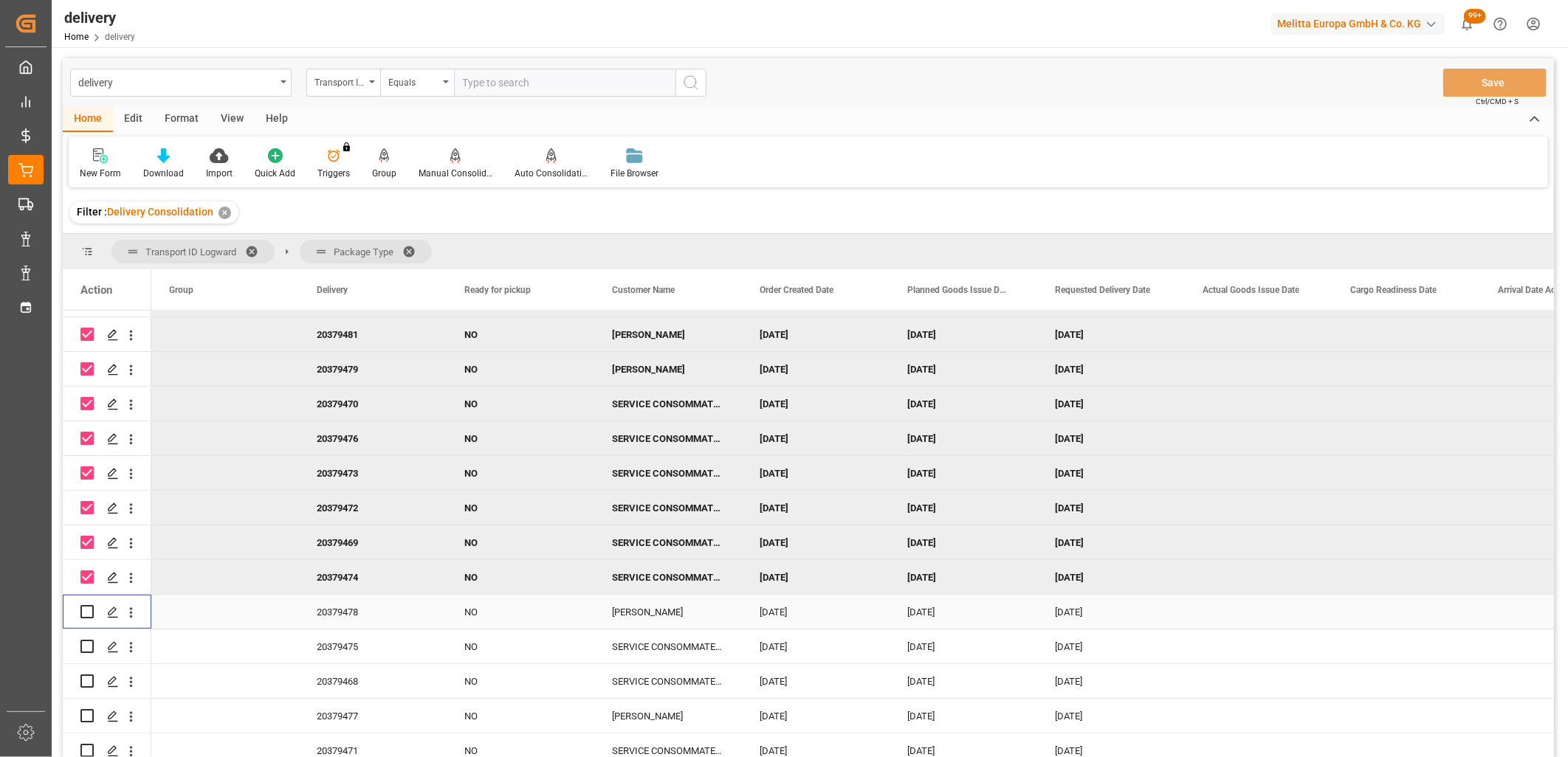
click at [87, 610] on input "Press Space to toggle row selection (unchecked)" at bounding box center [87, 612] width 13 height 13
checkbox input "true"
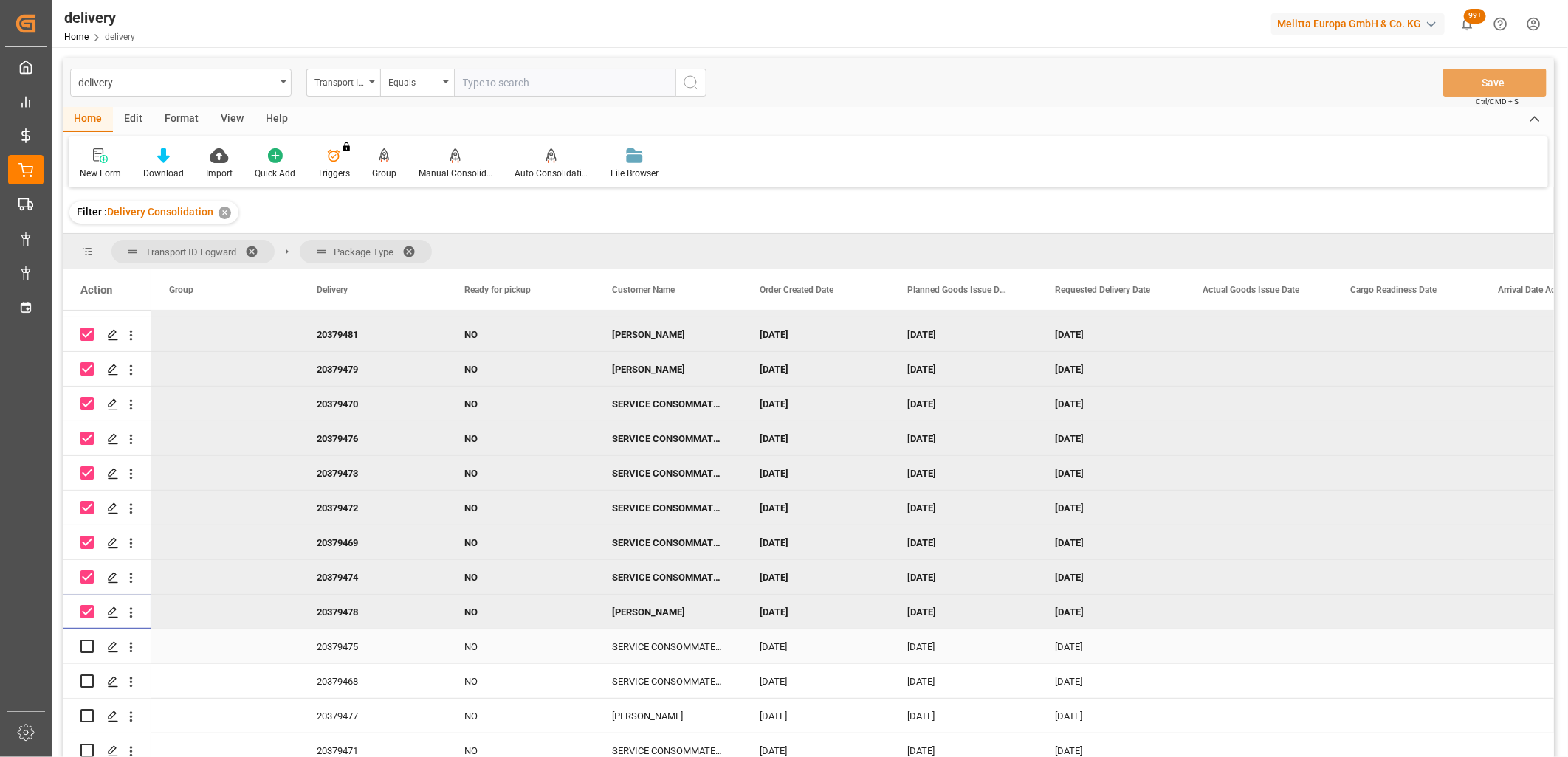
click at [91, 645] on input "Press Space to toggle row selection (unchecked)" at bounding box center [87, 646] width 13 height 13
checkbox input "true"
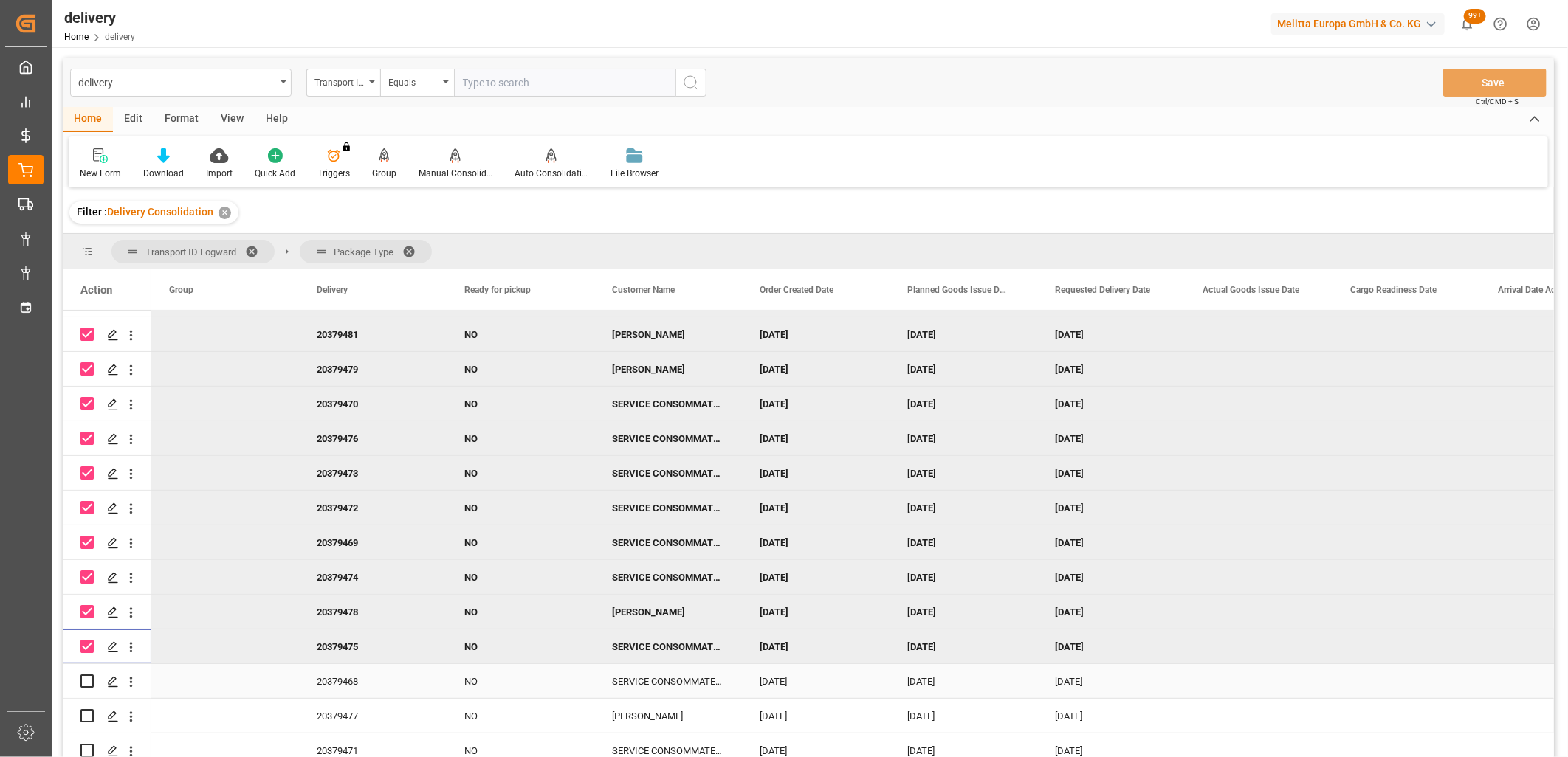
click at [85, 677] on input "Press Space to toggle row selection (unchecked)" at bounding box center [87, 681] width 13 height 13
checkbox input "true"
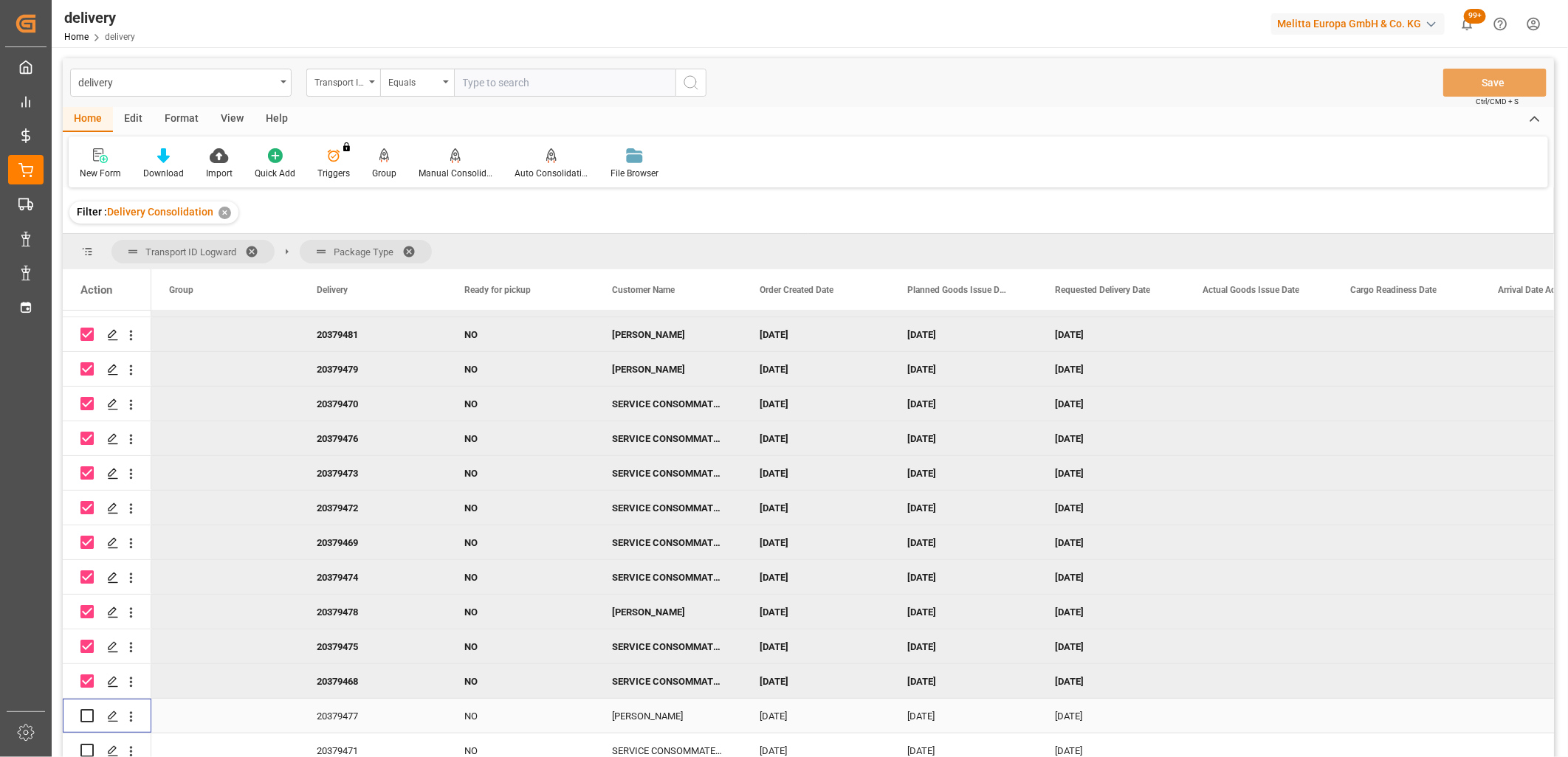
click at [82, 716] on input "Press Space to toggle row selection (unchecked)" at bounding box center [87, 715] width 13 height 13
checkbox input "true"
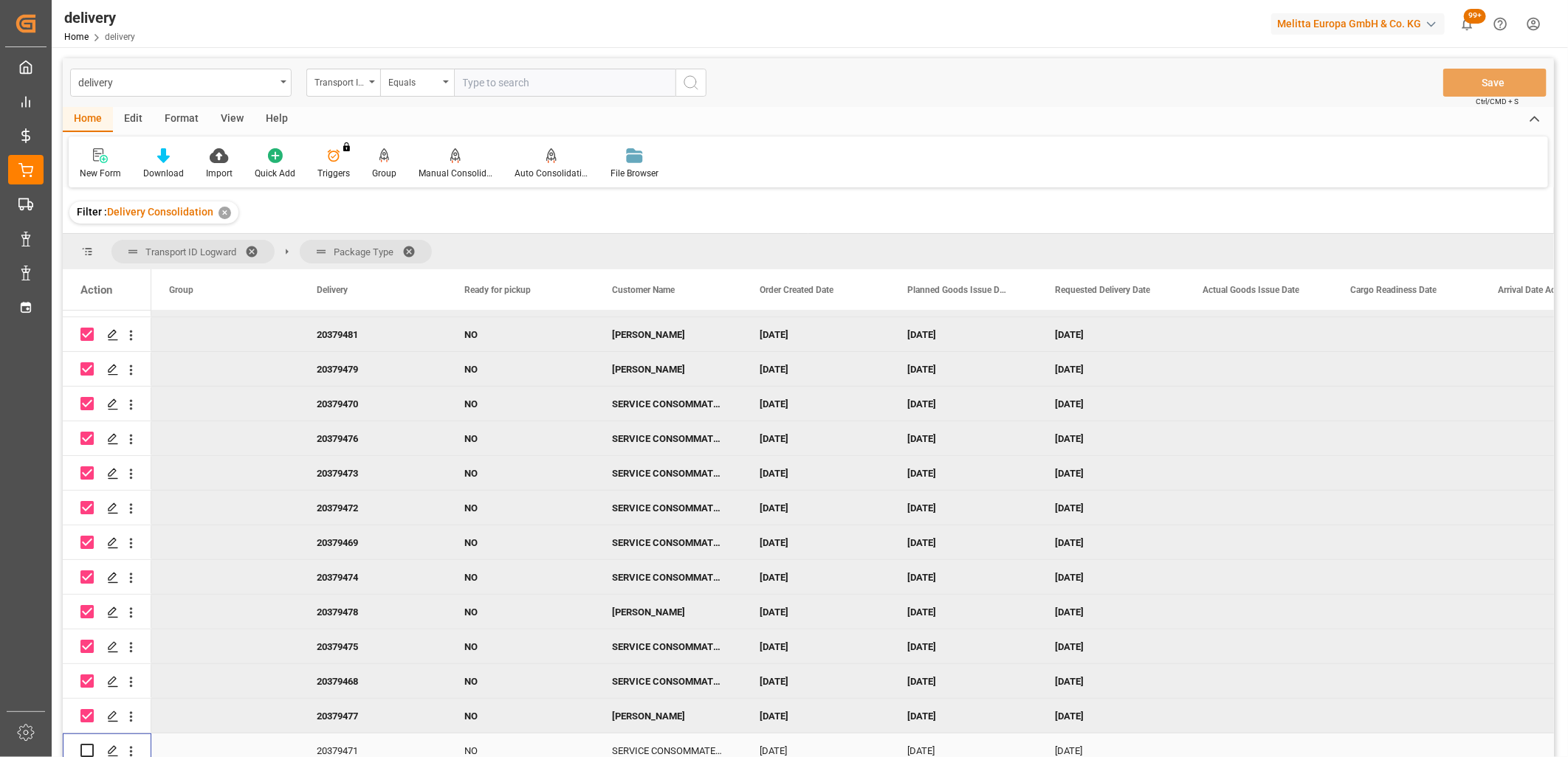
click at [89, 749] on input "Press Space to toggle row selection (unchecked)" at bounding box center [87, 750] width 13 height 13
checkbox input "true"
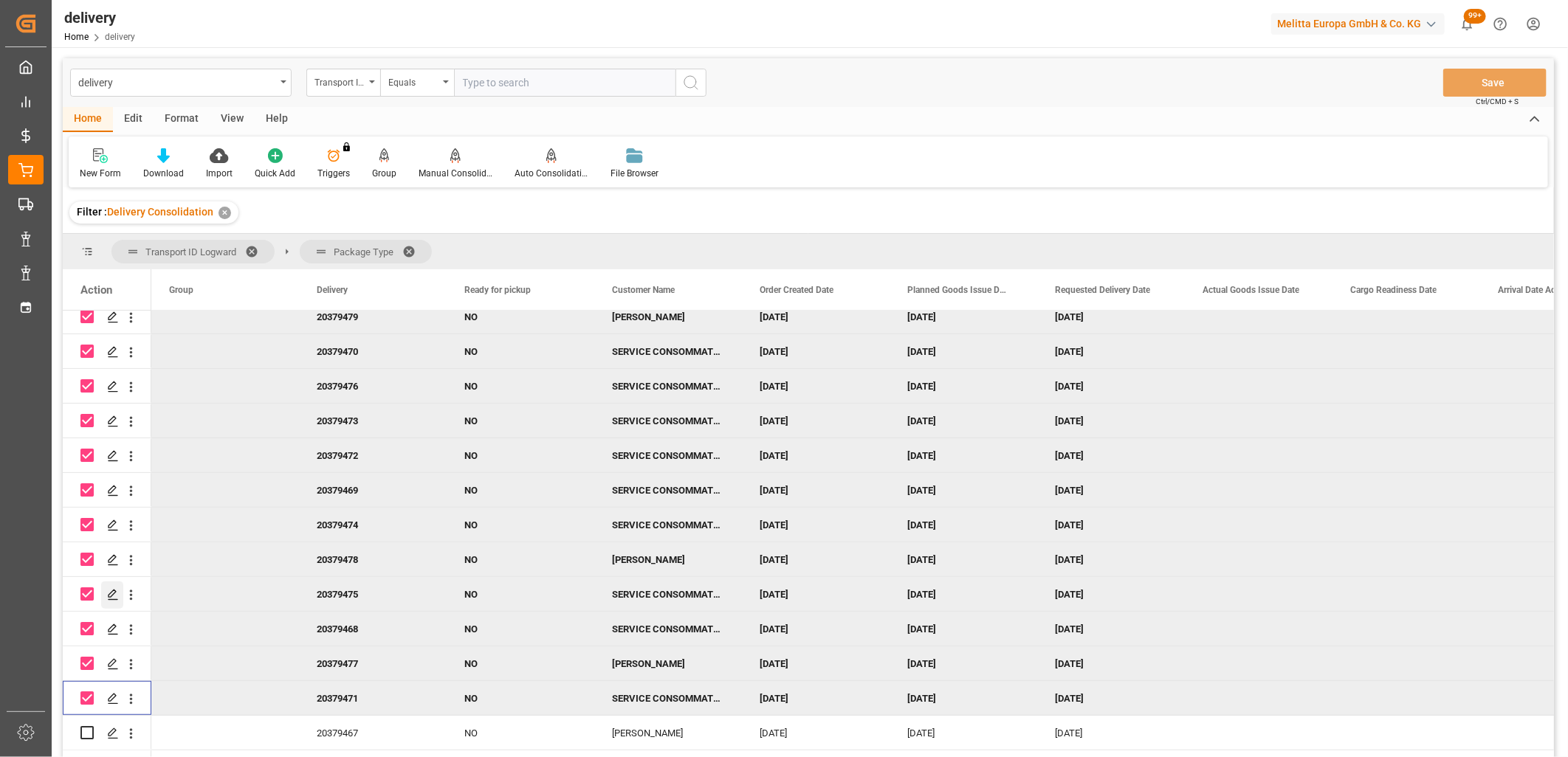
scroll to position [490, 0]
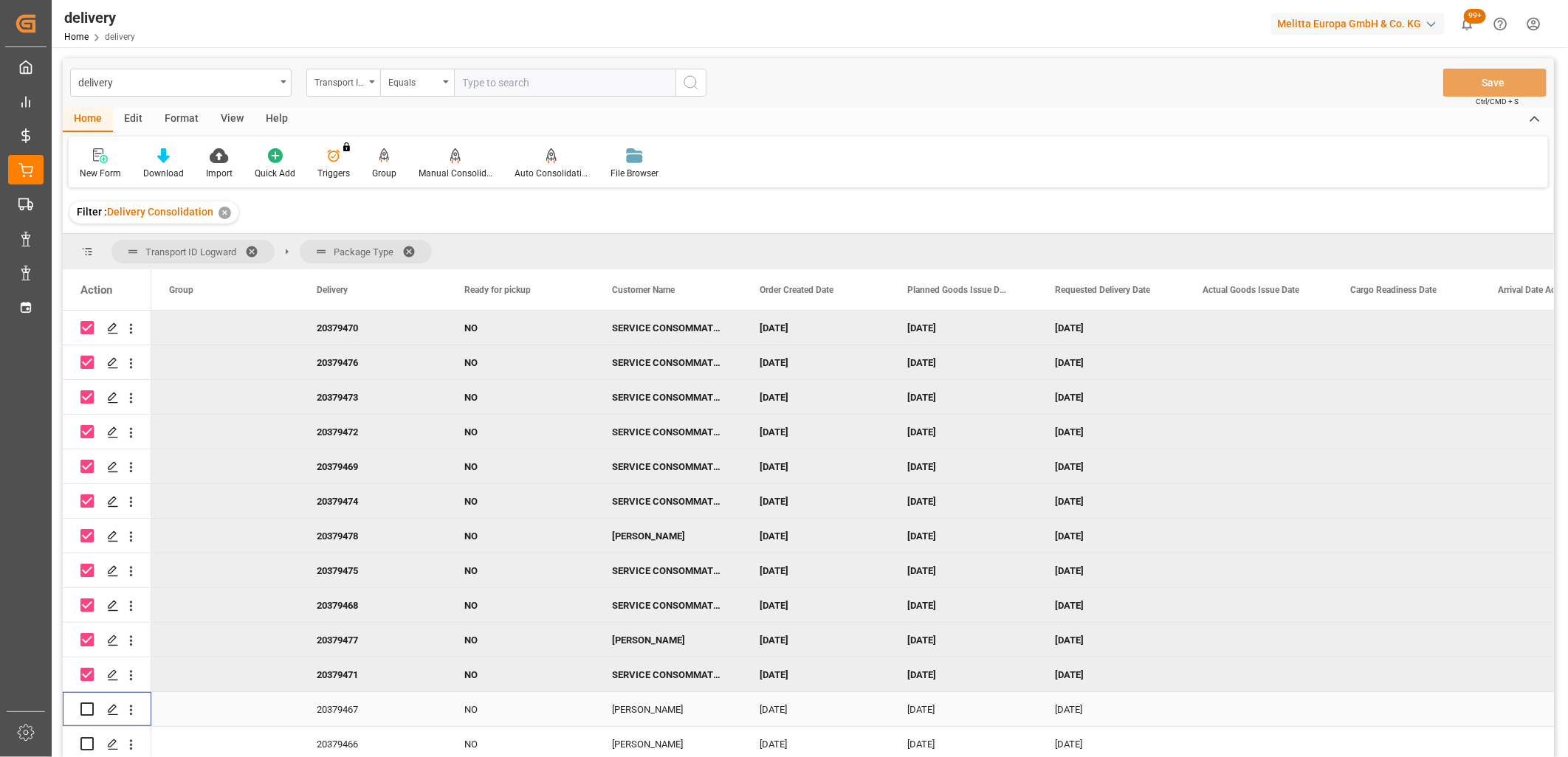
click at [87, 703] on input "Press Space to toggle row selection (unchecked)" at bounding box center [87, 709] width 13 height 13
checkbox input "true"
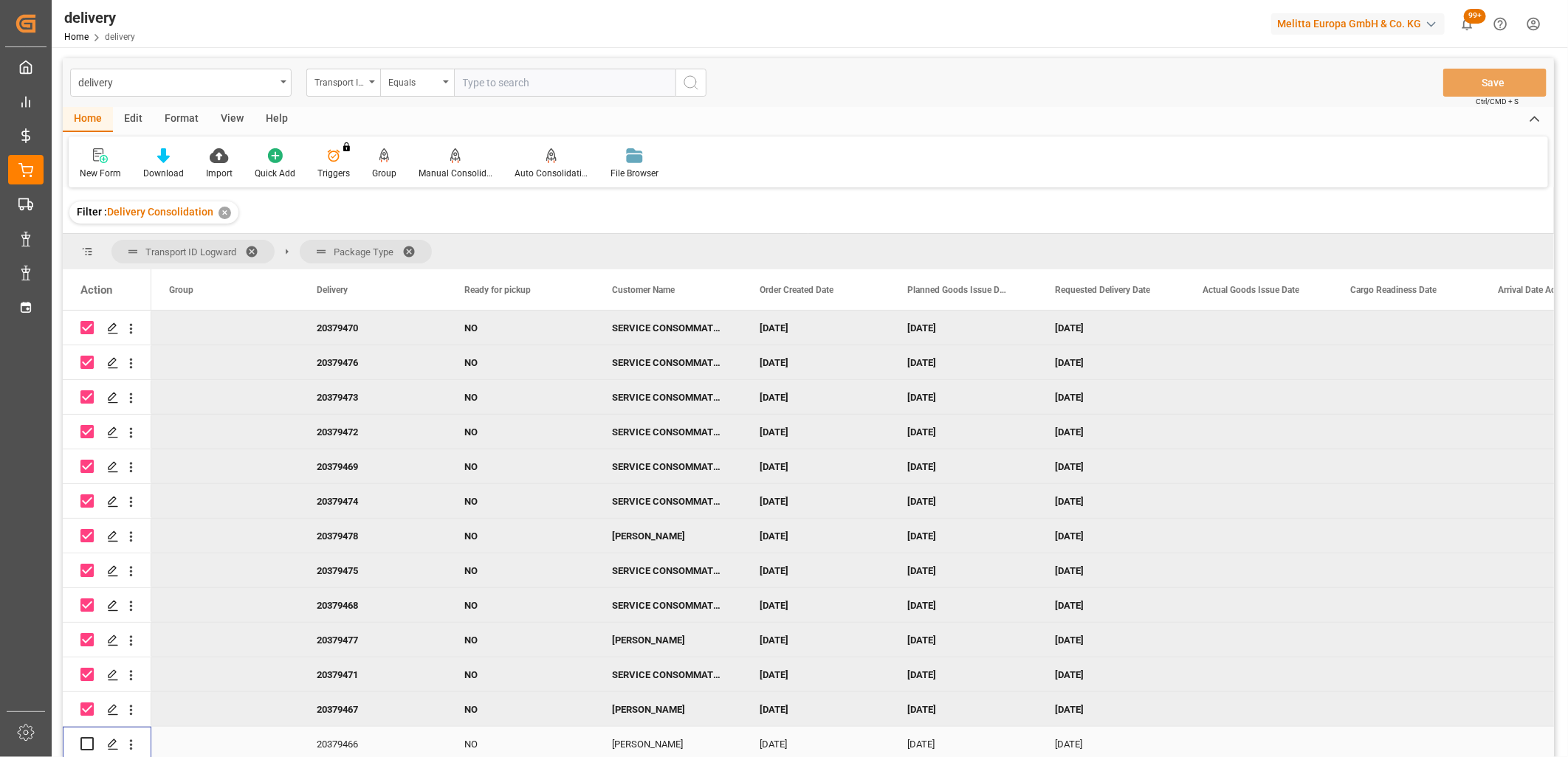
click at [87, 742] on input "Press Space to toggle row selection (unchecked)" at bounding box center [87, 744] width 13 height 13
checkbox input "true"
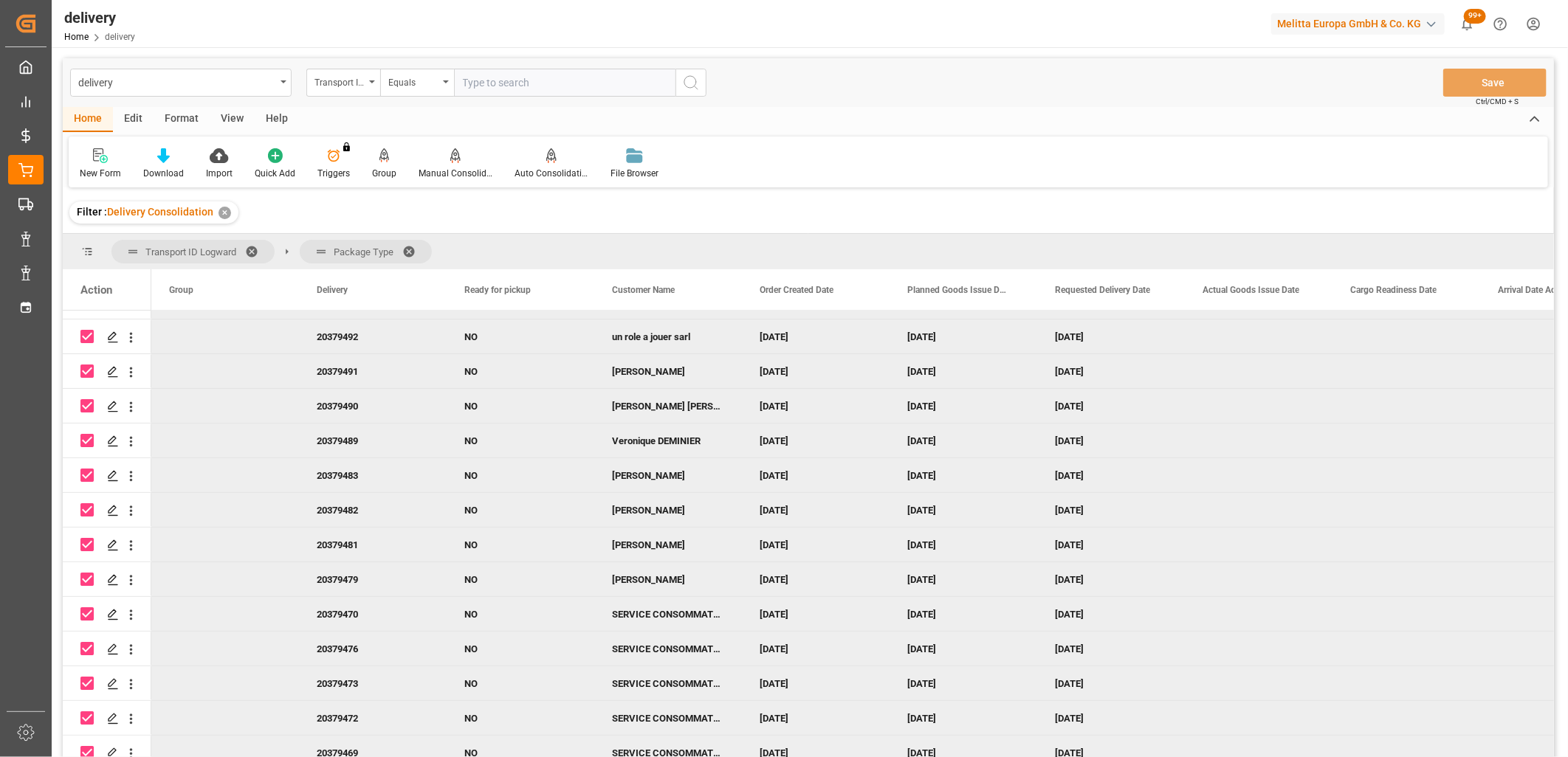
scroll to position [0, 0]
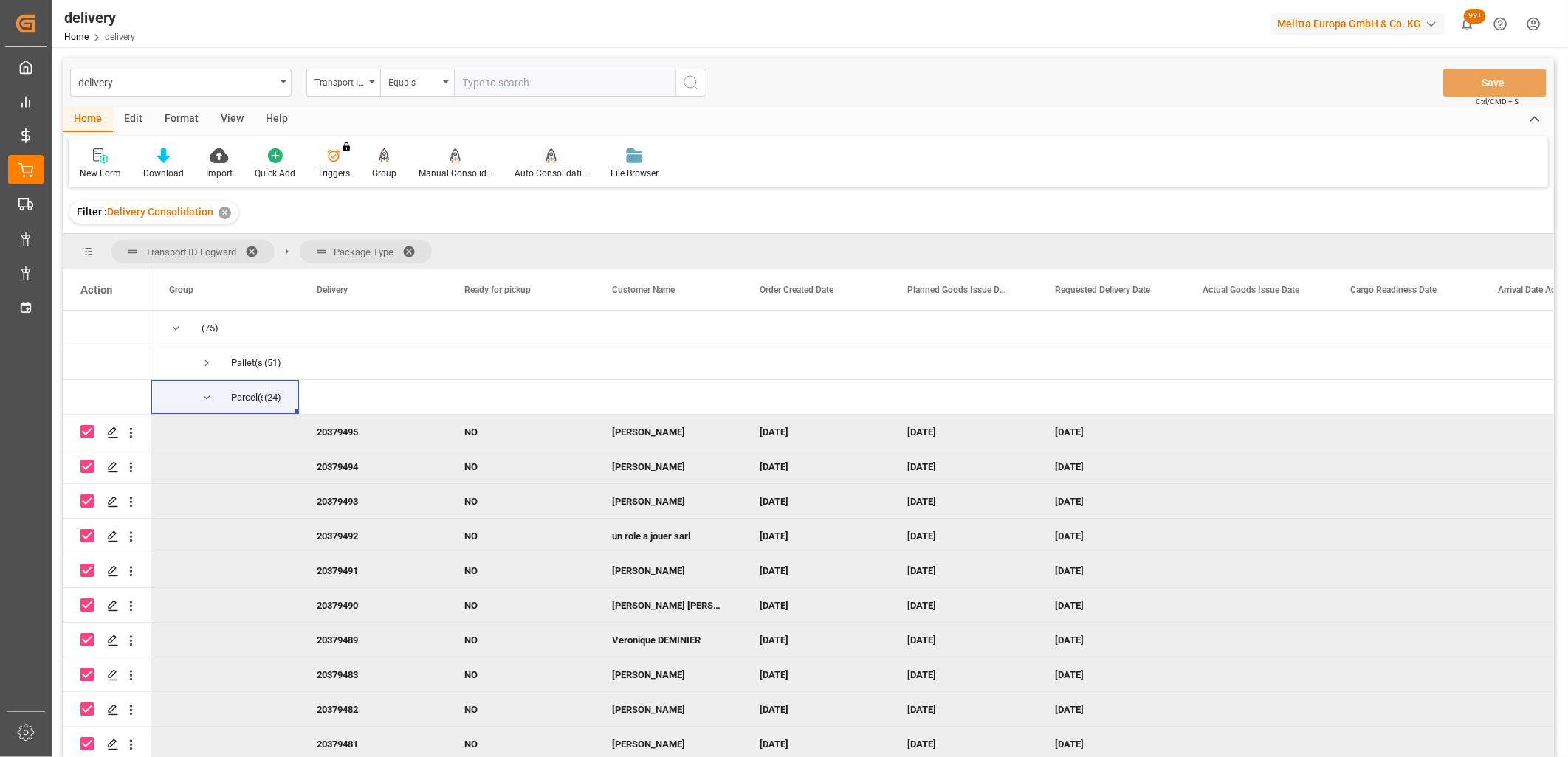
click at [548, 161] on icon at bounding box center [552, 162] width 7 height 3
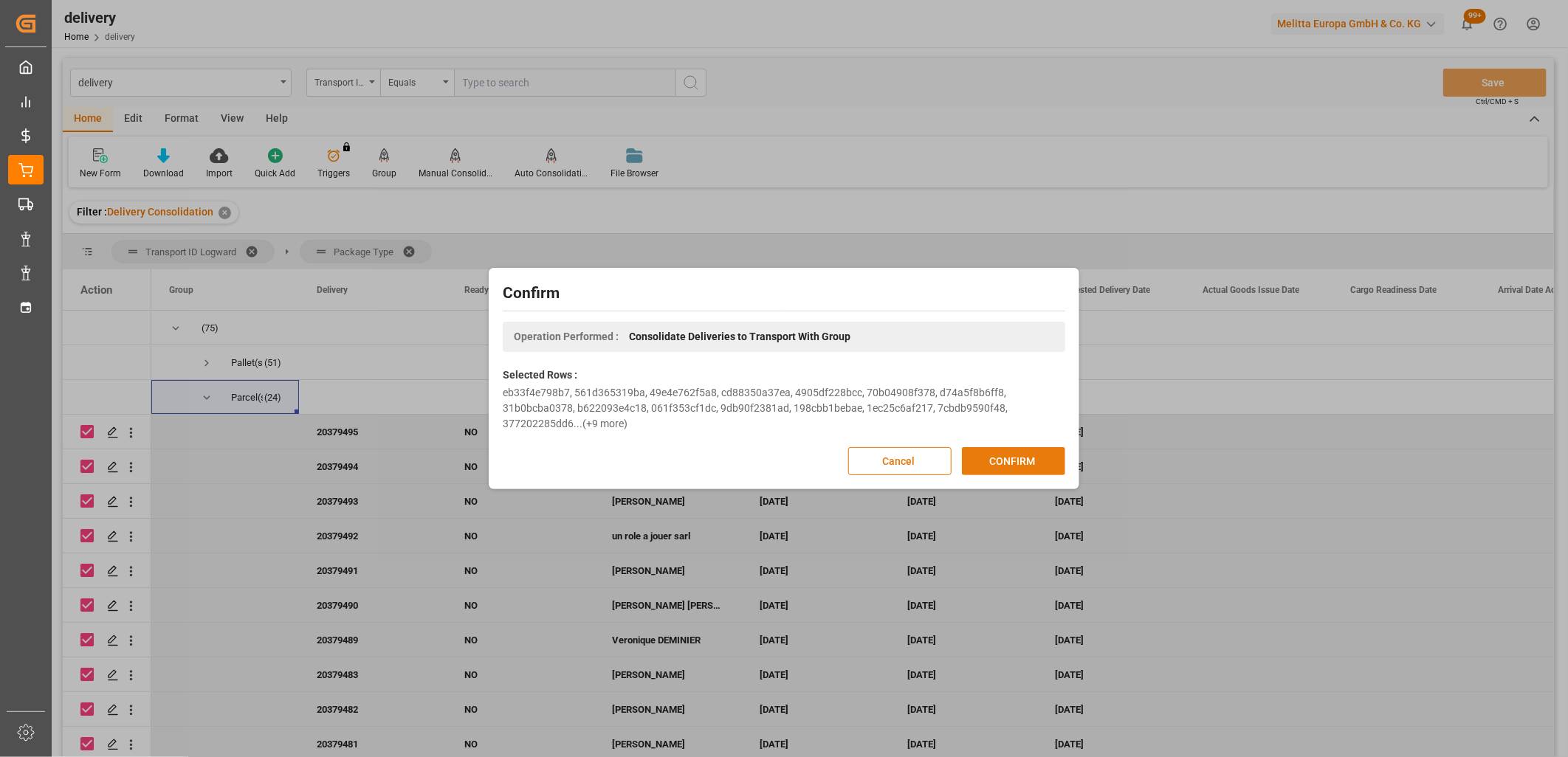
click at [1039, 454] on button "CONFIRM" at bounding box center [1013, 461] width 104 height 28
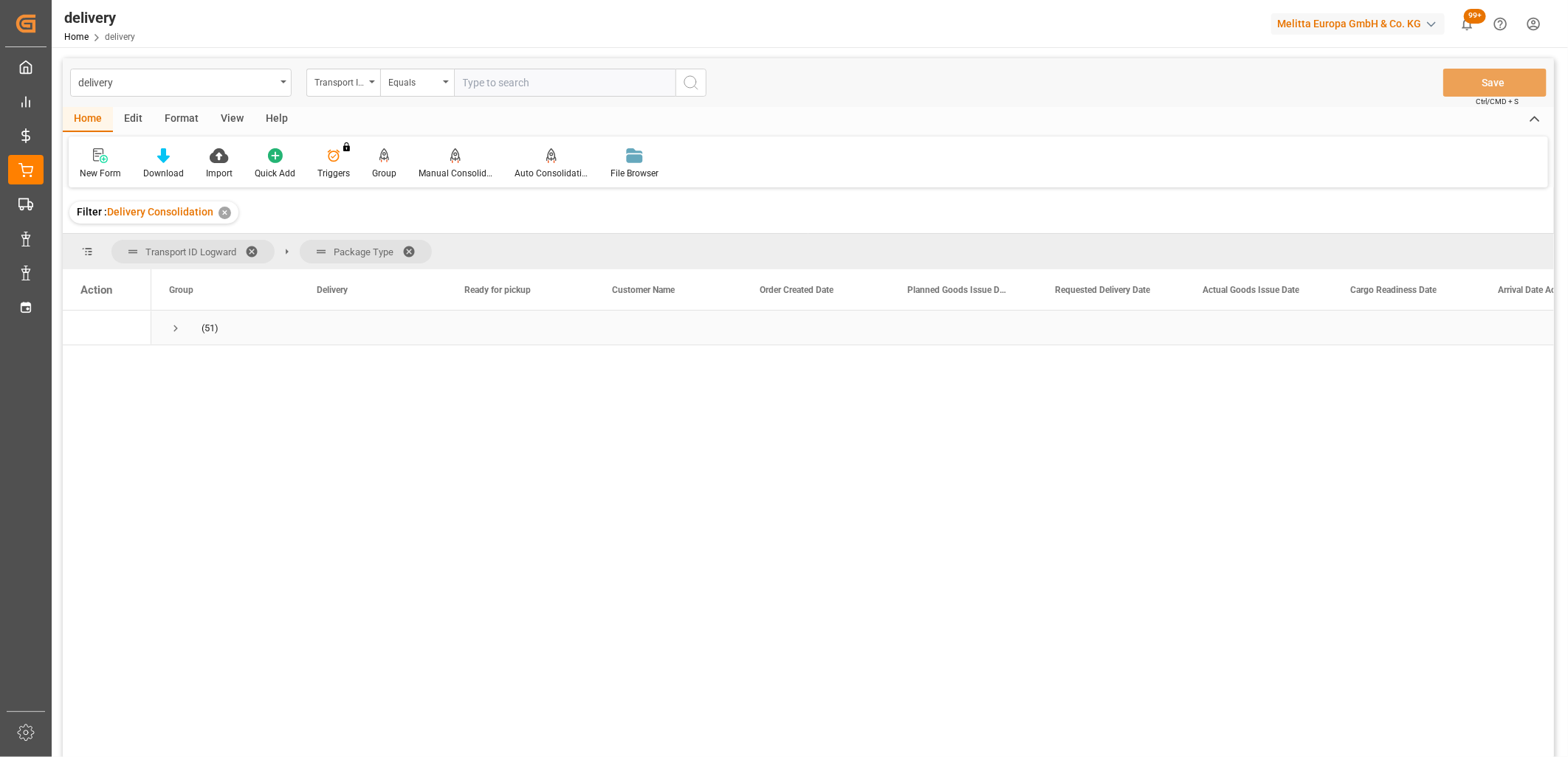
click at [177, 325] on span "Press SPACE to select this row." at bounding box center [175, 328] width 13 height 13
click at [207, 366] on span "Press SPACE to select this row." at bounding box center [206, 363] width 13 height 13
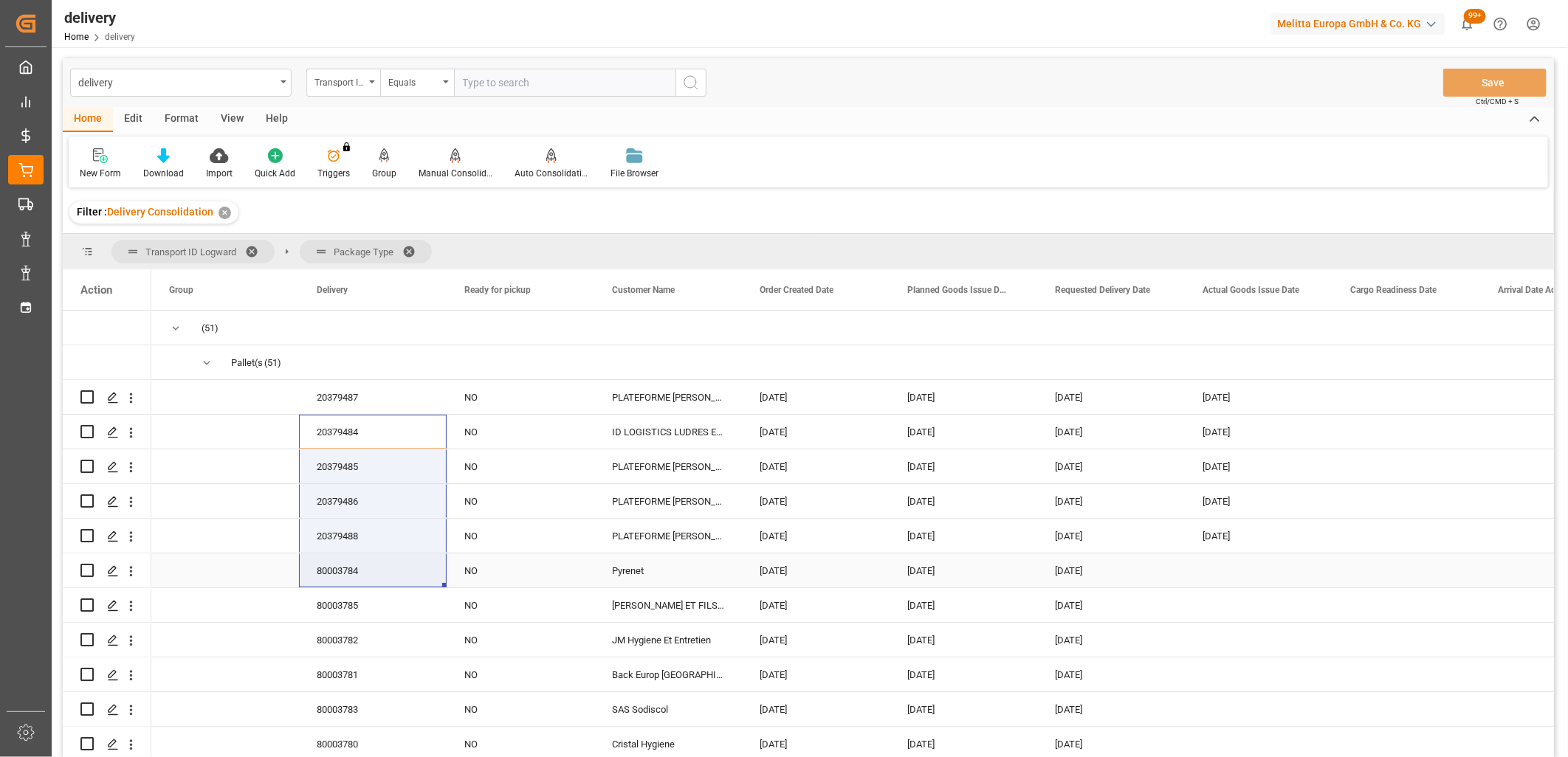
drag, startPoint x: 341, startPoint y: 423, endPoint x: 337, endPoint y: 579, distance: 156.1
click at [242, 509] on span "Press SPACE to select this row." at bounding box center [225, 501] width 112 height 33
drag, startPoint x: 328, startPoint y: 389, endPoint x: 314, endPoint y: 531, distance: 142.7
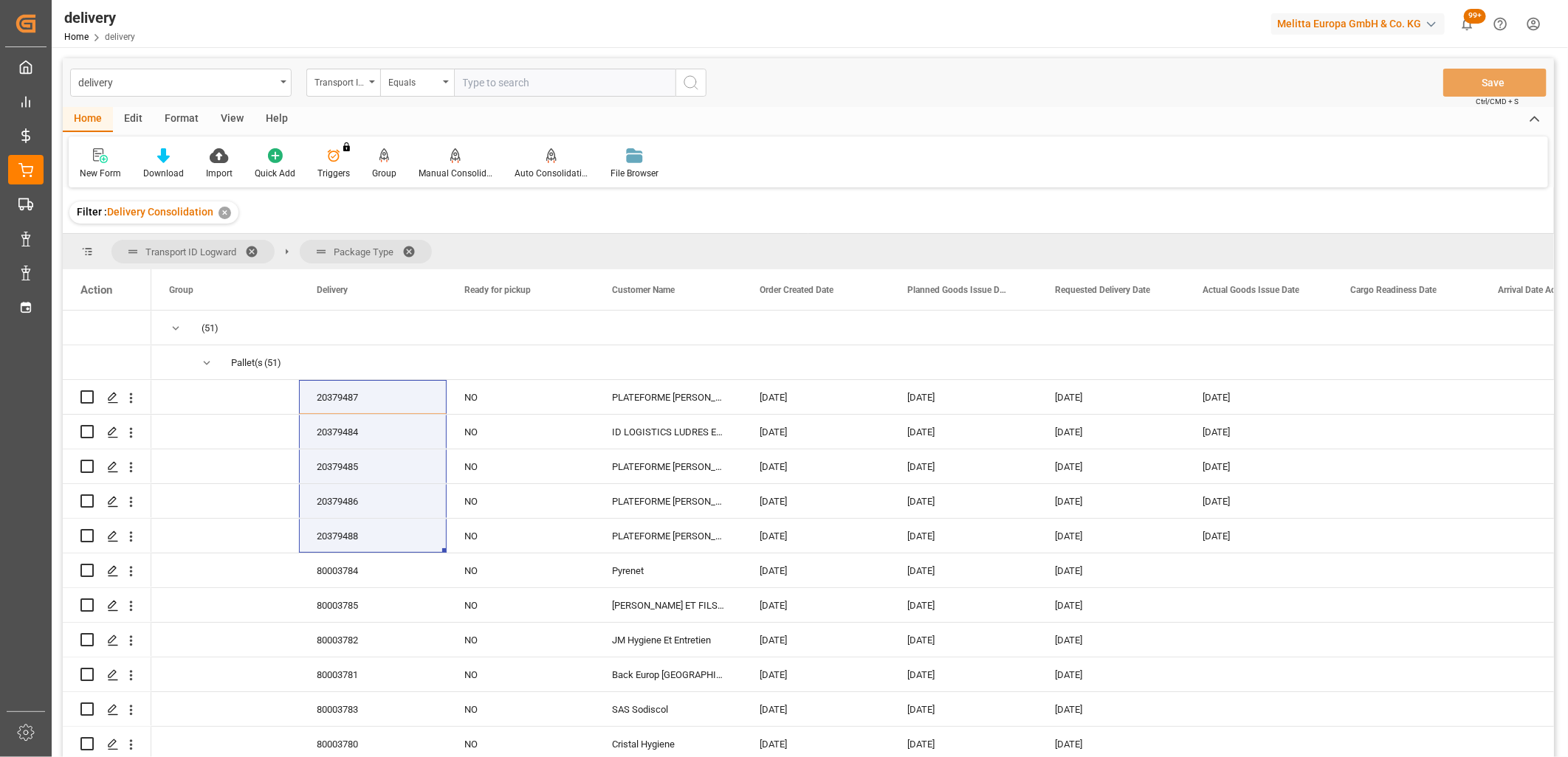
click at [222, 211] on div "✕" at bounding box center [225, 212] width 12 height 12
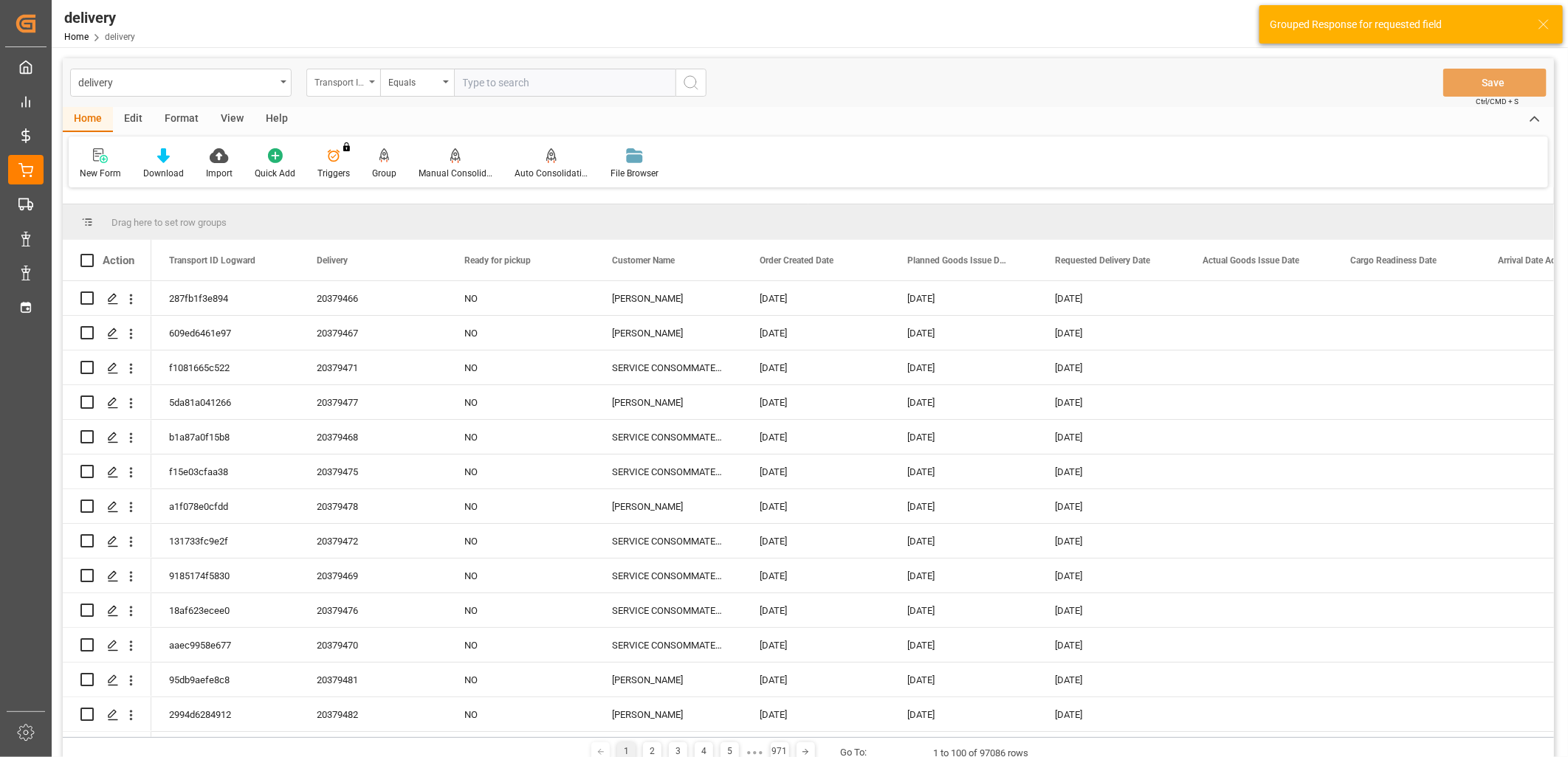
click at [370, 86] on div "Transport ID Logward" at bounding box center [343, 83] width 73 height 28
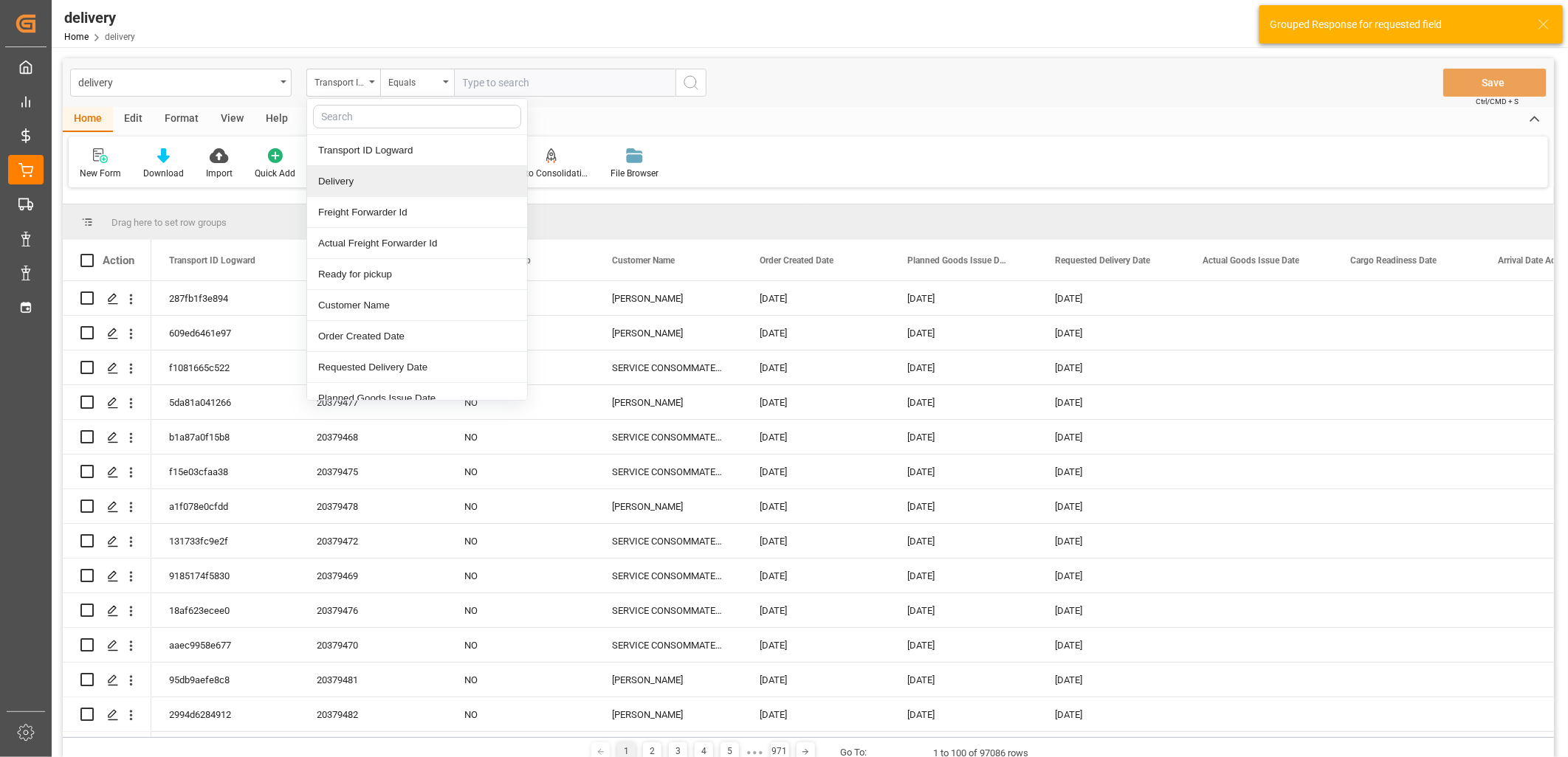
click at [347, 174] on div "Delivery" at bounding box center [417, 182] width 220 height 31
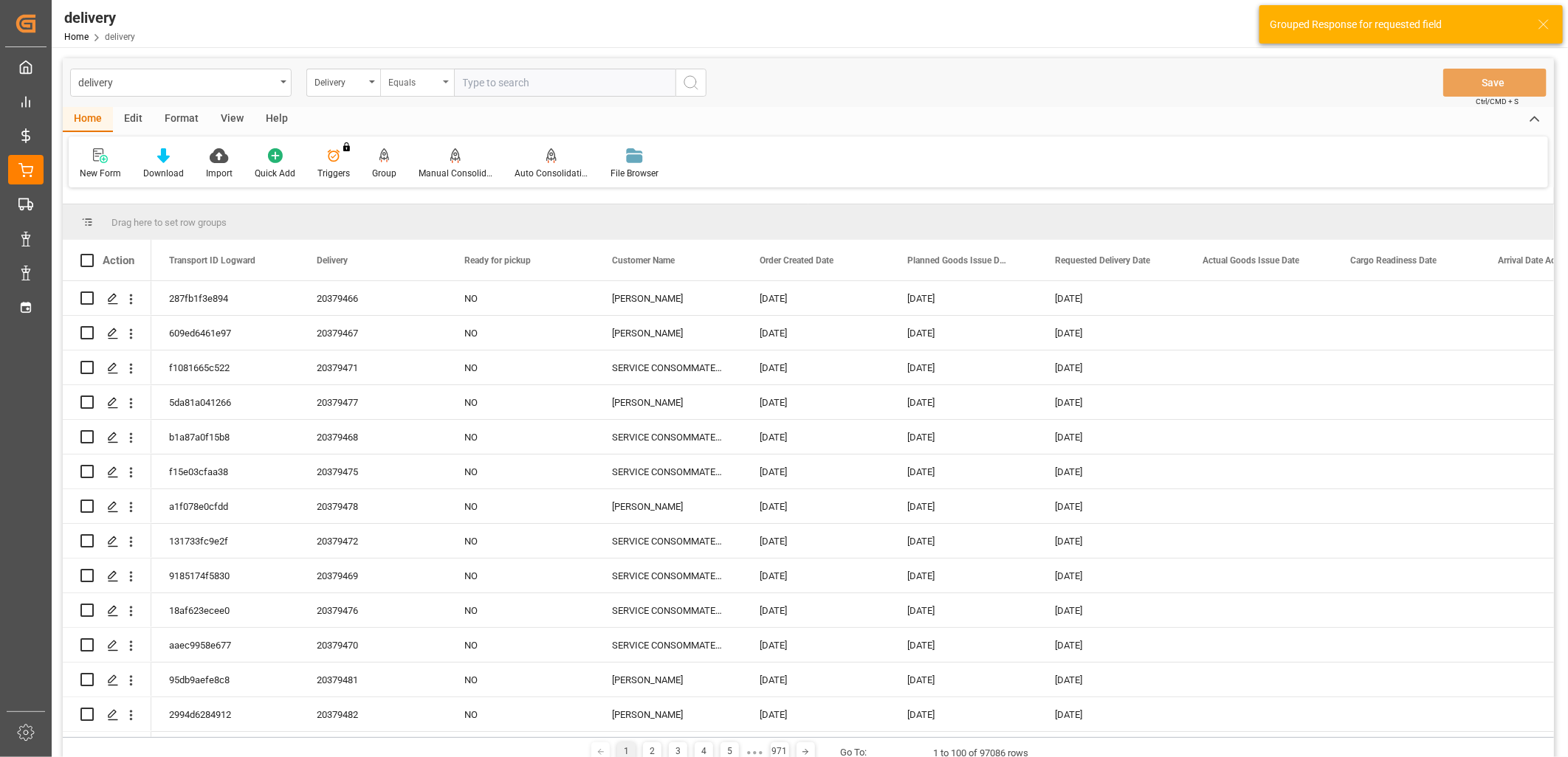
click at [432, 86] on div "Equals" at bounding box center [413, 81] width 50 height 17
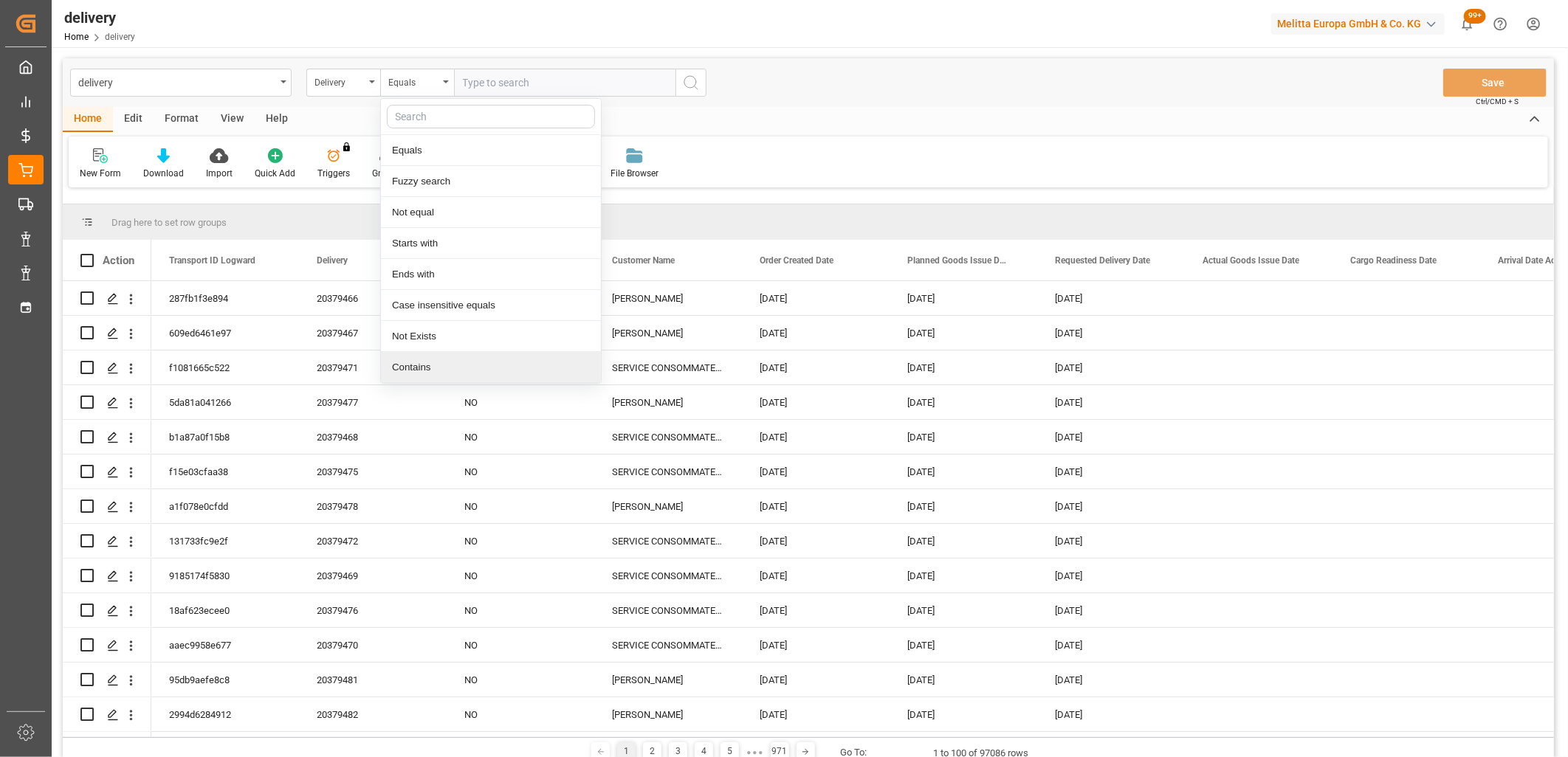
click at [426, 358] on div "Contains" at bounding box center [490, 367] width 220 height 31
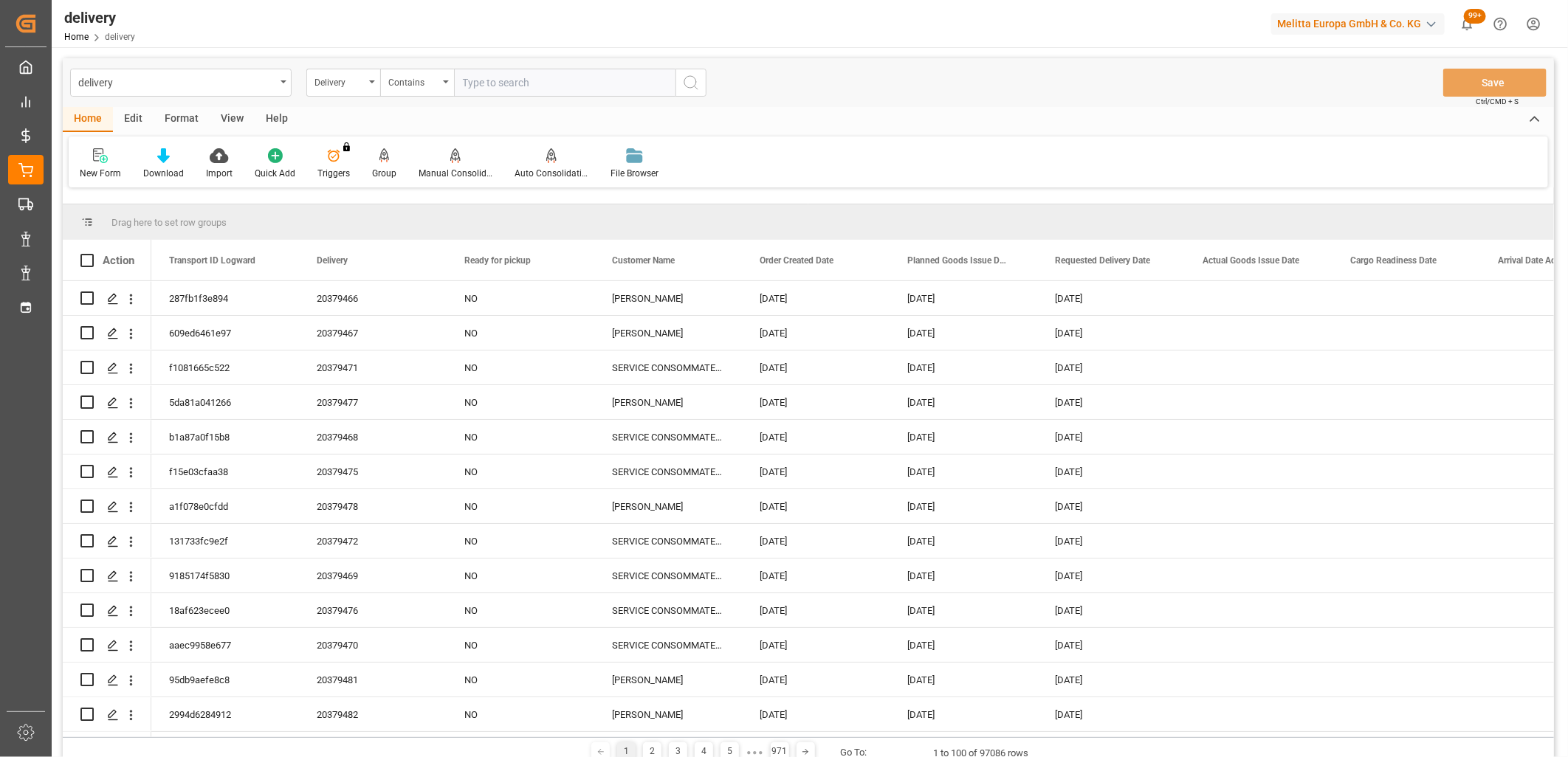
click at [500, 90] on input "text" at bounding box center [565, 83] width 221 height 28
paste input "20379487,20379484,20379485,20379486,20379488,0,0,0,0,0,0,0,0,0,0,0,0,0"
type input "20379487,20379484,20379485,20379486,20379488,0,0,0,0,0,0,0,0,0,0,0,0,0"
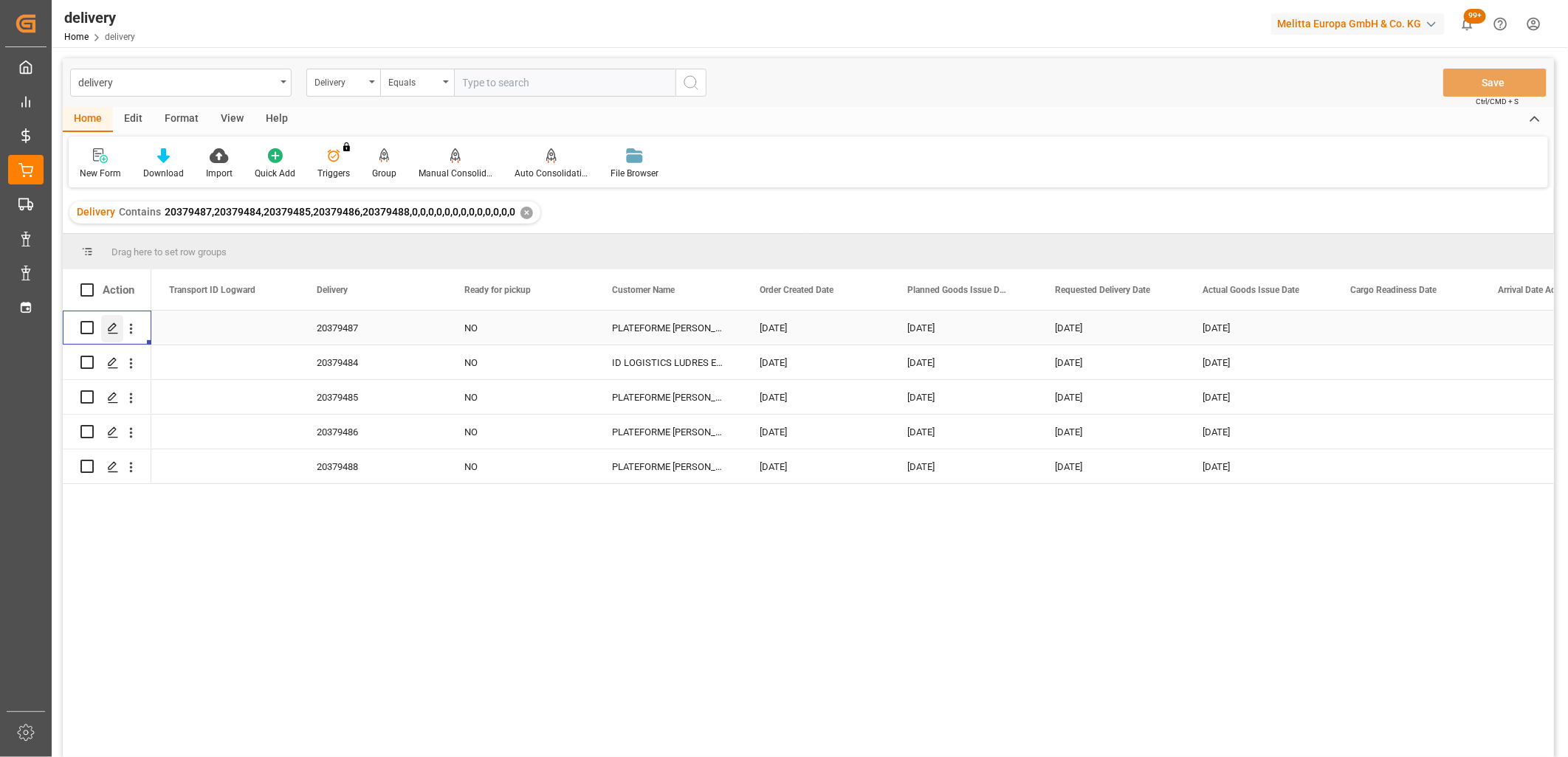
click at [112, 334] on icon "Press SPACE to select this row." at bounding box center [112, 328] width 12 height 12
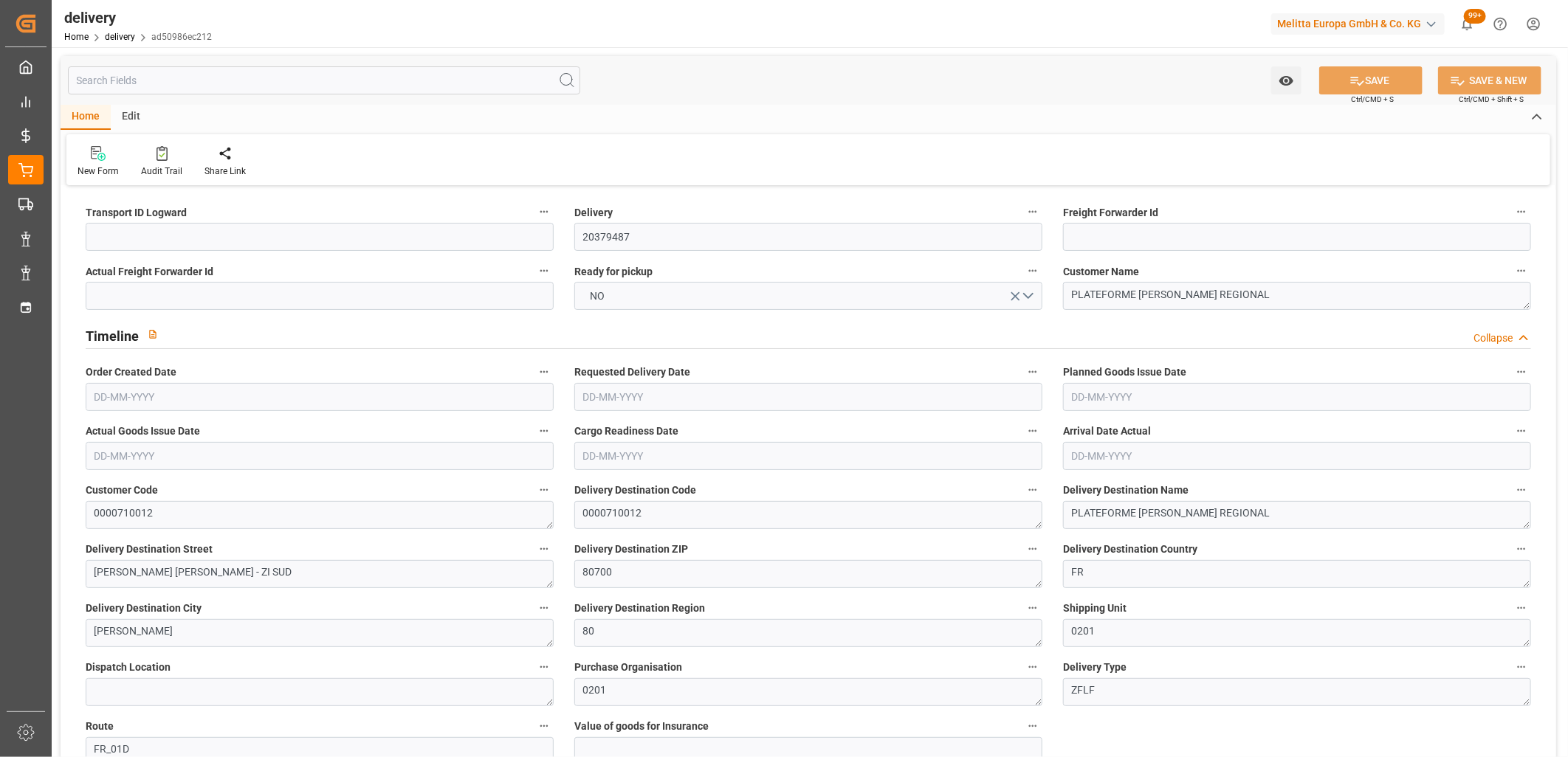
type input "[DATE]"
type input "[DATE] 14:00"
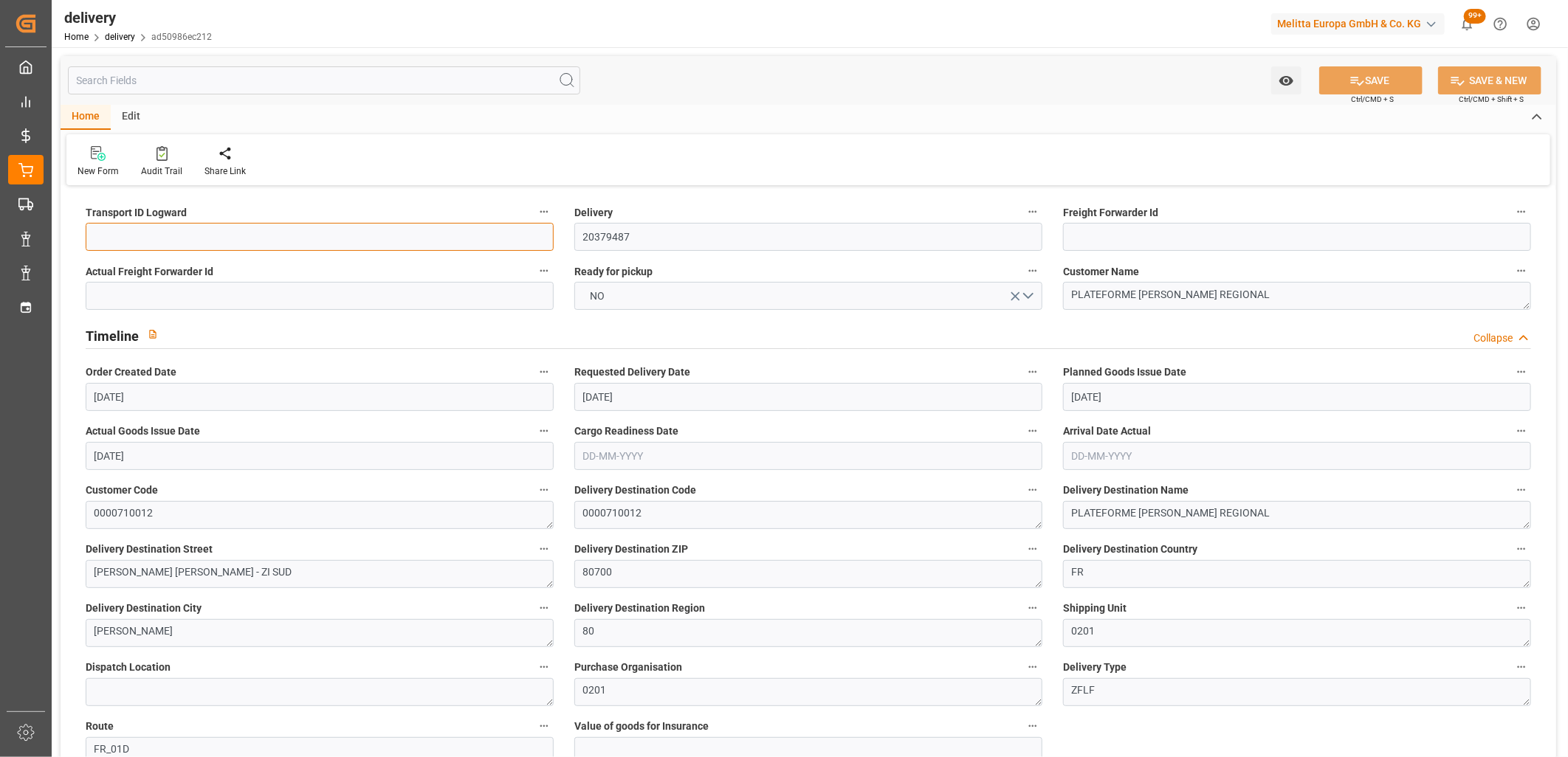
click at [122, 237] on input at bounding box center [320, 237] width 467 height 28
type input "X"
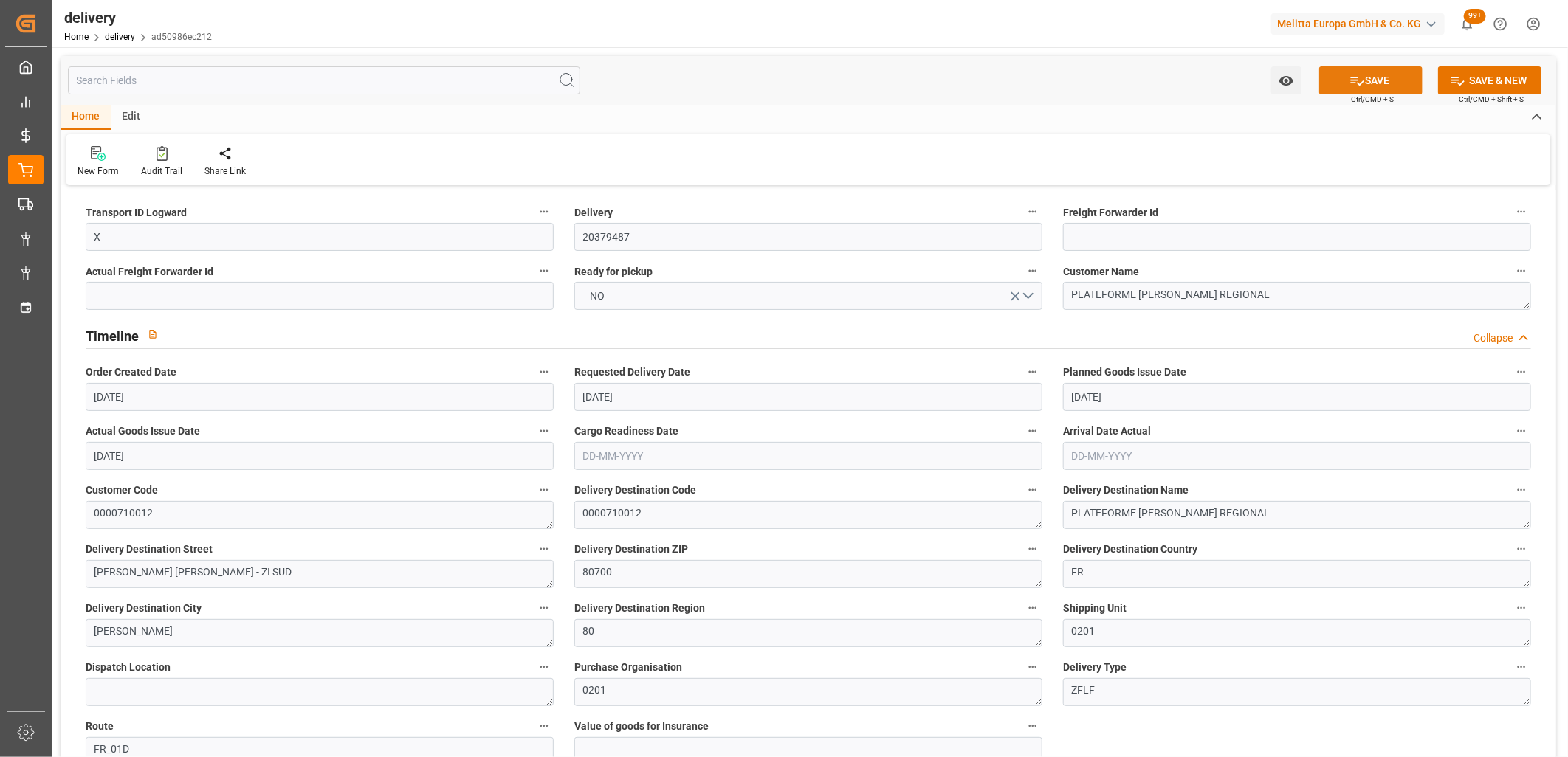
click at [1363, 73] on button "SAVE" at bounding box center [1371, 81] width 104 height 28
type textarea "X ~ Pallet(s) ~ [DATE] 00:00:00 ~ FR_01D ~ [DATE] 00:00:00~0000710012"
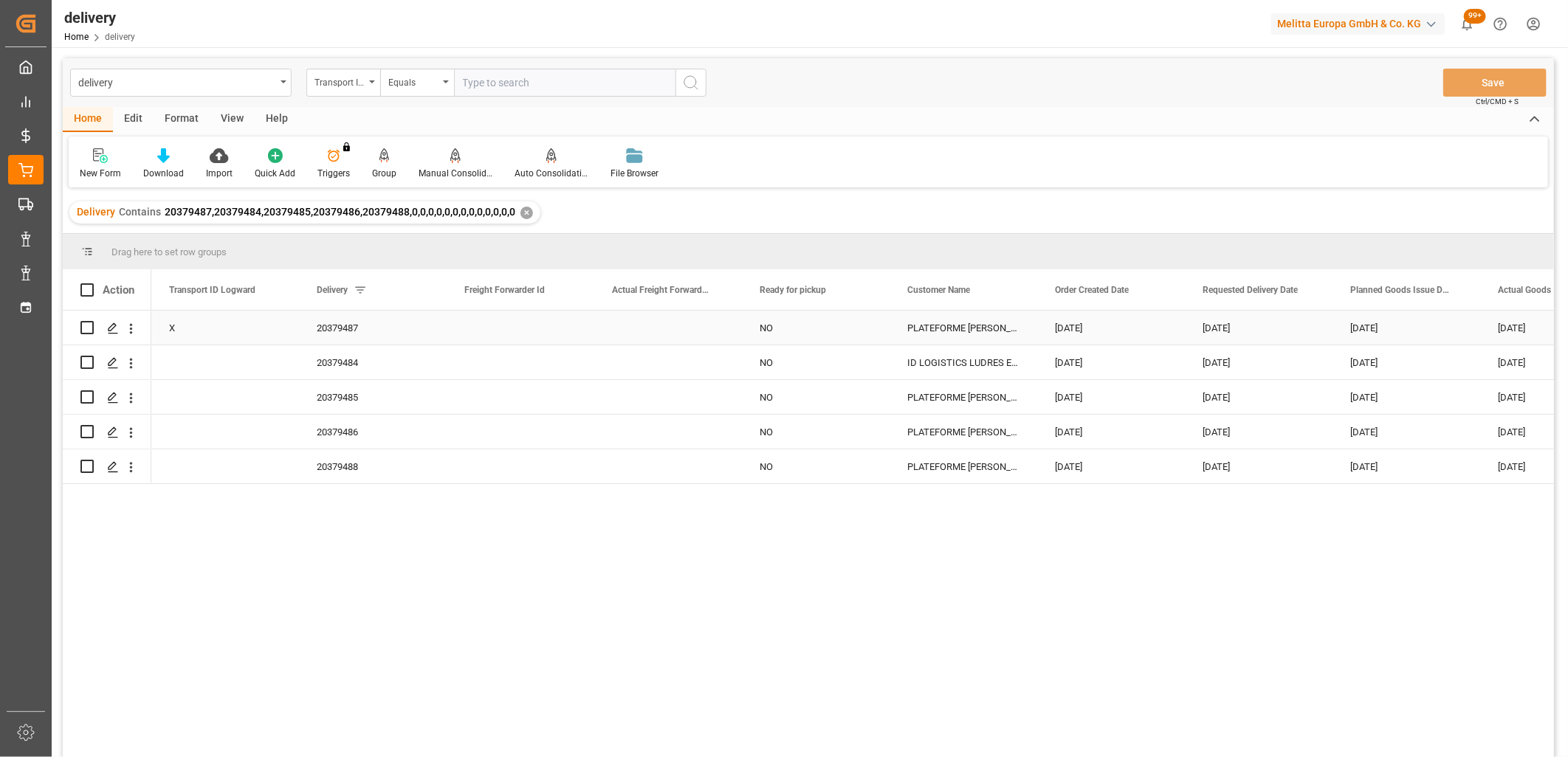
click at [215, 334] on div "X" at bounding box center [225, 328] width 148 height 34
drag, startPoint x: 297, startPoint y: 344, endPoint x: 304, endPoint y: 467, distance: 123.2
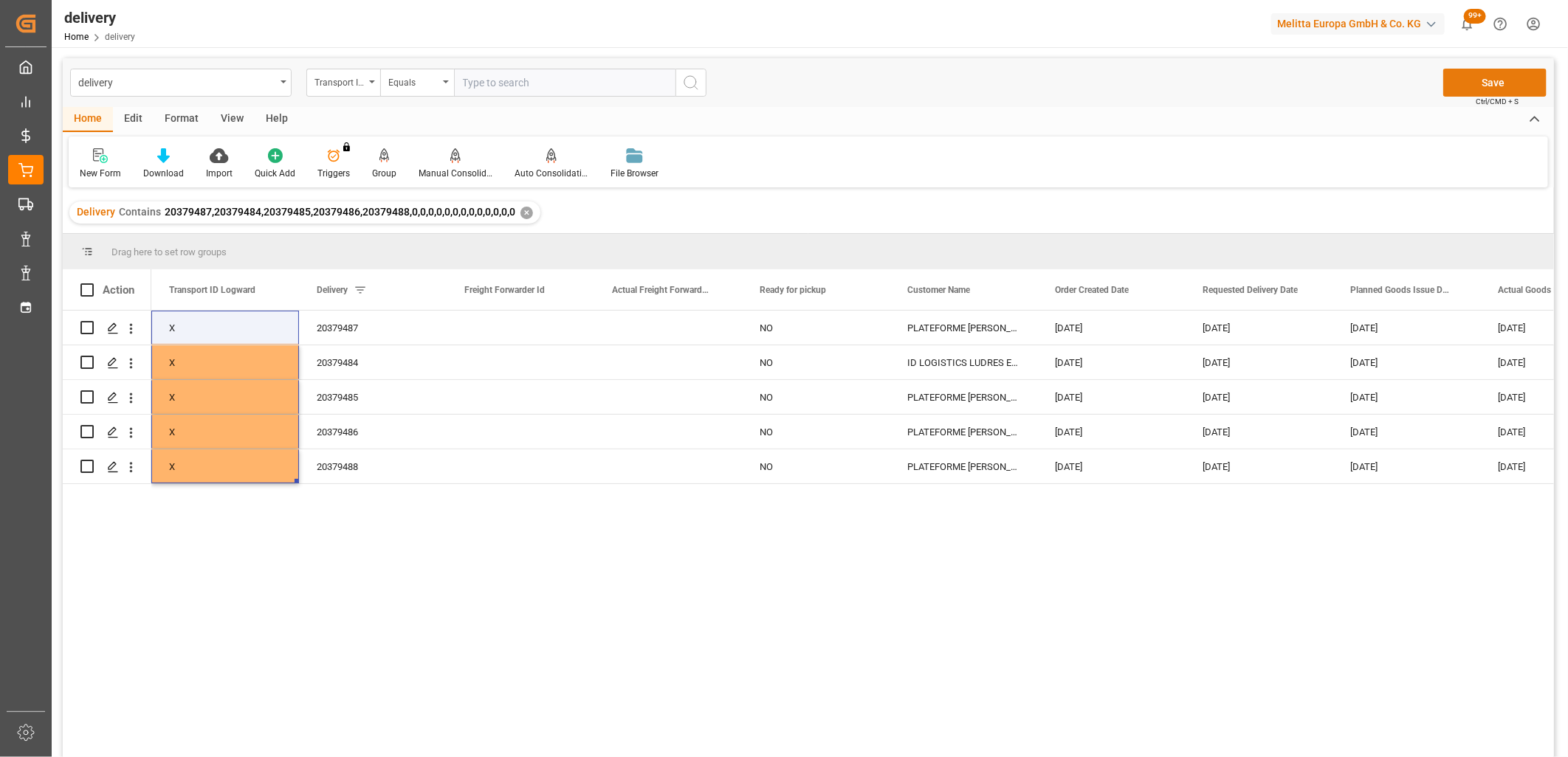
click at [1502, 94] on button "Save" at bounding box center [1495, 83] width 104 height 28
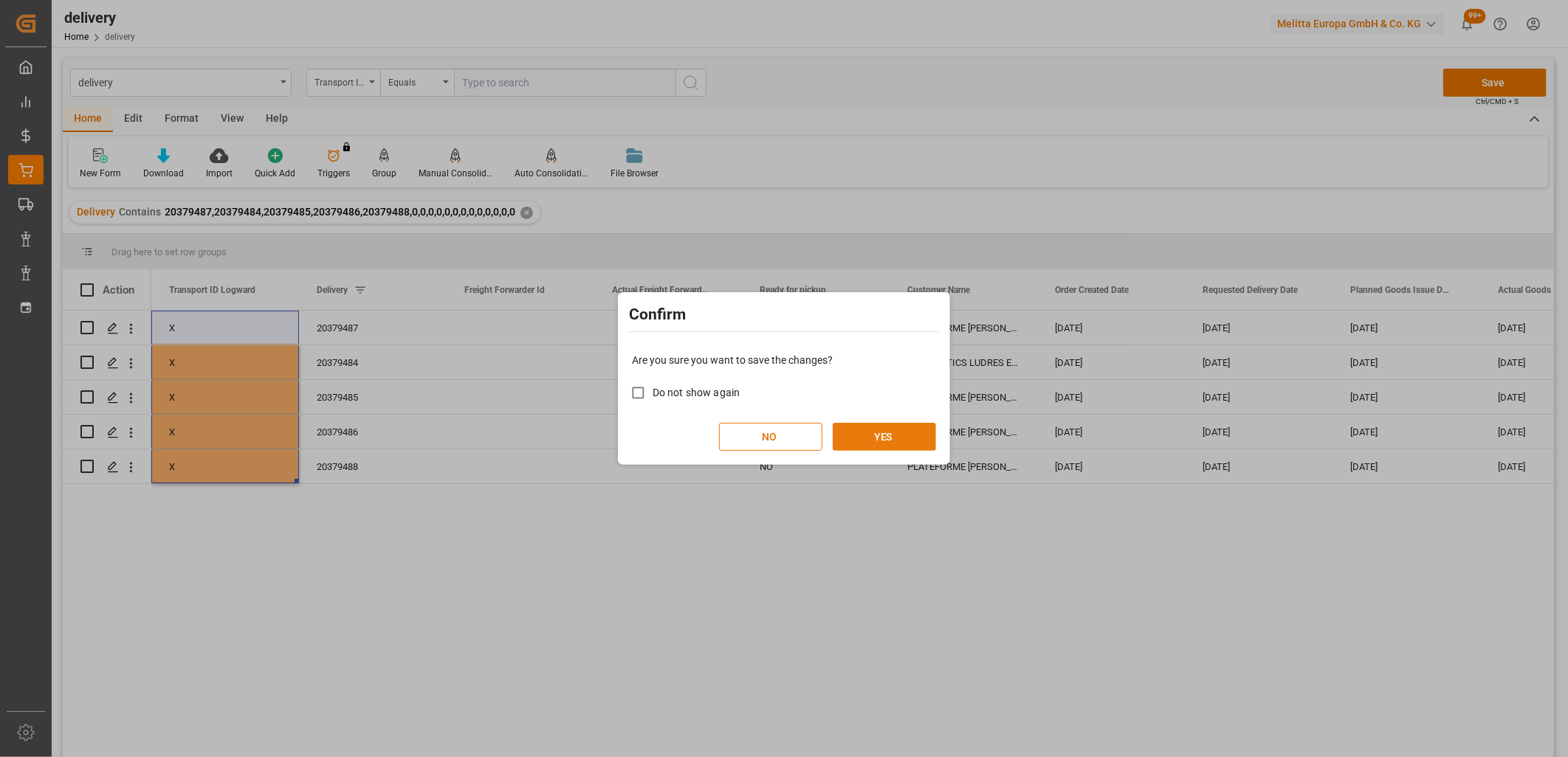
click at [908, 444] on button "YES" at bounding box center [884, 437] width 104 height 28
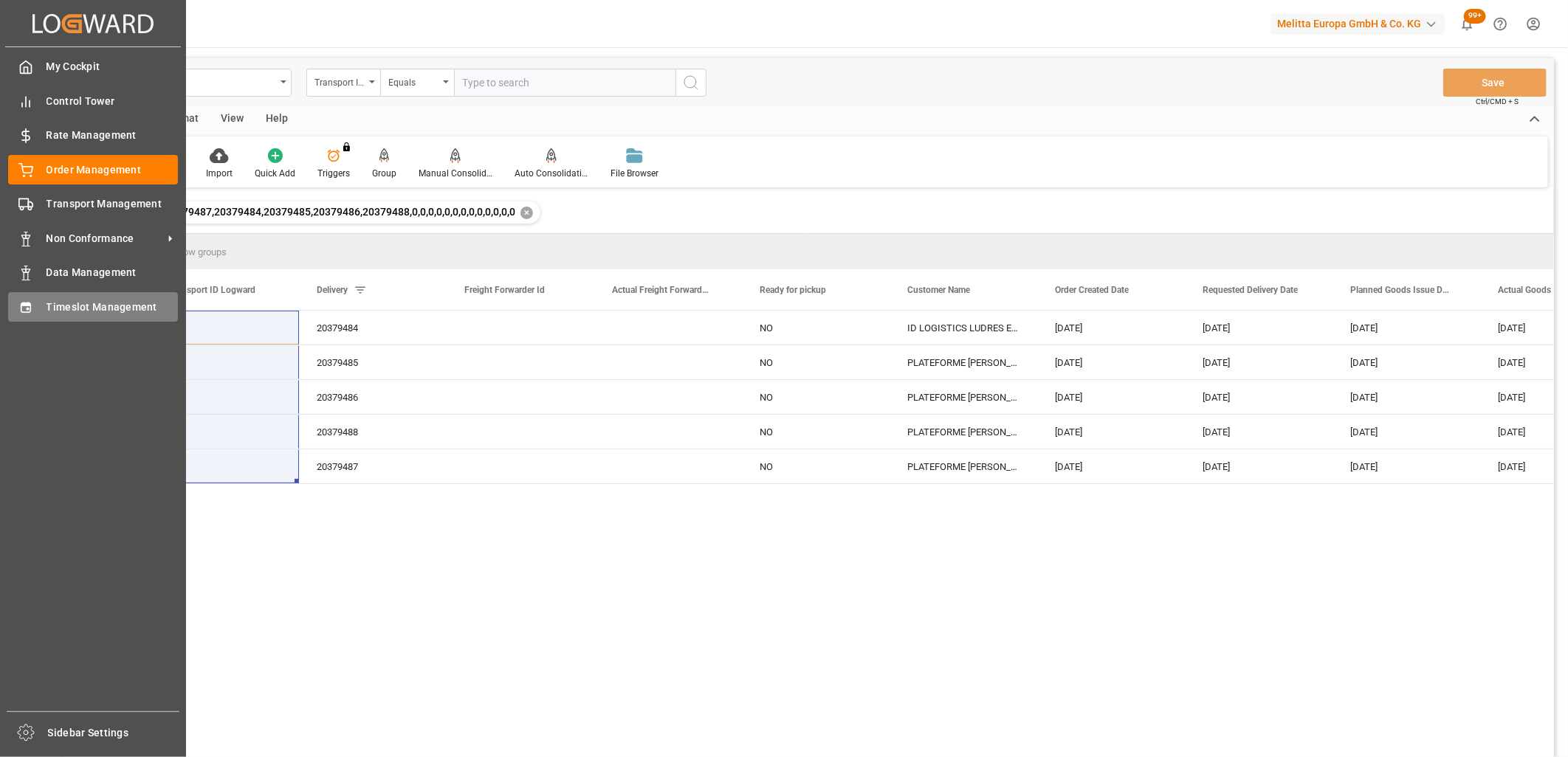
click at [44, 307] on div "Timeslot Management Timeslot Management" at bounding box center [93, 306] width 170 height 29
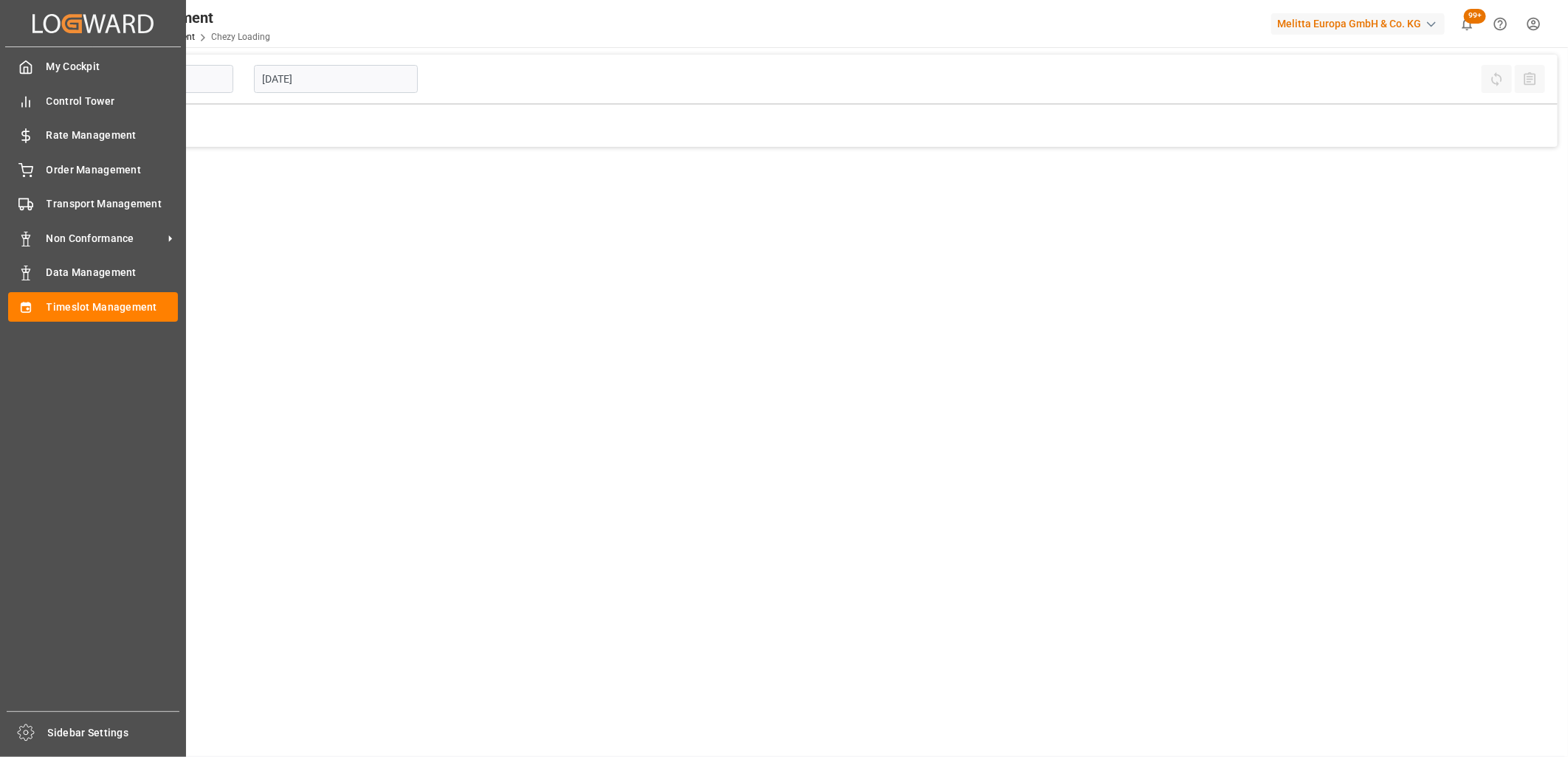
type input "Chezy Loading"
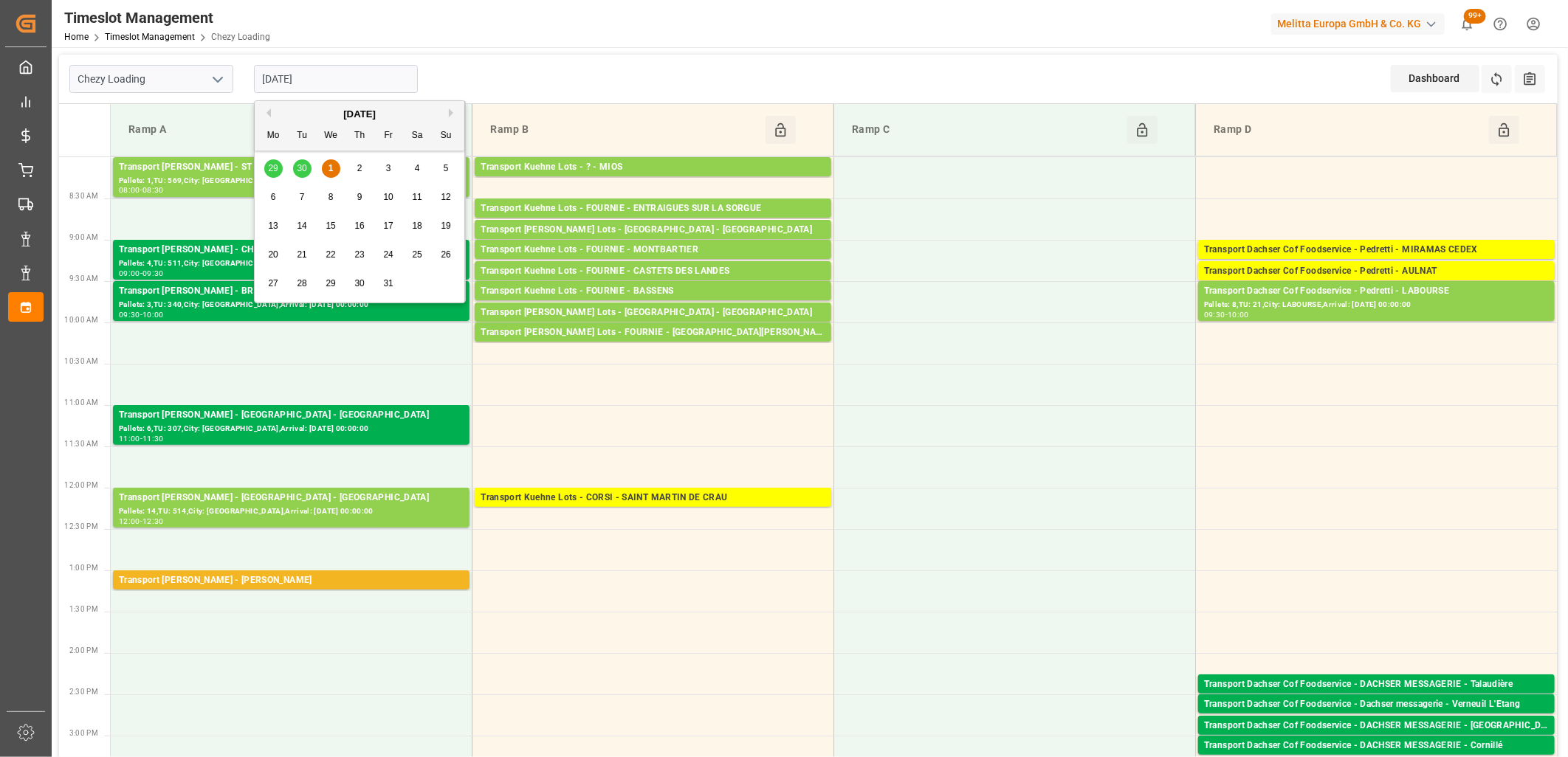
click at [347, 75] on input "[DATE]" at bounding box center [336, 79] width 164 height 28
click at [355, 172] on div "2" at bounding box center [359, 169] width 19 height 18
type input "[DATE]"
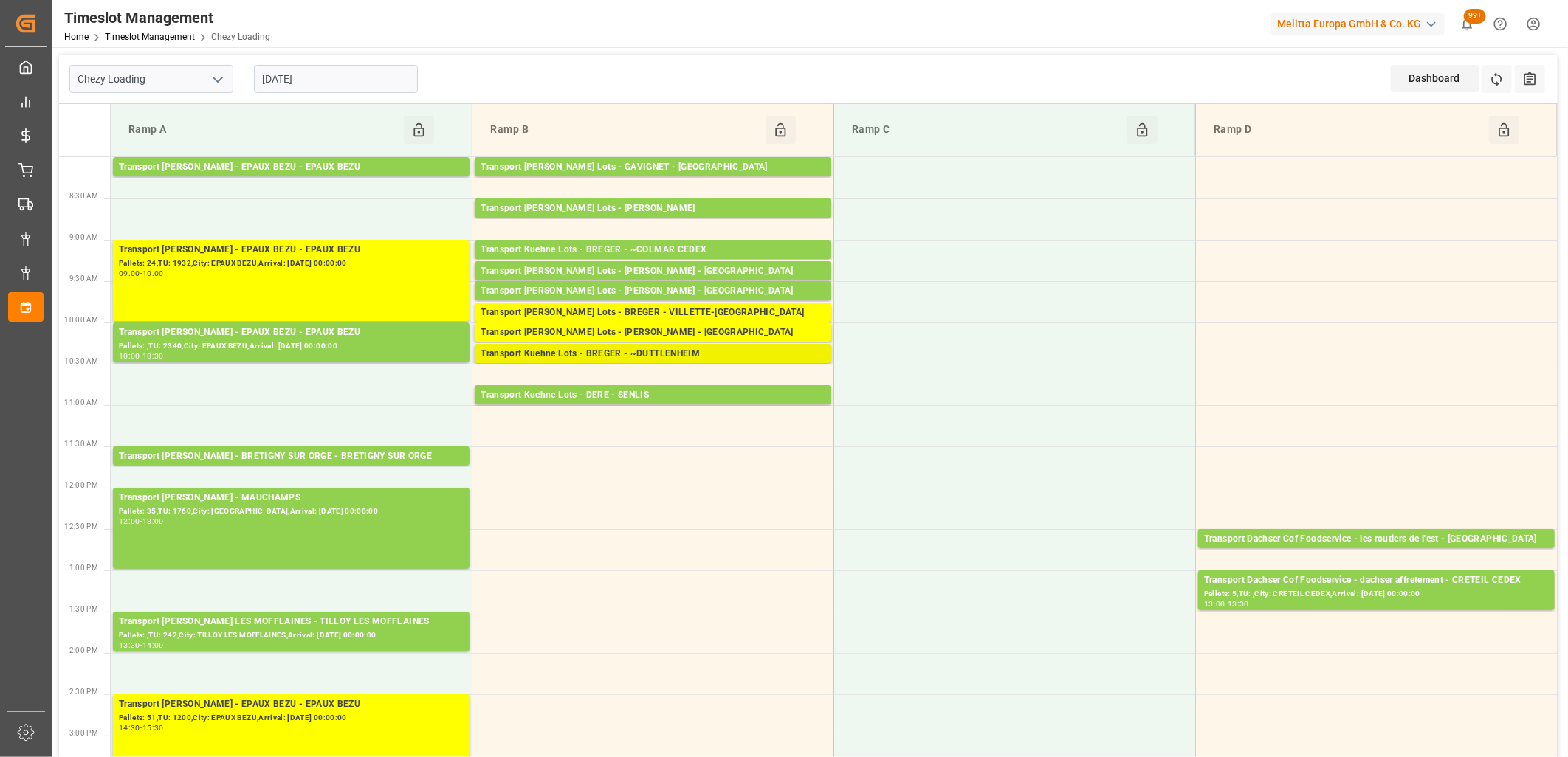
click at [577, 357] on div "Transport Kuehne Lots - BREGER - ~DUTTLENHEIM" at bounding box center [653, 354] width 344 height 15
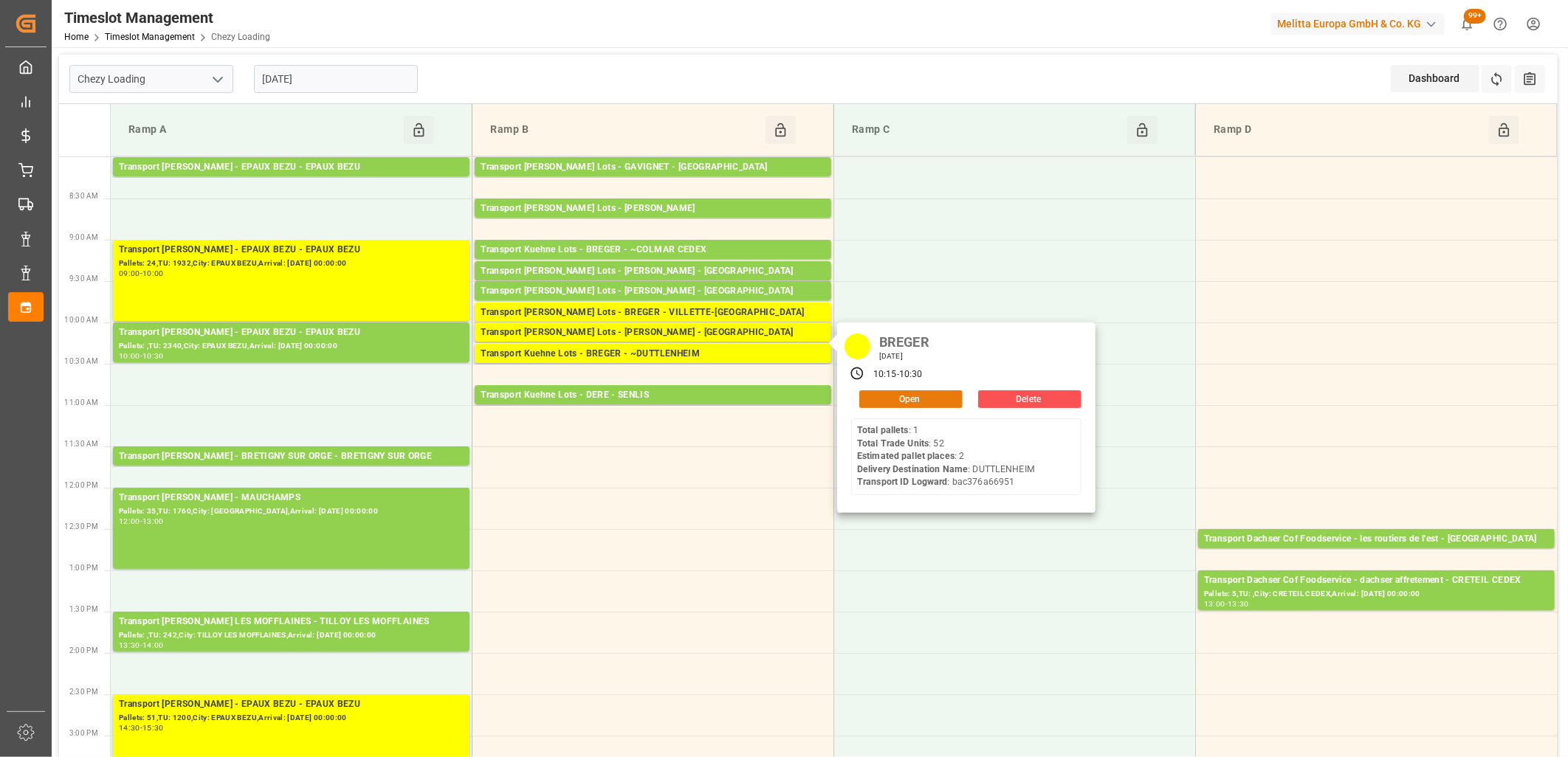
click at [880, 393] on button "Open" at bounding box center [910, 399] width 104 height 18
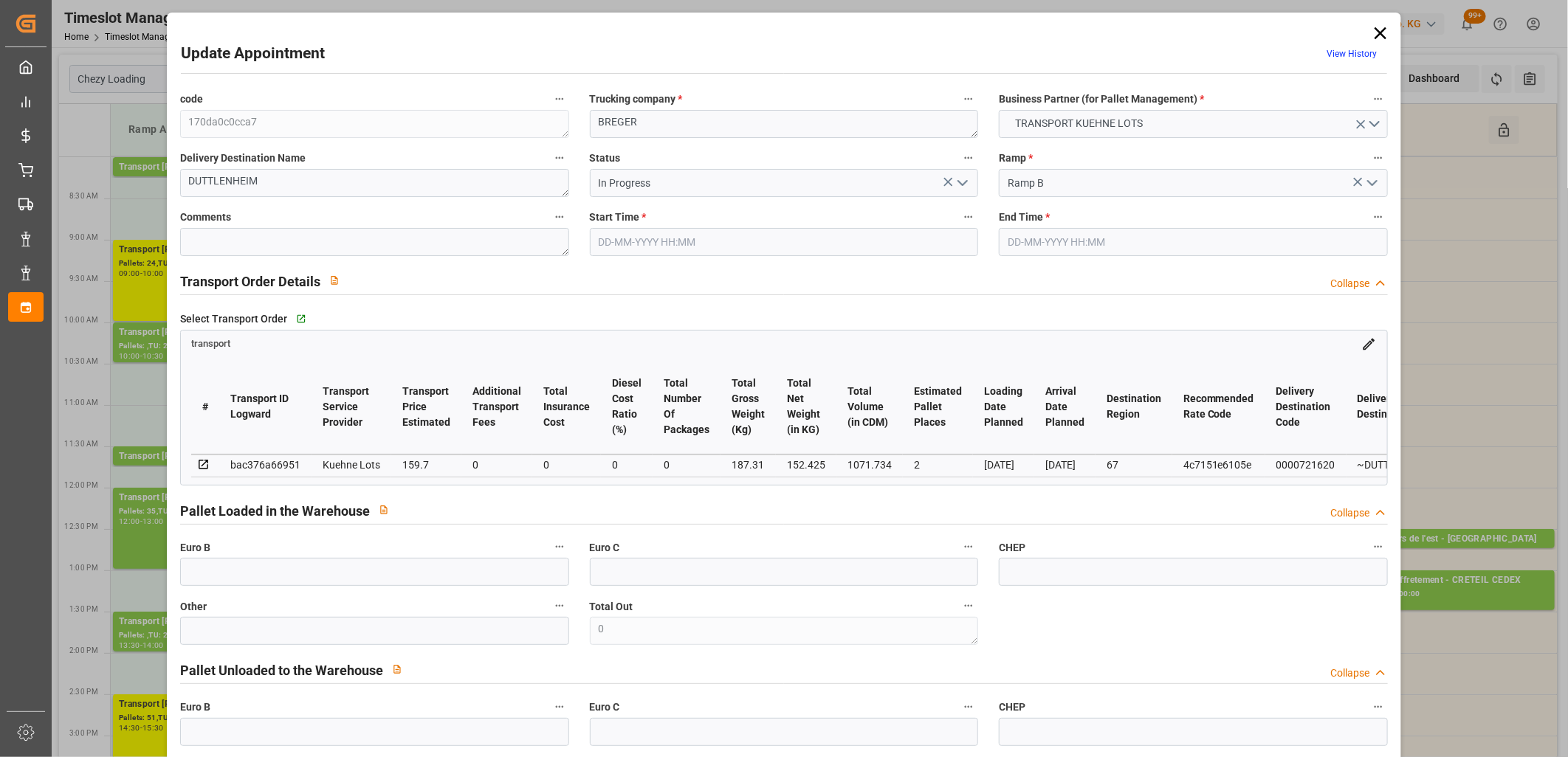
type input "[DATE] 10:15"
type input "[DATE] 10:30"
type input "[DATE] 13:26"
type input "[DATE] 11:32"
type input "[DATE]"
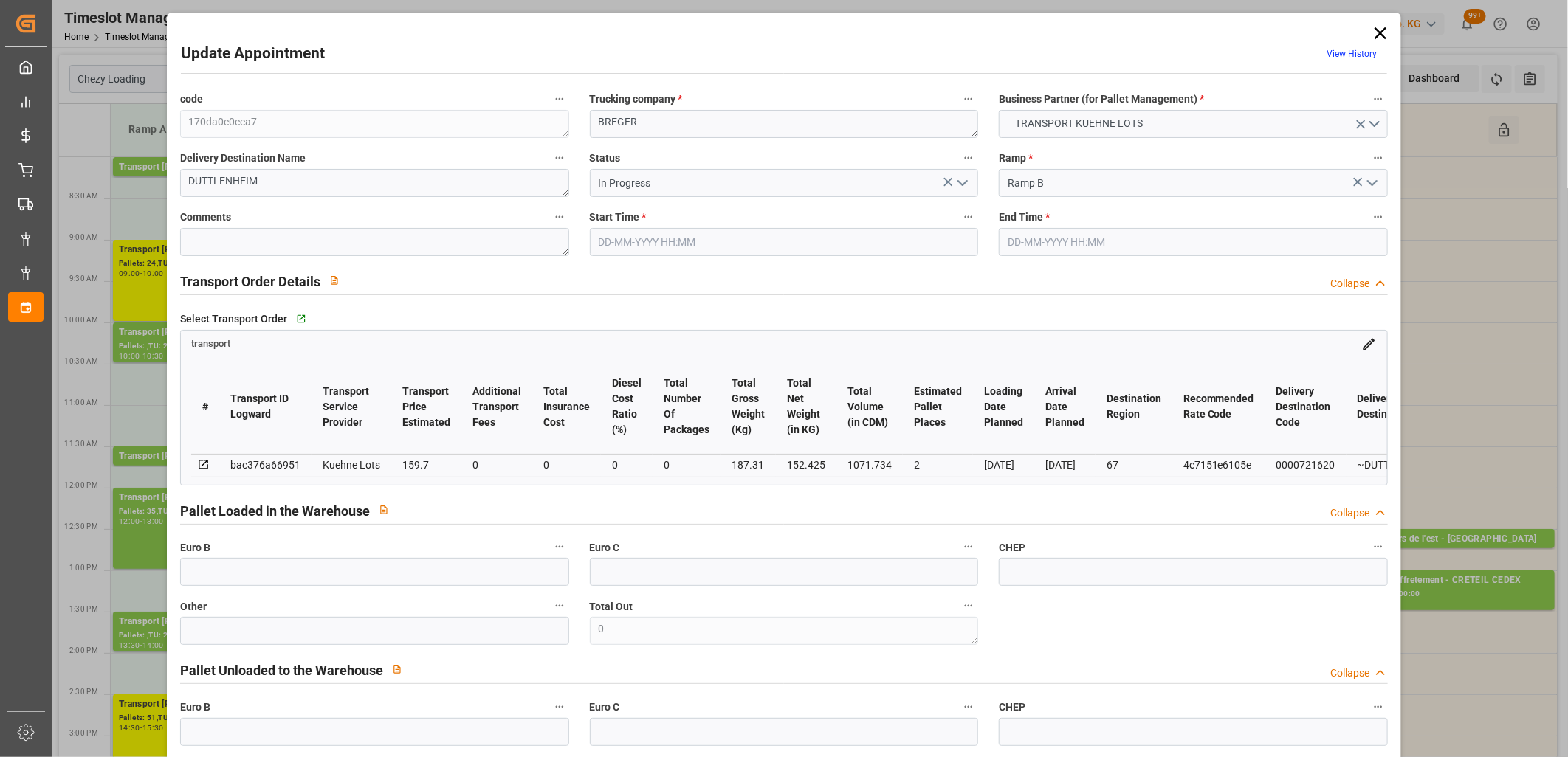
type input "[DATE]"
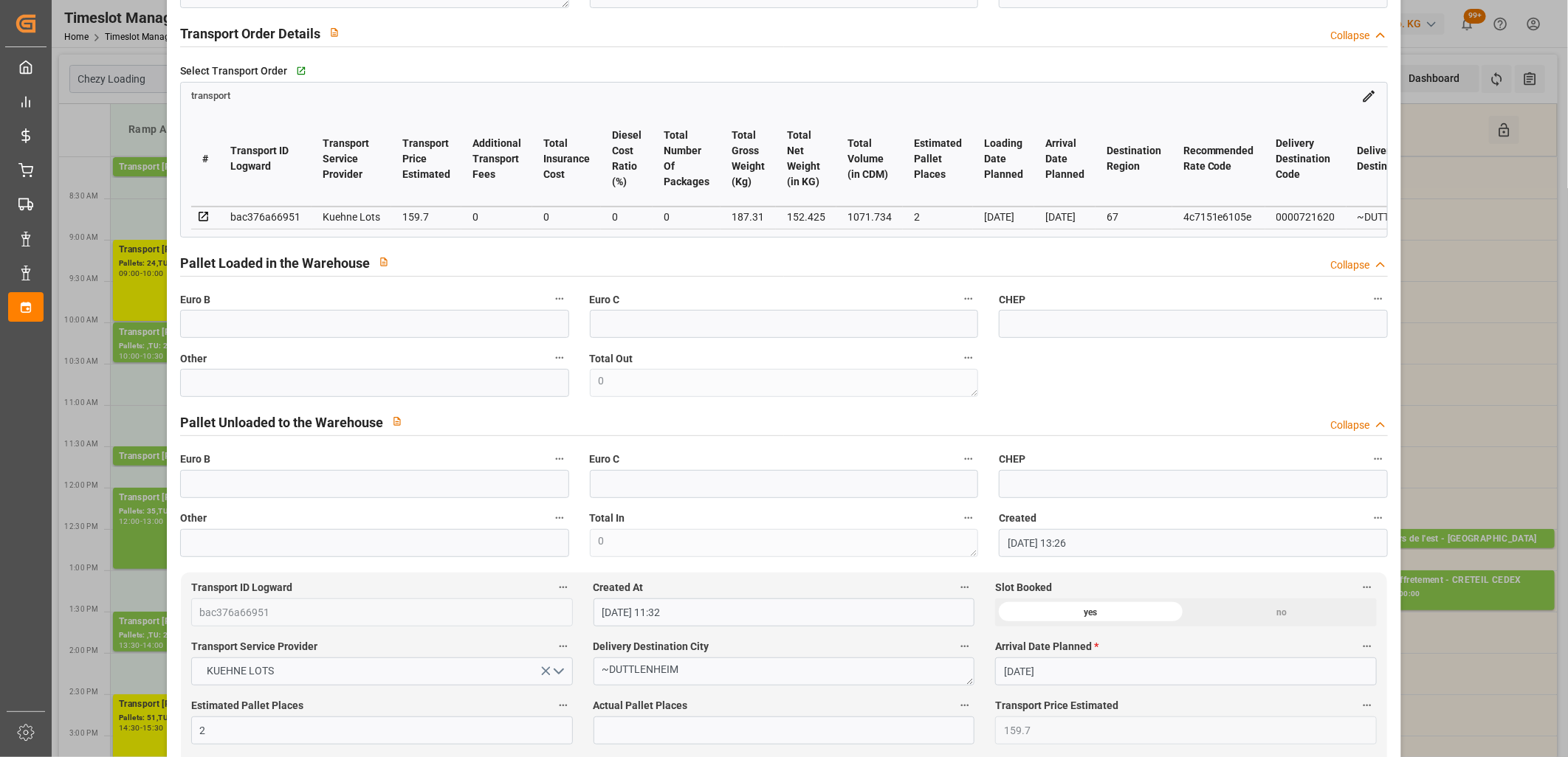
scroll to position [82, 0]
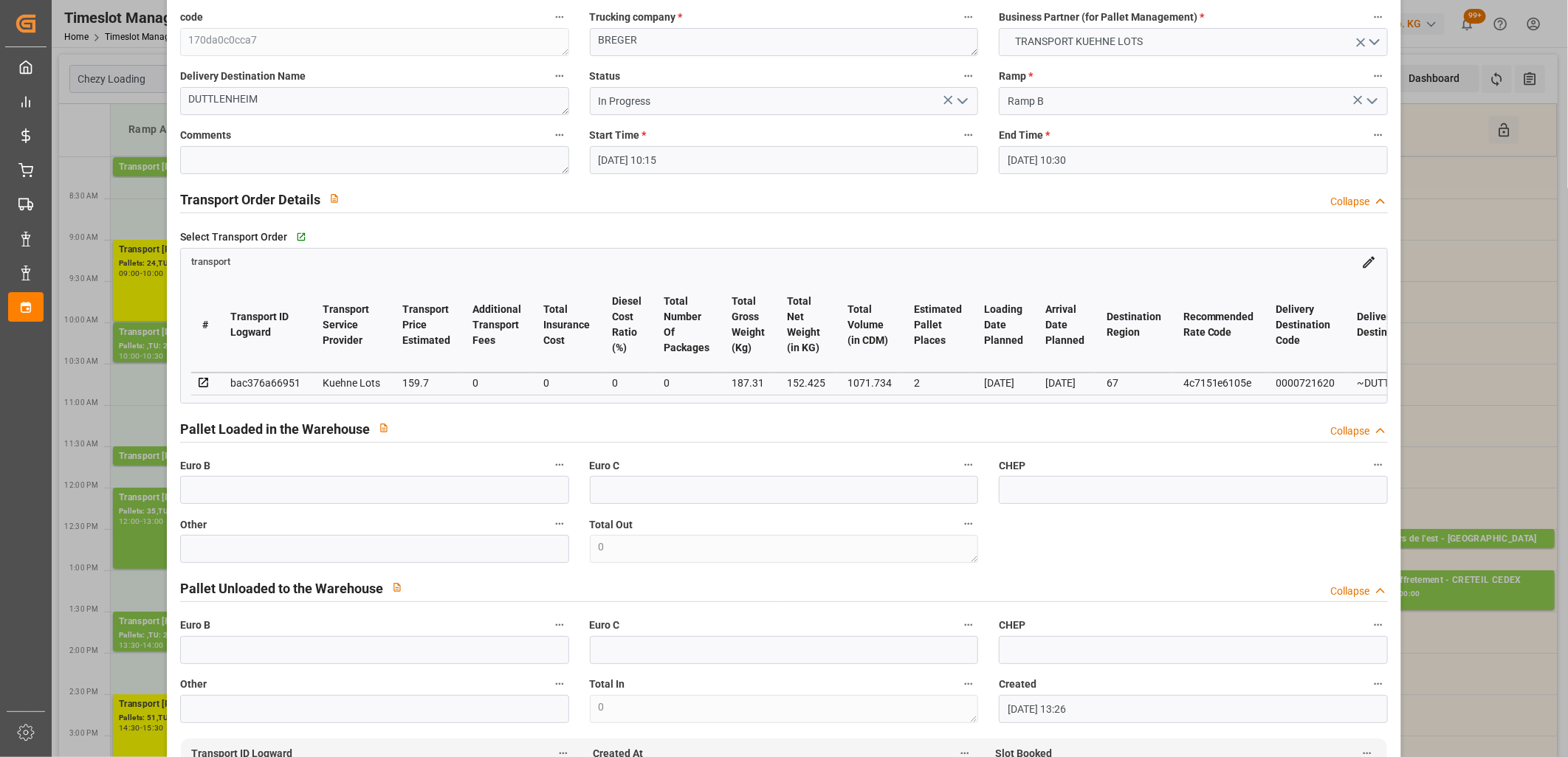
click at [958, 100] on polyline "open menu" at bounding box center [962, 101] width 9 height 4
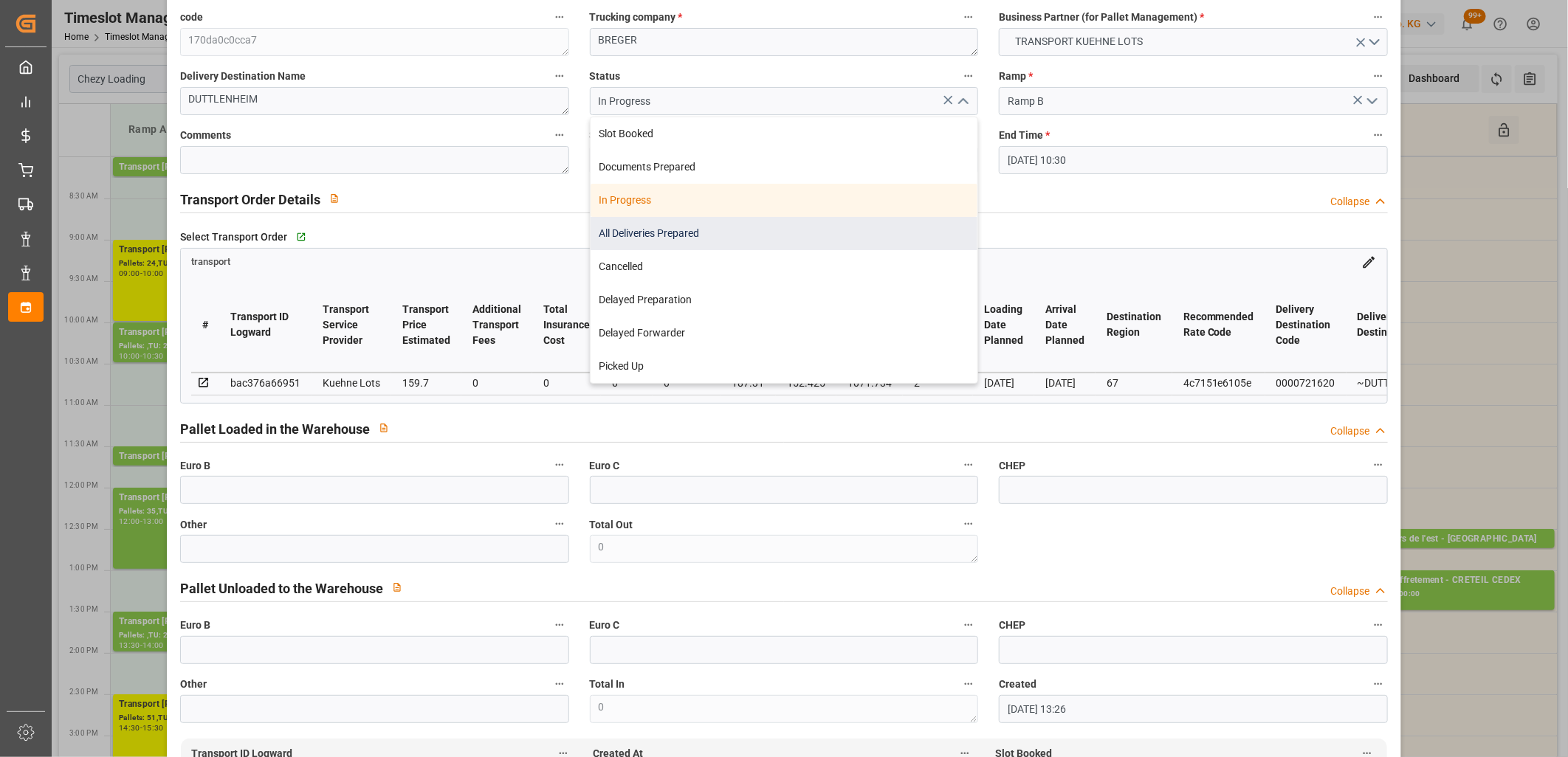
click at [831, 228] on div "All Deliveries Prepared" at bounding box center [784, 234] width 388 height 34
type input "All Deliveries Prepared"
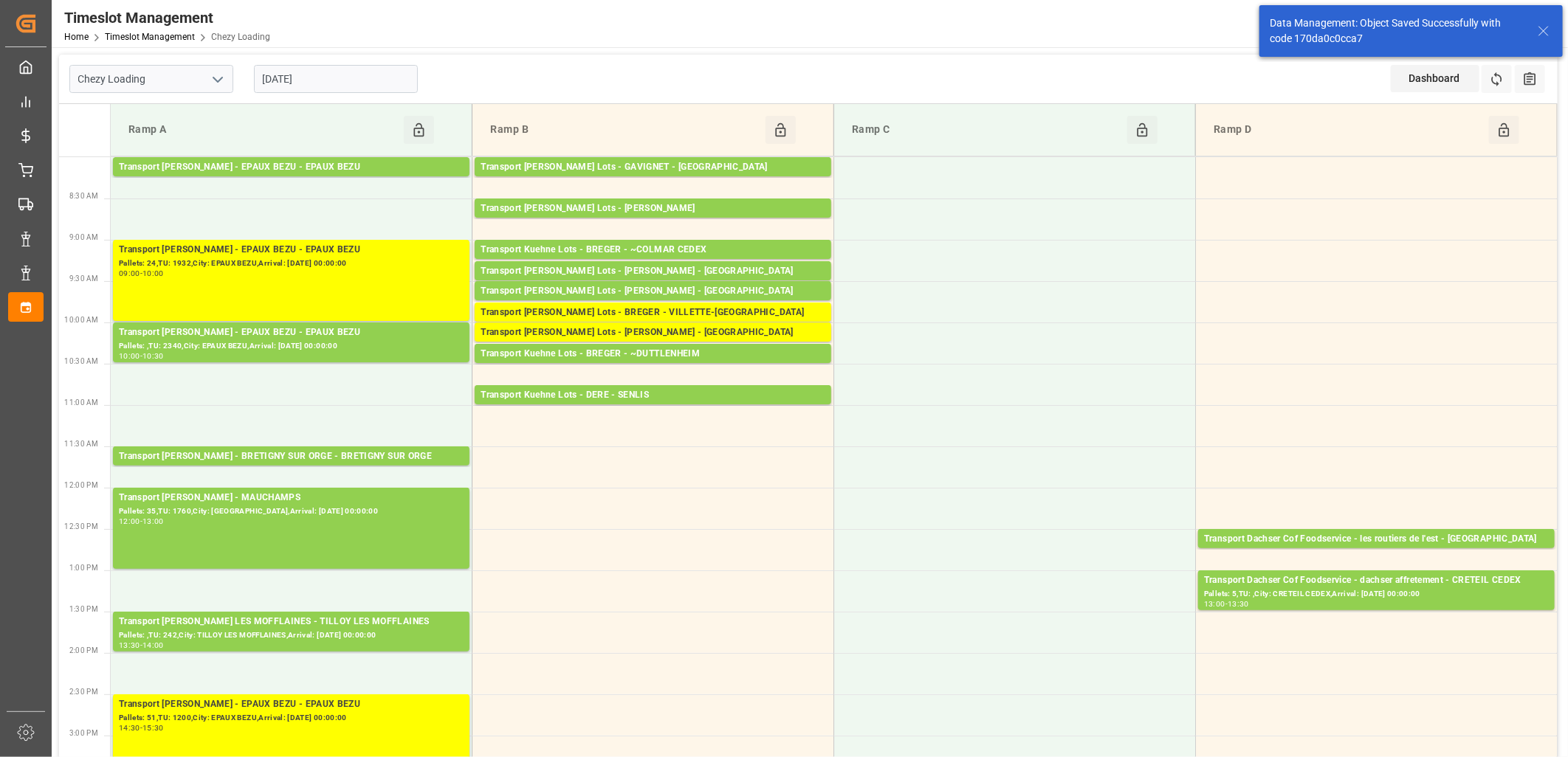
click at [371, 85] on input "[DATE]" at bounding box center [336, 79] width 164 height 28
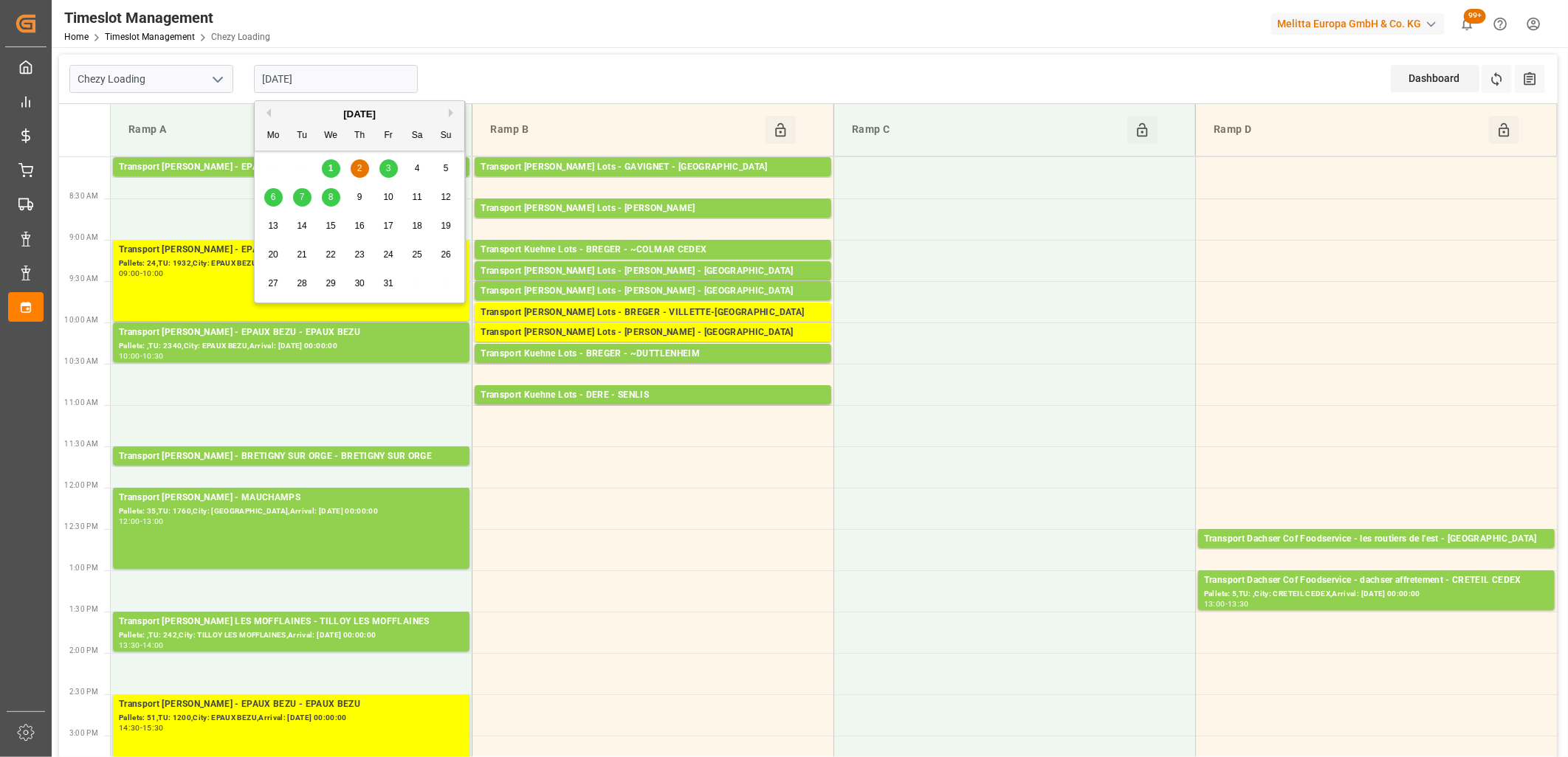
click at [383, 170] on div "3" at bounding box center [388, 169] width 19 height 18
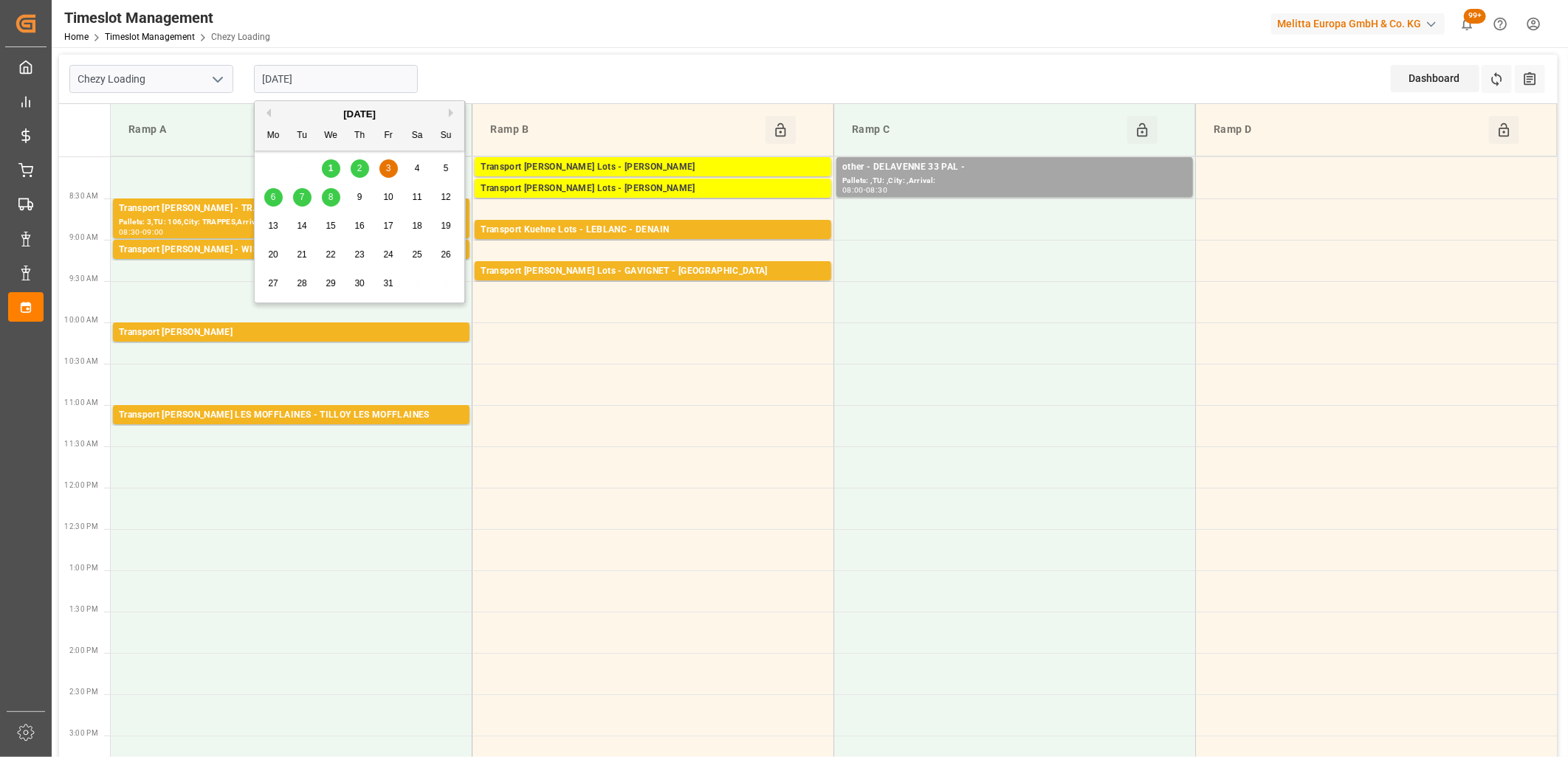
click at [347, 84] on input "[DATE]" at bounding box center [336, 79] width 164 height 28
click at [272, 194] on span "6" at bounding box center [274, 197] width 5 height 11
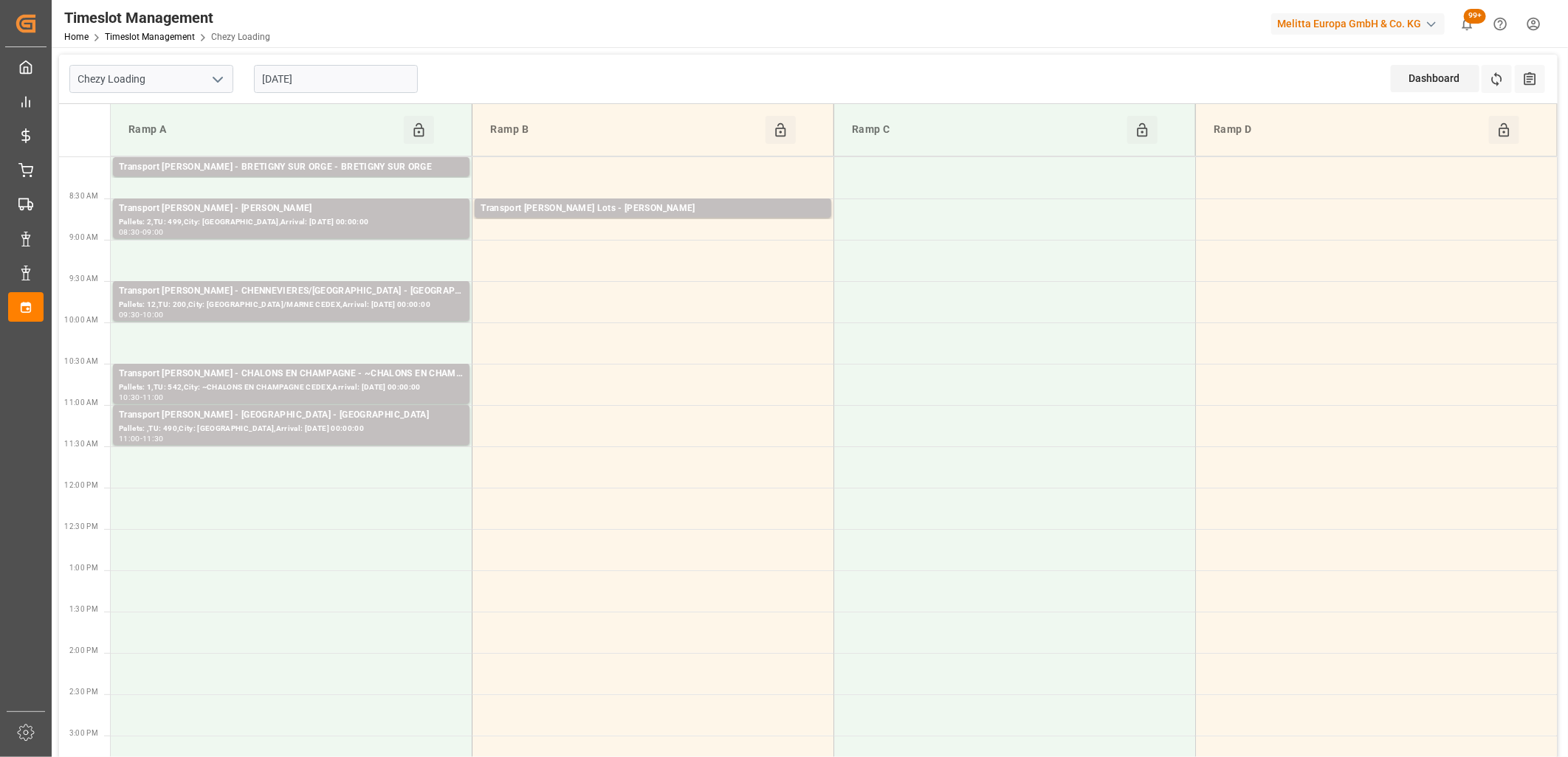
click at [328, 82] on input "[DATE]" at bounding box center [336, 79] width 164 height 28
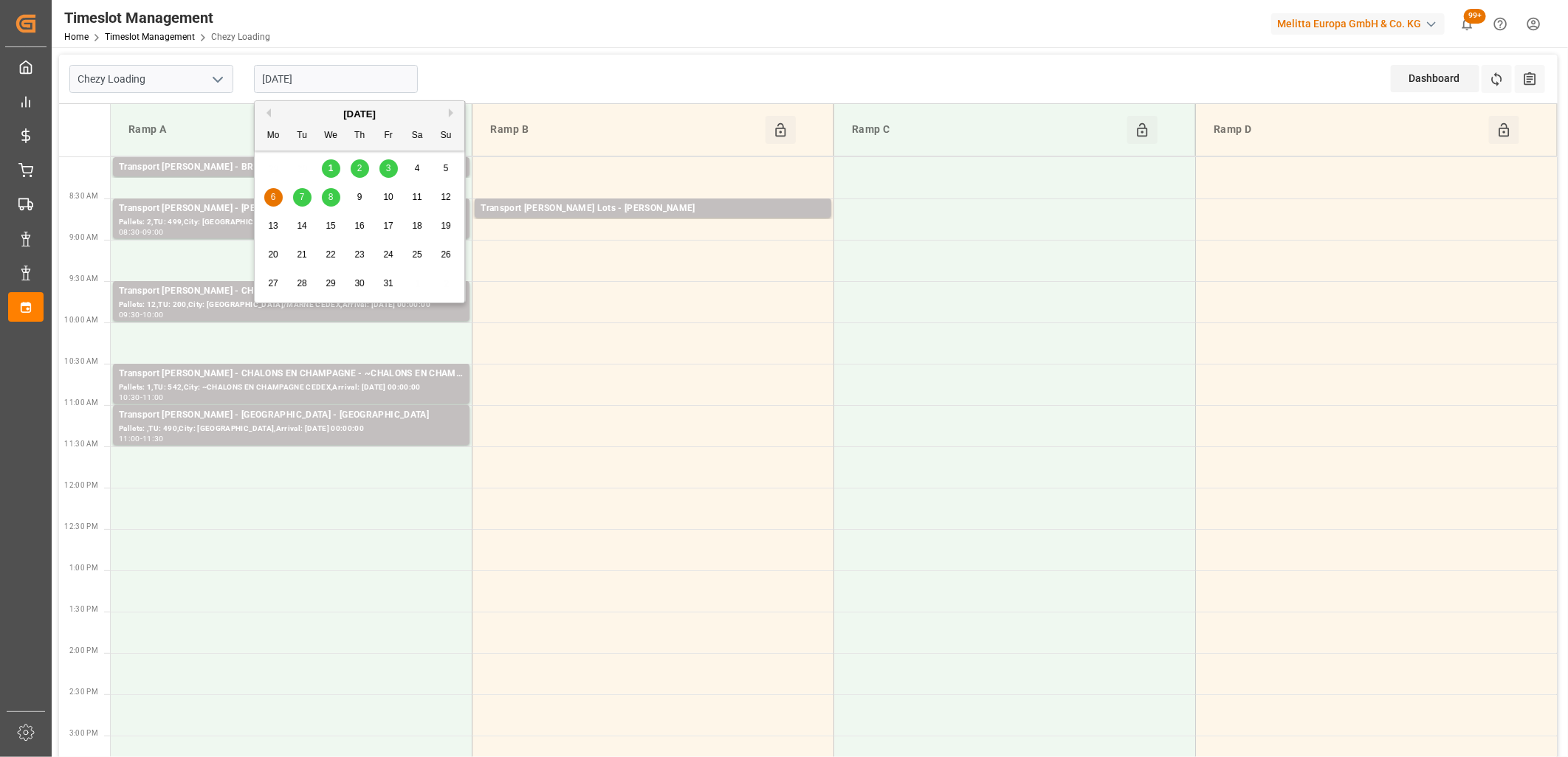
click at [308, 193] on div "7" at bounding box center [302, 197] width 19 height 18
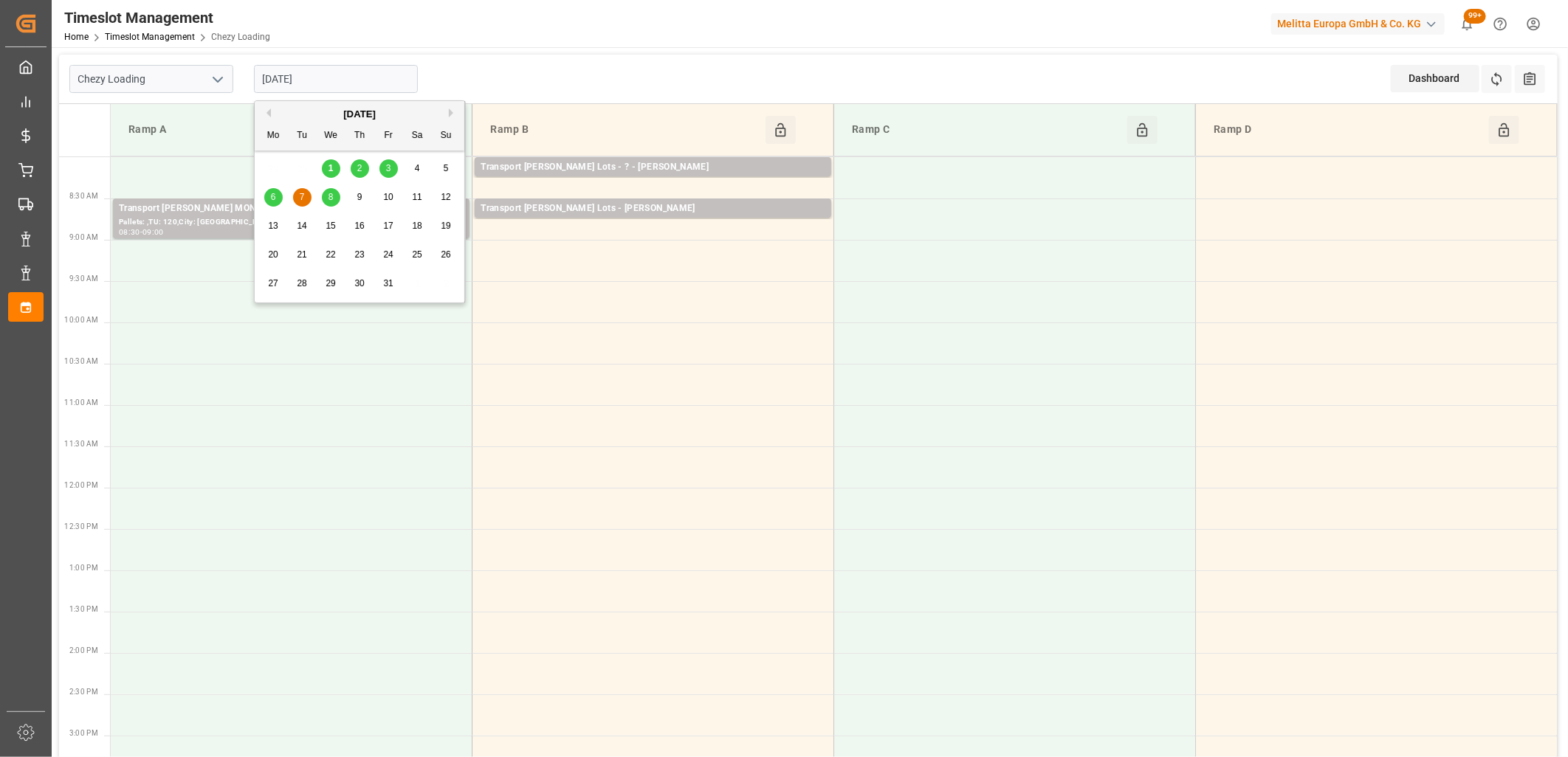
click at [351, 81] on input "[DATE]" at bounding box center [336, 79] width 164 height 28
click at [336, 199] on div "8" at bounding box center [330, 197] width 19 height 18
type input "[DATE]"
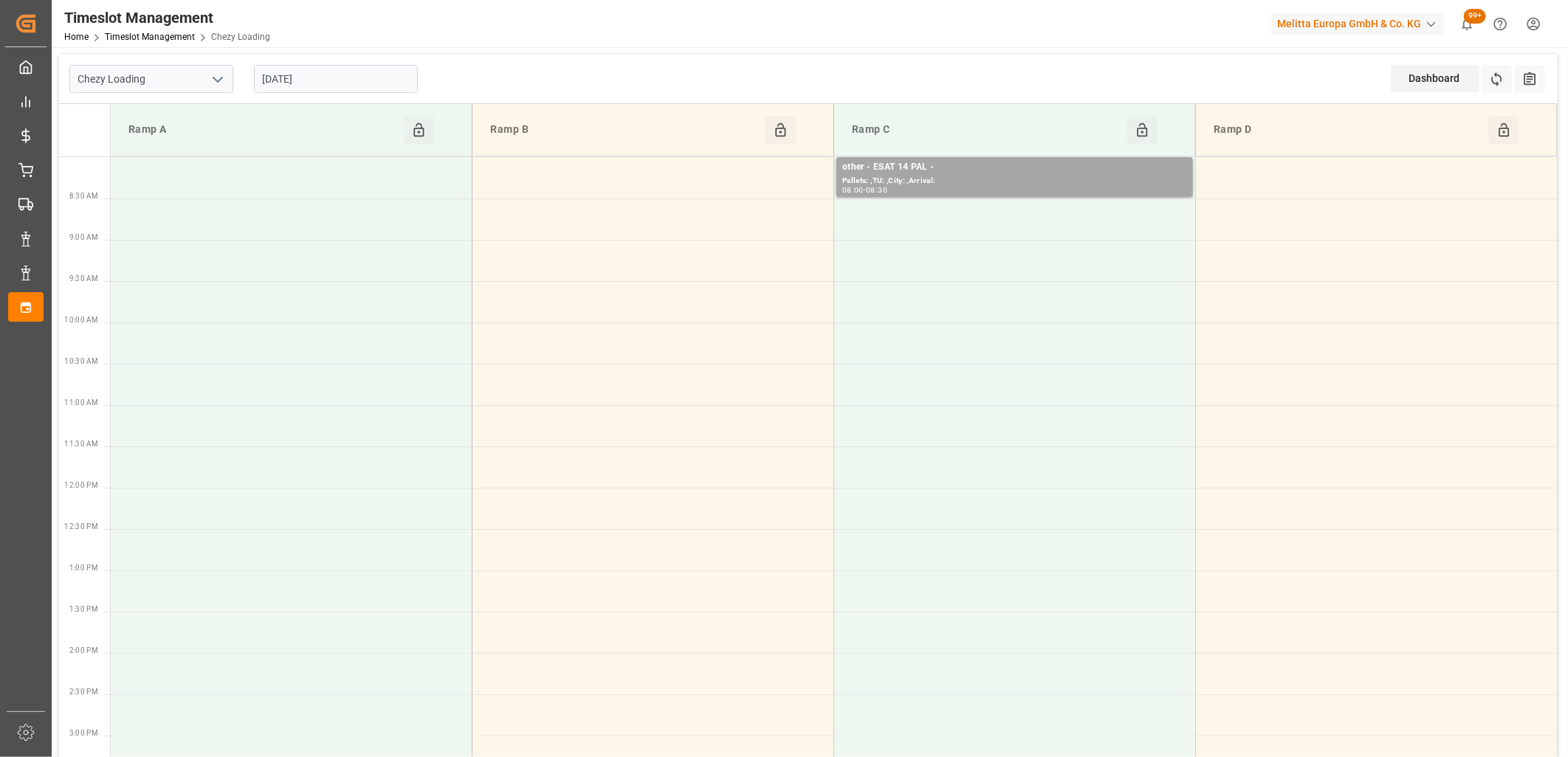
click at [344, 83] on input "[DATE]" at bounding box center [336, 79] width 164 height 28
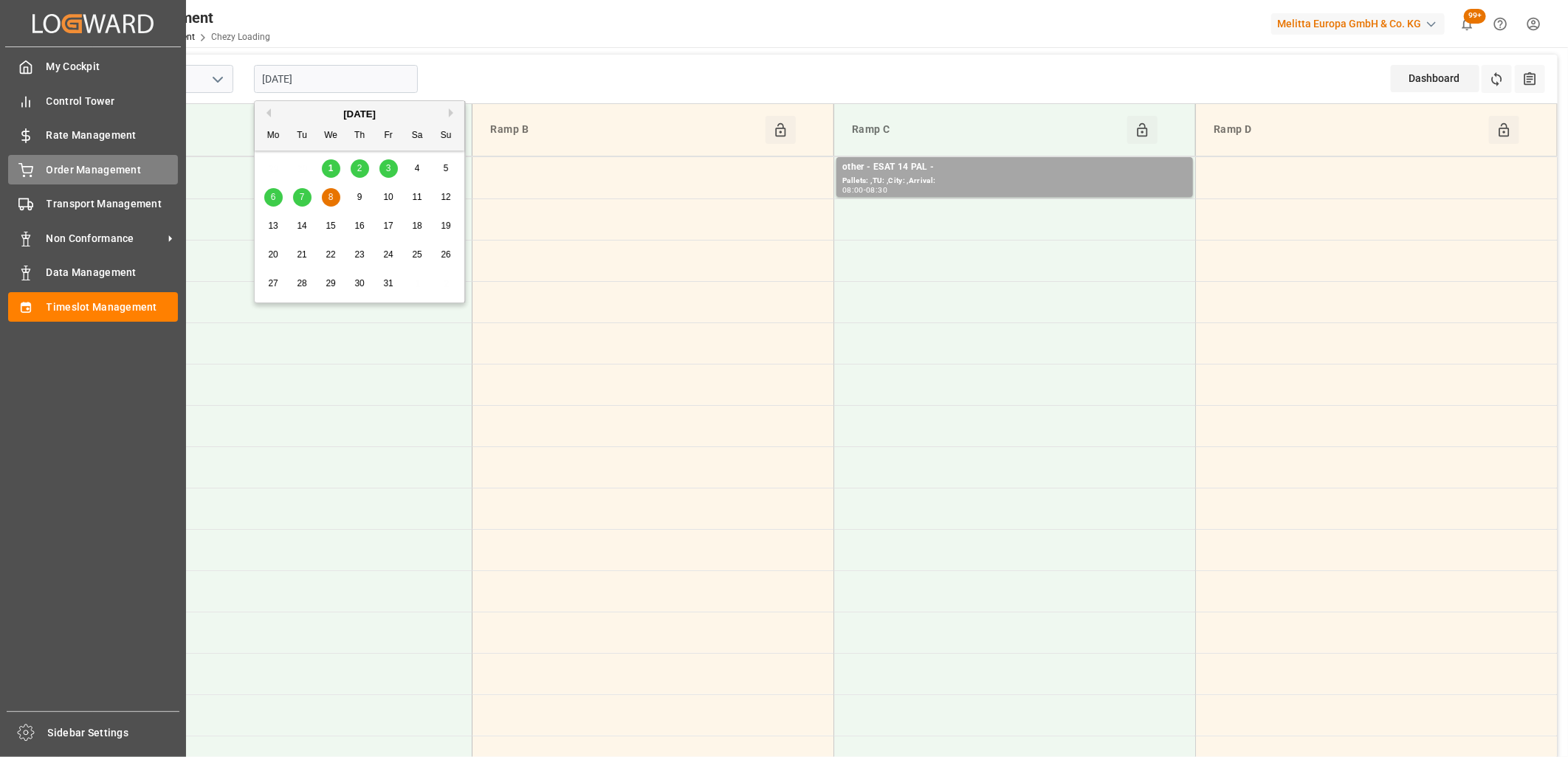
click at [35, 158] on div "Order Management Order Management" at bounding box center [93, 169] width 170 height 29
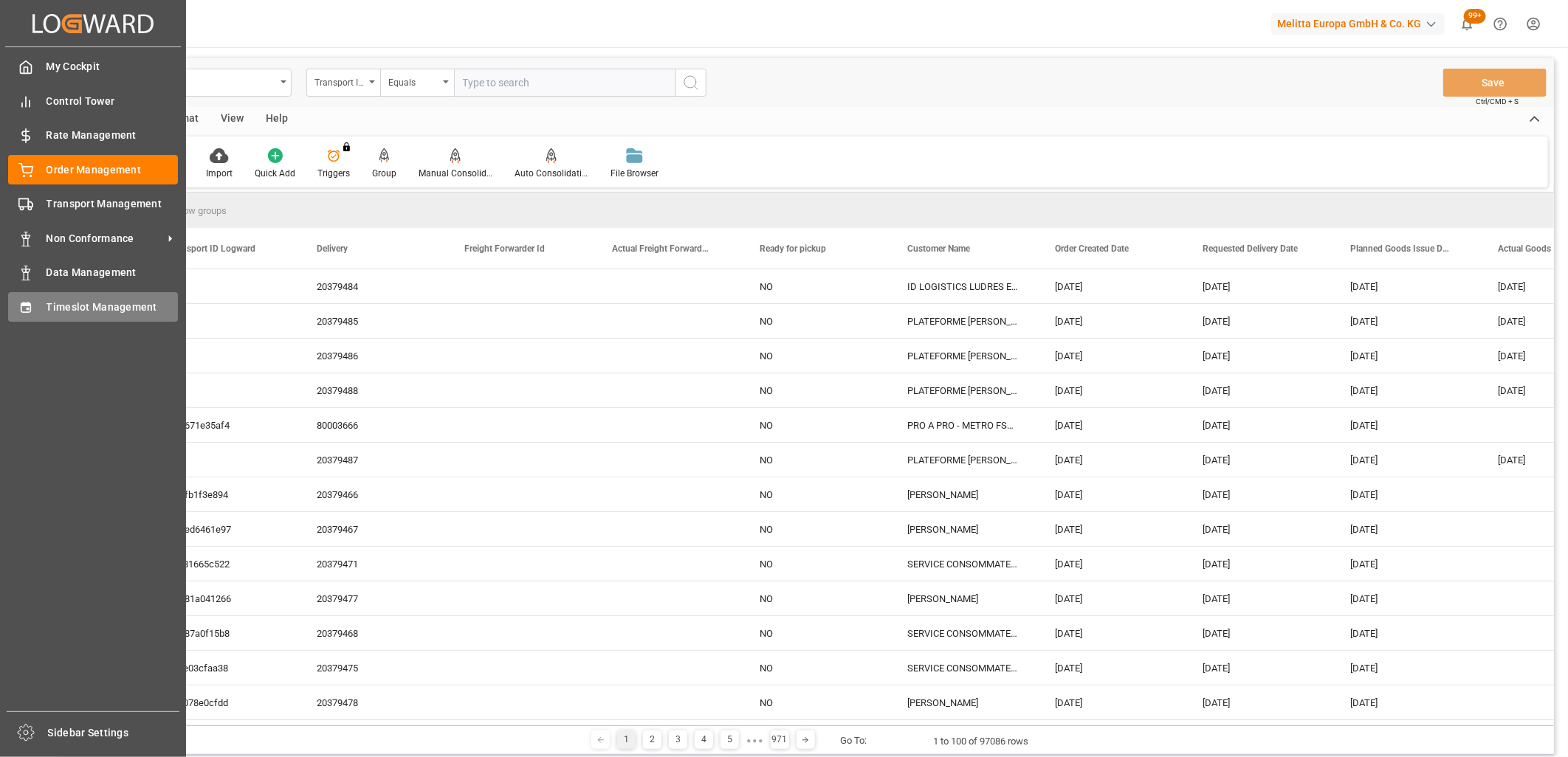
click at [27, 308] on icon at bounding box center [26, 307] width 15 height 15
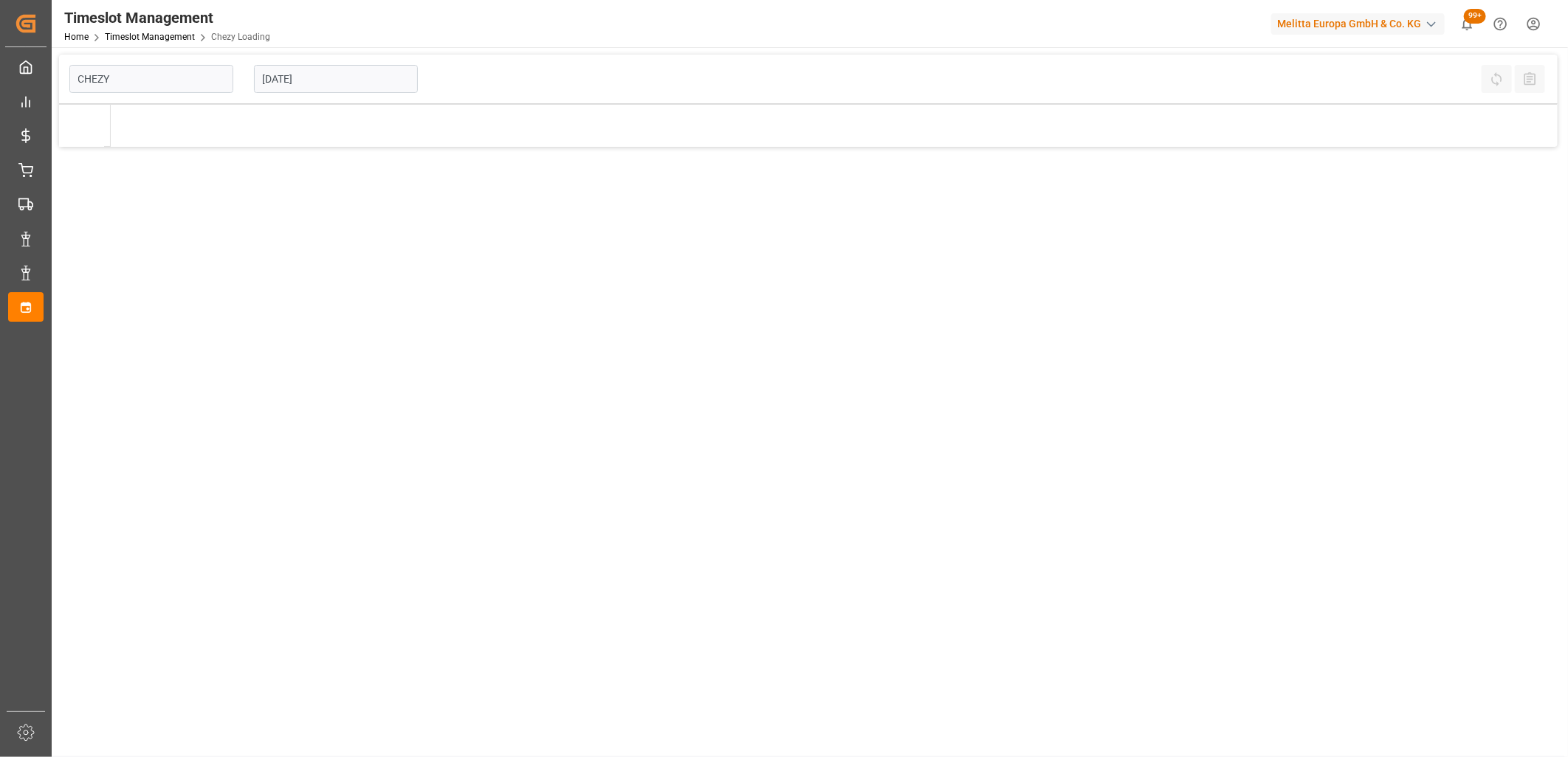
type input "Chezy Loading"
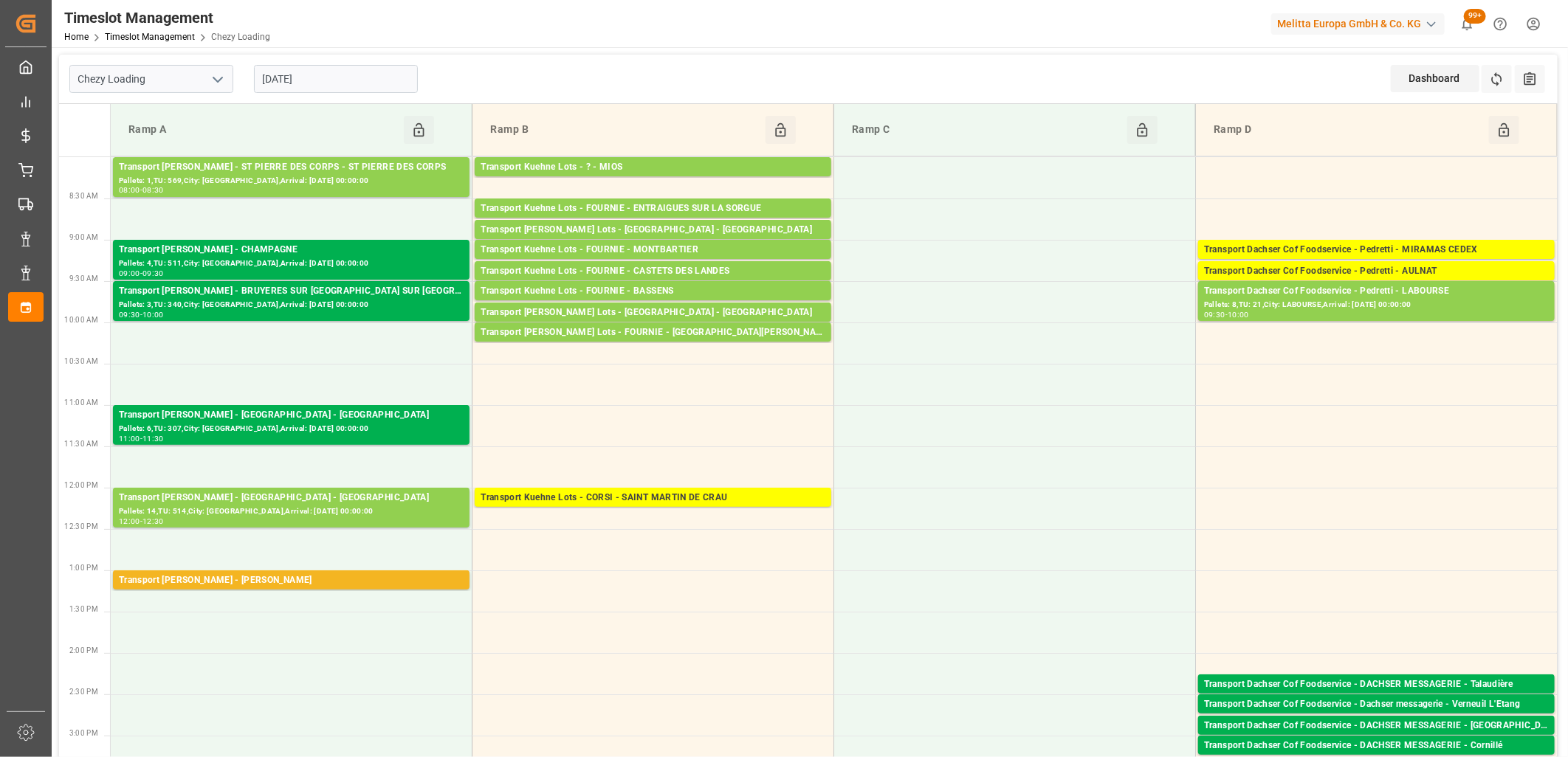
click at [566, 499] on div "Transport Kuehne Lots - CORSI - SAINT MARTIN DE CRAU" at bounding box center [653, 498] width 344 height 15
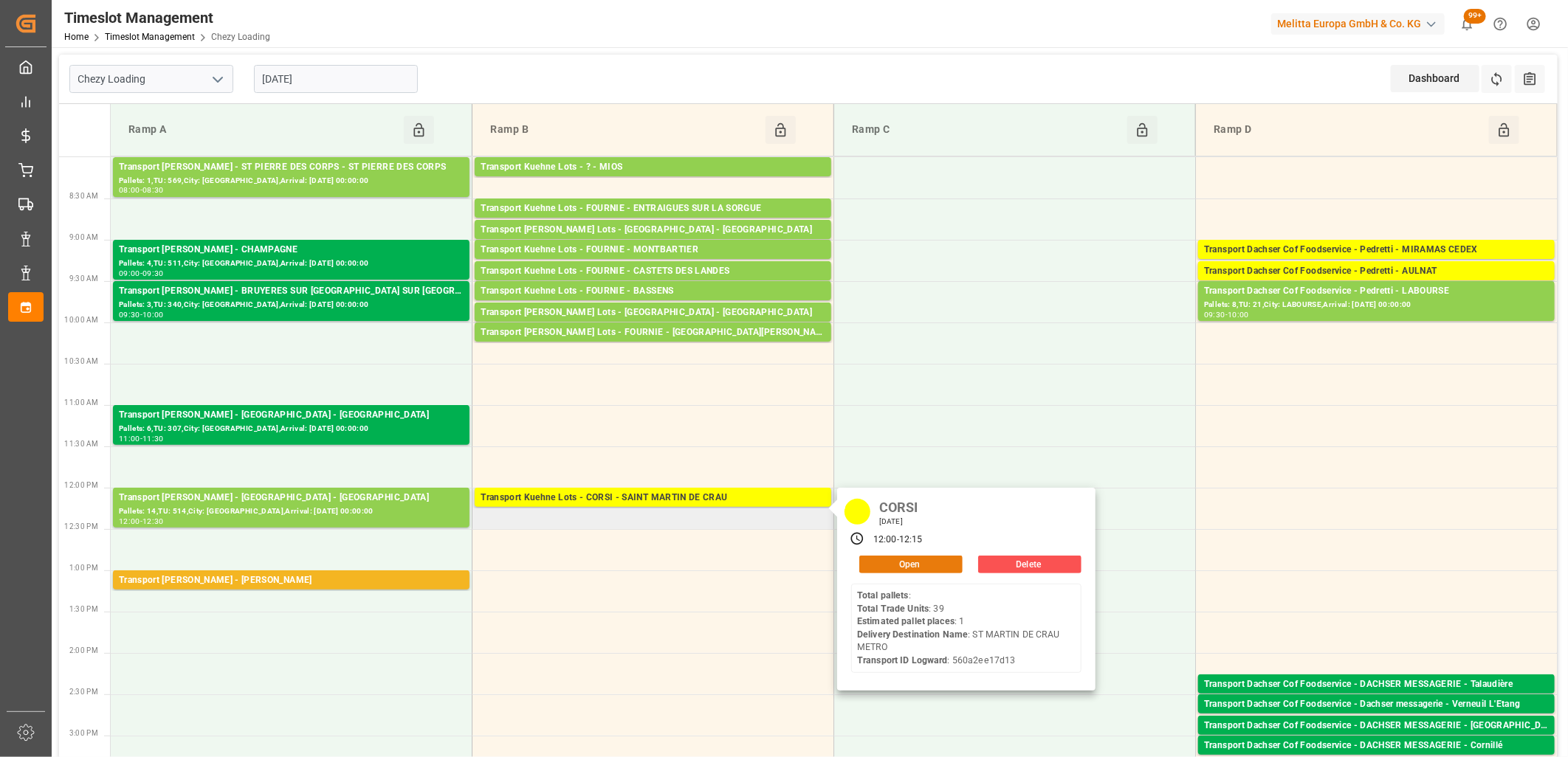
click at [877, 566] on button "Open" at bounding box center [910, 565] width 104 height 18
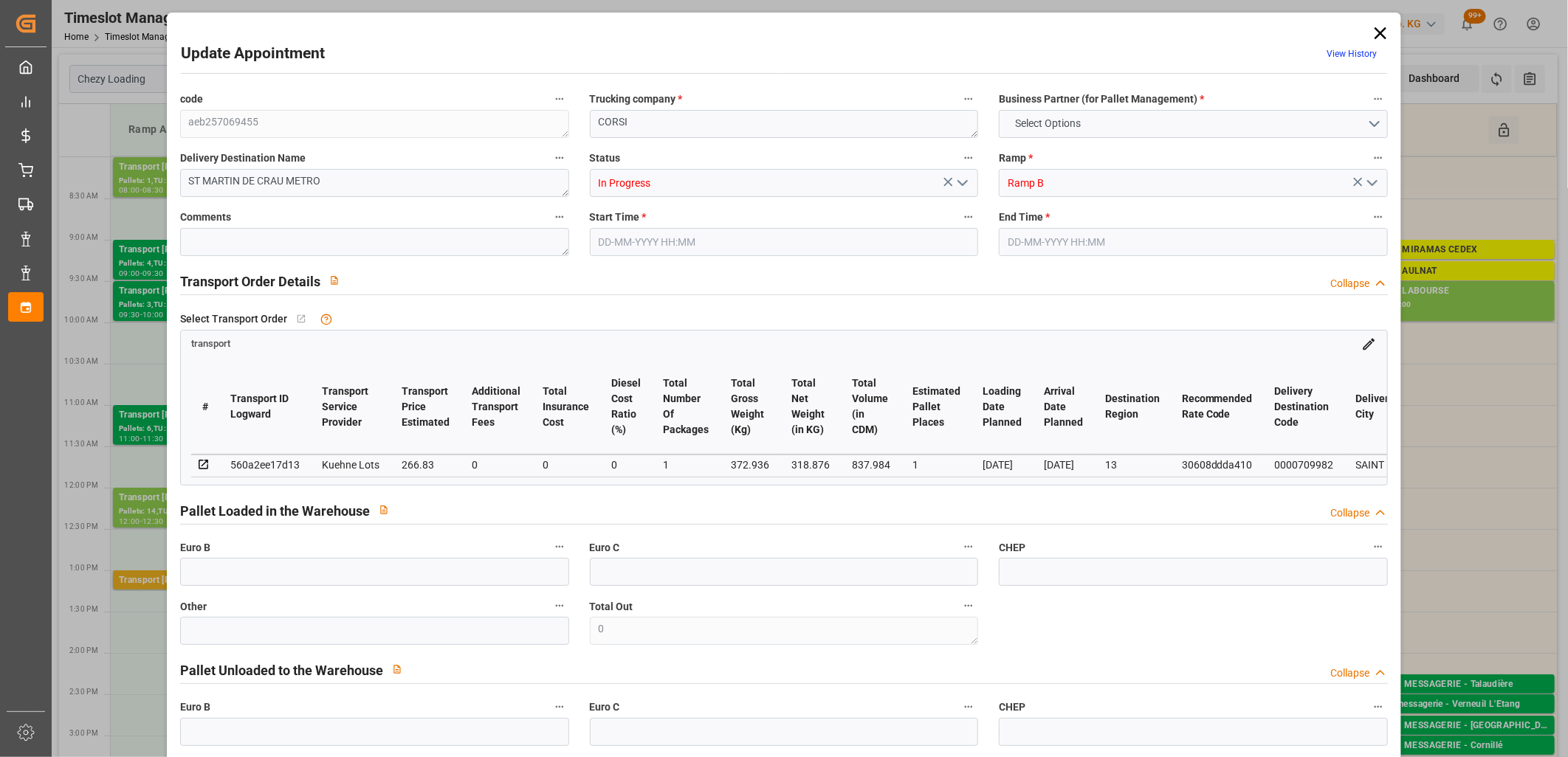
type input "1"
type input "266.83"
type input "0"
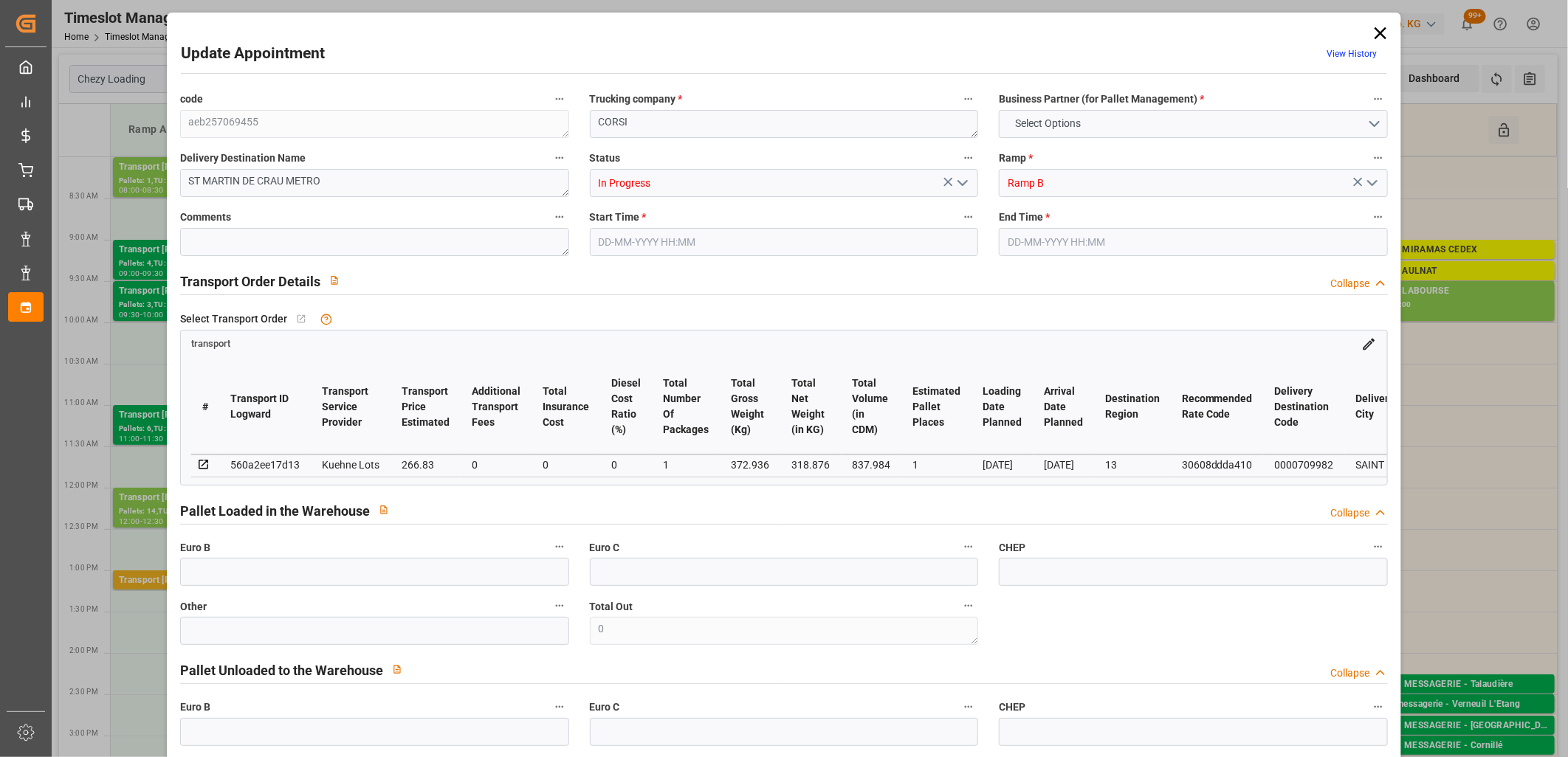
type input "266.83"
type input "0"
type input "1"
type input "318.876"
type input "395.936"
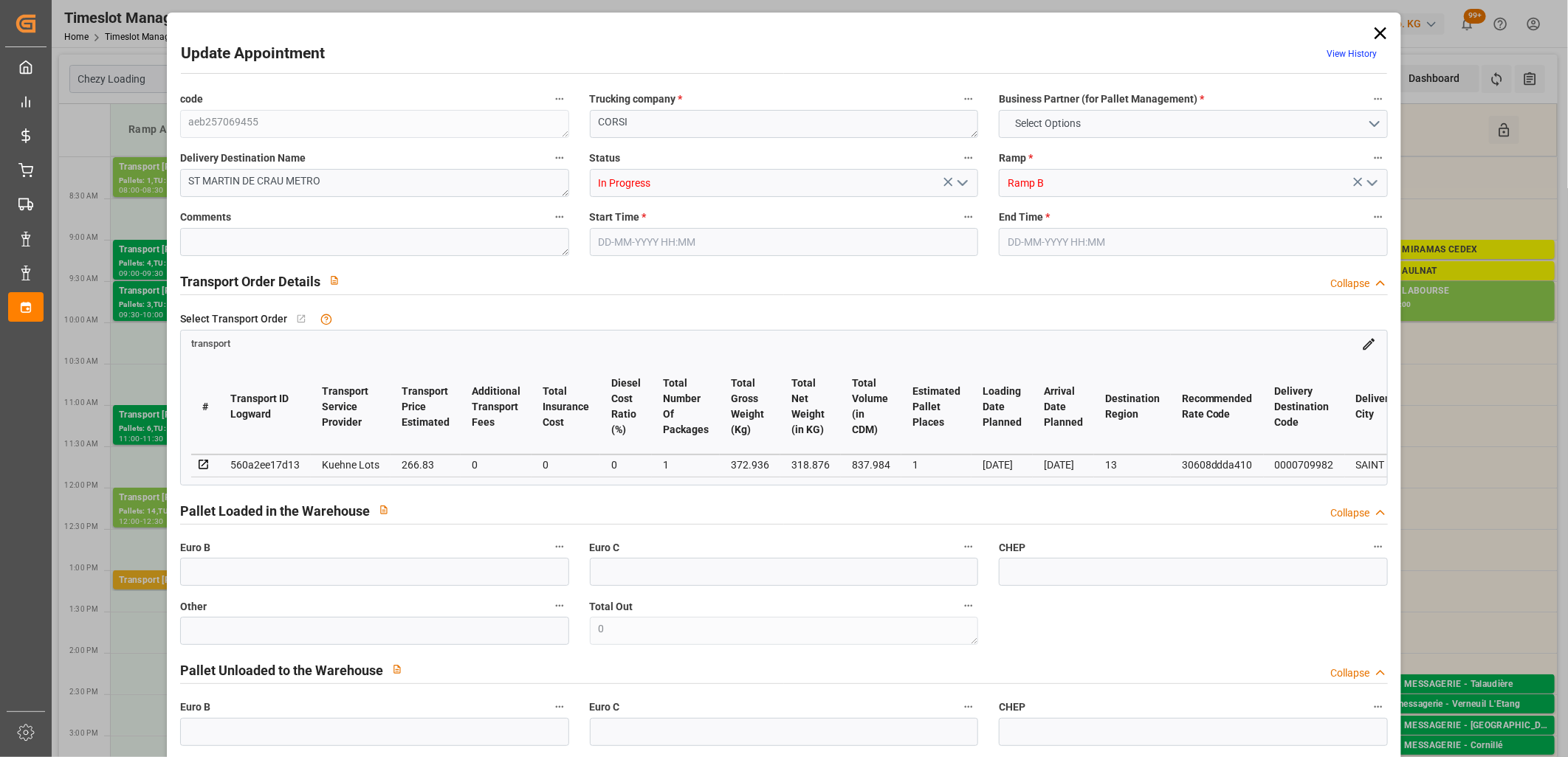
type input "837.984"
type input "13"
type input "0"
type input "39"
type input "1"
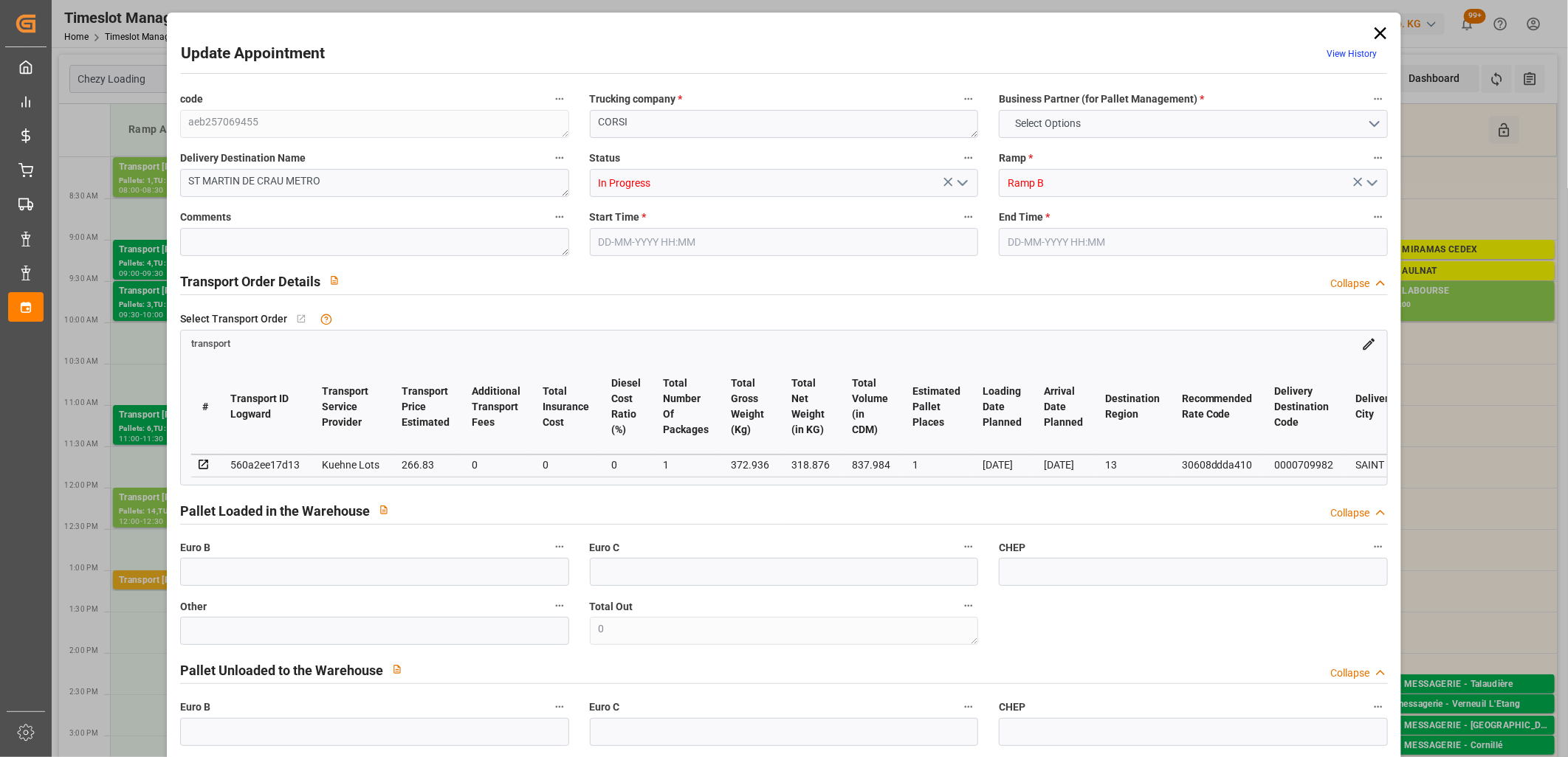
type input "101"
type input "372.936"
type input "0"
type input "4710.8598"
type input "0"
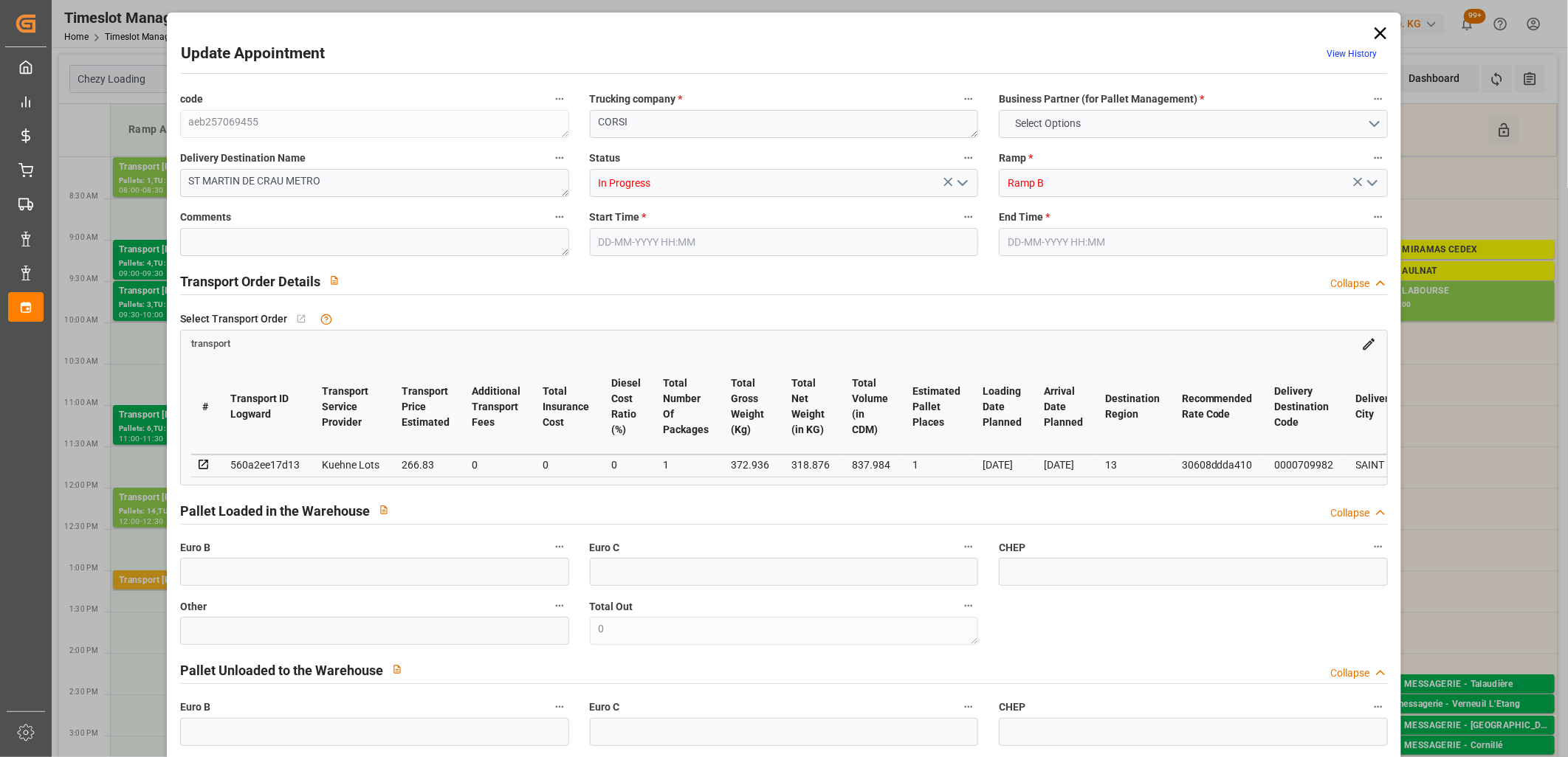
type input "0"
type input "21"
type input "35"
type input "[DATE] 12:00"
type input "[DATE] 12:15"
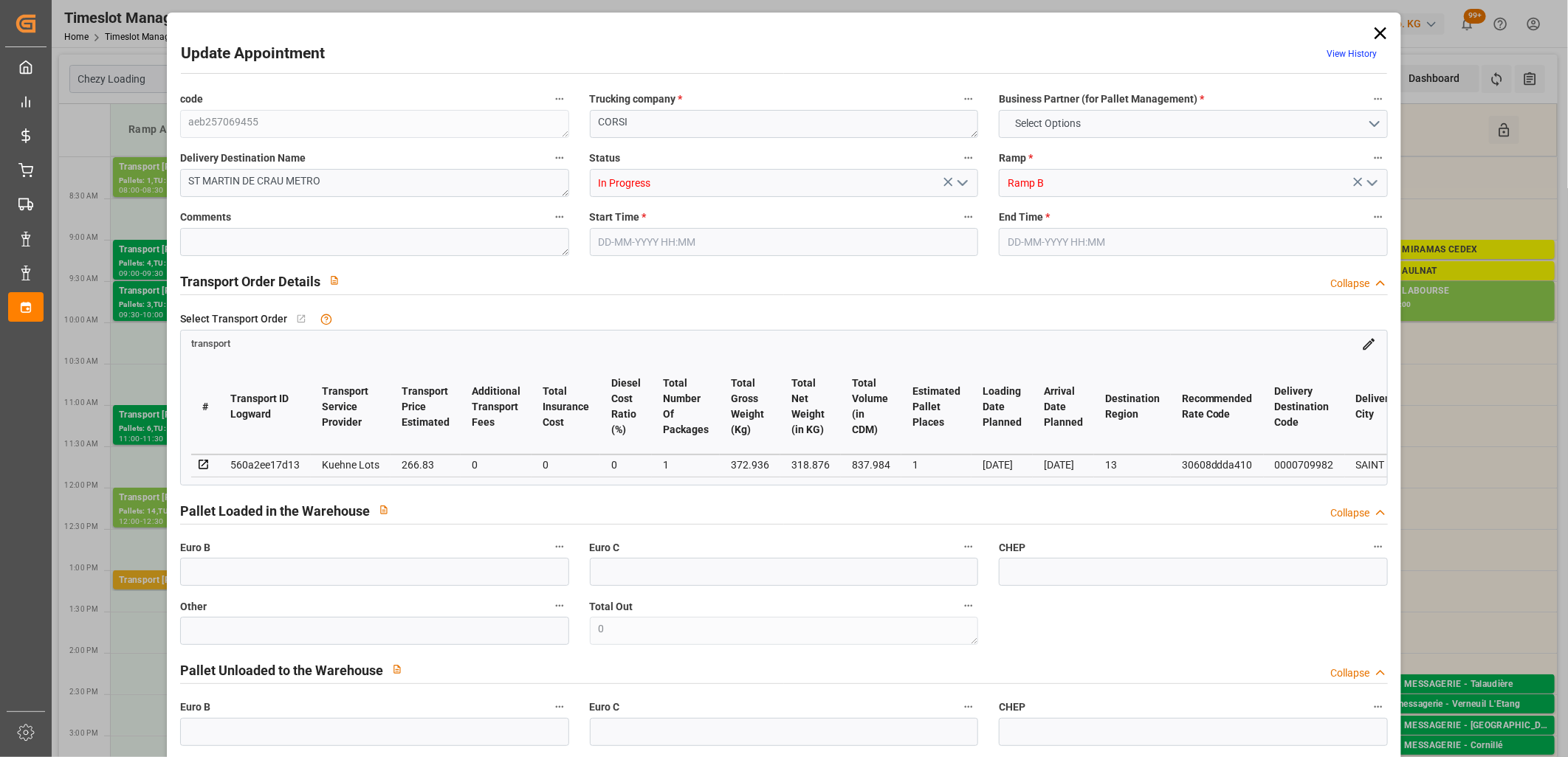
type input "[DATE] 13:10"
type input "[DATE] 11:31"
type input "[DATE]"
click at [962, 183] on icon "open menu" at bounding box center [962, 183] width 18 height 18
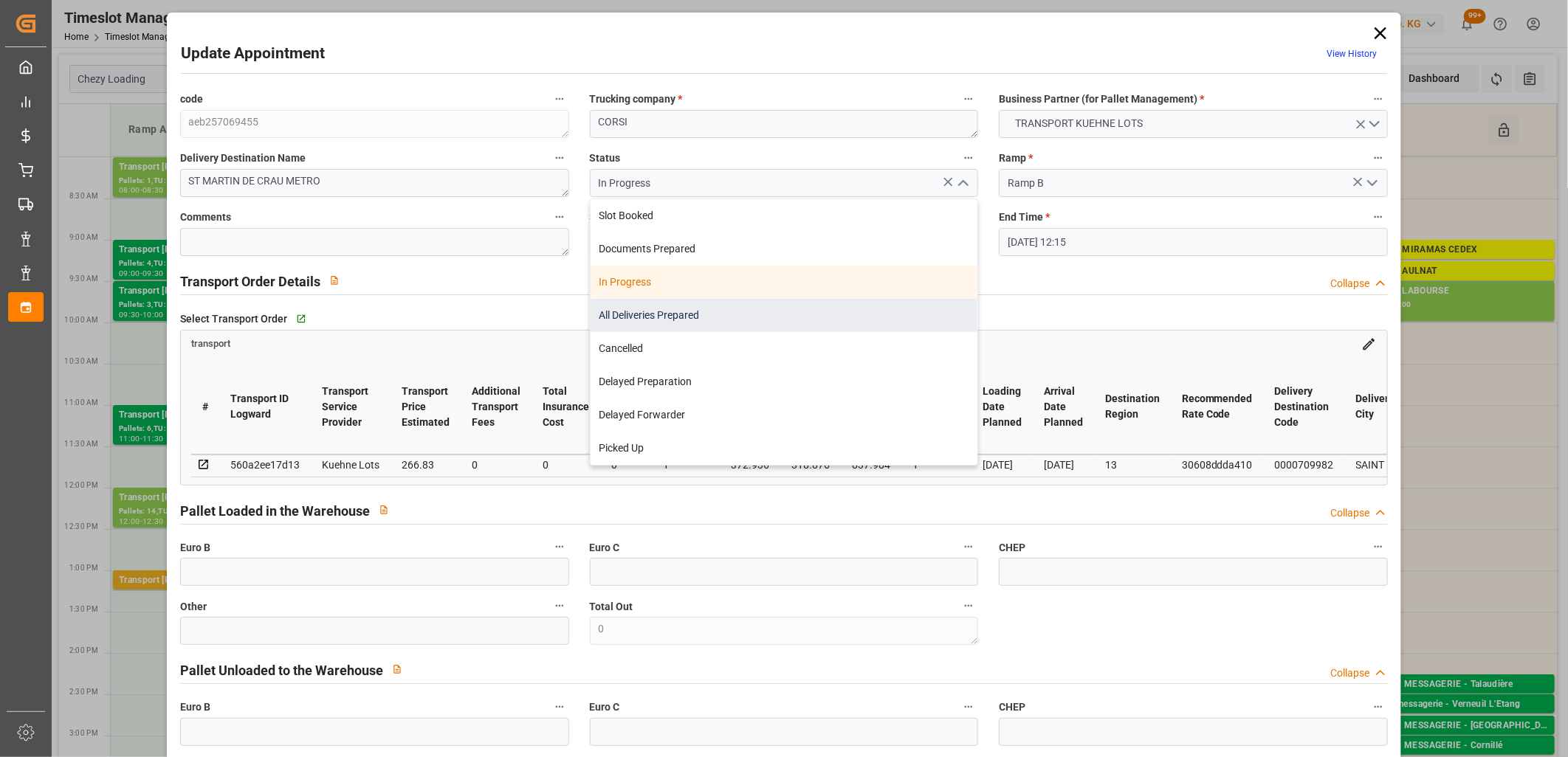
click at [806, 308] on div "All Deliveries Prepared" at bounding box center [784, 316] width 388 height 34
type input "All Deliveries Prepared"
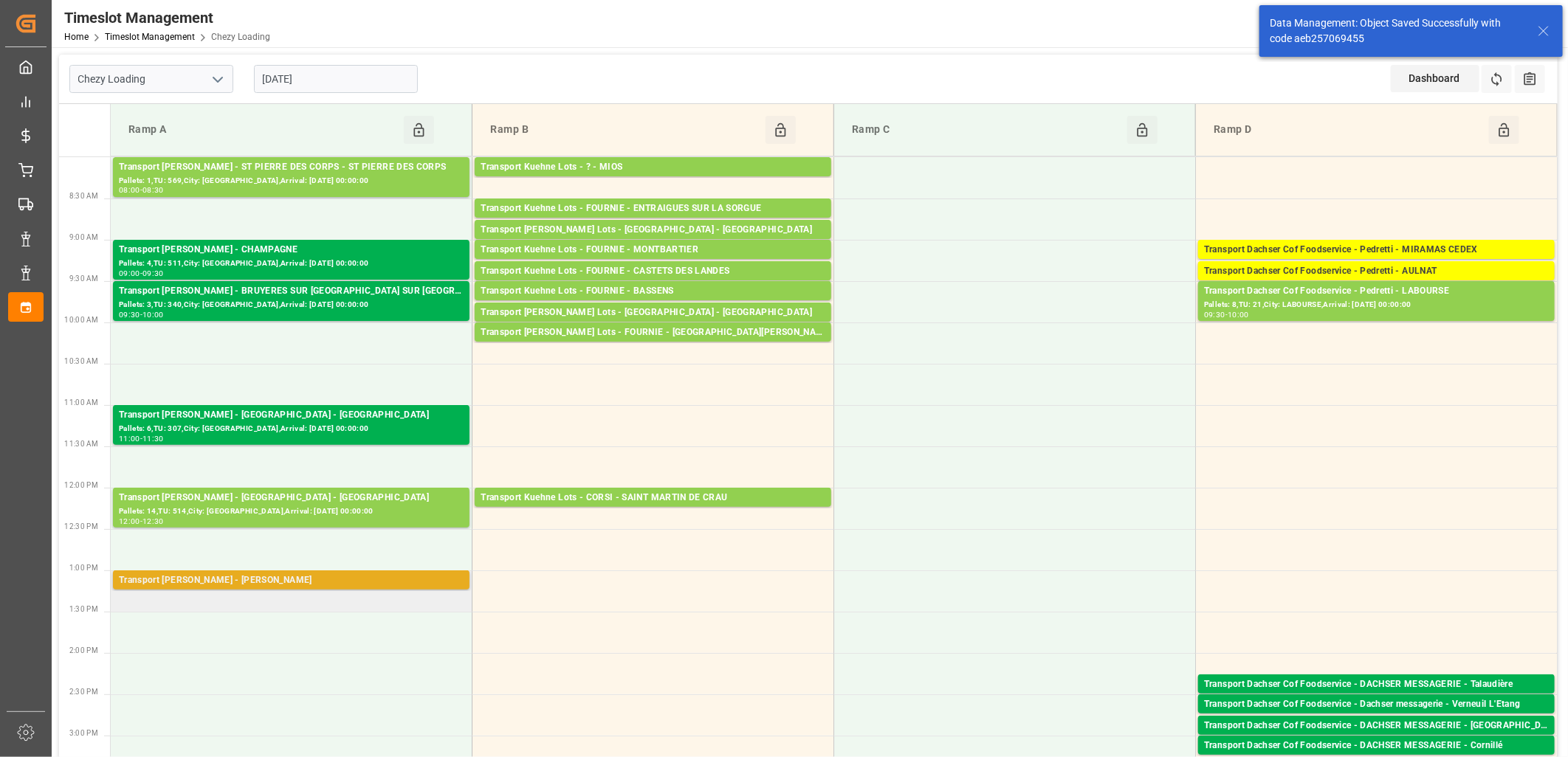
click at [259, 578] on div "Transport [PERSON_NAME] - [PERSON_NAME]" at bounding box center [290, 581] width 344 height 15
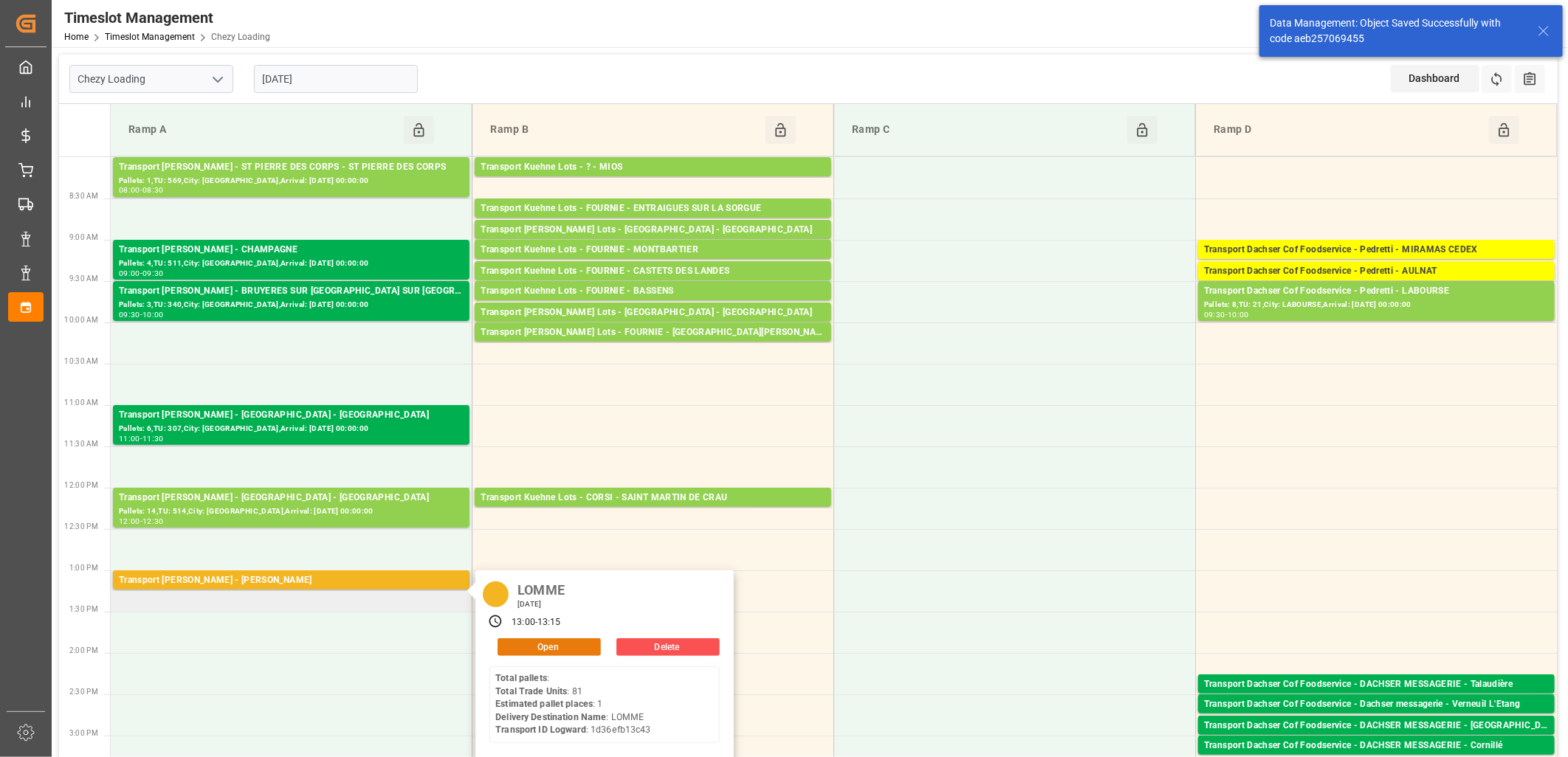
click at [518, 645] on button "Open" at bounding box center [549, 647] width 104 height 18
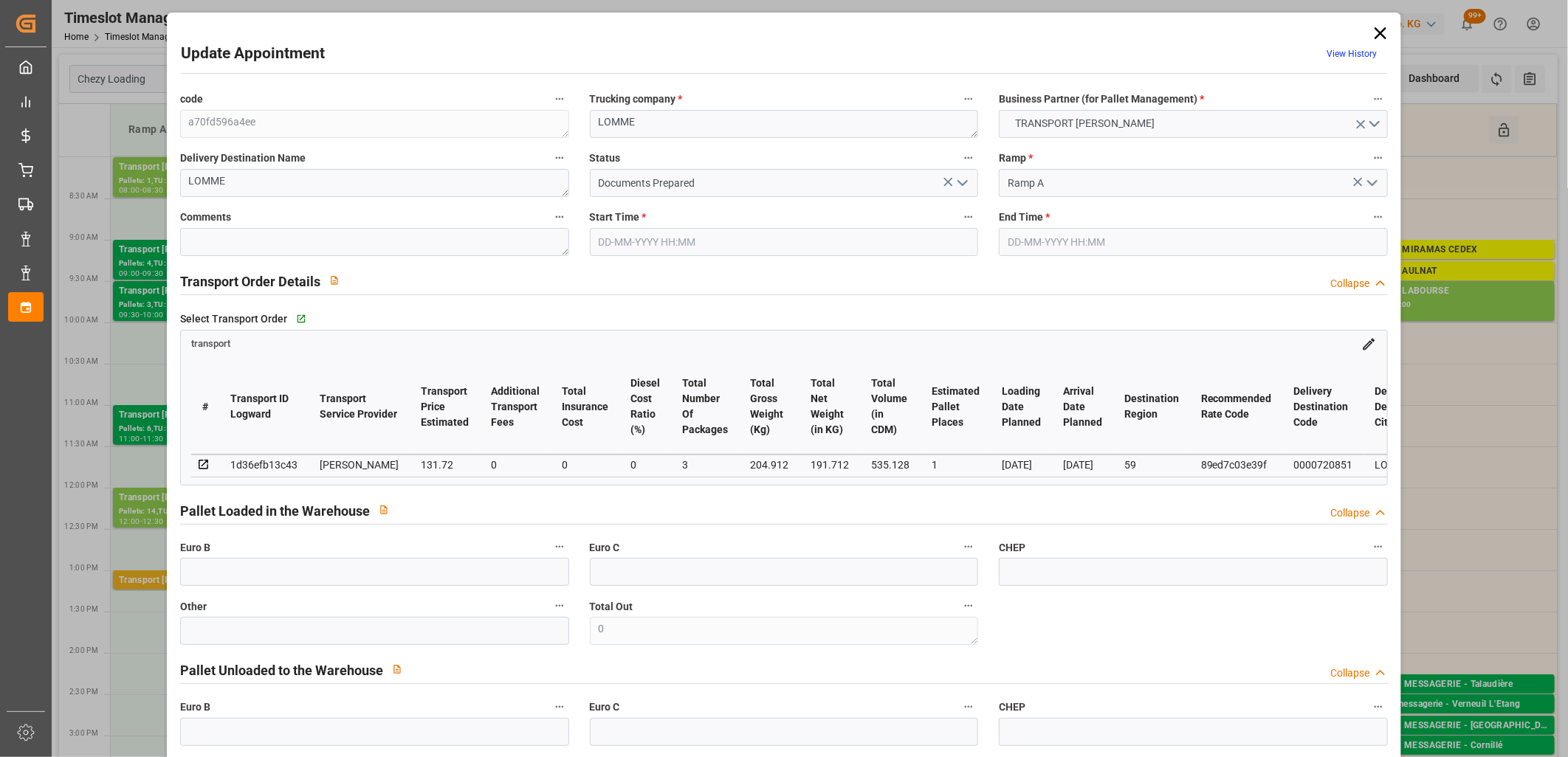
type input "[DATE] 13:00"
type input "[DATE] 13:15"
type input "[DATE] 14:01"
type input "[DATE] 11:36"
type input "[DATE]"
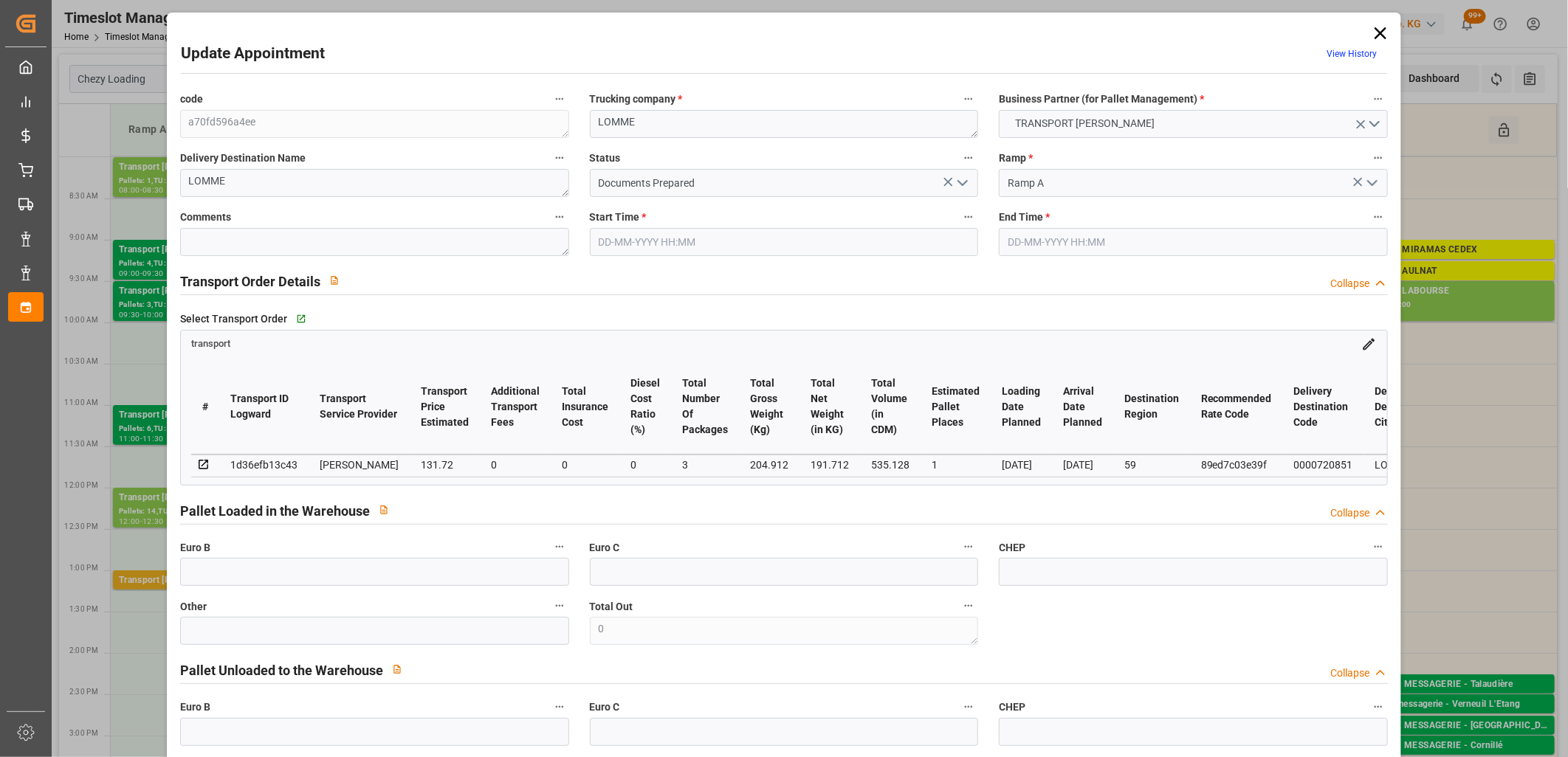
type input "[DATE]"
click at [960, 180] on icon "open menu" at bounding box center [962, 183] width 18 height 18
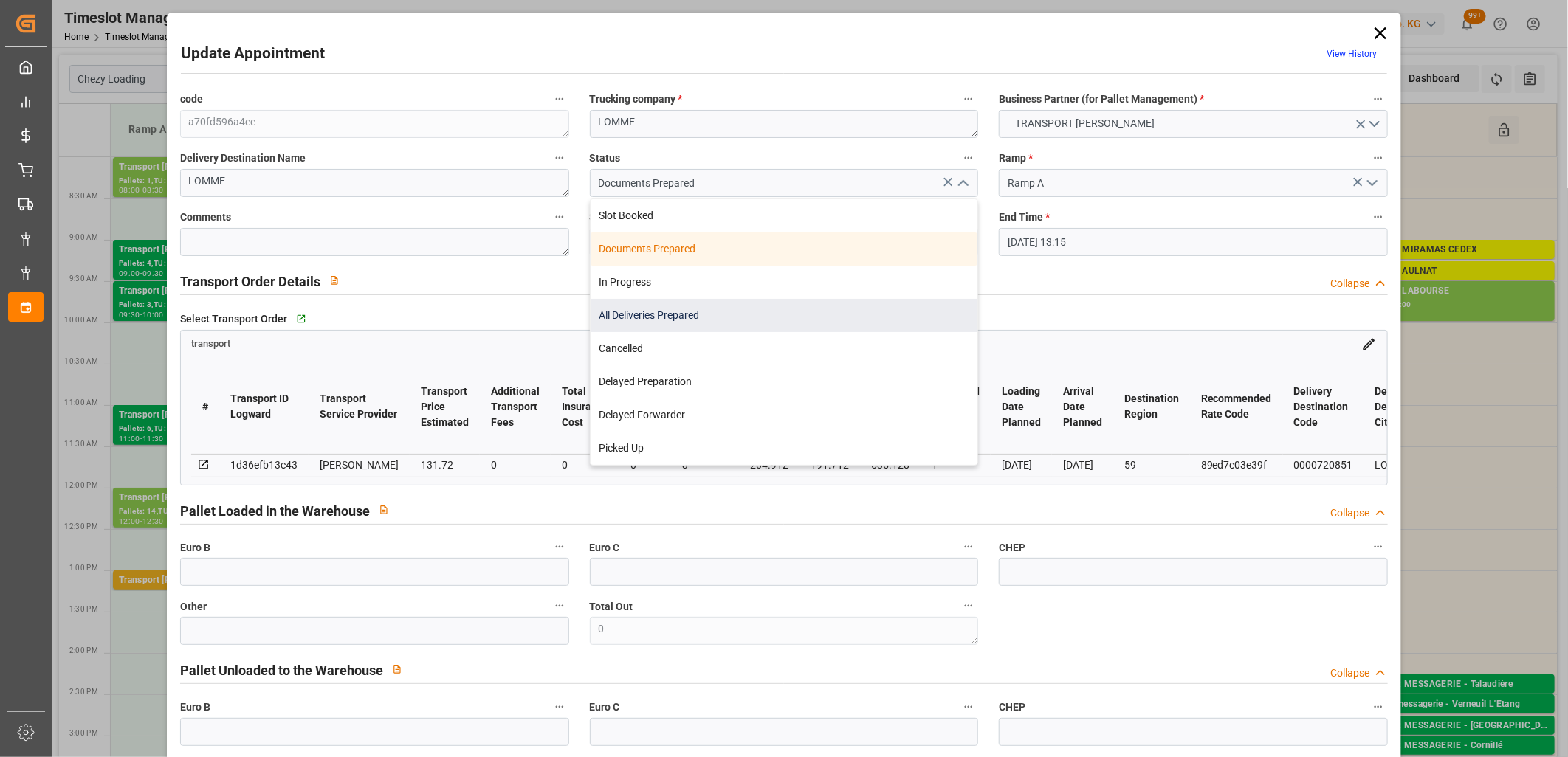
click at [860, 311] on div "All Deliveries Prepared" at bounding box center [784, 316] width 388 height 34
type input "All Deliveries Prepared"
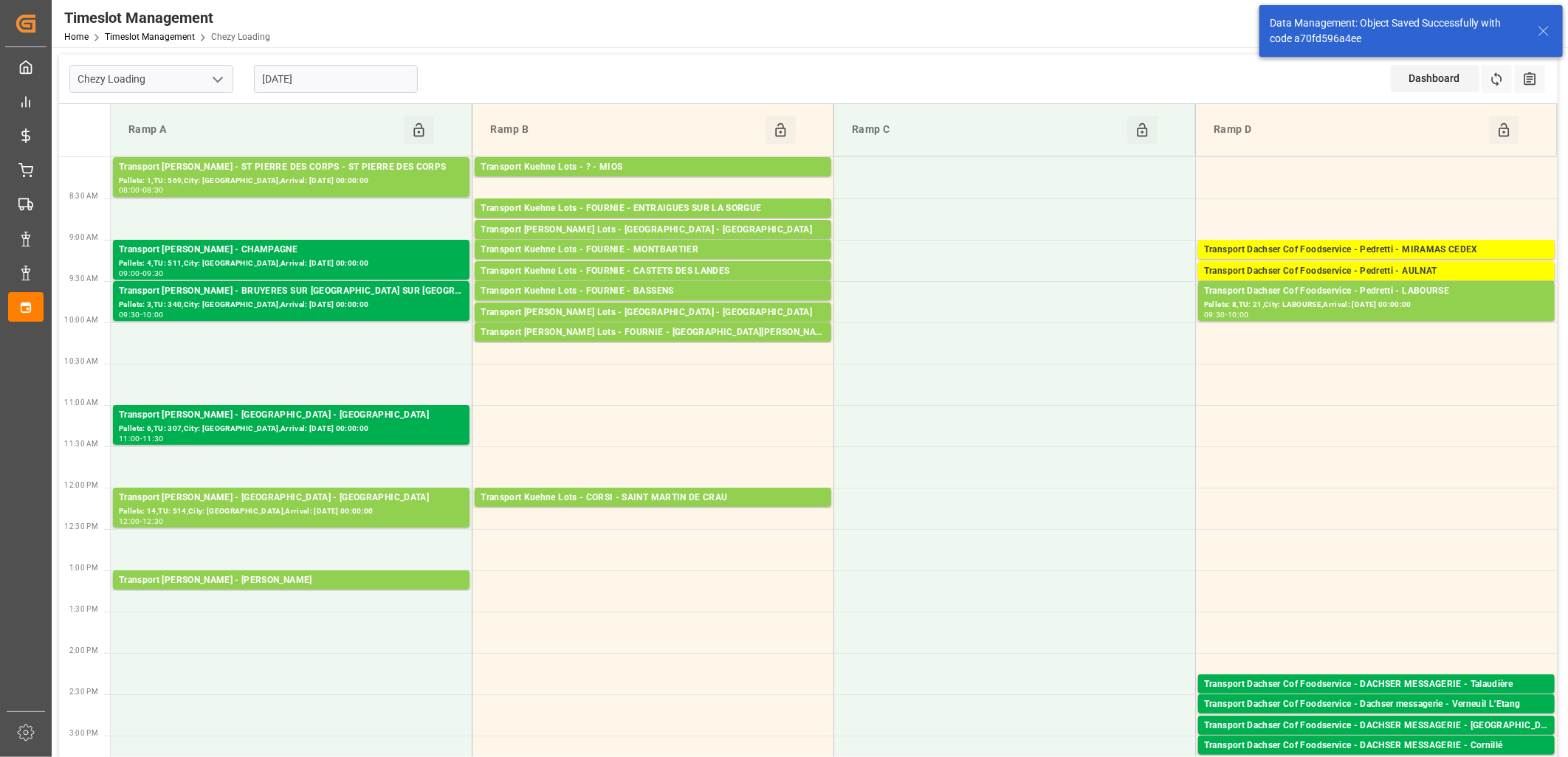
click at [406, 86] on input "[DATE]" at bounding box center [336, 79] width 164 height 28
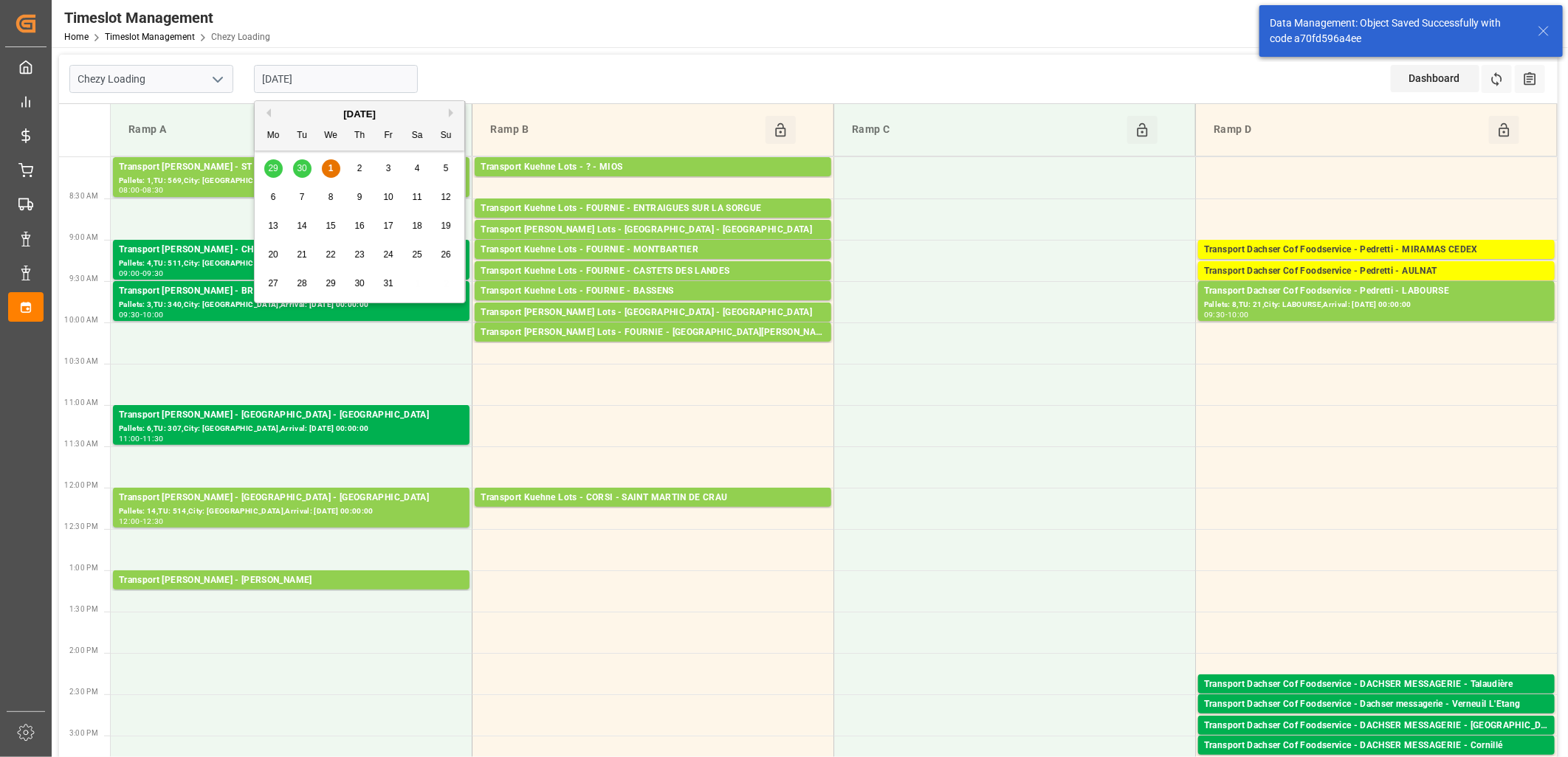
click at [357, 166] on span "2" at bounding box center [359, 168] width 5 height 11
type input "[DATE]"
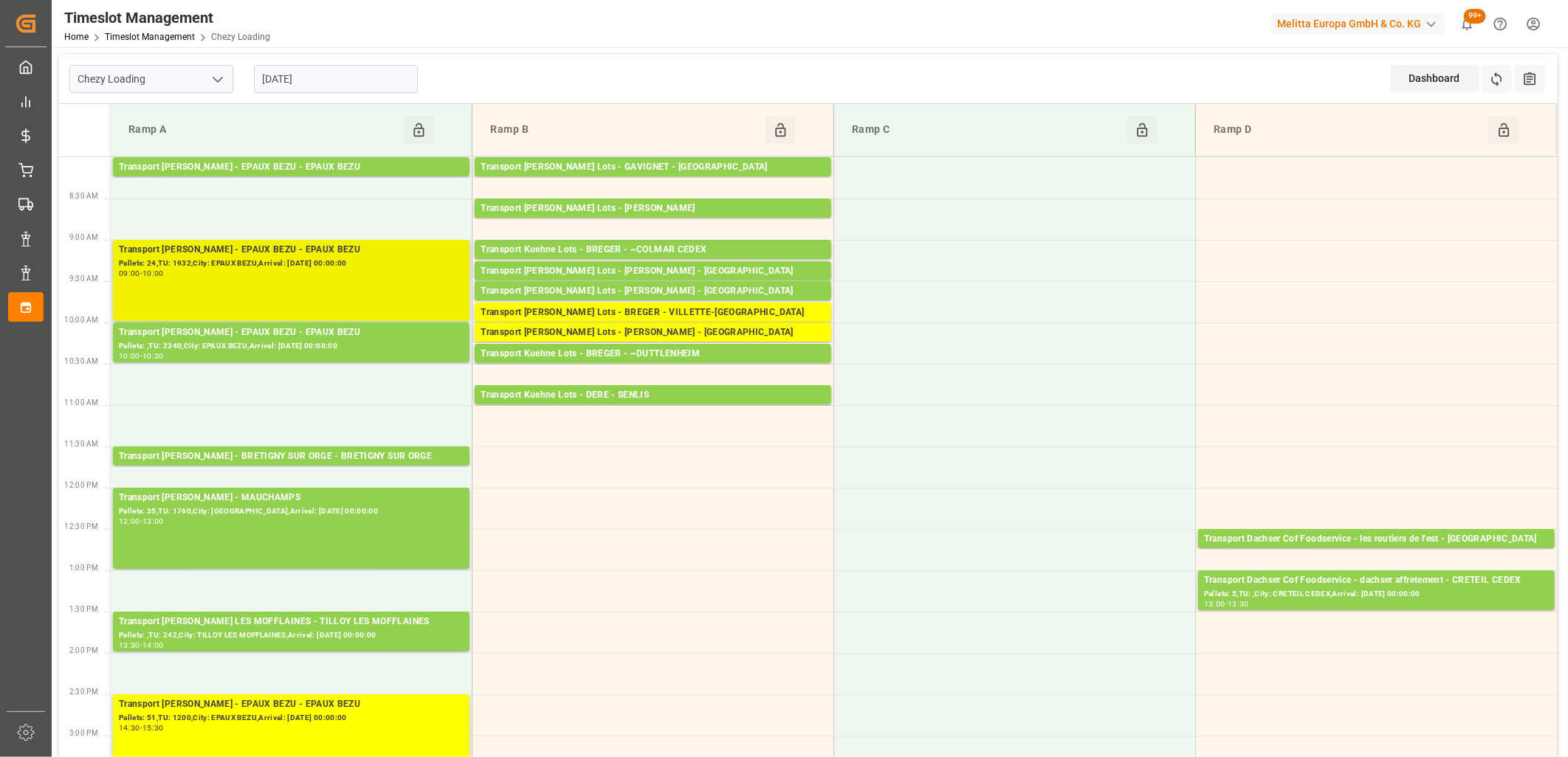
click at [344, 290] on div "Transport [PERSON_NAME] - EPAUX BEZU - EPAUX BEZU Pallets: 24,TU: 1932,City: EP…" at bounding box center [290, 280] width 344 height 75
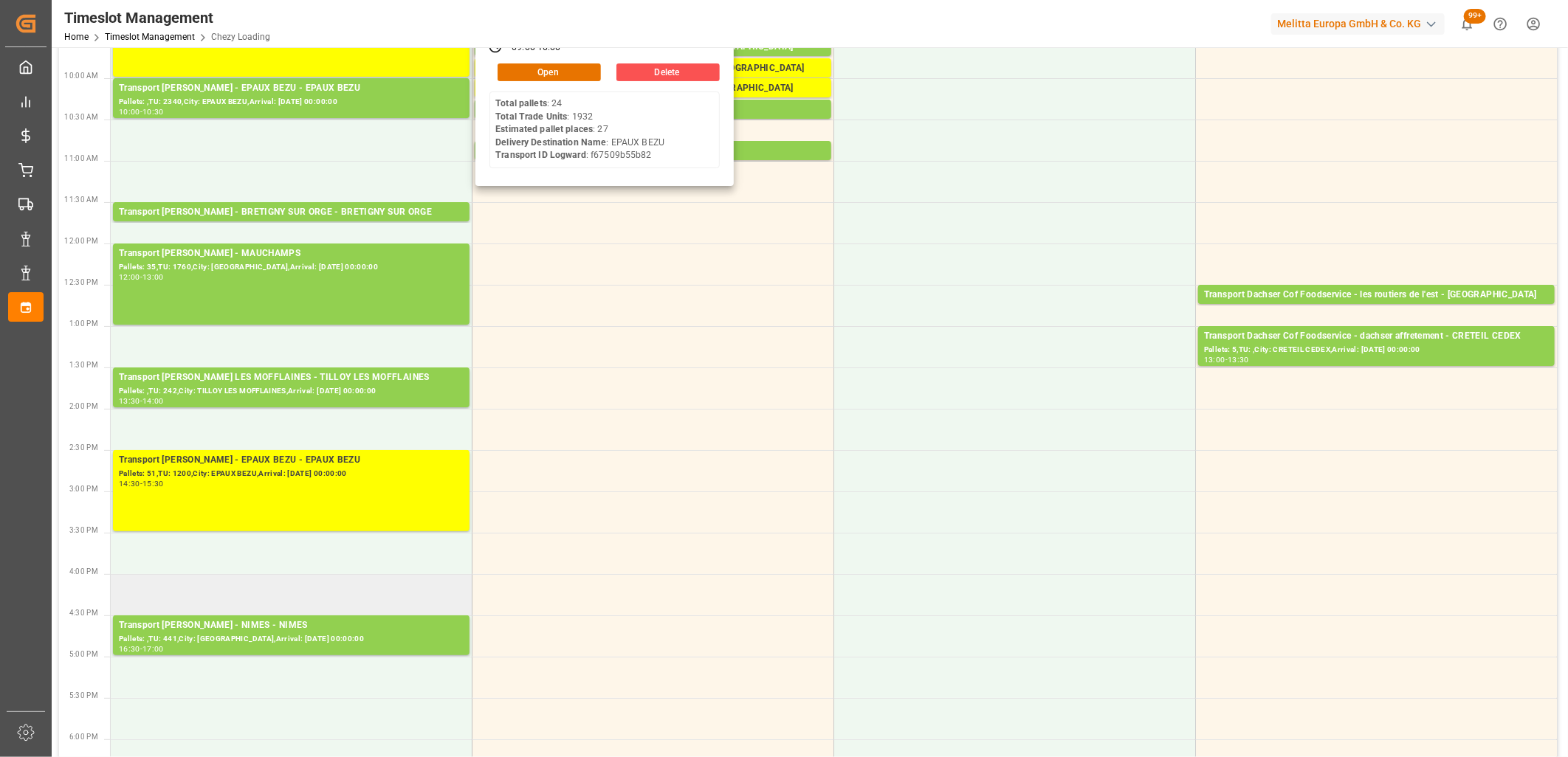
scroll to position [246, 0]
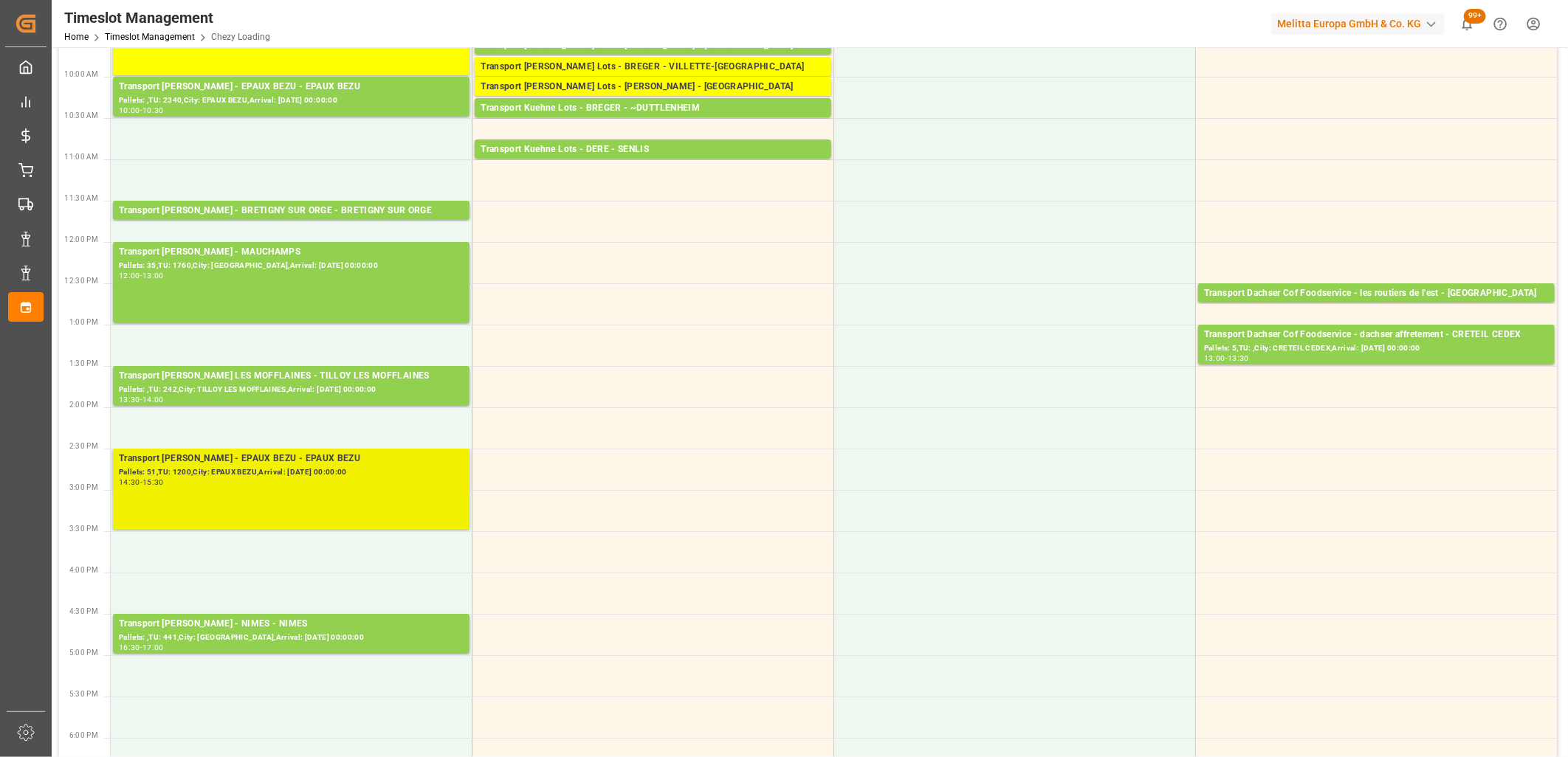
click at [313, 477] on div "Pallets: 51,TU: 1200,City: EPAUX BEZU,Arrival: [DATE] 00:00:00" at bounding box center [290, 473] width 344 height 12
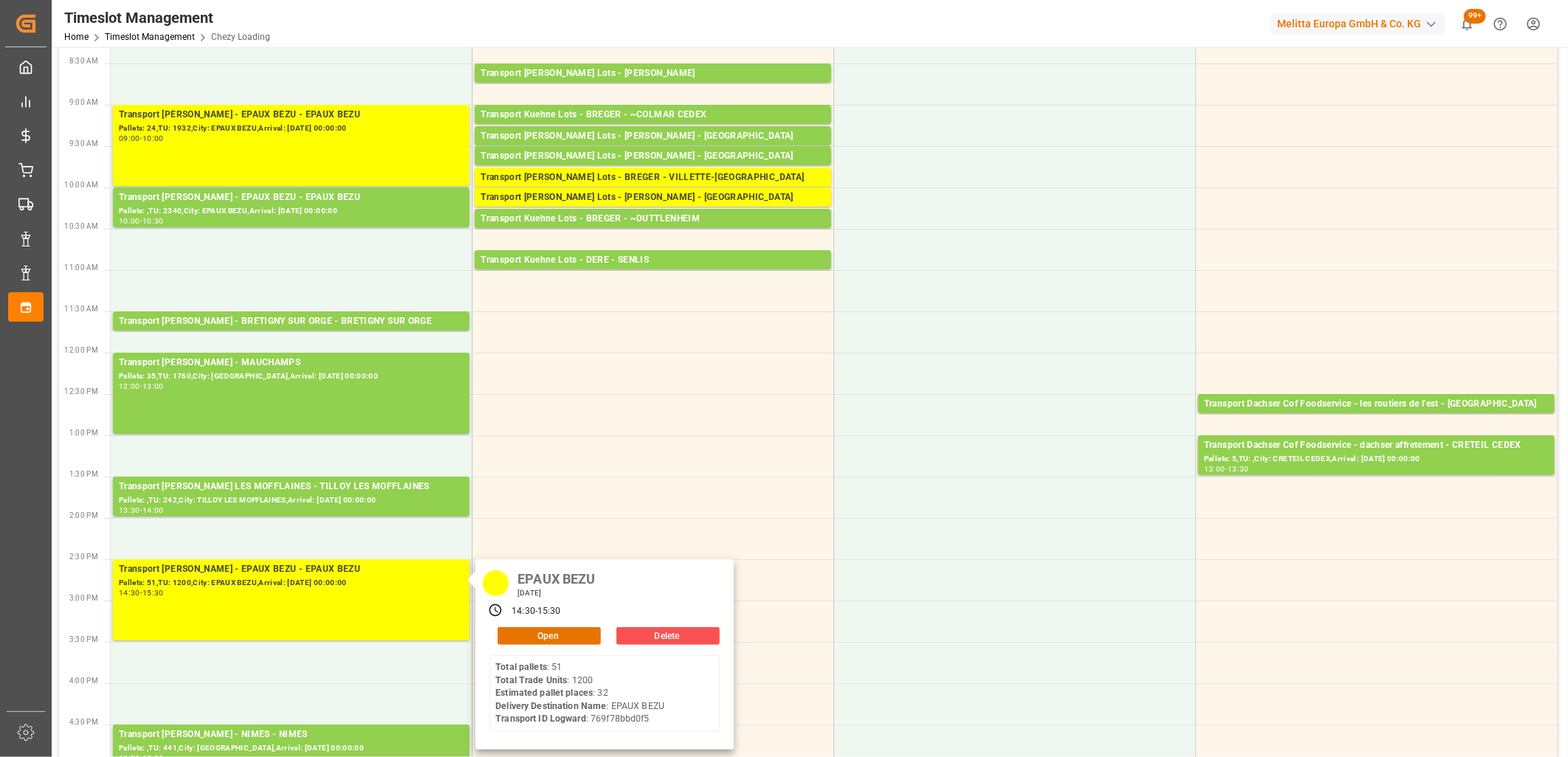
scroll to position [0, 0]
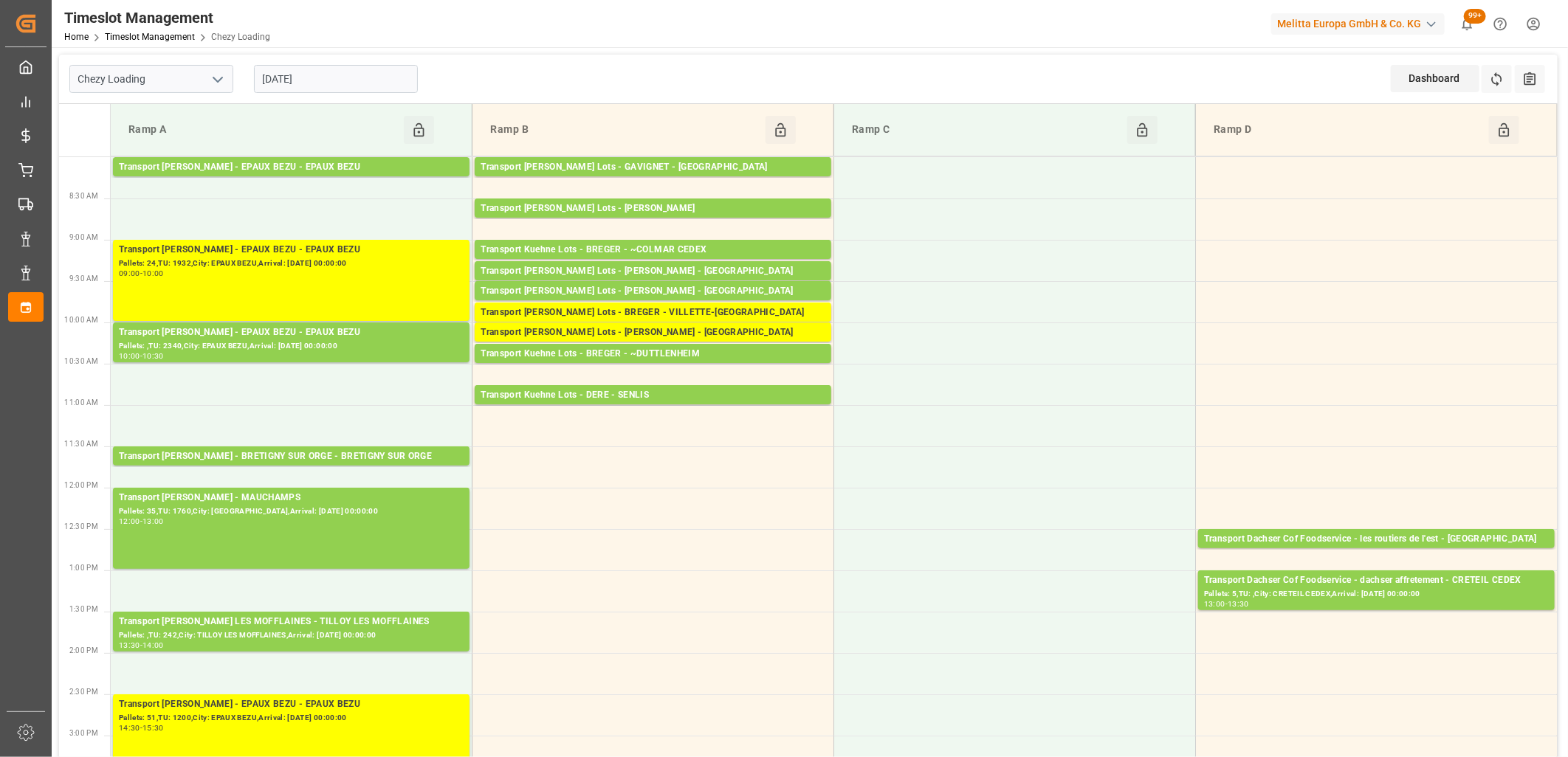
click at [314, 266] on div "Pallets: 24,TU: 1932,City: EPAUX BEZU,Arrival: [DATE] 00:00:00" at bounding box center [290, 264] width 344 height 12
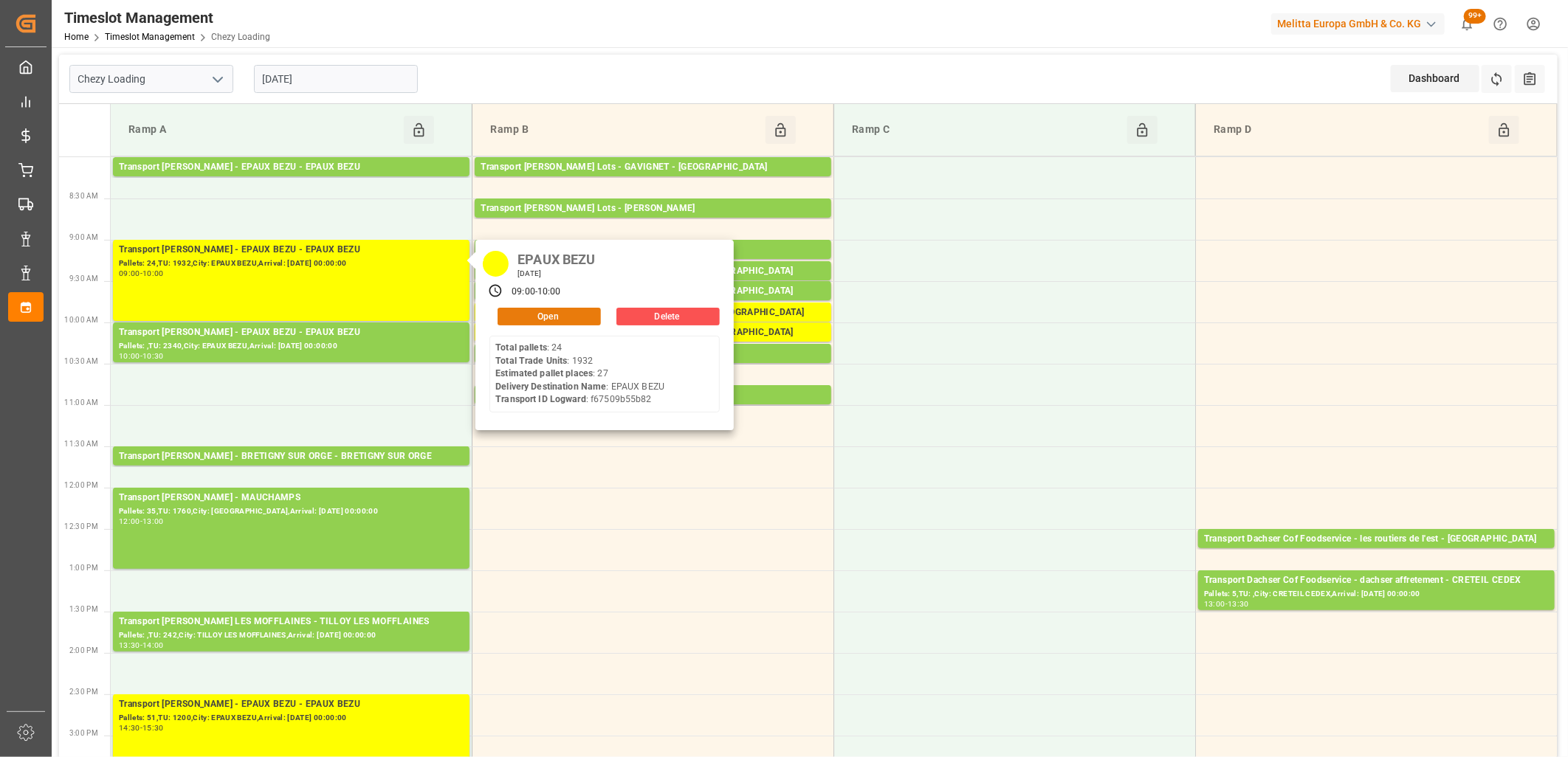
click at [524, 317] on button "Open" at bounding box center [549, 317] width 104 height 18
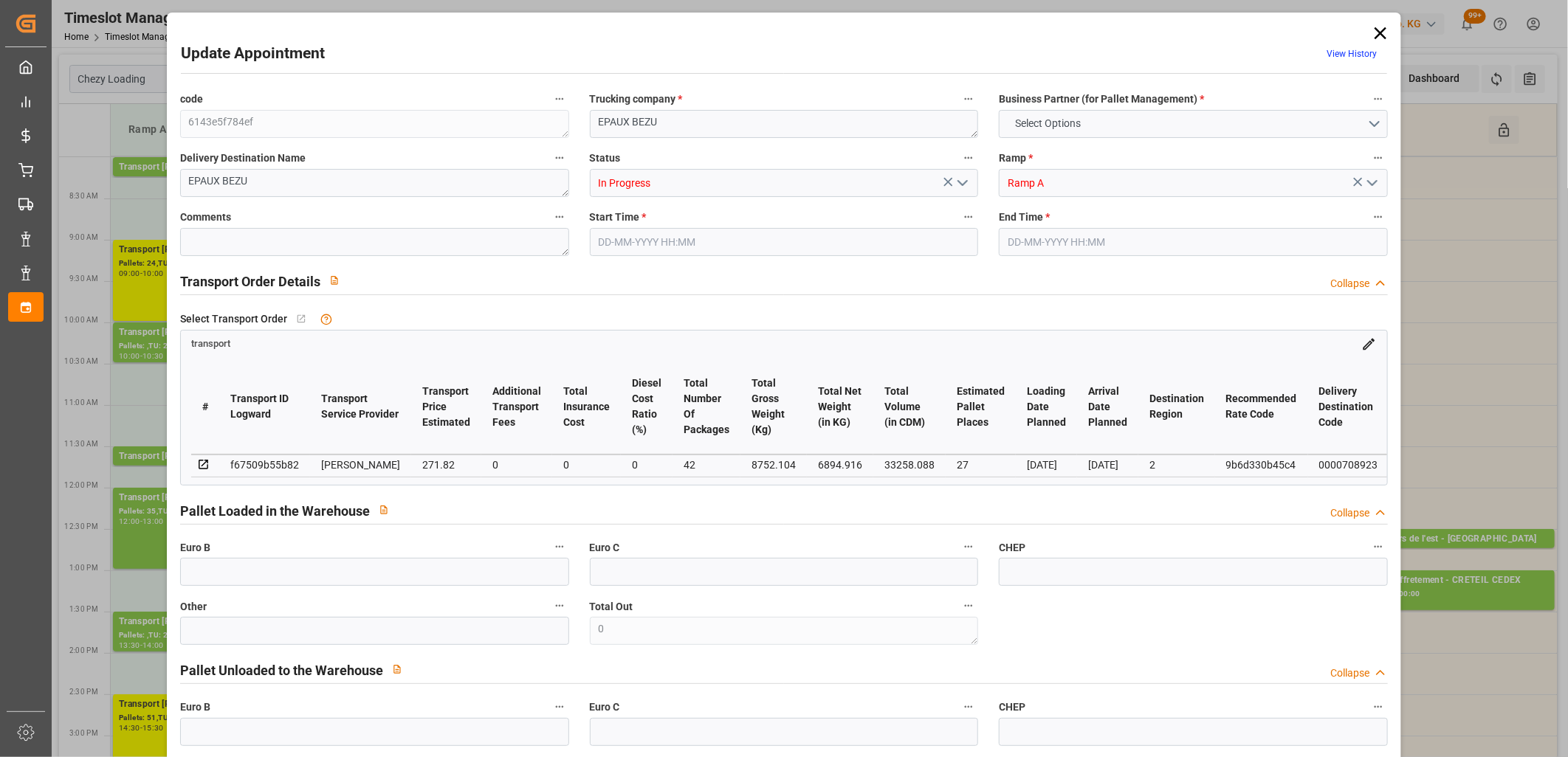
type input "27"
type input "271.82"
type input "0"
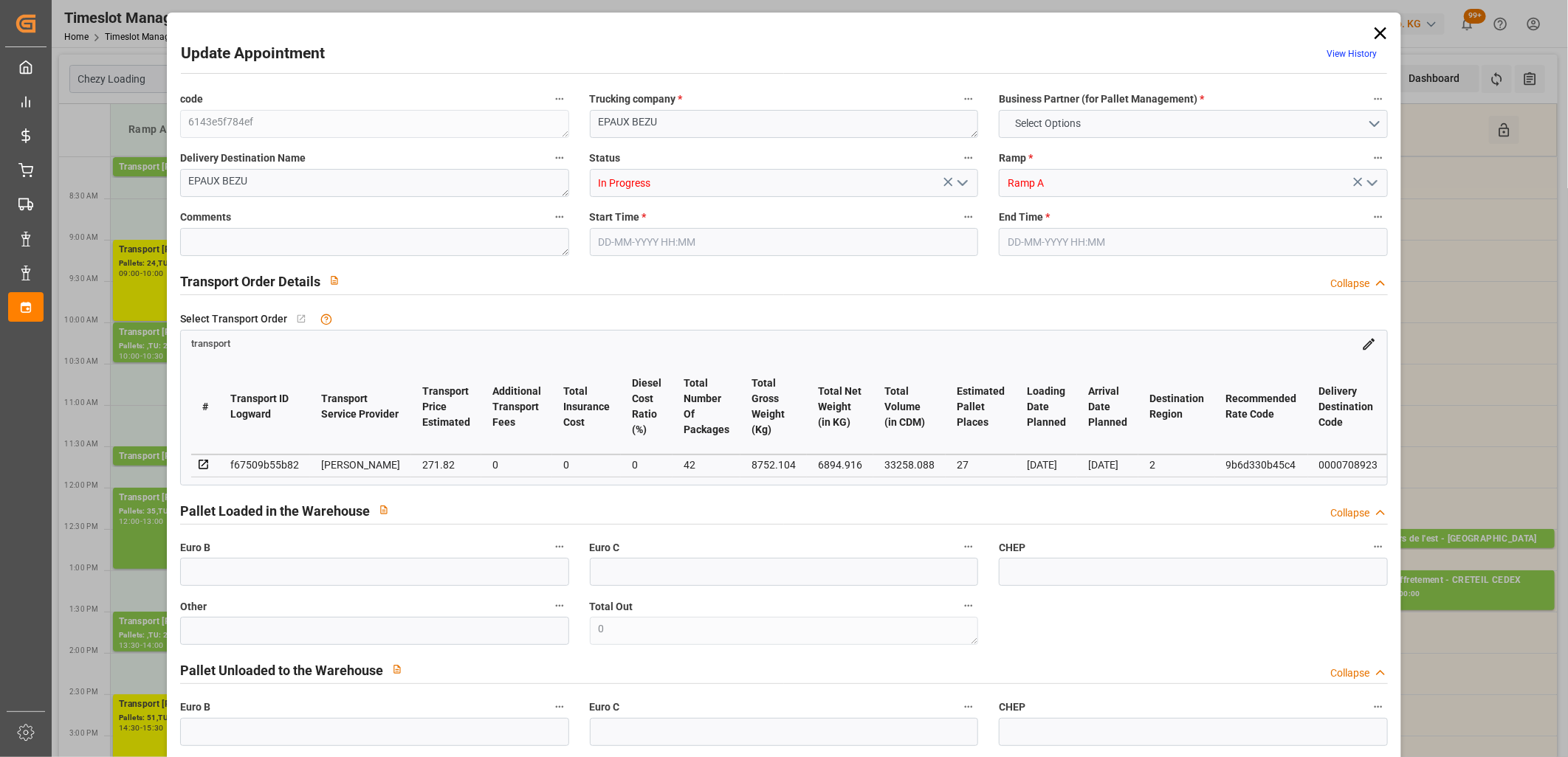
type input "262.6325"
type input "-9.1875"
type input "42"
type input "6894.916"
type input "10187.108"
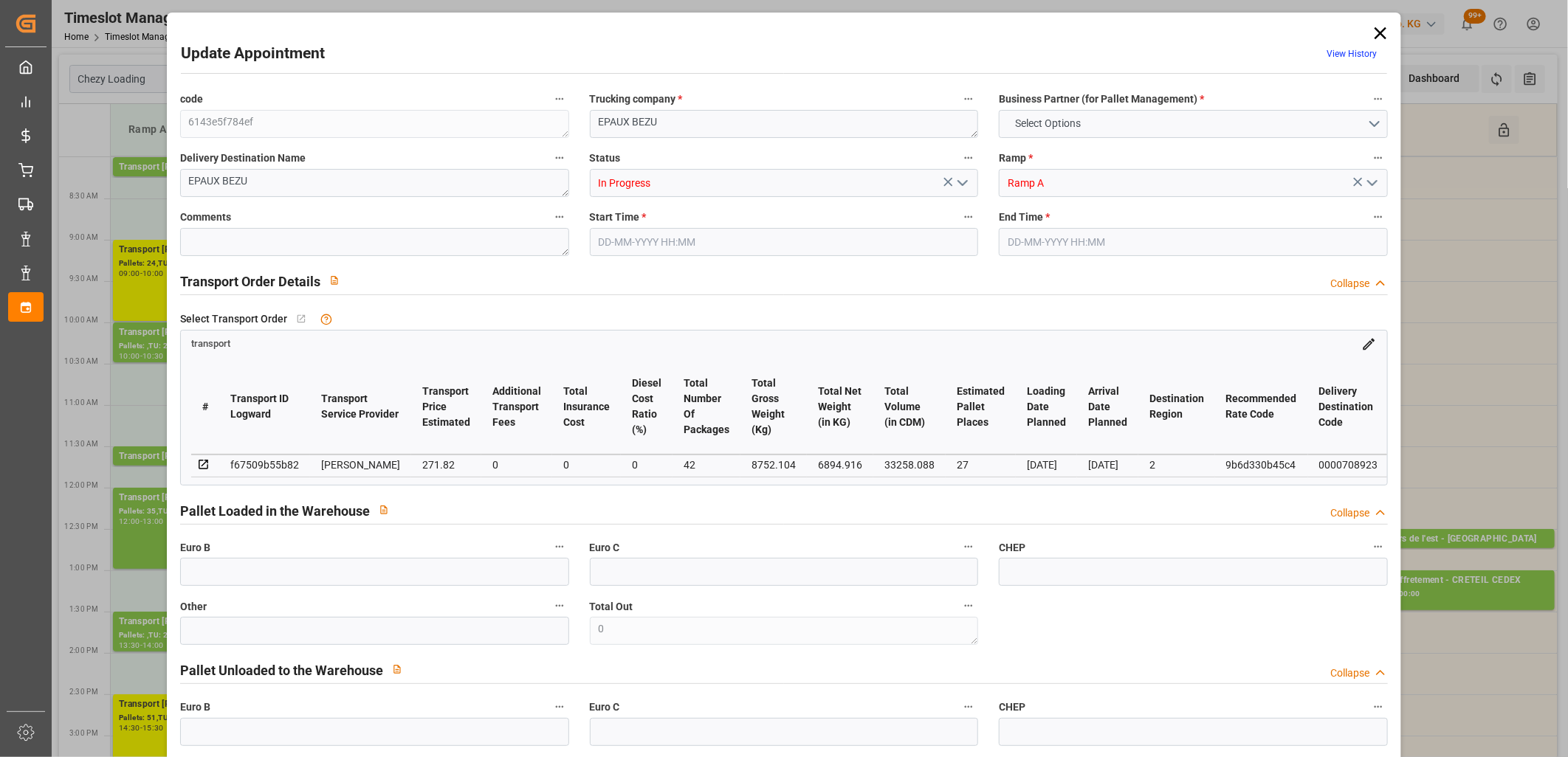
type input "33258.088"
type input "2"
type input "24"
type input "1932"
type input "42"
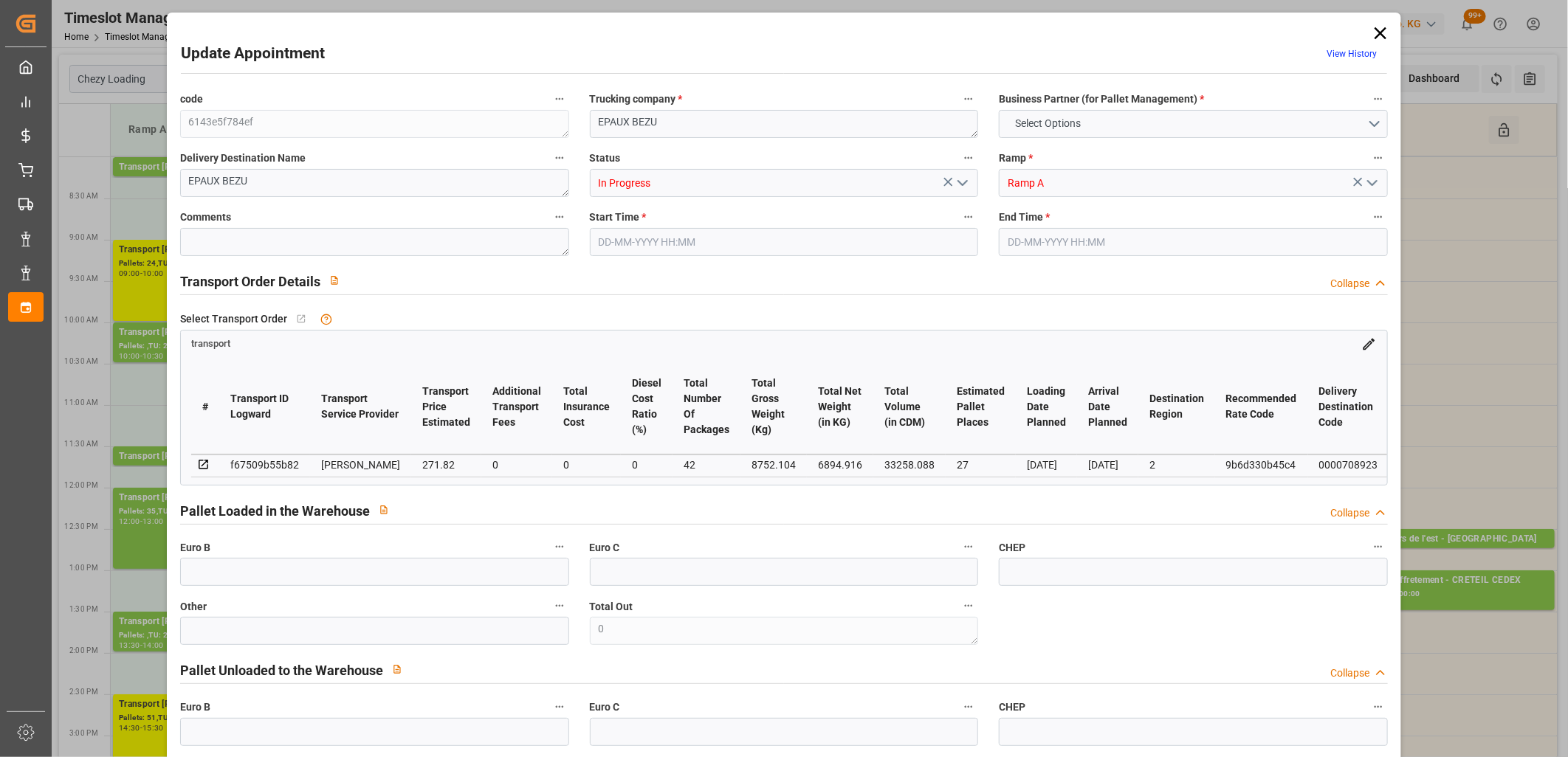
type input "101"
type input "8752.104"
type input "0"
type input "4710.8598"
type input "0"
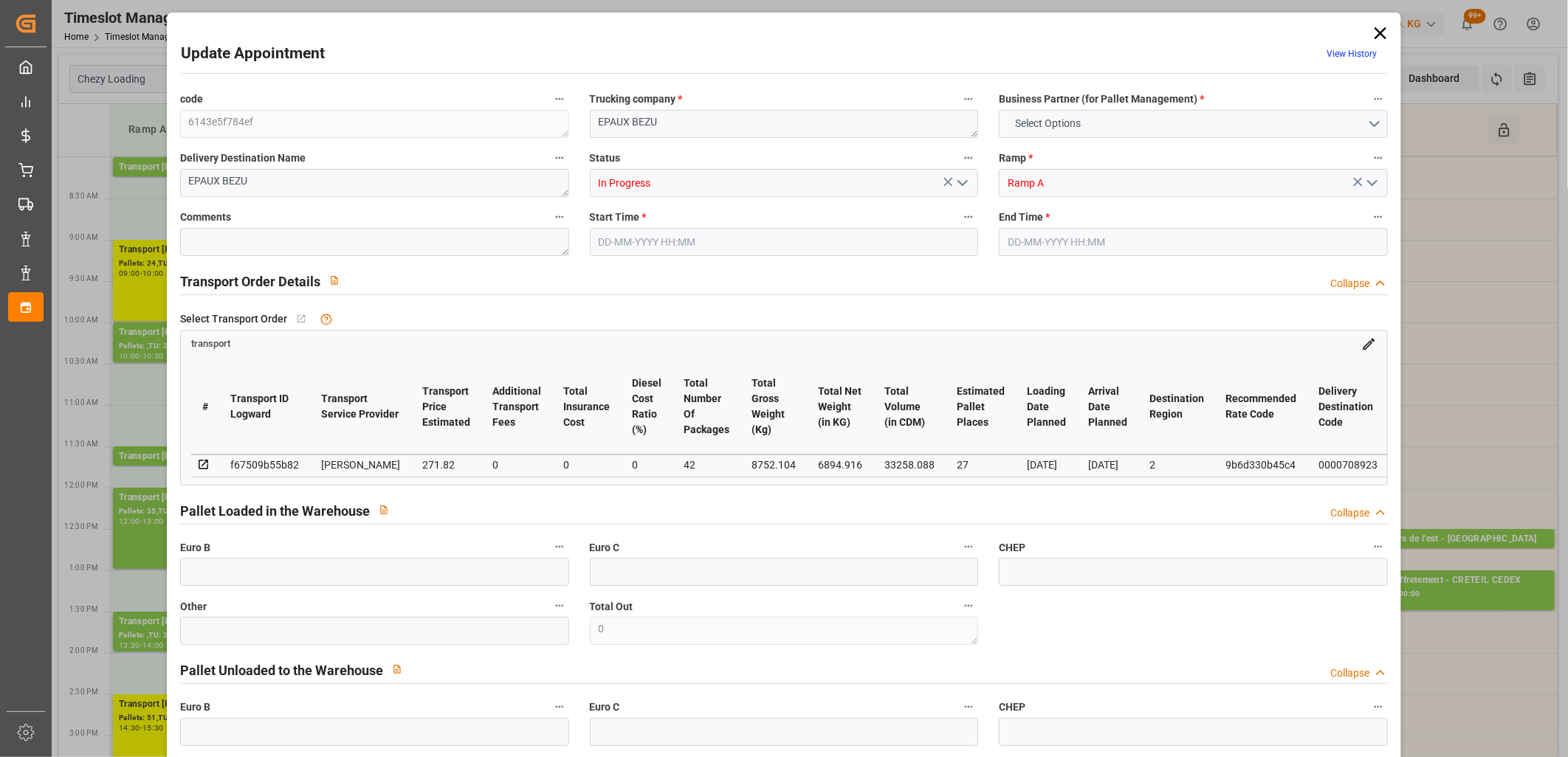
type input "0"
type input "21"
type input "35"
type input "[DATE] 09:00"
type input "[DATE] 10:00"
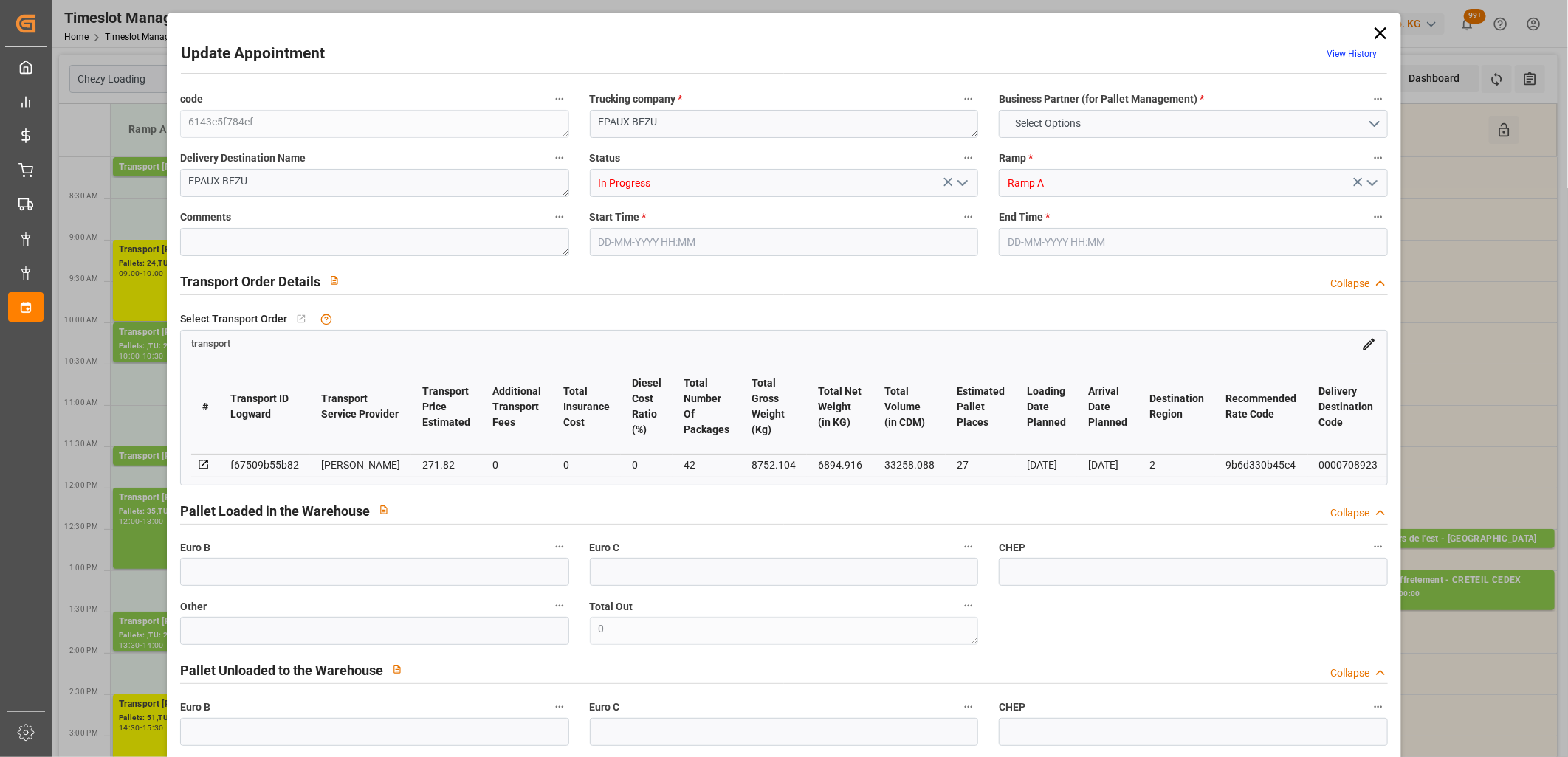
type input "[DATE] 14:23"
type input "[DATE] 11:37"
type input "[DATE]"
click at [964, 182] on icon "open menu" at bounding box center [962, 183] width 18 height 18
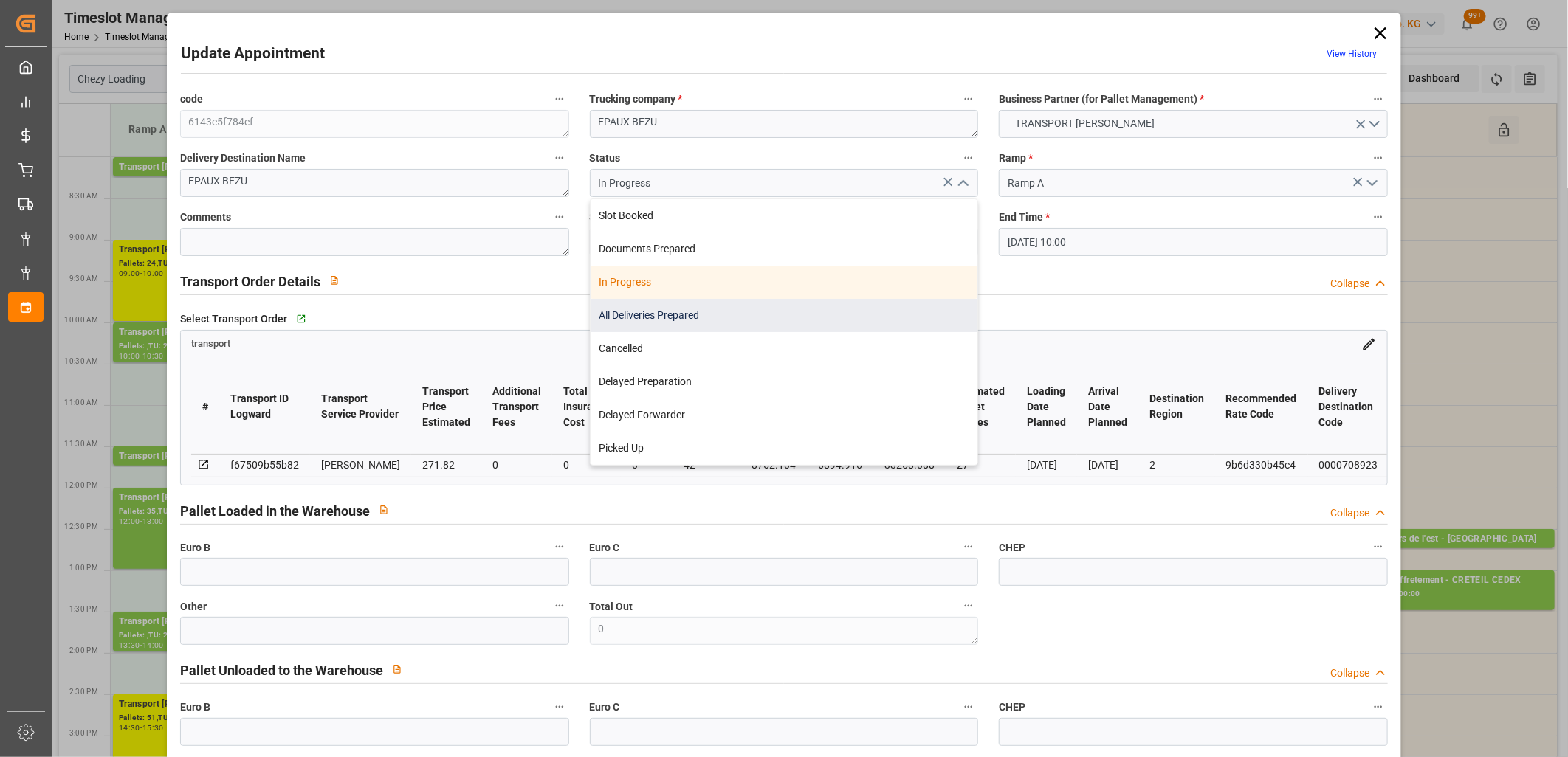
click at [799, 310] on div "All Deliveries Prepared" at bounding box center [784, 316] width 388 height 34
type input "All Deliveries Prepared"
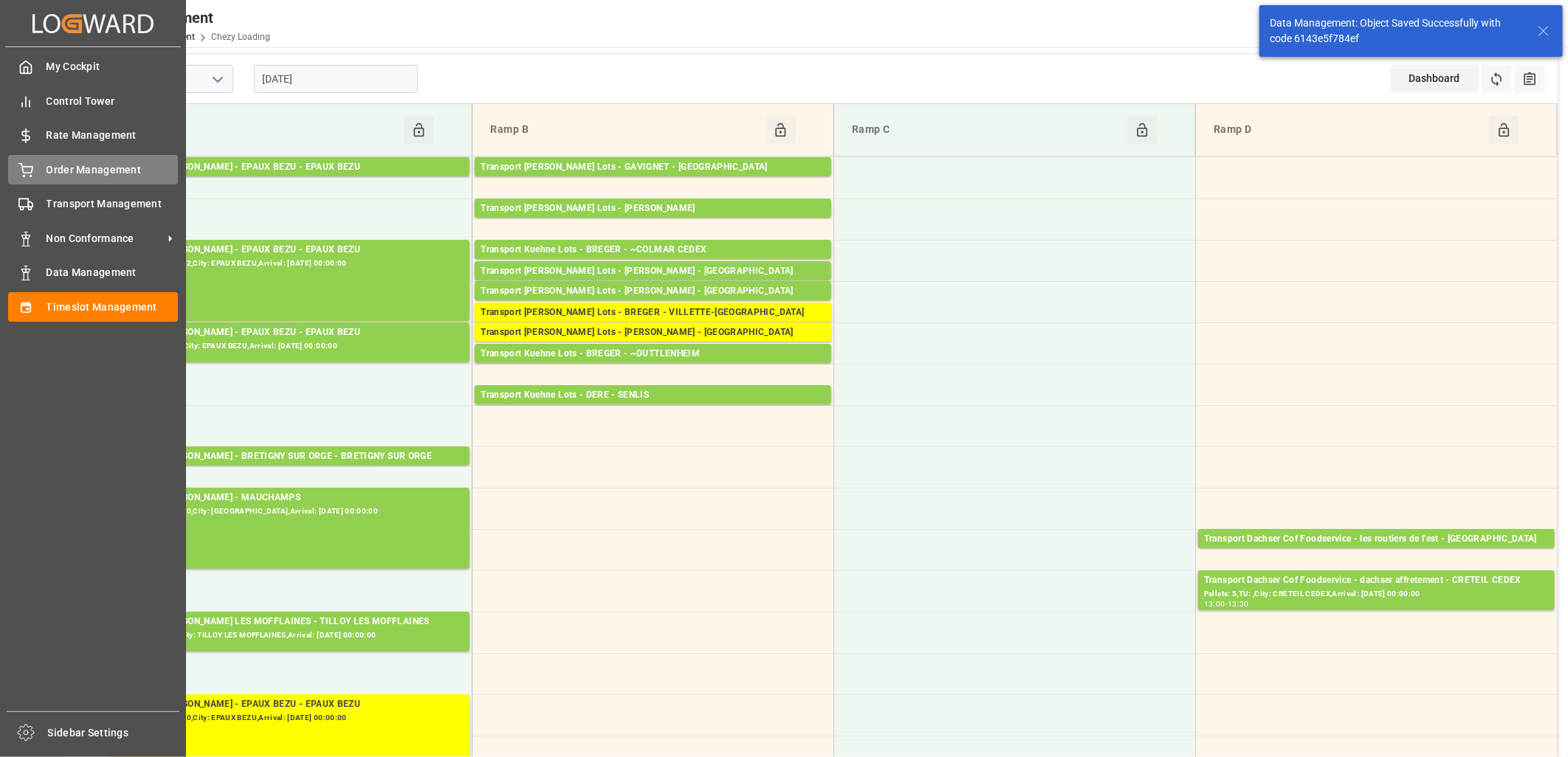
click at [41, 172] on div "Order Management Order Management" at bounding box center [93, 169] width 170 height 29
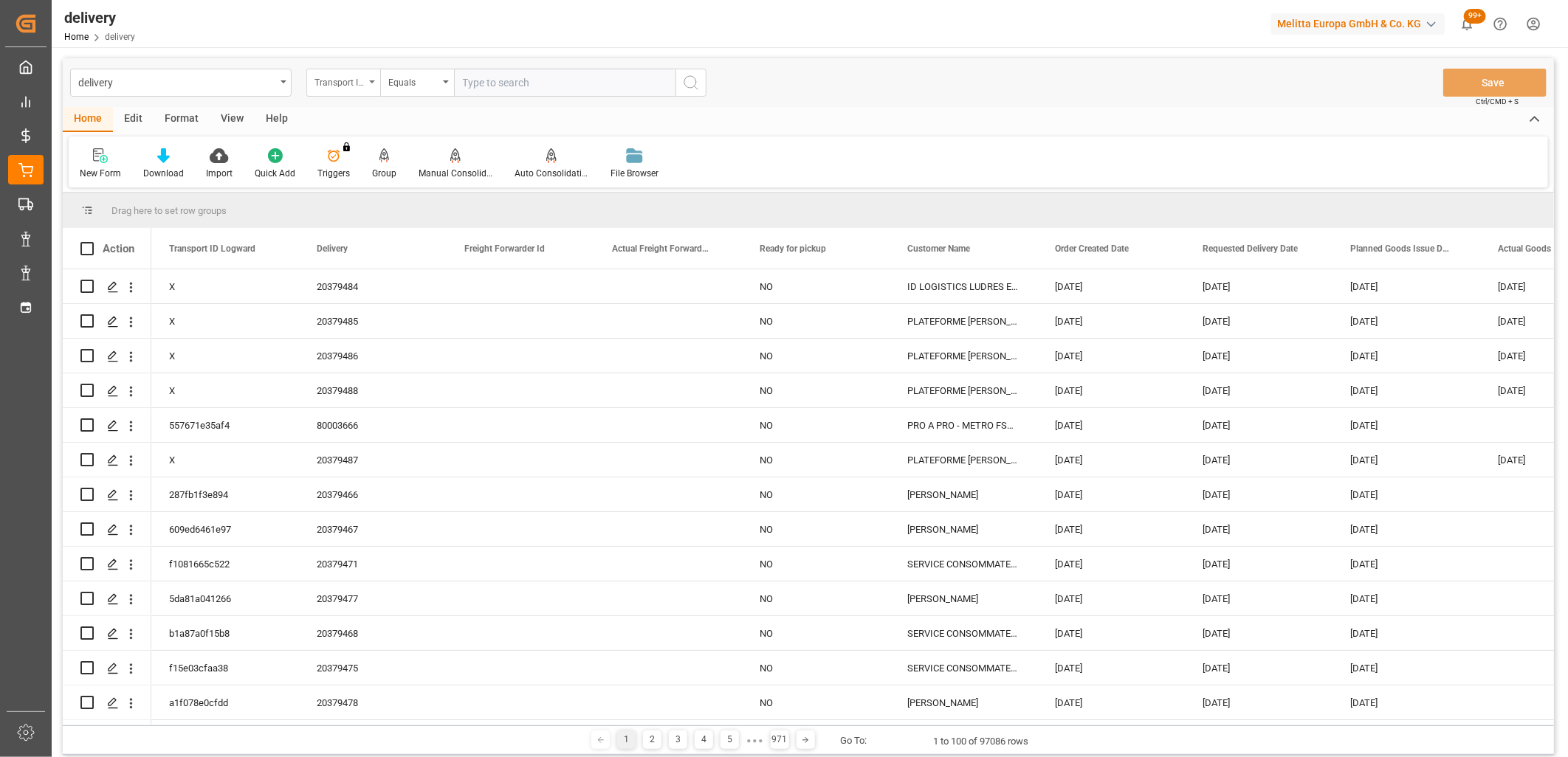
click at [344, 87] on div "Transport ID Logward" at bounding box center [339, 81] width 50 height 17
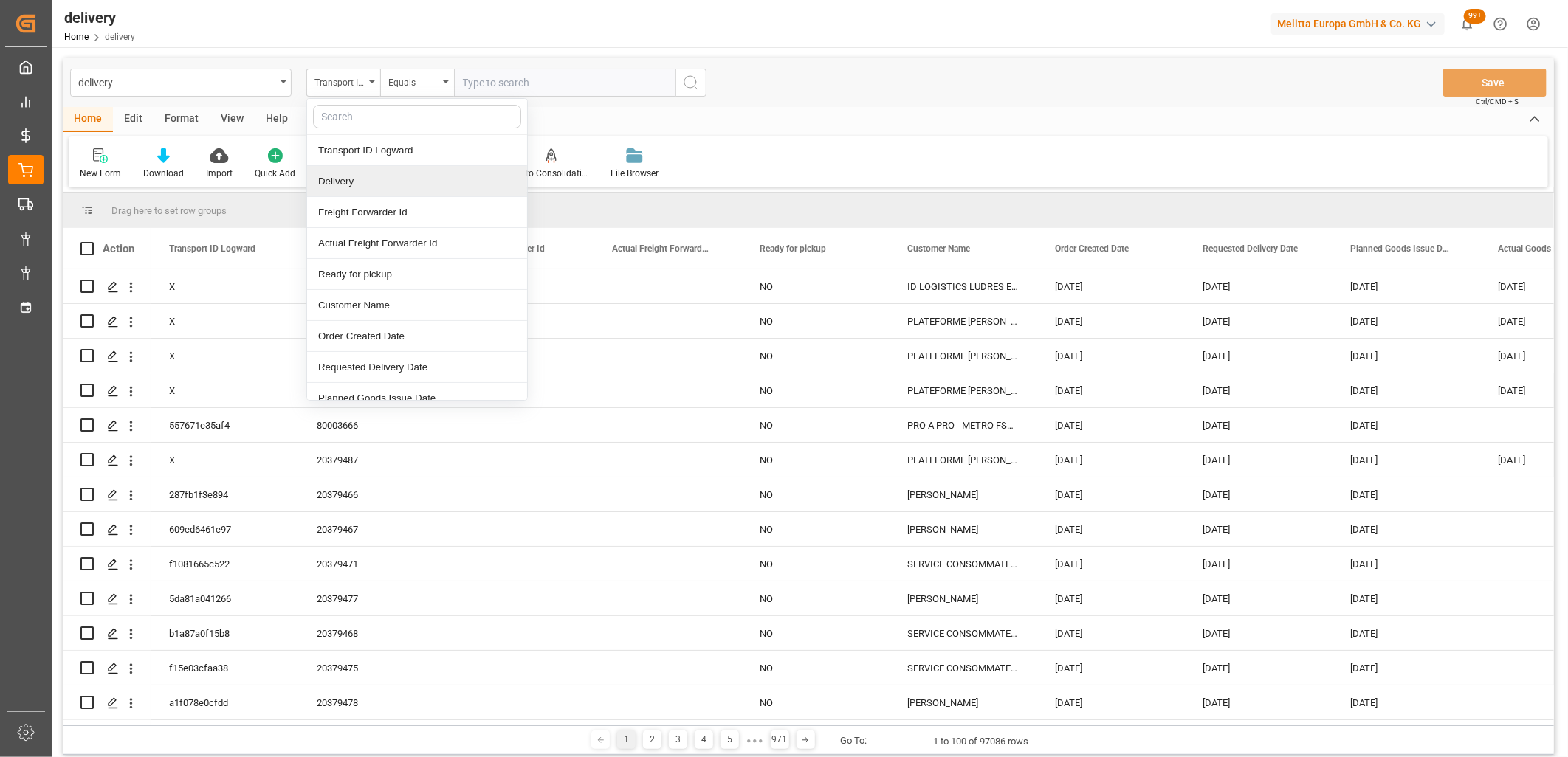
click at [334, 189] on div "Delivery" at bounding box center [417, 182] width 220 height 31
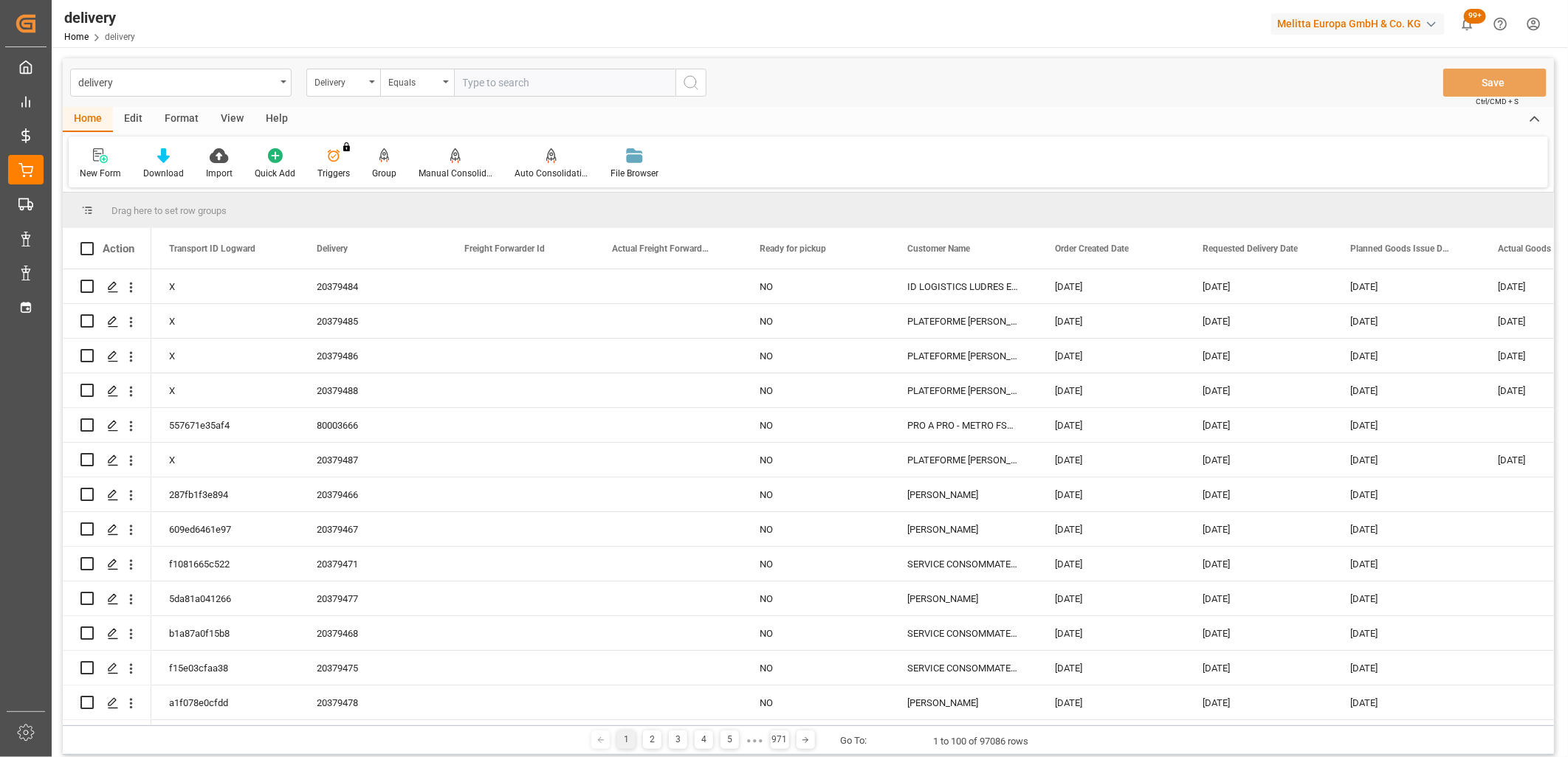
click at [488, 81] on input "text" at bounding box center [565, 83] width 221 height 28
type input "20379345"
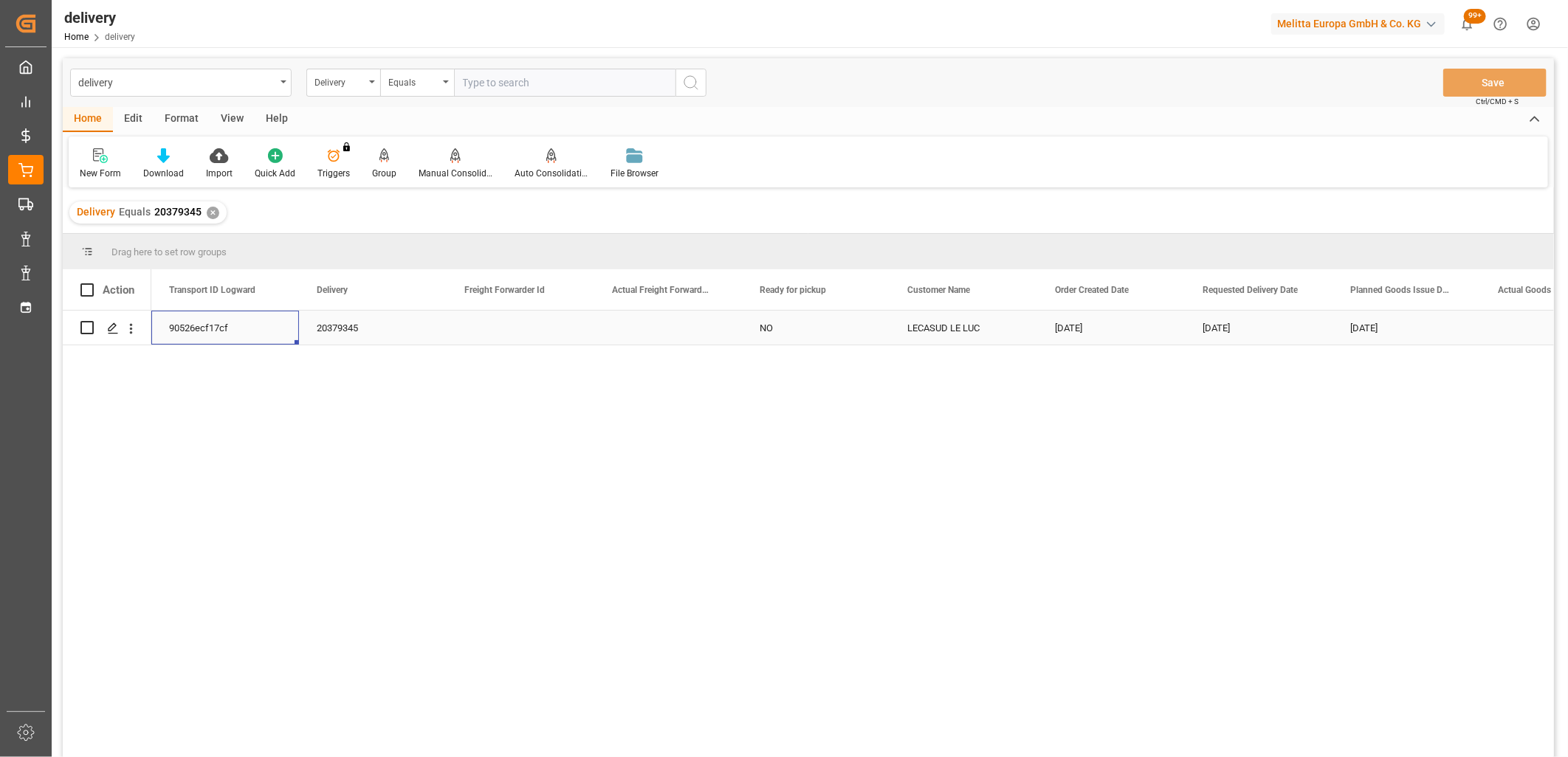
click at [174, 329] on div "90526ecf17cf" at bounding box center [225, 328] width 148 height 34
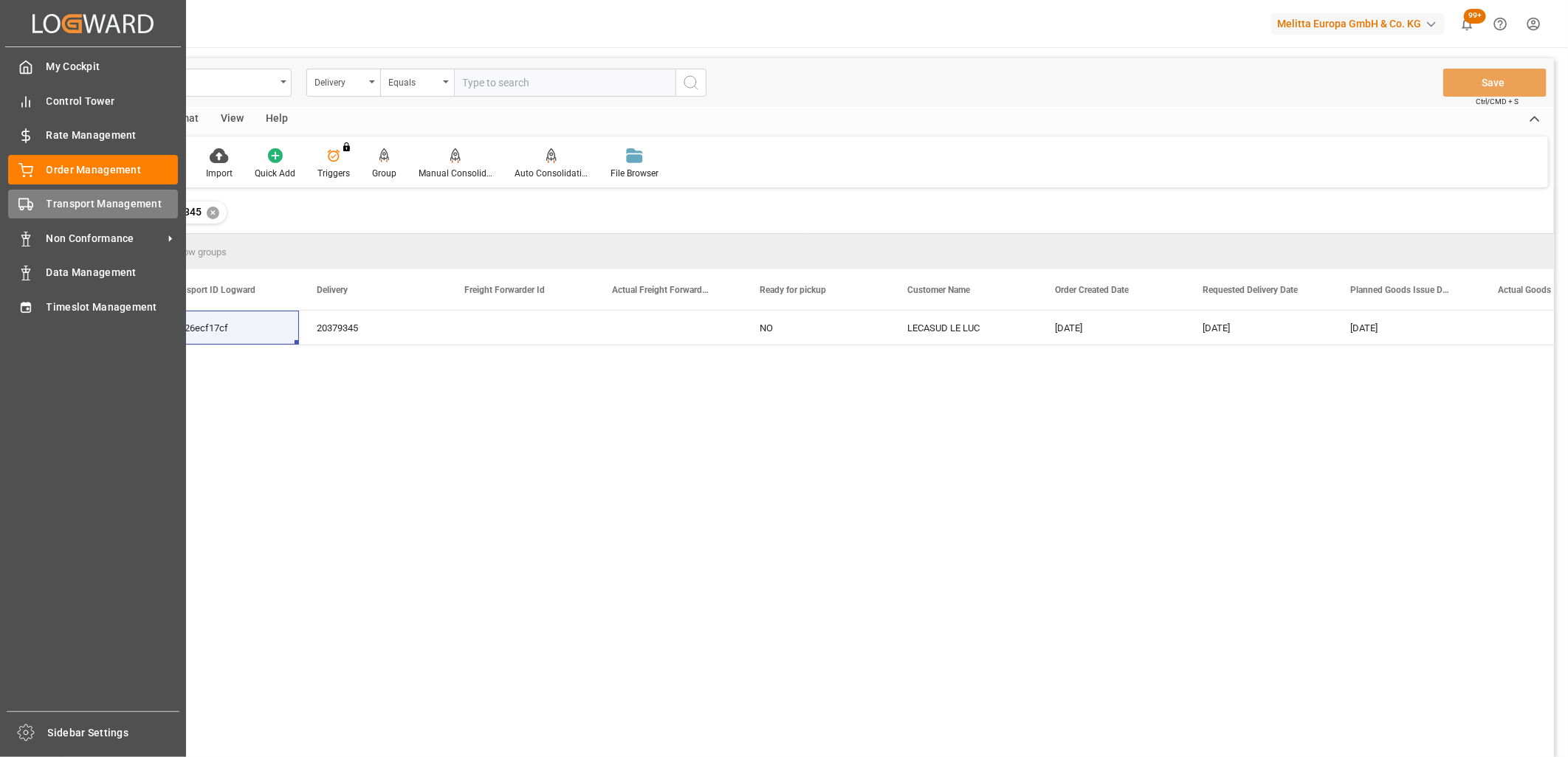
click at [19, 214] on div "Transport Management Transport Management" at bounding box center [93, 204] width 170 height 29
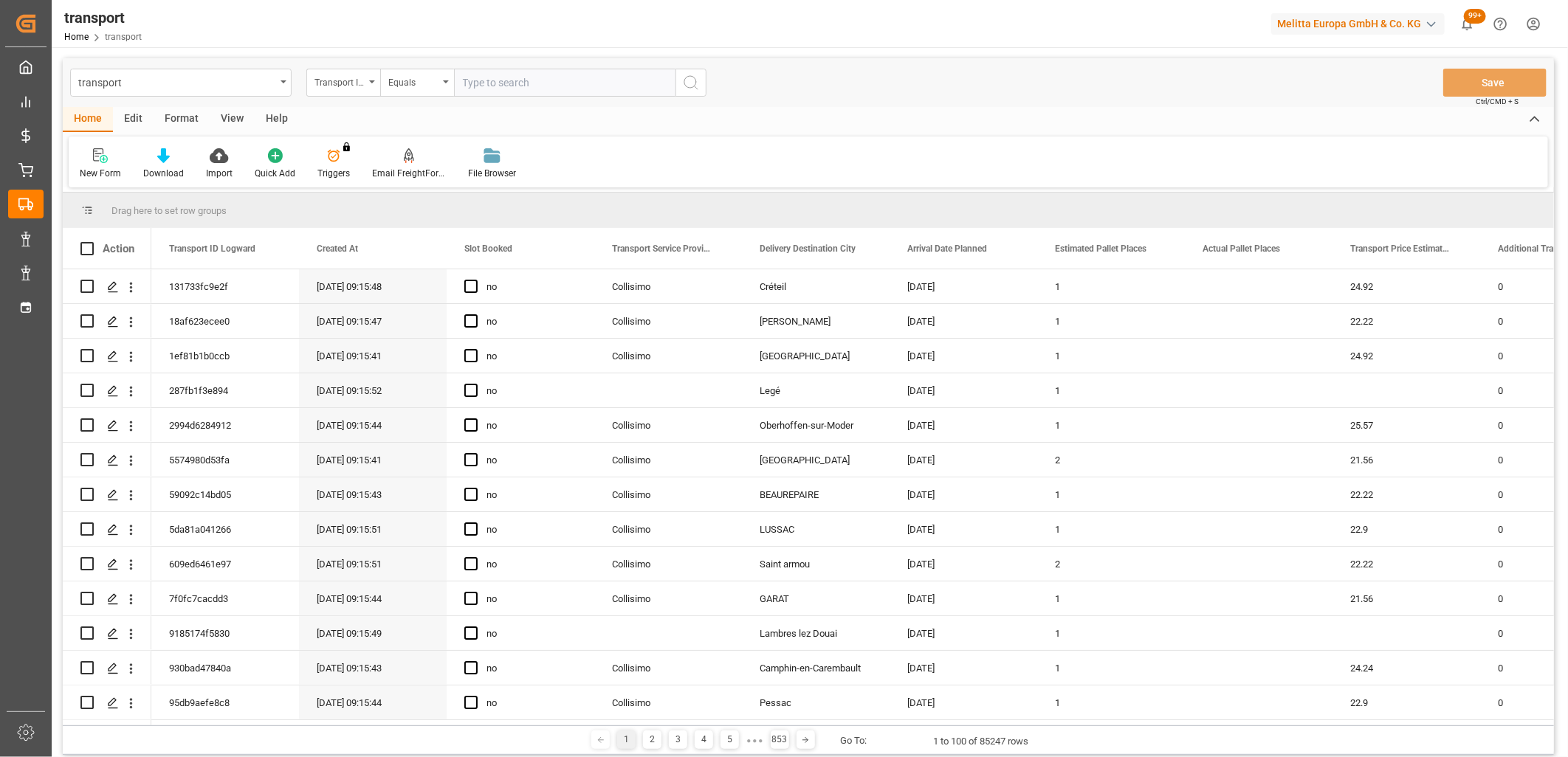
click at [521, 91] on input "text" at bounding box center [565, 83] width 221 height 28
paste input "90526ecf17cf"
type input "90526ecf17cf"
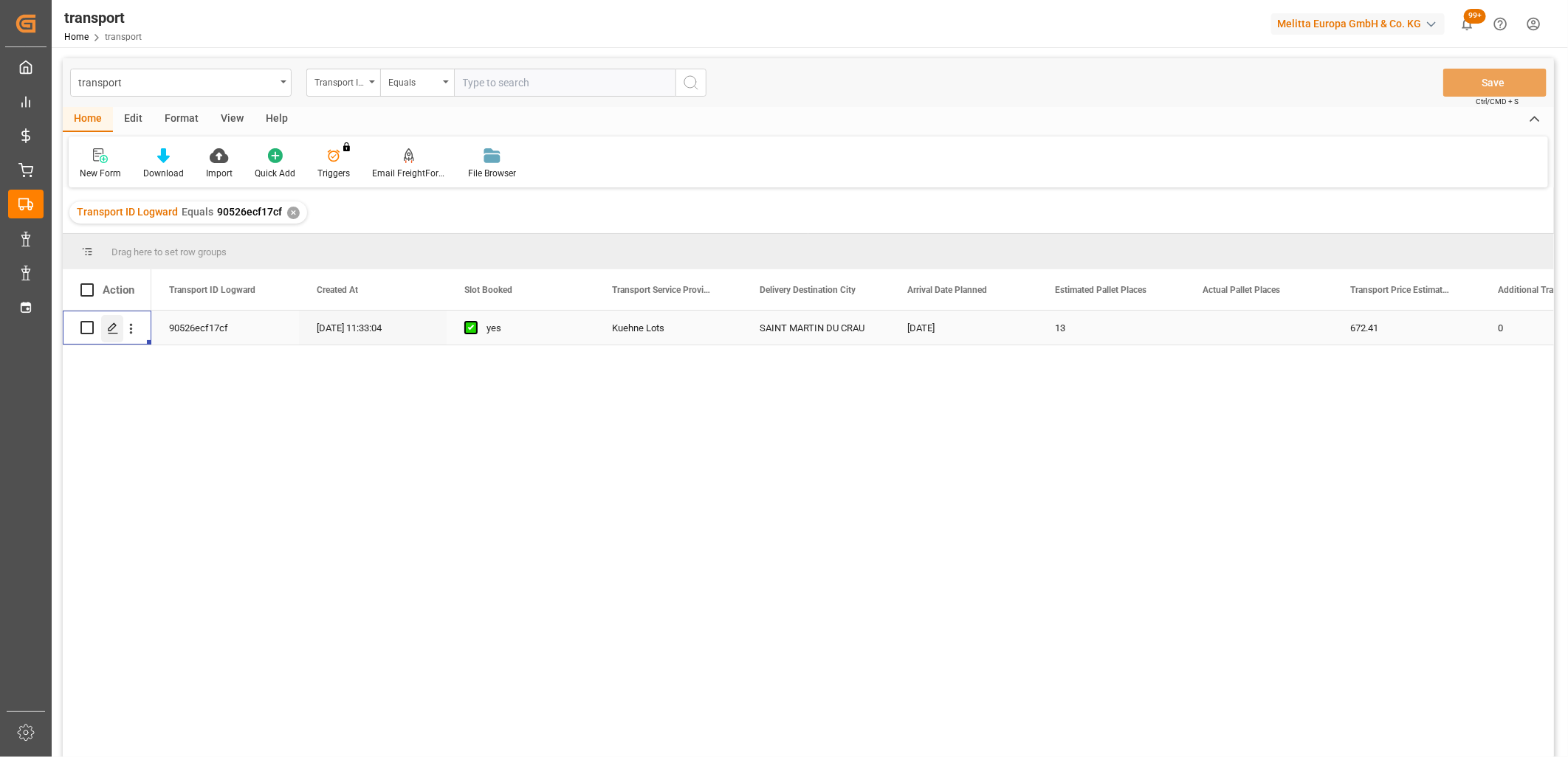
click at [109, 328] on icon "Press SPACE to select this row." at bounding box center [112, 328] width 12 height 12
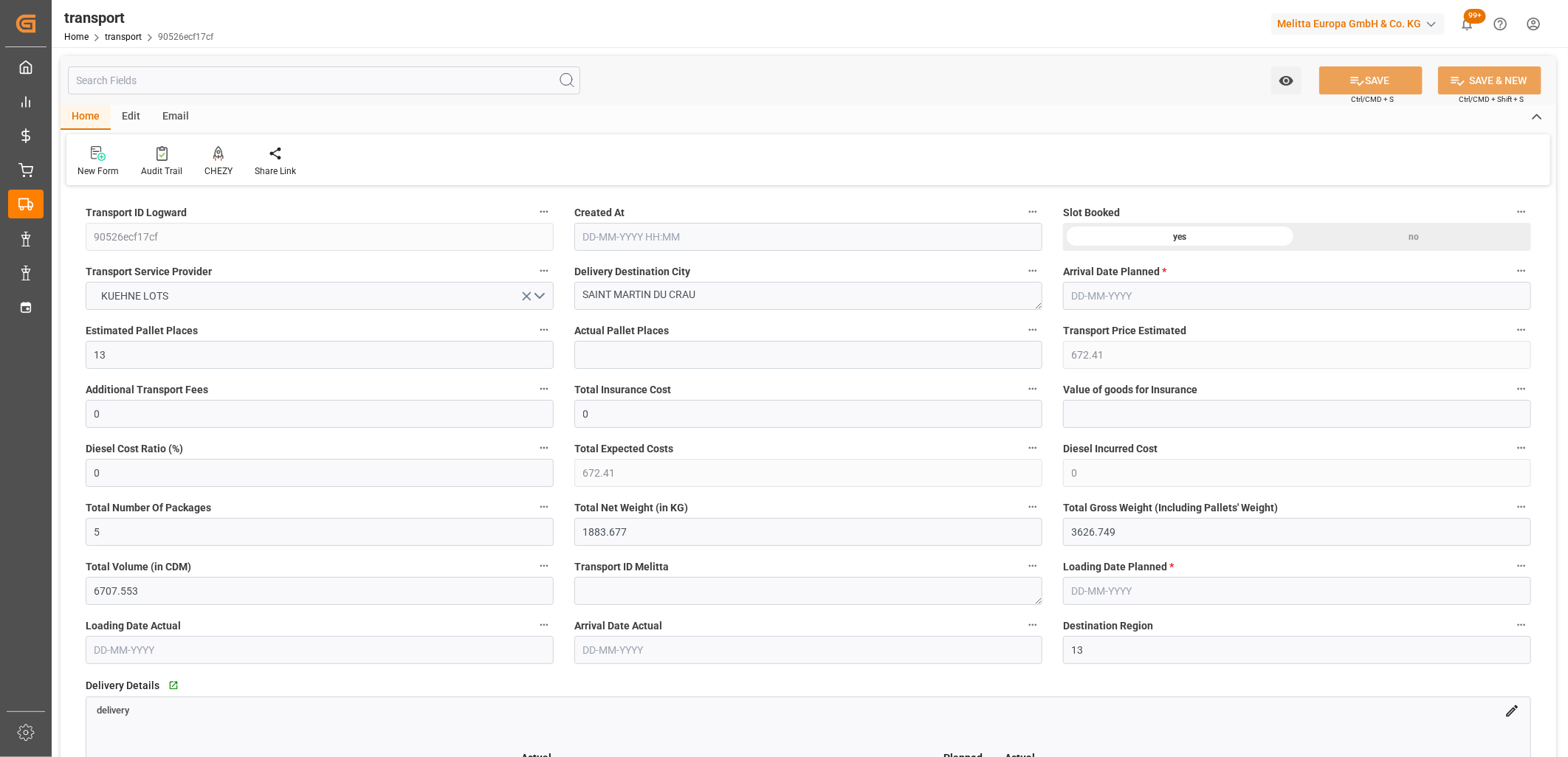
type input "[DATE] 11:33"
type input "[DATE]"
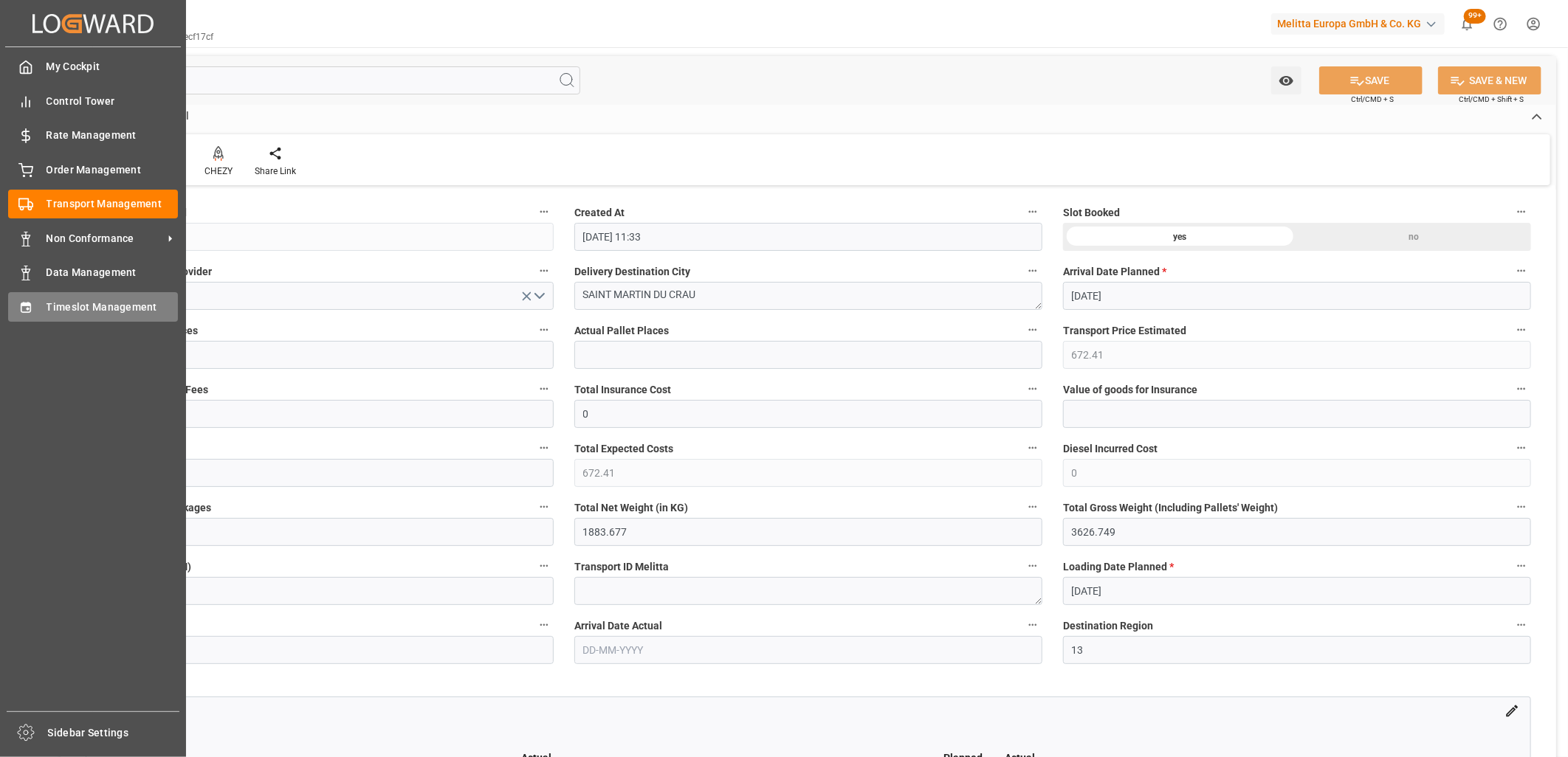
click at [40, 307] on div "Timeslot Management Timeslot Management" at bounding box center [93, 306] width 170 height 29
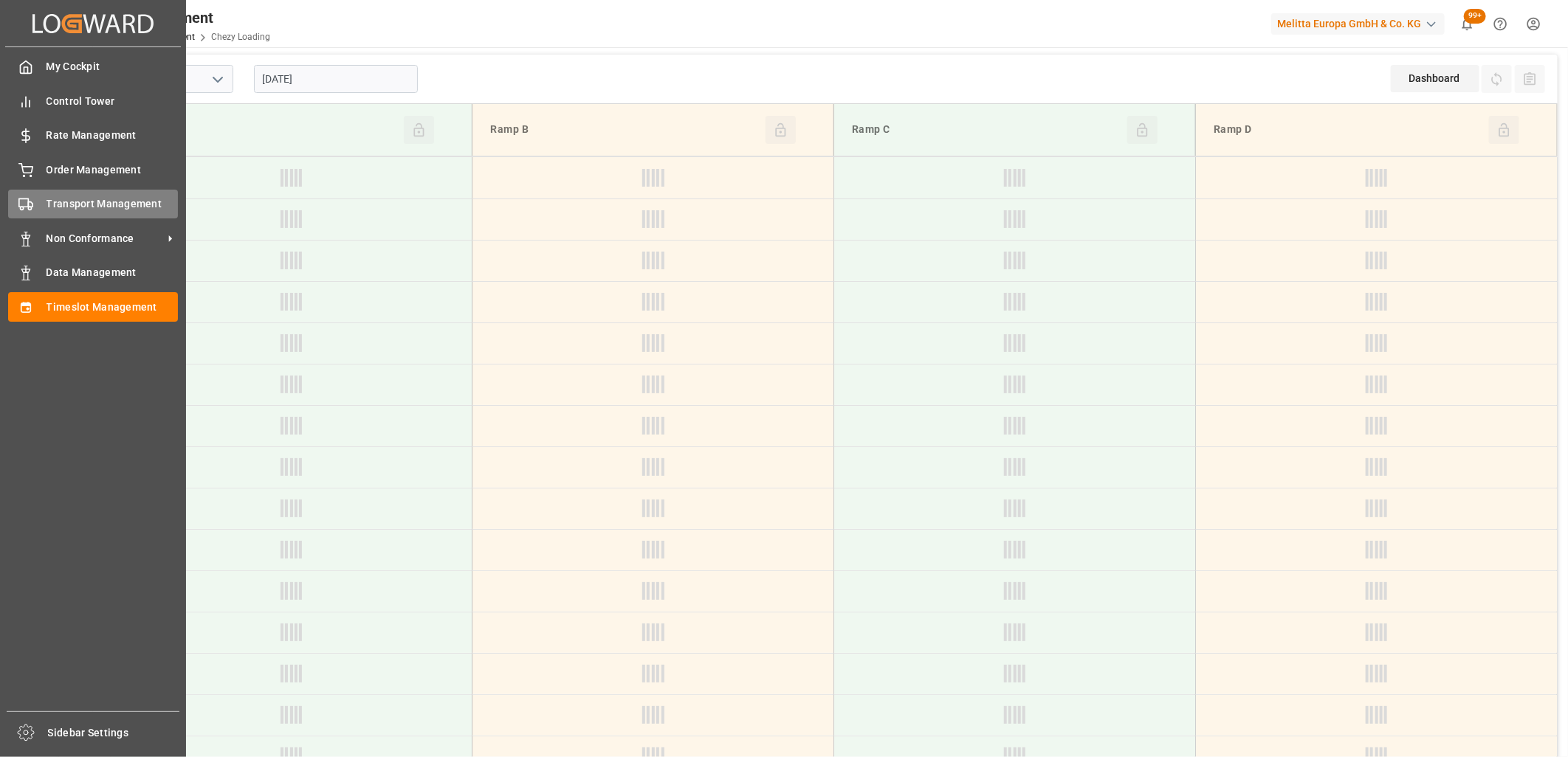
click at [42, 212] on div "Transport Management Transport Management" at bounding box center [93, 204] width 170 height 29
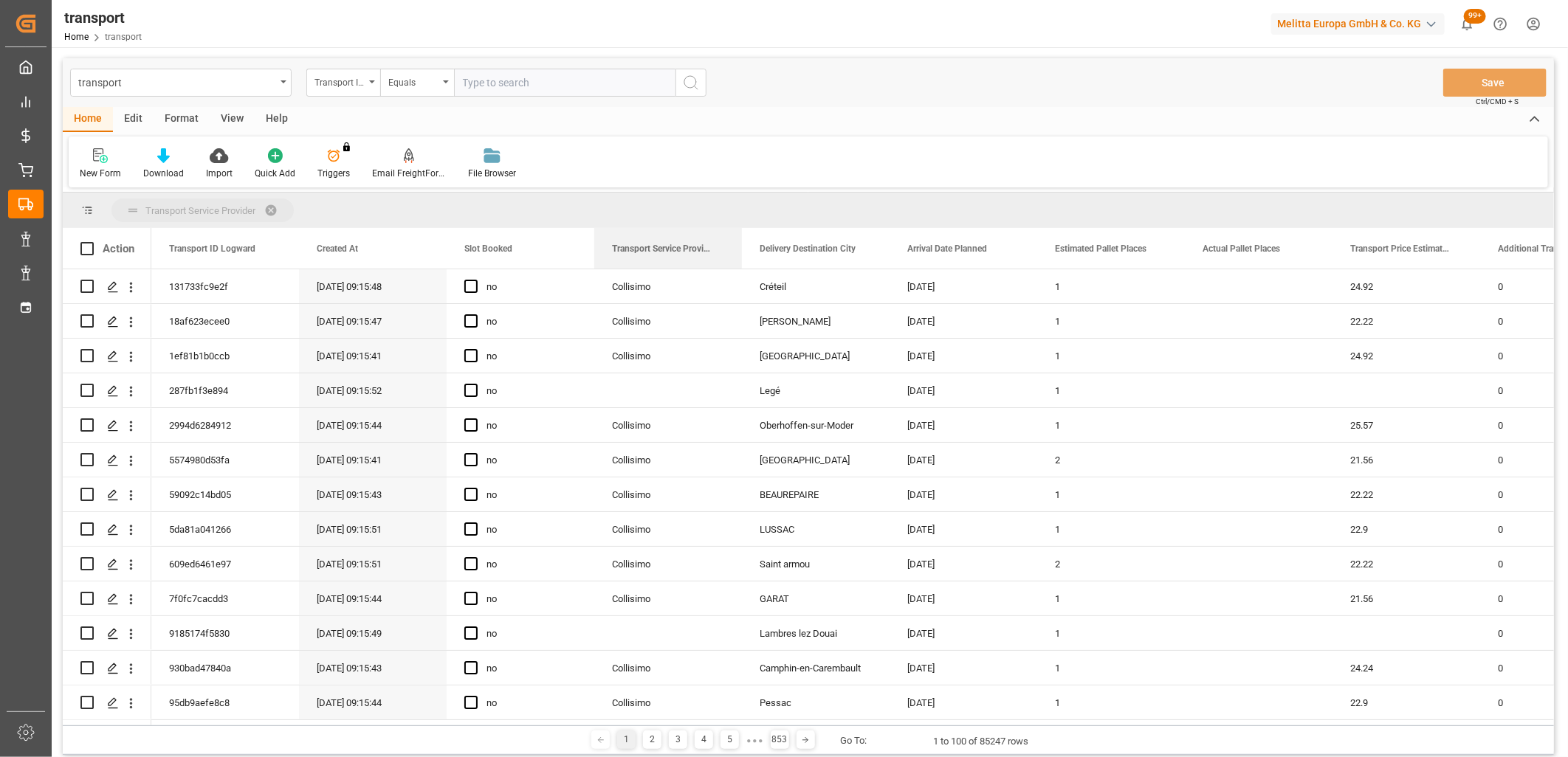
drag, startPoint x: 621, startPoint y: 250, endPoint x: 622, endPoint y: 214, distance: 36.0
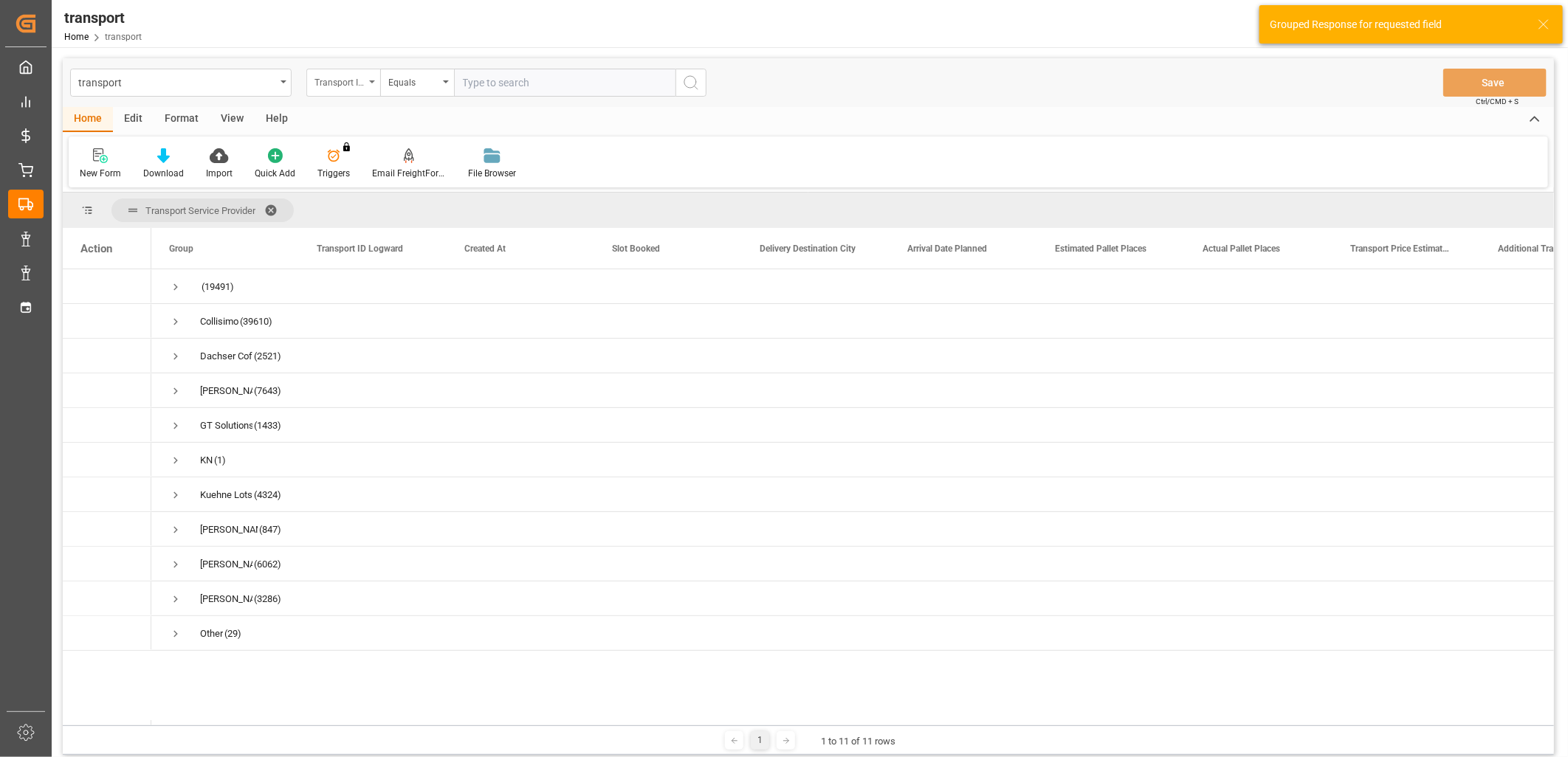
click at [367, 83] on div "Transport ID Logward" at bounding box center [343, 83] width 73 height 28
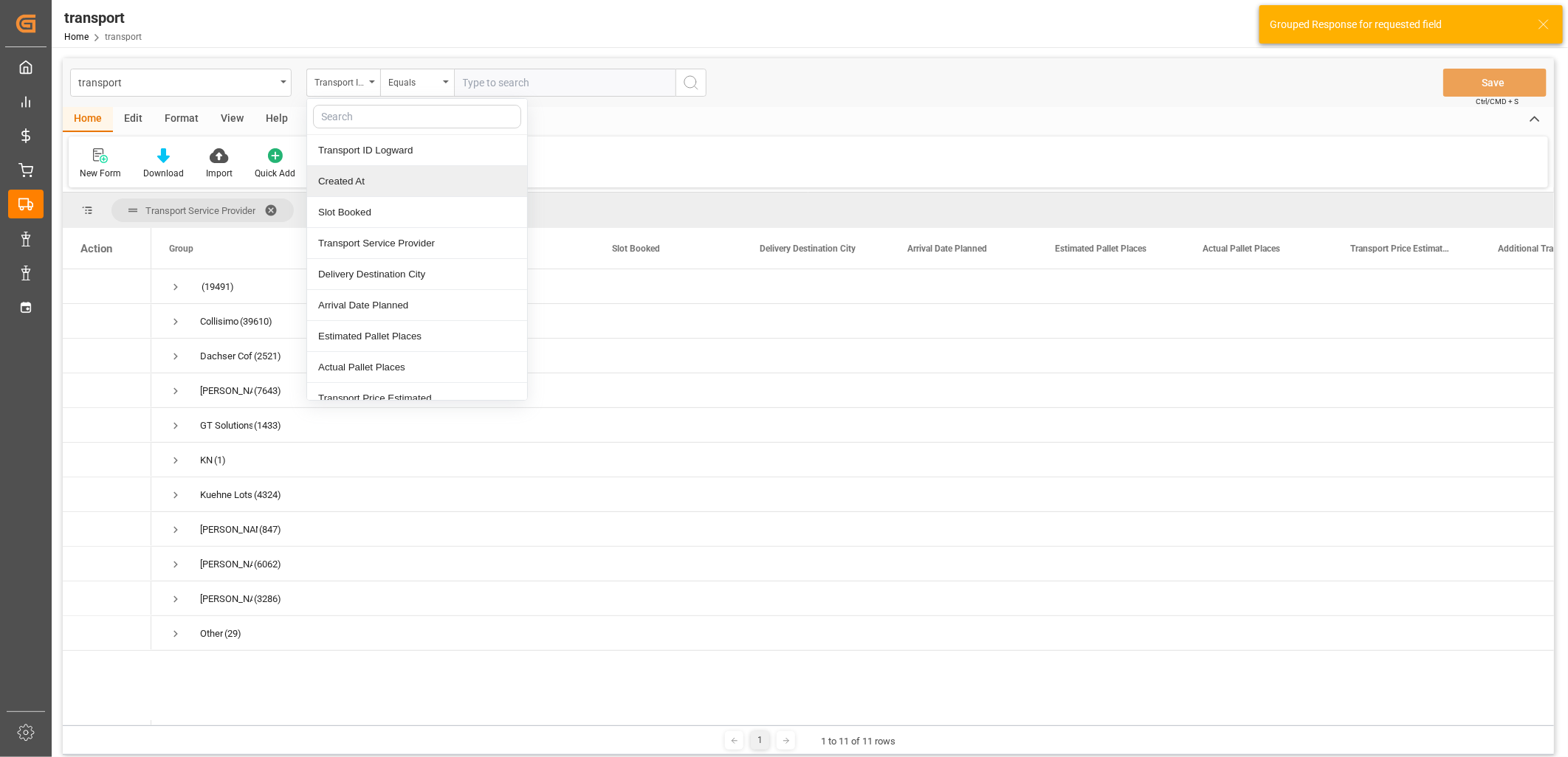
click at [356, 174] on div "Created At" at bounding box center [417, 182] width 220 height 31
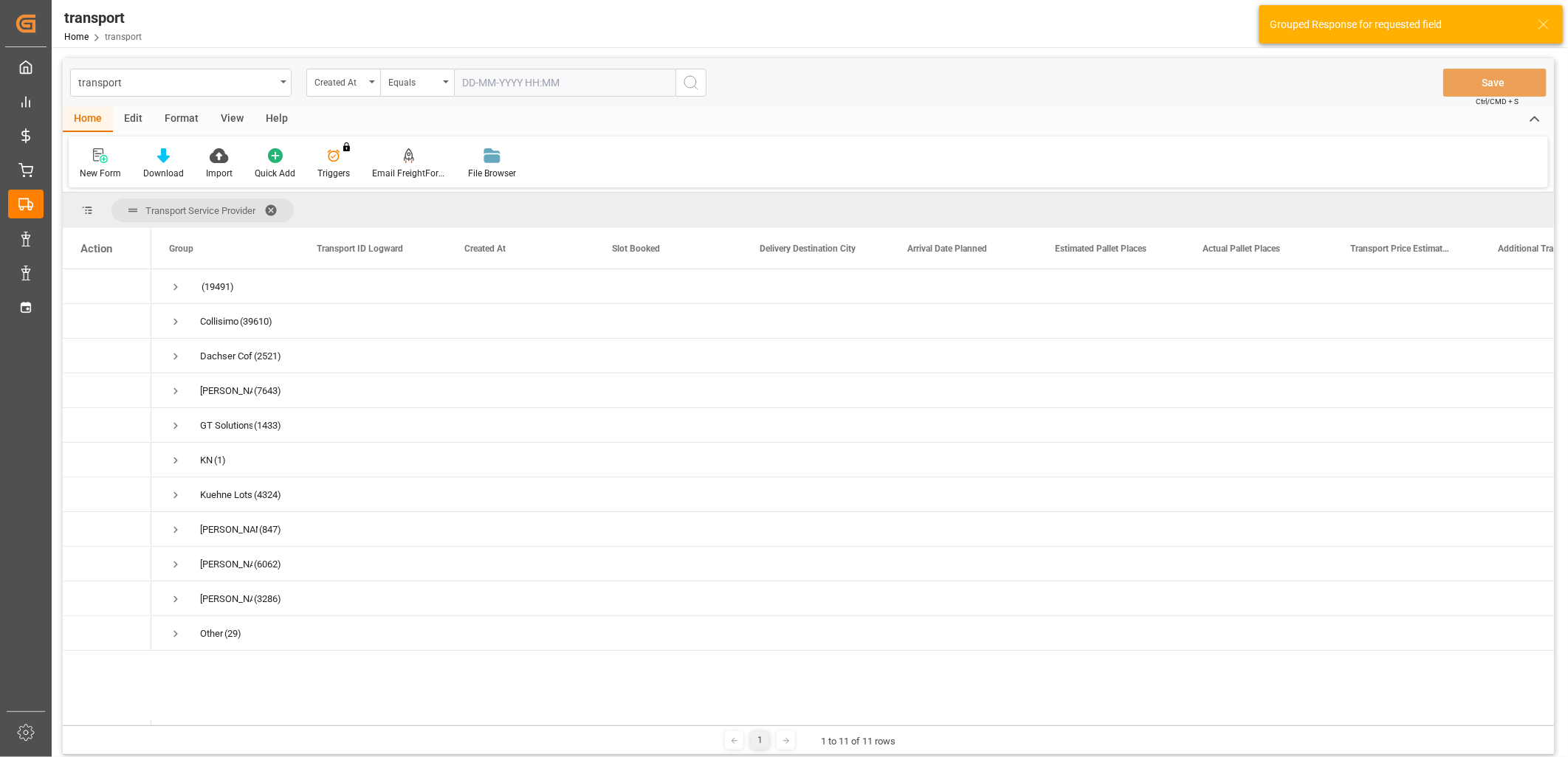
click at [496, 81] on input "text" at bounding box center [565, 83] width 221 height 28
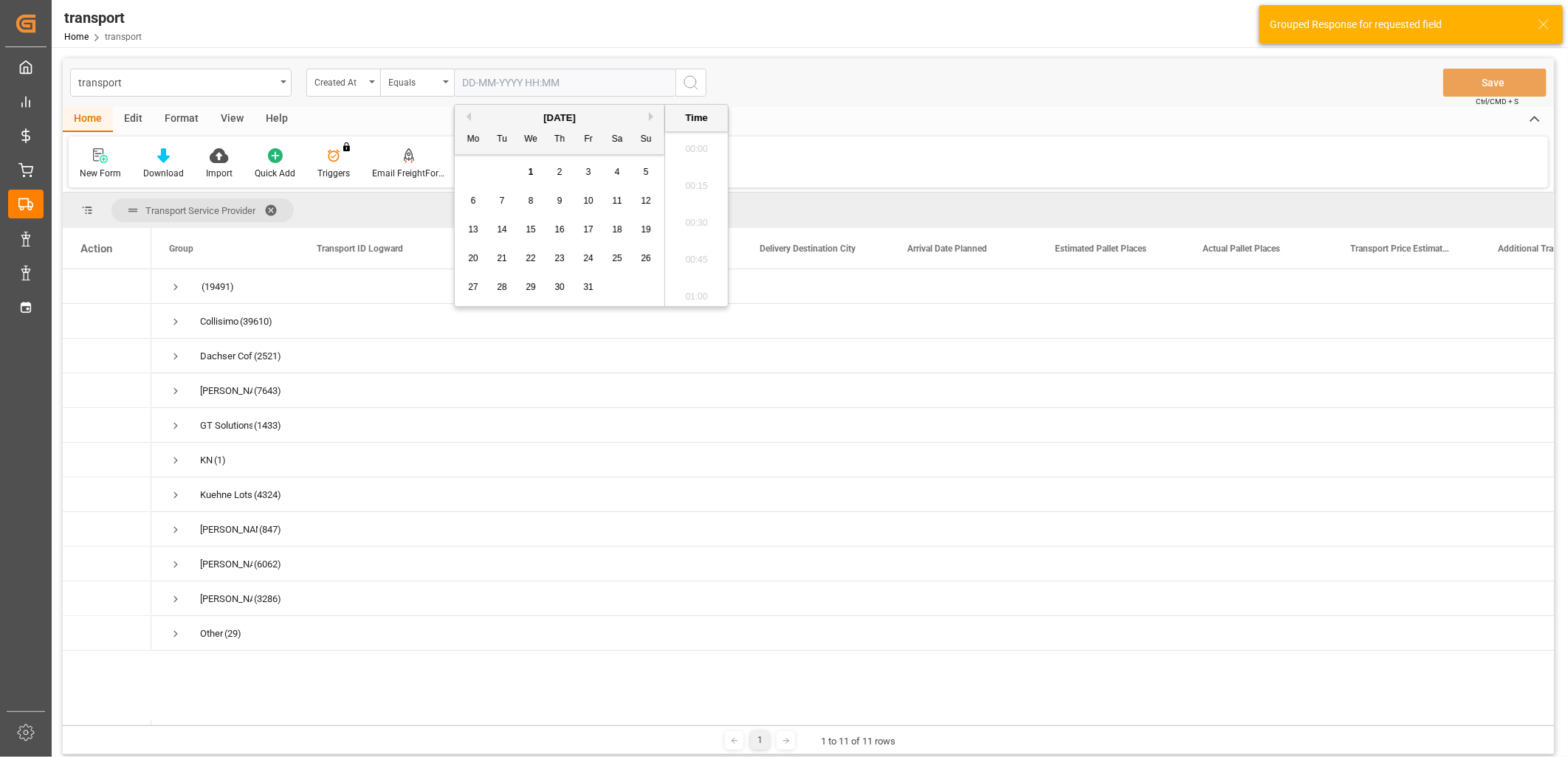
scroll to position [1591, 0]
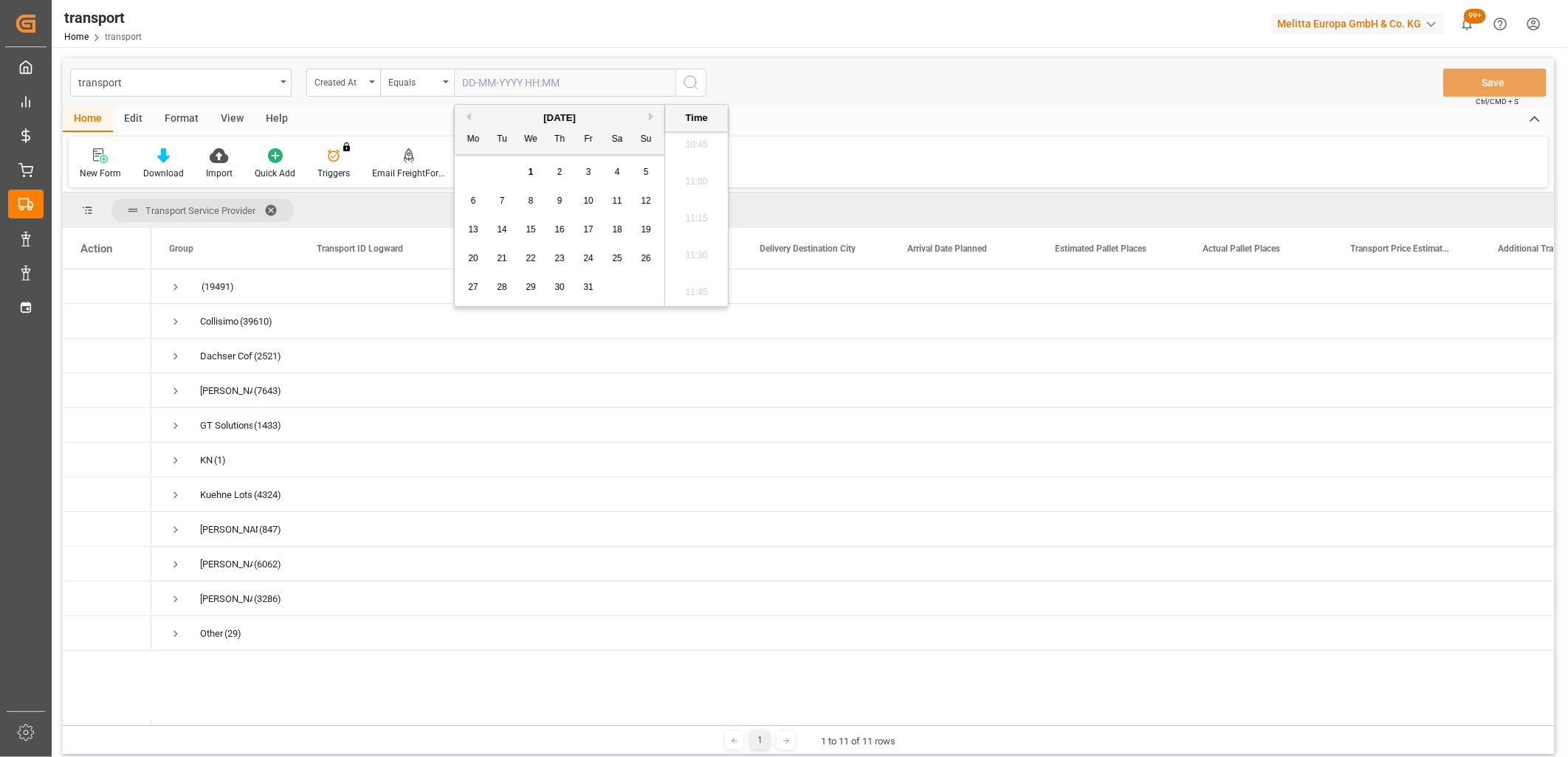
click at [467, 115] on button "Previous Month" at bounding box center [467, 117] width 9 height 9
click at [506, 285] on span "30" at bounding box center [501, 287] width 10 height 11
type input "[DATE] 00:00"
click at [689, 89] on icon "search button" at bounding box center [691, 82] width 18 height 18
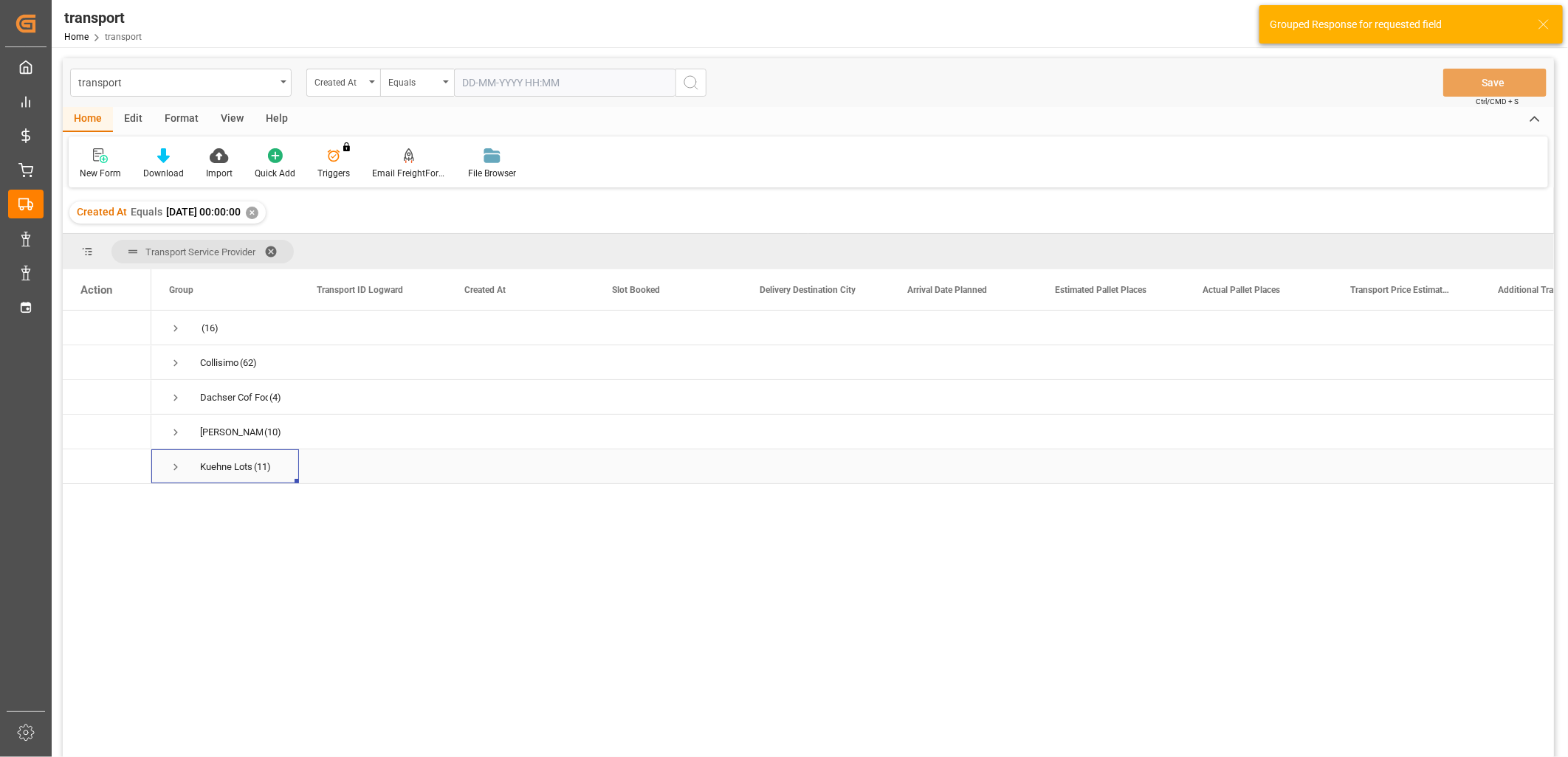
click at [174, 463] on span "Press SPACE to select this row." at bounding box center [175, 467] width 13 height 13
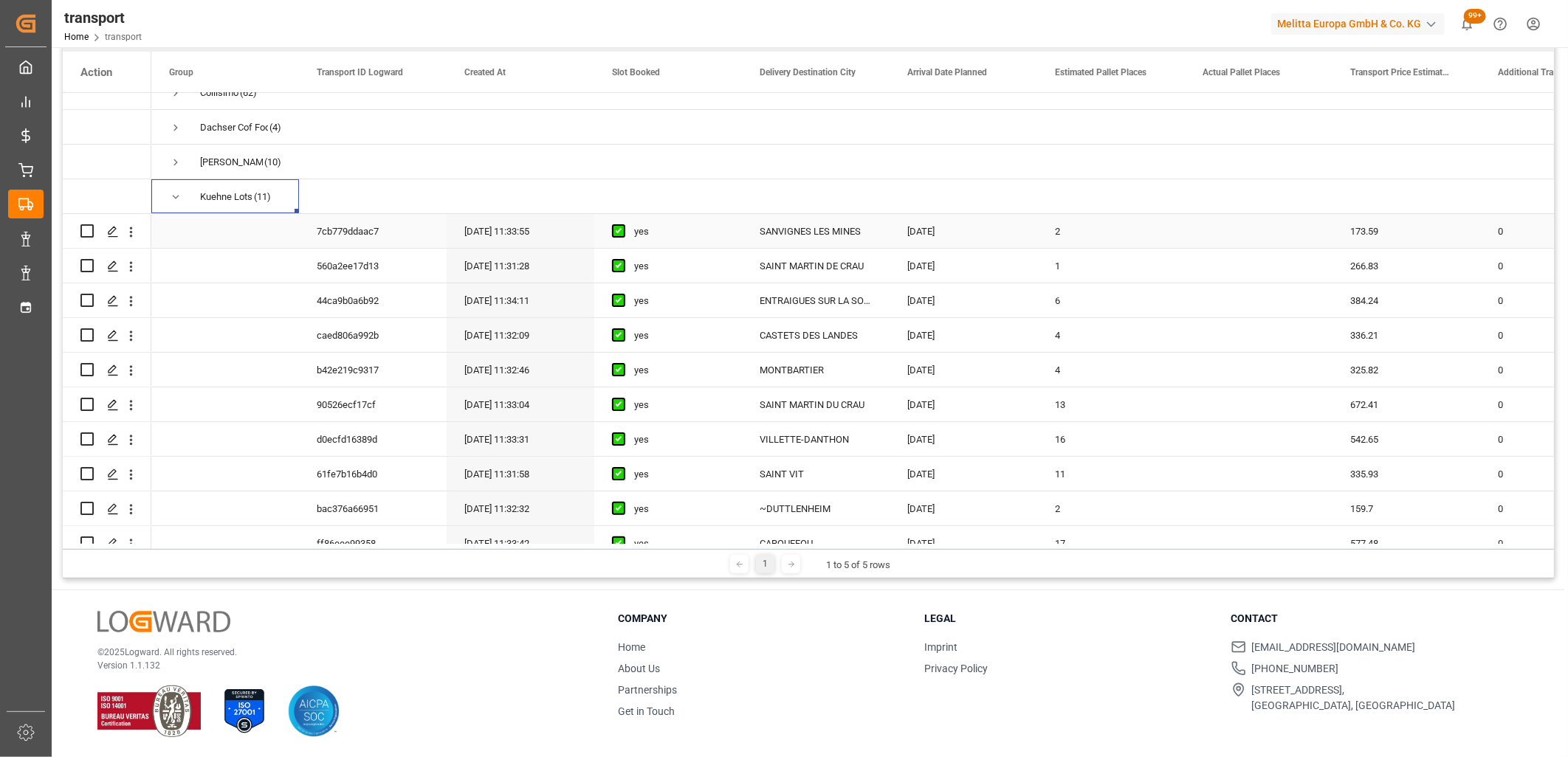
scroll to position [108, 0]
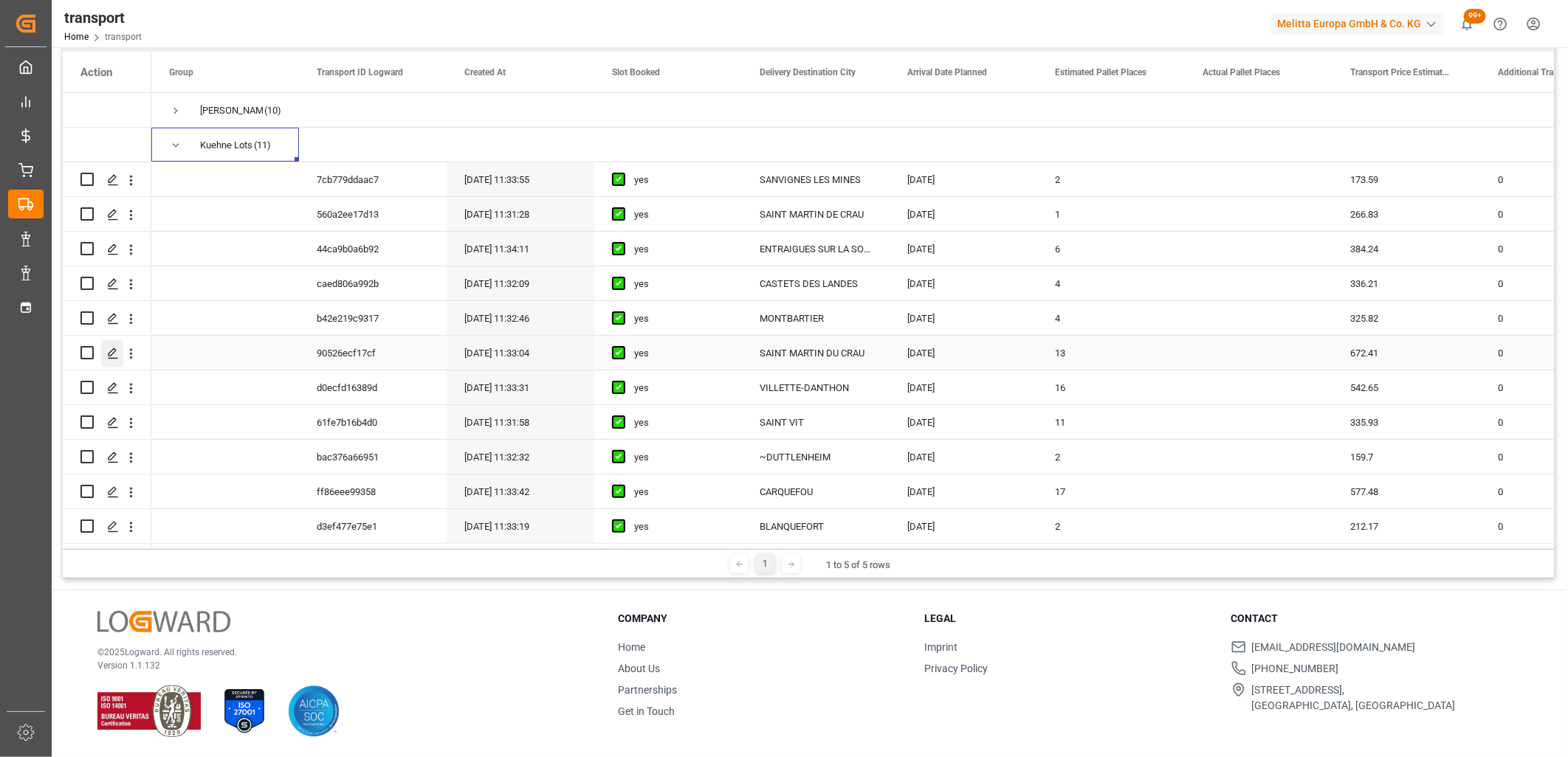
click at [113, 350] on icon "Press SPACE to select this row." at bounding box center [112, 353] width 12 height 12
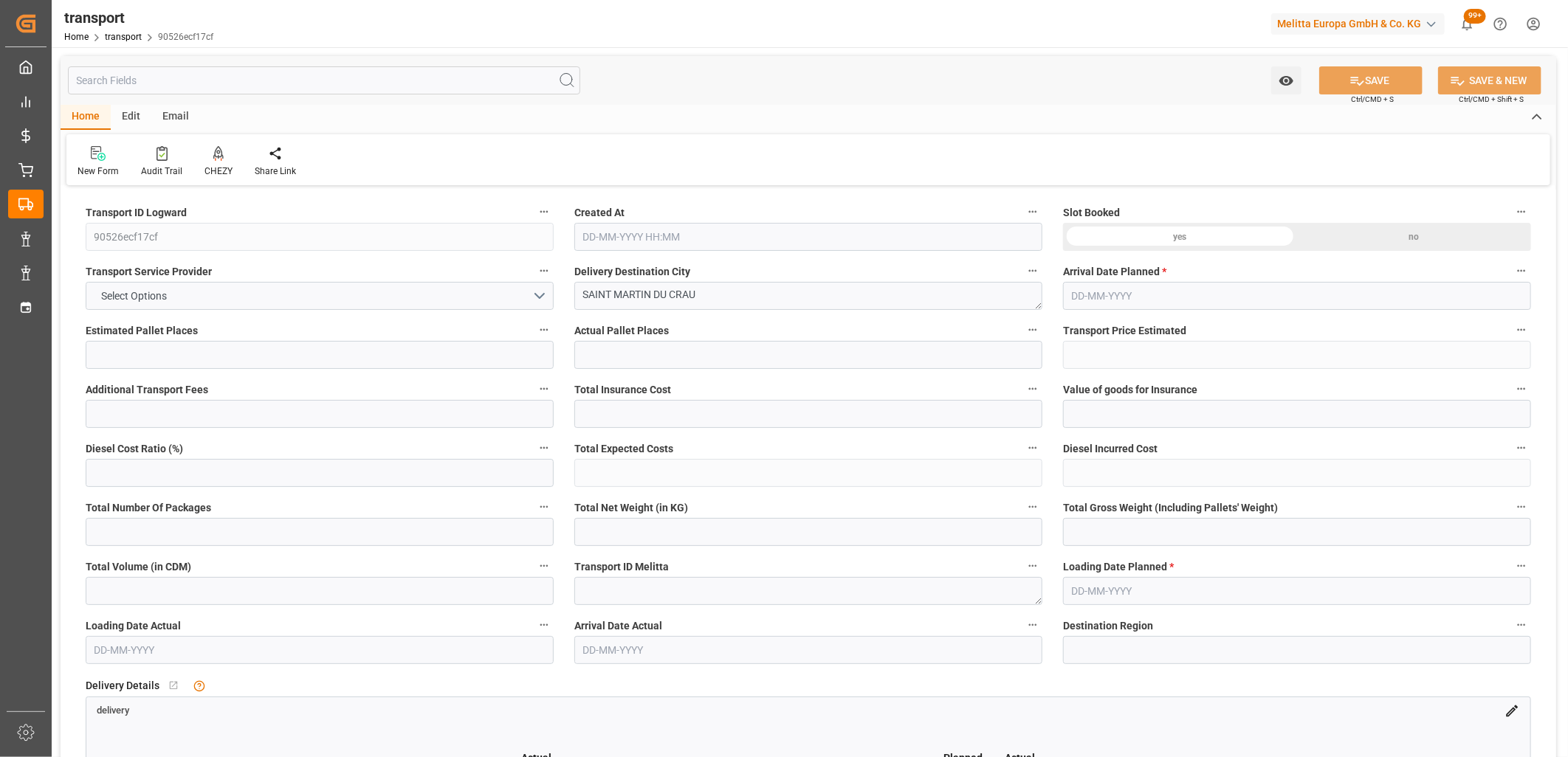
type input "13"
type input "672.41"
type input "0"
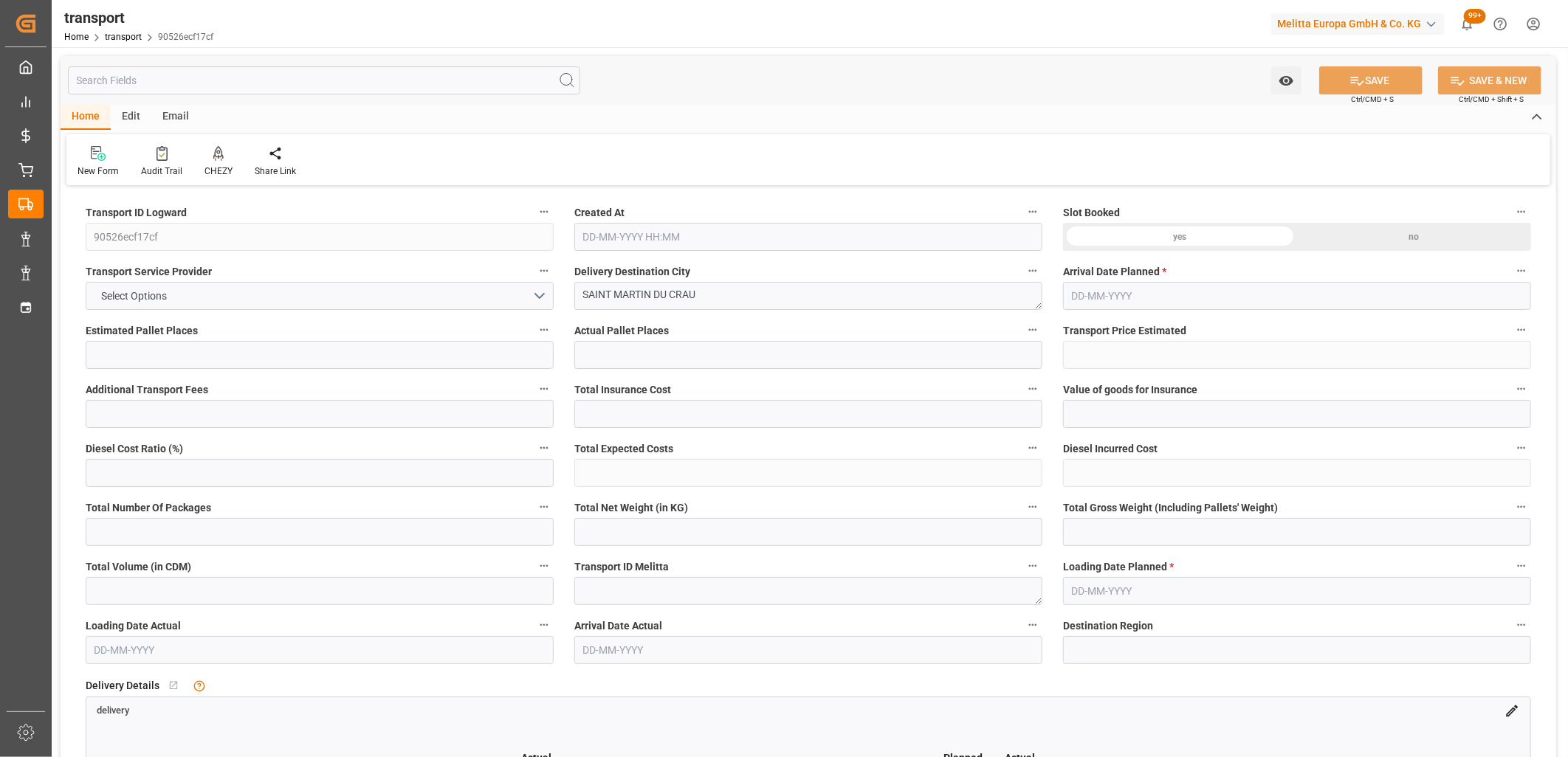
type input "672.41"
type input "0"
type input "5"
type input "1883.677"
type input "3626.749"
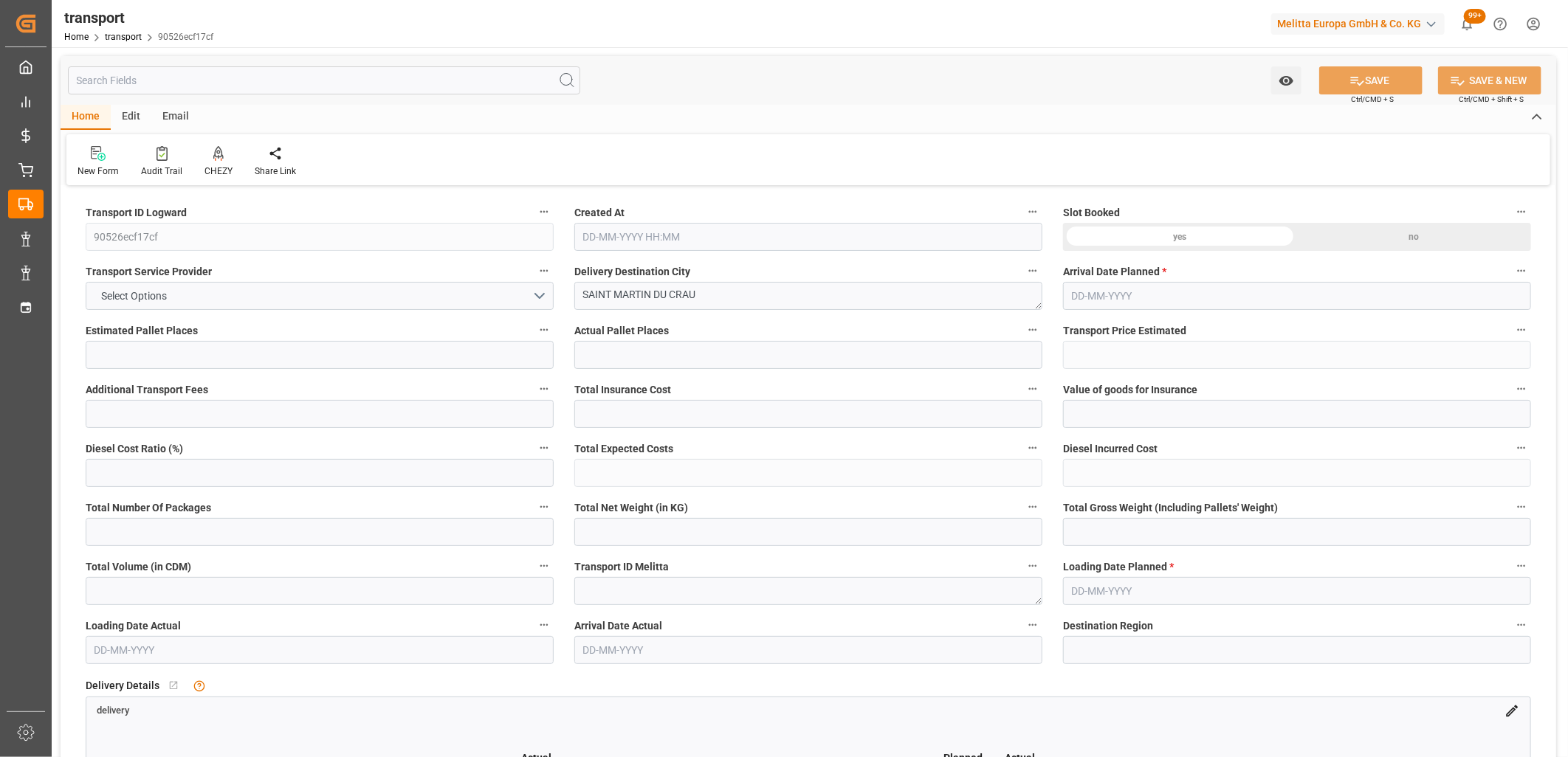
type input "6707.553"
type input "13"
type input "0"
type input "622"
type input "64"
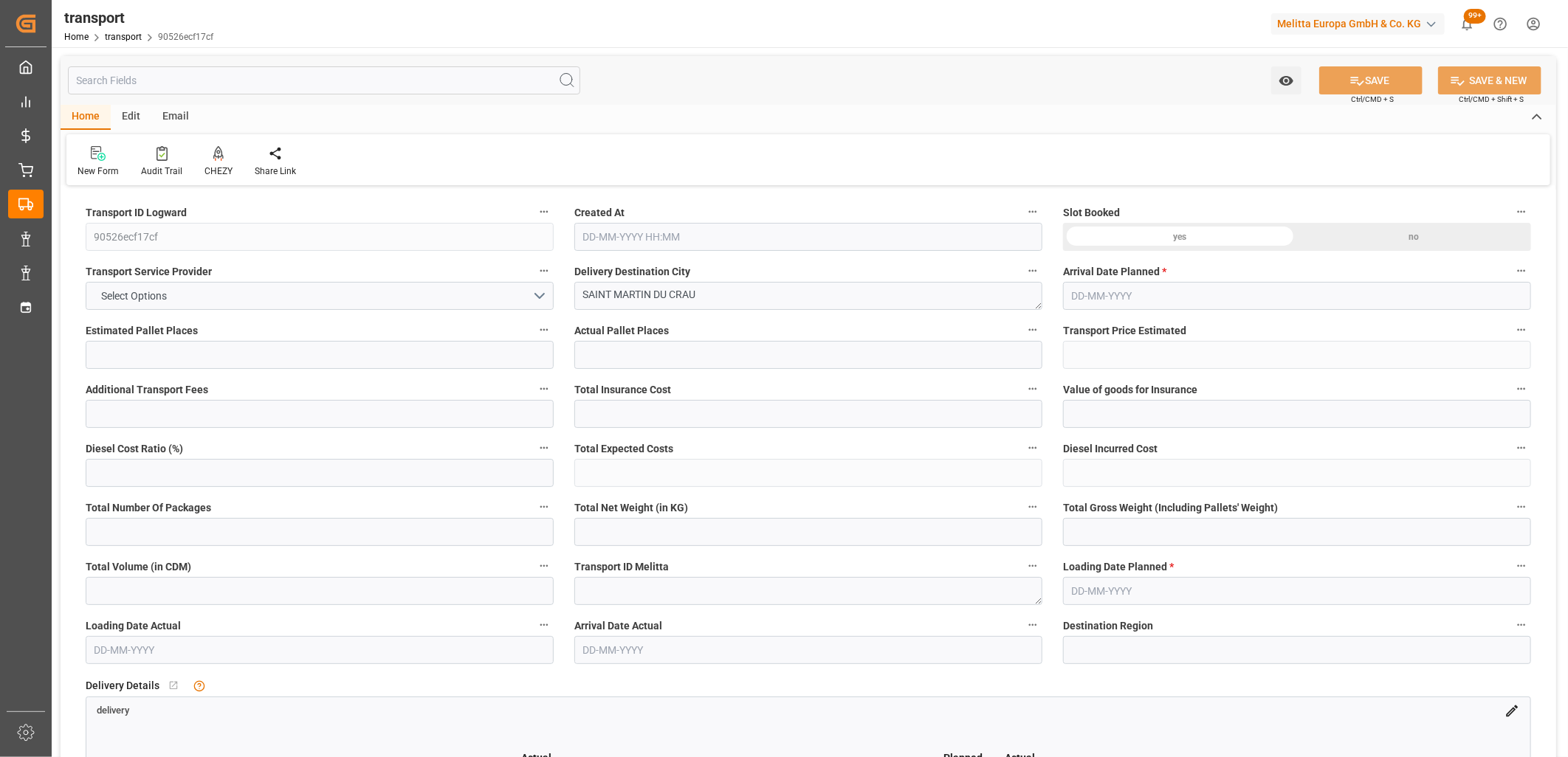
type input "101"
type input "2154.749"
type input "0"
type input "4710.8598"
type input "0"
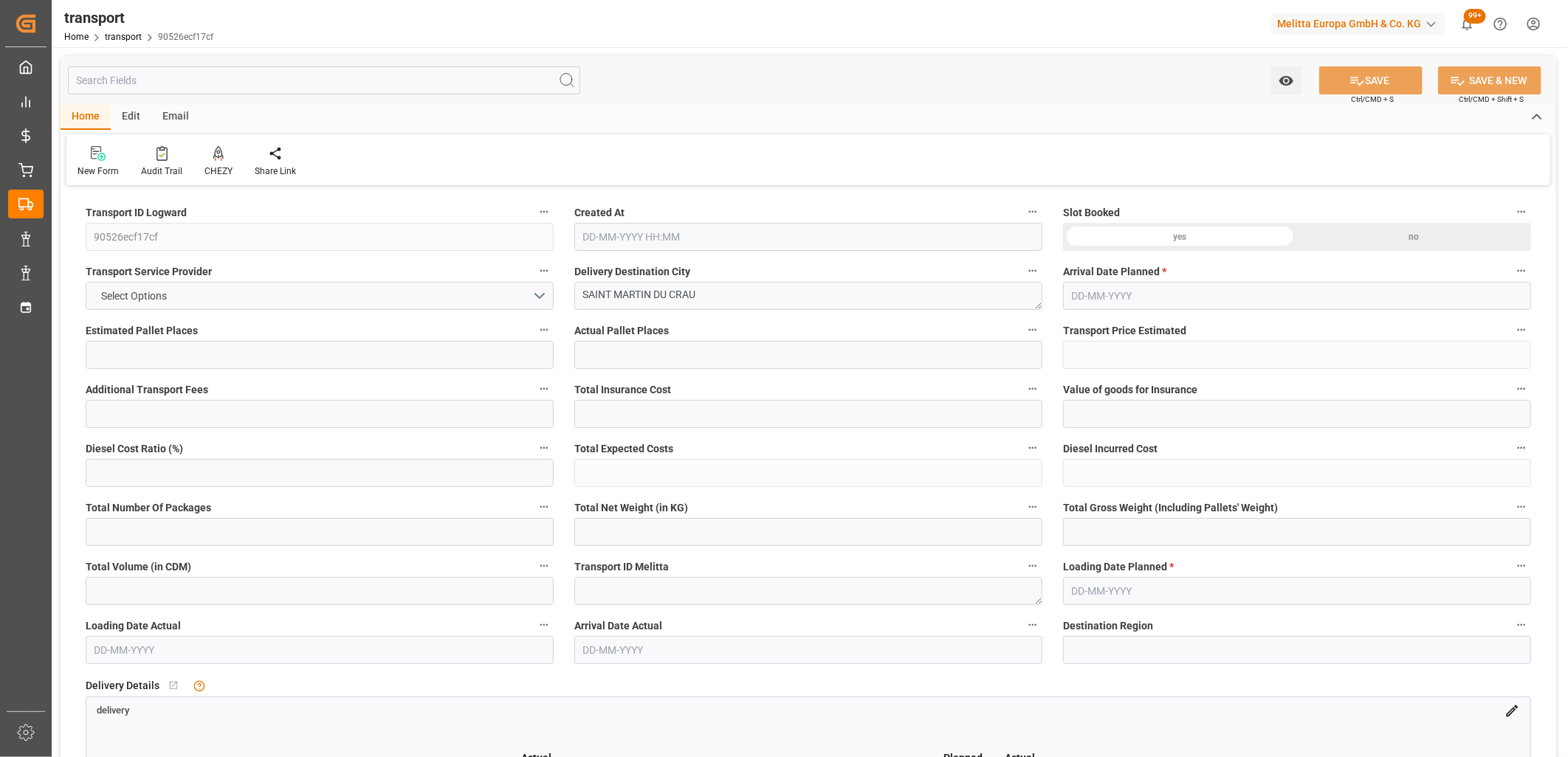
type input "0"
type input "21"
type input "35"
type input "[DATE] 11:33"
type input "[DATE]"
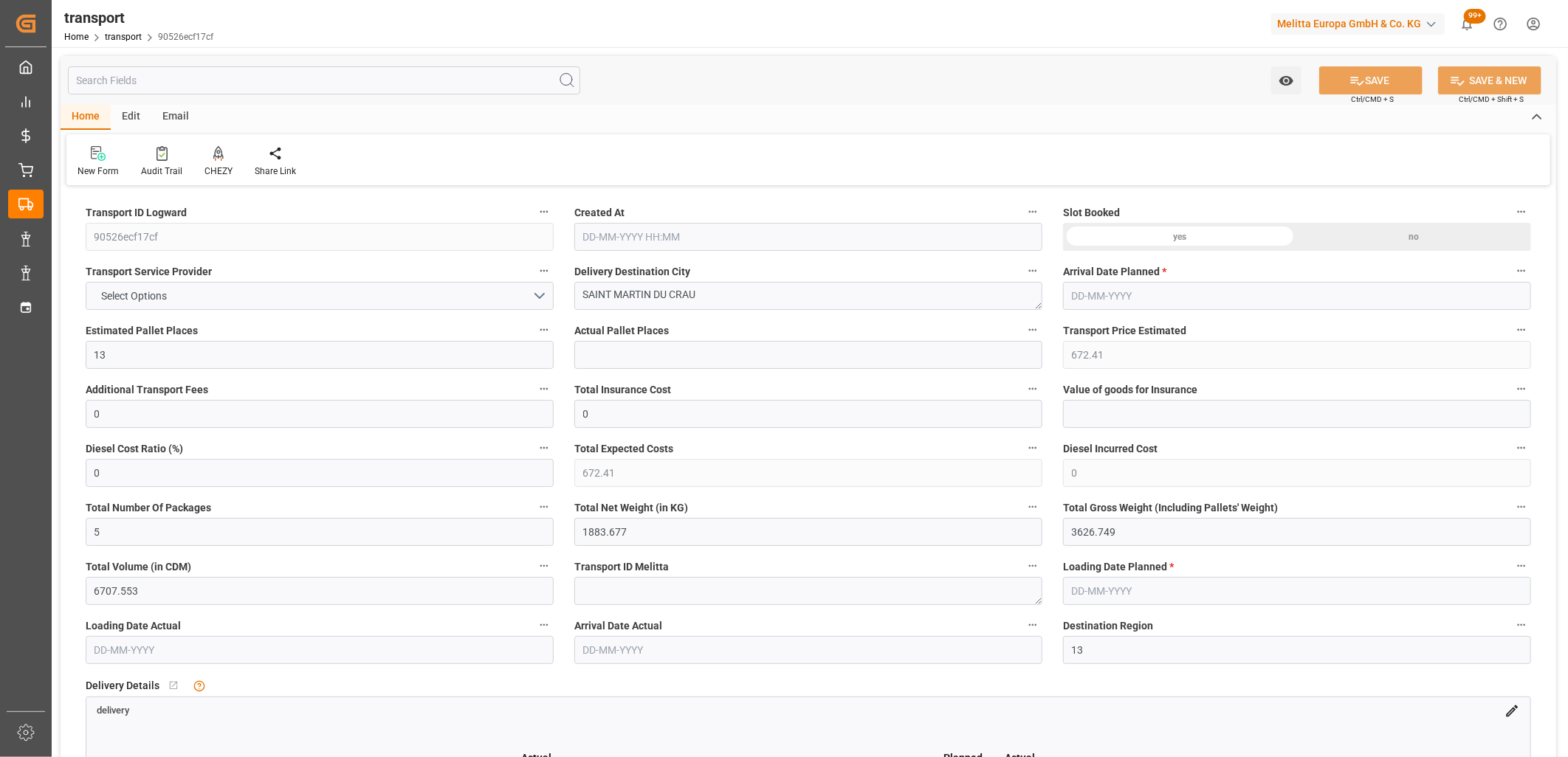
type input "[DATE]"
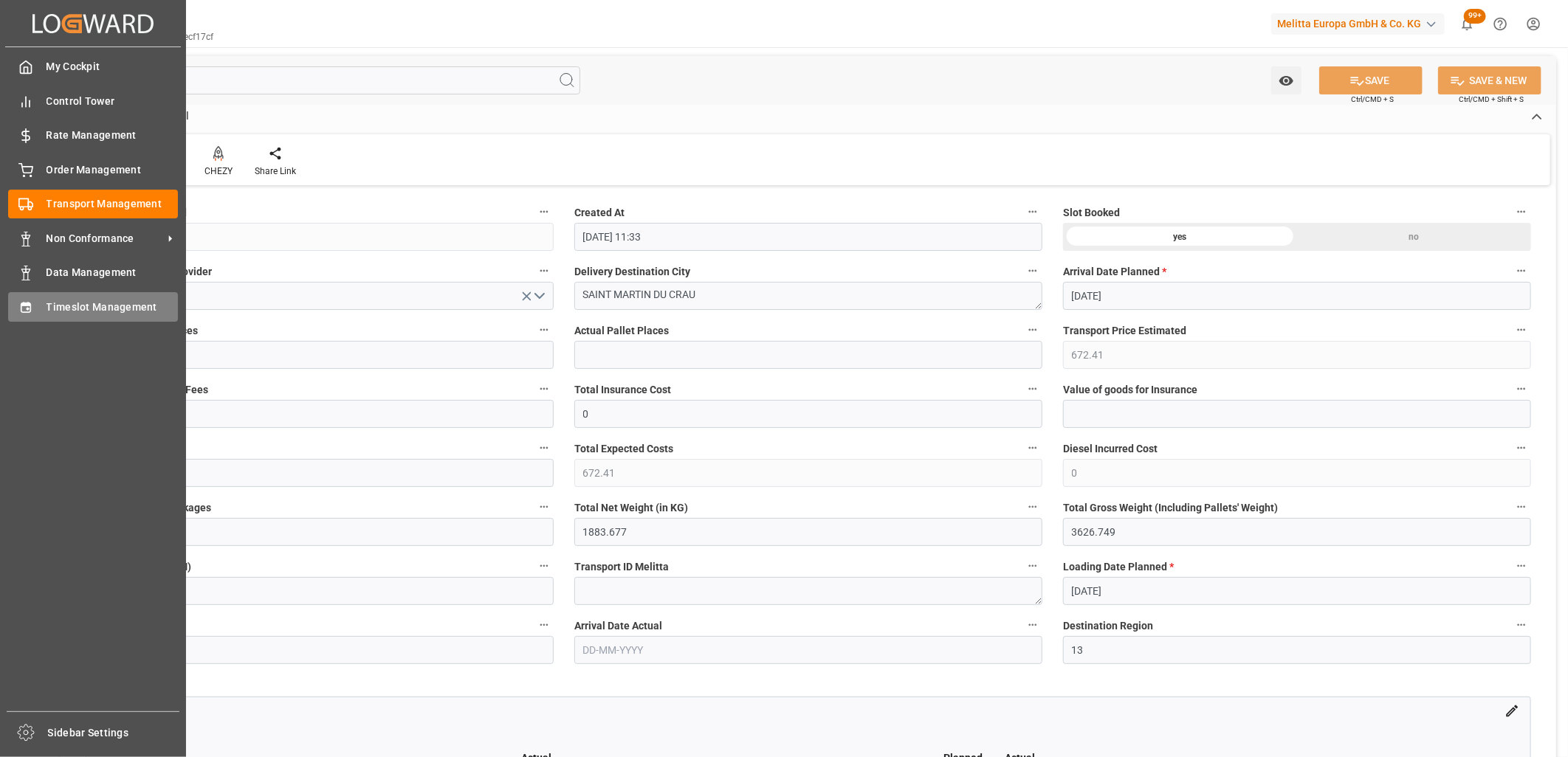
click at [27, 313] on div "Timeslot Management Timeslot Management" at bounding box center [93, 306] width 170 height 29
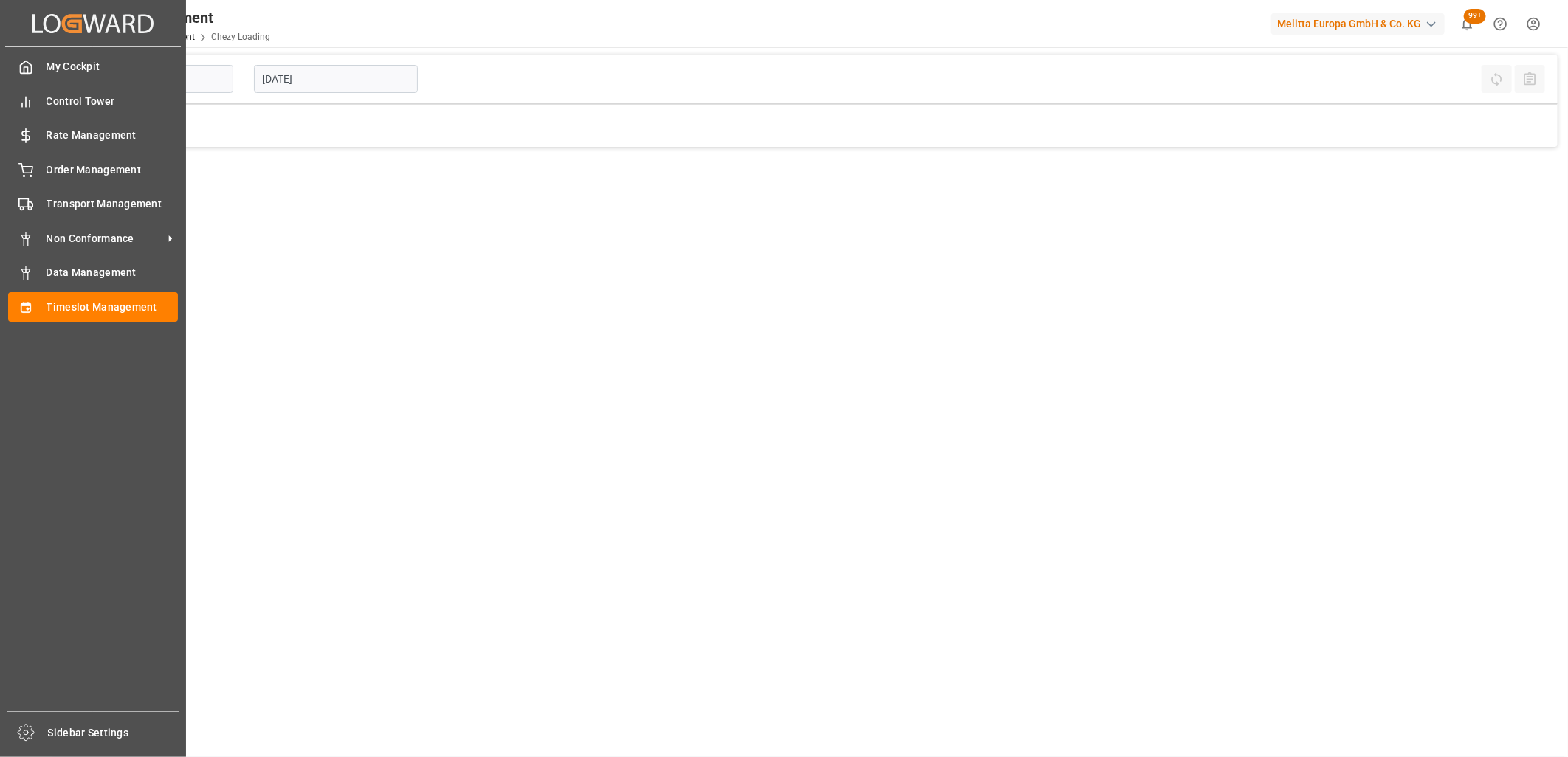
type input "Chezy Loading"
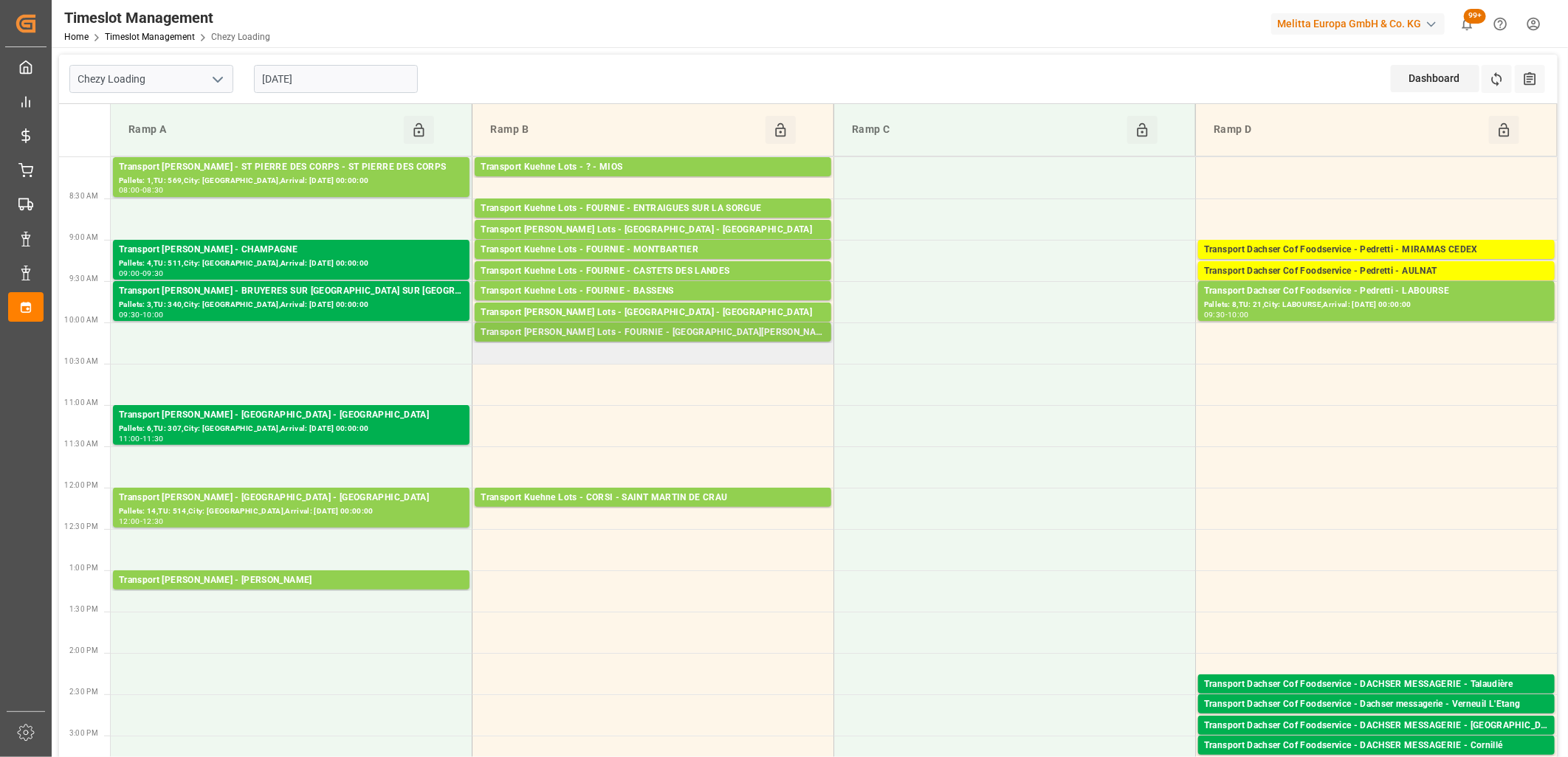
click at [566, 330] on div "Transport [PERSON_NAME] Lots - FOURNIE - [GEOGRAPHIC_DATA][PERSON_NAME]" at bounding box center [653, 333] width 344 height 15
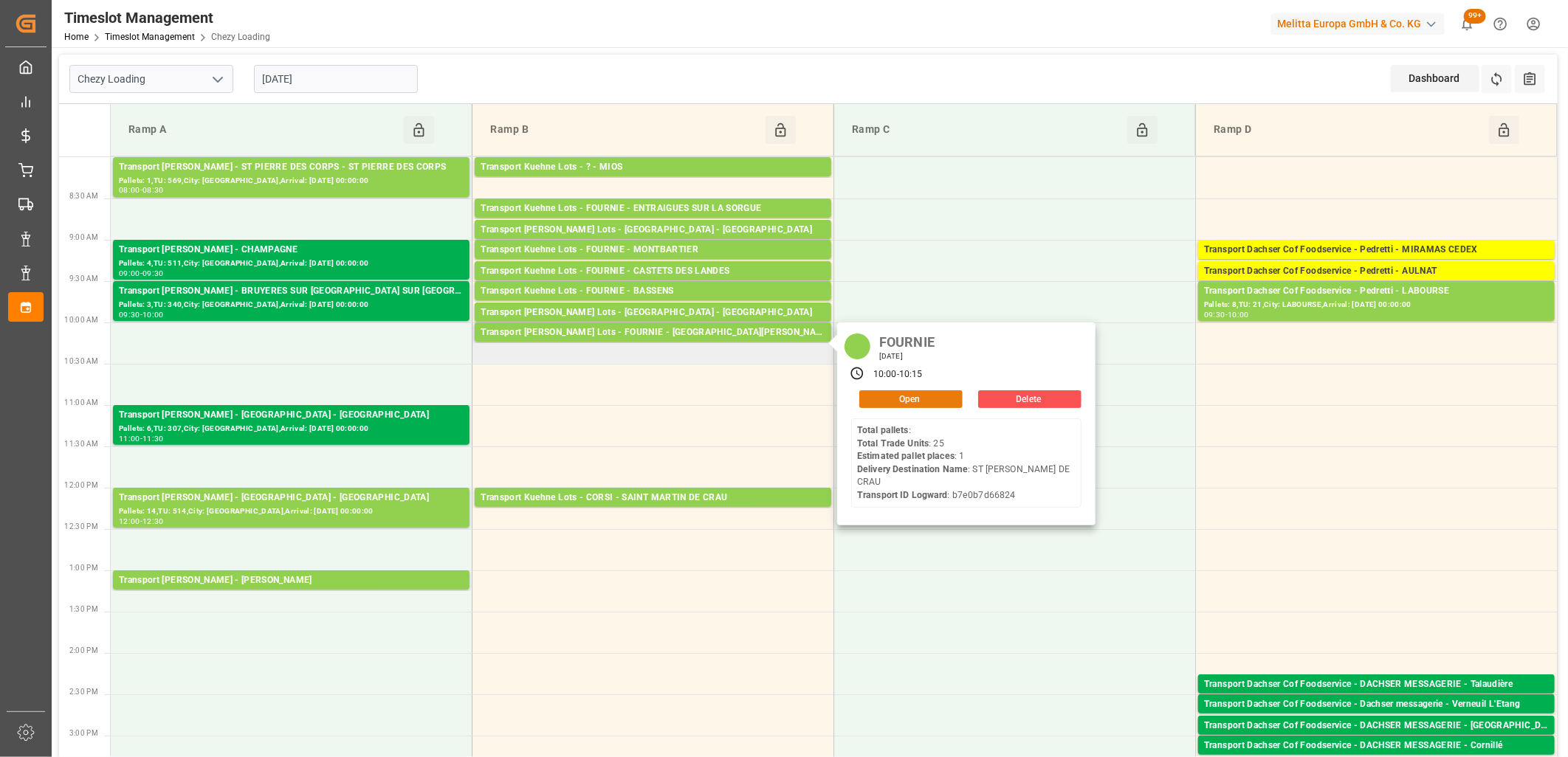
click at [894, 400] on button "Open" at bounding box center [910, 399] width 104 height 18
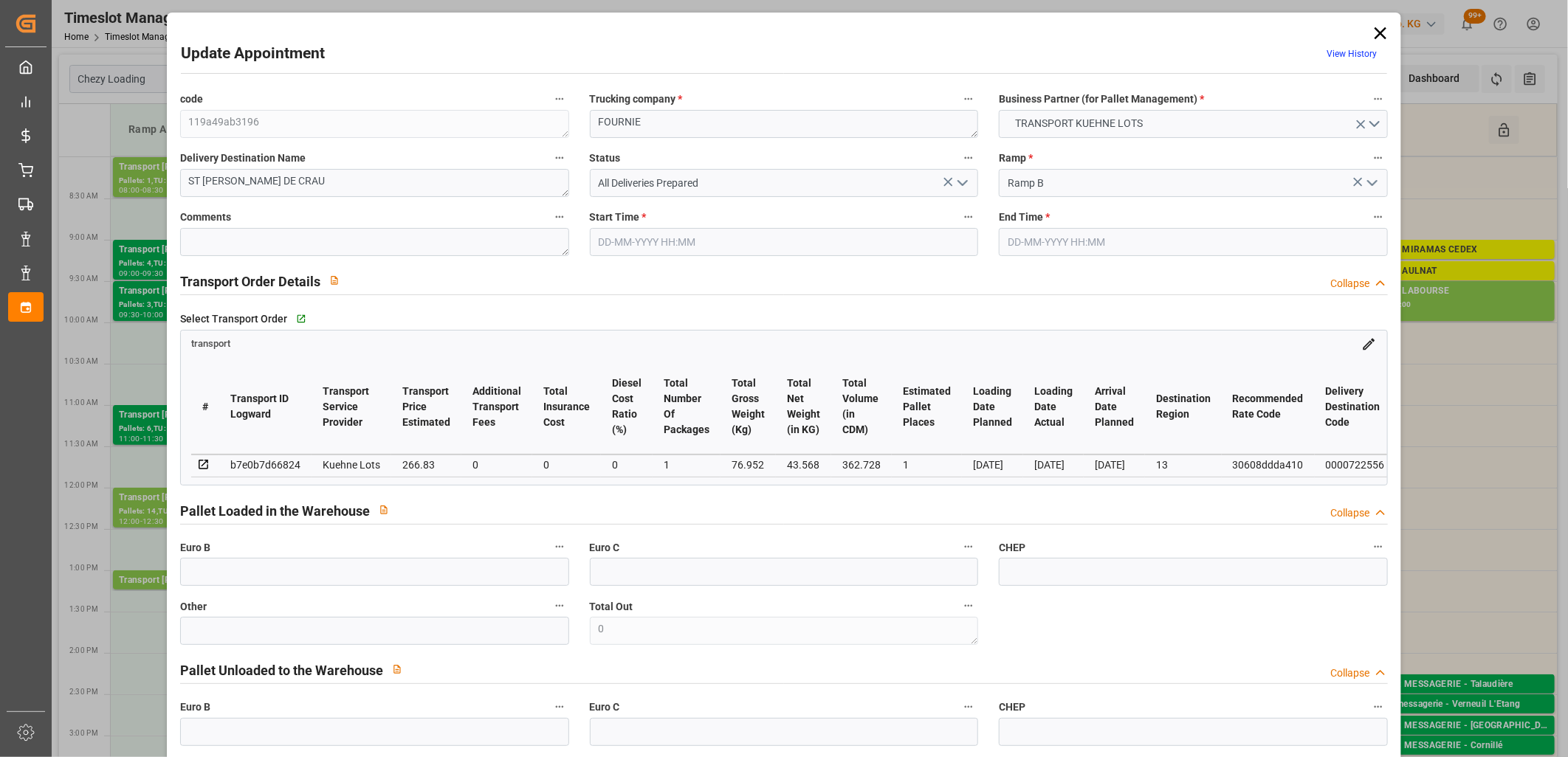
type input "[DATE] 10:00"
type input "[DATE] 10:15"
type input "[DATE] 12:34"
type input "[DATE] 11:29"
type input "[DATE]"
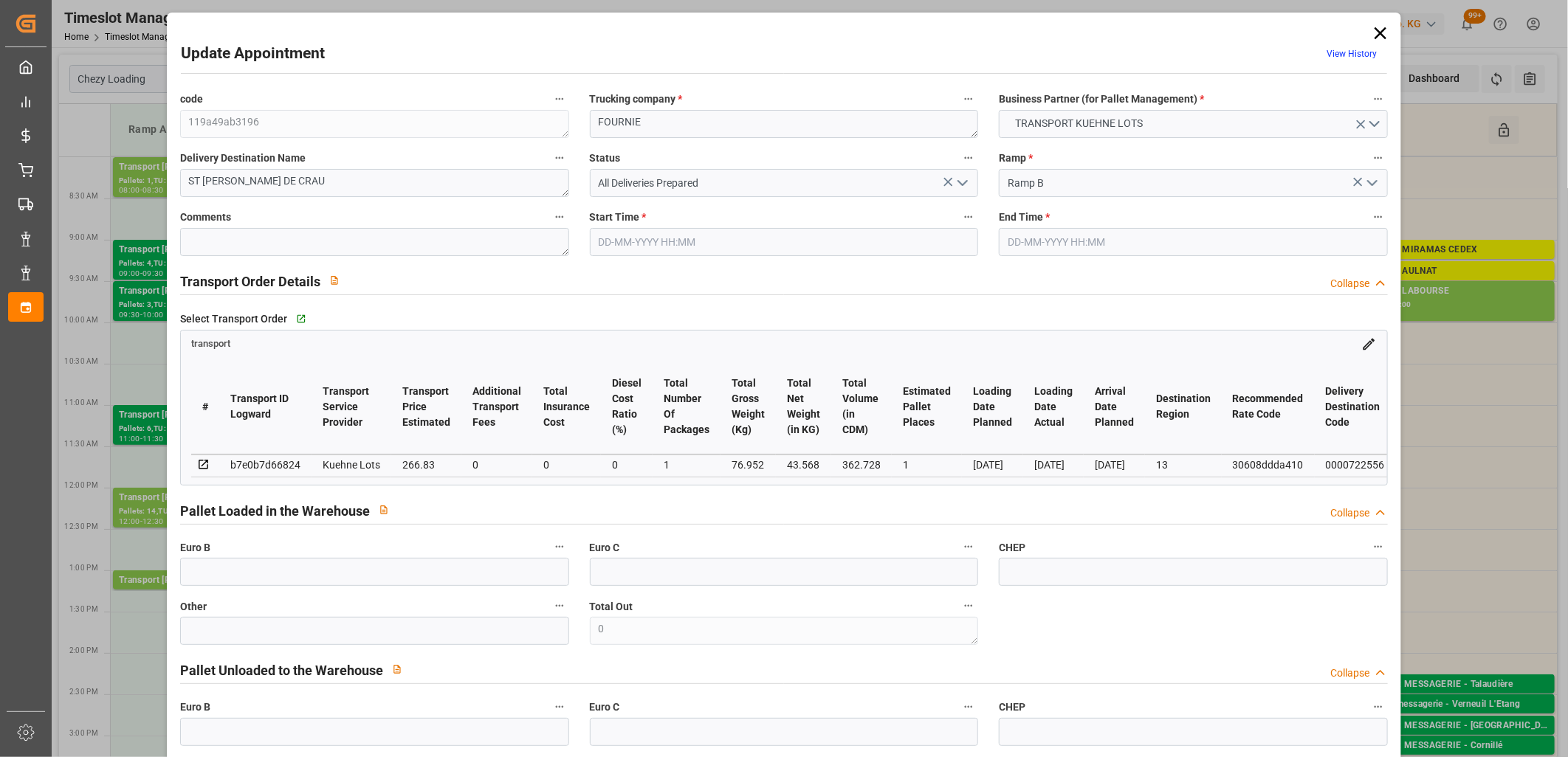
type input "[DATE]"
click at [1375, 28] on icon at bounding box center [1379, 33] width 20 height 20
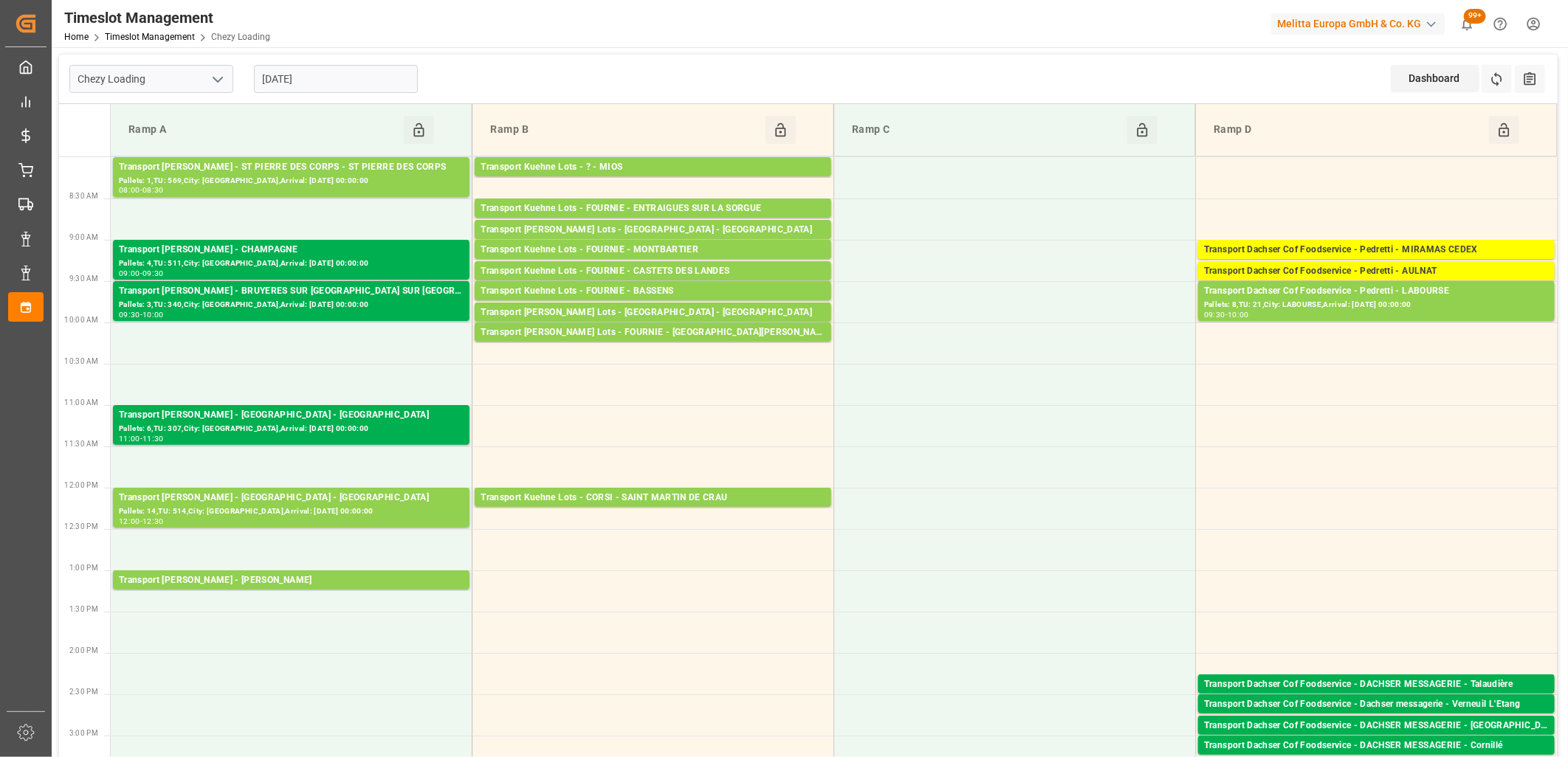
click at [400, 73] on input "[DATE]" at bounding box center [336, 79] width 164 height 28
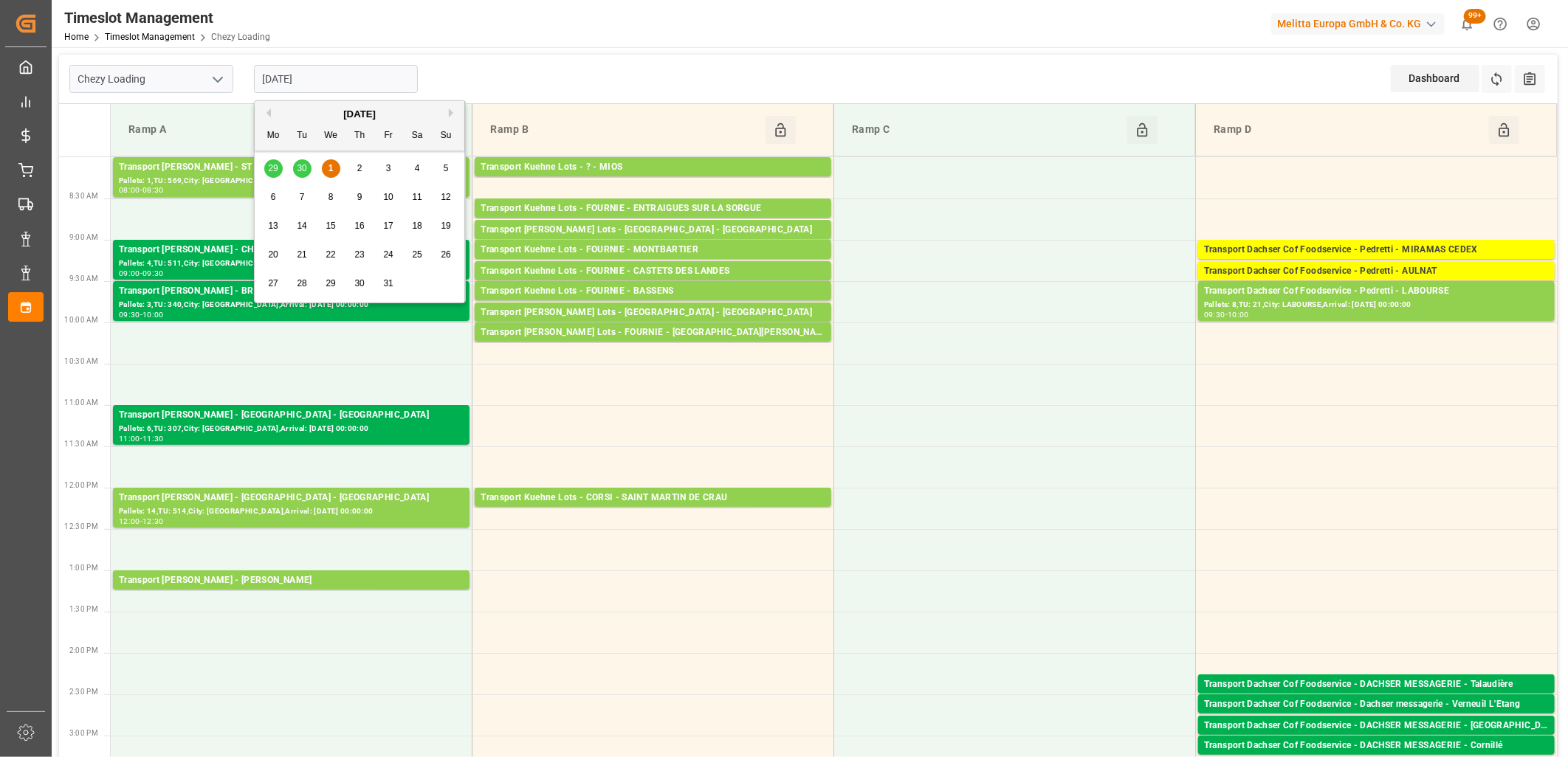
click at [306, 170] on div "29 30 1 2 3 4 5" at bounding box center [360, 168] width 202 height 29
click at [294, 171] on div "29 30 1 2 3 4 5" at bounding box center [360, 168] width 202 height 29
click at [298, 167] on div "29 30 1 2 3 4 5" at bounding box center [360, 168] width 202 height 29
click at [270, 115] on div "[DATE]" at bounding box center [359, 114] width 210 height 15
click at [267, 112] on button "Previous Month" at bounding box center [266, 113] width 9 height 9
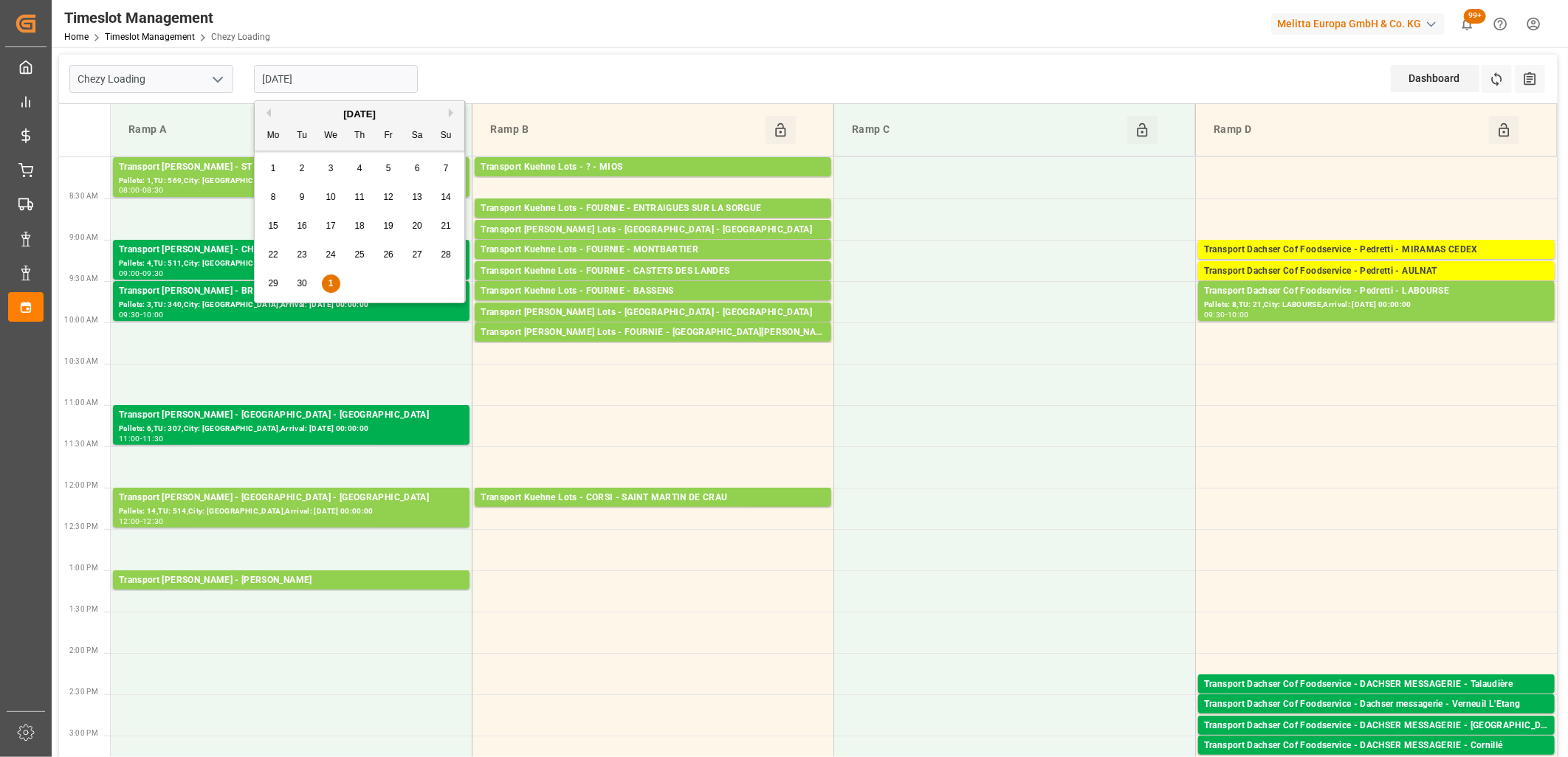
click at [297, 282] on span "30" at bounding box center [301, 283] width 10 height 11
type input "[DATE]"
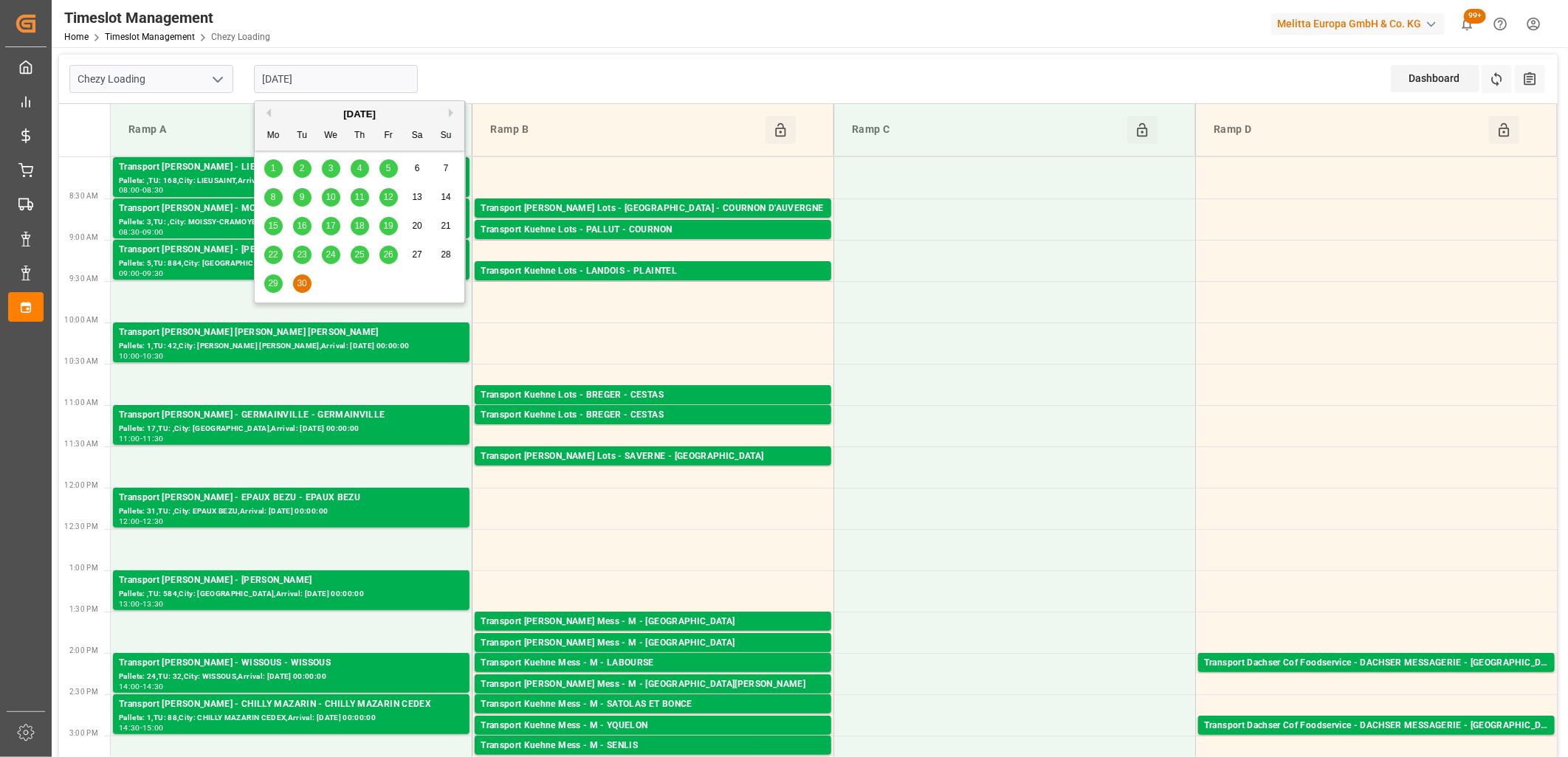
click at [383, 73] on input "[DATE]" at bounding box center [336, 79] width 164 height 28
click at [451, 112] on button "Next Month" at bounding box center [453, 113] width 9 height 9
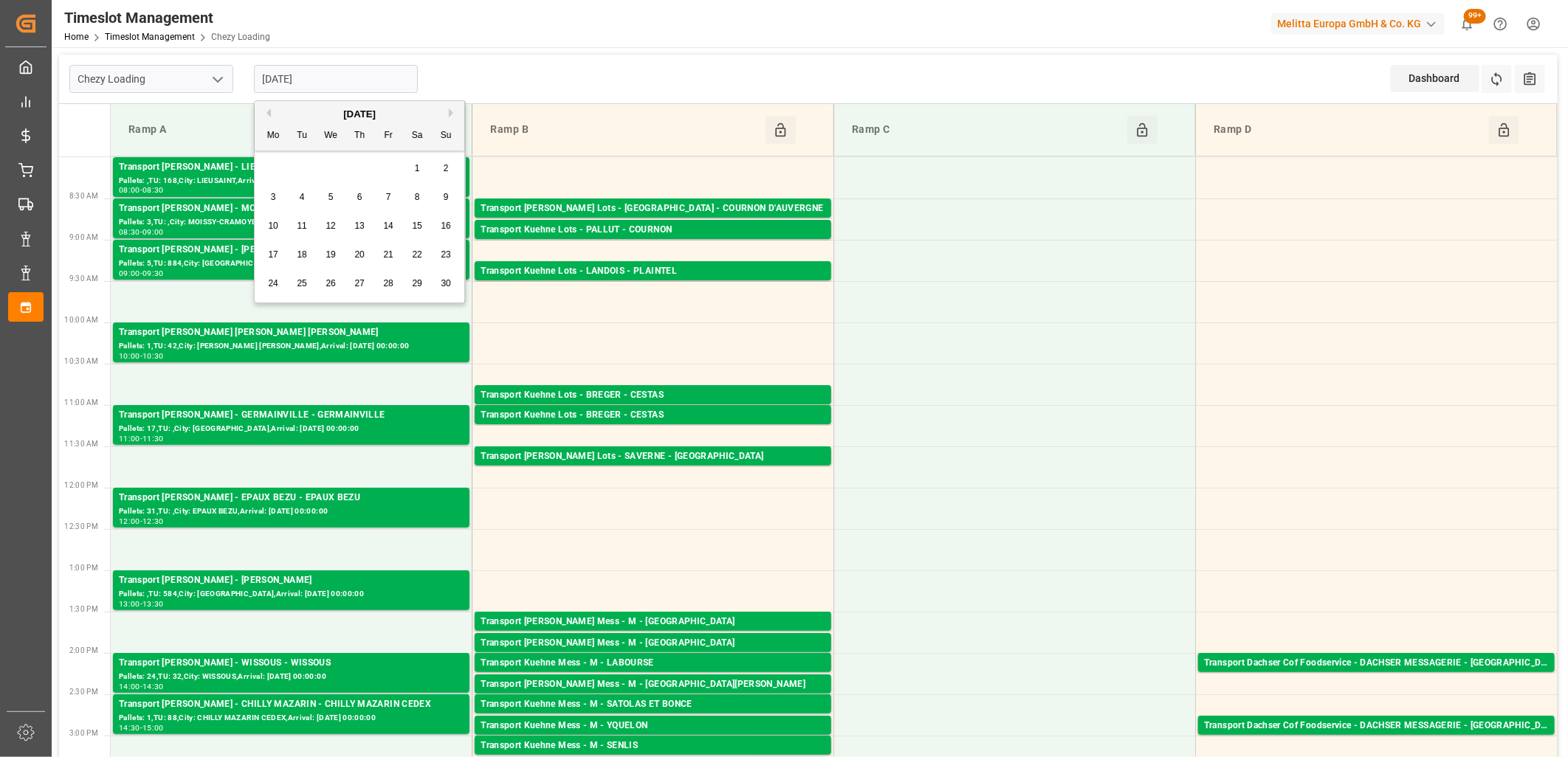
click at [269, 109] on button "Previous Month" at bounding box center [266, 113] width 9 height 9
click at [329, 79] on input "[DATE]" at bounding box center [336, 79] width 164 height 28
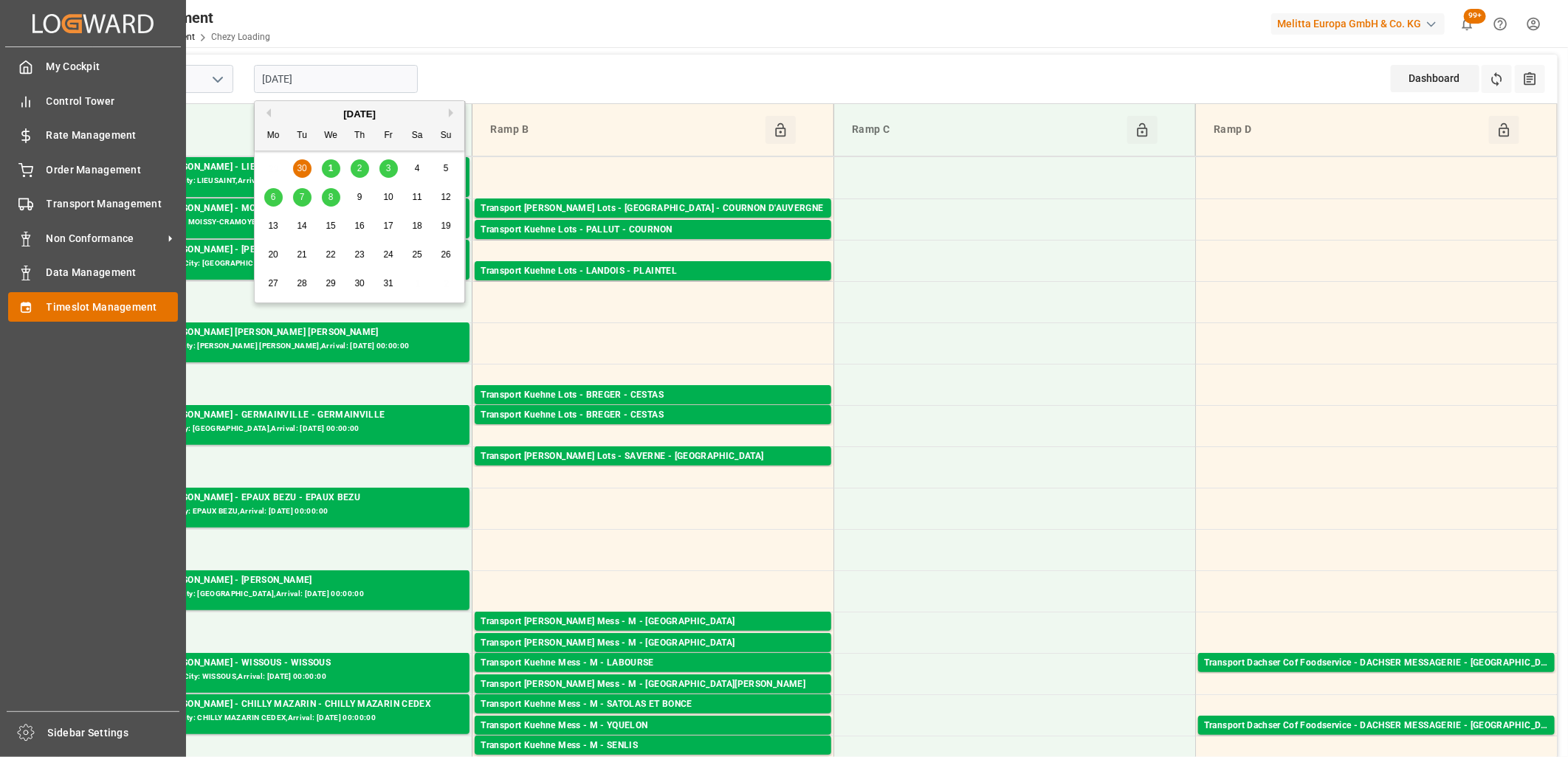
click at [20, 308] on icon at bounding box center [26, 307] width 15 height 15
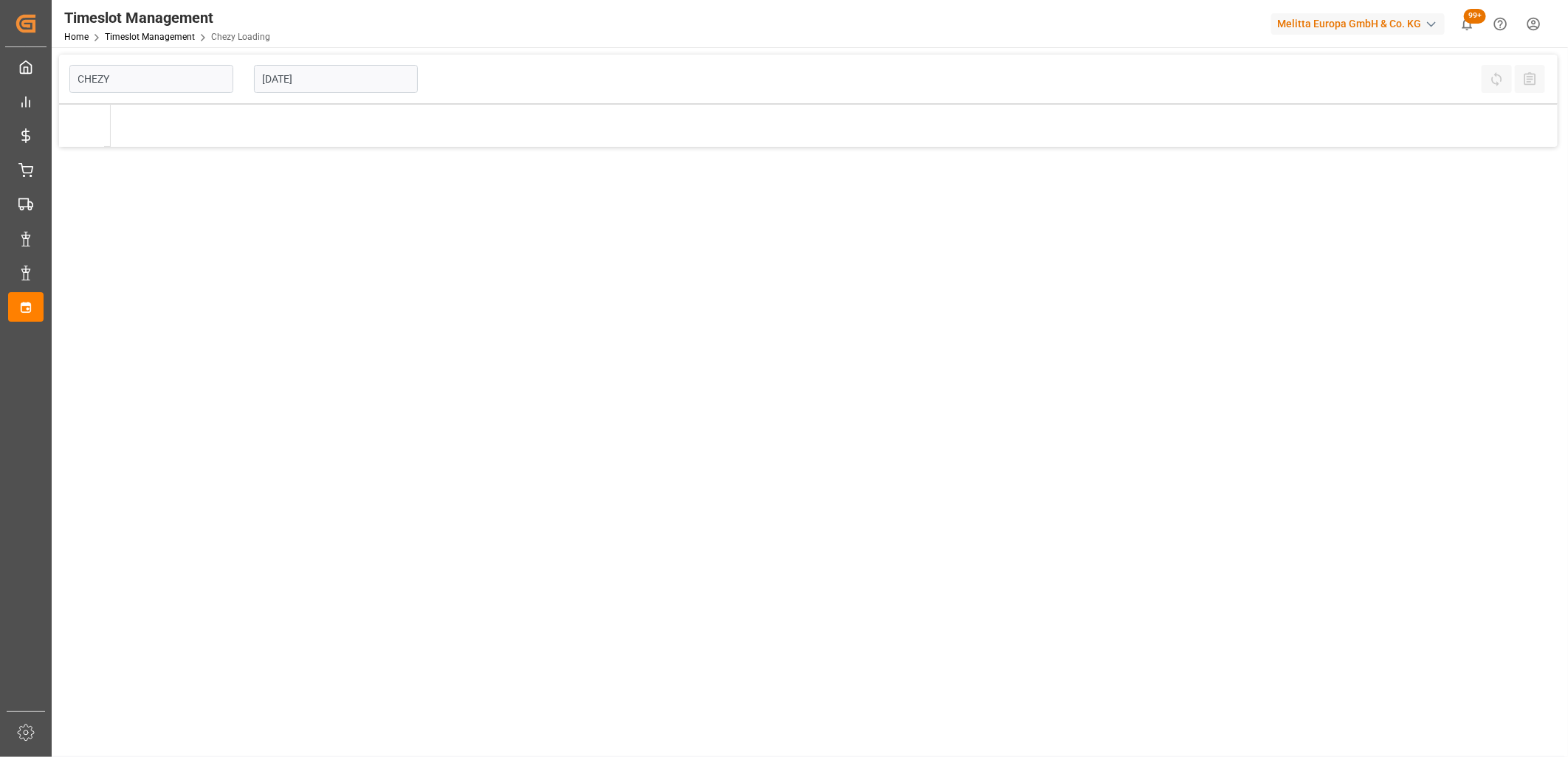
type input "Chezy Loading"
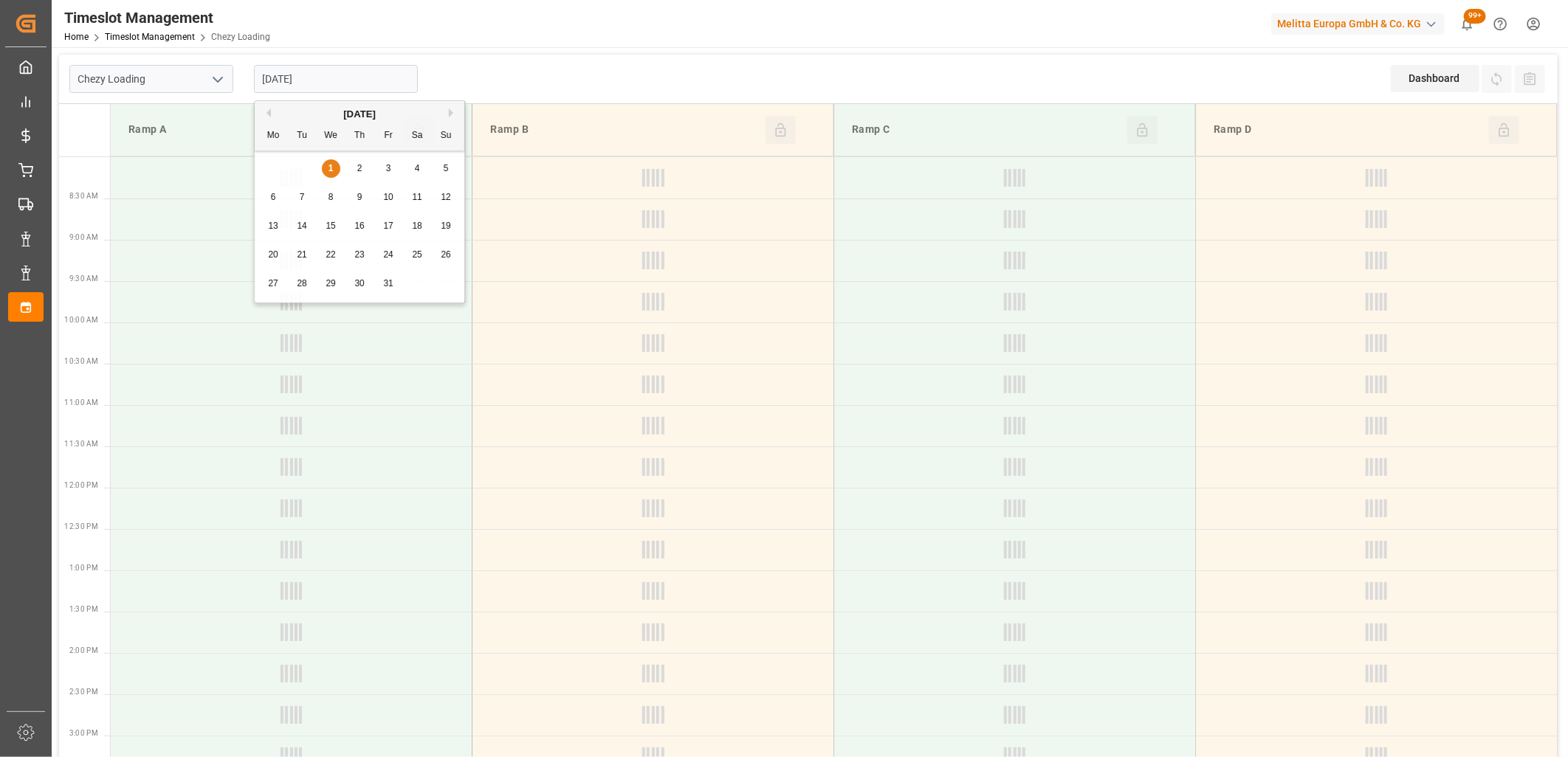
click at [371, 66] on input "[DATE]" at bounding box center [336, 79] width 164 height 28
click at [305, 165] on div "29 30 1 2 3 4 5" at bounding box center [360, 168] width 202 height 29
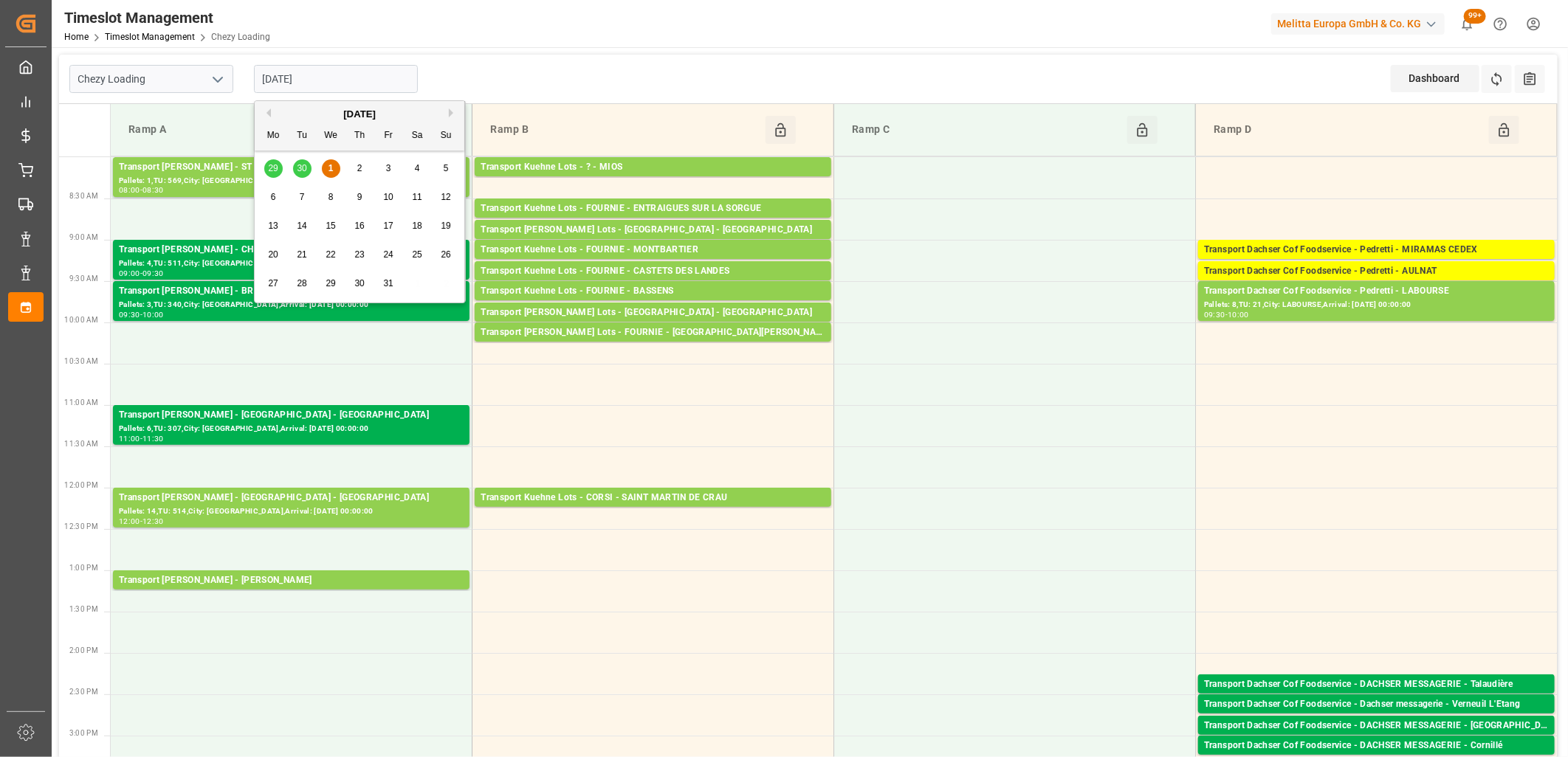
click at [326, 168] on div "1" at bounding box center [330, 169] width 19 height 18
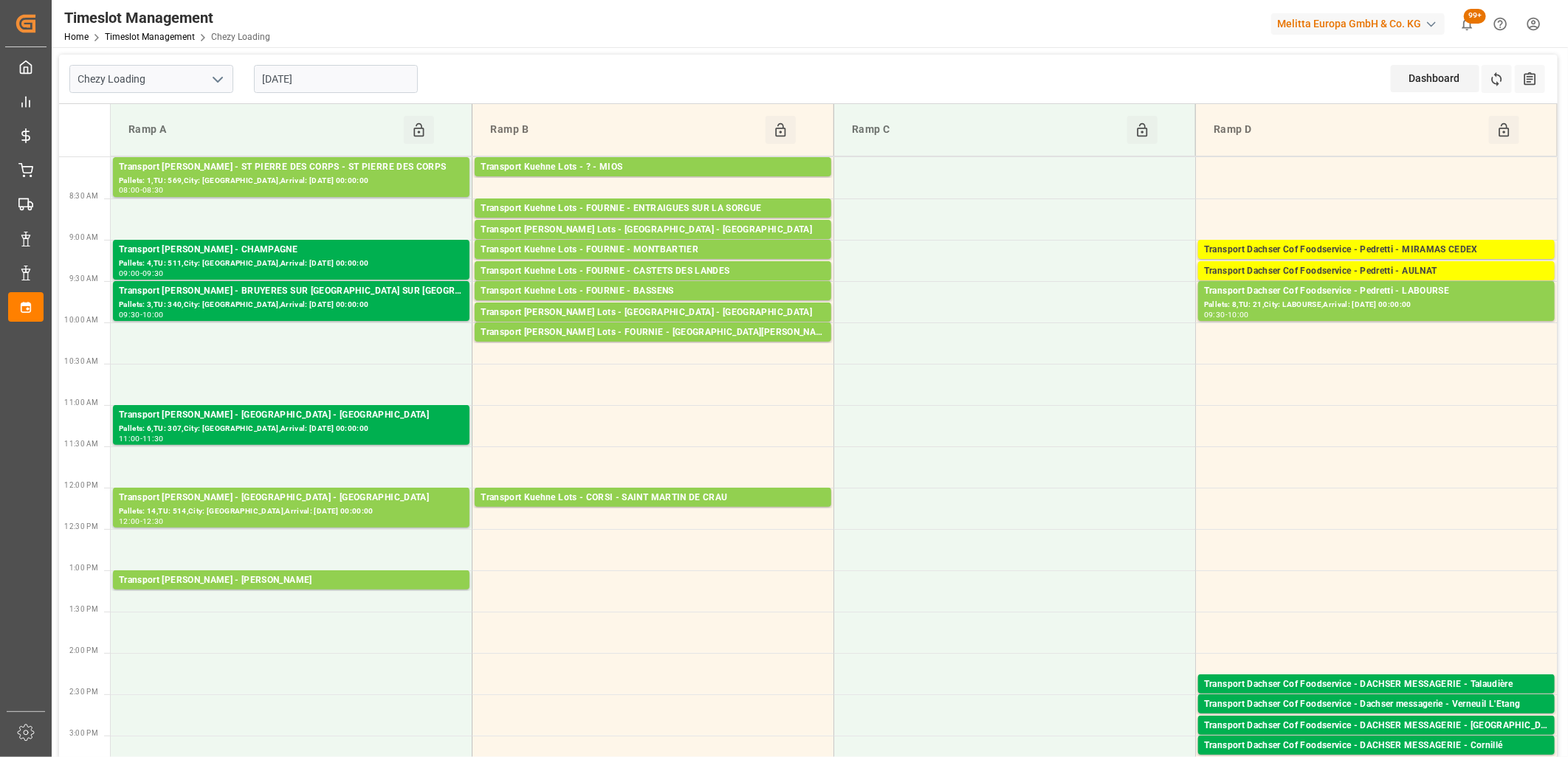
click at [339, 74] on input "[DATE]" at bounding box center [336, 79] width 164 height 28
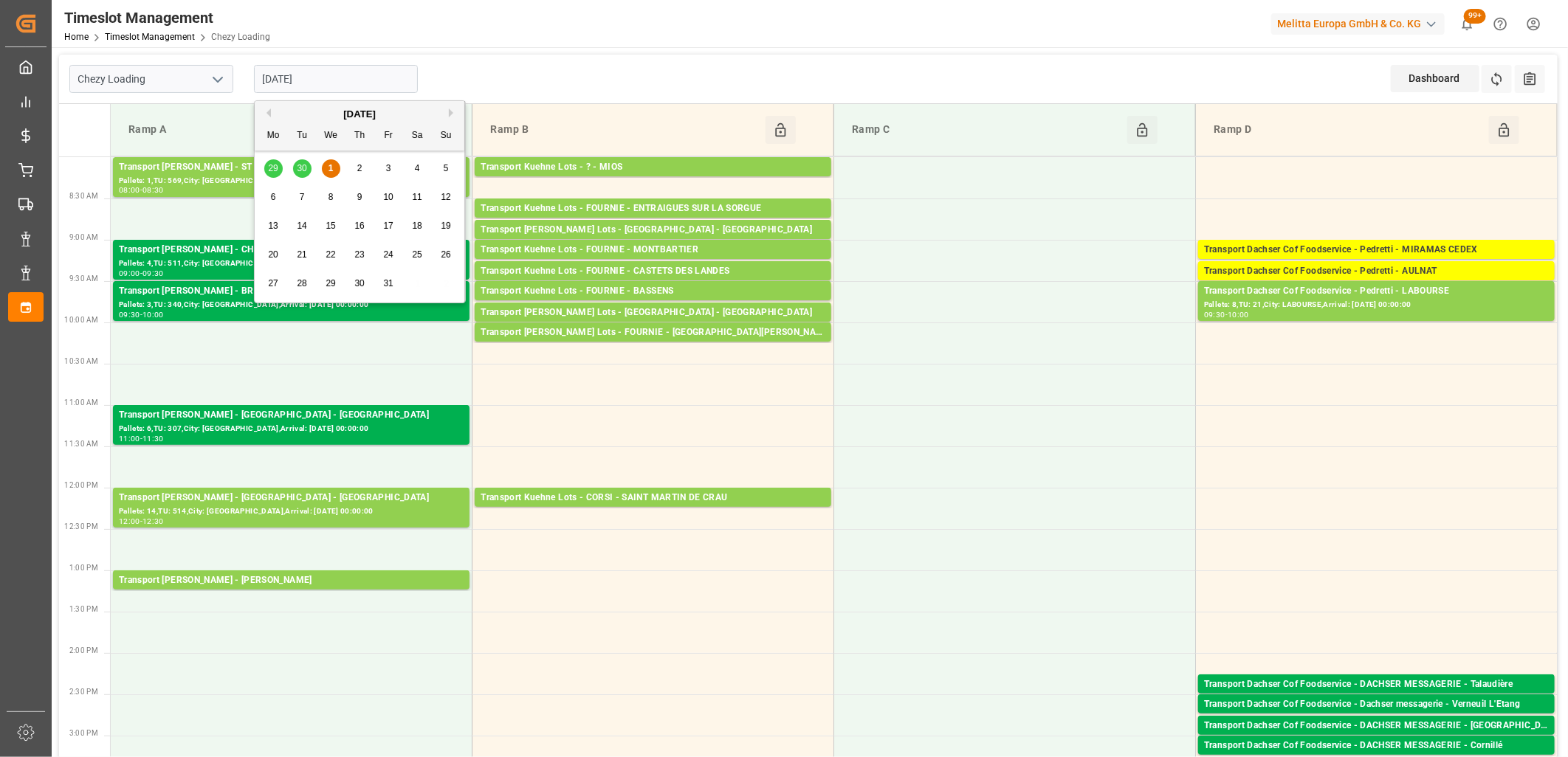
click at [326, 173] on div "1" at bounding box center [330, 169] width 19 height 18
click at [359, 84] on input "[DATE]" at bounding box center [336, 79] width 164 height 28
click at [321, 78] on input "[DATE]" at bounding box center [336, 79] width 164 height 28
click at [327, 80] on input "[DATE]" at bounding box center [336, 79] width 164 height 28
click at [357, 166] on span "2" at bounding box center [359, 168] width 5 height 11
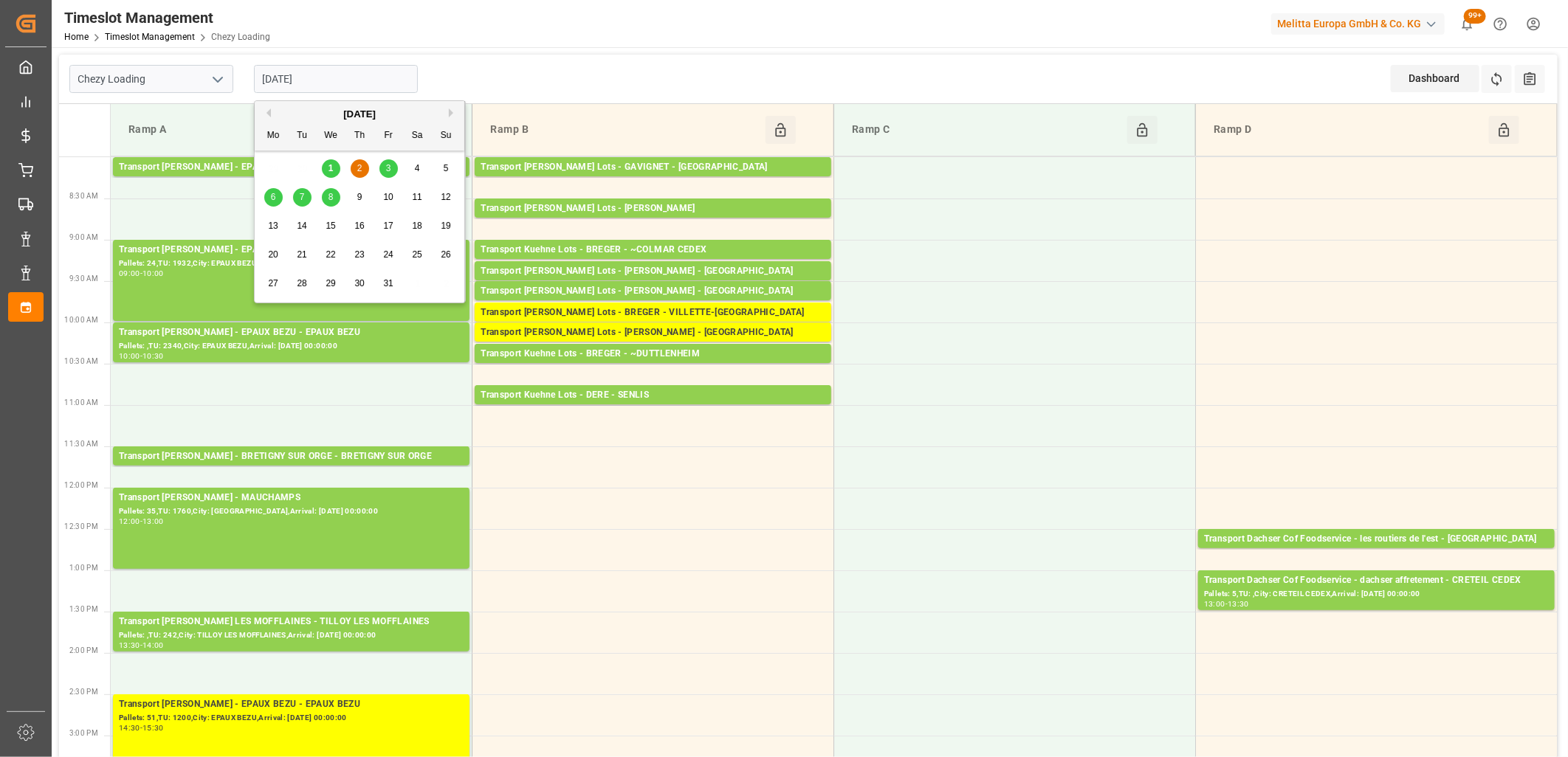
click at [383, 82] on input "[DATE]" at bounding box center [336, 79] width 164 height 28
click at [384, 164] on div "3" at bounding box center [388, 169] width 19 height 18
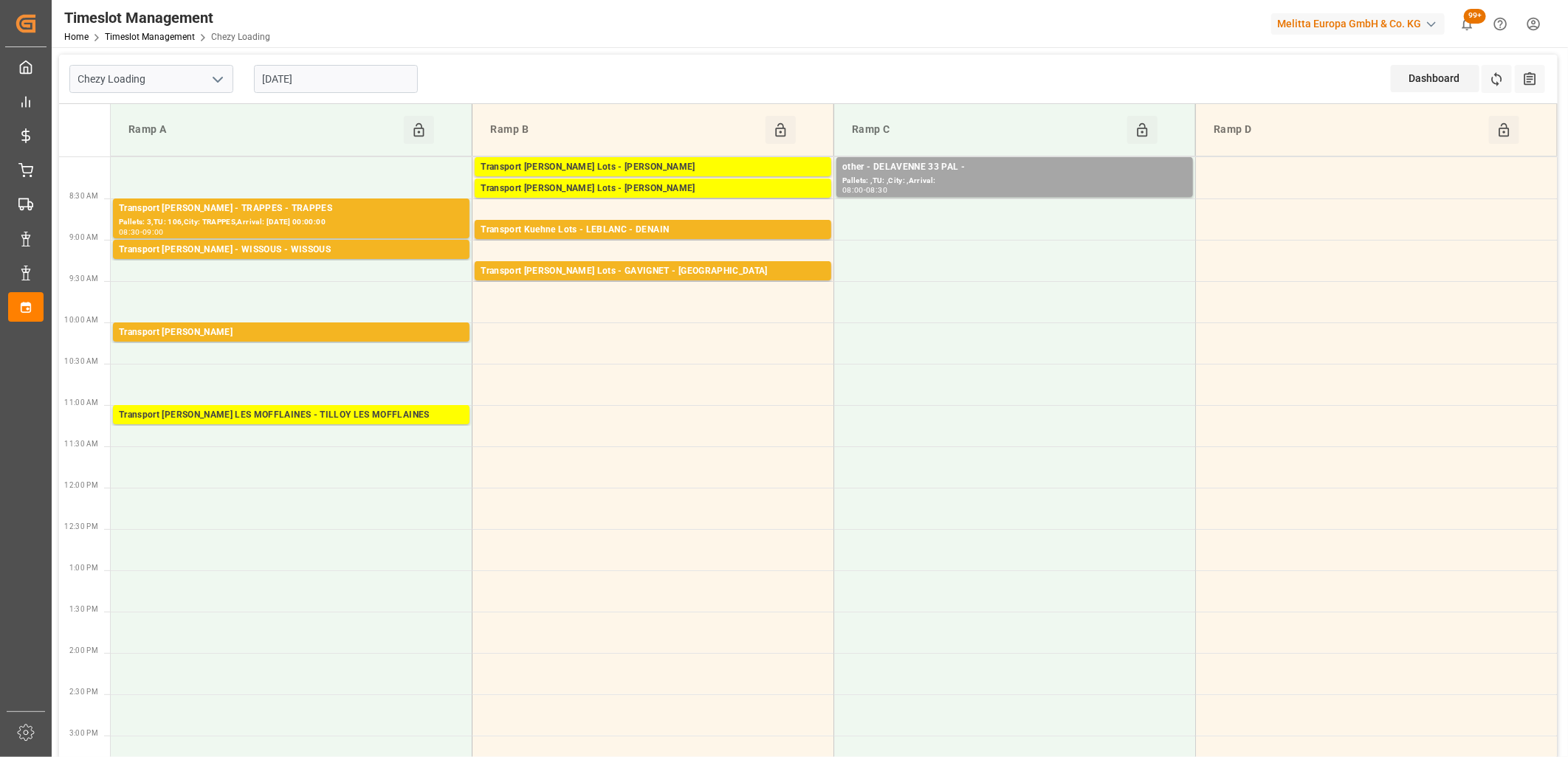
click at [380, 79] on input "[DATE]" at bounding box center [336, 79] width 164 height 28
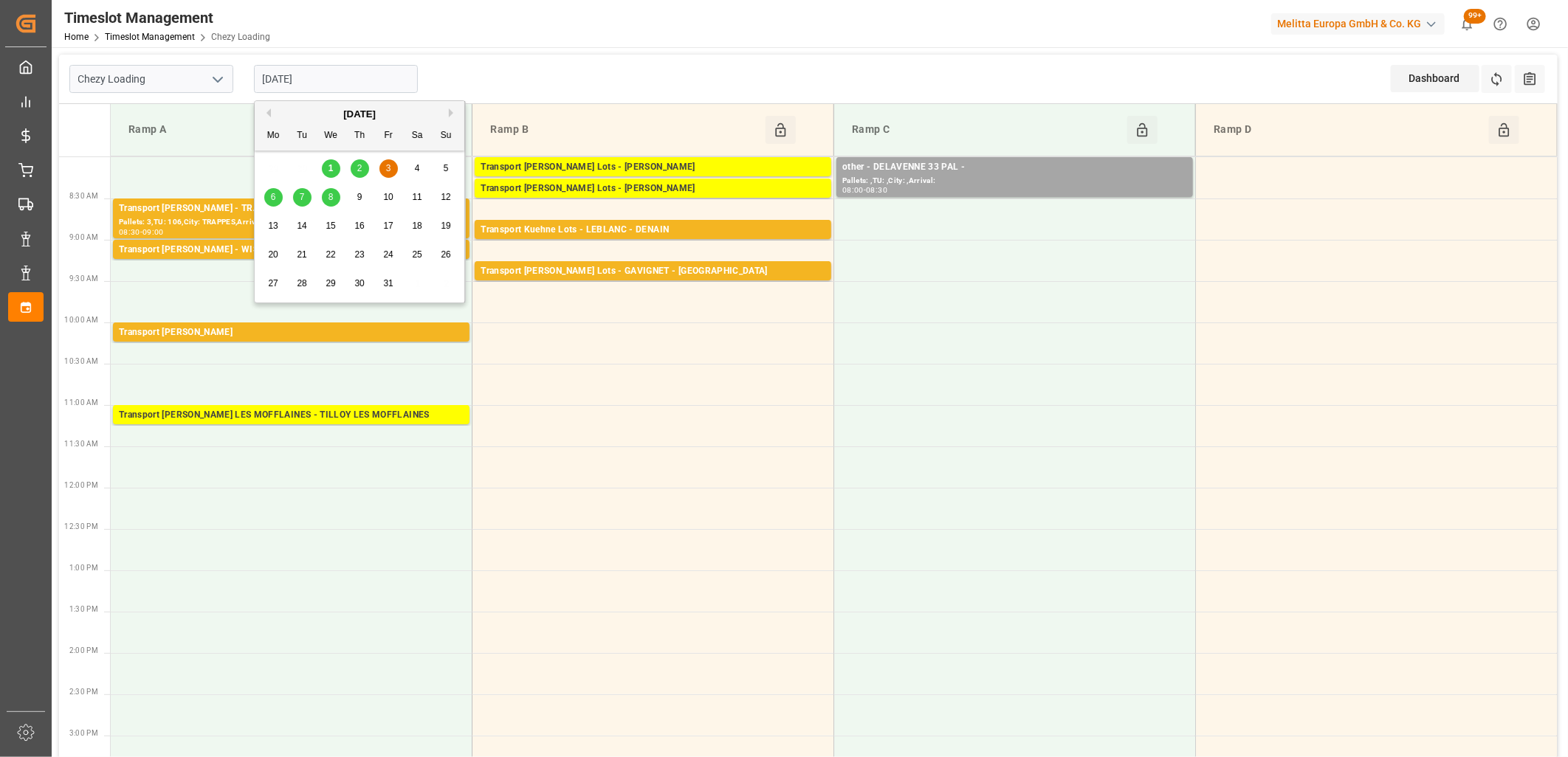
click at [272, 196] on span "6" at bounding box center [274, 197] width 5 height 11
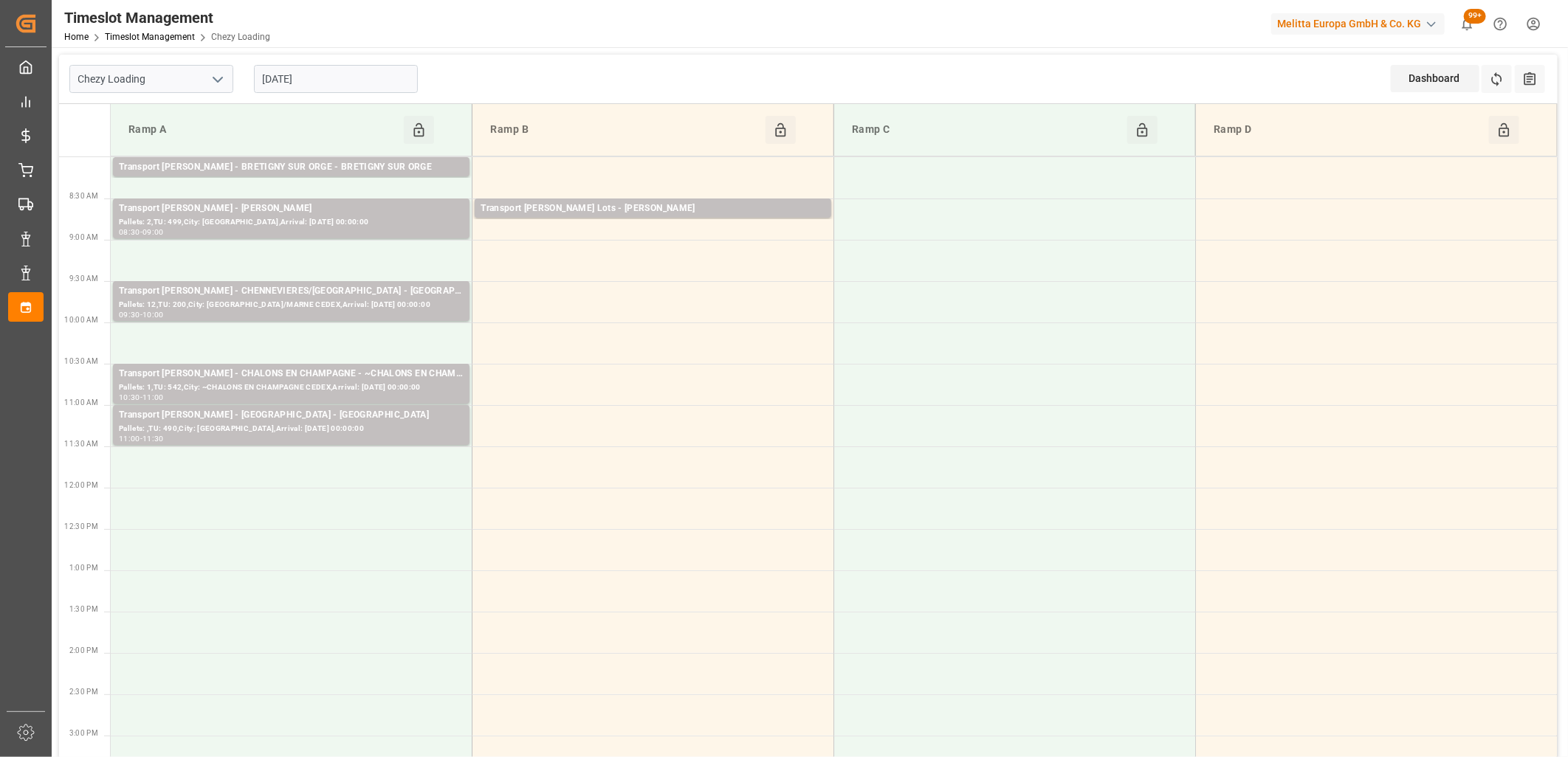
click at [338, 73] on input "[DATE]" at bounding box center [336, 79] width 164 height 28
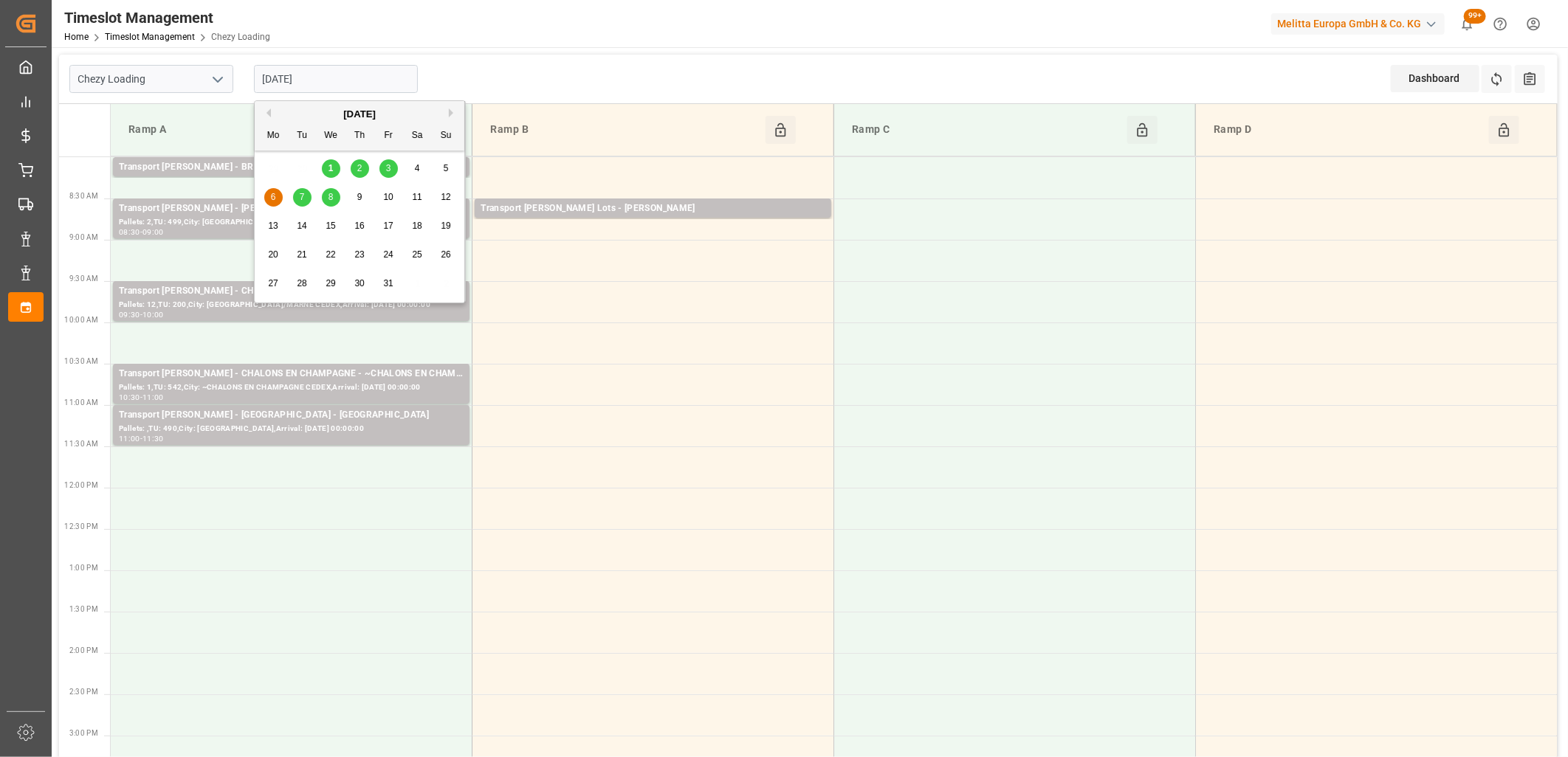
click at [386, 170] on span "3" at bounding box center [389, 168] width 5 height 11
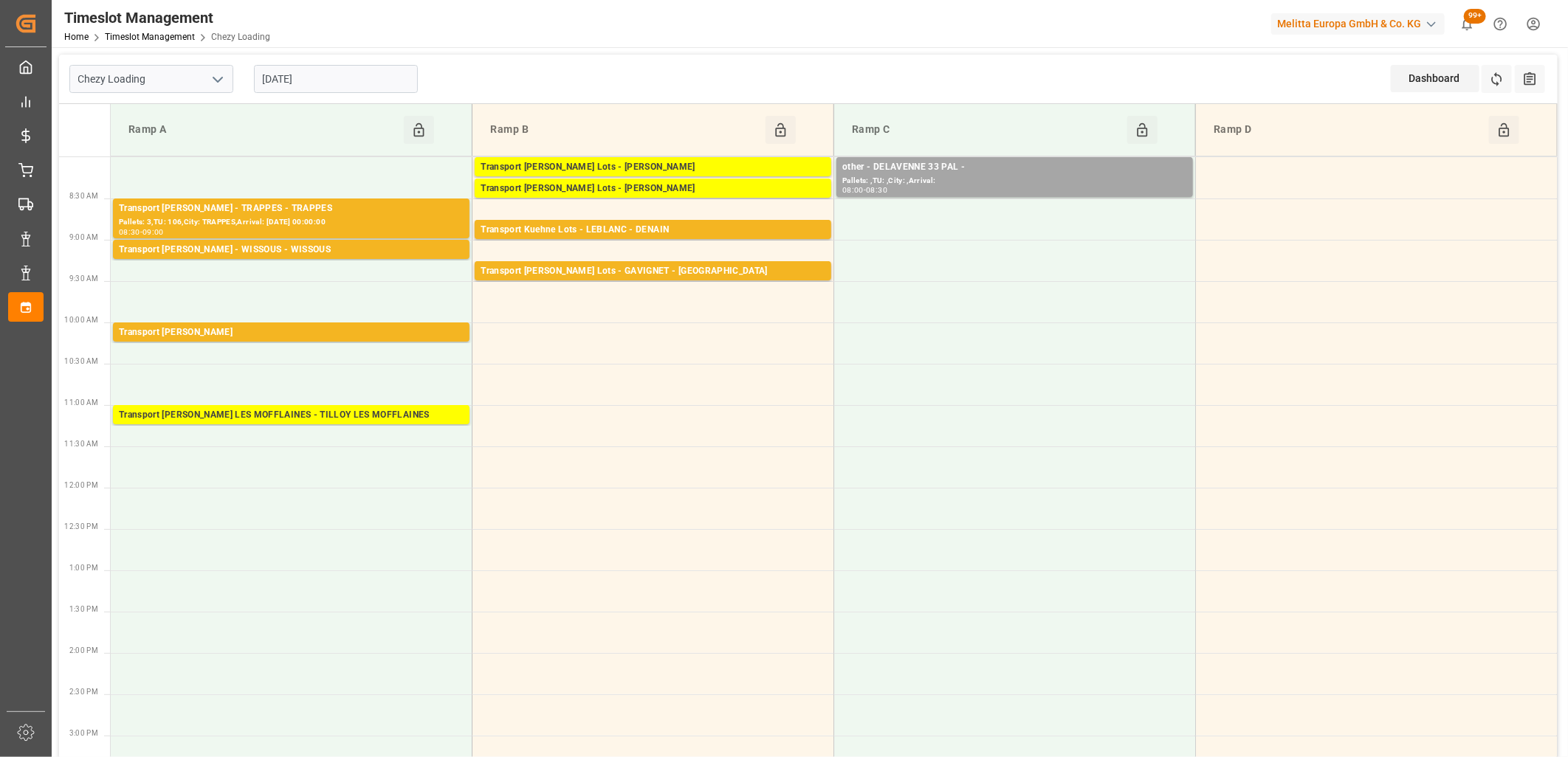
click at [359, 82] on input "[DATE]" at bounding box center [336, 79] width 164 height 28
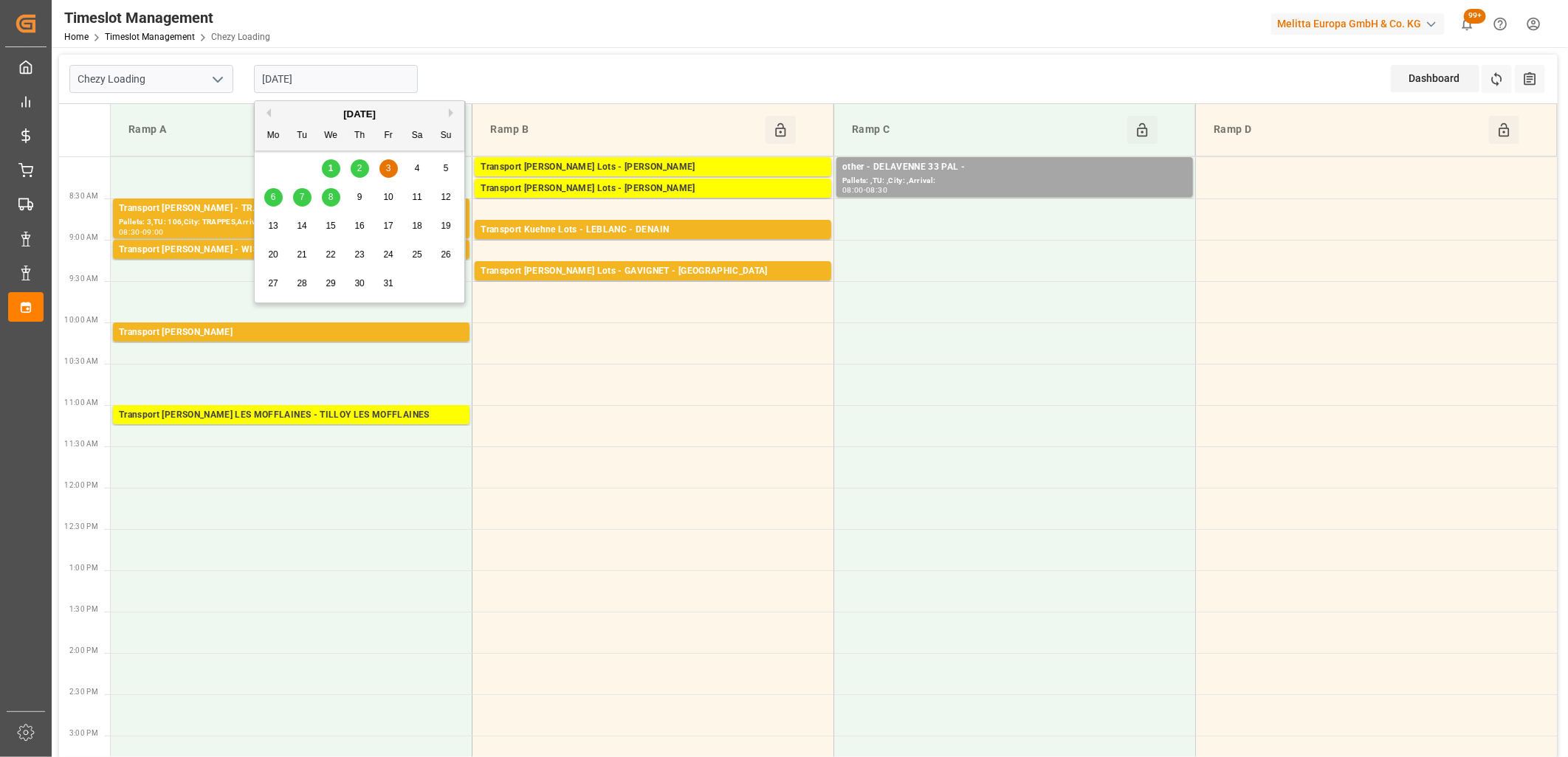
click at [357, 174] on div "2" at bounding box center [359, 169] width 19 height 18
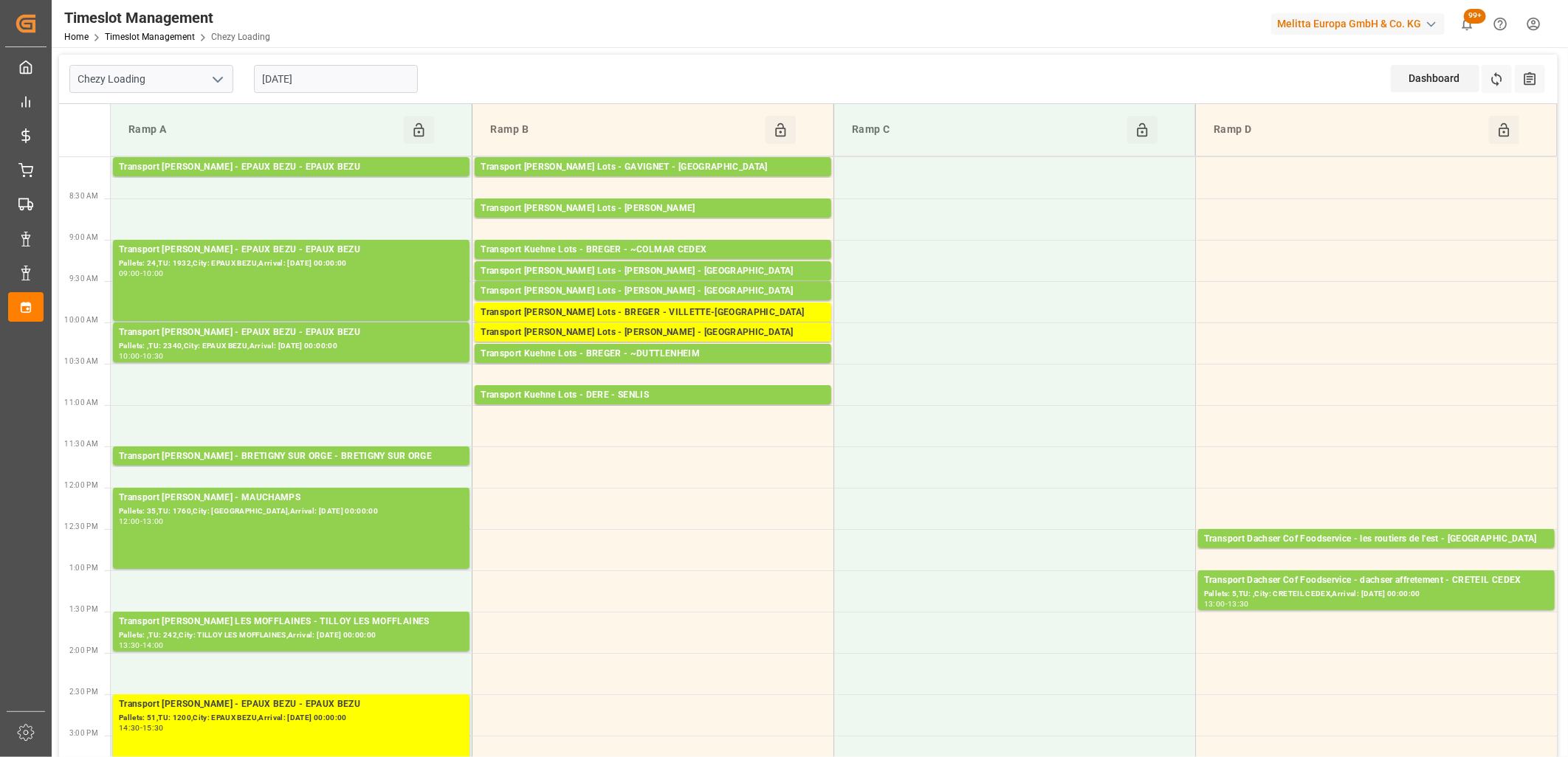
click at [364, 78] on input "[DATE]" at bounding box center [336, 79] width 164 height 28
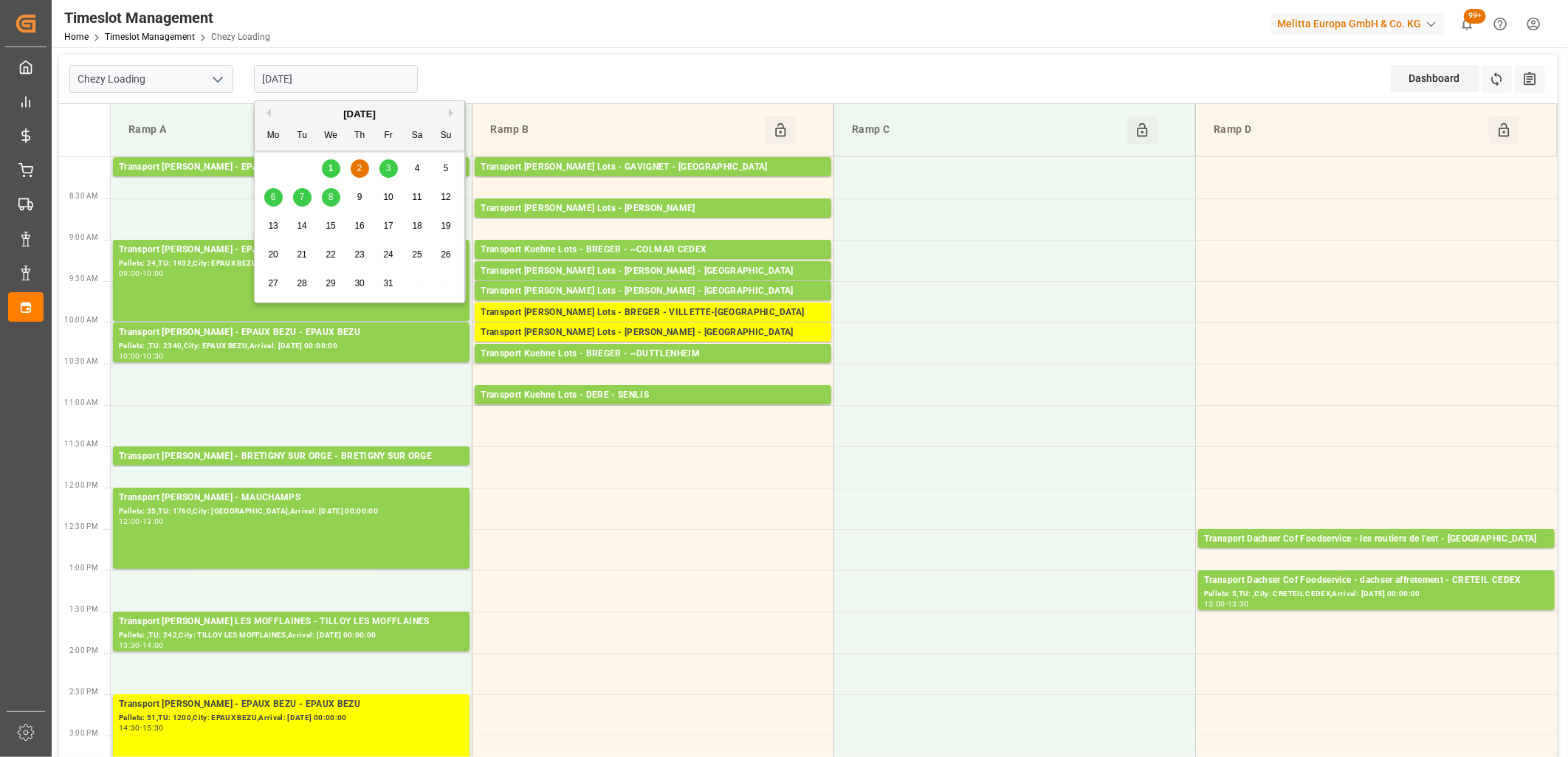
click at [328, 166] on span "1" at bounding box center [331, 168] width 5 height 11
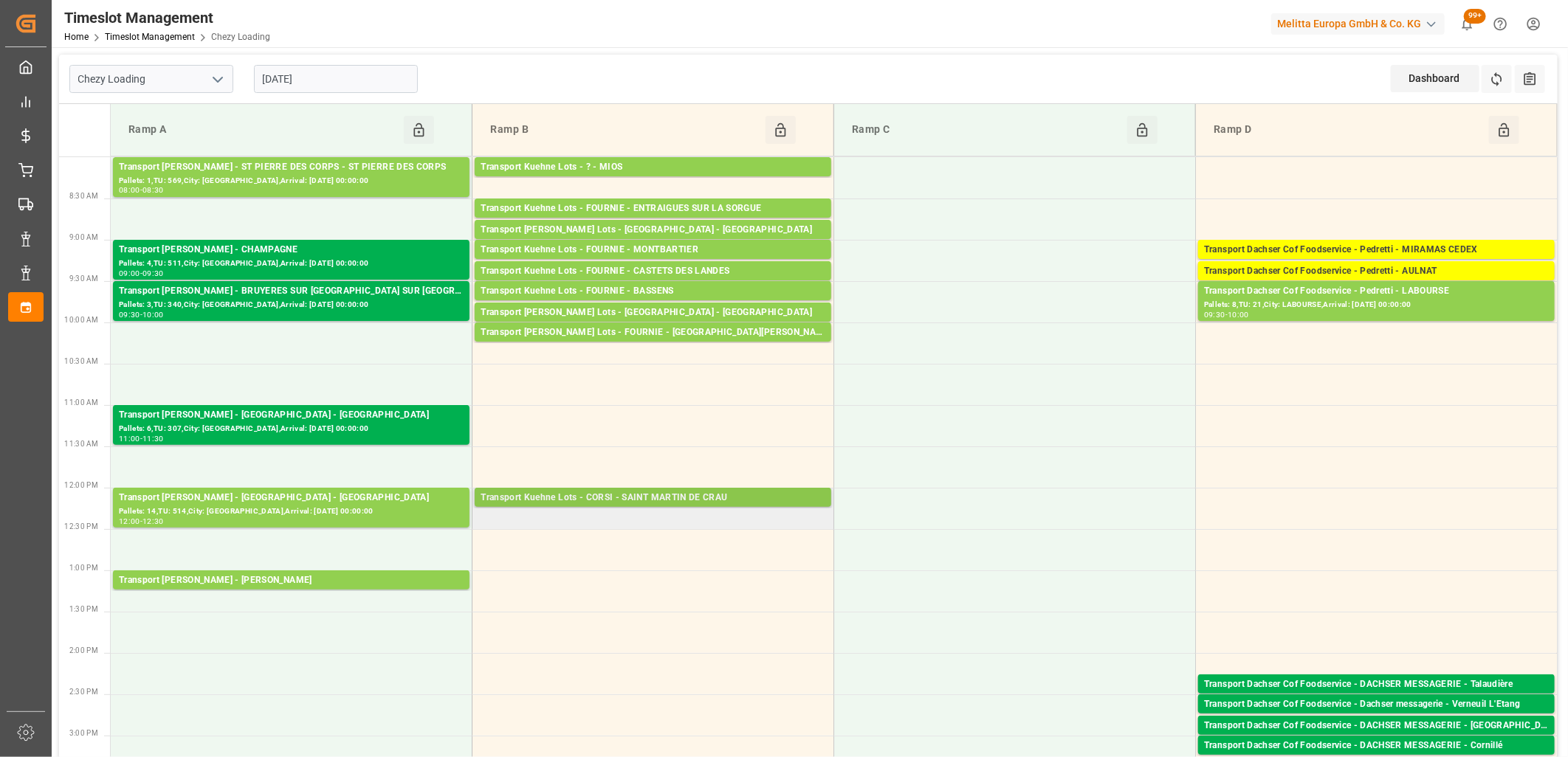
click at [587, 499] on div "Transport Kuehne Lots - CORSI - SAINT MARTIN DE CRAU" at bounding box center [653, 498] width 344 height 15
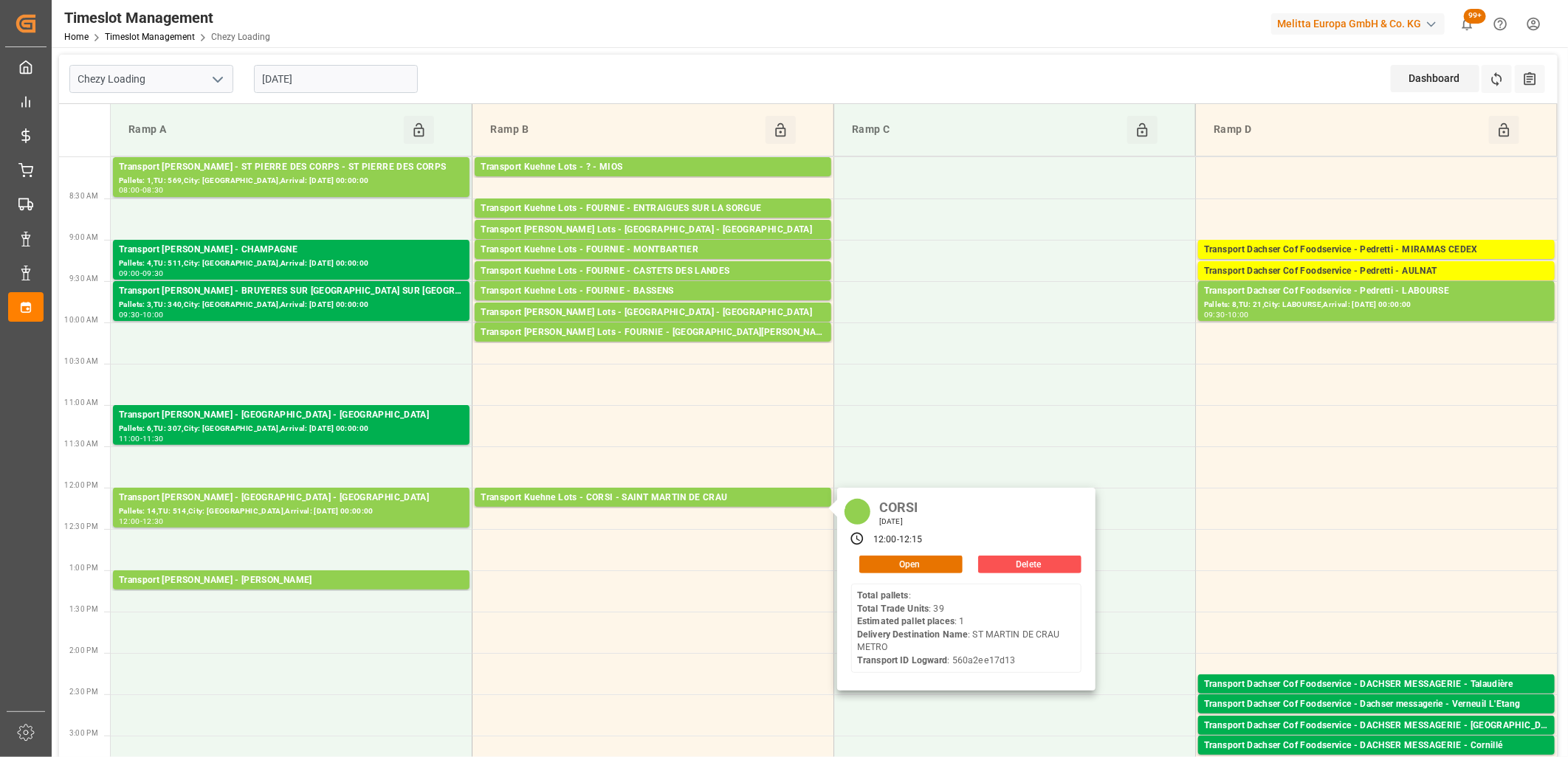
click at [335, 78] on input "[DATE]" at bounding box center [336, 79] width 164 height 28
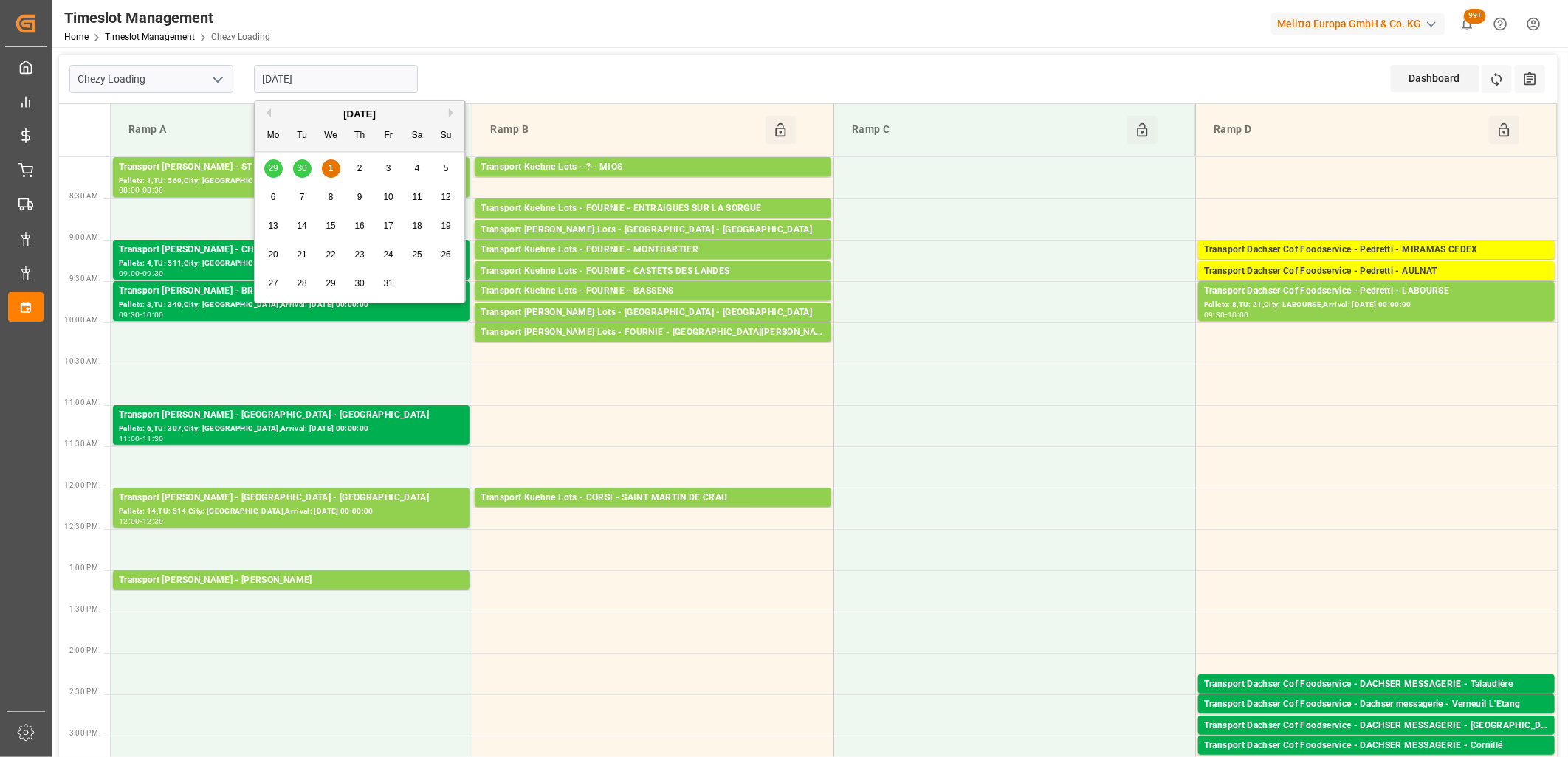
click at [356, 161] on div "2" at bounding box center [359, 169] width 19 height 18
type input "[DATE]"
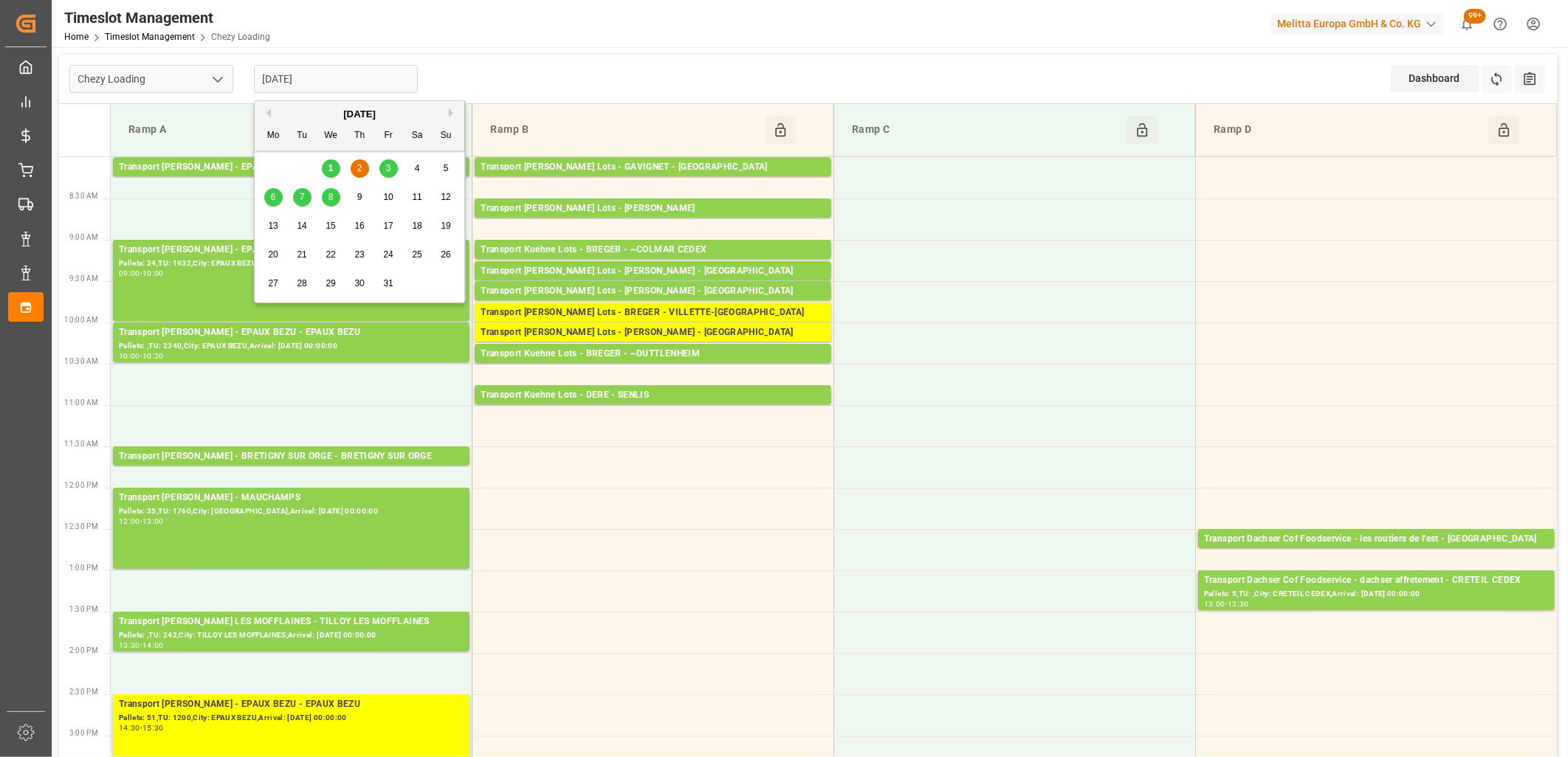
click at [335, 85] on input "[DATE]" at bounding box center [336, 79] width 164 height 28
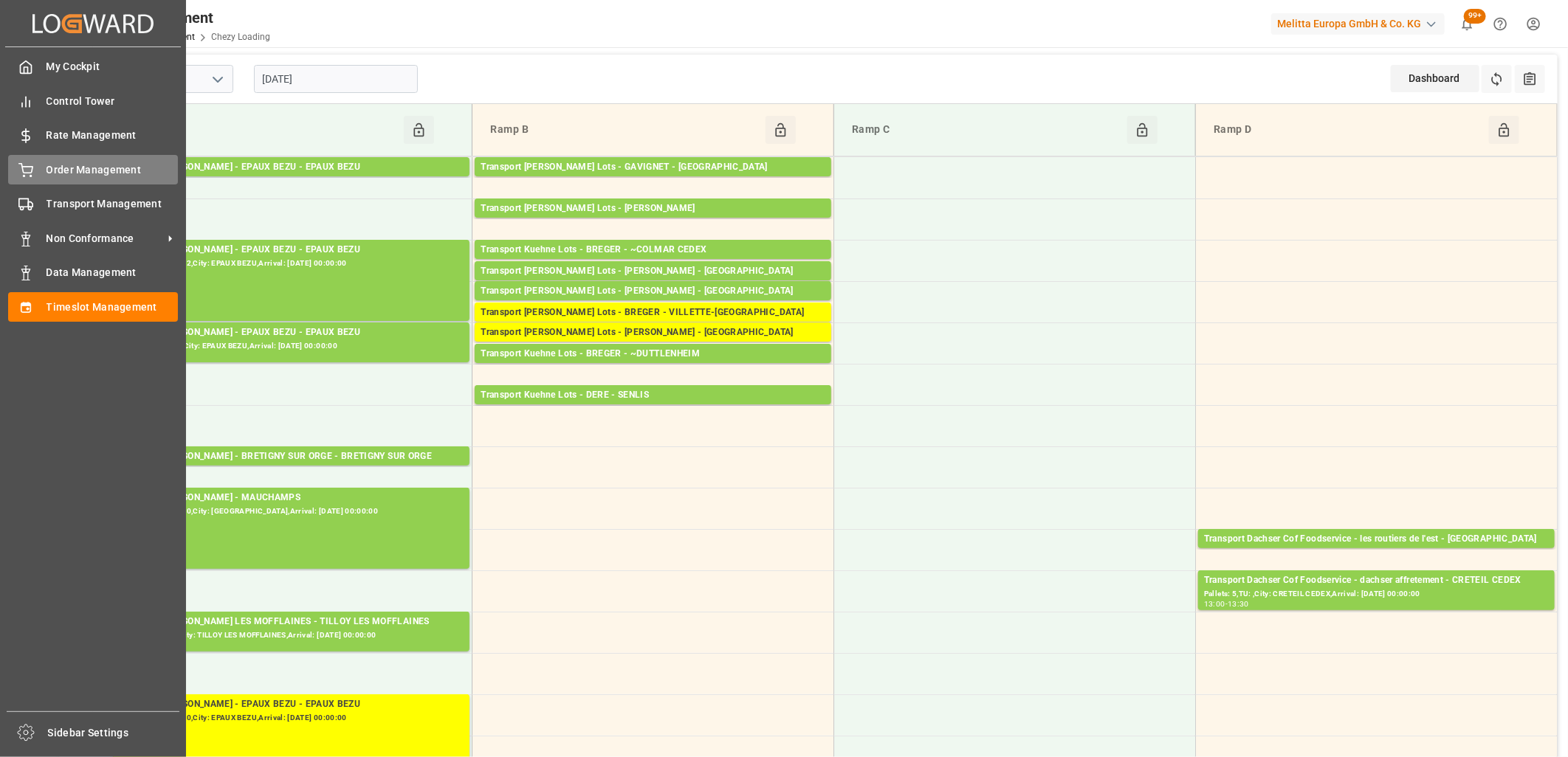
click at [25, 171] on icon at bounding box center [26, 170] width 15 height 15
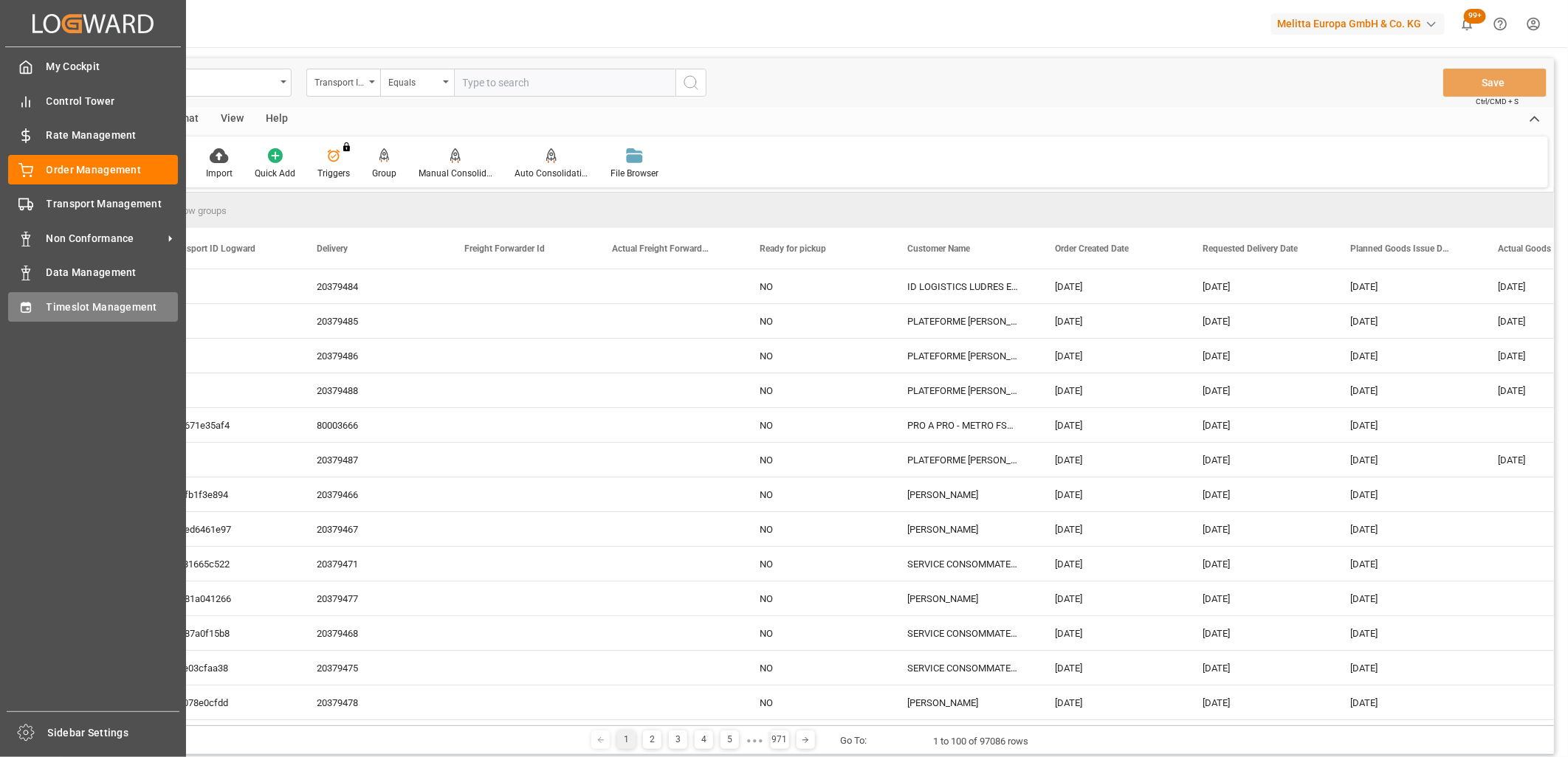
click at [40, 295] on div "Timeslot Management Timeslot Management" at bounding box center [93, 306] width 170 height 29
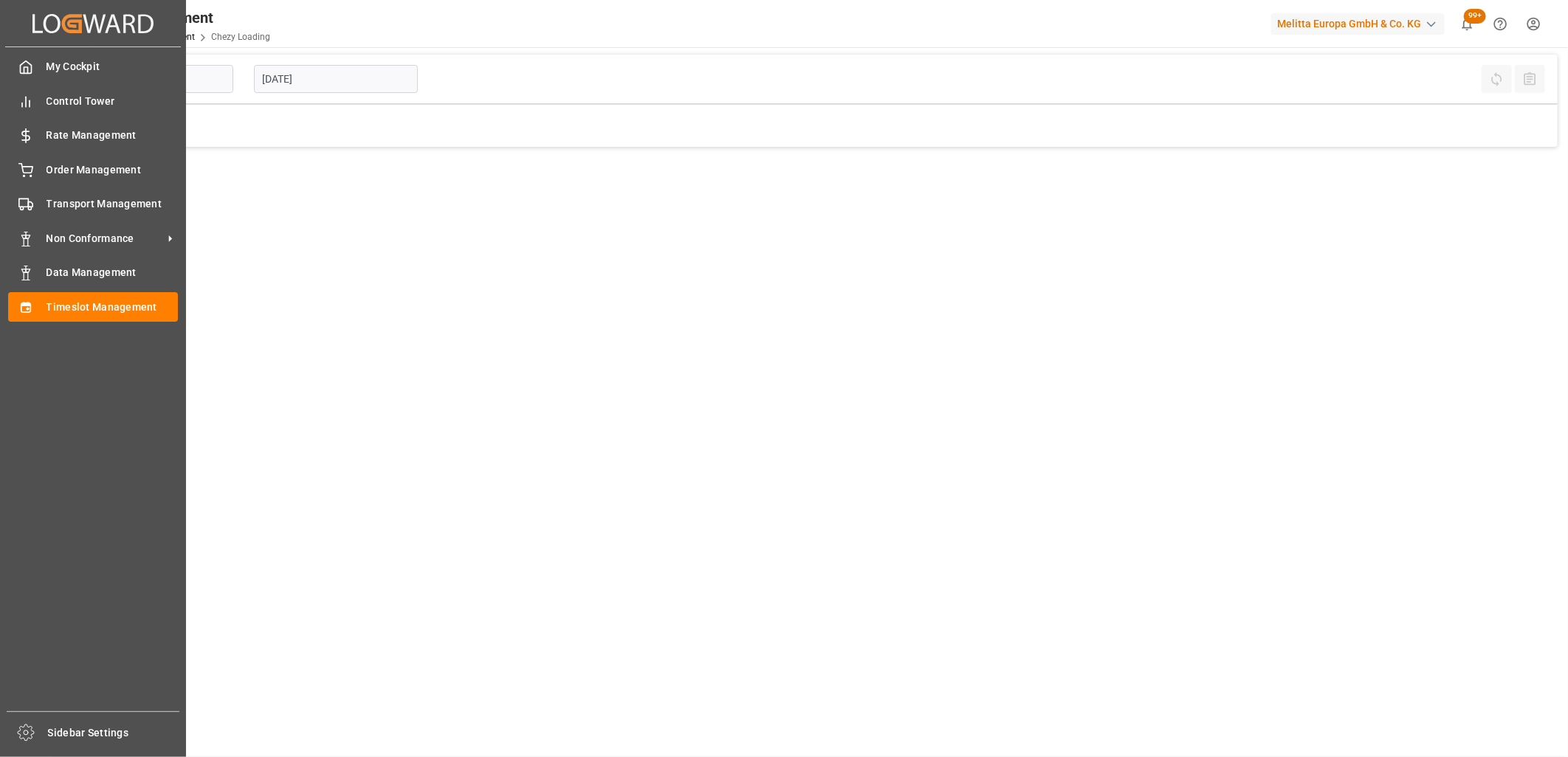
type input "Chezy Loading"
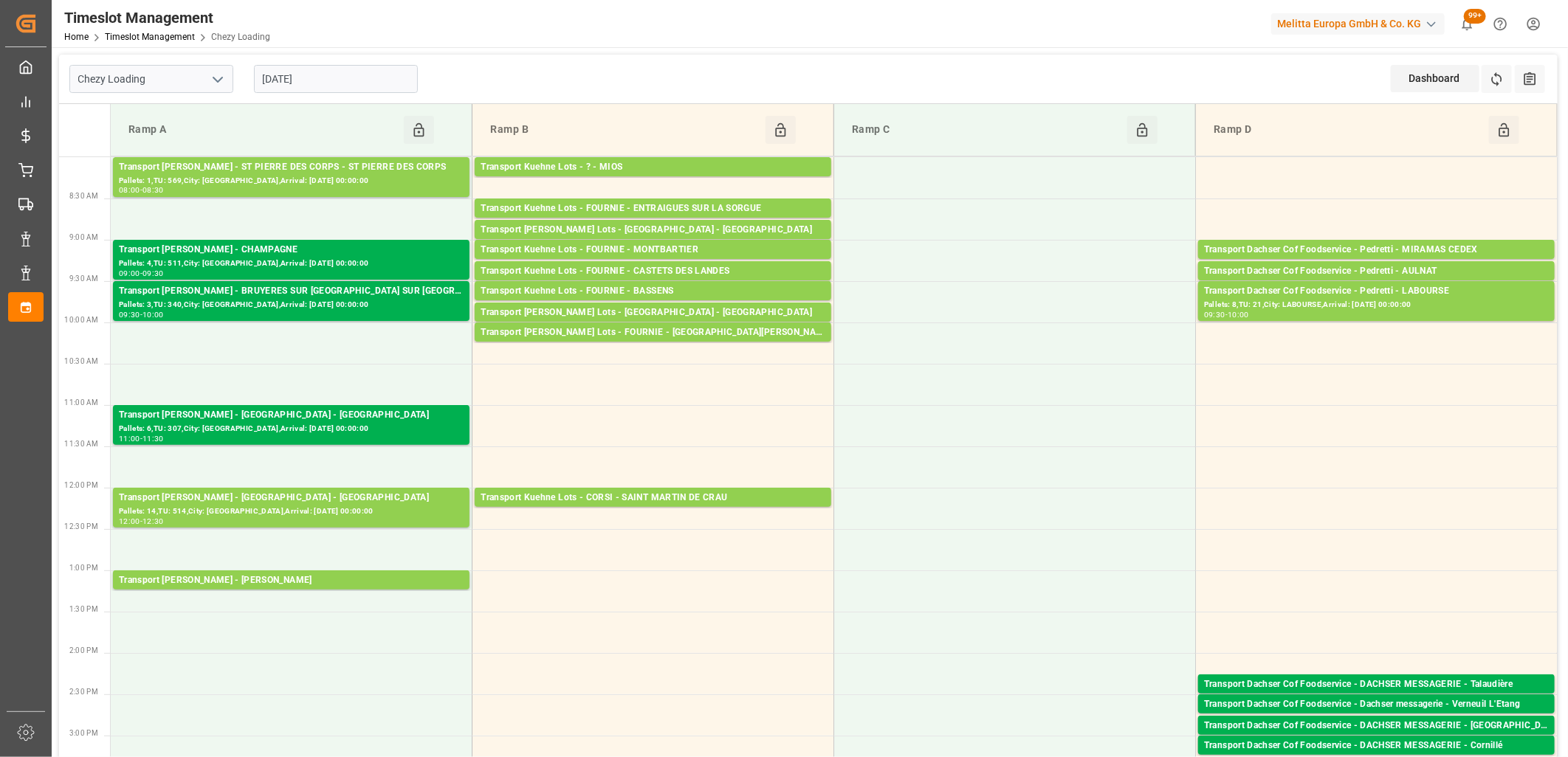
click at [344, 80] on input "[DATE]" at bounding box center [336, 79] width 164 height 28
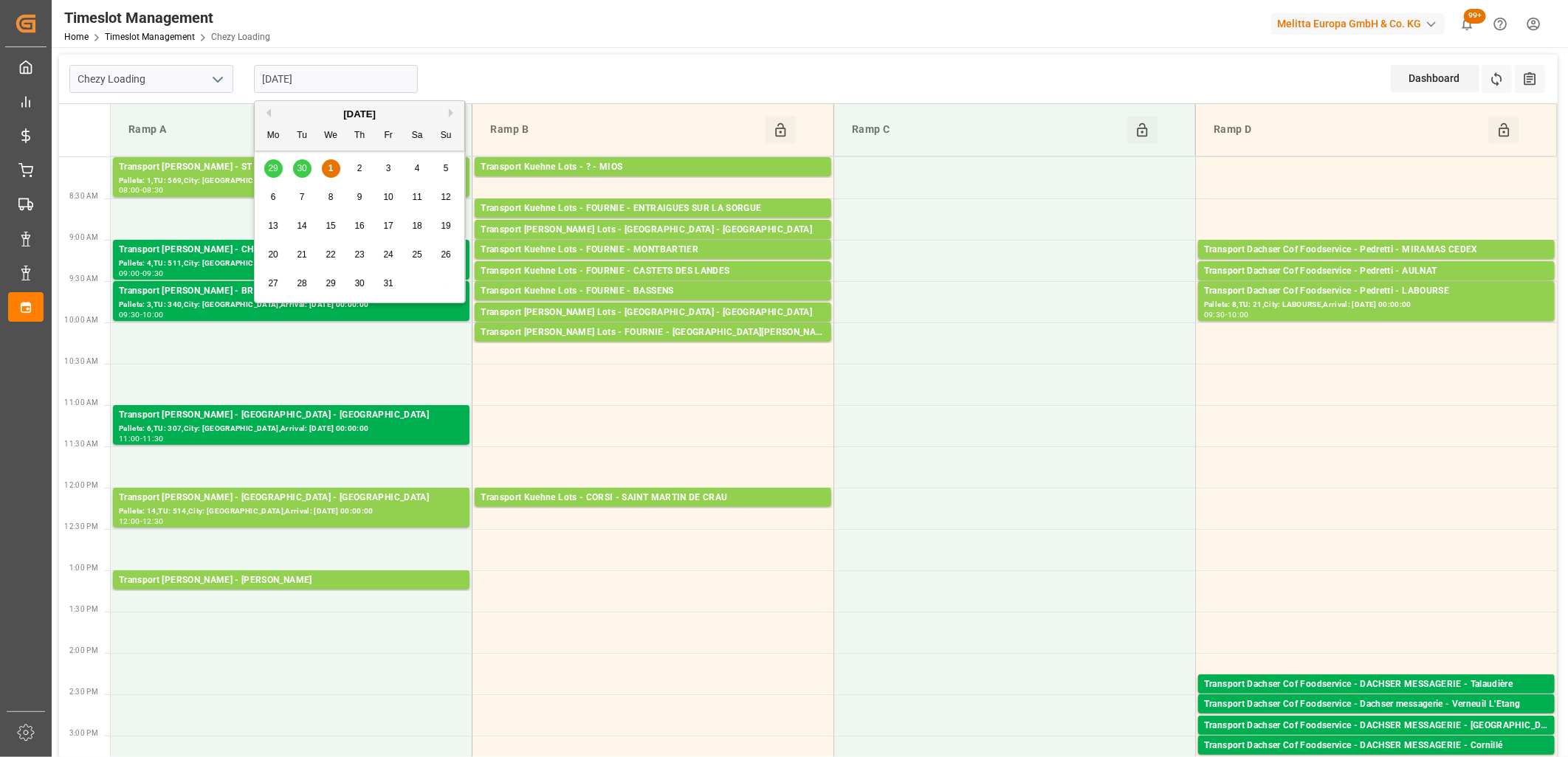
click at [356, 168] on div "2" at bounding box center [359, 169] width 19 height 18
type input "[DATE]"
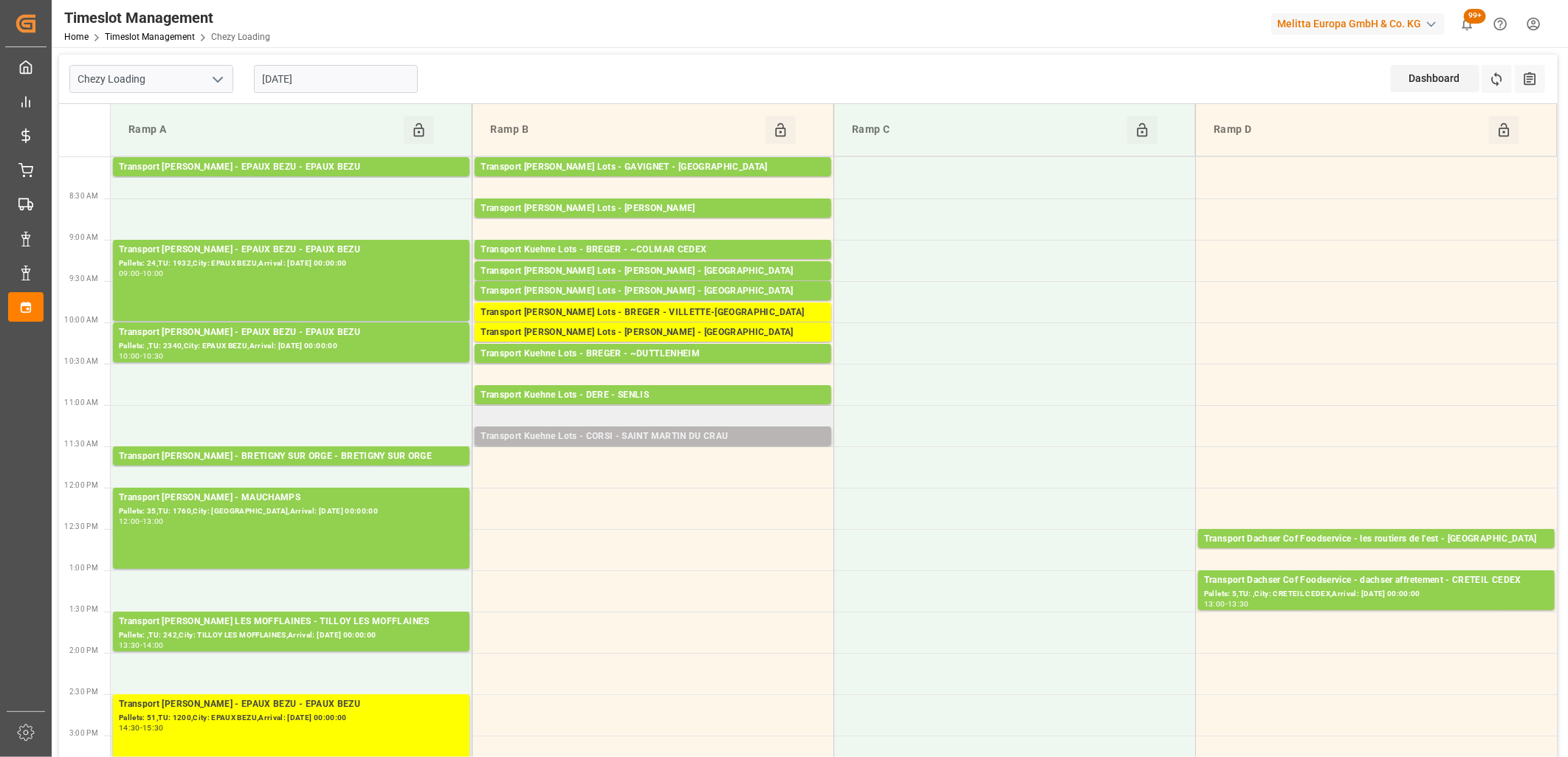
click at [593, 438] on div "Transport Kuehne Lots - CORSI - SAINT MARTIN DU CRAU" at bounding box center [653, 436] width 344 height 15
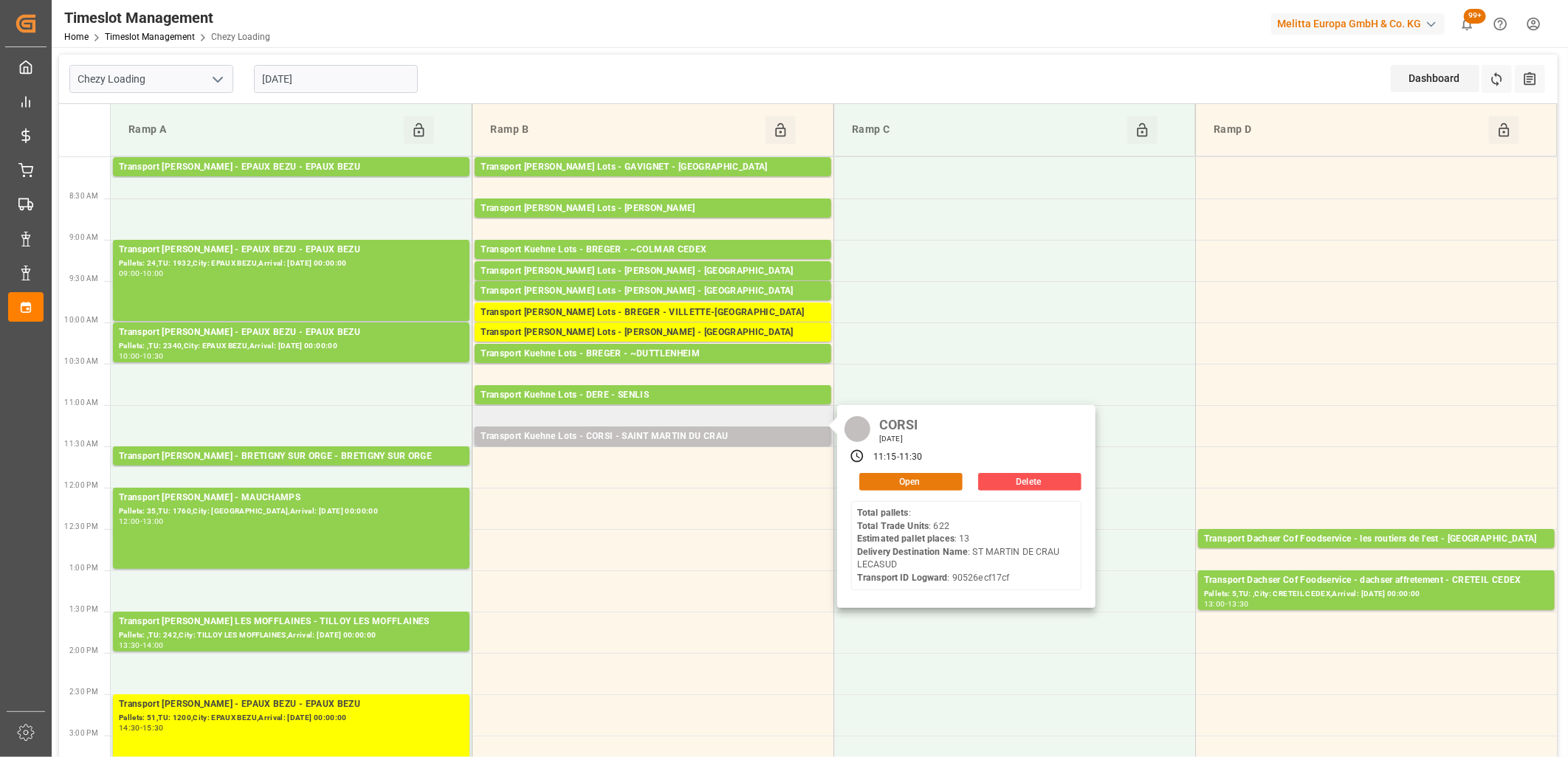
click at [897, 477] on button "Open" at bounding box center [910, 482] width 104 height 18
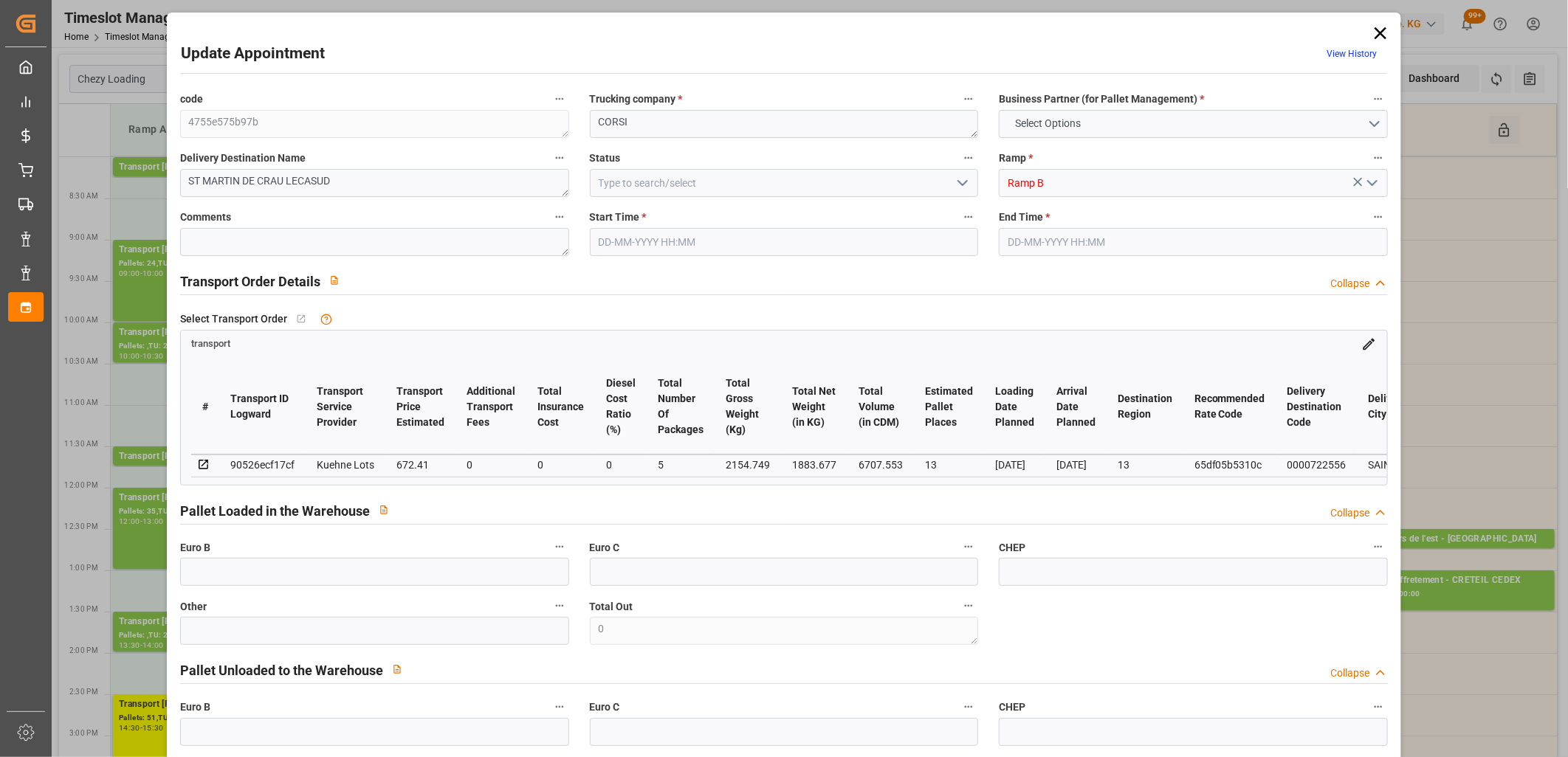
type input "13"
type input "672.41"
type input "0"
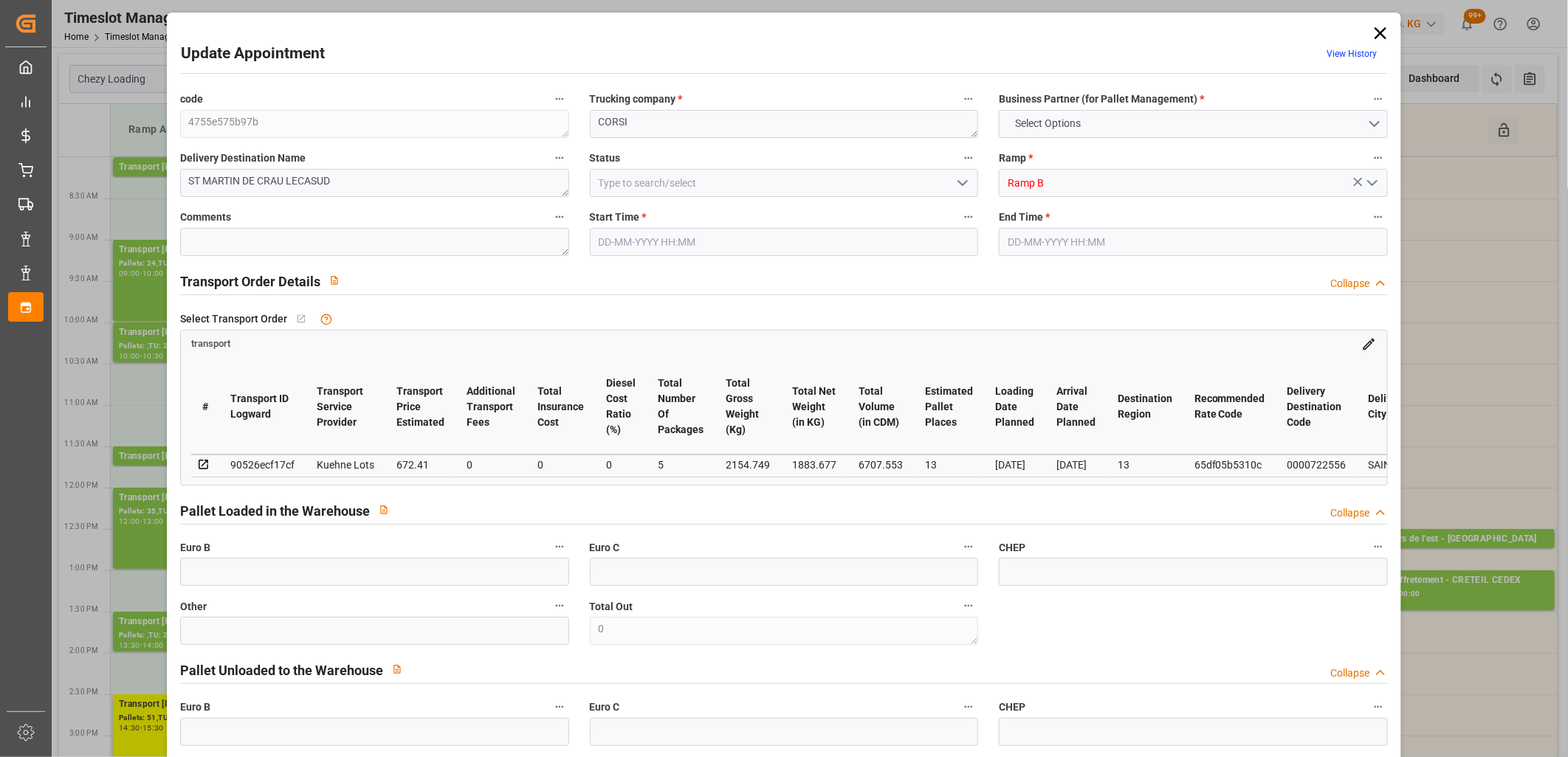
type input "672.41"
type input "0"
type input "5"
type input "1883.677"
type input "3626.749"
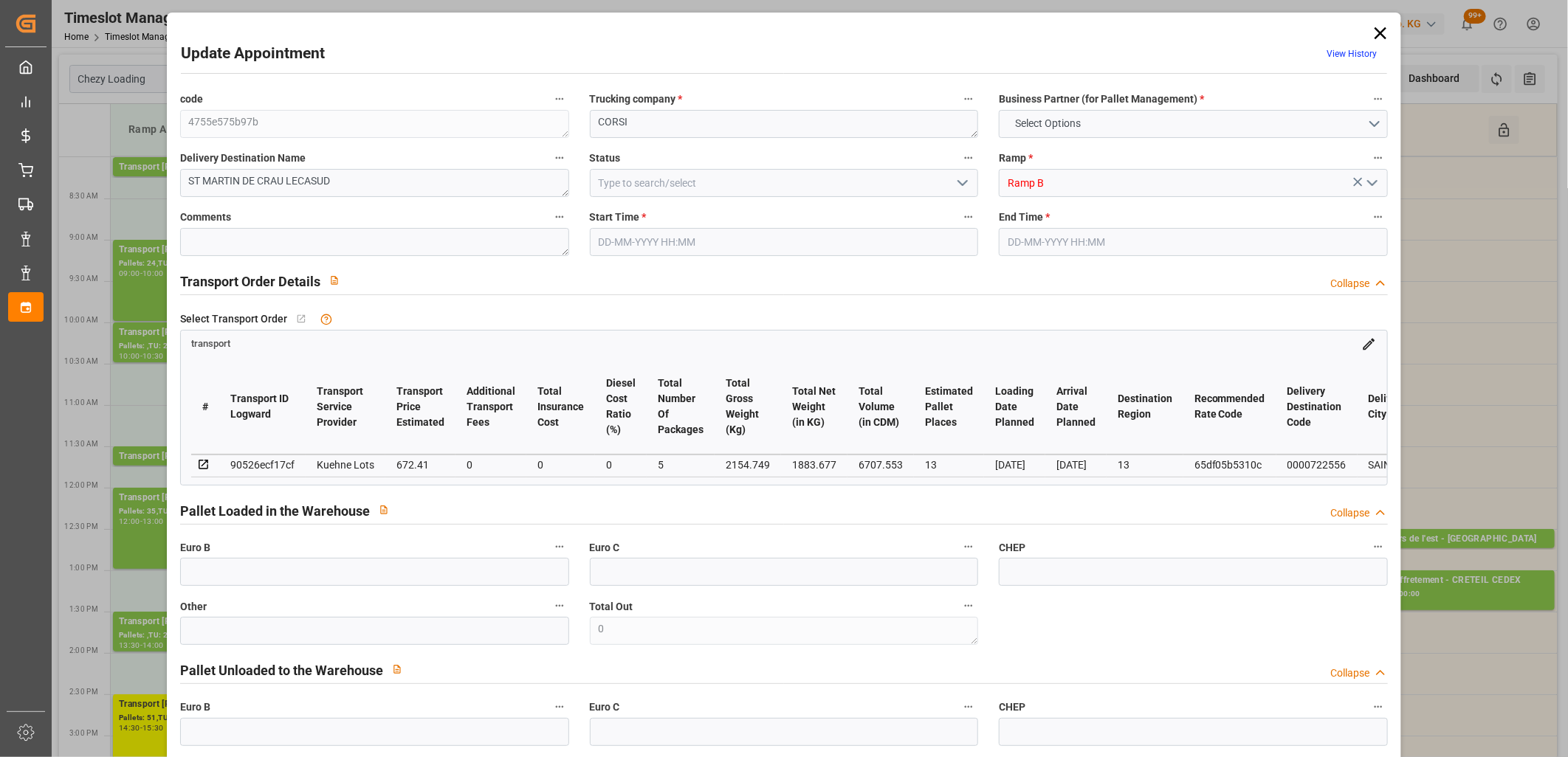
type input "6707.553"
type input "13"
type input "0"
type input "622"
type input "64"
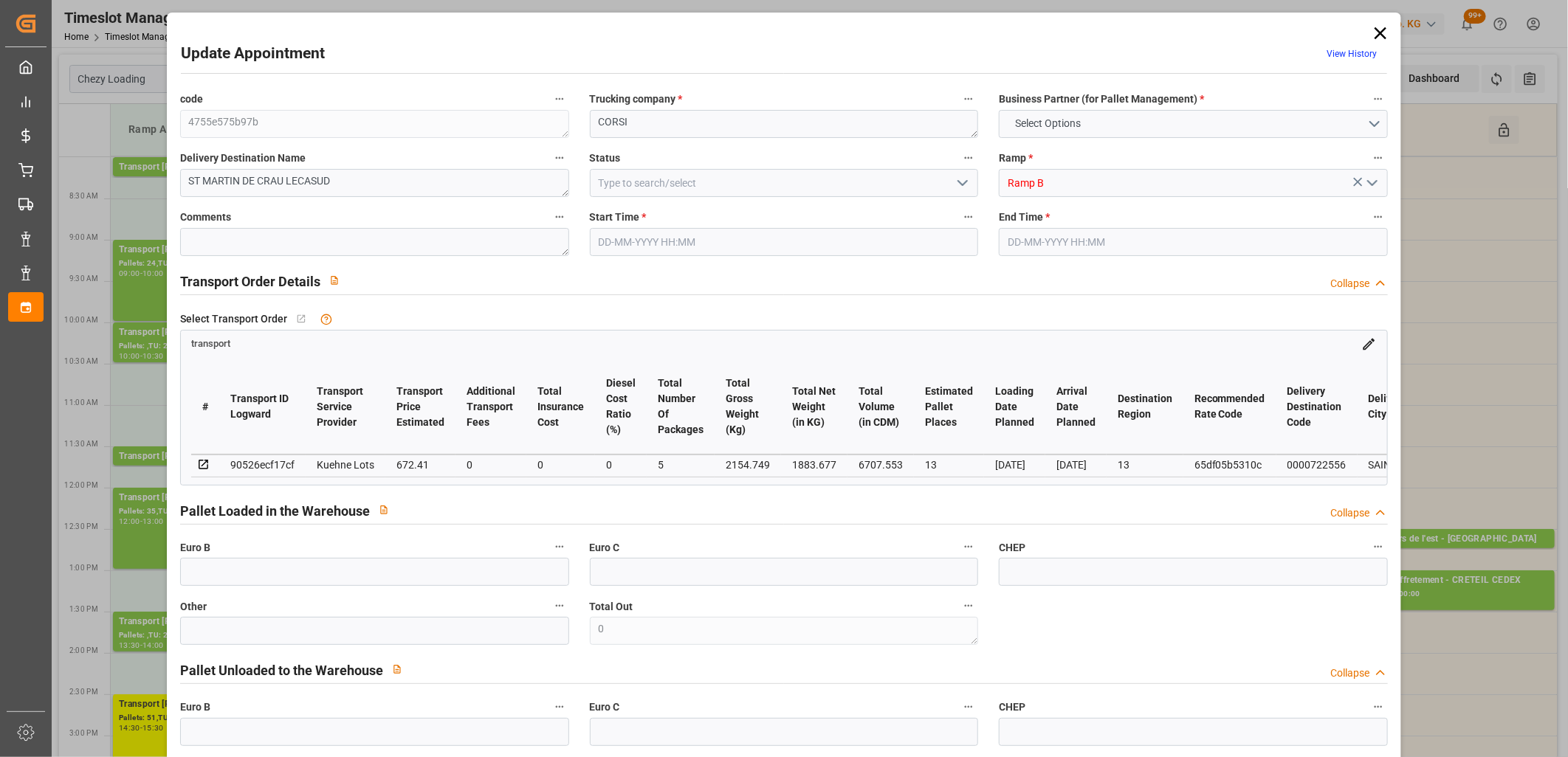
type input "101"
type input "2154.749"
type input "0"
type input "4710.8598"
type input "0"
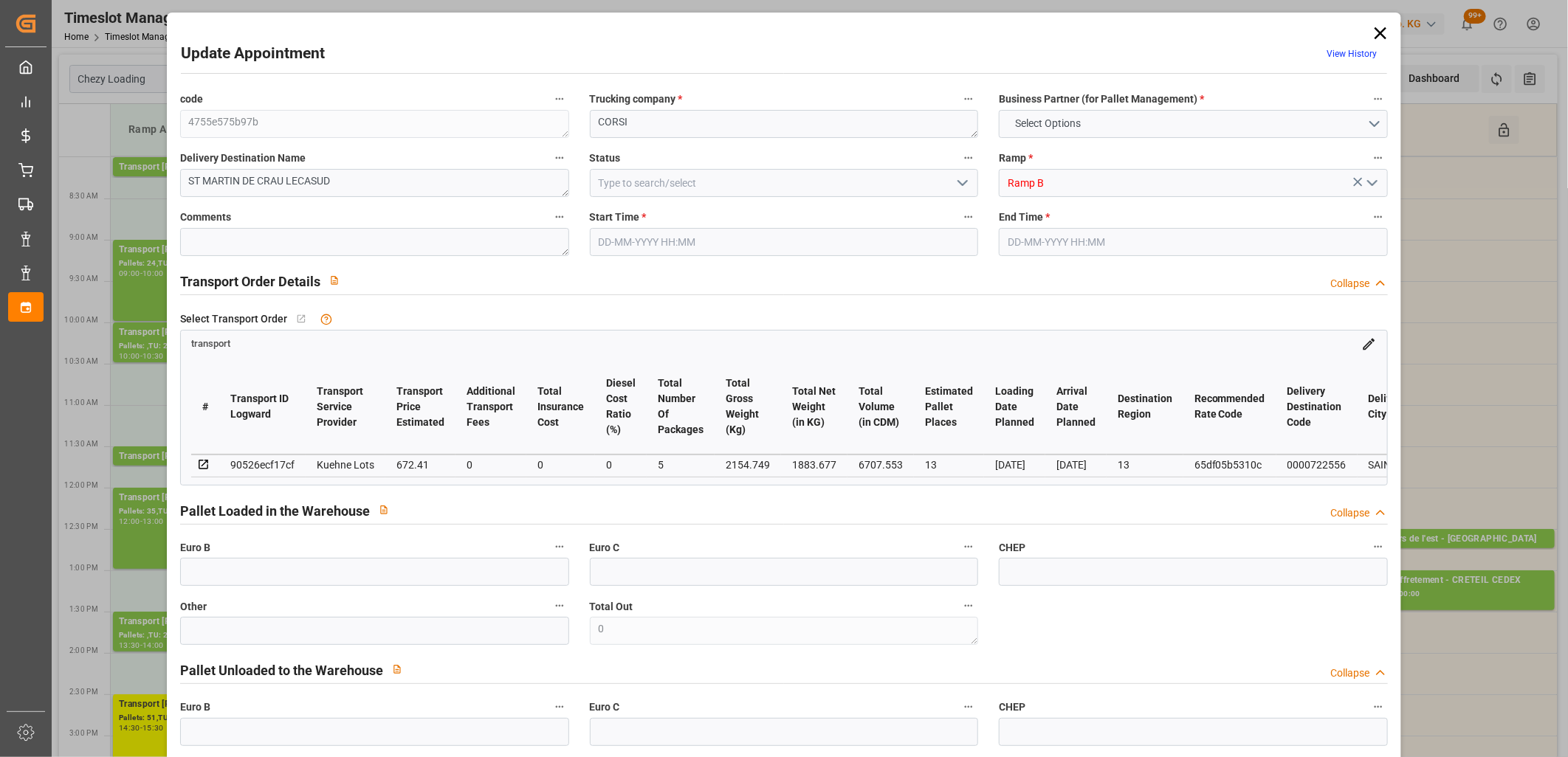
type input "0"
type input "21"
type input "35"
type input "[DATE] 11:15"
type input "[DATE] 11:30"
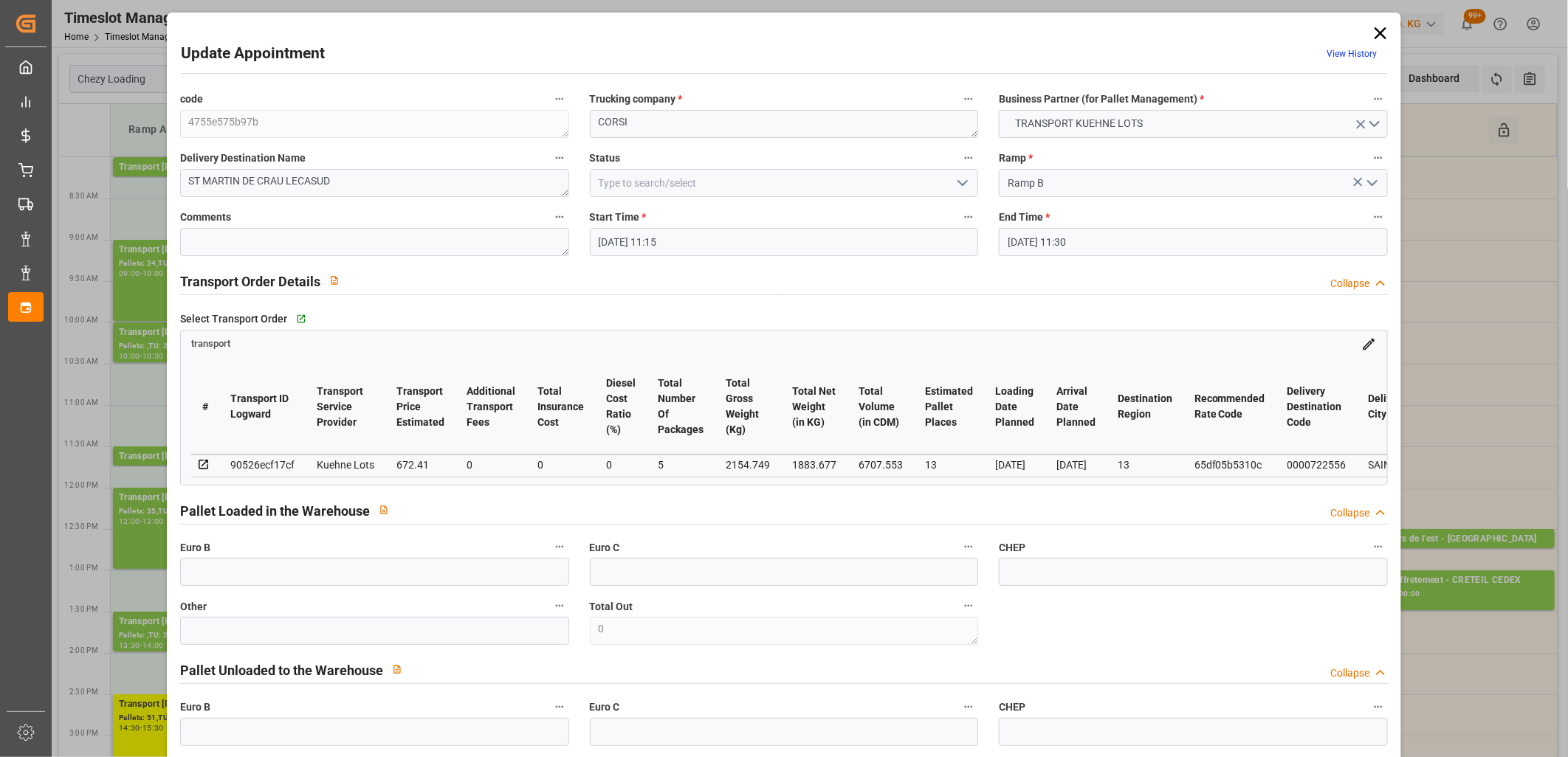
type input "[DATE] 09:27"
type input "[DATE] 11:33"
type input "[DATE]"
click at [960, 185] on polyline "open menu" at bounding box center [962, 182] width 9 height 4
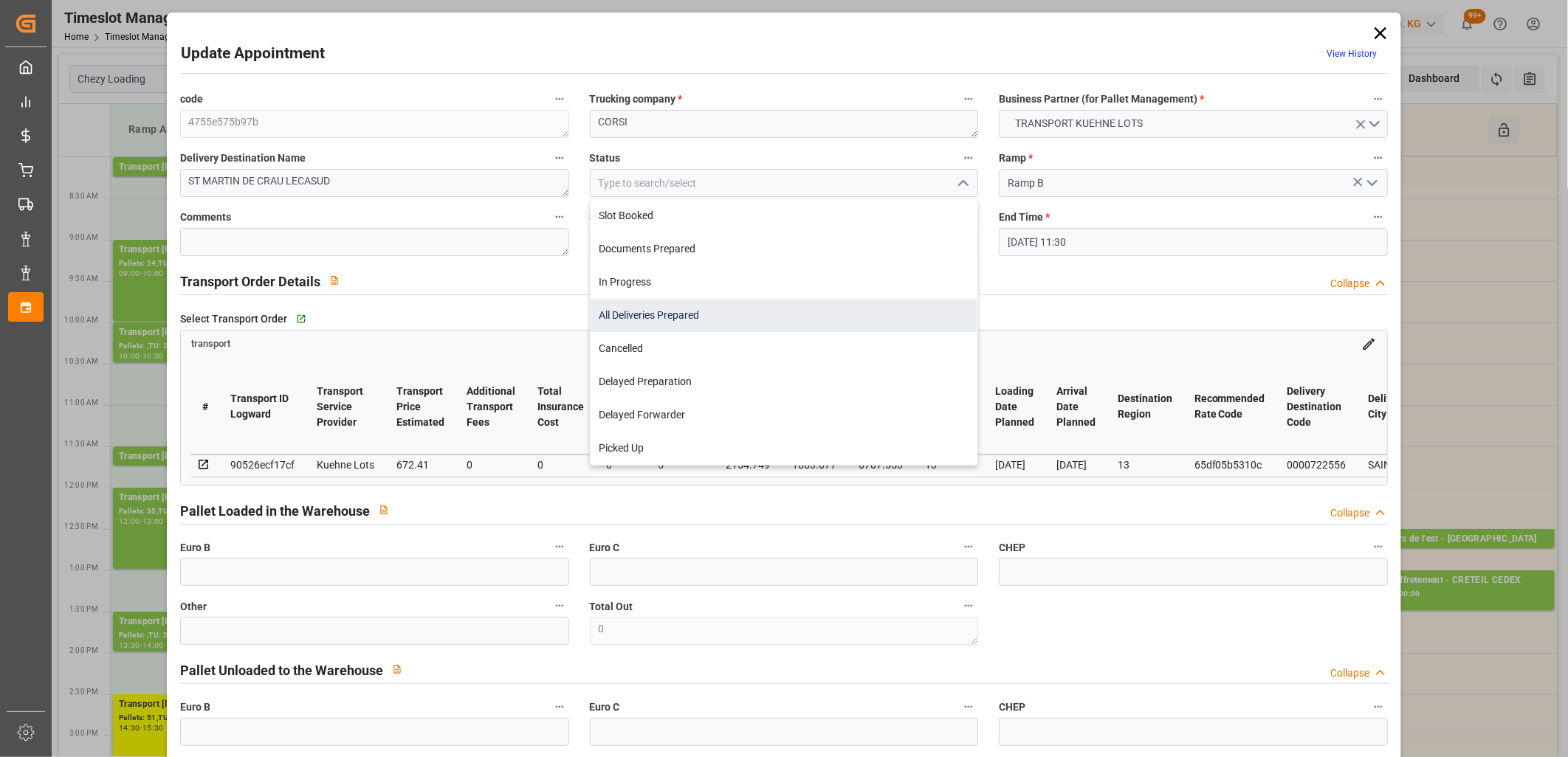
click at [831, 305] on div "All Deliveries Prepared" at bounding box center [784, 316] width 388 height 34
type input "All Deliveries Prepared"
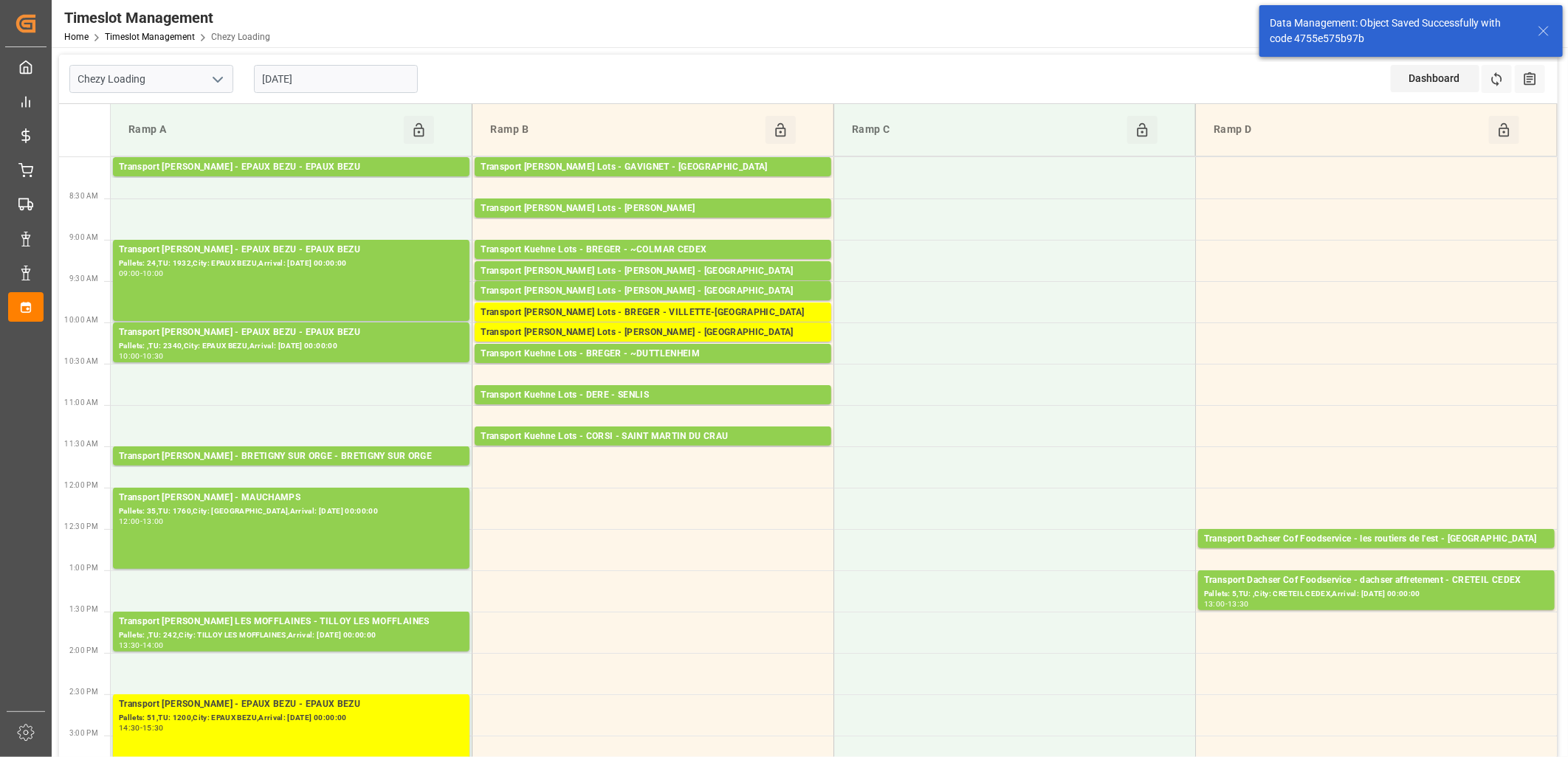
click at [614, 328] on div "Transport [PERSON_NAME] Lots - [PERSON_NAME] - [GEOGRAPHIC_DATA]" at bounding box center [653, 333] width 344 height 15
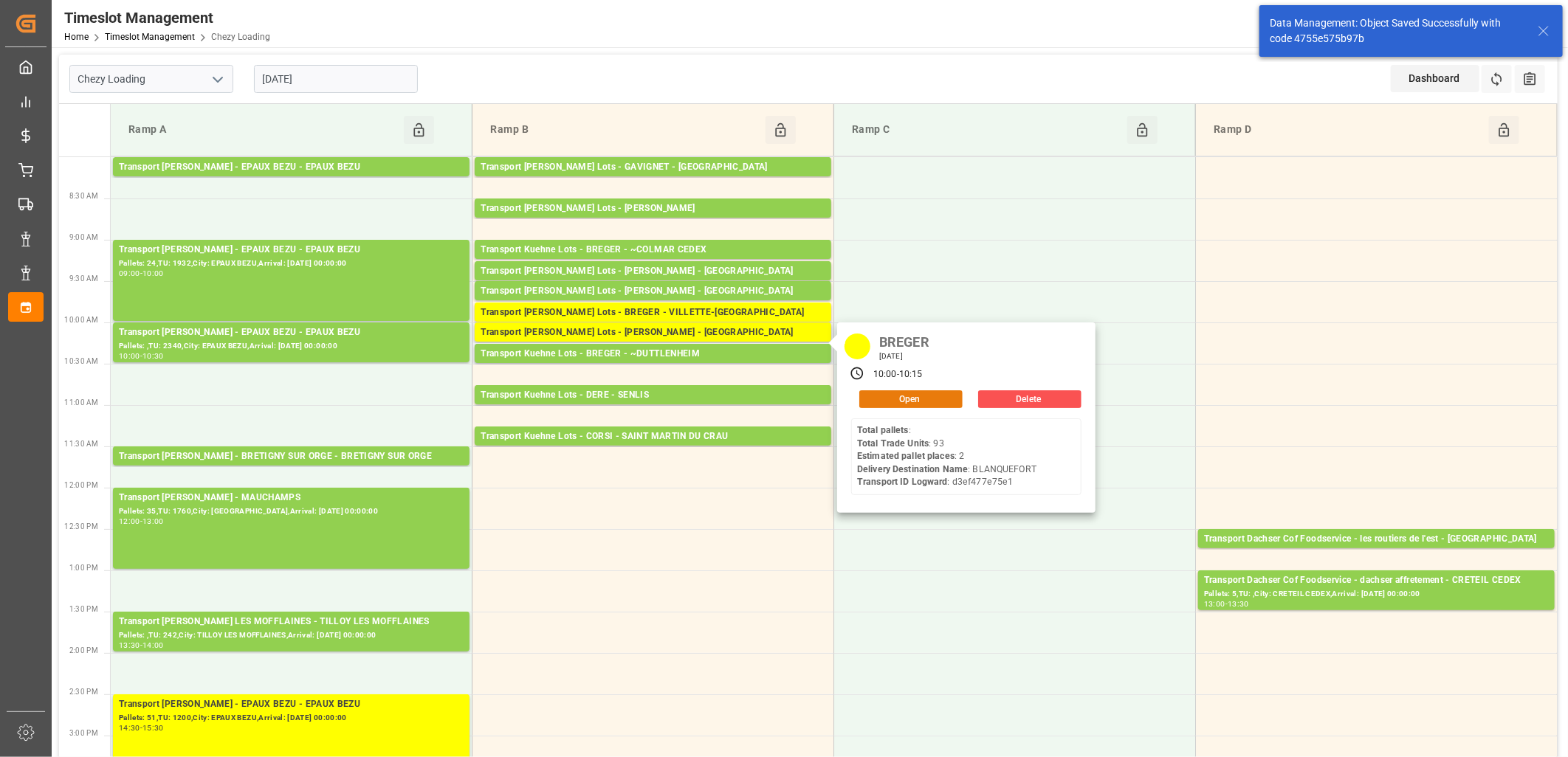
click at [886, 394] on button "Open" at bounding box center [910, 399] width 104 height 18
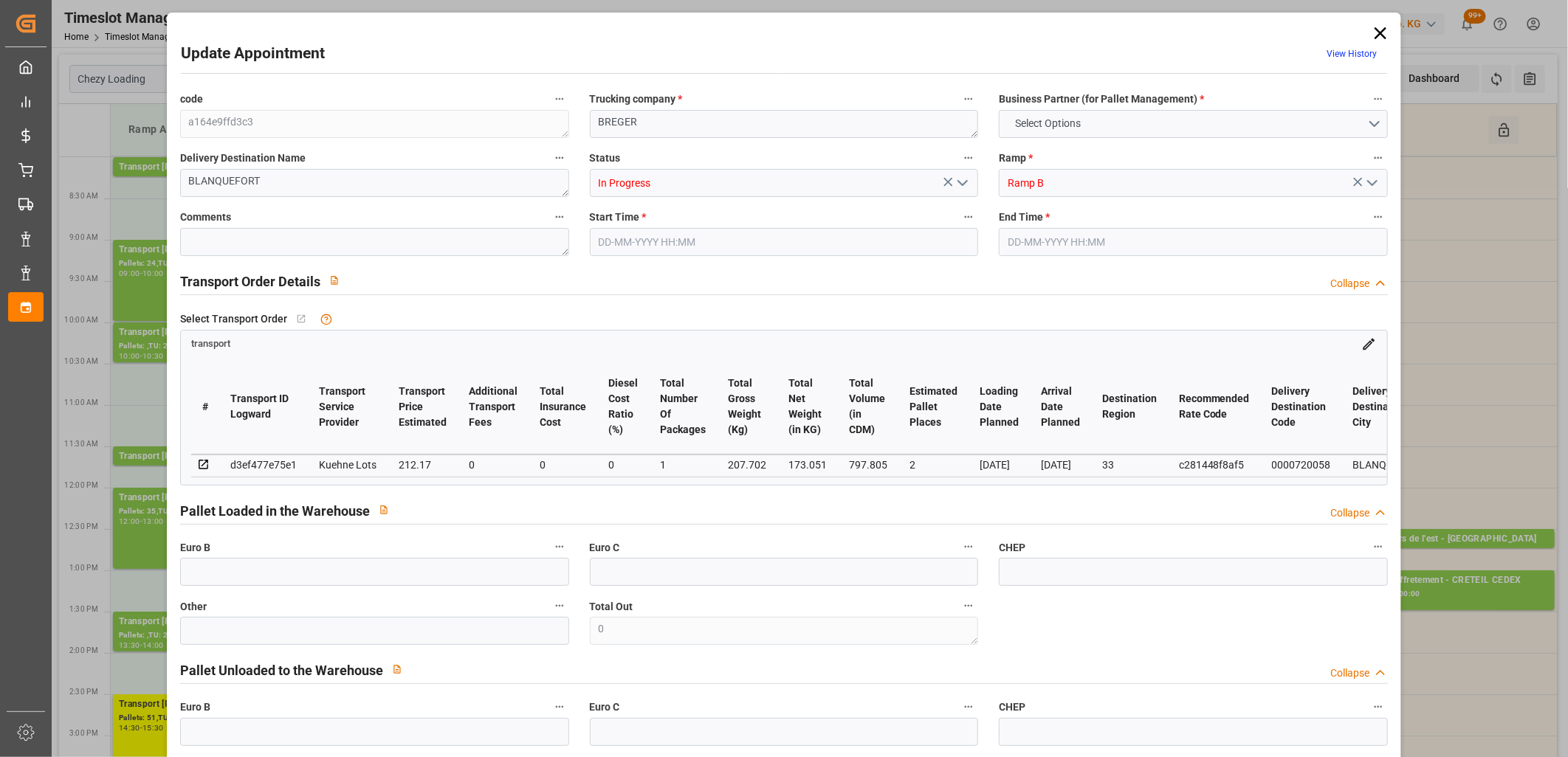
type input "2"
type input "212.17"
type input "0"
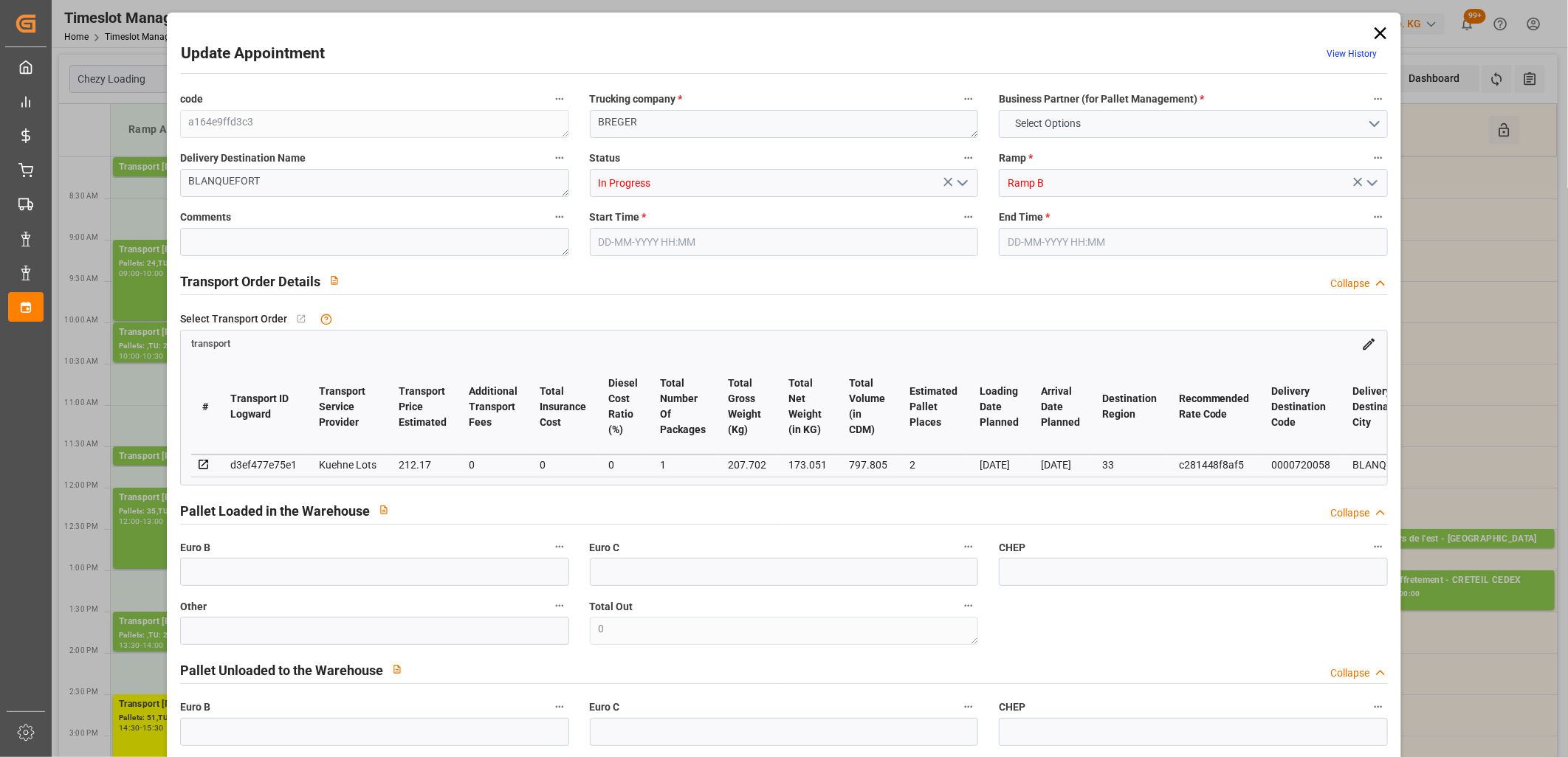
type input "212.17"
click at [962, 182] on icon "open menu" at bounding box center [962, 183] width 18 height 18
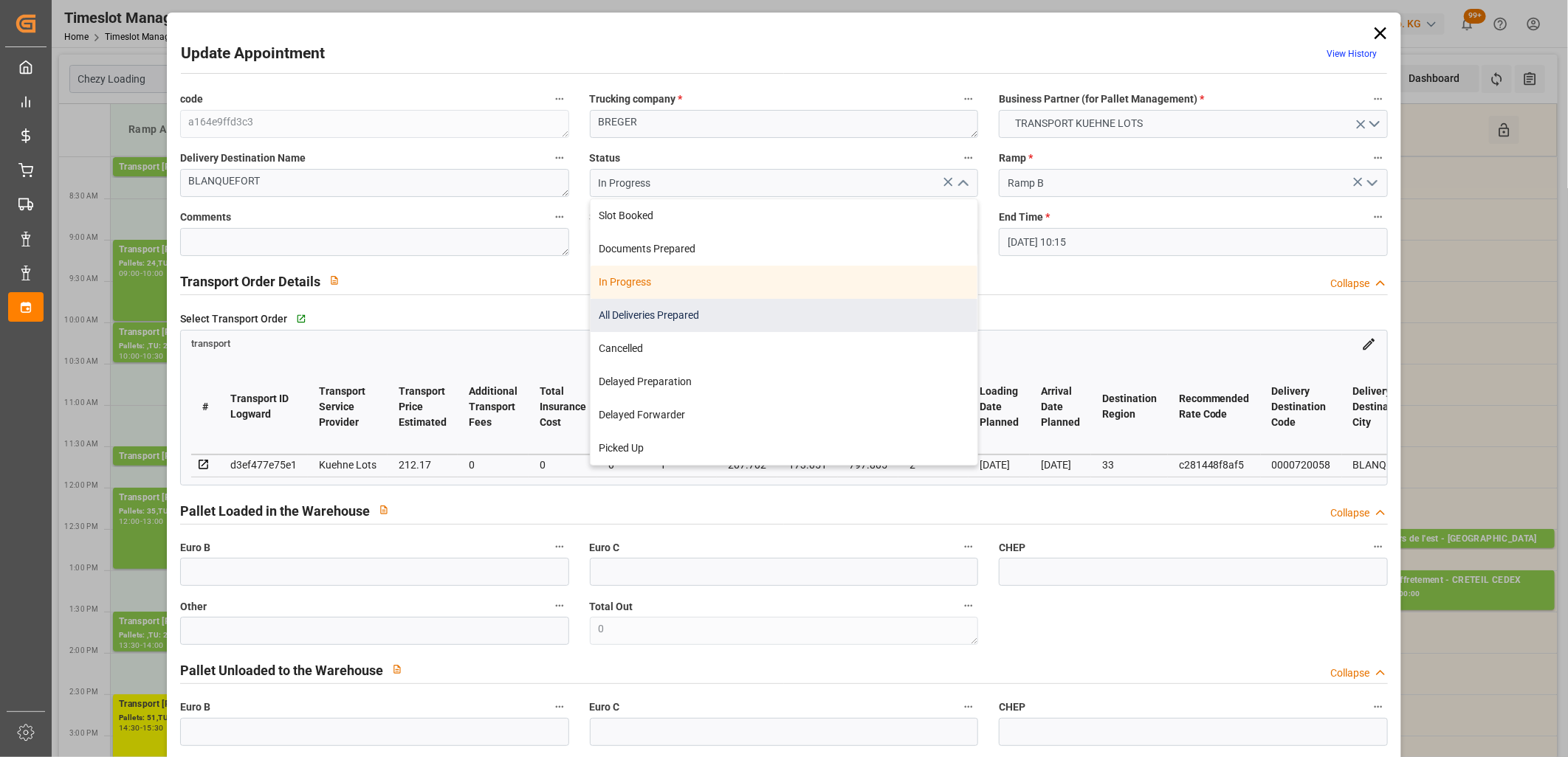
click at [880, 304] on div "All Deliveries Prepared" at bounding box center [784, 316] width 388 height 34
